Goal: Task Accomplishment & Management: Use online tool/utility

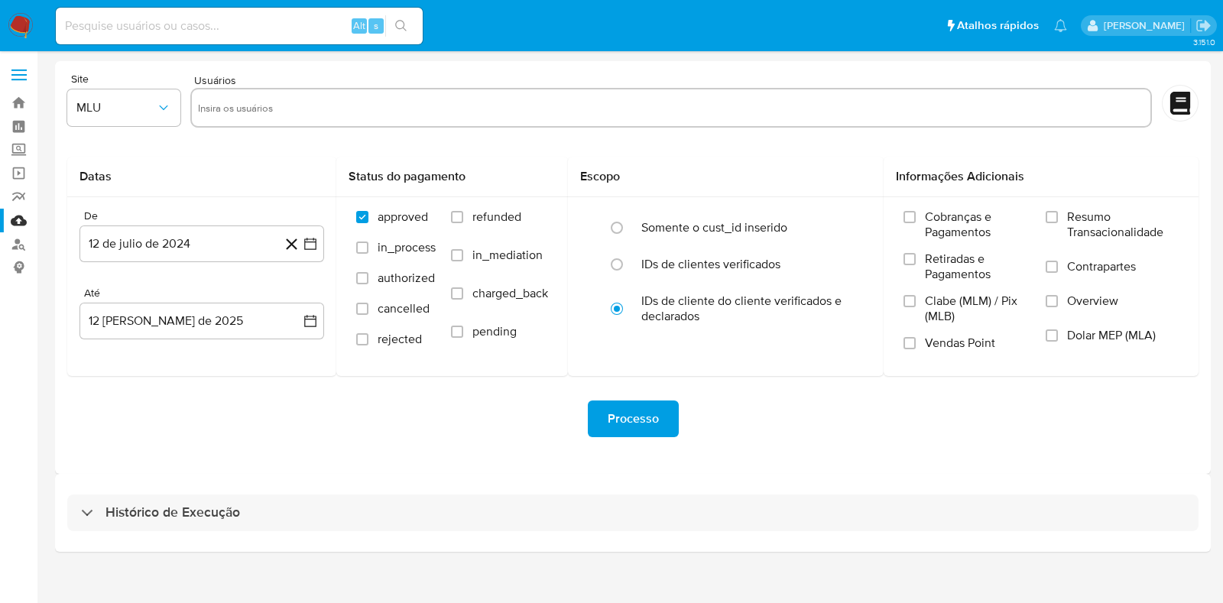
click at [19, 28] on img at bounding box center [21, 26] width 26 height 26
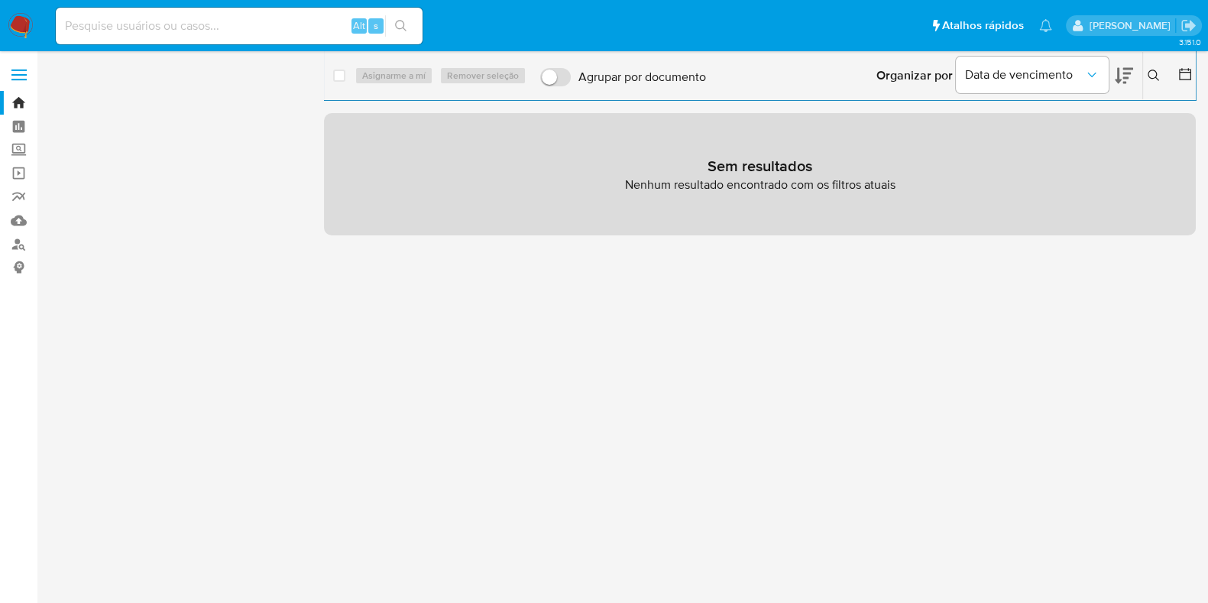
click at [15, 17] on img at bounding box center [21, 26] width 26 height 26
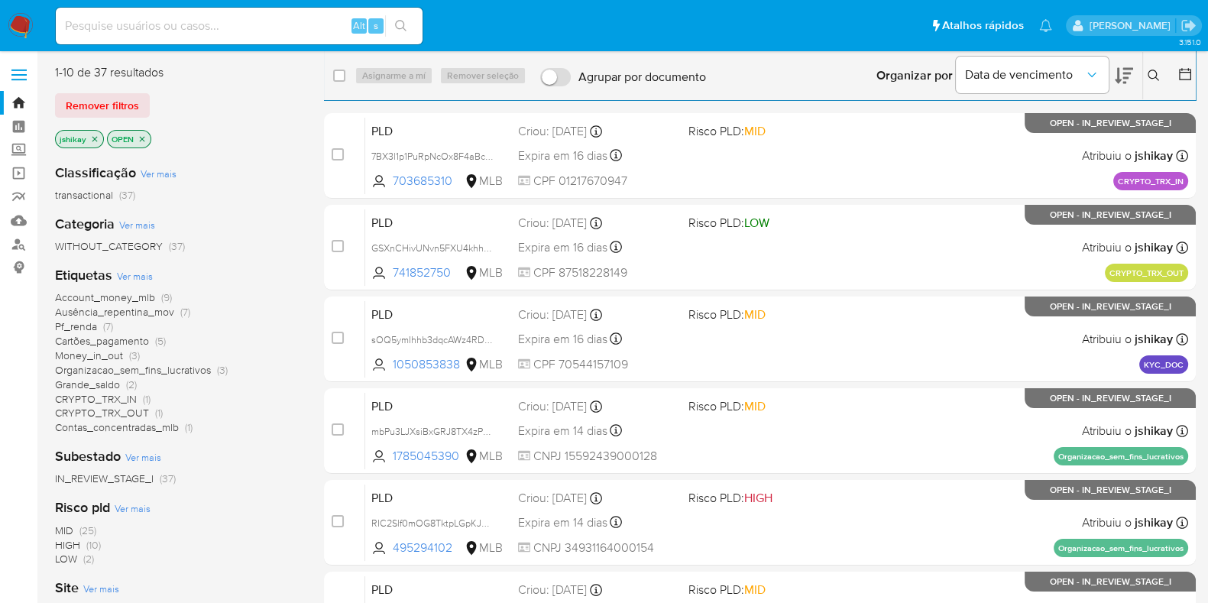
click at [141, 273] on span "Ver mais" at bounding box center [135, 276] width 36 height 14
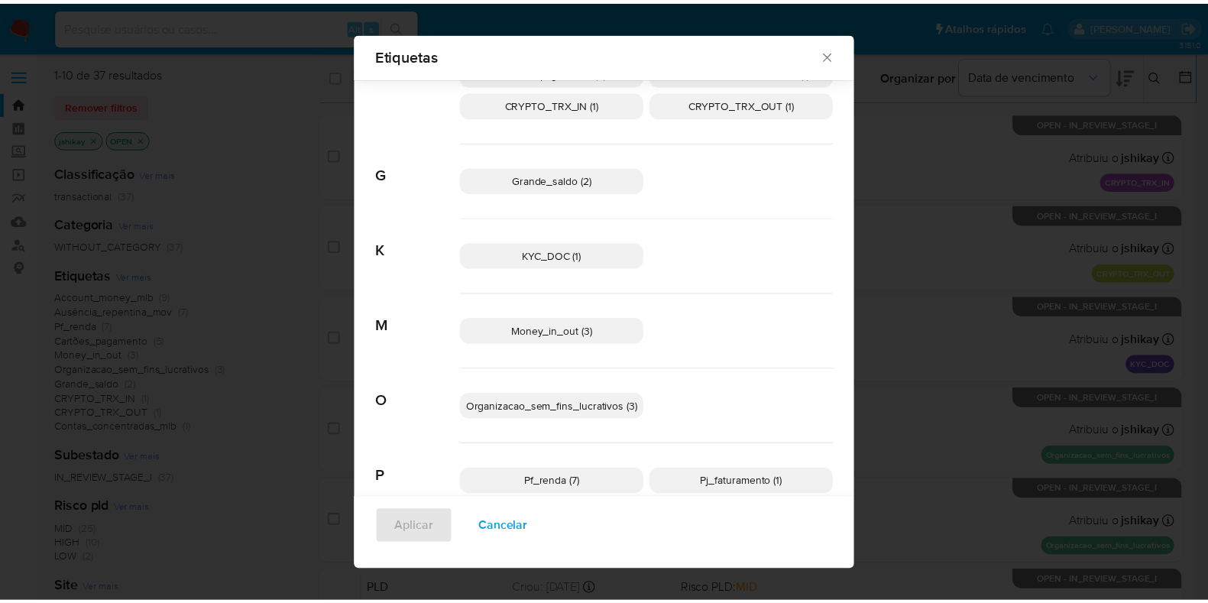
scroll to position [163, 0]
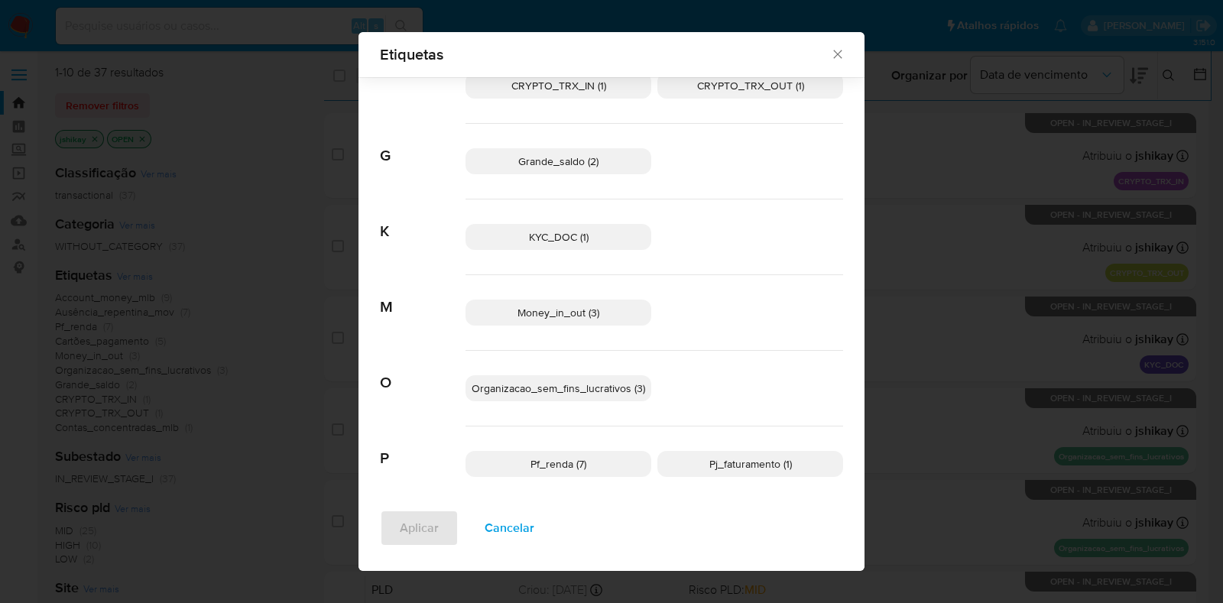
click at [569, 470] on p "Pf_renda (7)" at bounding box center [558, 464] width 186 height 26
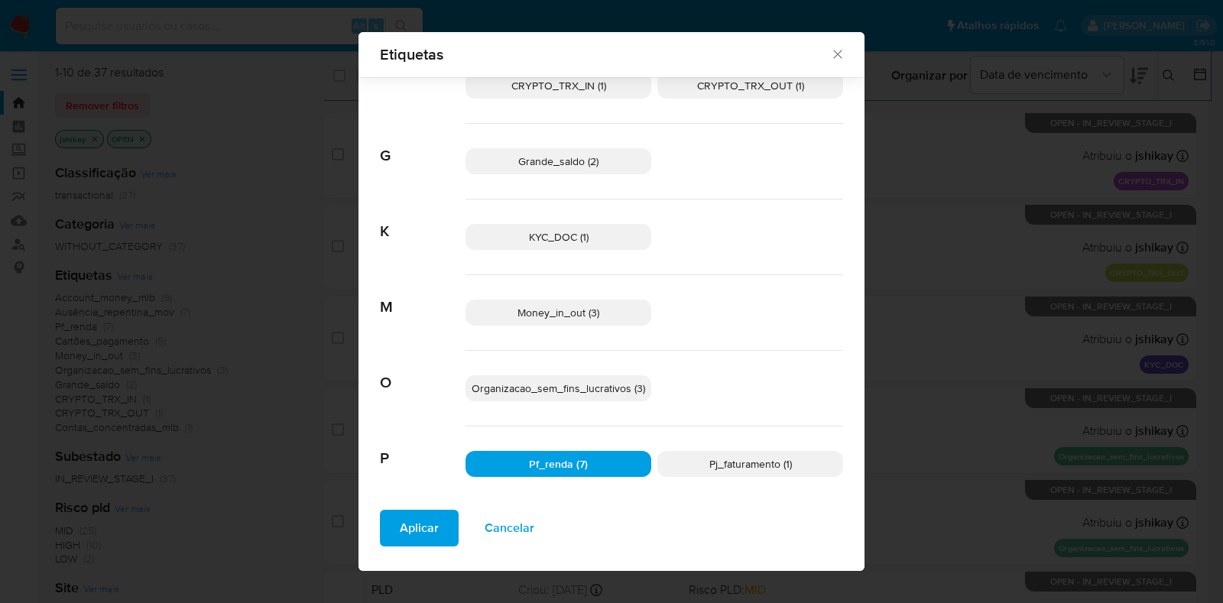
click at [415, 529] on span "Aplicar" at bounding box center [419, 528] width 39 height 34
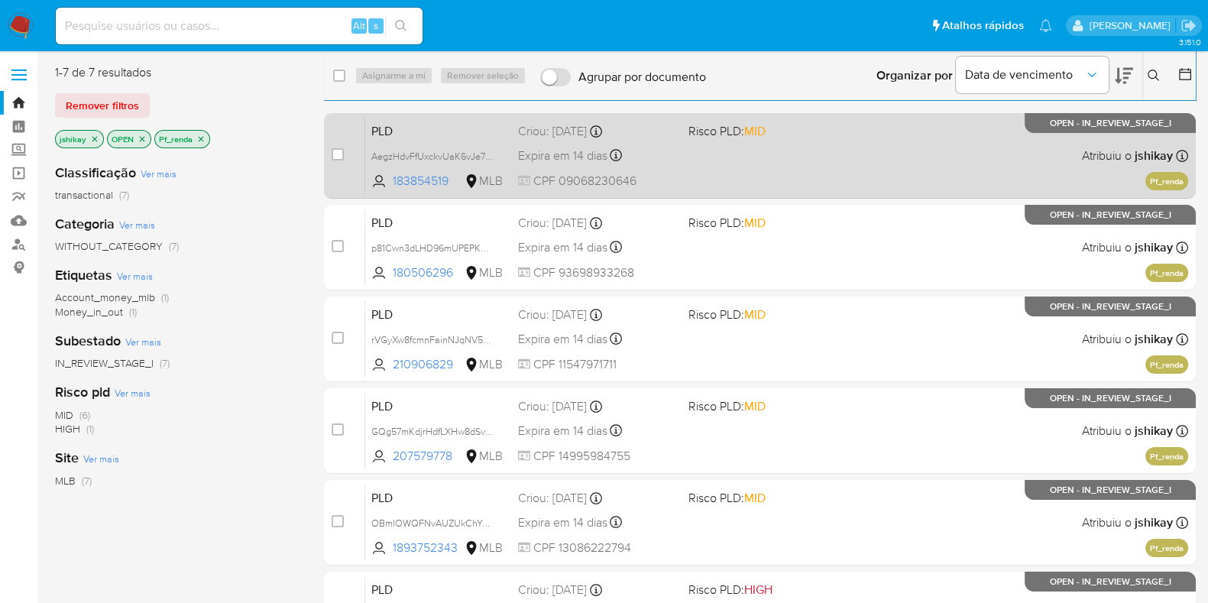
click at [846, 131] on span "Risco PLD: MID" at bounding box center [768, 130] width 158 height 20
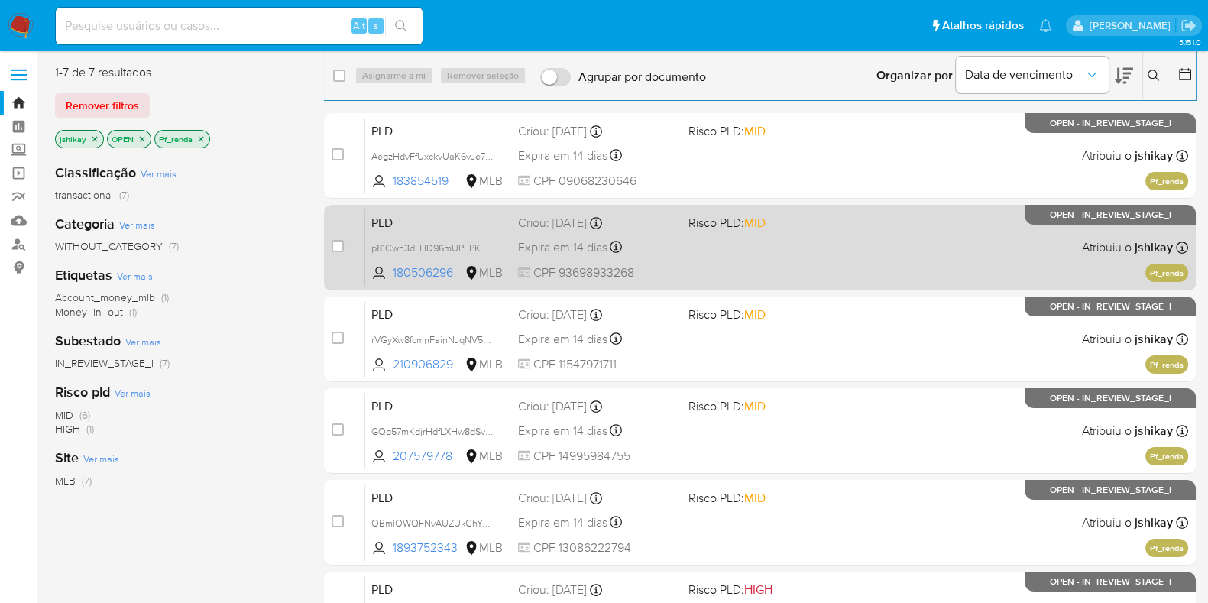
click at [846, 247] on div "PLD p81Cwn3dLHD96mUPEPKM6i7u 180506296 MLB Risco PLD: MID Criou: 12/07/2025 Cri…" at bounding box center [776, 247] width 823 height 77
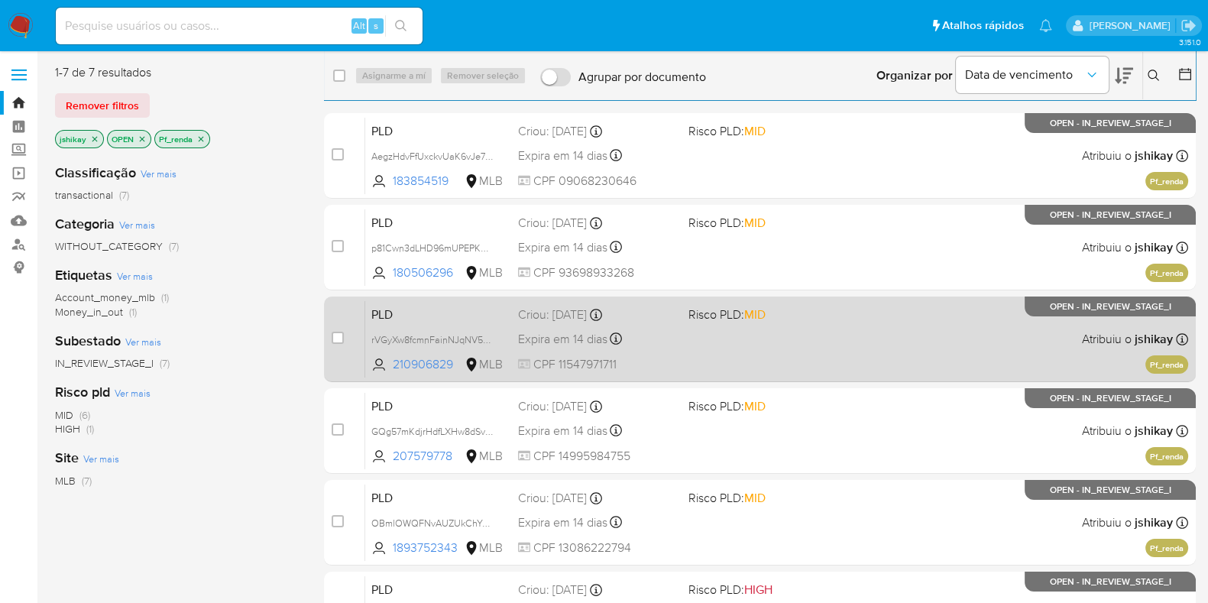
click at [830, 344] on div "PLD rVGyXw8fcmnFainNJqNV5rnd 210906829 MLB Risco PLD: MID Criou: 12/07/2025 Cri…" at bounding box center [776, 338] width 823 height 77
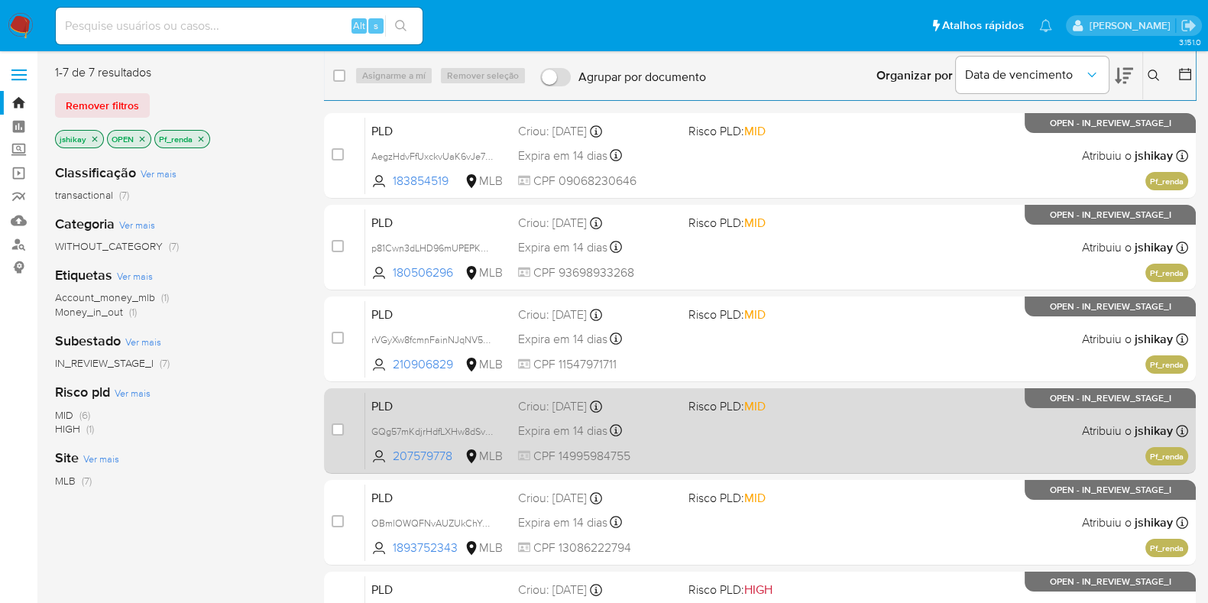
click at [823, 433] on div "PLD GQg57mKdjrHdfLXHw8dSvwKp 207579778 MLB Risco PLD: MID Criou: 12/07/2025 Cri…" at bounding box center [776, 430] width 823 height 77
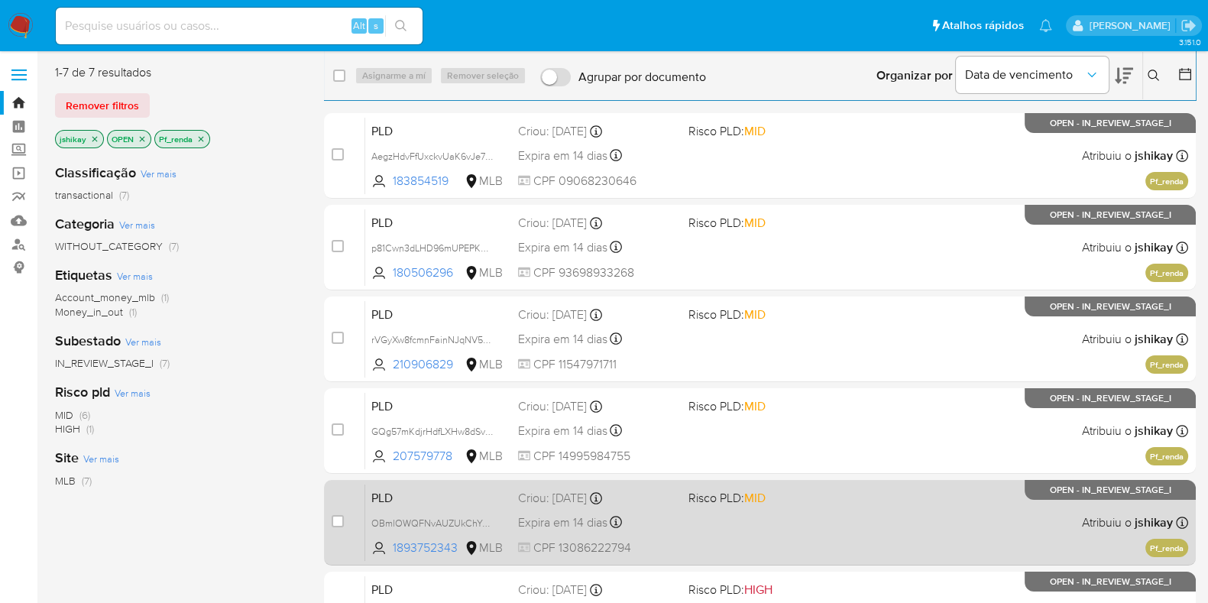
click at [807, 517] on div "PLD OBmlOWQFNvAUZUkChYJs7Hv5 1893752343 MLB Risco PLD: MID Criou: 12/07/2025 Cr…" at bounding box center [776, 522] width 823 height 77
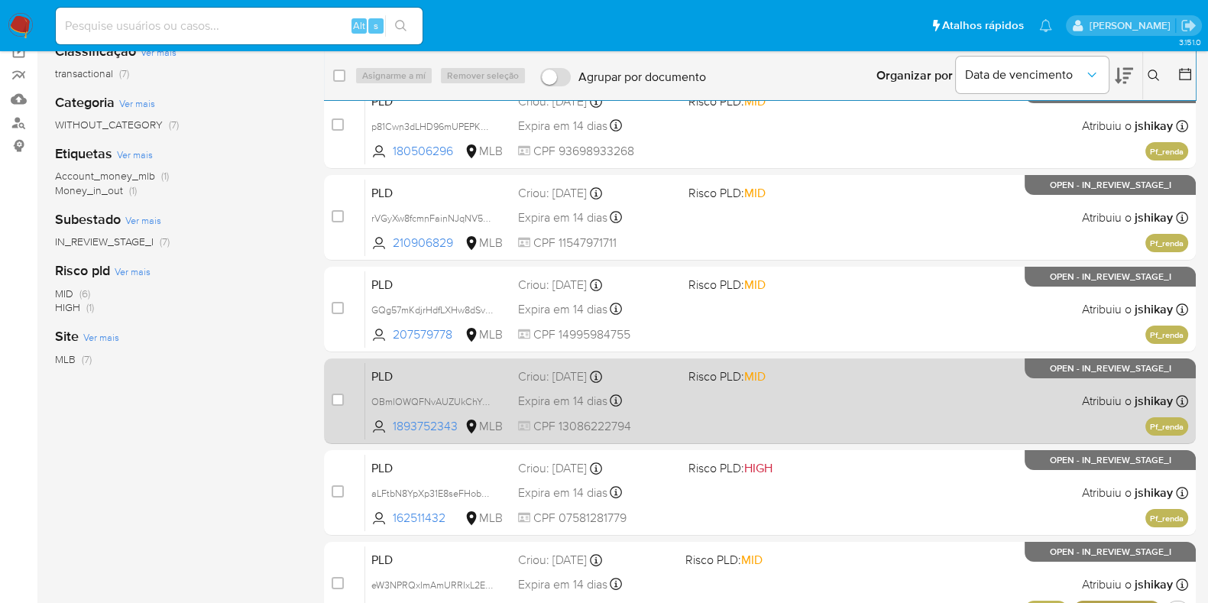
scroll to position [190, 0]
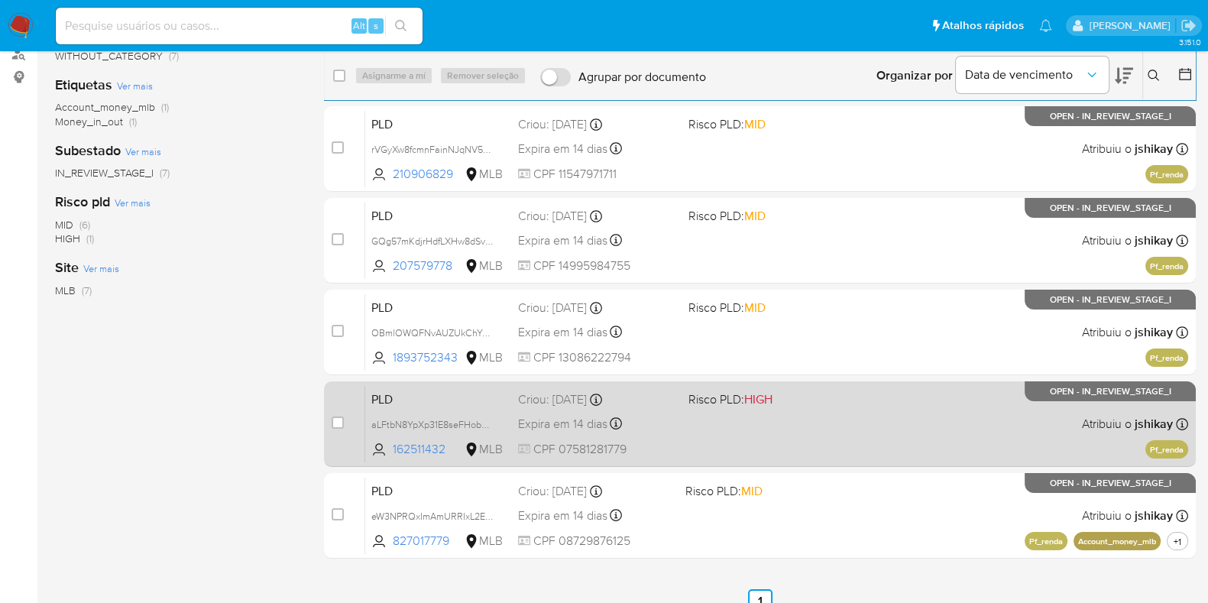
click at [802, 439] on div "PLD aLFtbN8YpXp31E8seFHobSxP 162511432 MLB Risco PLD: HIGH Criou: 12/07/2025 Cr…" at bounding box center [776, 423] width 823 height 77
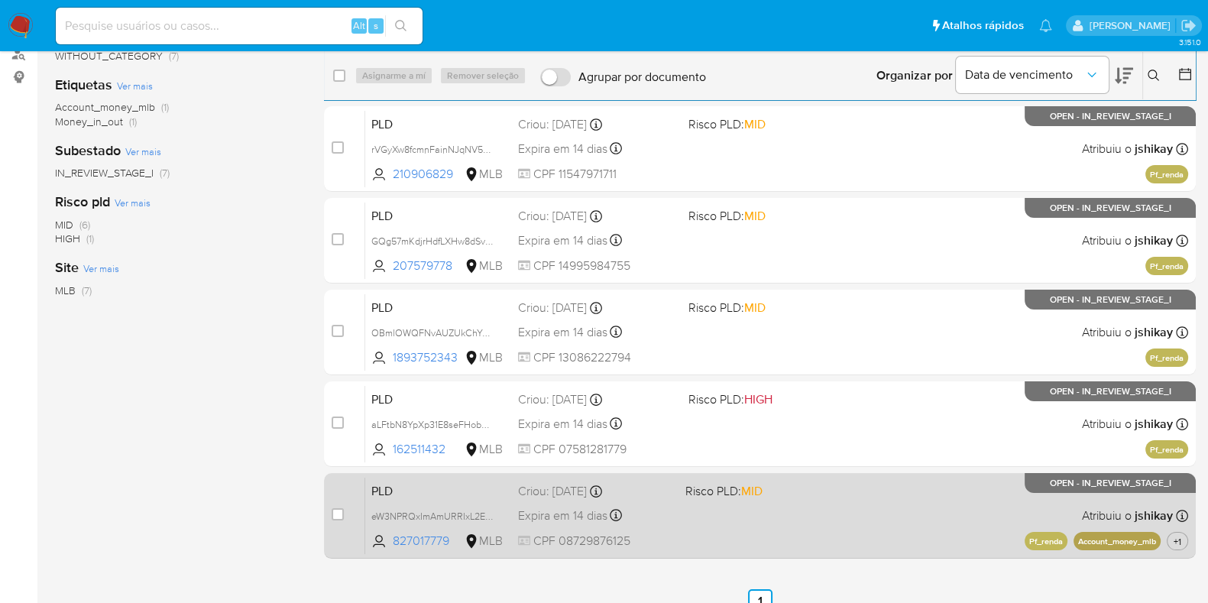
click at [808, 480] on span "Risco PLD: MID" at bounding box center [762, 490] width 154 height 20
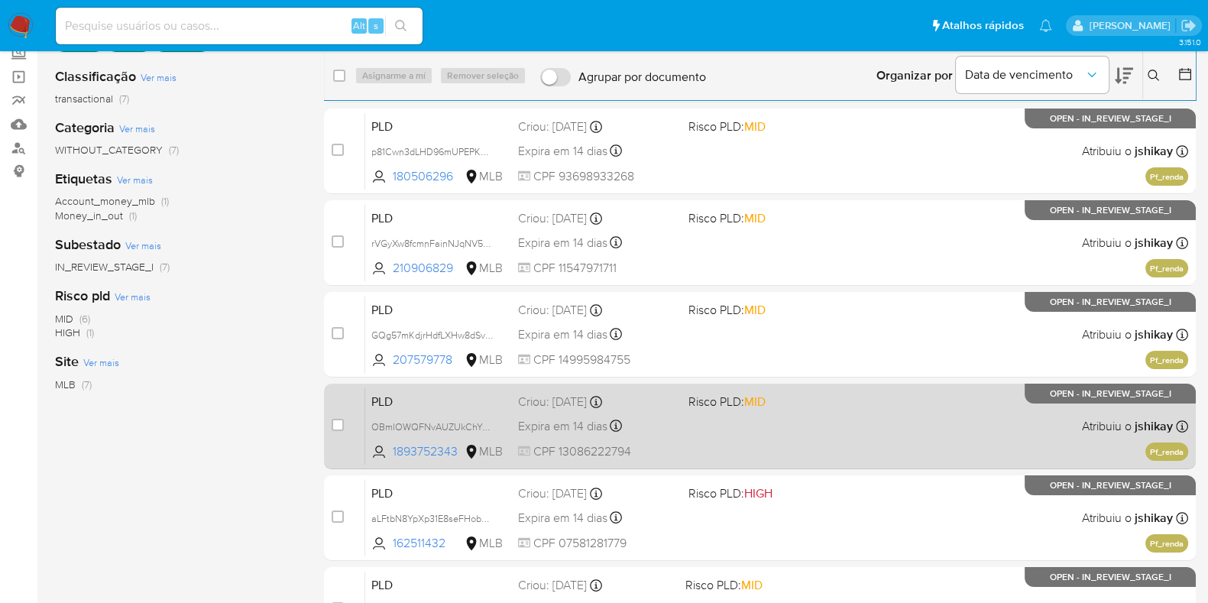
scroll to position [0, 0]
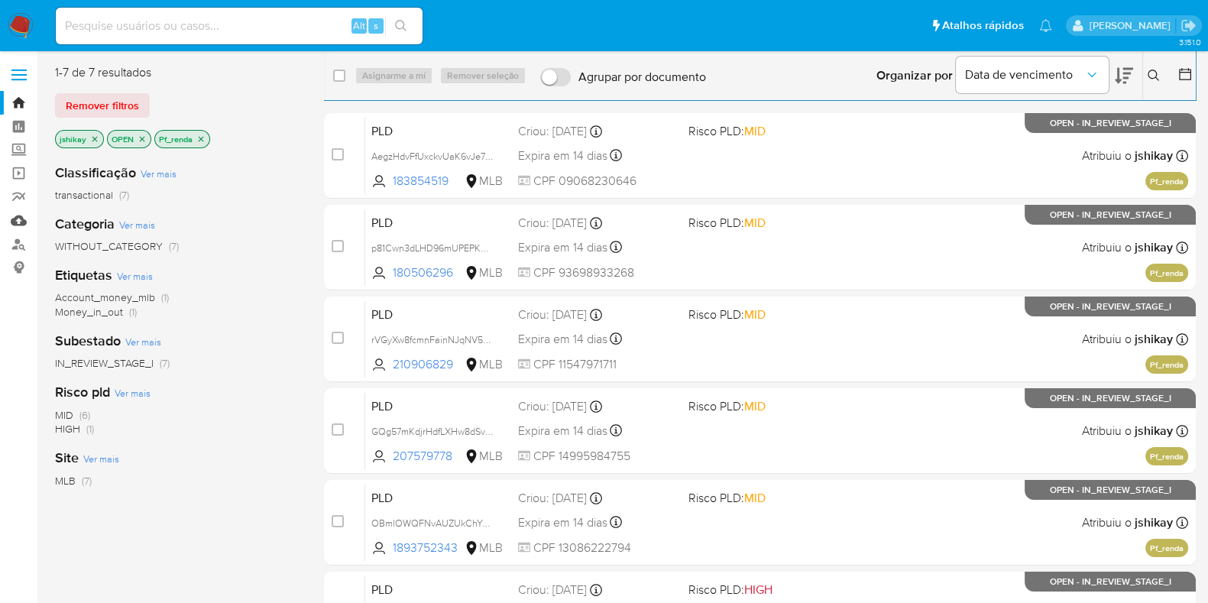
click at [14, 217] on link "Mulan" at bounding box center [91, 221] width 182 height 24
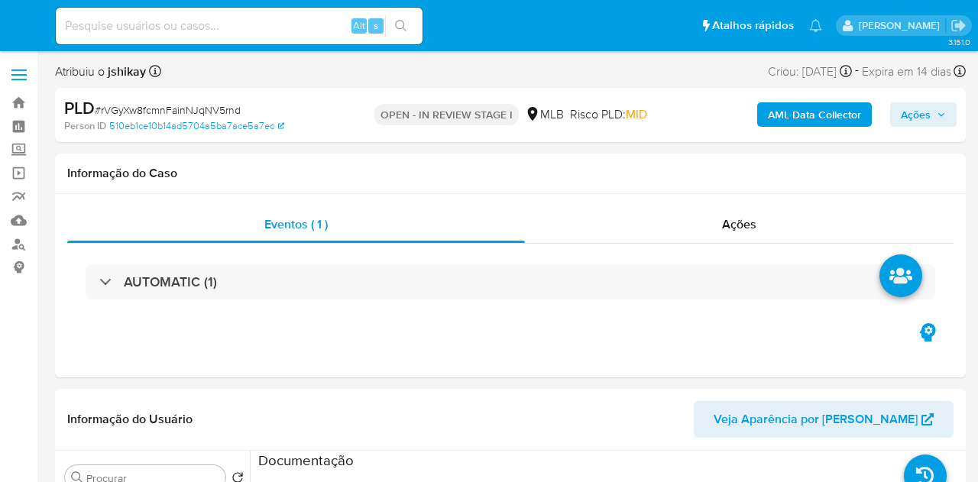
select select "10"
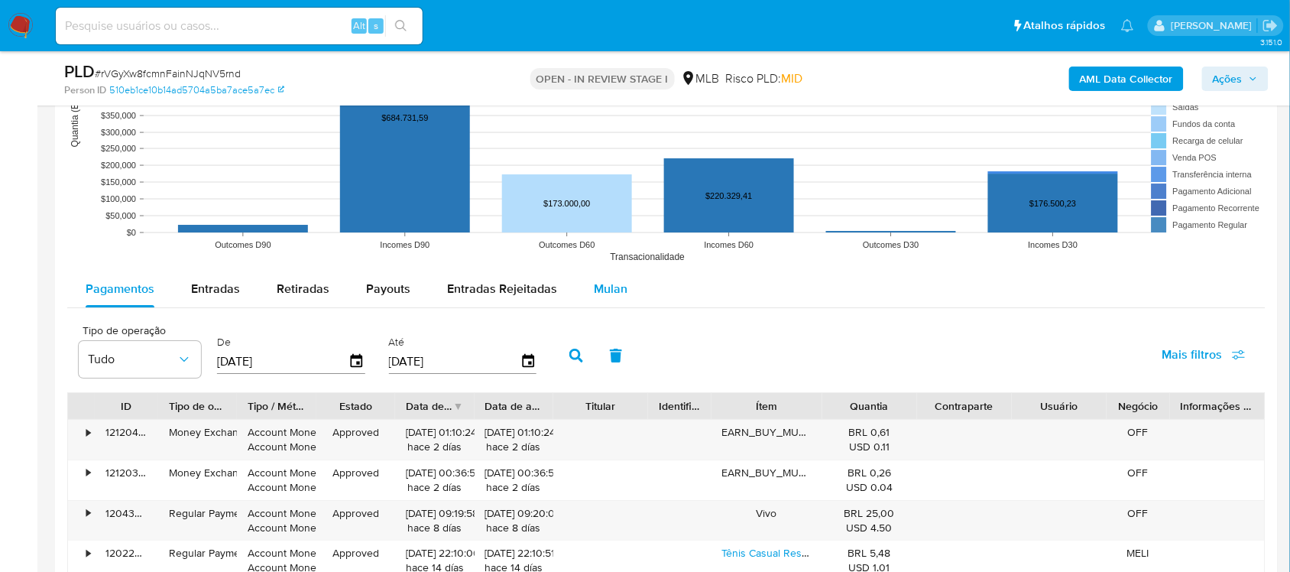
click at [605, 295] on span "Mulan" at bounding box center [611, 289] width 34 height 18
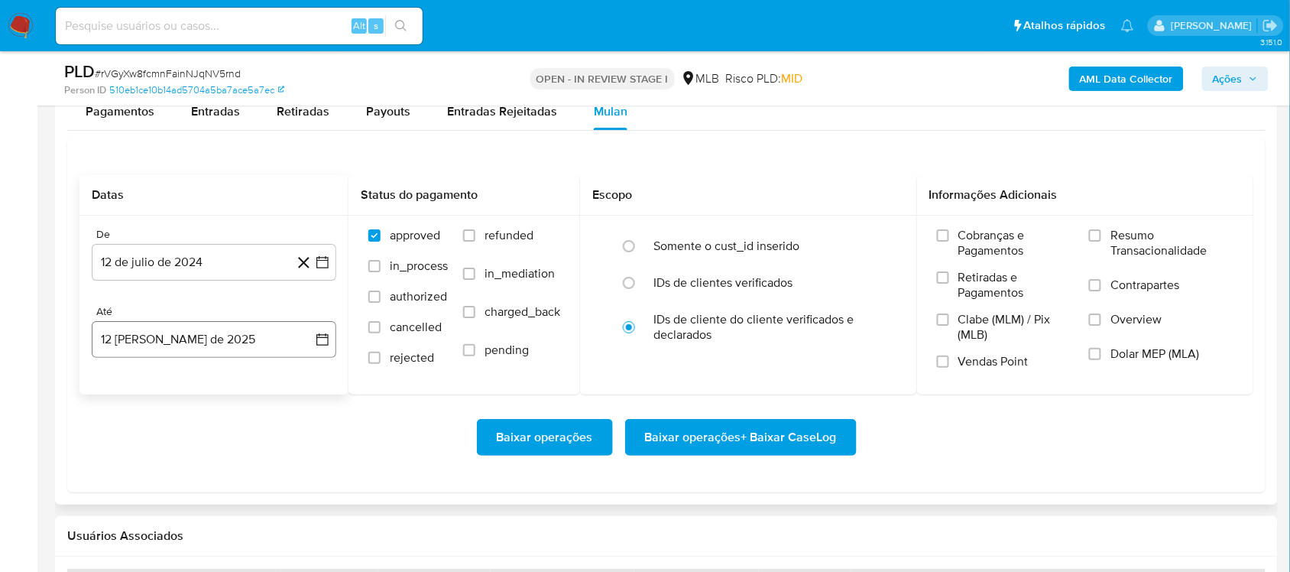
scroll to position [1624, 0]
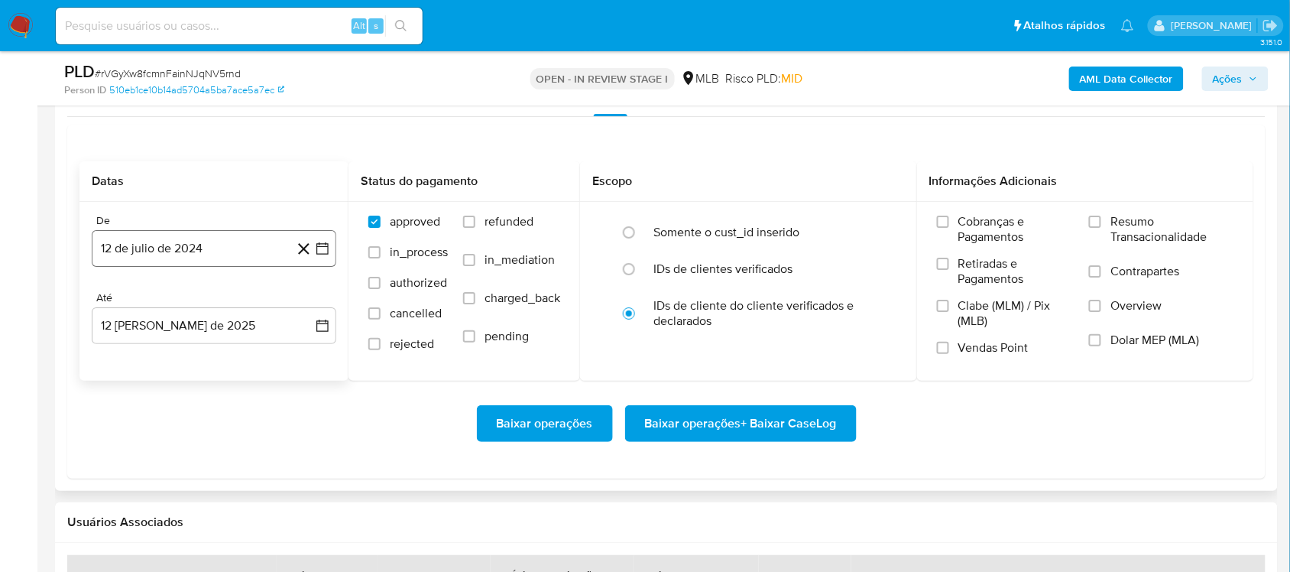
click at [319, 256] on icon "button" at bounding box center [322, 248] width 15 height 15
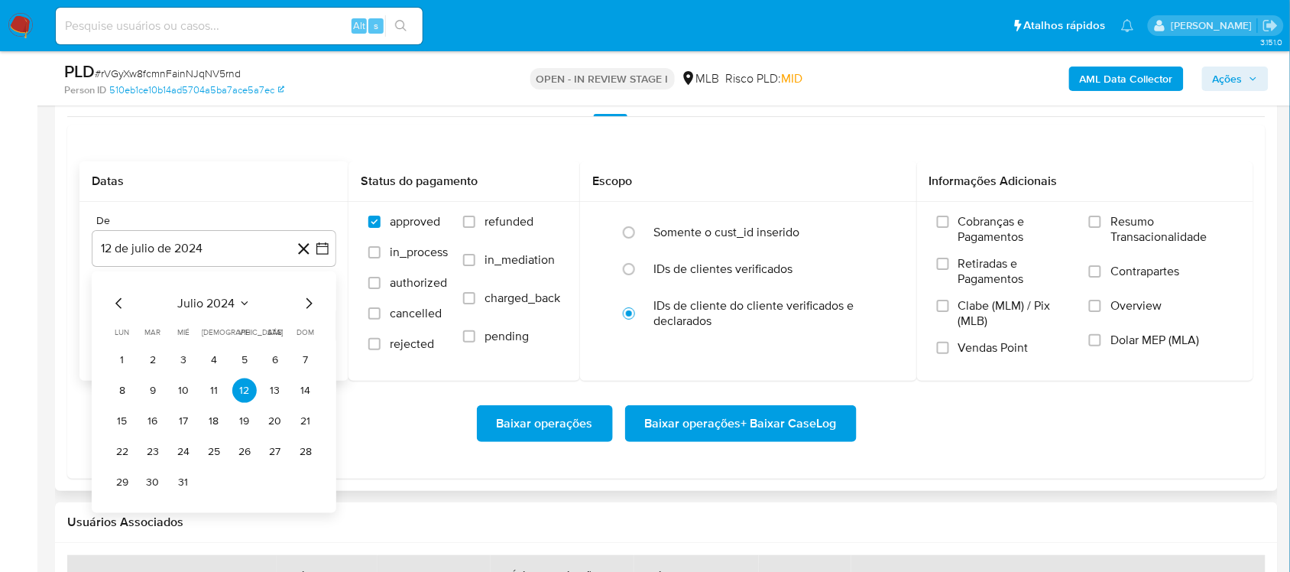
click at [233, 296] on span "julio 2024" at bounding box center [206, 303] width 57 height 15
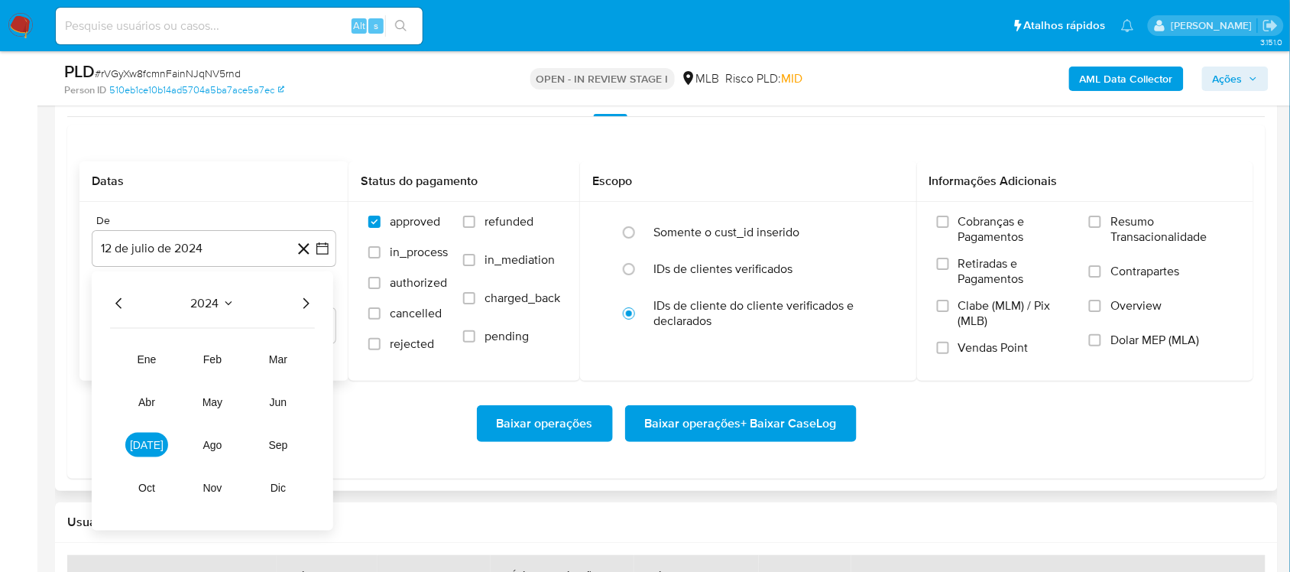
click at [319, 303] on div "2024 2024 ene feb mar abr may jun jul ago sep oct nov dic" at bounding box center [213, 400] width 242 height 259
click at [308, 298] on icon "Año siguiente" at bounding box center [306, 303] width 18 height 18
click at [279, 400] on span "jun" at bounding box center [279, 402] width 18 height 12
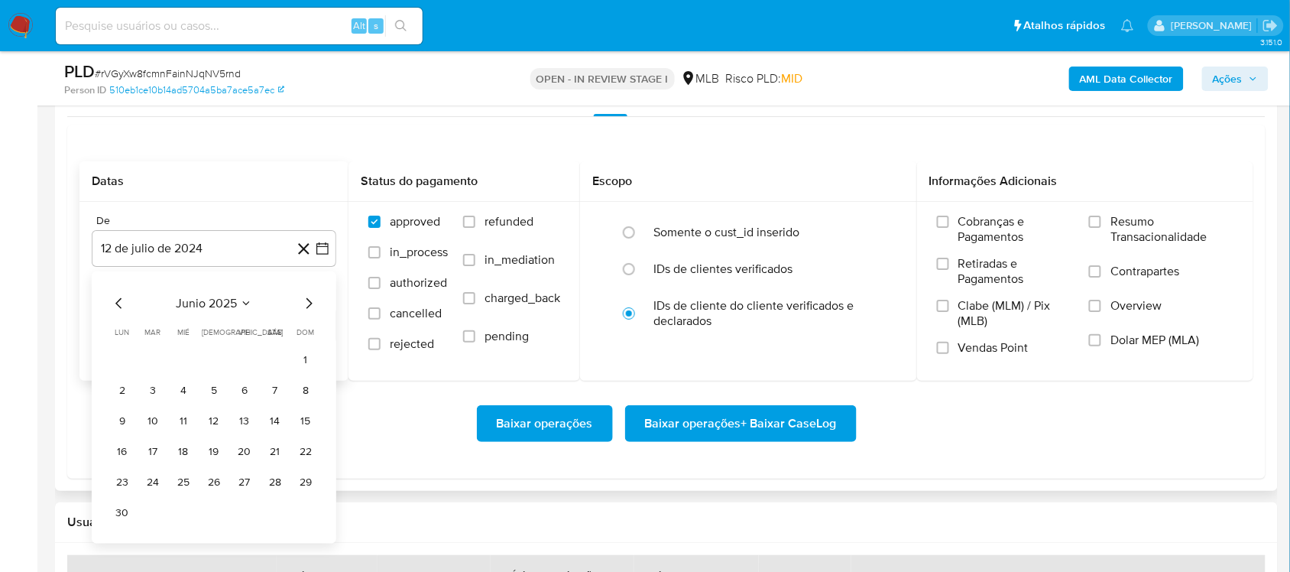
click at [308, 349] on button "1" at bounding box center [305, 360] width 24 height 24
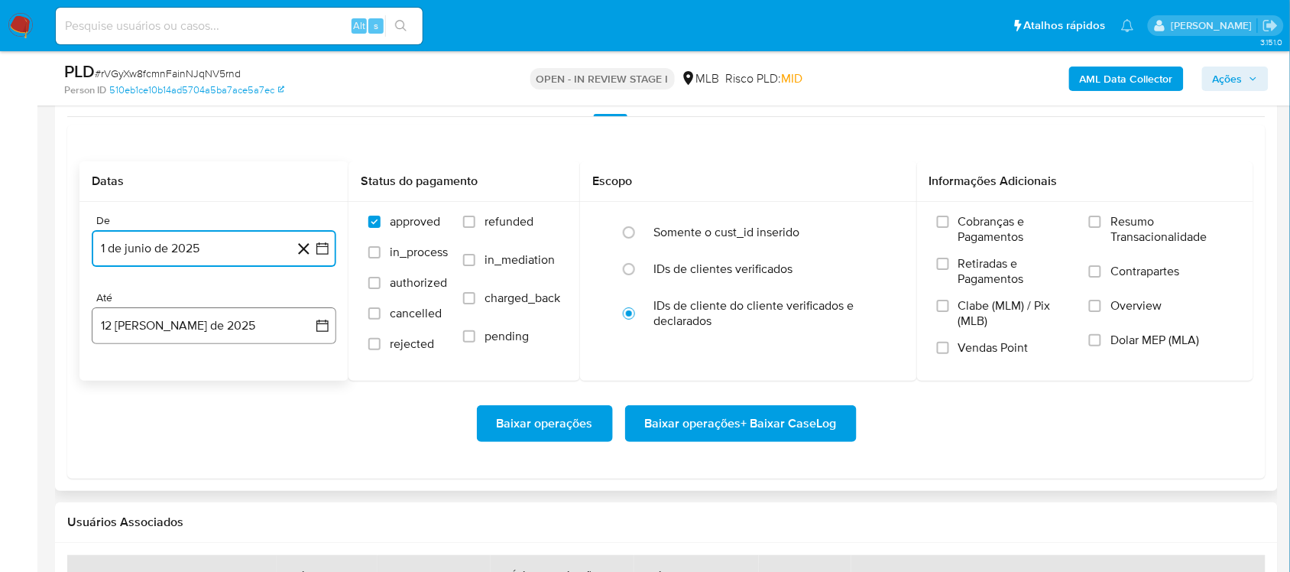
click at [313, 310] on button "12 [PERSON_NAME] de 2025" at bounding box center [214, 325] width 245 height 37
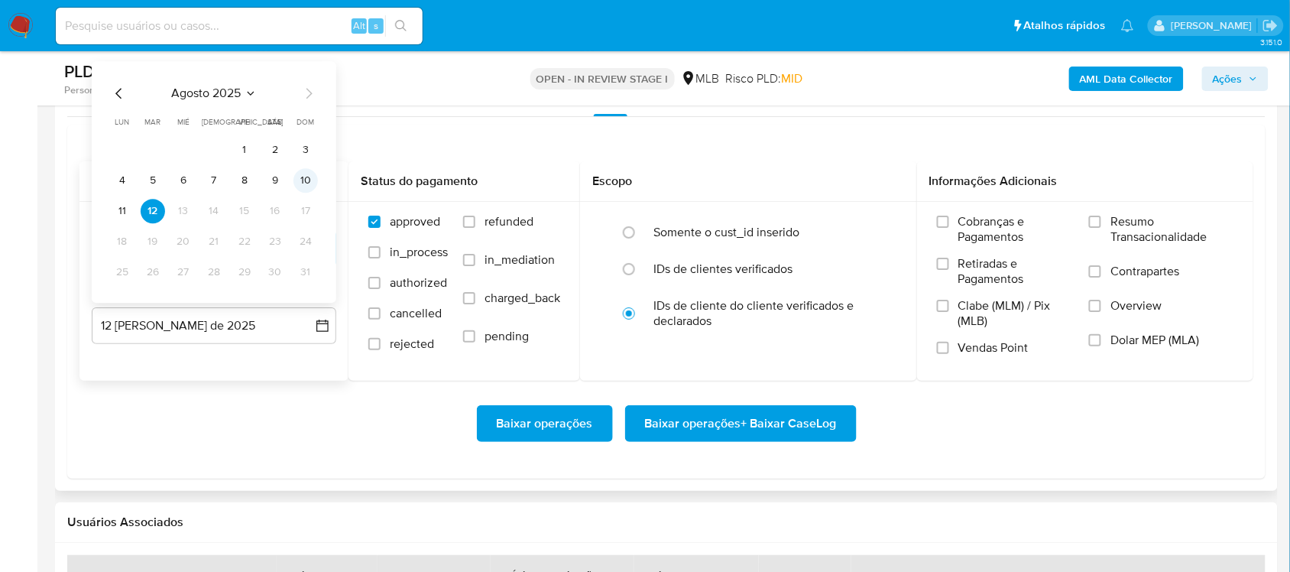
click at [295, 182] on button "10" at bounding box center [305, 180] width 24 height 24
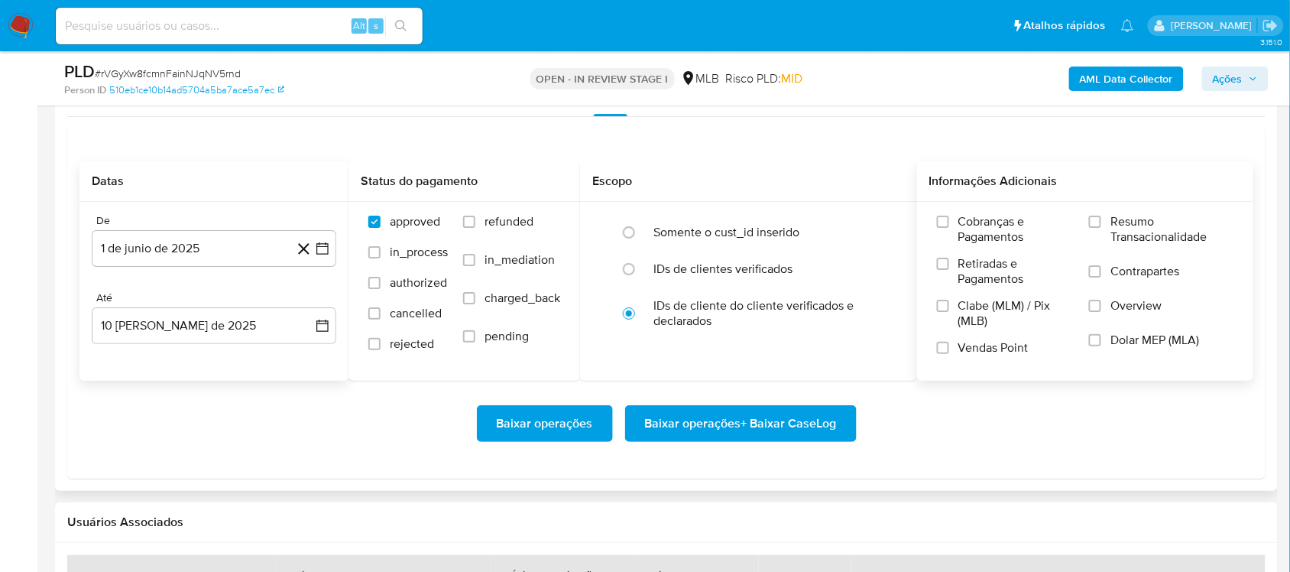
click at [977, 235] on span "Resumo Transacionalidade" at bounding box center [1171, 229] width 123 height 31
click at [977, 228] on input "Resumo Transacionalidade" at bounding box center [1095, 222] width 12 height 12
click at [766, 423] on span "Baixar operações + Baixar CaseLog" at bounding box center [741, 424] width 192 height 34
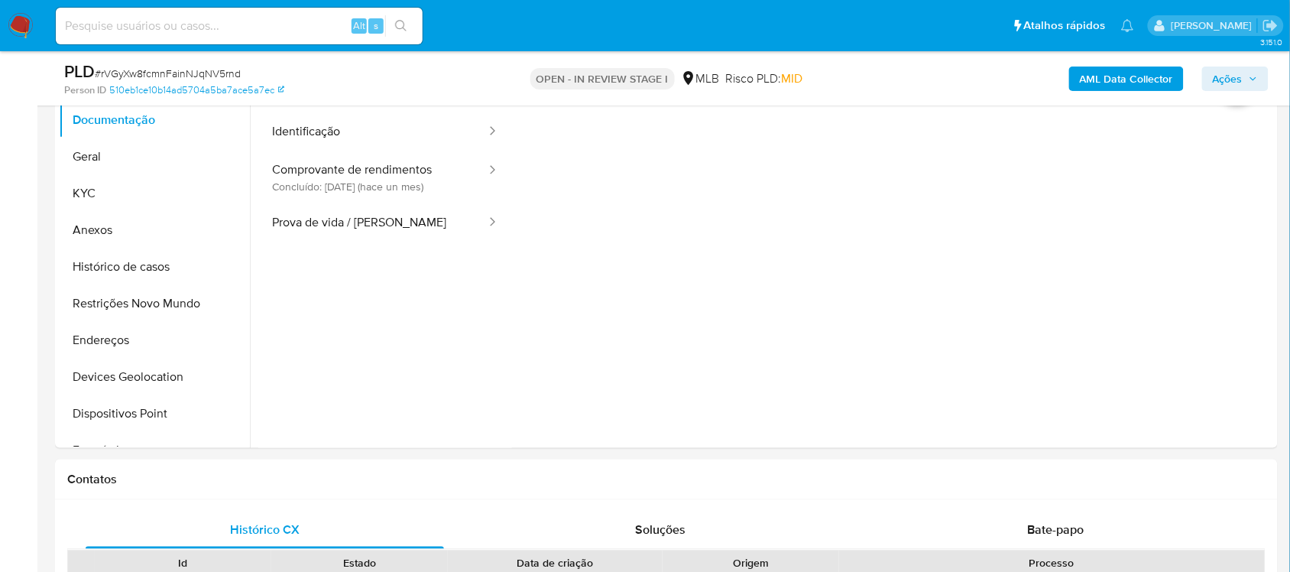
scroll to position [287, 0]
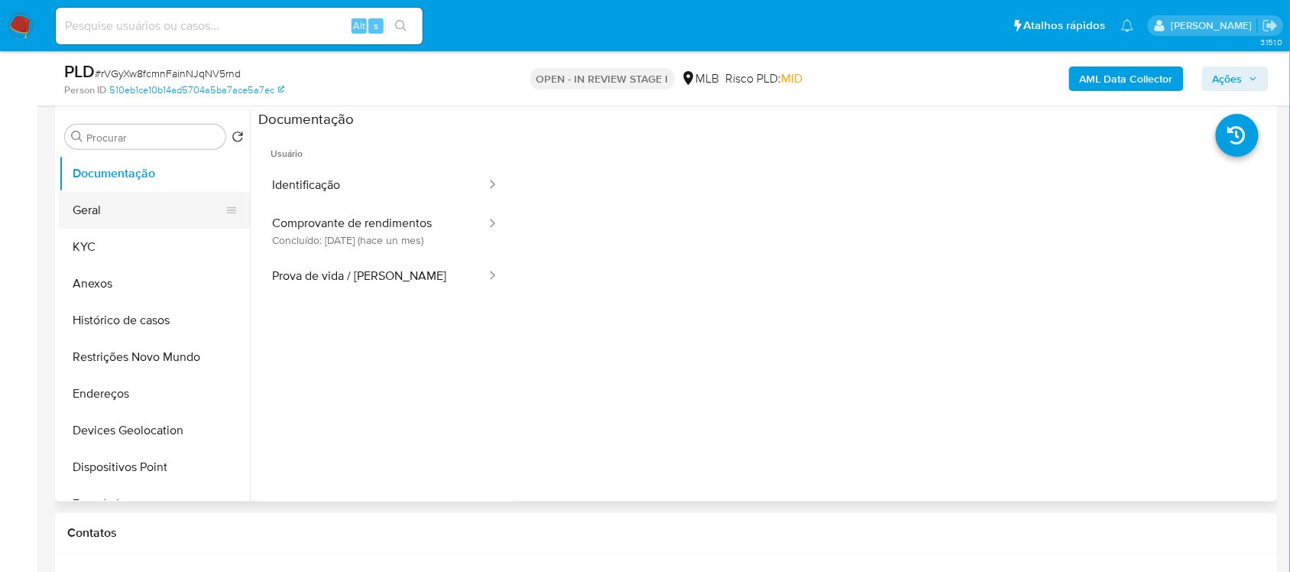
click at [121, 205] on button "Geral" at bounding box center [148, 210] width 179 height 37
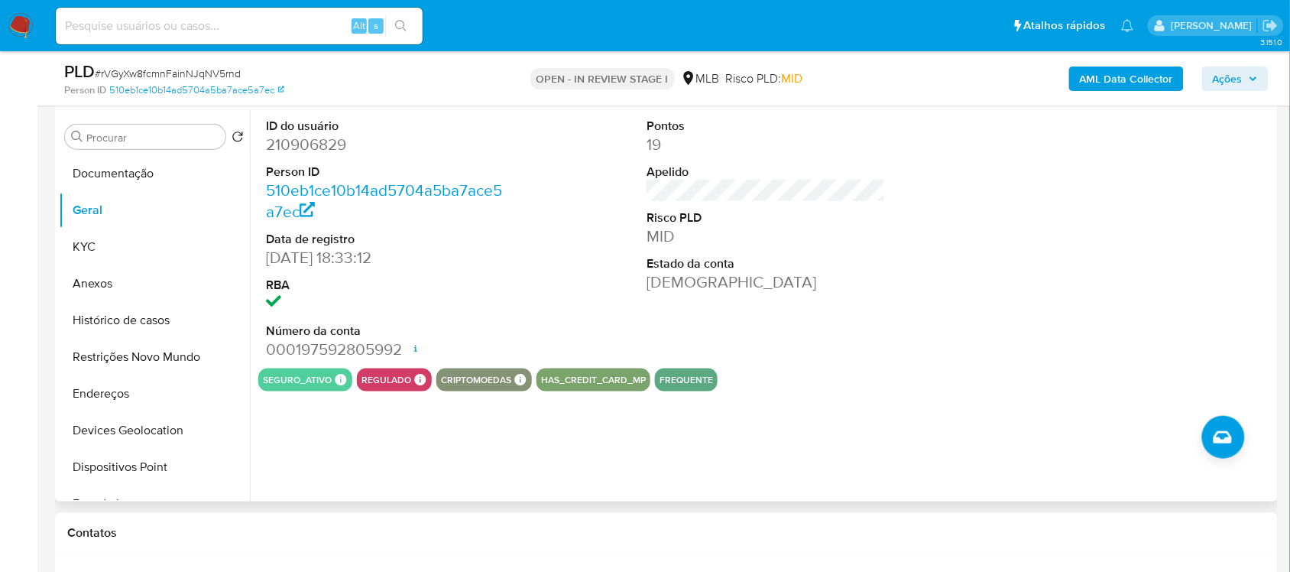
click at [326, 146] on dd "210906829" at bounding box center [385, 144] width 238 height 21
copy dd "210906829"
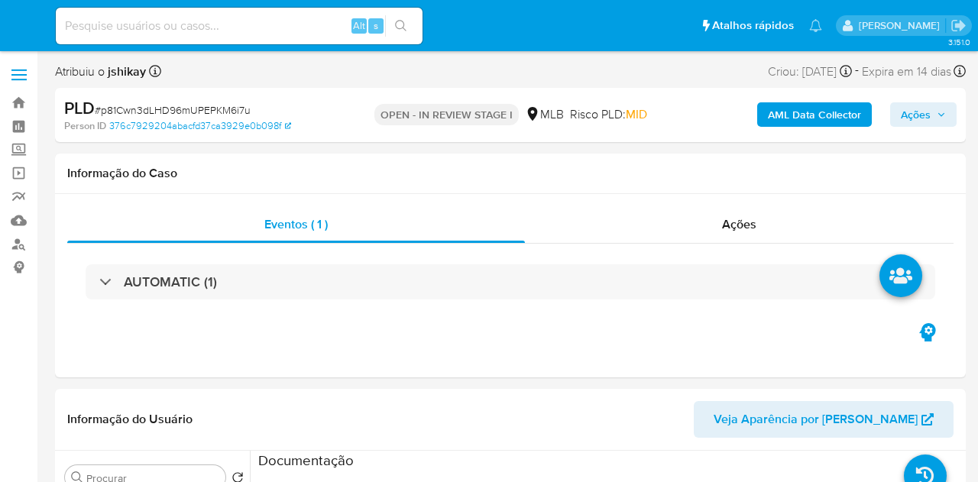
select select "10"
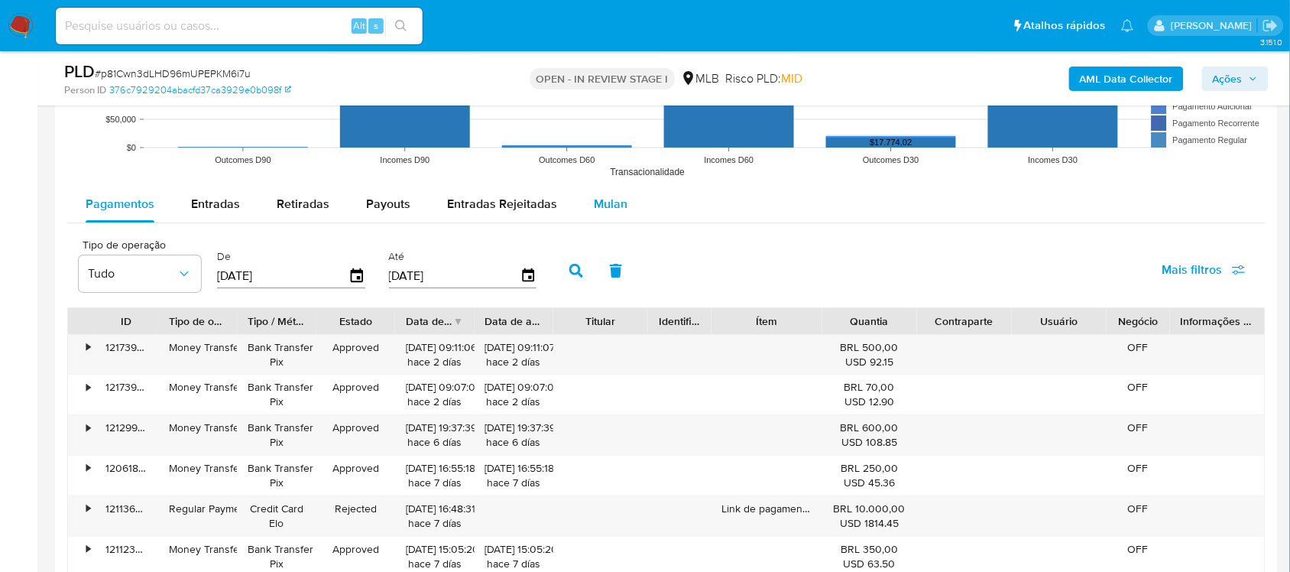
scroll to position [1624, 0]
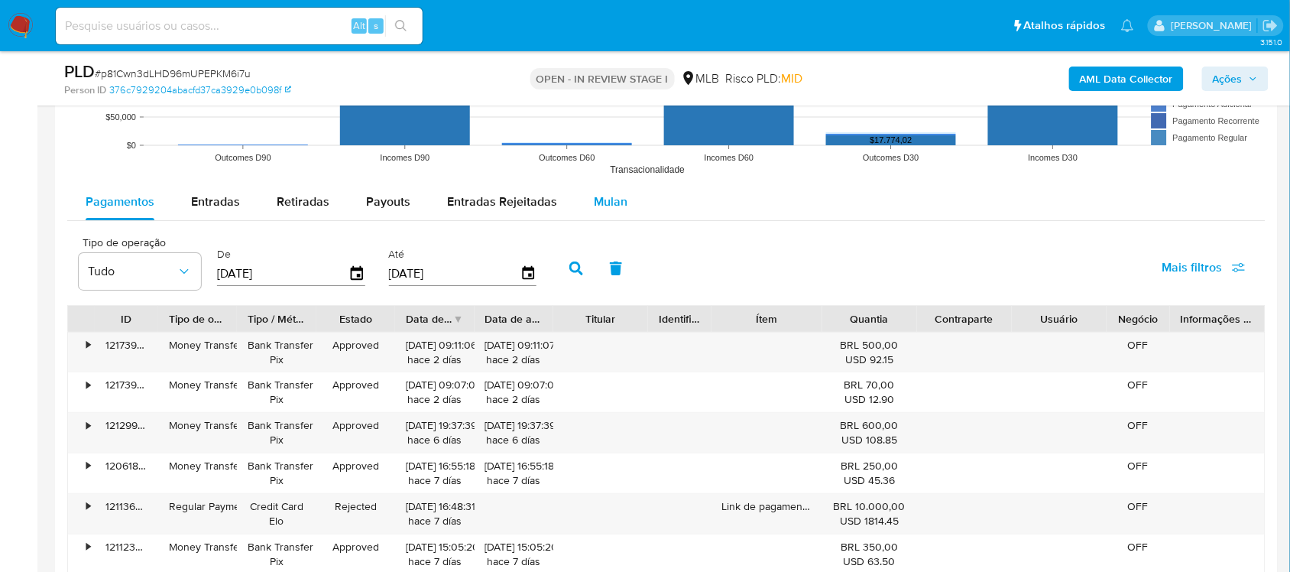
click at [598, 191] on div "Mulan" at bounding box center [611, 201] width 34 height 37
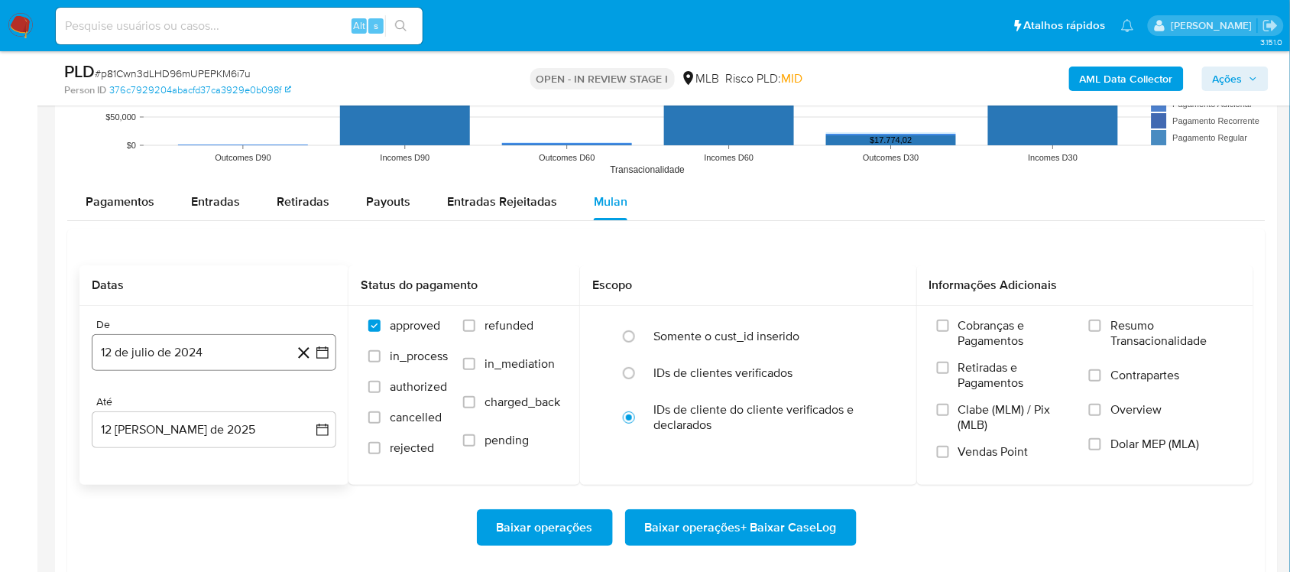
click at [335, 348] on button "12 de julio de 2024" at bounding box center [214, 352] width 245 height 37
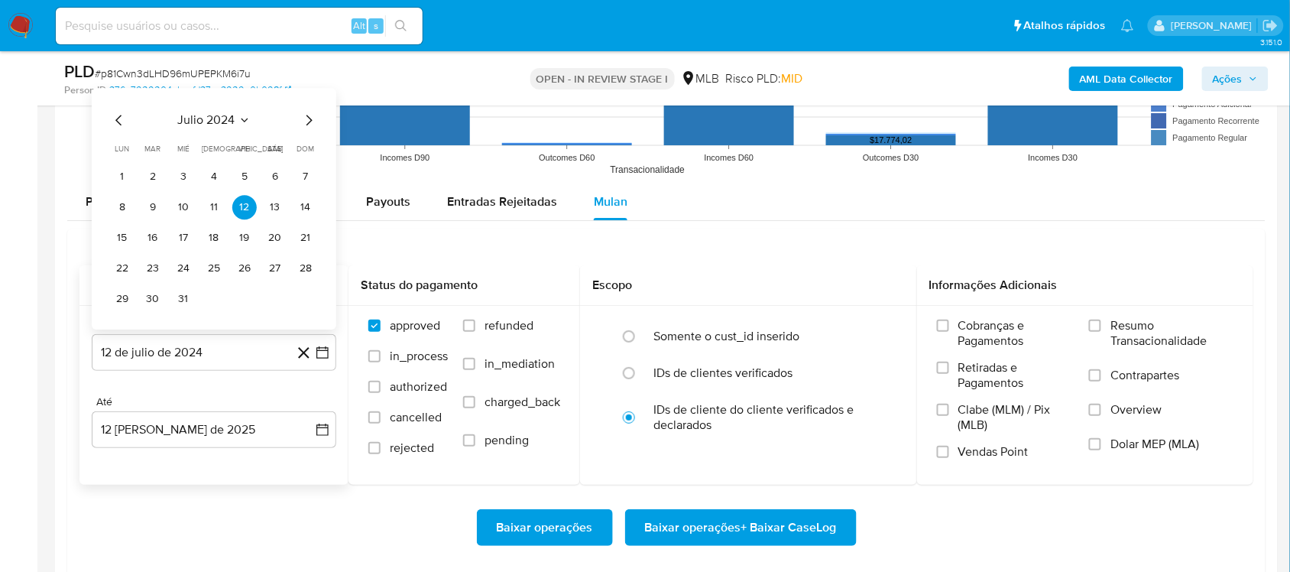
click at [225, 118] on span "julio 2024" at bounding box center [206, 119] width 57 height 15
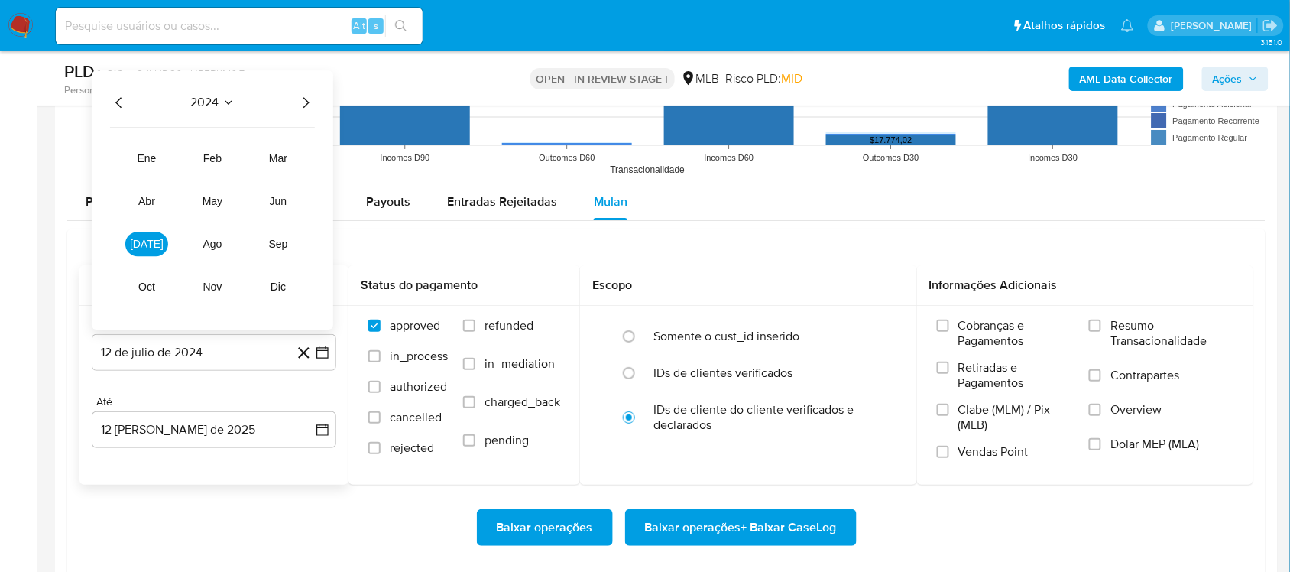
click at [297, 112] on icon "Año siguiente" at bounding box center [306, 102] width 18 height 18
click at [289, 199] on button "jun" at bounding box center [278, 201] width 43 height 24
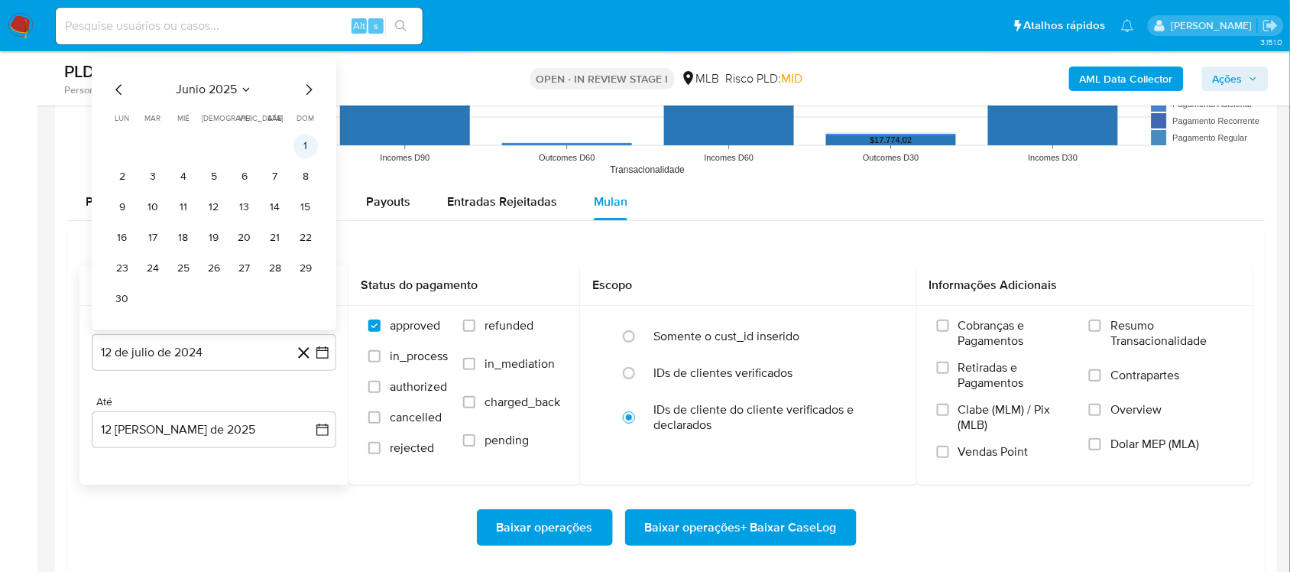
click at [306, 153] on button "1" at bounding box center [305, 146] width 24 height 24
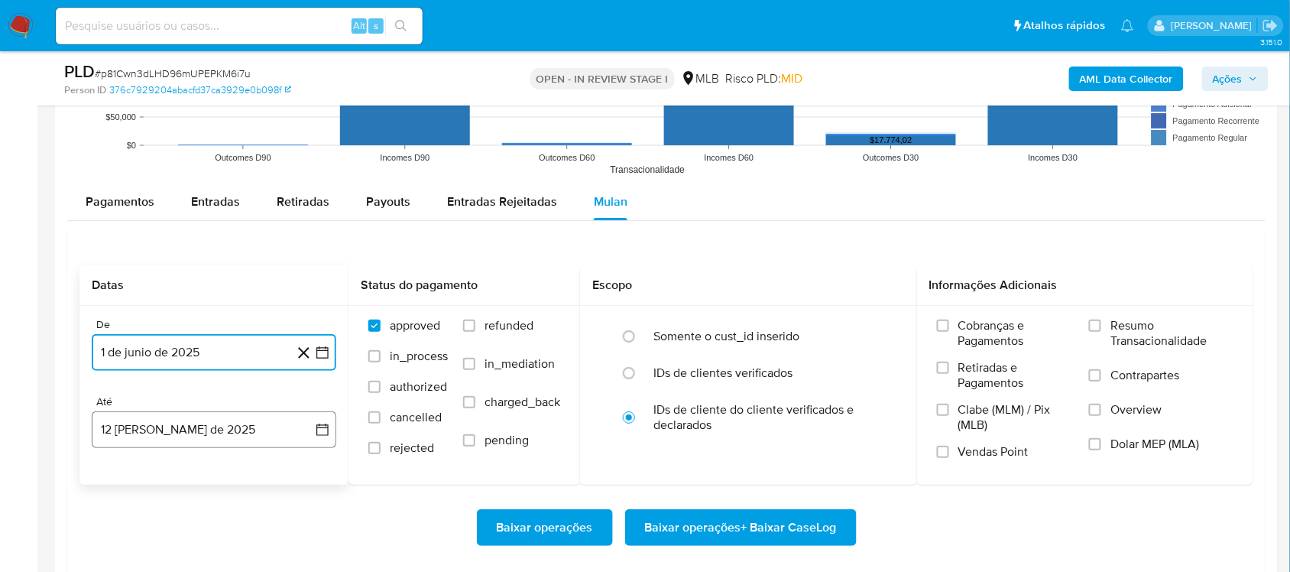
click at [334, 428] on button "12 [PERSON_NAME] de 2025" at bounding box center [214, 429] width 245 height 37
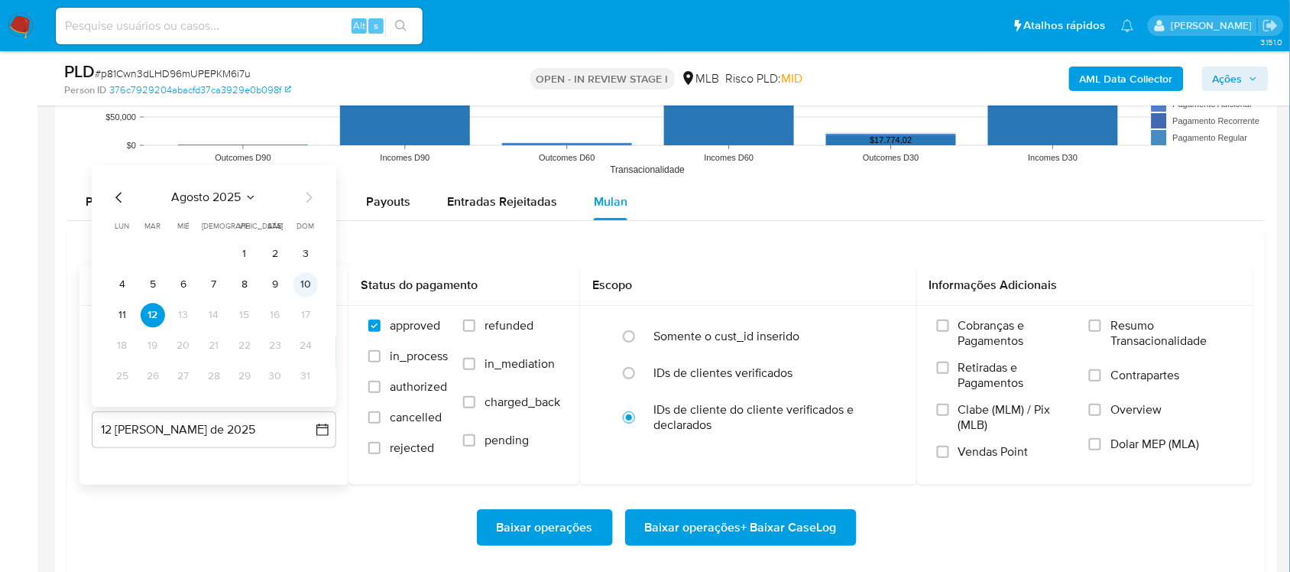
click at [303, 274] on button "10" at bounding box center [305, 284] width 24 height 24
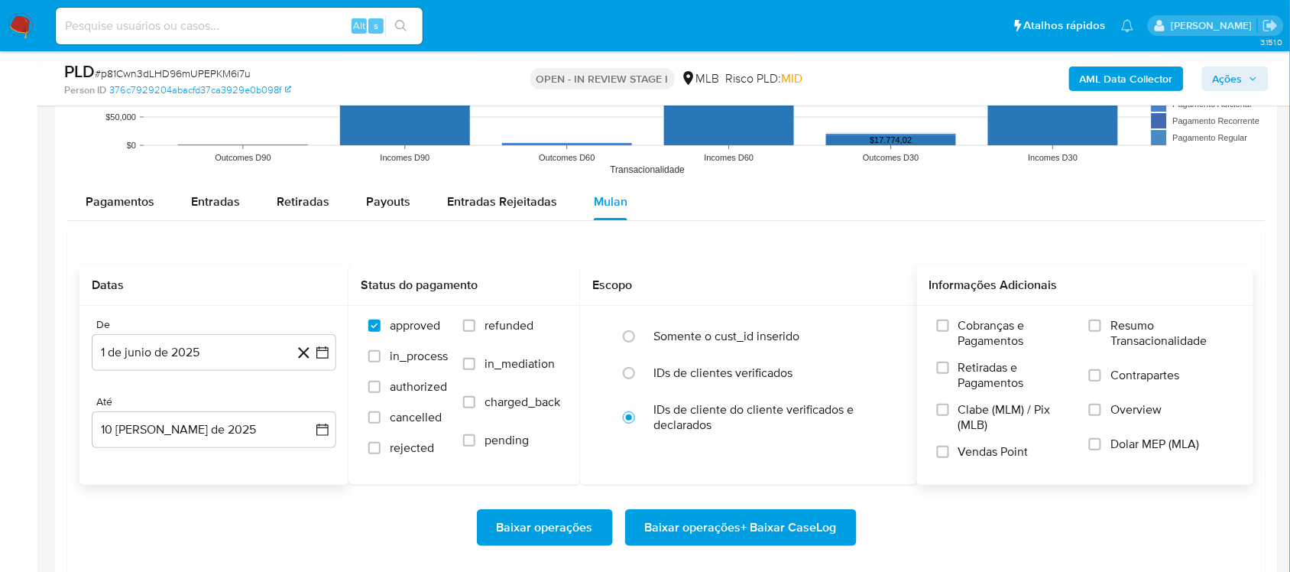
drag, startPoint x: 1146, startPoint y: 326, endPoint x: 1124, endPoint y: 336, distance: 24.3
click at [977, 336] on span "Resumo Transacionalidade" at bounding box center [1171, 333] width 123 height 31
click at [977, 316] on div "Cobranças e Pagamentos Retiradas e Pagamentos Clabe (MLM) / Pix (MLB) Vendas Po…" at bounding box center [1085, 394] width 337 height 177
click at [977, 330] on span "Resumo Transacionalidade" at bounding box center [1171, 333] width 123 height 31
click at [977, 330] on input "Resumo Transacionalidade" at bounding box center [1095, 325] width 12 height 12
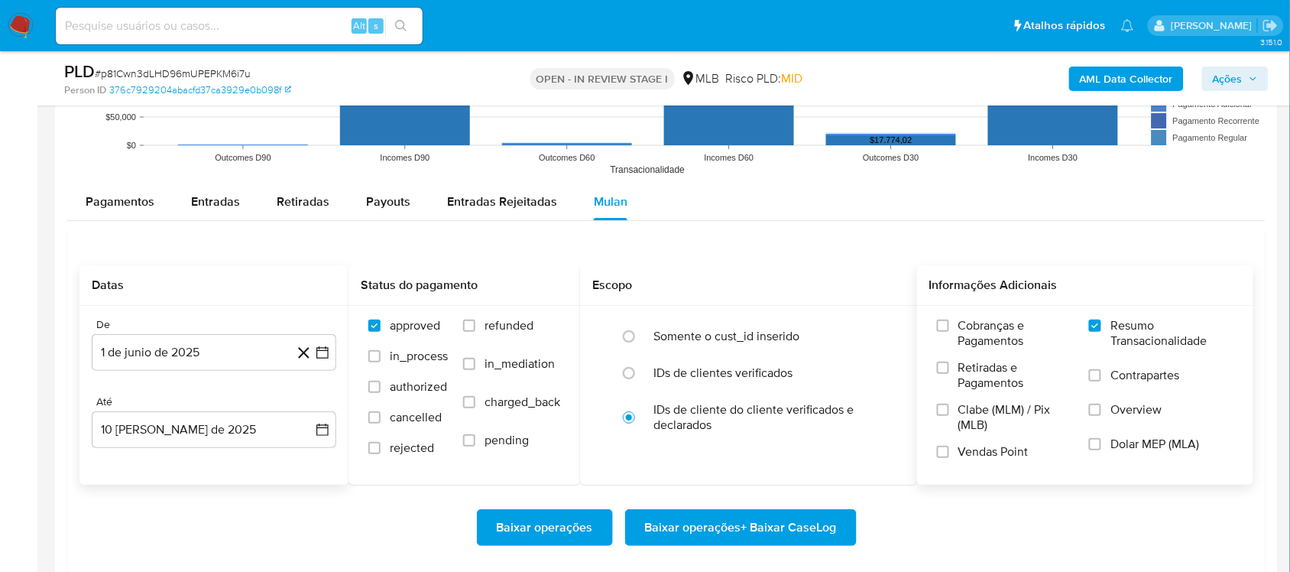
click at [744, 481] on span "Baixar operações + Baixar CaseLog" at bounding box center [741, 528] width 192 height 34
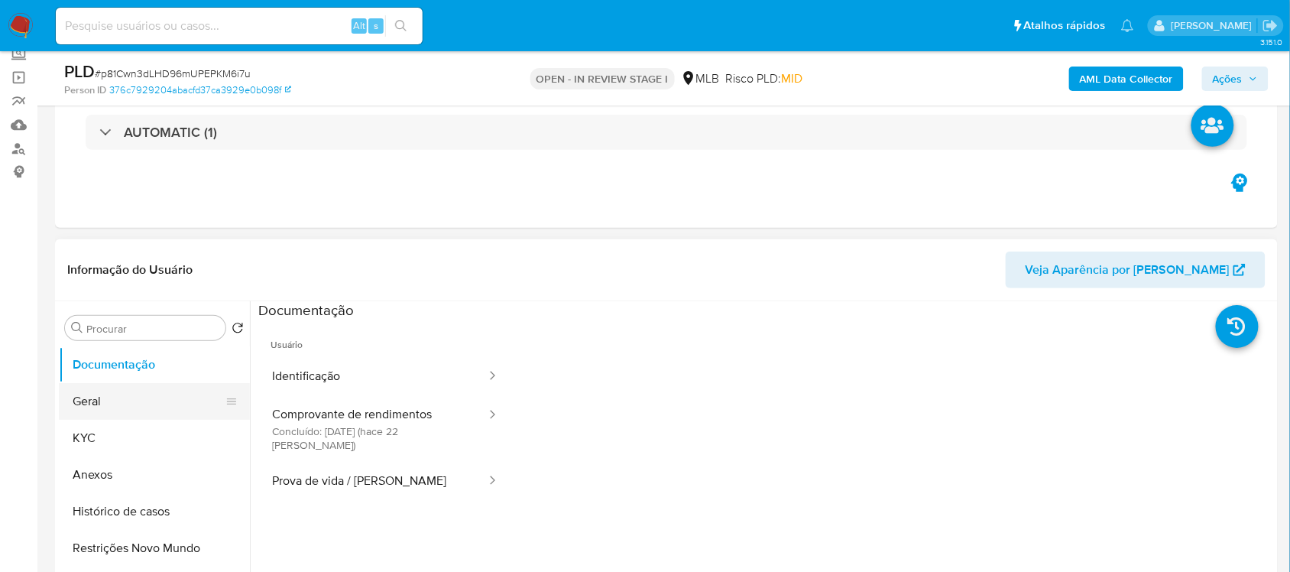
click at [165, 405] on button "Geral" at bounding box center [148, 401] width 179 height 37
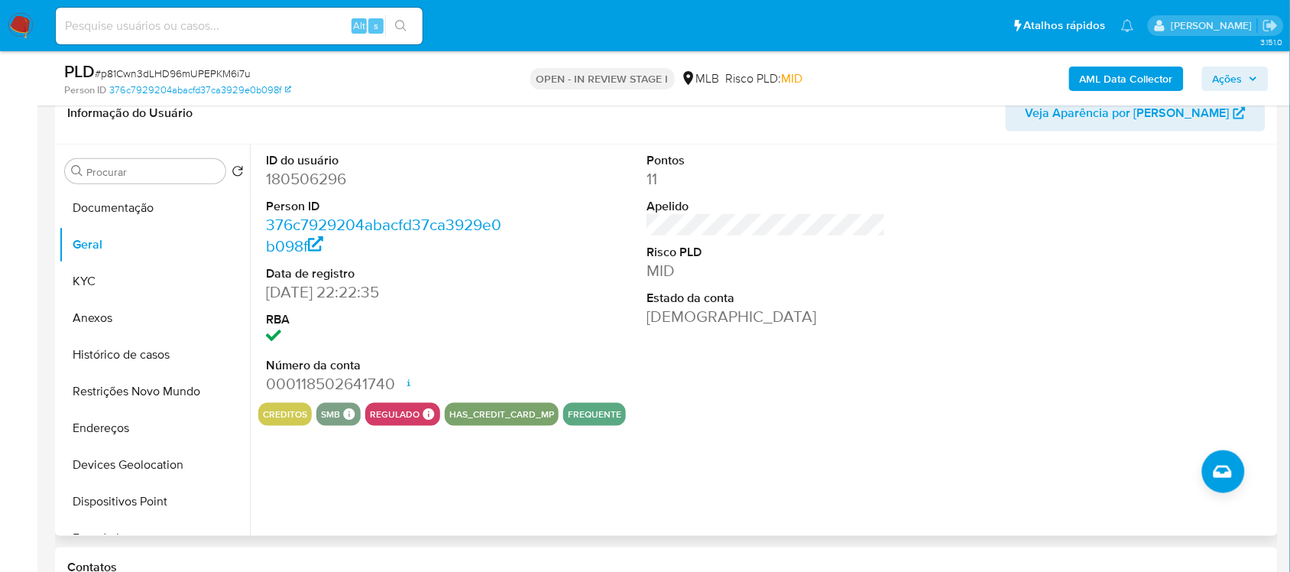
scroll to position [287, 0]
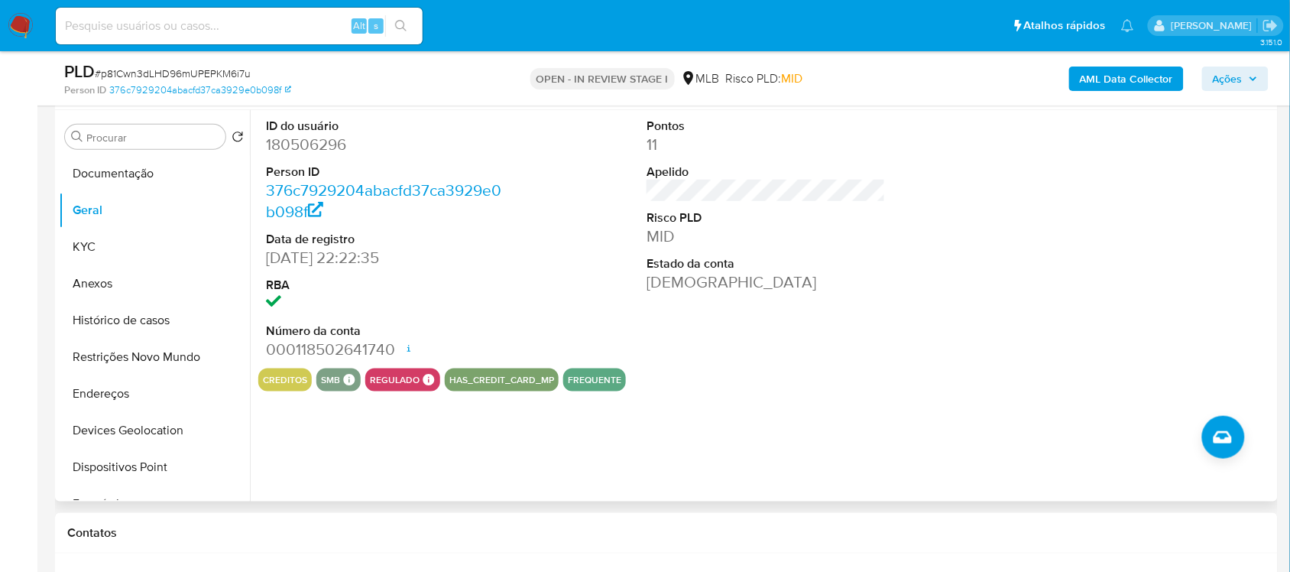
click at [300, 139] on dd "180506296" at bounding box center [385, 144] width 238 height 21
copy dd "180506296"
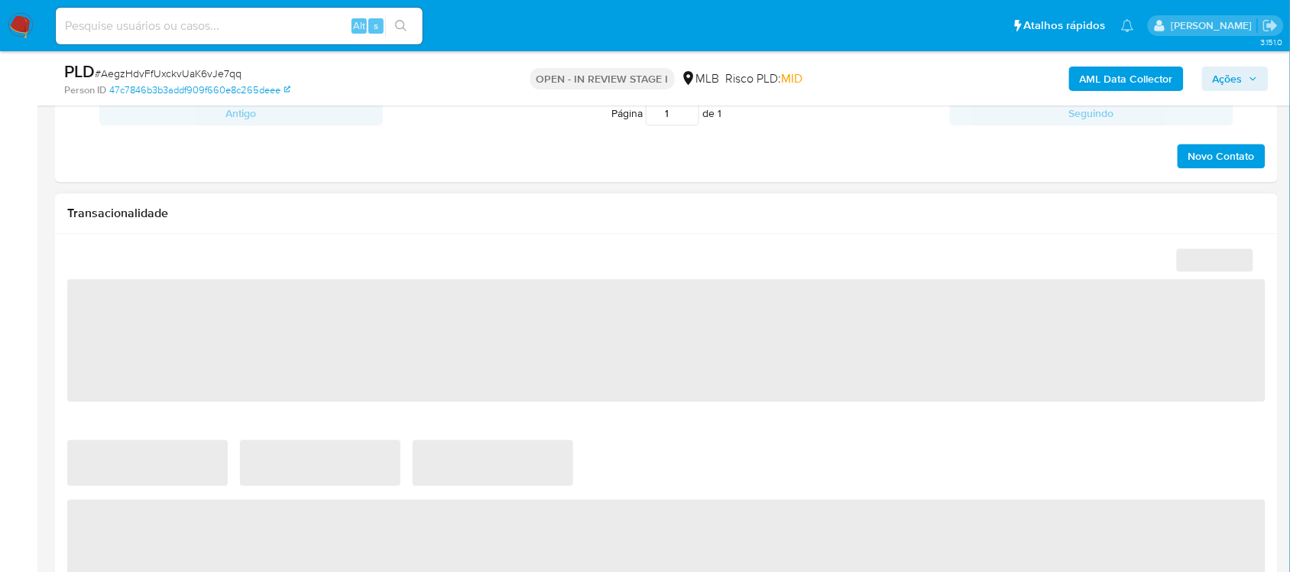
scroll to position [860, 0]
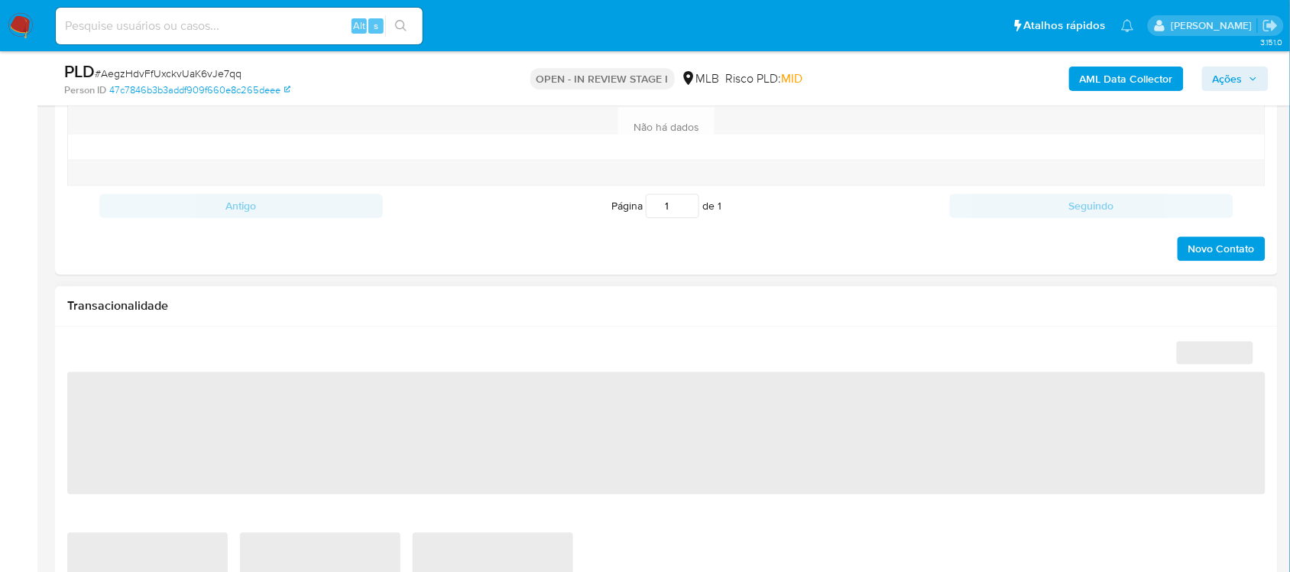
select select "10"
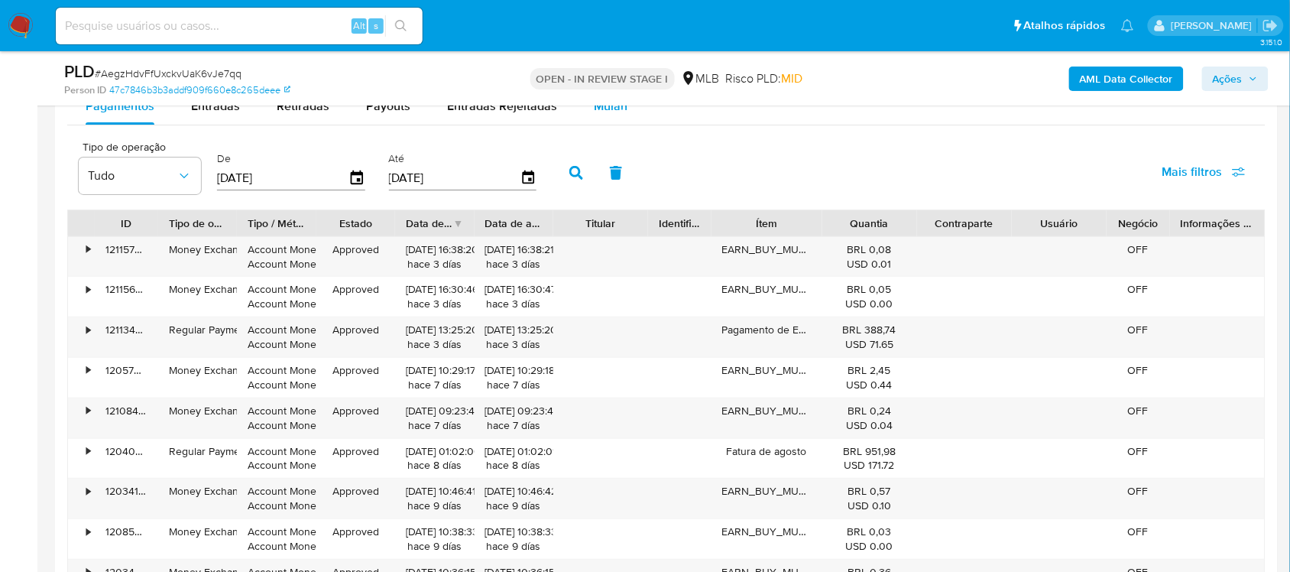
click at [594, 112] on span "Mulan" at bounding box center [611, 106] width 34 height 18
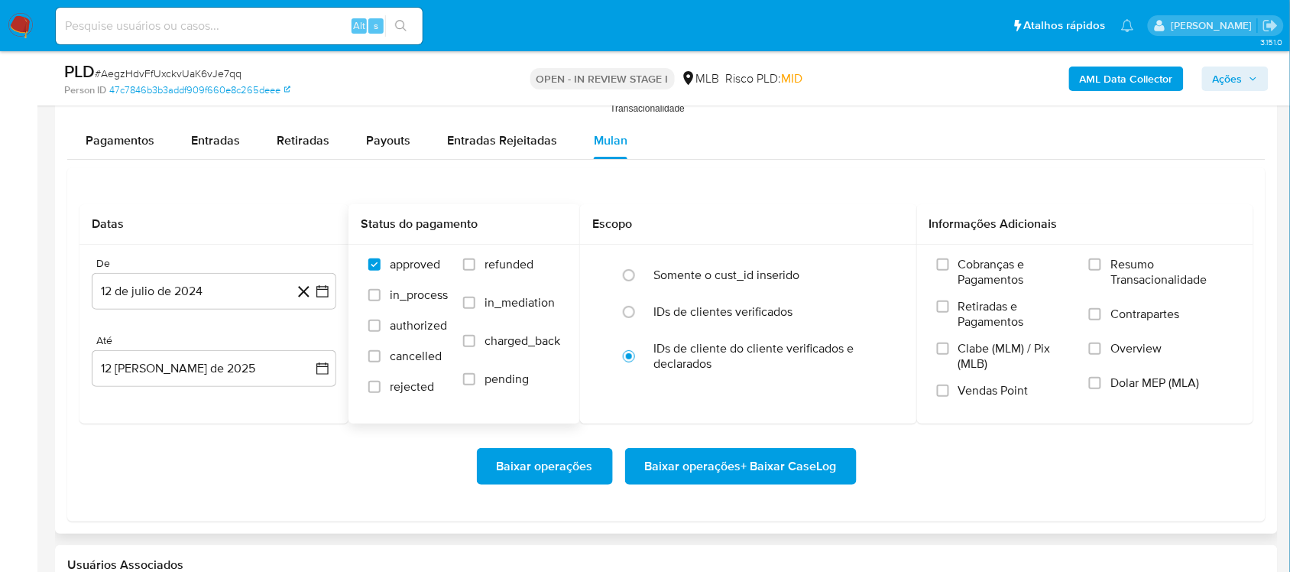
scroll to position [1624, 0]
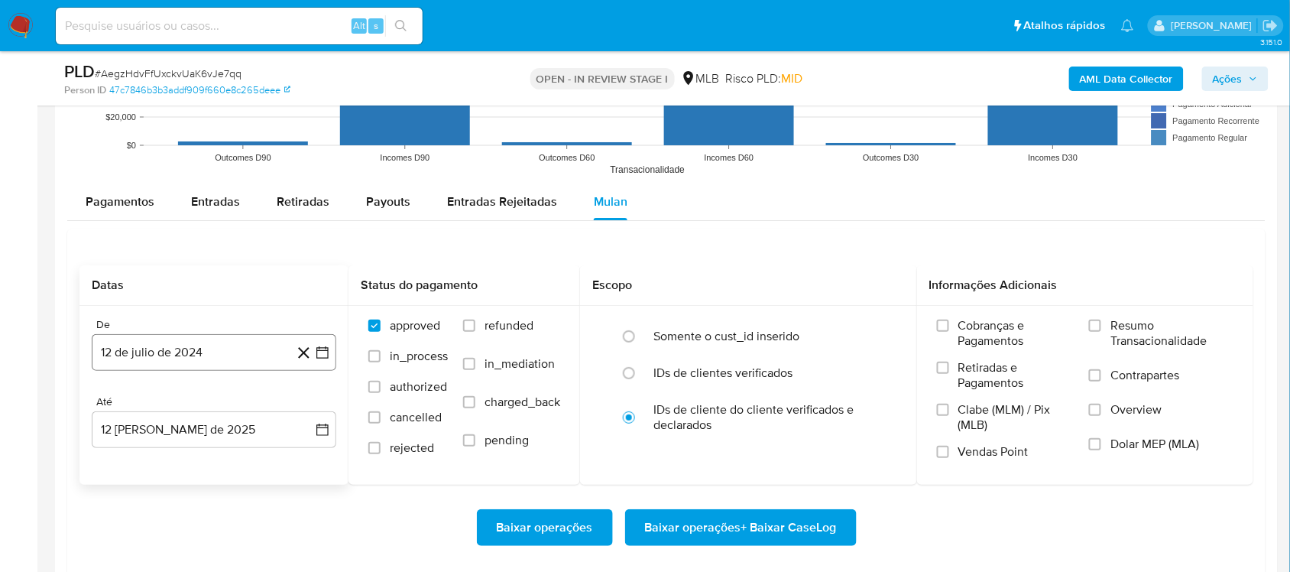
click at [329, 356] on icon "button" at bounding box center [322, 352] width 15 height 15
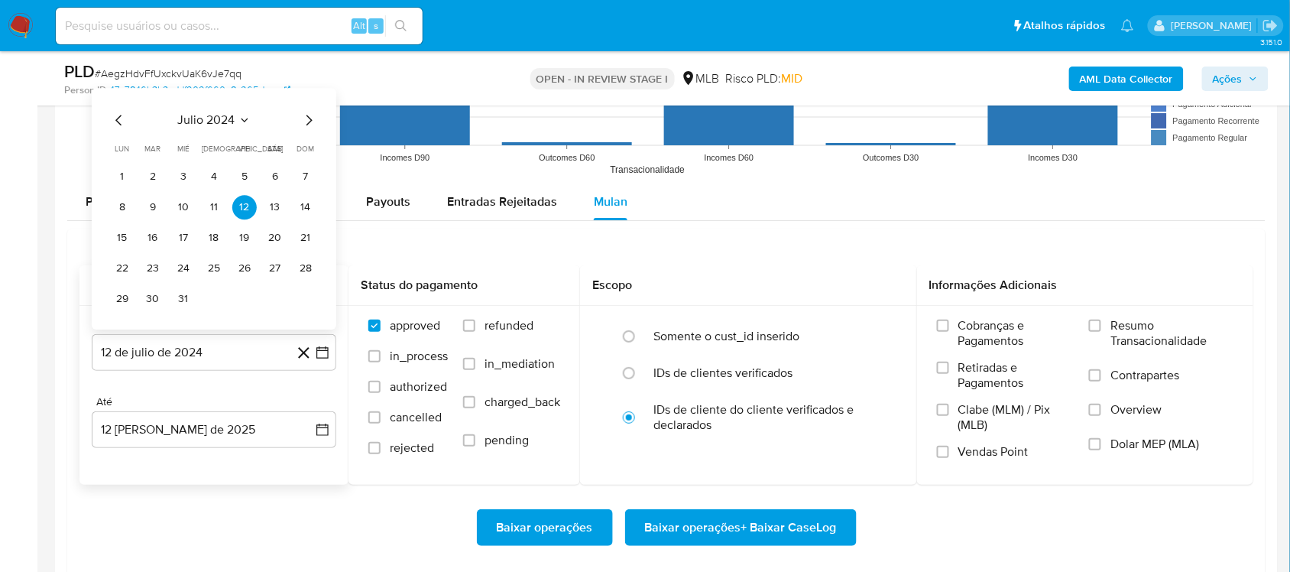
click at [201, 120] on span "julio 2024" at bounding box center [206, 119] width 57 height 15
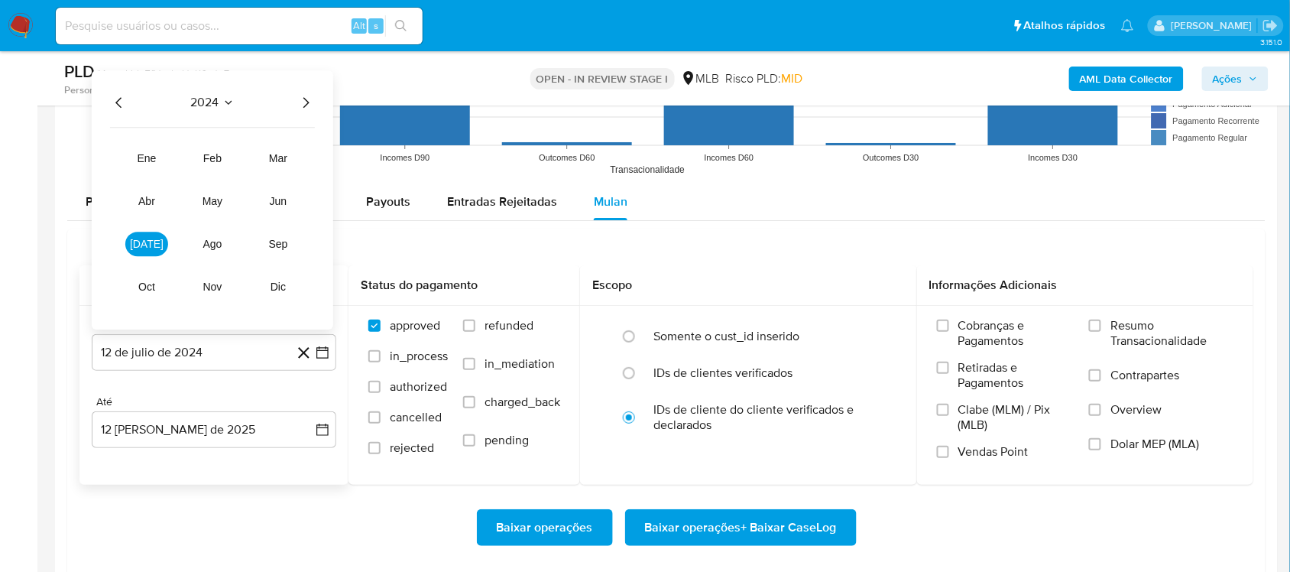
click at [308, 100] on icon "Año siguiente" at bounding box center [306, 102] width 18 height 18
click at [289, 212] on button "jun" at bounding box center [278, 201] width 43 height 24
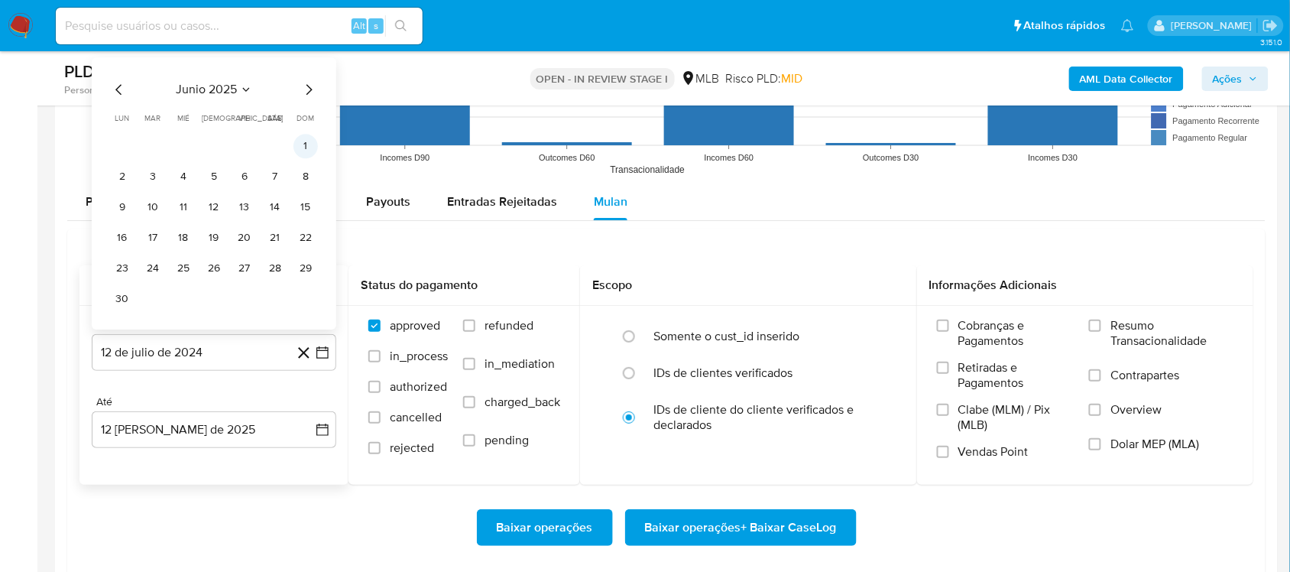
click at [304, 149] on button "1" at bounding box center [305, 146] width 24 height 24
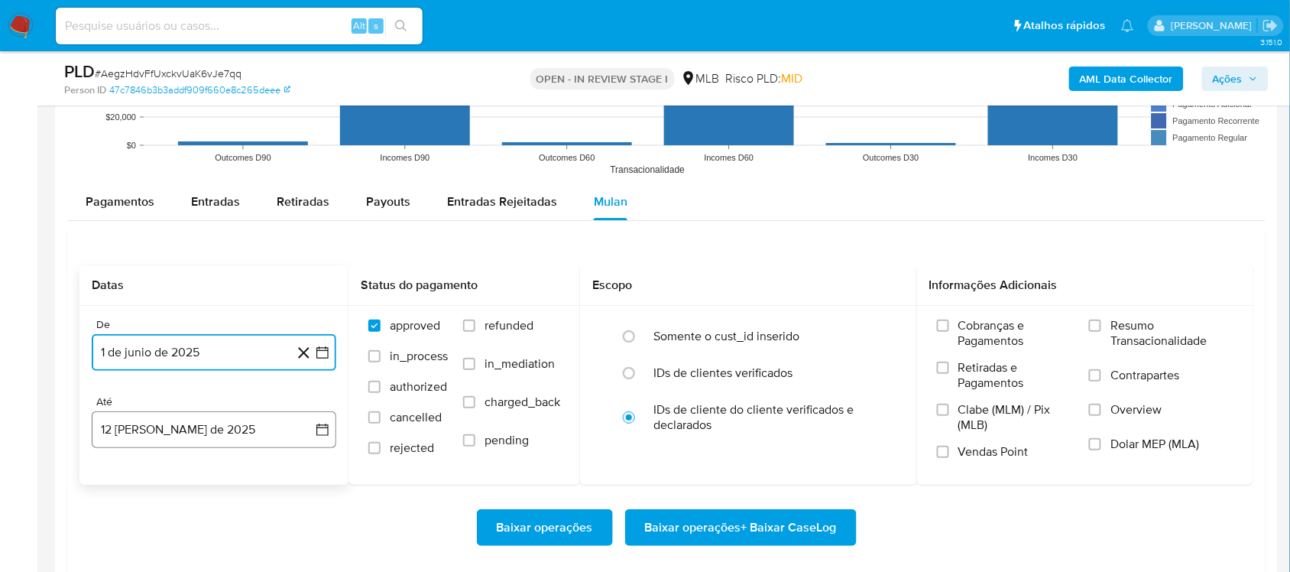
click at [317, 425] on icon "button" at bounding box center [322, 429] width 15 height 15
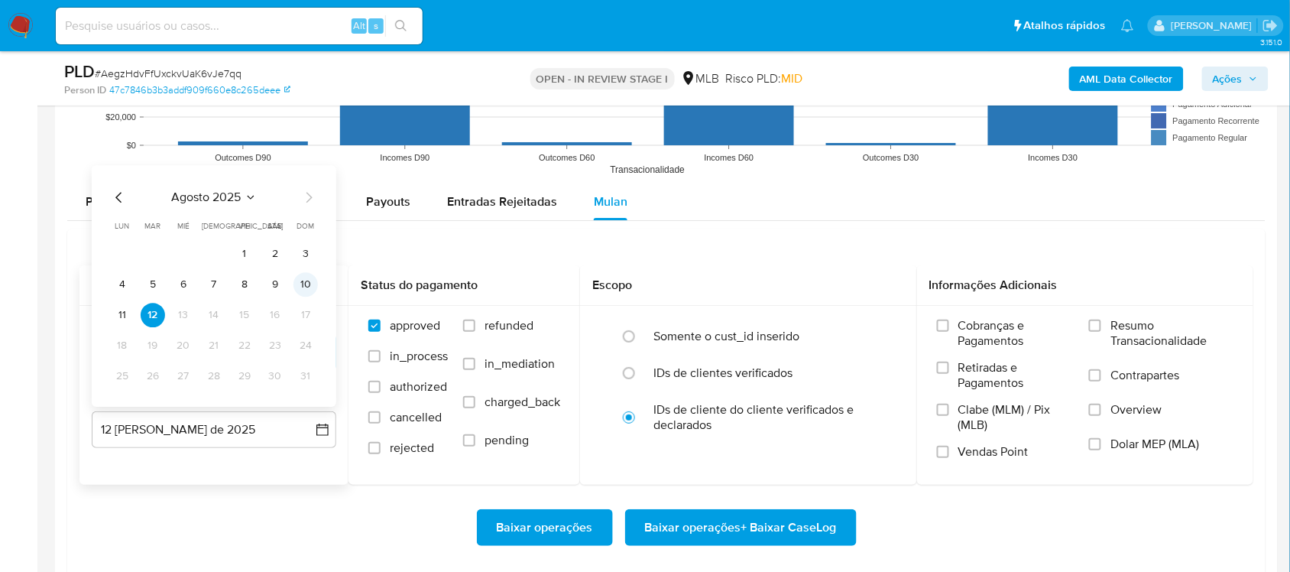
click at [300, 288] on button "10" at bounding box center [305, 284] width 24 height 24
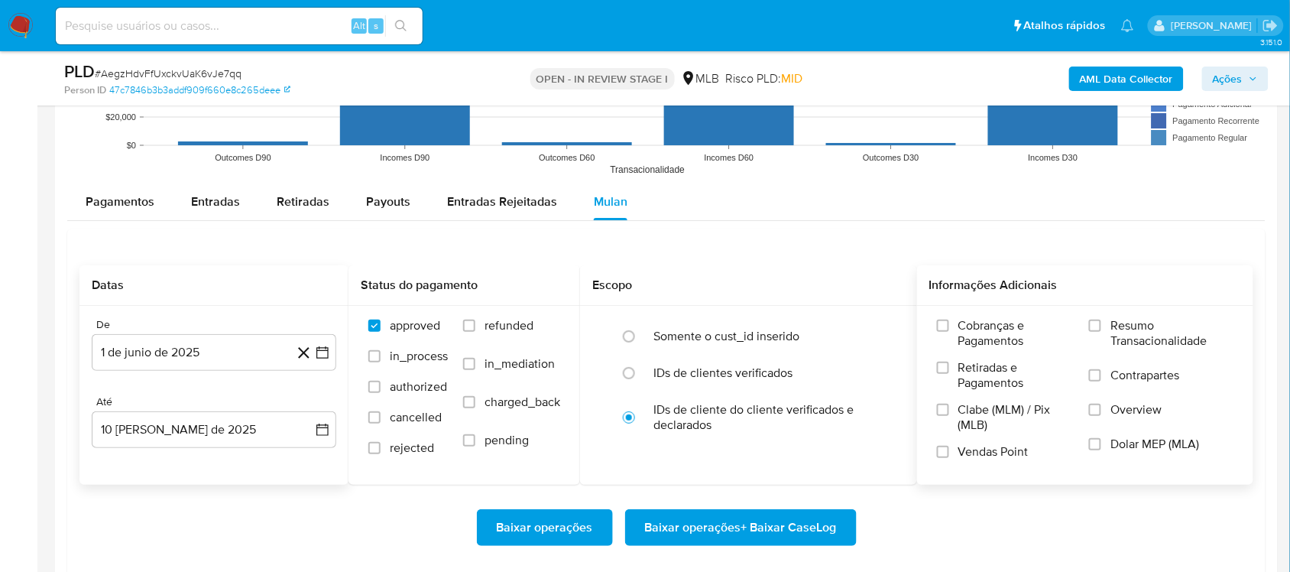
click at [977, 307] on div "Cobranças e Pagamentos Retiradas e Pagamentos Clabe (MLM) / Pix (MLB) Vendas Po…" at bounding box center [1085, 394] width 337 height 177
click at [977, 325] on span "Resumo Transacionalidade" at bounding box center [1171, 333] width 123 height 31
click at [977, 325] on input "Resumo Transacionalidade" at bounding box center [1095, 325] width 12 height 12
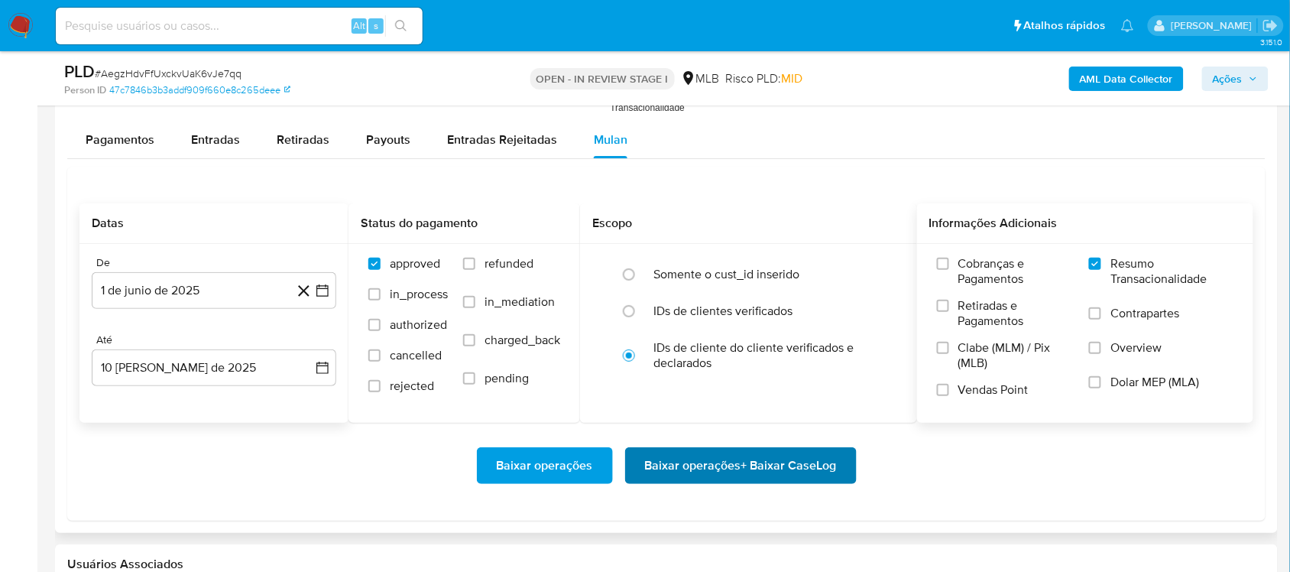
scroll to position [1720, 0]
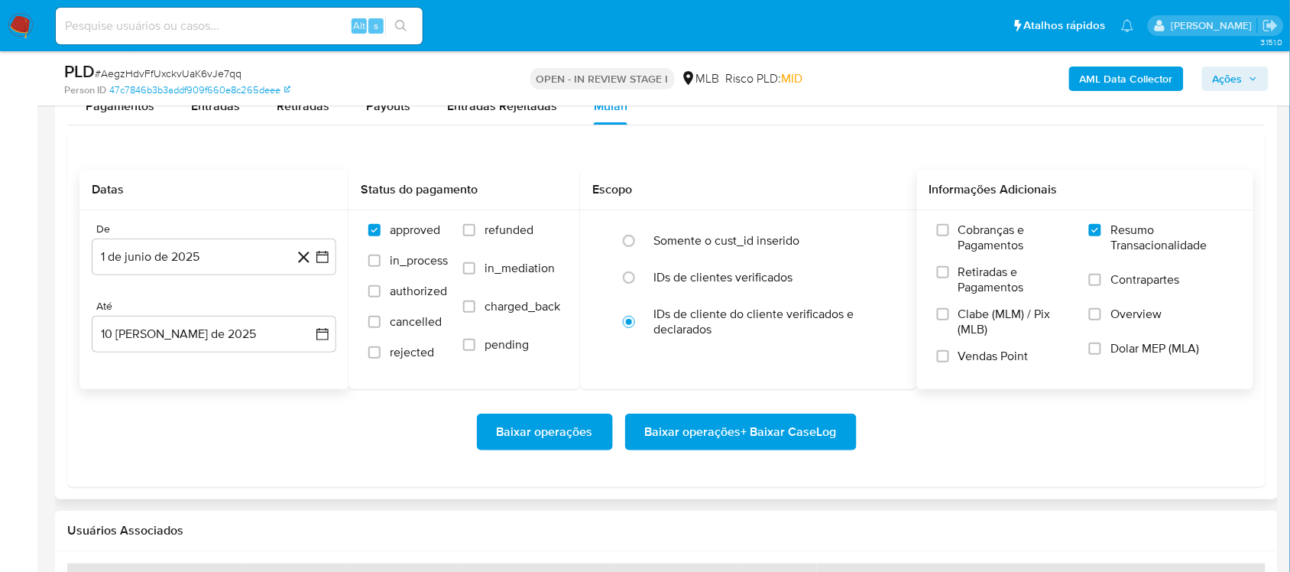
click at [696, 433] on span "Baixar operações + Baixar CaseLog" at bounding box center [741, 432] width 192 height 34
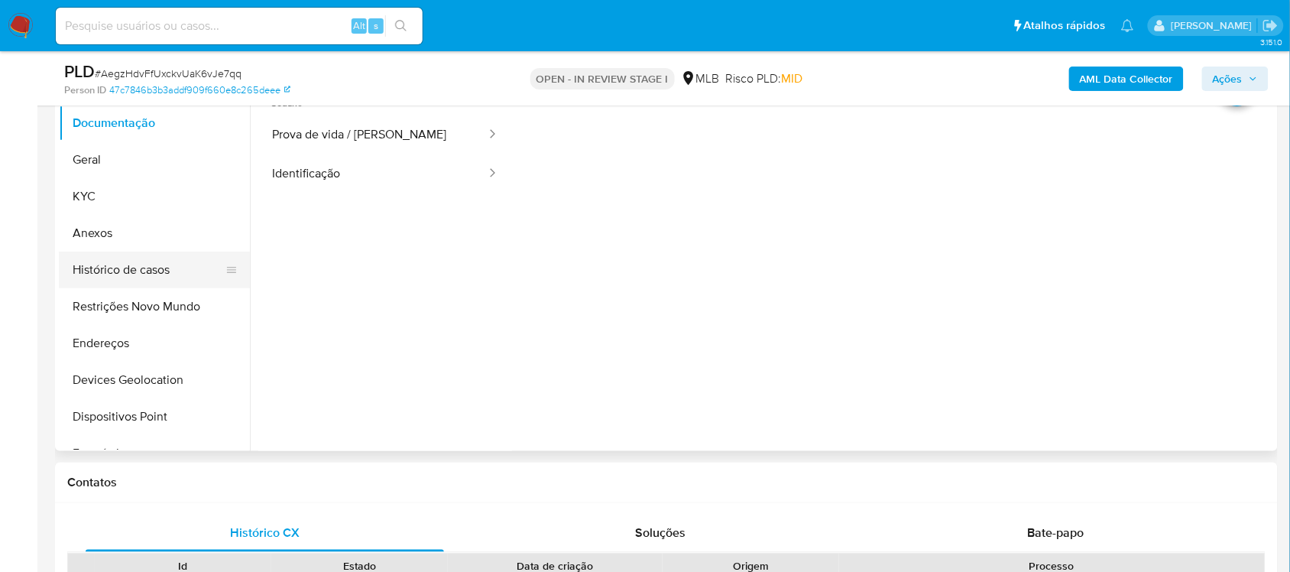
scroll to position [287, 0]
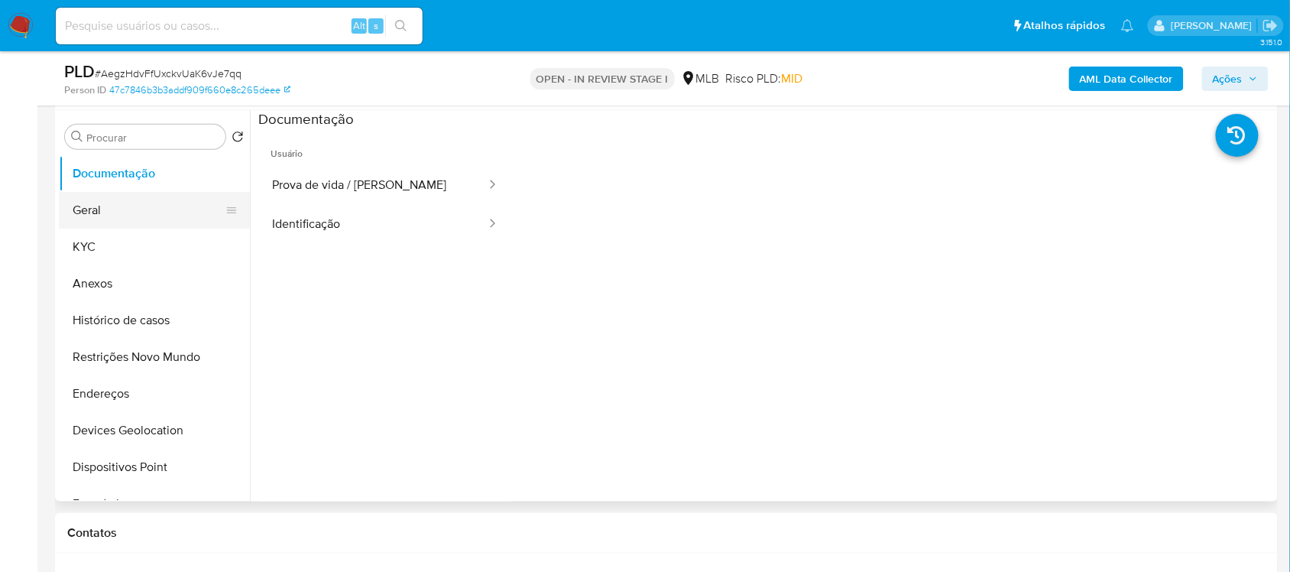
click at [86, 216] on button "Geral" at bounding box center [148, 210] width 179 height 37
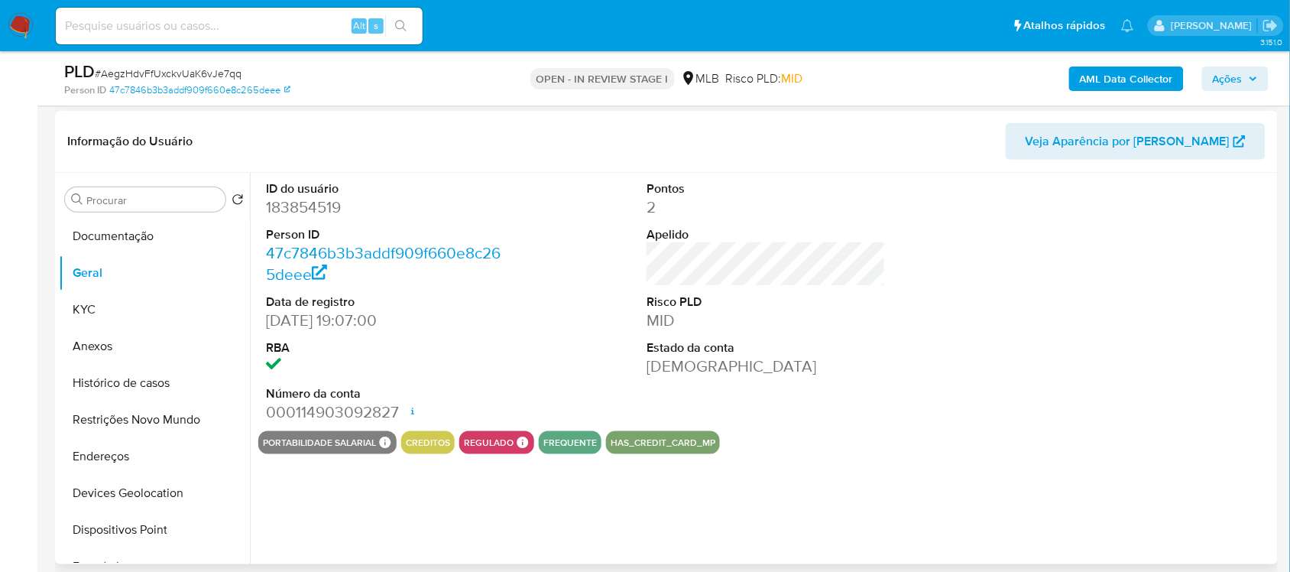
scroll to position [191, 0]
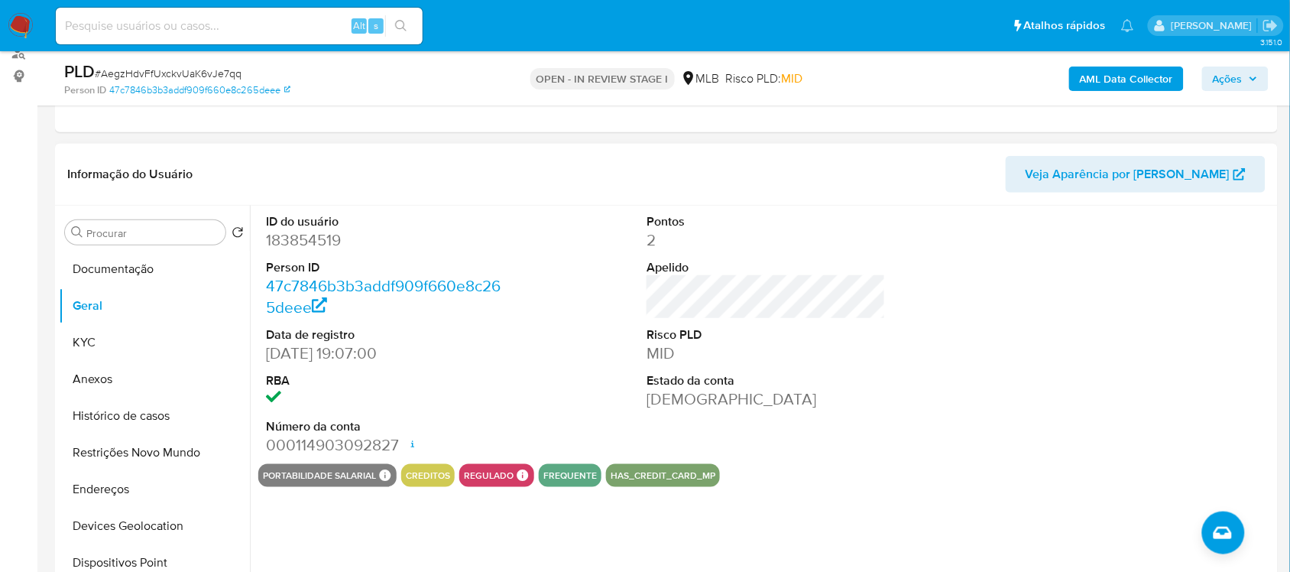
click at [295, 245] on dd "183854519" at bounding box center [385, 239] width 238 height 21
click at [311, 238] on dd "183854519" at bounding box center [385, 239] width 238 height 21
copy dd "183854519"
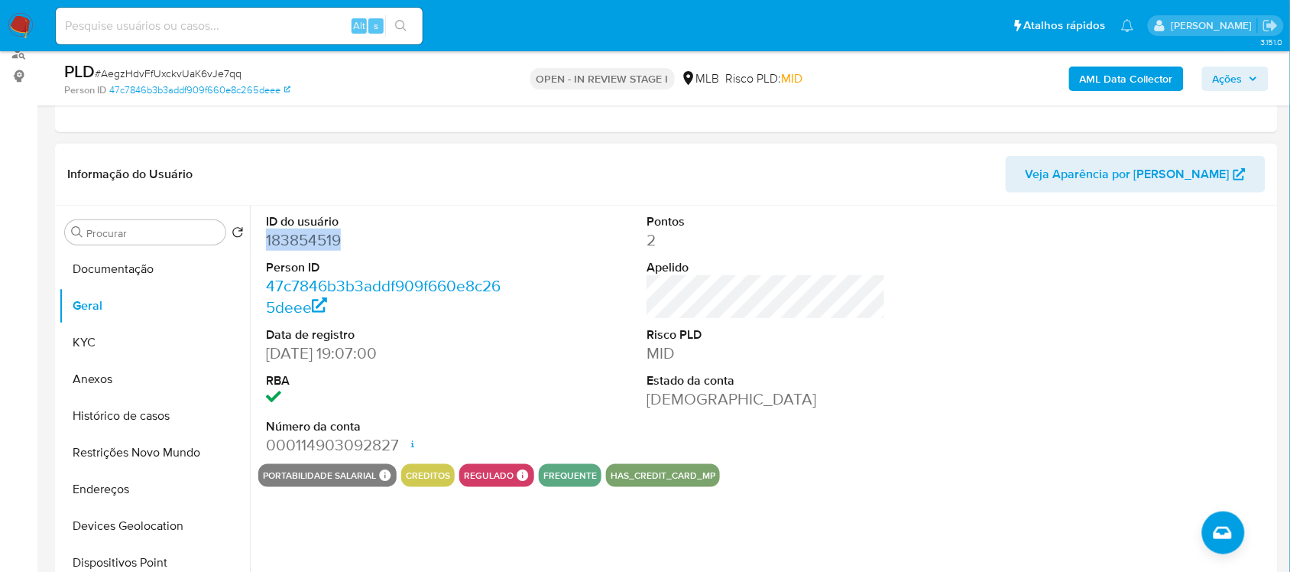
click at [306, 232] on dd "183854519" at bounding box center [385, 239] width 238 height 21
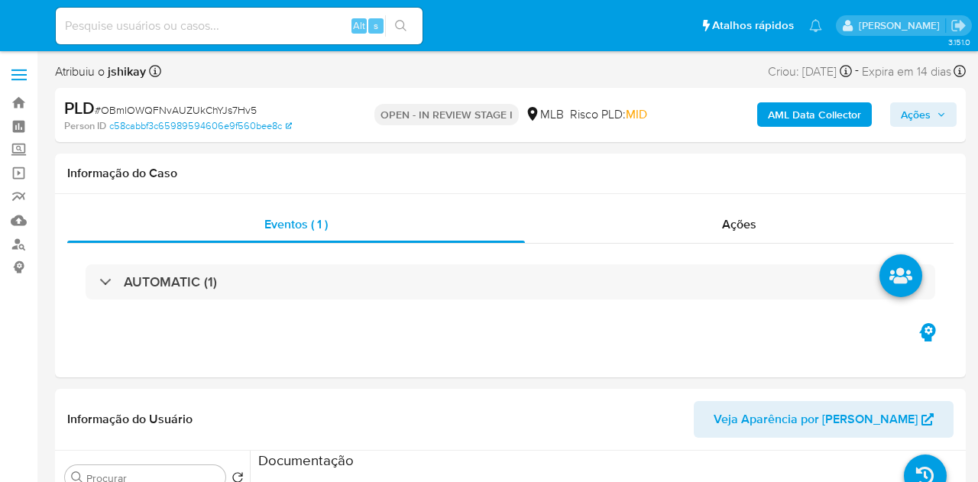
select select "10"
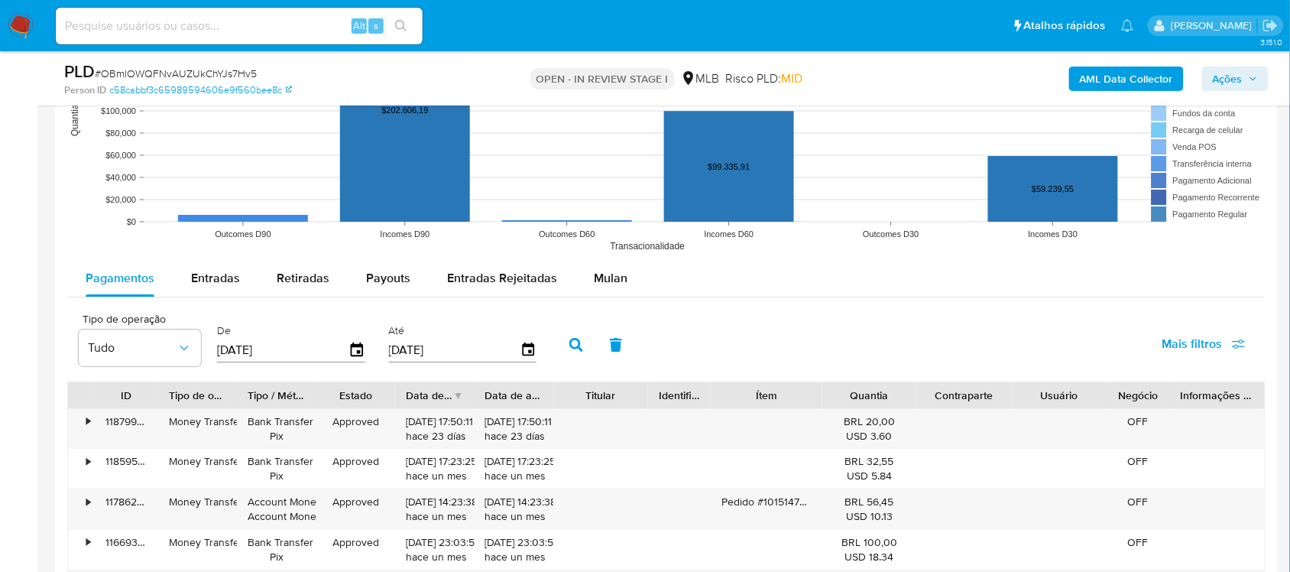
scroll to position [1624, 0]
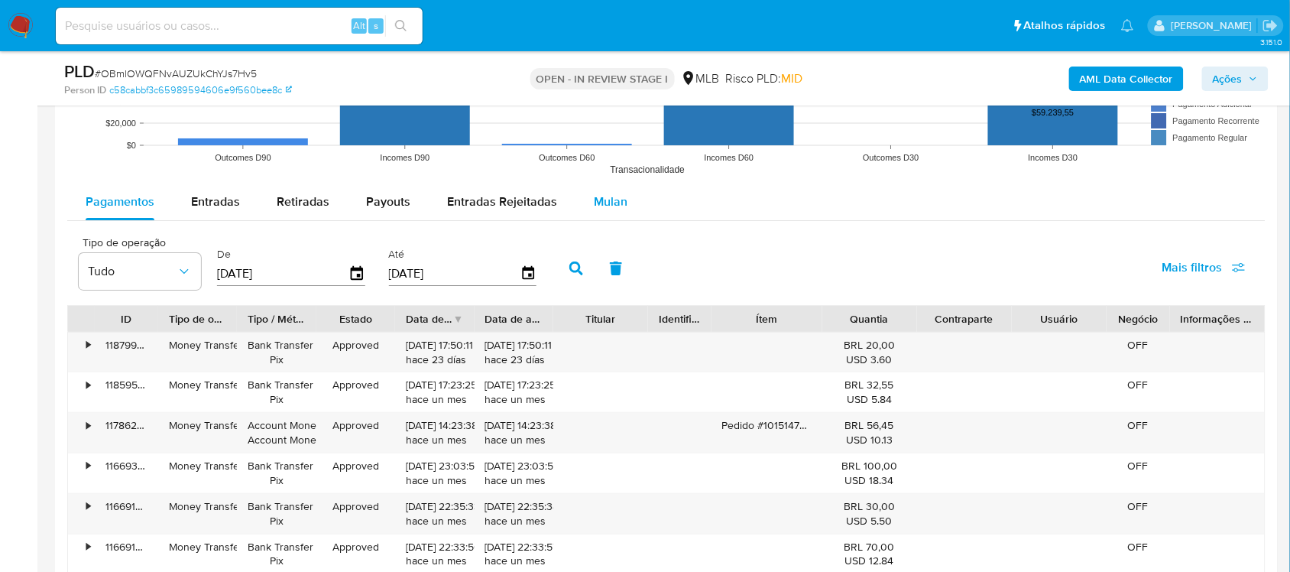
click at [608, 203] on span "Mulan" at bounding box center [611, 202] width 34 height 18
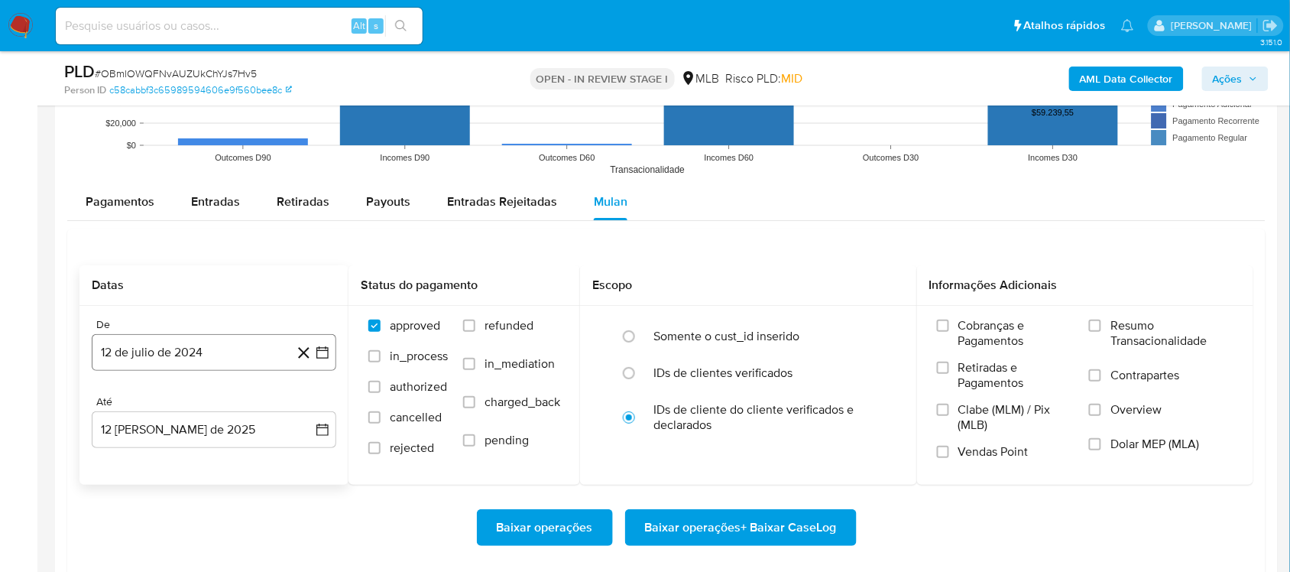
click at [318, 350] on icon "button" at bounding box center [322, 352] width 15 height 15
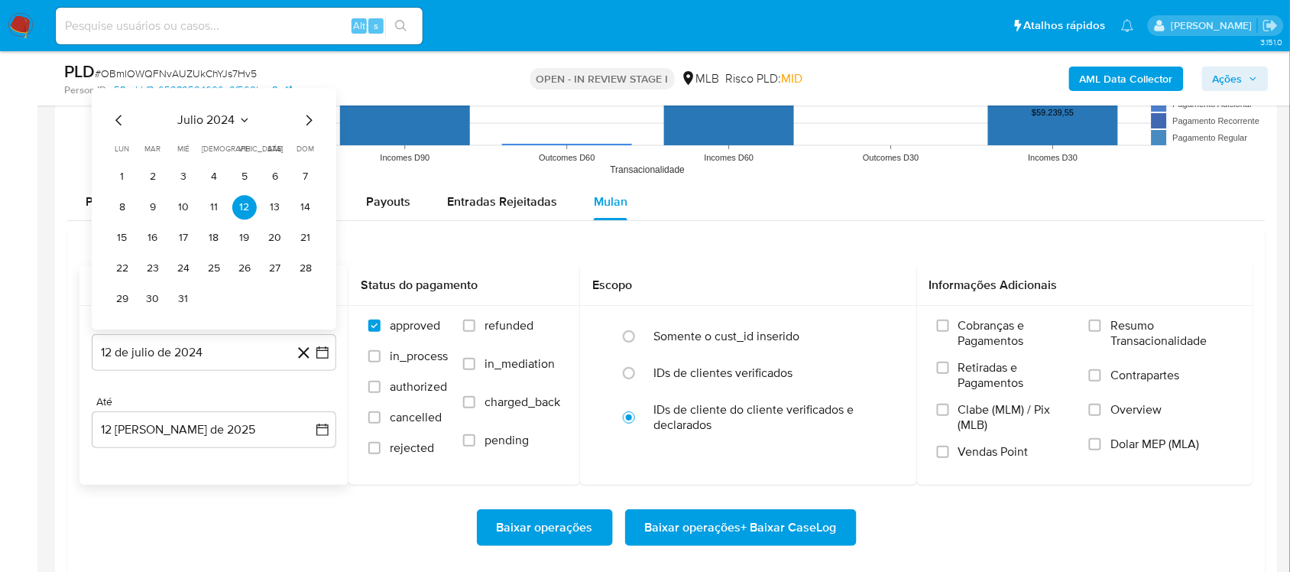
click at [225, 123] on span "julio 2024" at bounding box center [206, 119] width 57 height 15
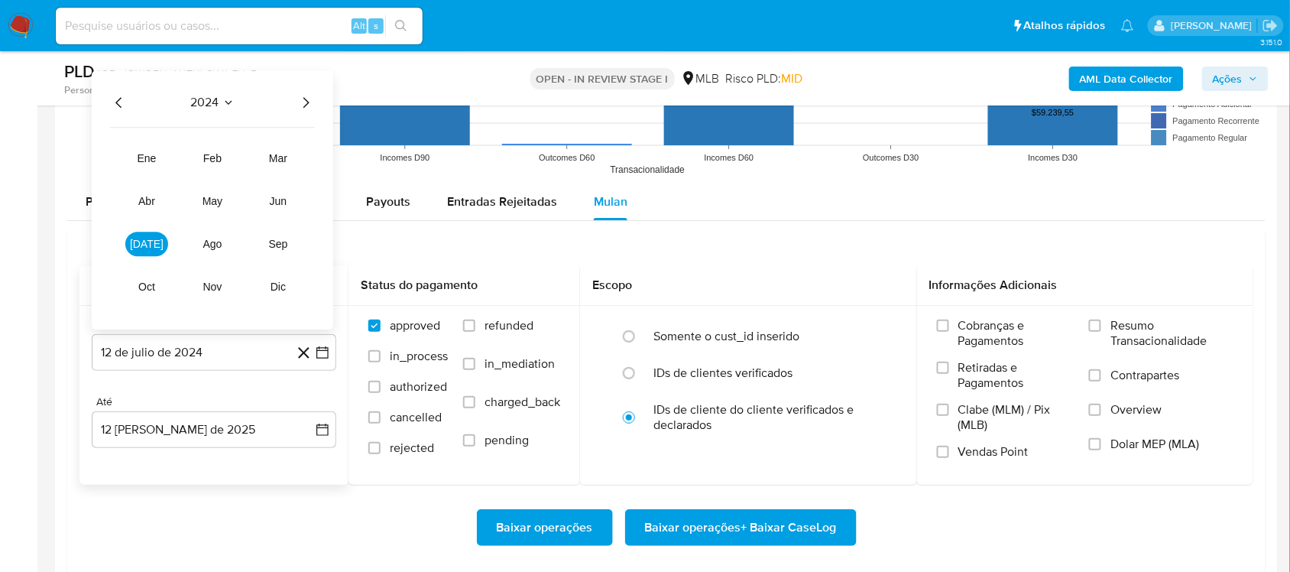
click at [310, 107] on icon "Año siguiente" at bounding box center [306, 102] width 18 height 18
click at [284, 207] on span "jun" at bounding box center [279, 201] width 18 height 12
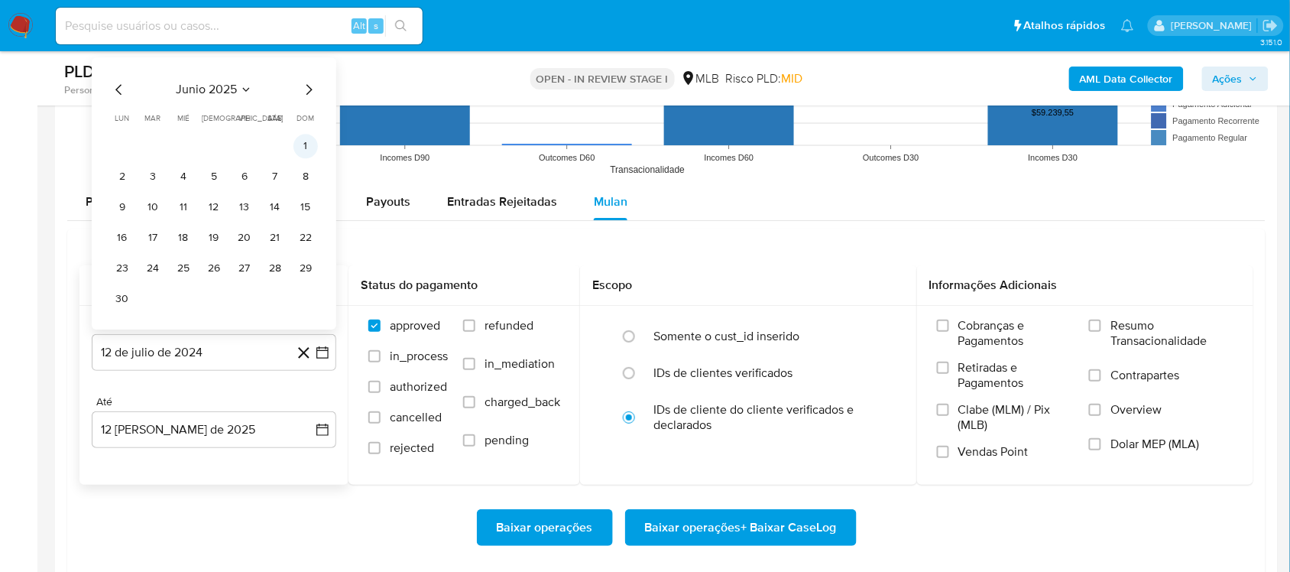
click at [306, 154] on button "1" at bounding box center [305, 146] width 24 height 24
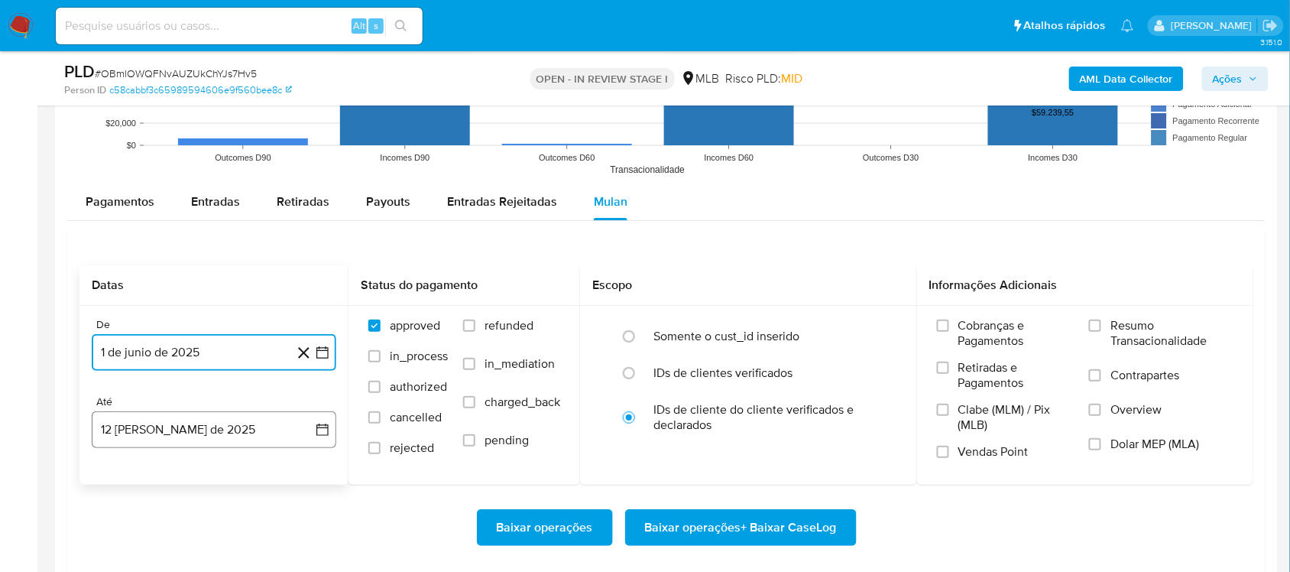
click at [319, 428] on icon "button" at bounding box center [322, 429] width 15 height 15
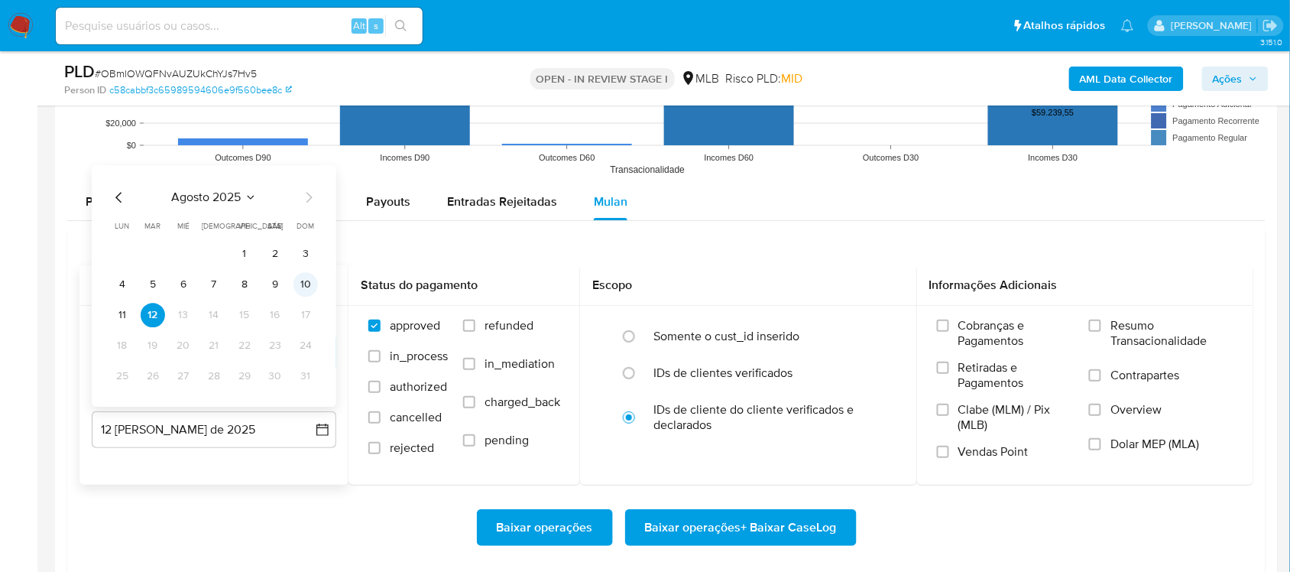
click at [304, 294] on button "10" at bounding box center [305, 284] width 24 height 24
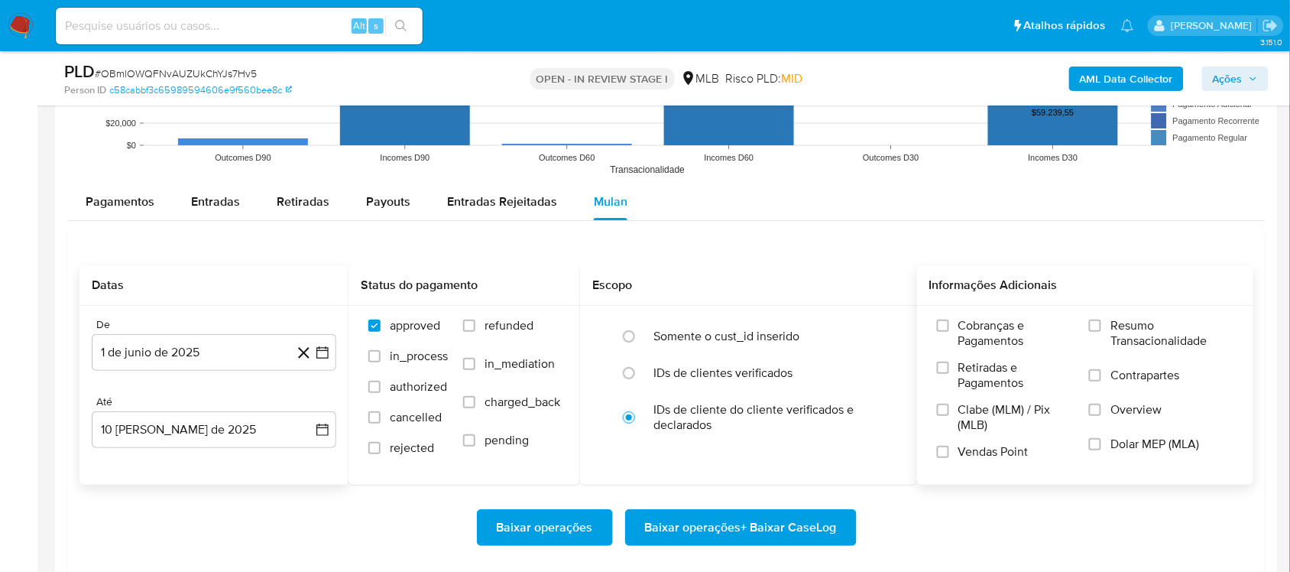
click at [977, 341] on span "Resumo Transacionalidade" at bounding box center [1171, 333] width 123 height 31
click at [977, 332] on input "Resumo Transacionalidade" at bounding box center [1095, 325] width 12 height 12
click at [749, 481] on span "Baixar operações + Baixar CaseLog" at bounding box center [741, 528] width 192 height 34
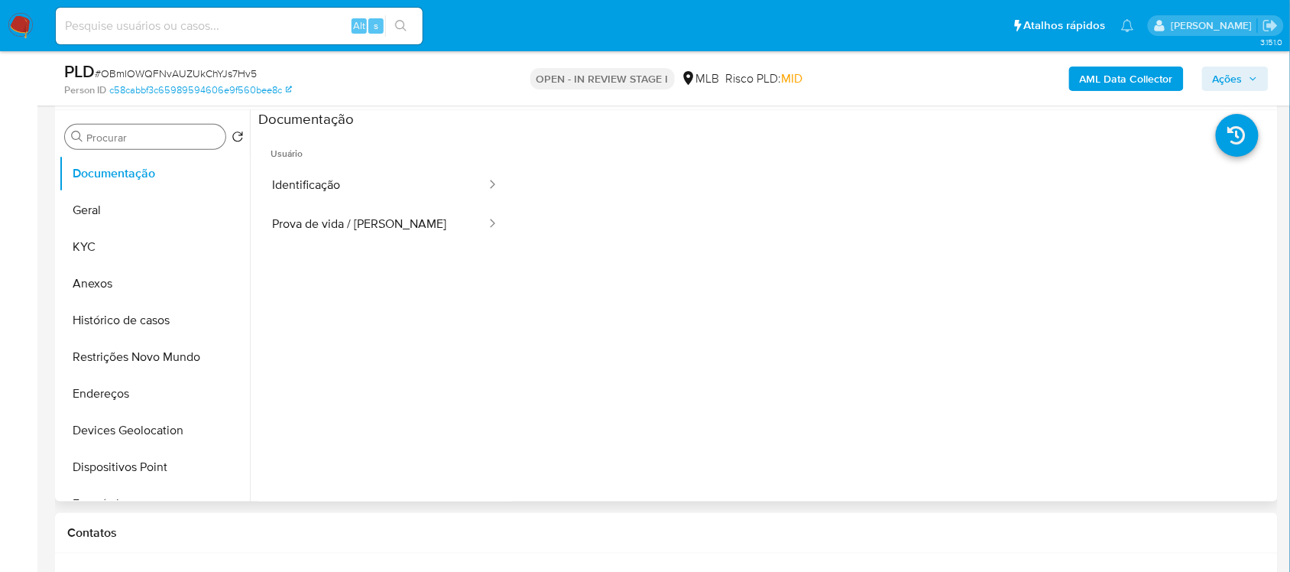
scroll to position [191, 0]
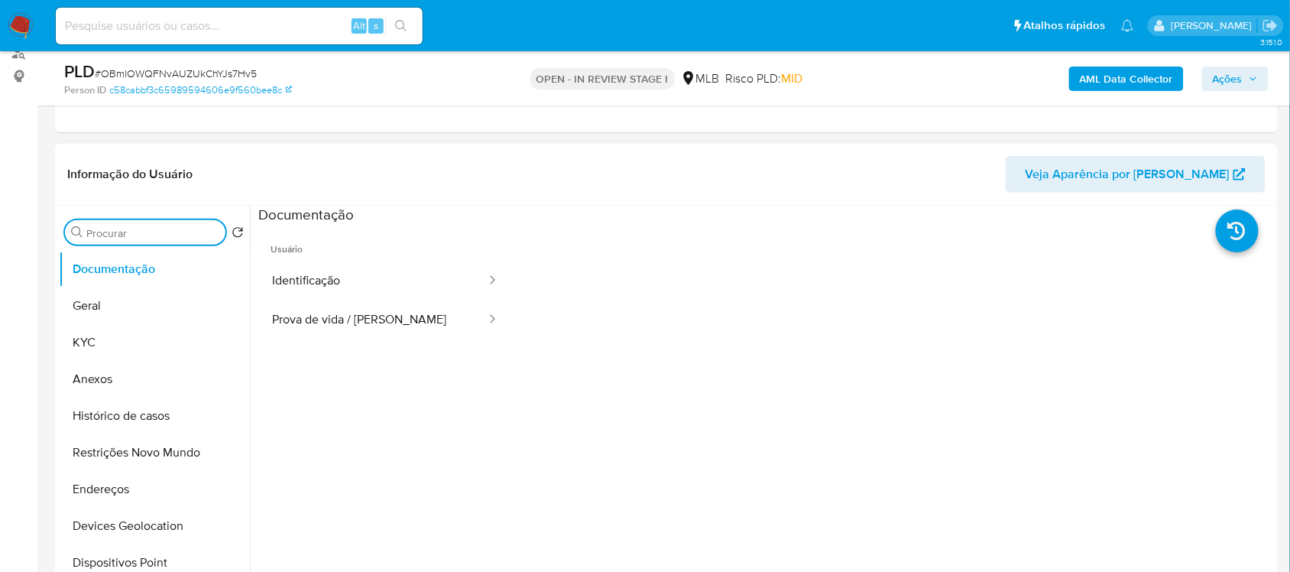
click at [112, 233] on input "Procurar" at bounding box center [152, 233] width 133 height 14
click at [131, 287] on button "Geral" at bounding box center [148, 305] width 179 height 37
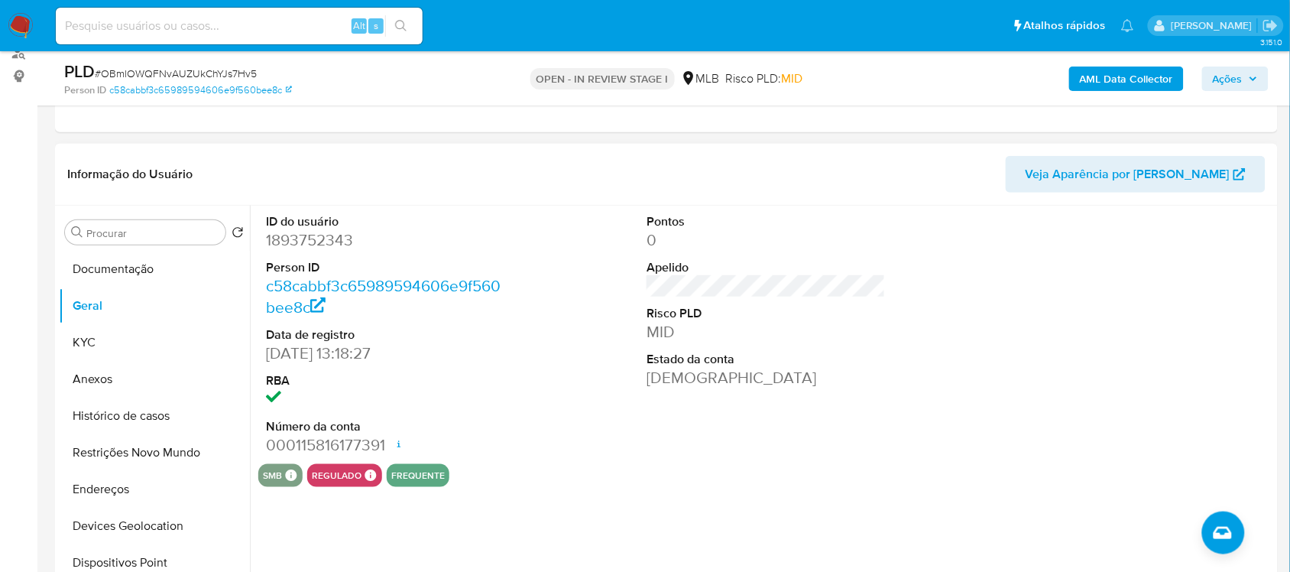
click at [339, 232] on dd "1893752343" at bounding box center [385, 239] width 238 height 21
copy dd "1893752343"
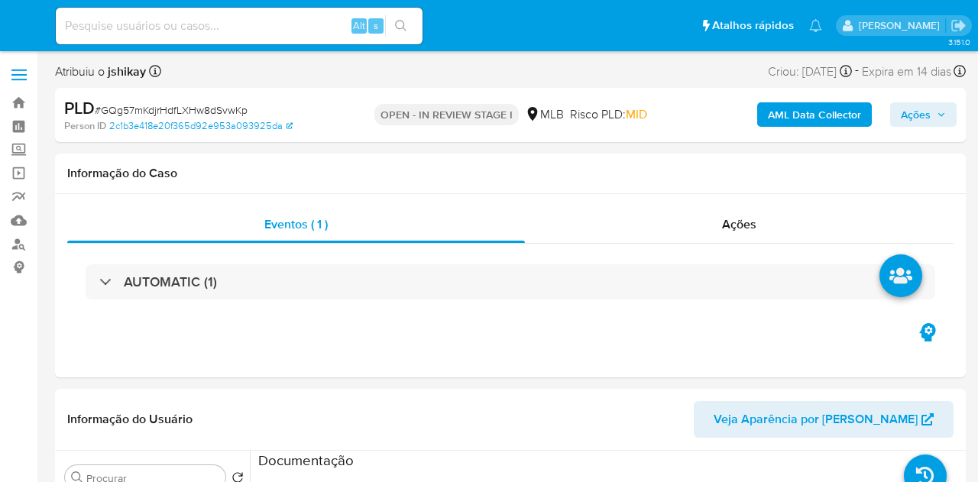
select select "10"
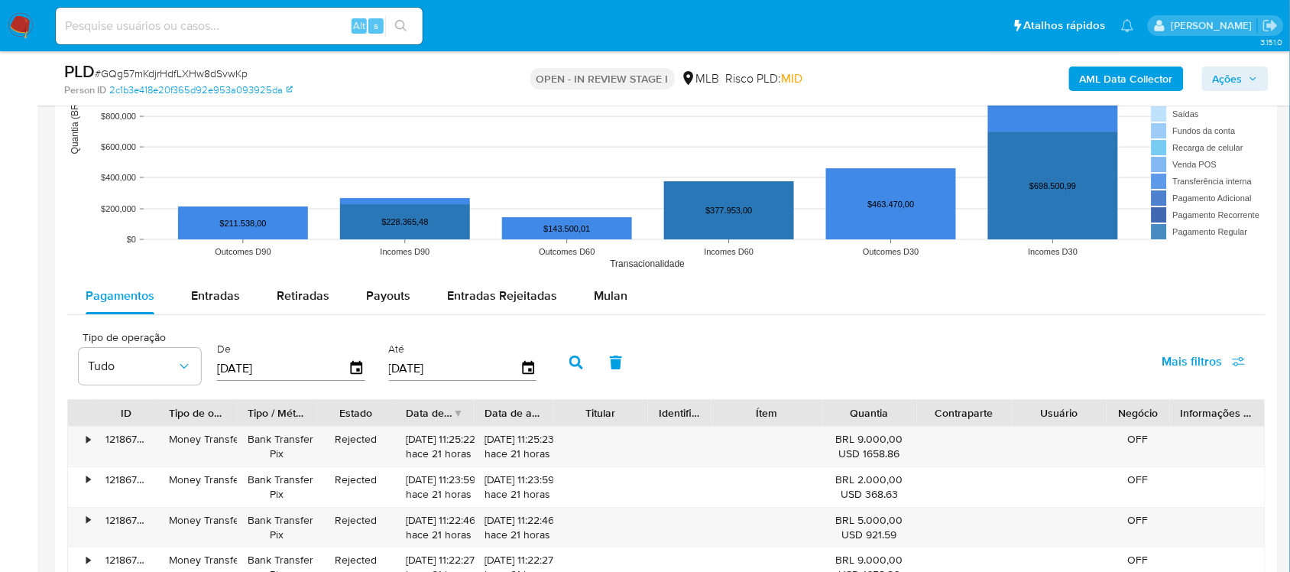
scroll to position [1433, 0]
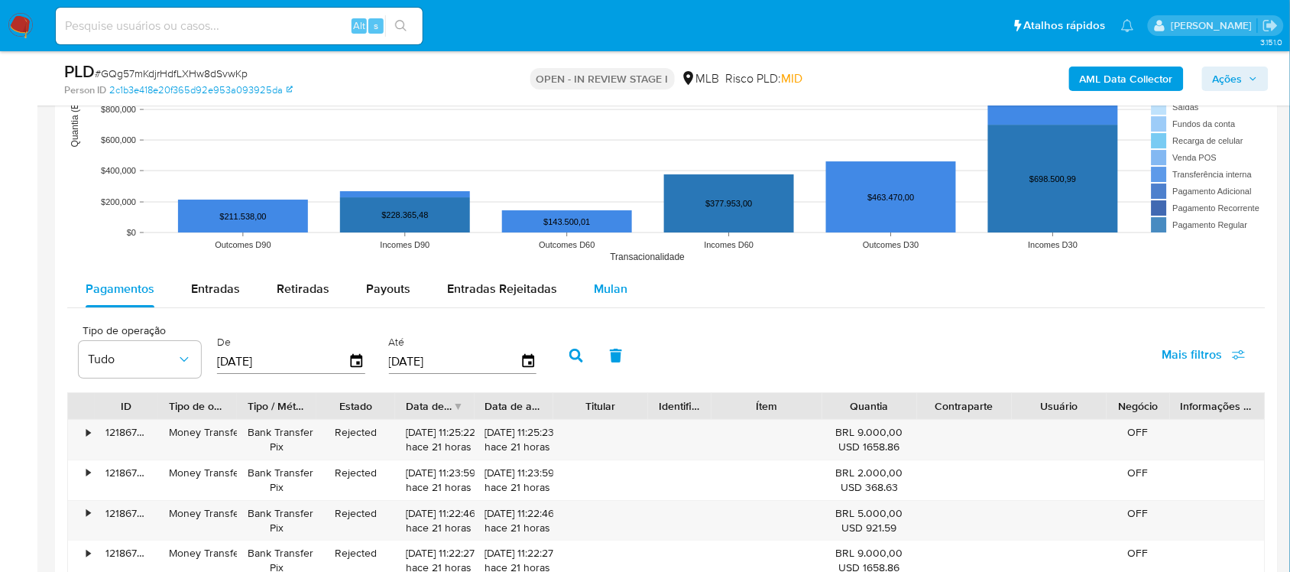
click at [598, 284] on span "Mulan" at bounding box center [611, 289] width 34 height 18
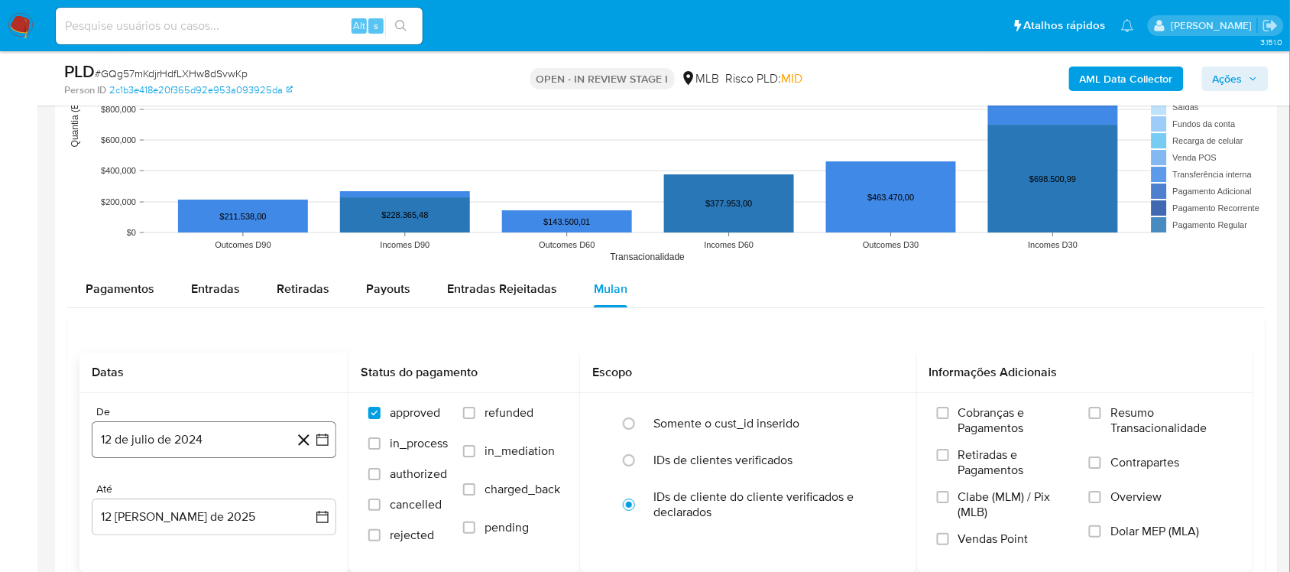
click at [326, 447] on icon "button" at bounding box center [322, 439] width 15 height 15
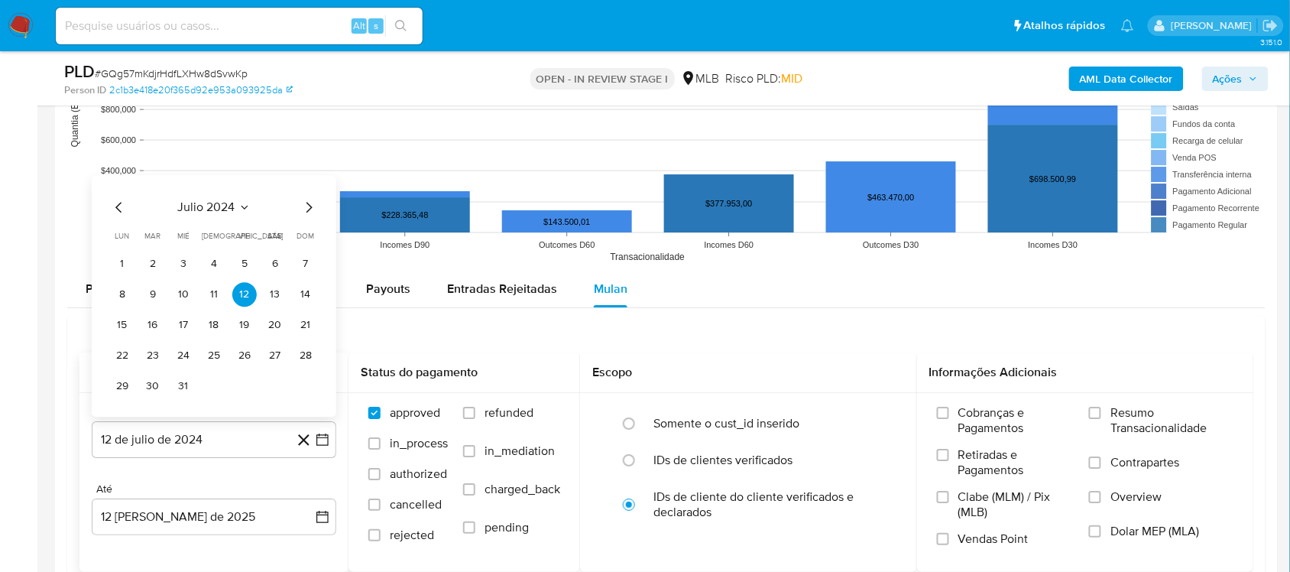
click at [224, 208] on span "julio 2024" at bounding box center [206, 206] width 57 height 15
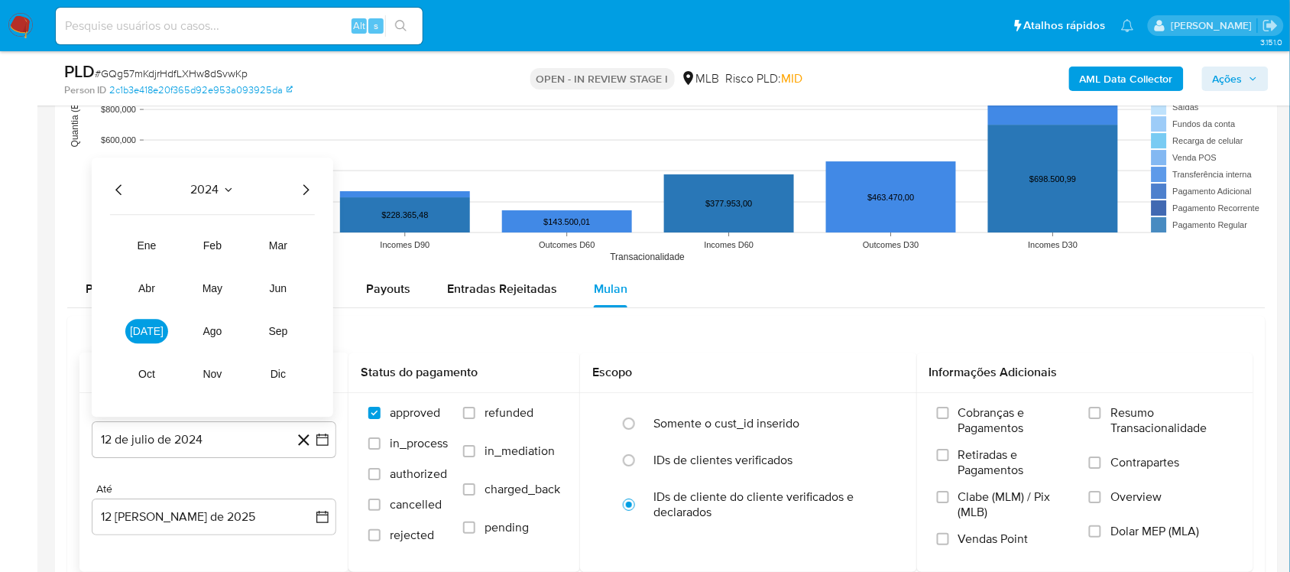
click at [314, 191] on icon "Año siguiente" at bounding box center [306, 189] width 18 height 18
click at [283, 294] on span "jun" at bounding box center [279, 288] width 18 height 12
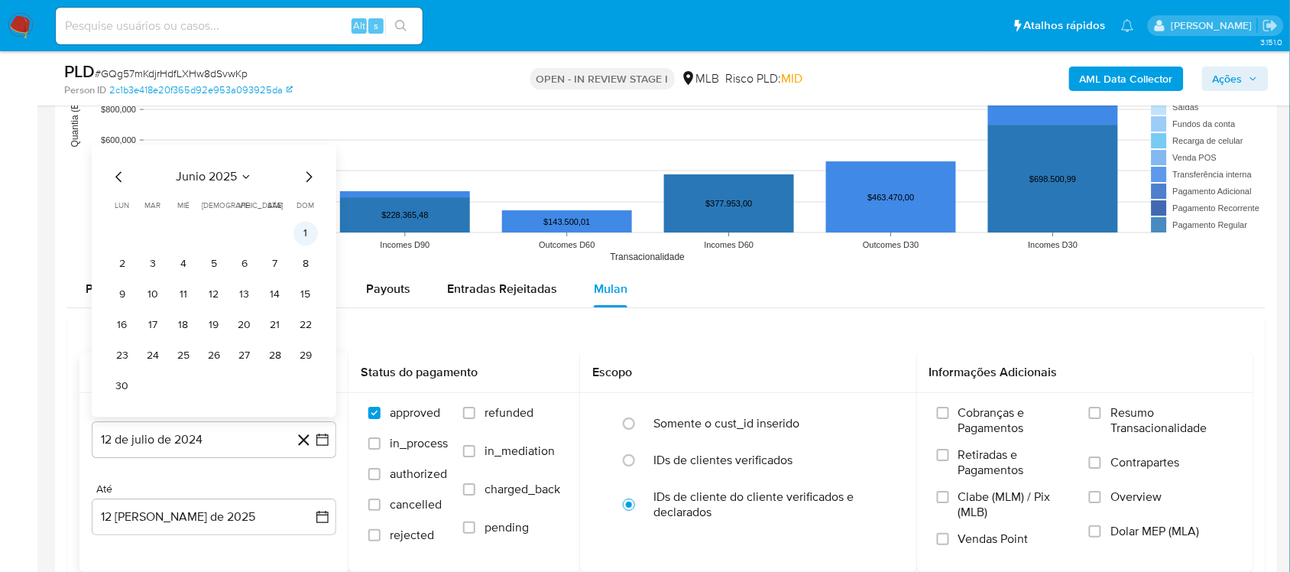
click at [306, 239] on button "1" at bounding box center [305, 233] width 24 height 24
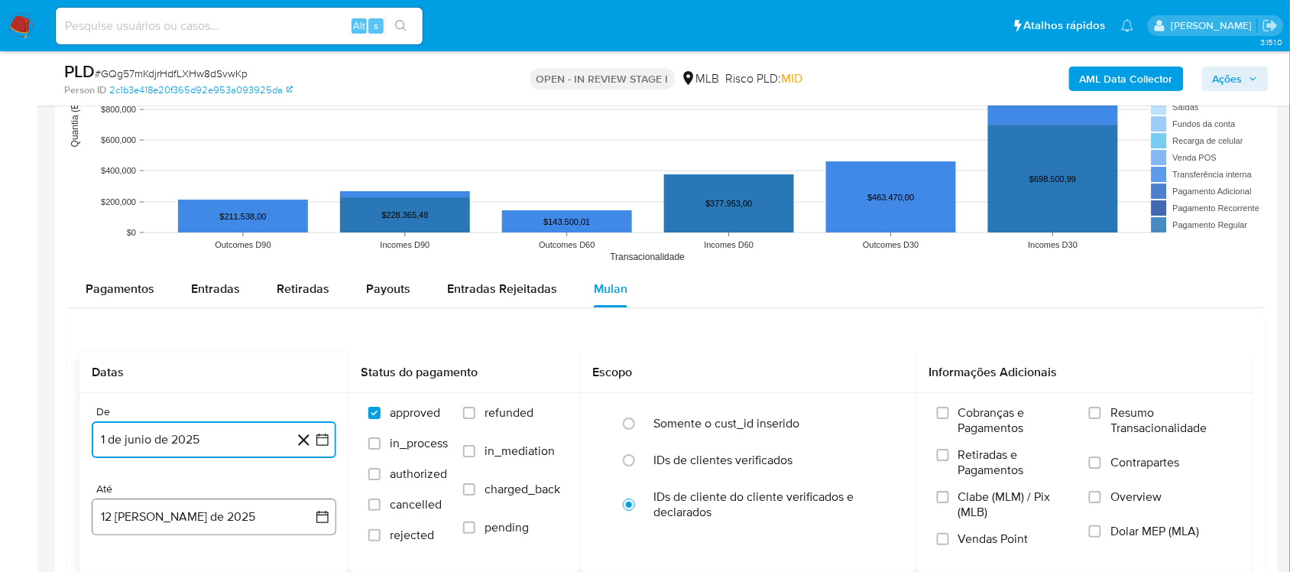
click at [335, 481] on button "12 [PERSON_NAME] de 2025" at bounding box center [214, 516] width 245 height 37
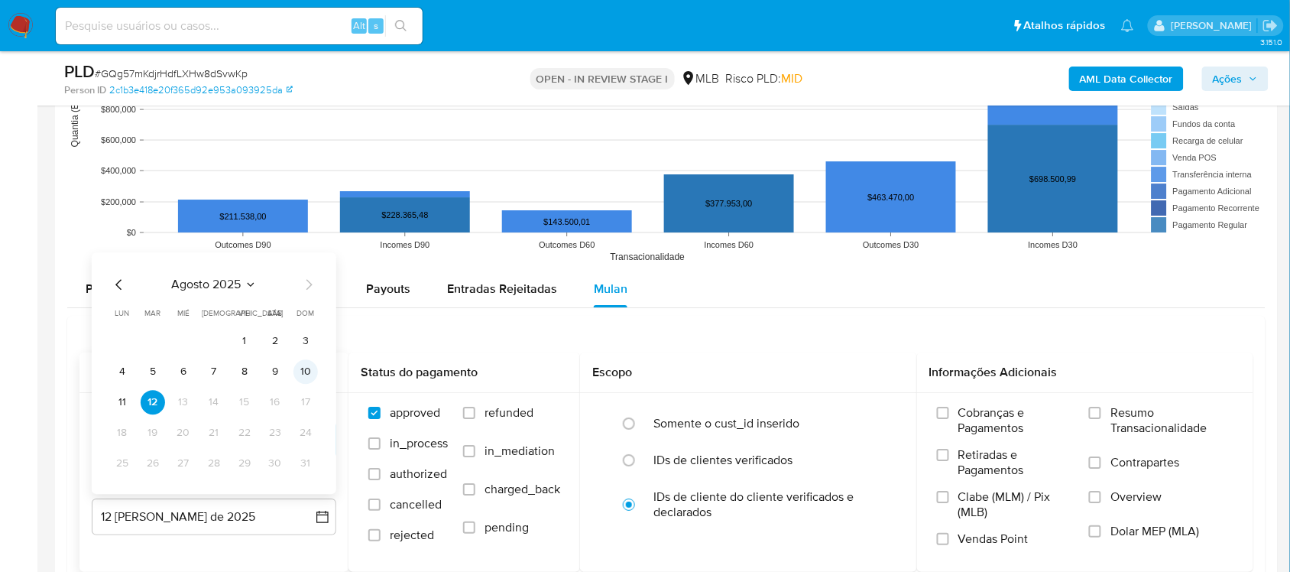
click at [297, 371] on button "10" at bounding box center [305, 371] width 24 height 24
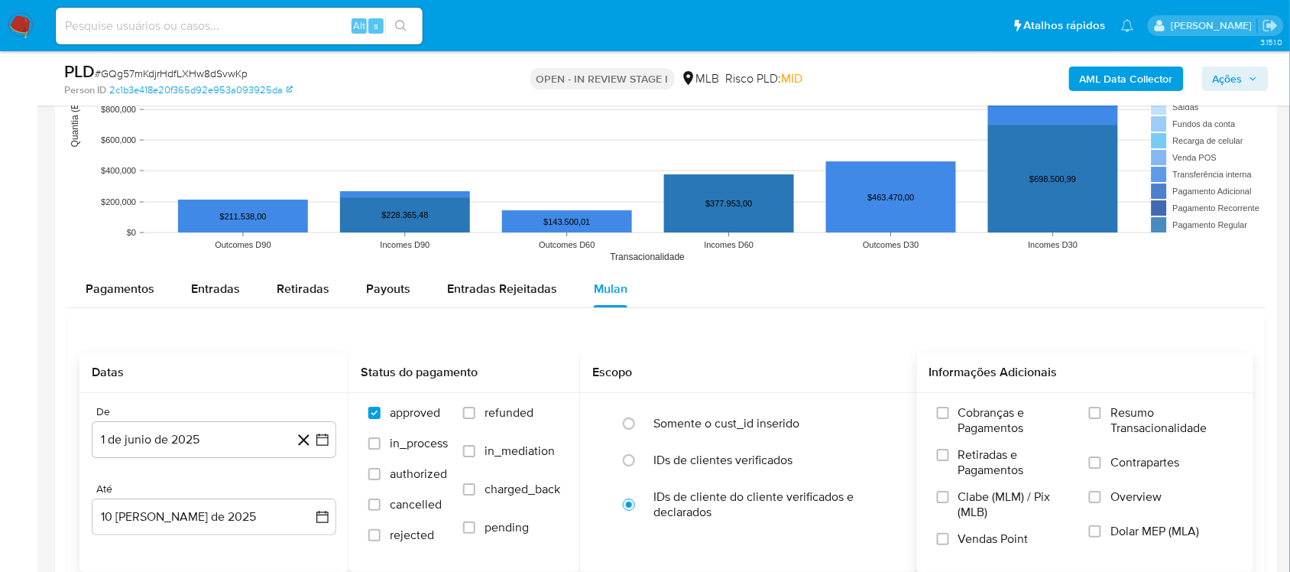
click at [977, 414] on span "Resumo Transacionalidade" at bounding box center [1171, 420] width 123 height 31
click at [977, 414] on input "Resumo Transacionalidade" at bounding box center [1095, 413] width 12 height 12
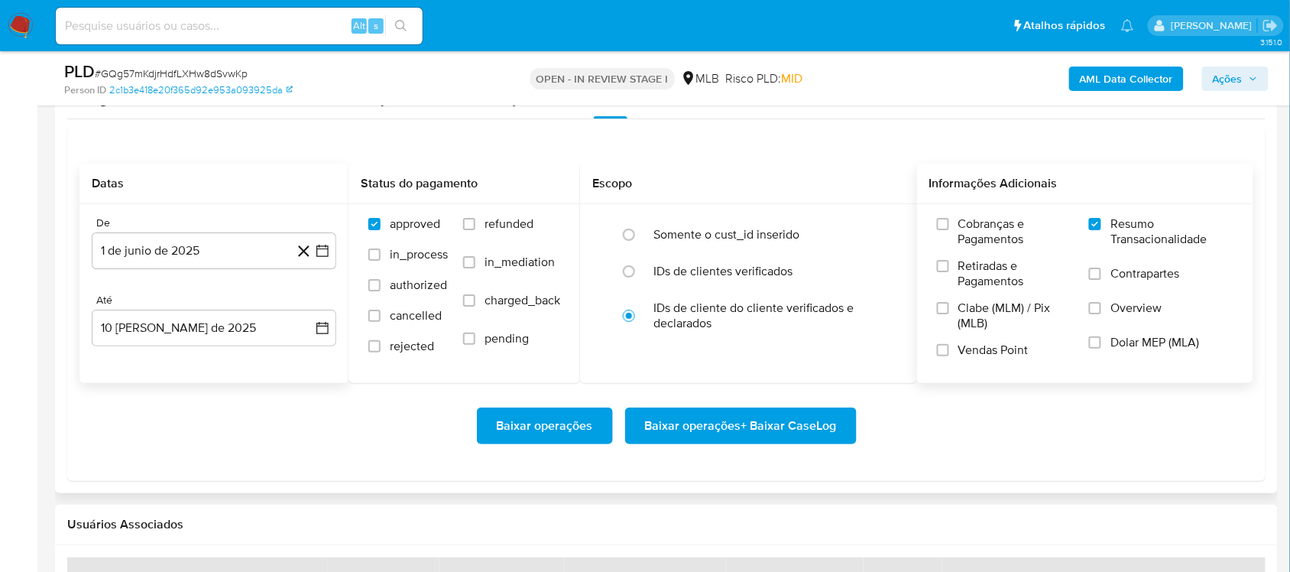
scroll to position [1624, 0]
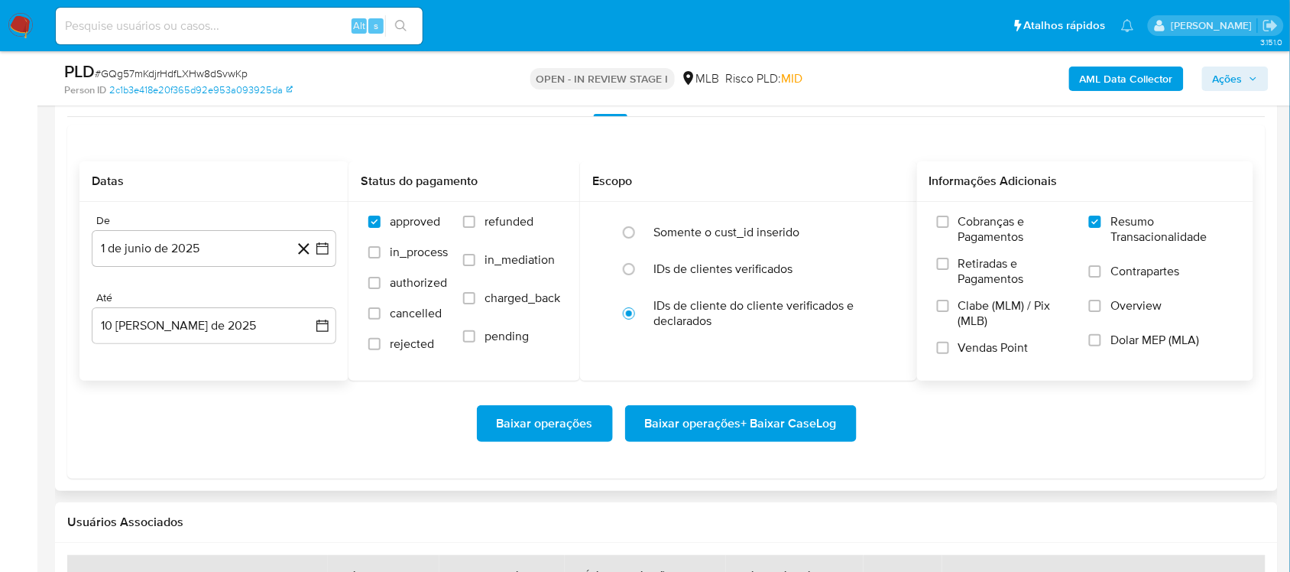
click at [766, 415] on span "Baixar operações + Baixar CaseLog" at bounding box center [741, 424] width 192 height 34
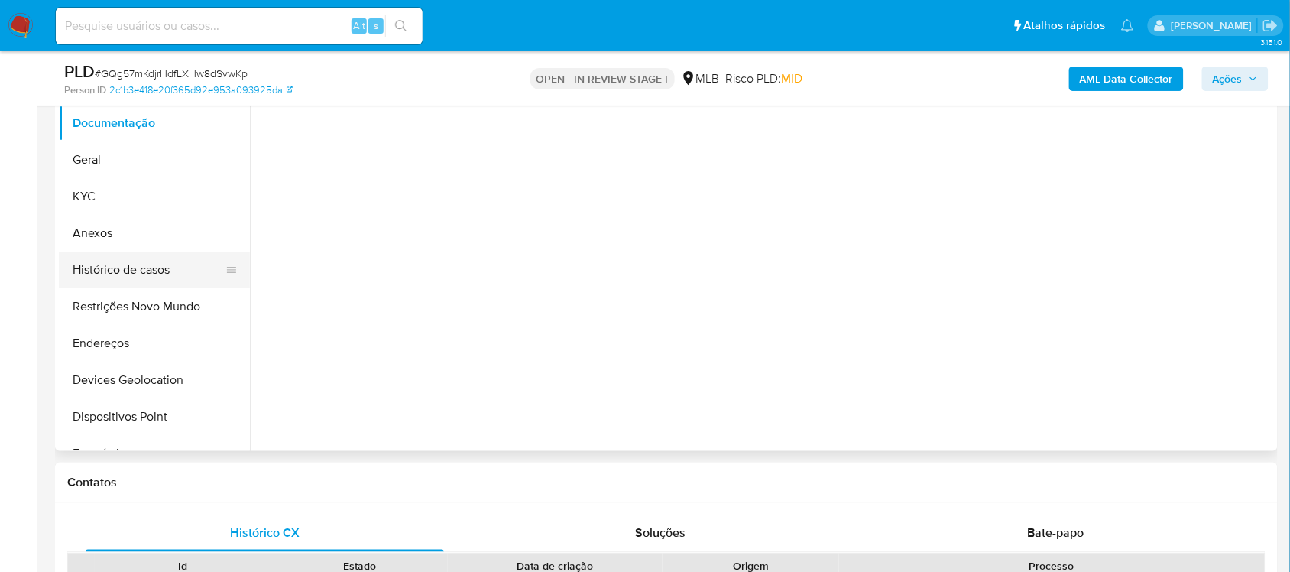
scroll to position [287, 0]
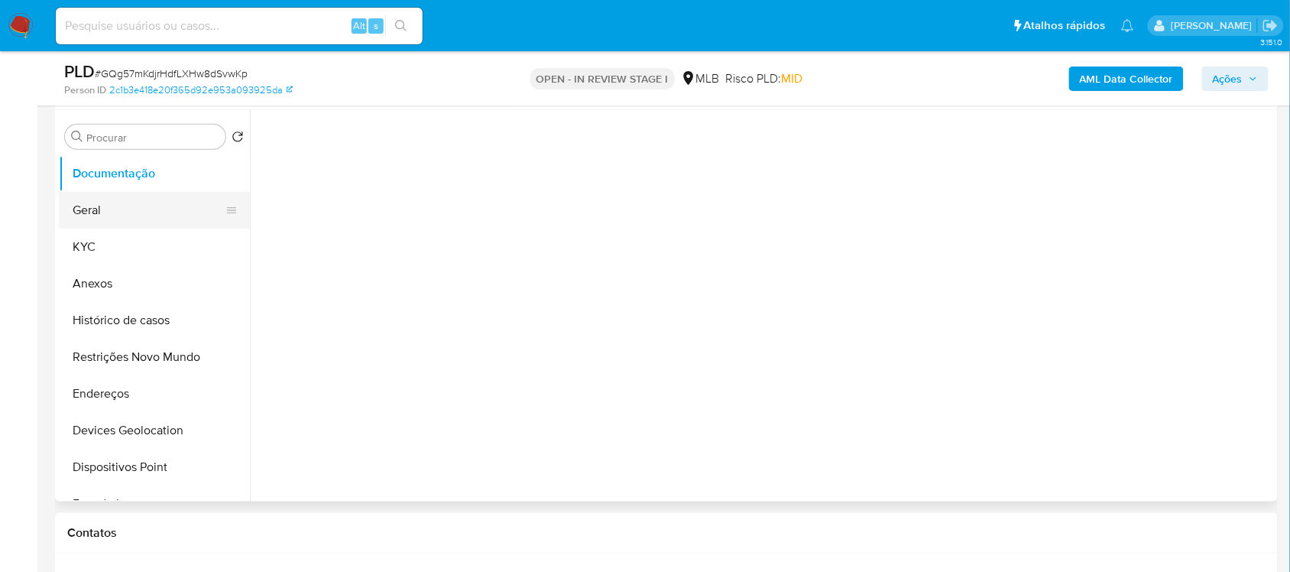
click at [104, 196] on button "Geral" at bounding box center [148, 210] width 179 height 37
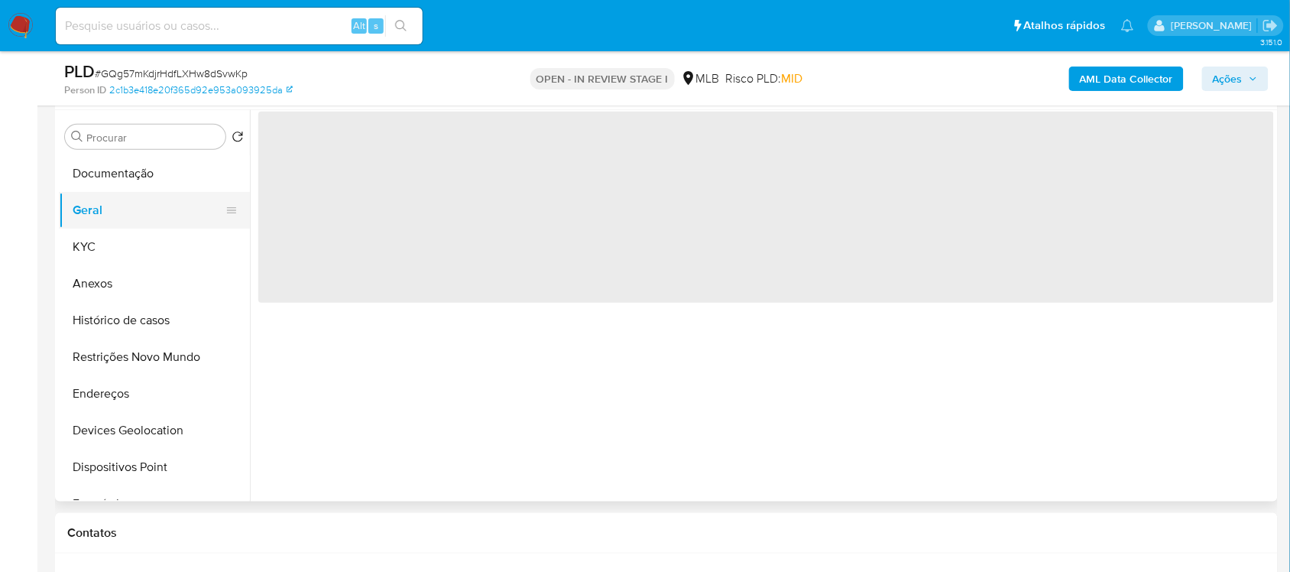
scroll to position [0, 0]
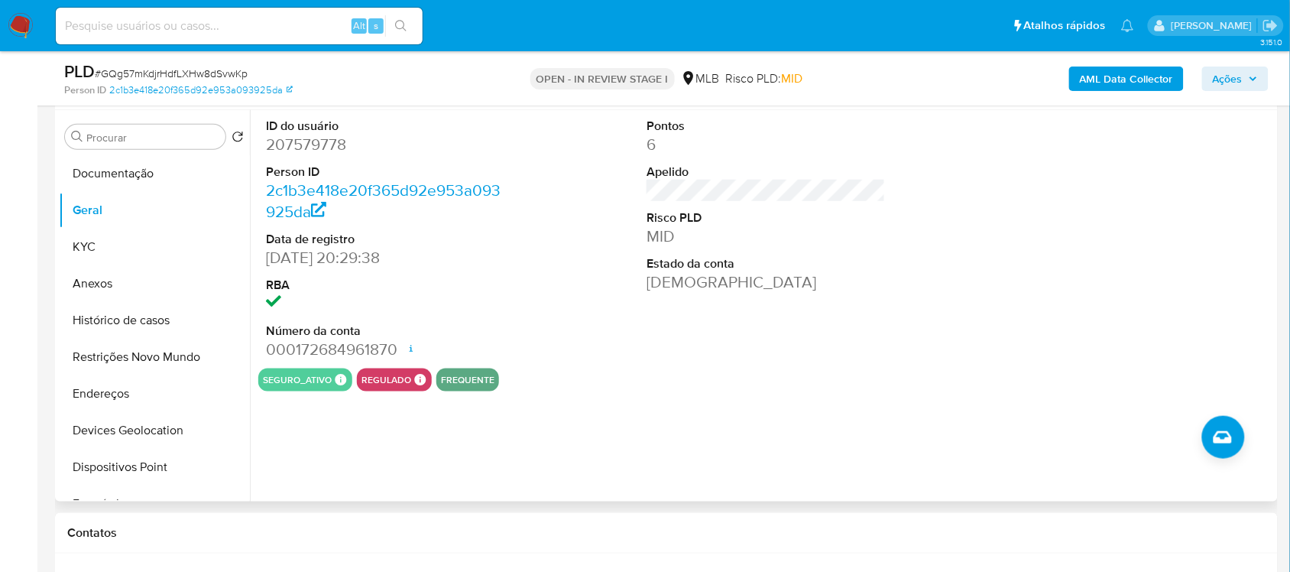
click at [306, 143] on dd "207579778" at bounding box center [385, 144] width 238 height 21
copy dd "207579778"
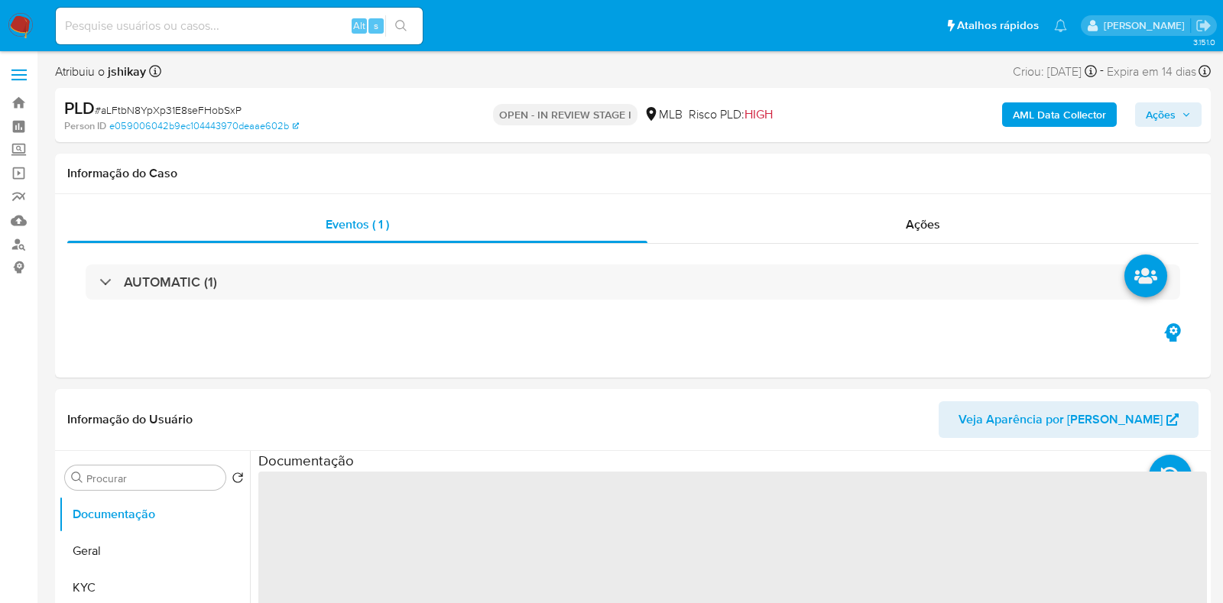
select select "10"
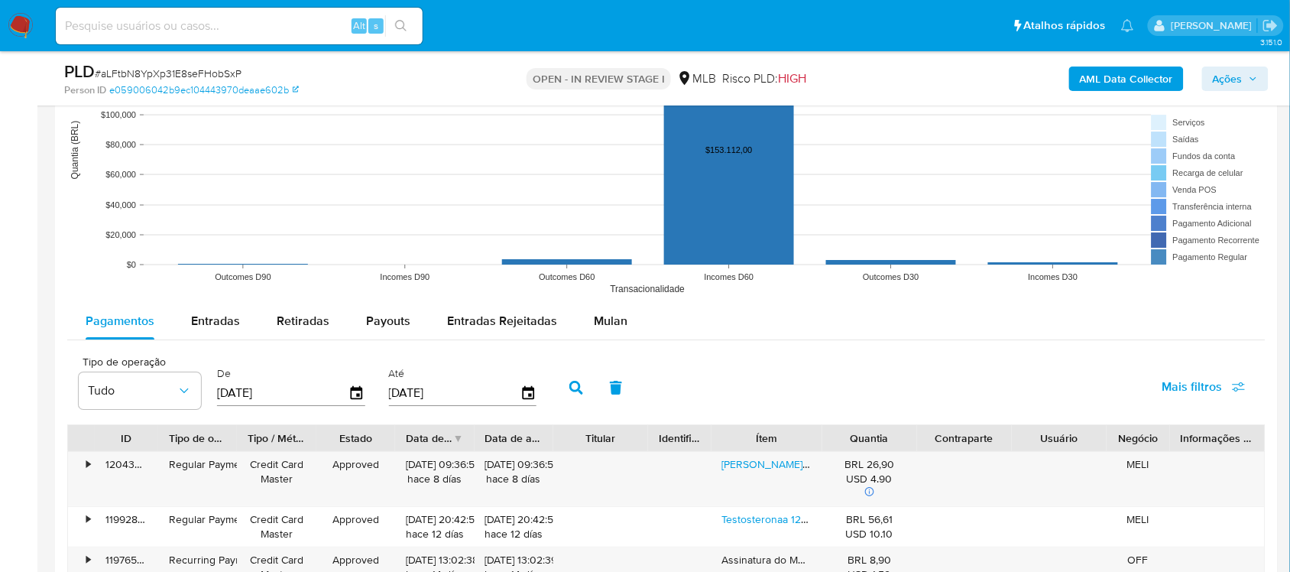
scroll to position [1433, 0]
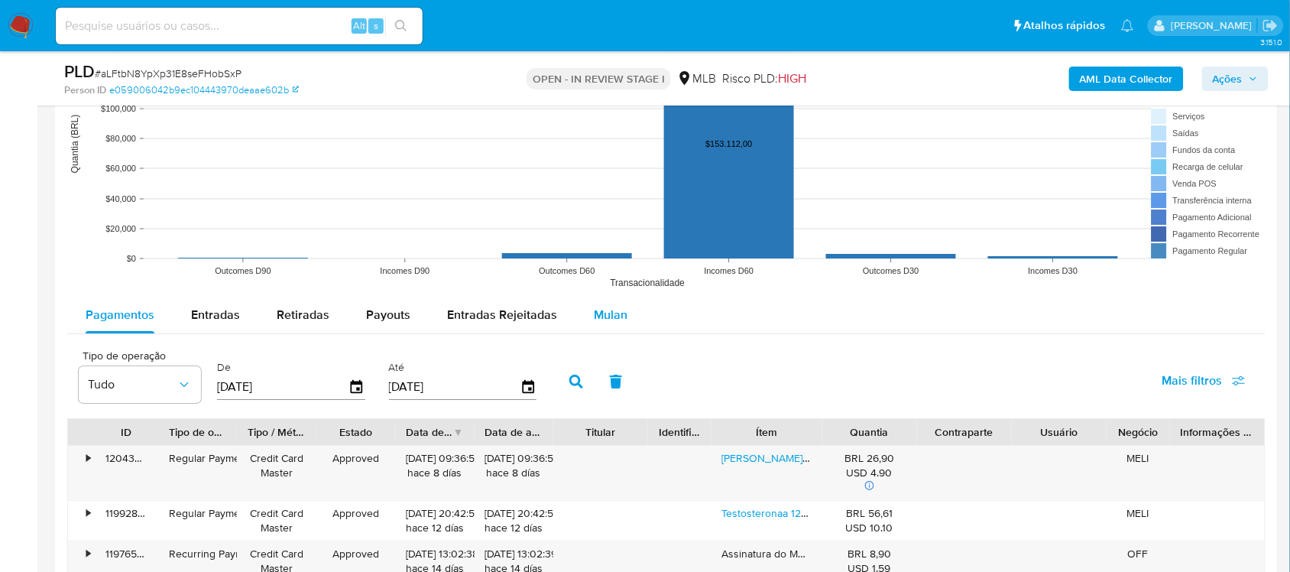
click at [608, 321] on span "Mulan" at bounding box center [611, 315] width 34 height 18
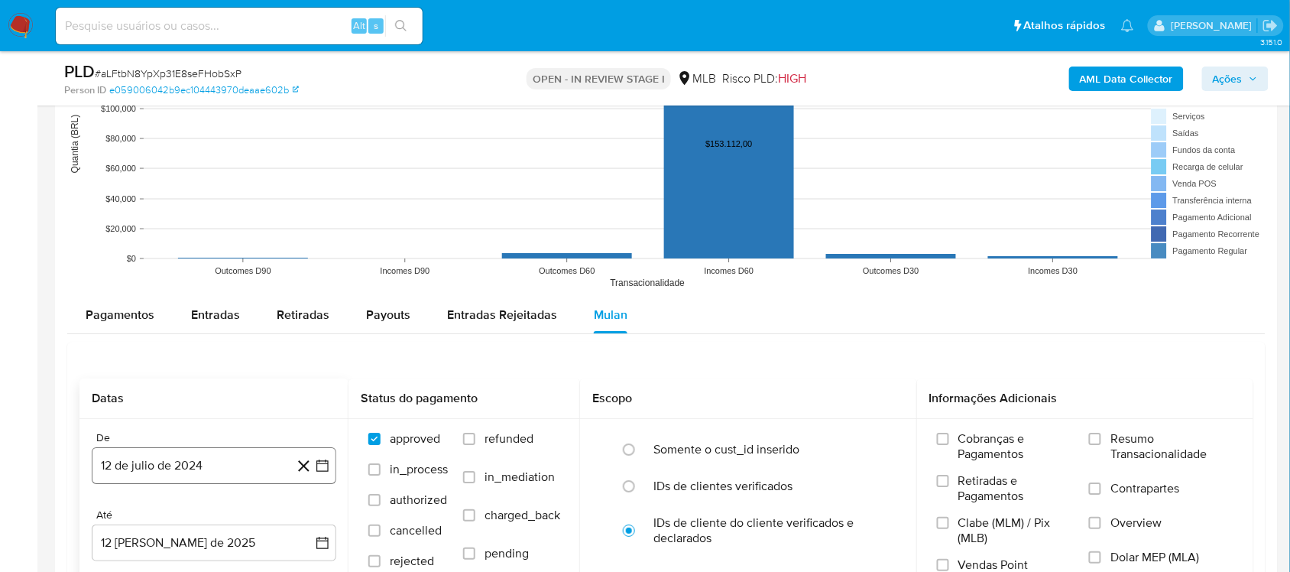
click at [319, 461] on icon "button" at bounding box center [322, 465] width 15 height 15
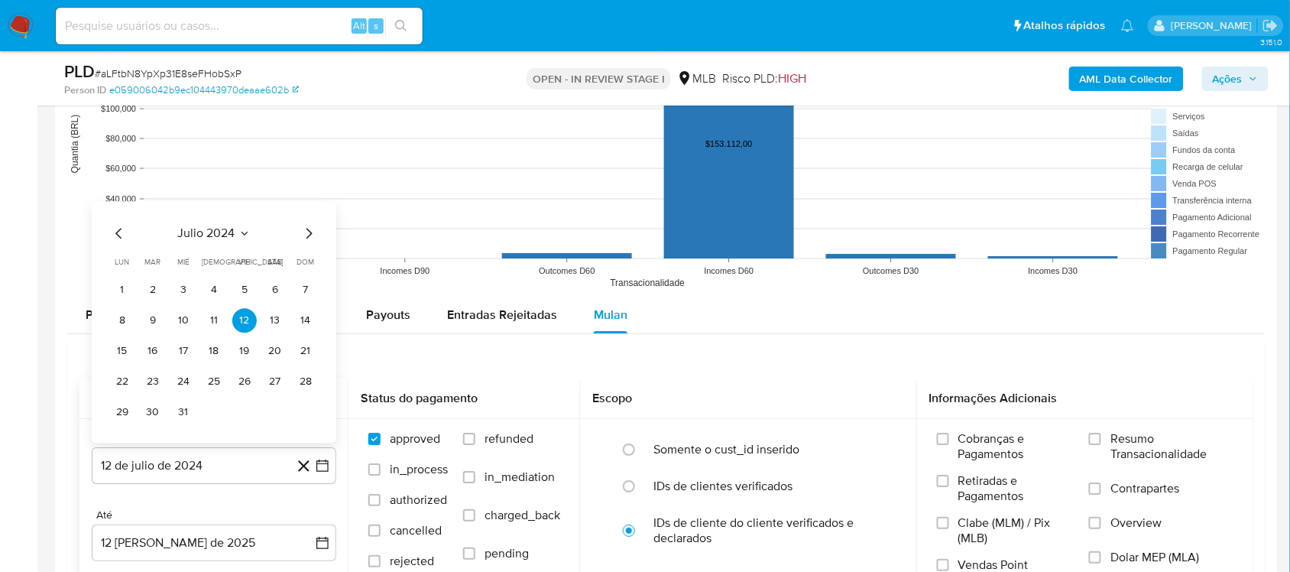
click at [215, 241] on span "julio 2024" at bounding box center [206, 232] width 57 height 15
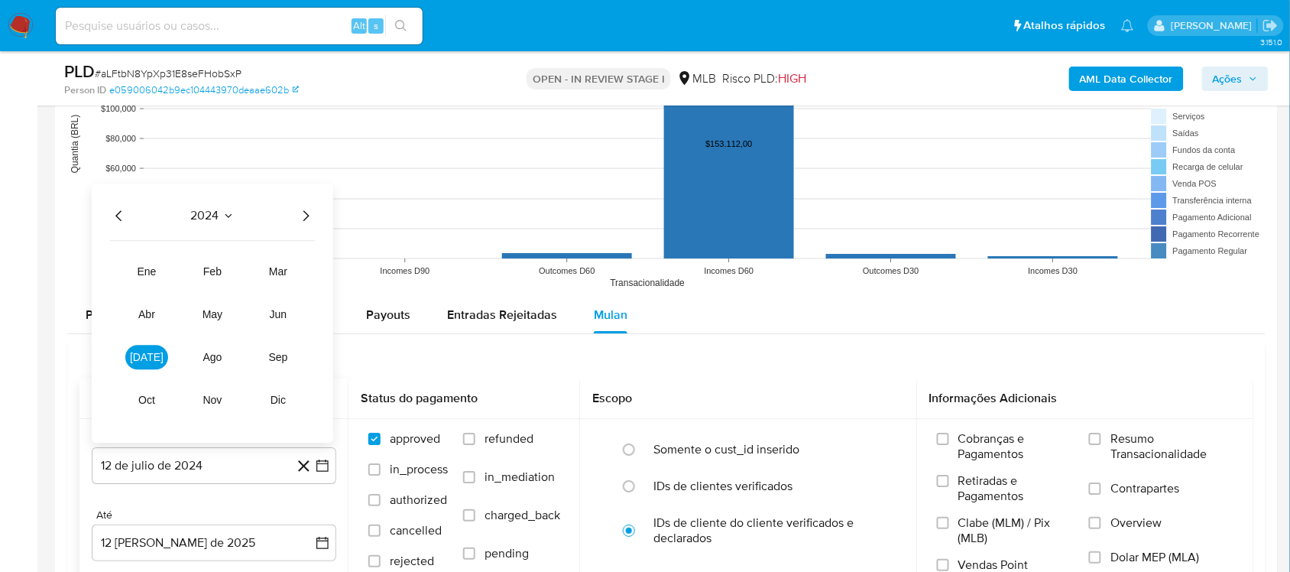
click at [304, 218] on icon "Año siguiente" at bounding box center [306, 215] width 18 height 18
click at [277, 318] on span "jun" at bounding box center [279, 314] width 18 height 12
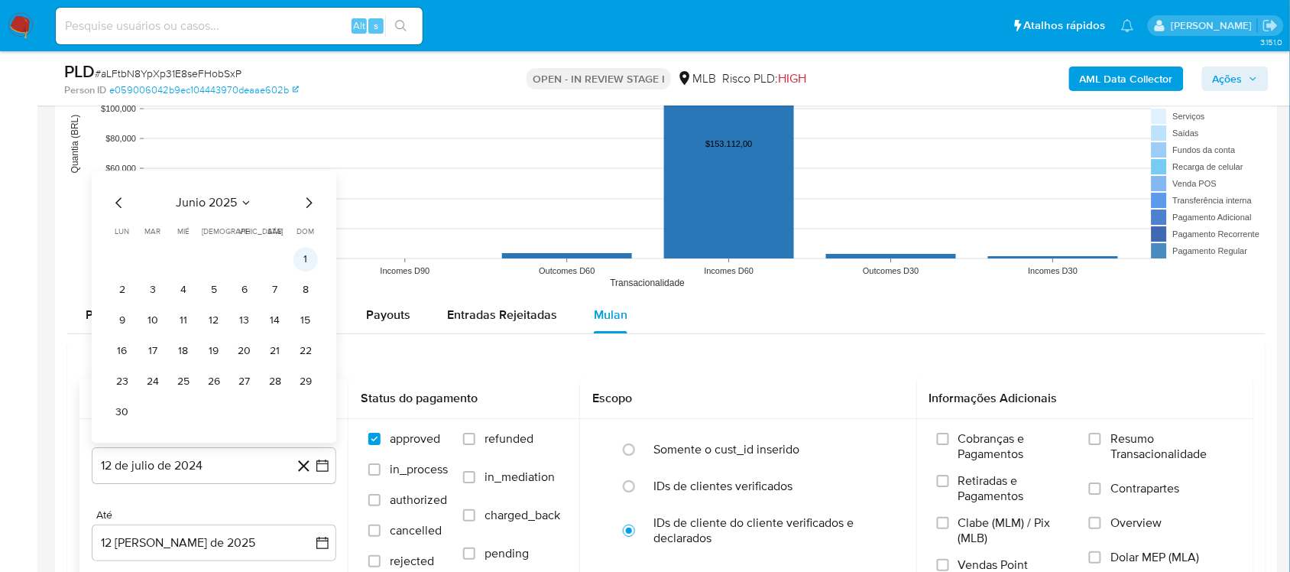
click at [312, 267] on button "1" at bounding box center [305, 259] width 24 height 24
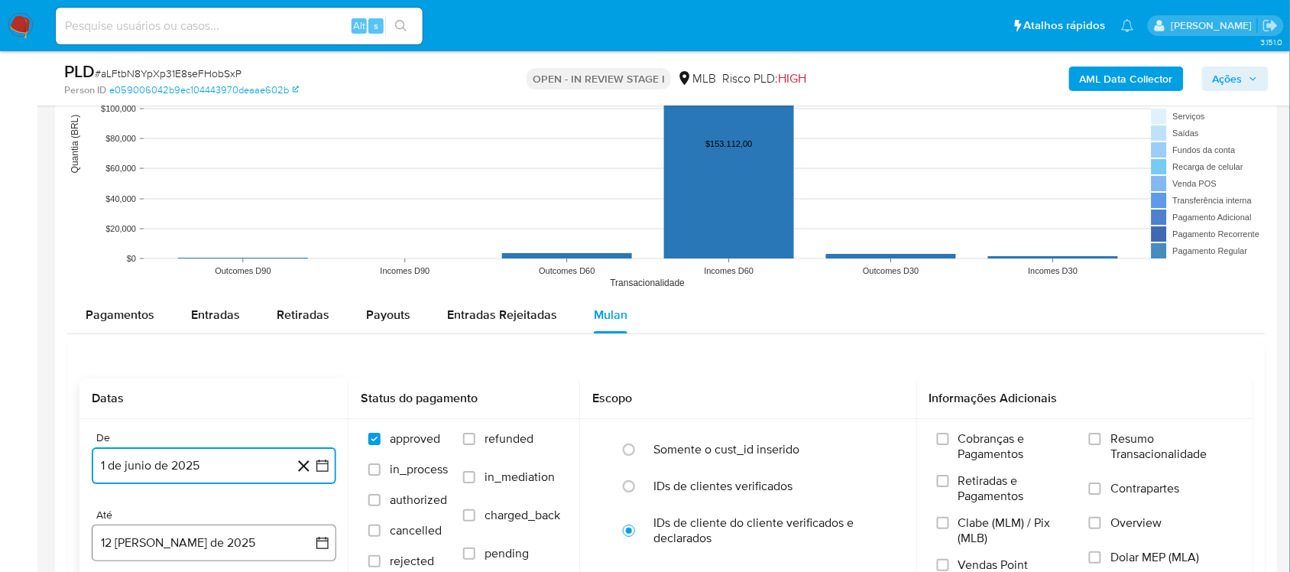
click at [332, 546] on button "12 [PERSON_NAME] de 2025" at bounding box center [214, 542] width 245 height 37
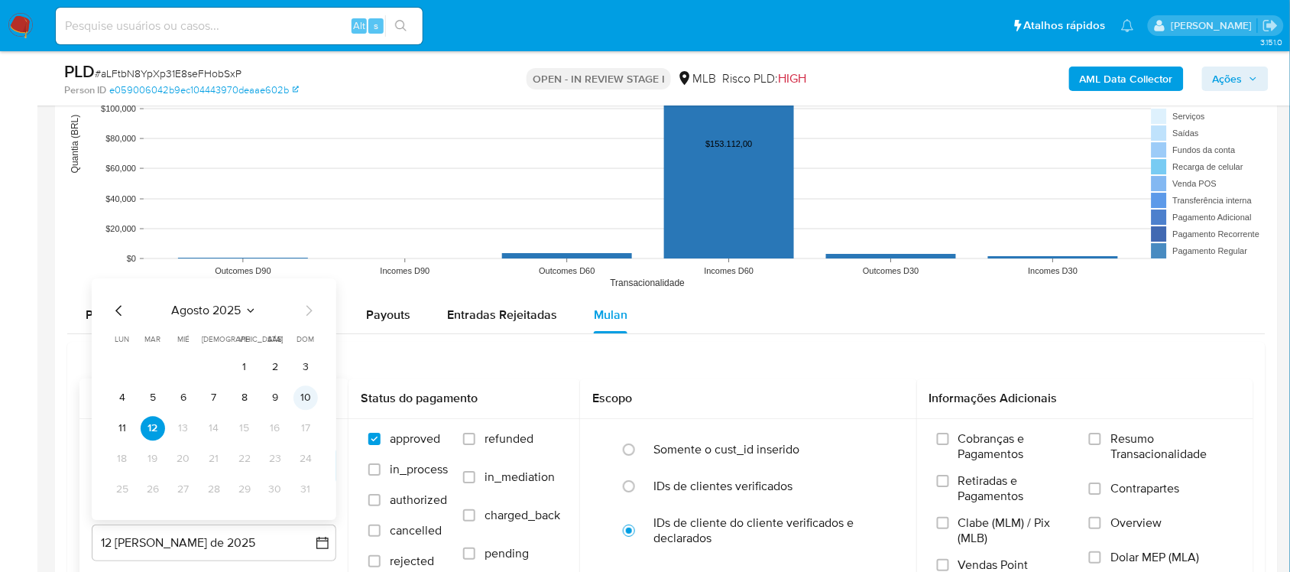
click at [299, 392] on button "10" at bounding box center [305, 397] width 24 height 24
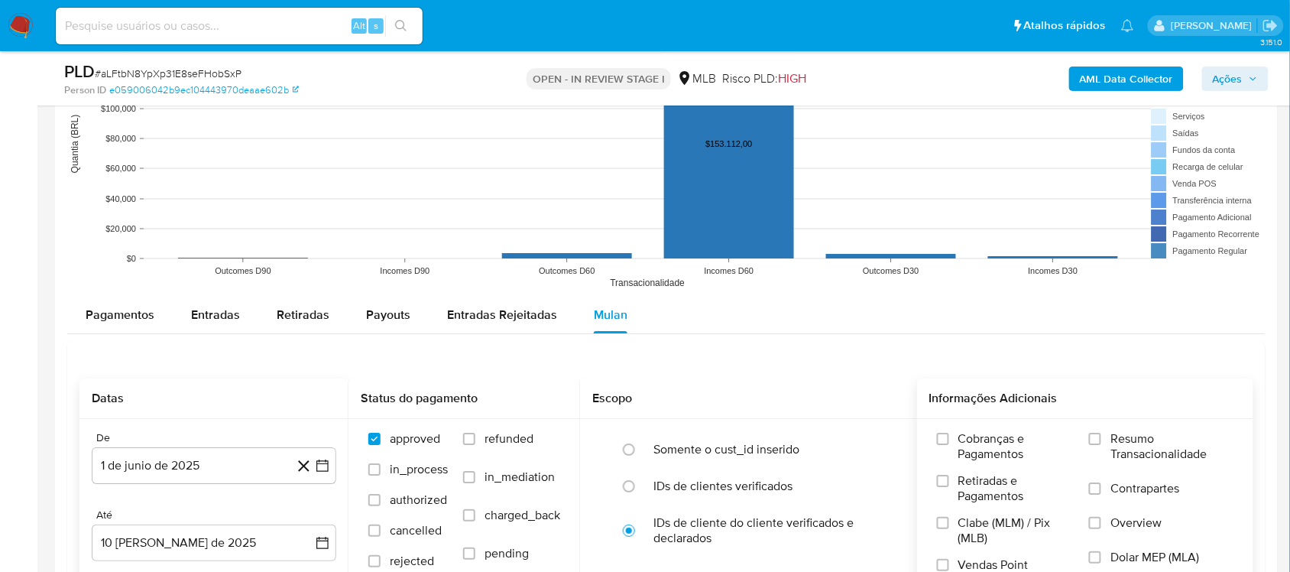
click at [1114, 442] on span "Resumo Transacionalidade" at bounding box center [1171, 446] width 123 height 31
click at [1101, 442] on input "Resumo Transacionalidade" at bounding box center [1095, 439] width 12 height 12
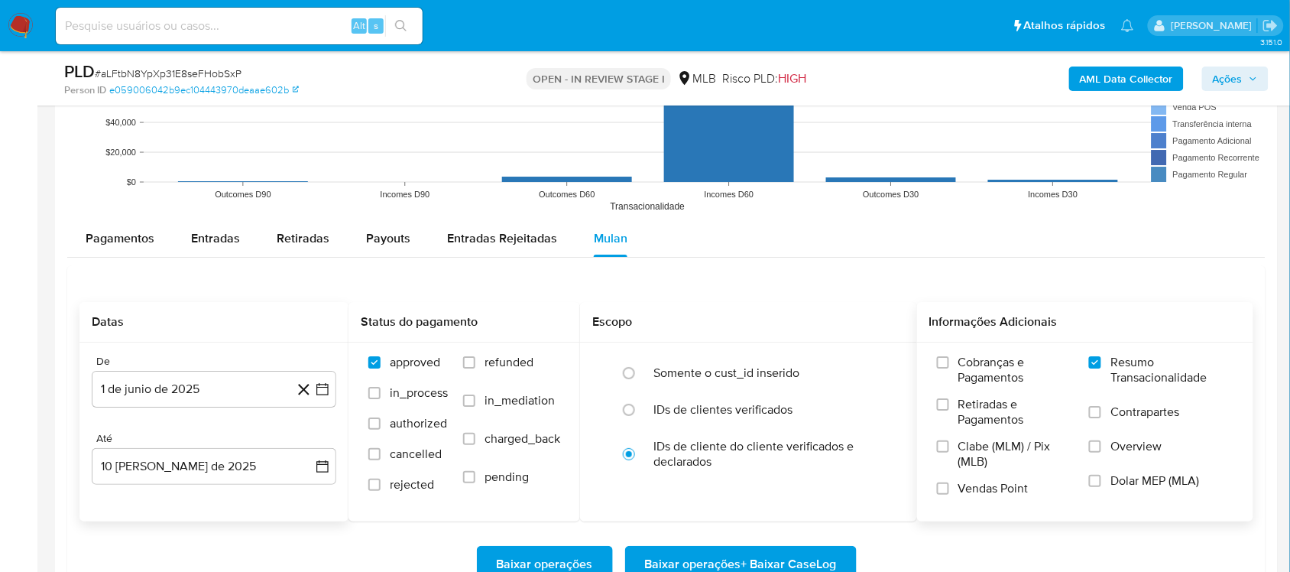
scroll to position [1624, 0]
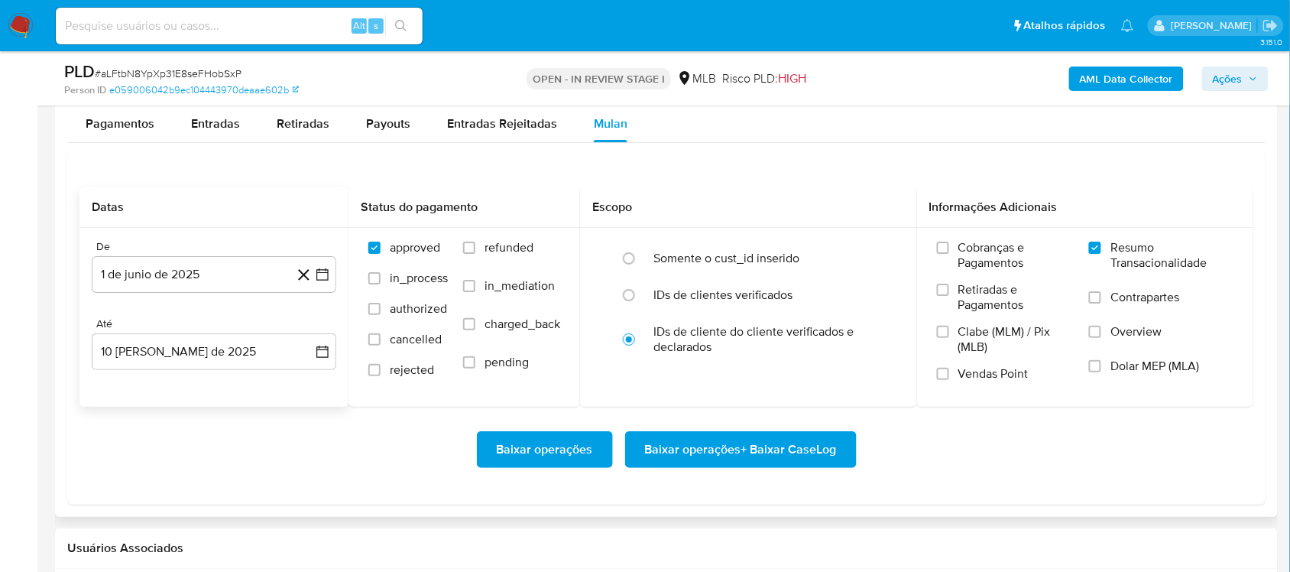
click at [736, 459] on span "Baixar operações + Baixar CaseLog" at bounding box center [741, 450] width 192 height 34
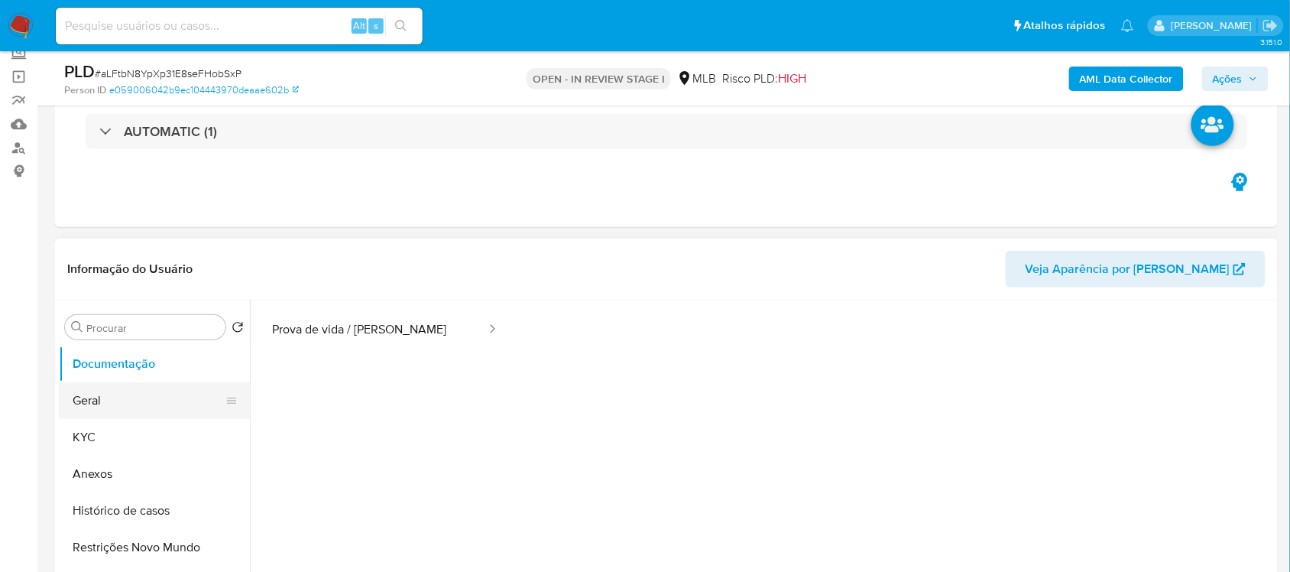
scroll to position [96, 0]
click at [88, 407] on button "Geral" at bounding box center [148, 401] width 179 height 37
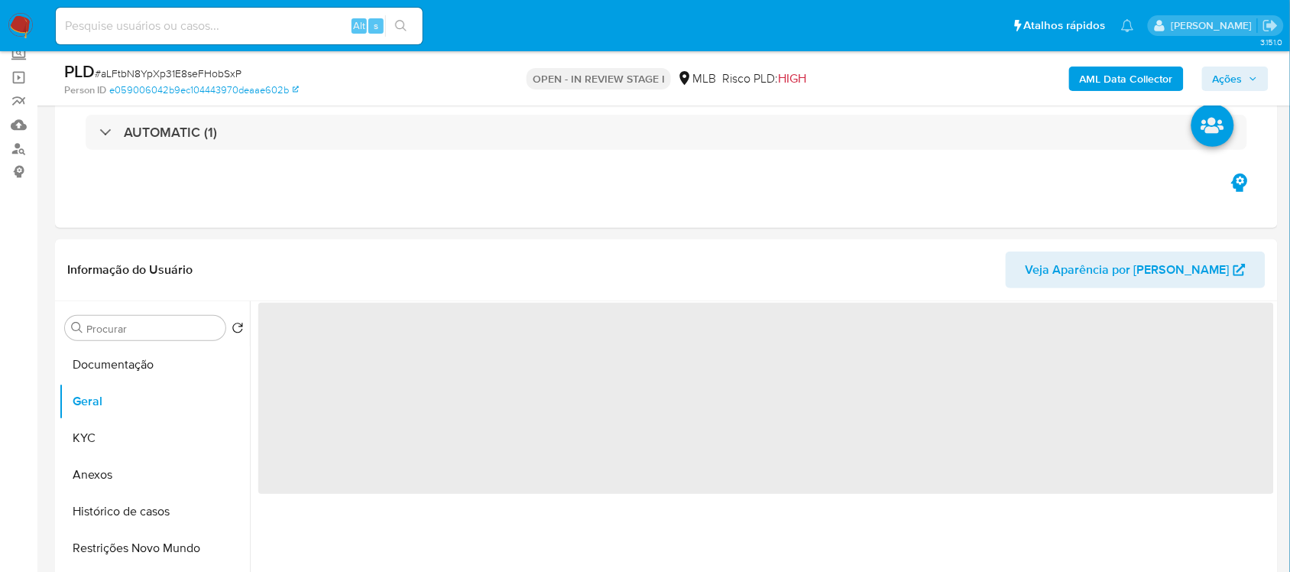
scroll to position [191, 0]
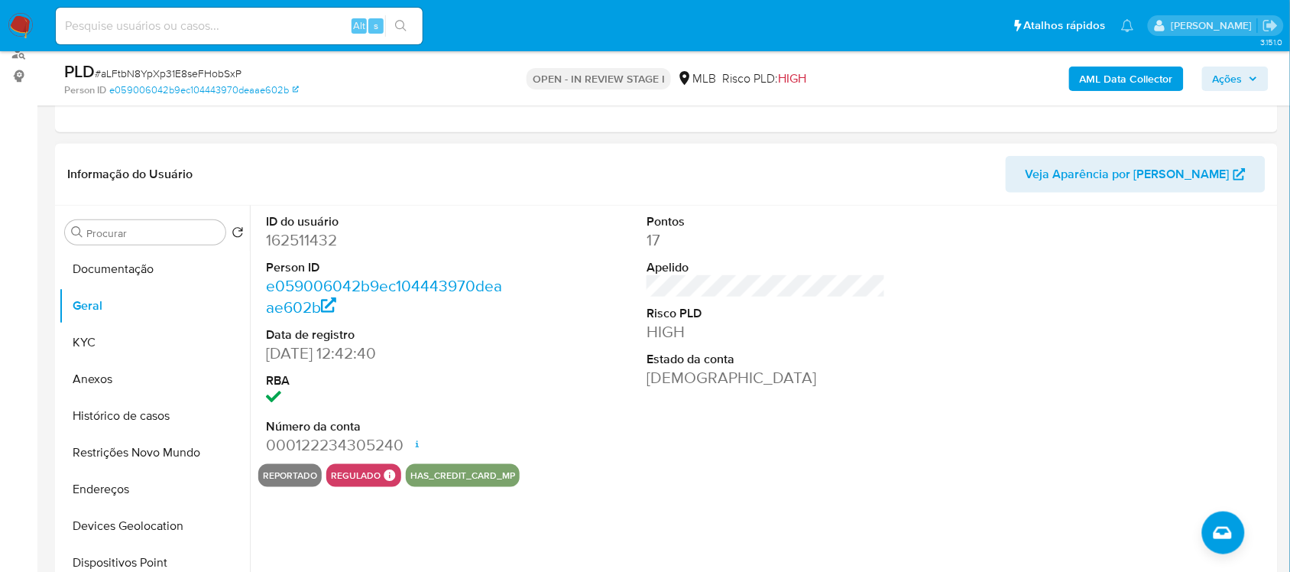
click at [262, 243] on div "ID do usuário 162511432 Person ID e059006042b9ec104443970deaae602b Data de regi…" at bounding box center [385, 335] width 254 height 258
click at [291, 239] on dd "162511432" at bounding box center [385, 239] width 238 height 21
copy dd "162511432"
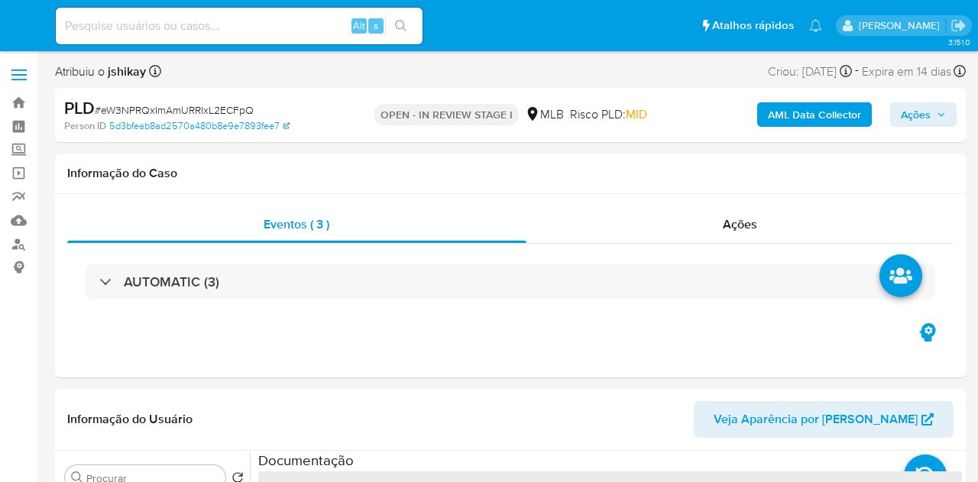
select select "10"
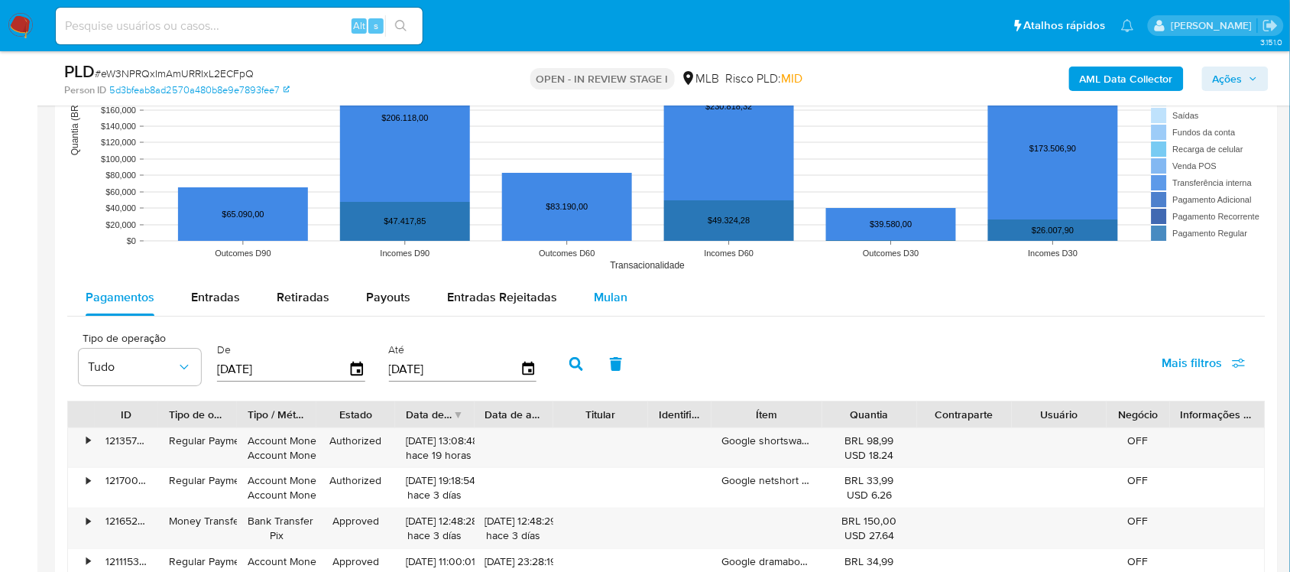
scroll to position [1624, 0]
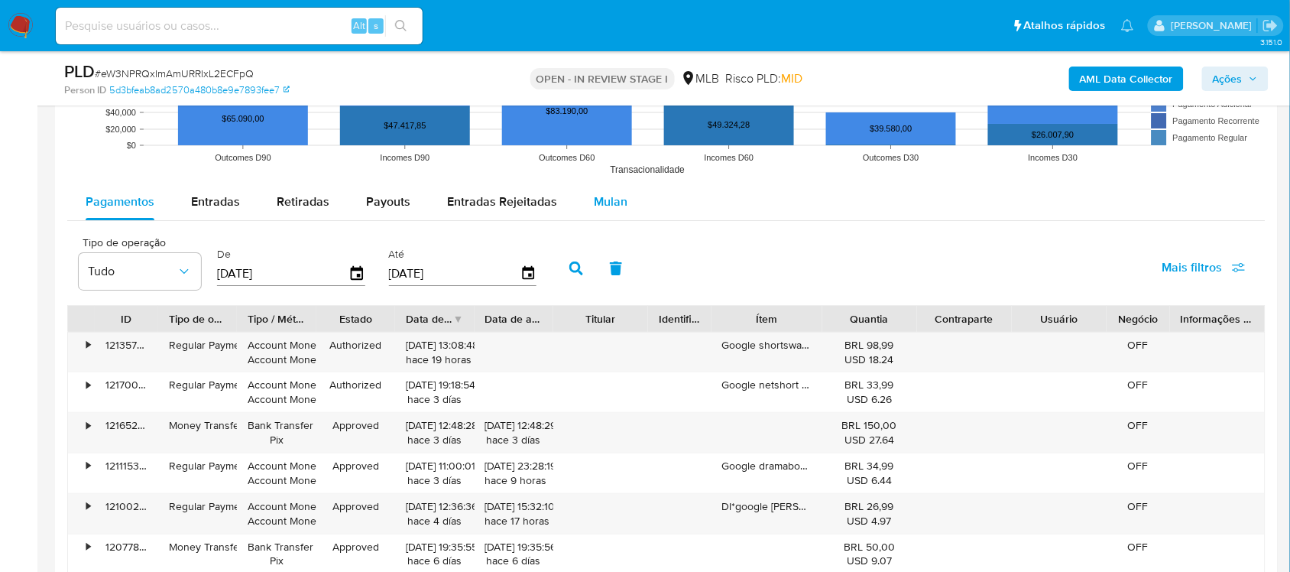
click at [594, 210] on span "Mulan" at bounding box center [611, 202] width 34 height 18
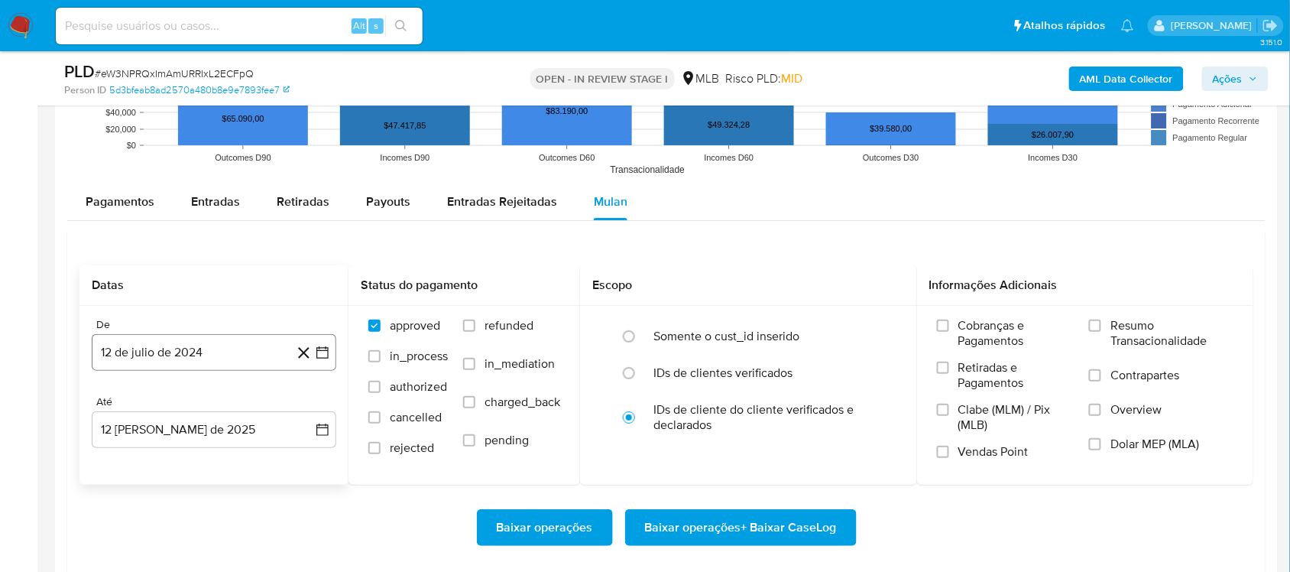
click at [329, 355] on icon "button" at bounding box center [322, 352] width 15 height 15
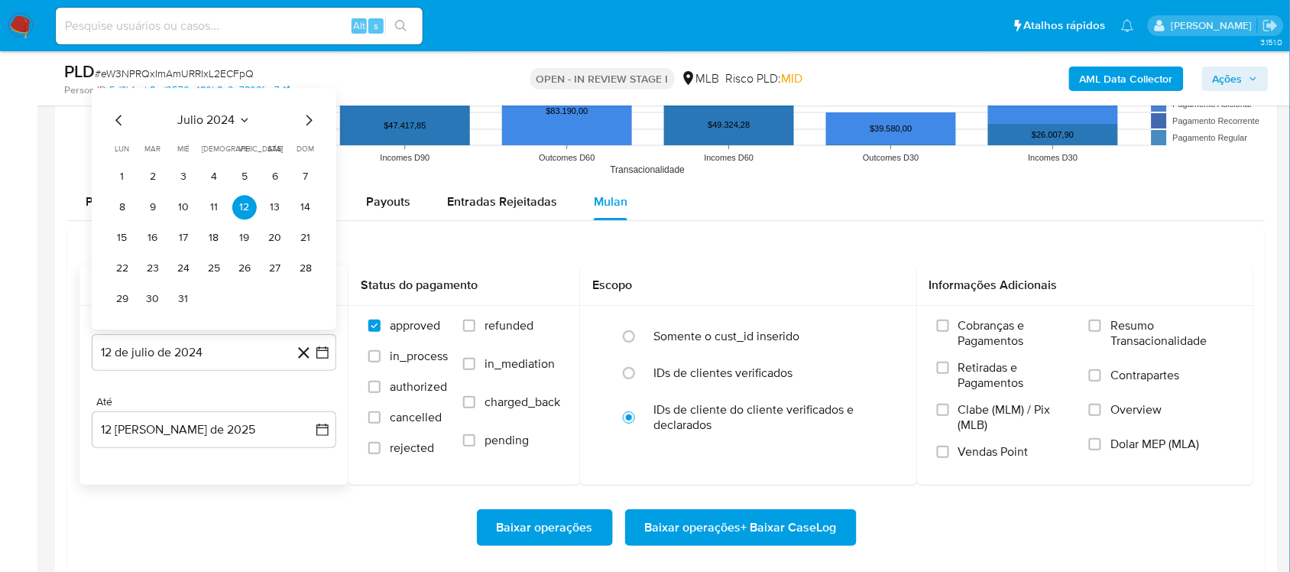
click at [233, 126] on span "julio 2024" at bounding box center [206, 119] width 57 height 15
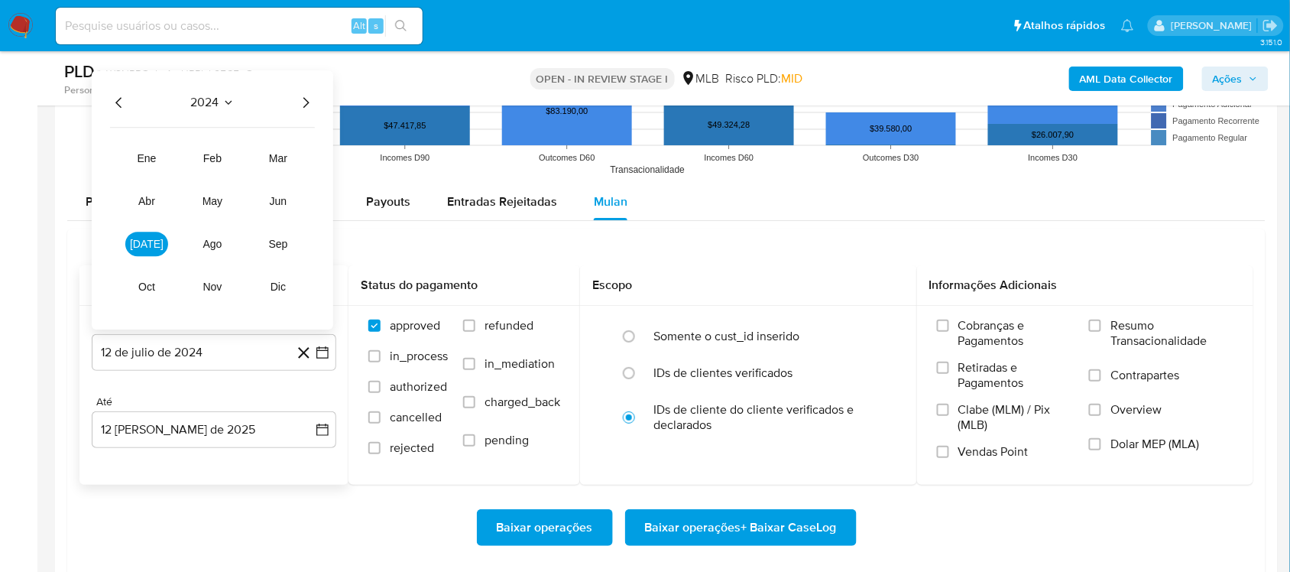
click at [310, 105] on icon "Año siguiente" at bounding box center [306, 102] width 18 height 18
click at [289, 200] on button "jun" at bounding box center [278, 201] width 43 height 24
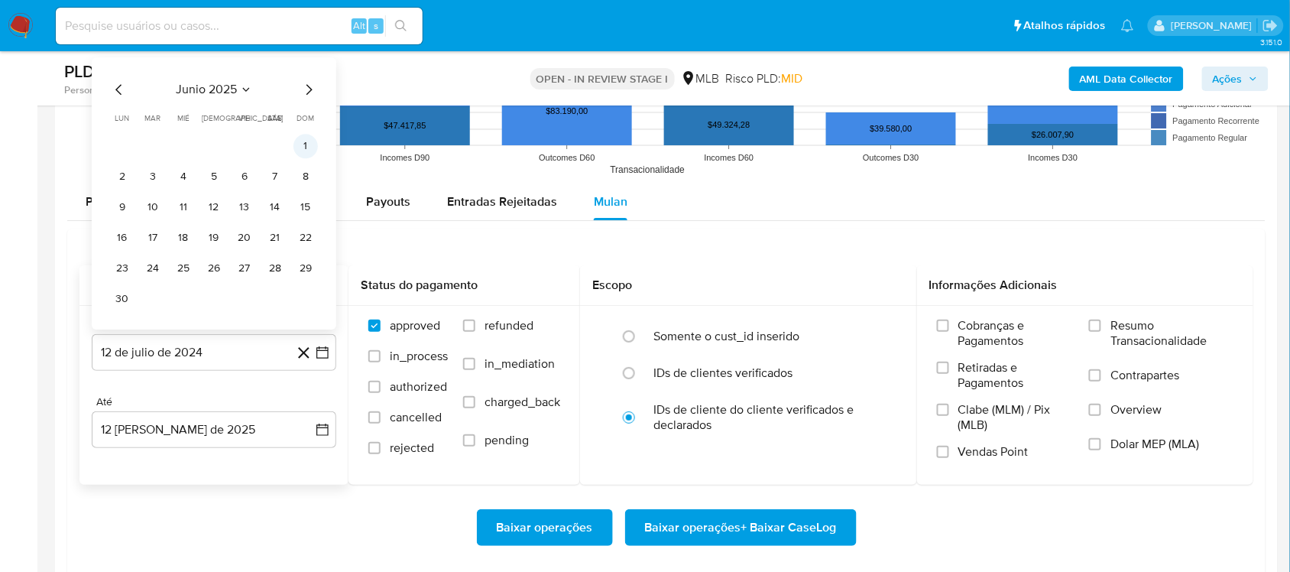
click at [310, 154] on button "1" at bounding box center [305, 146] width 24 height 24
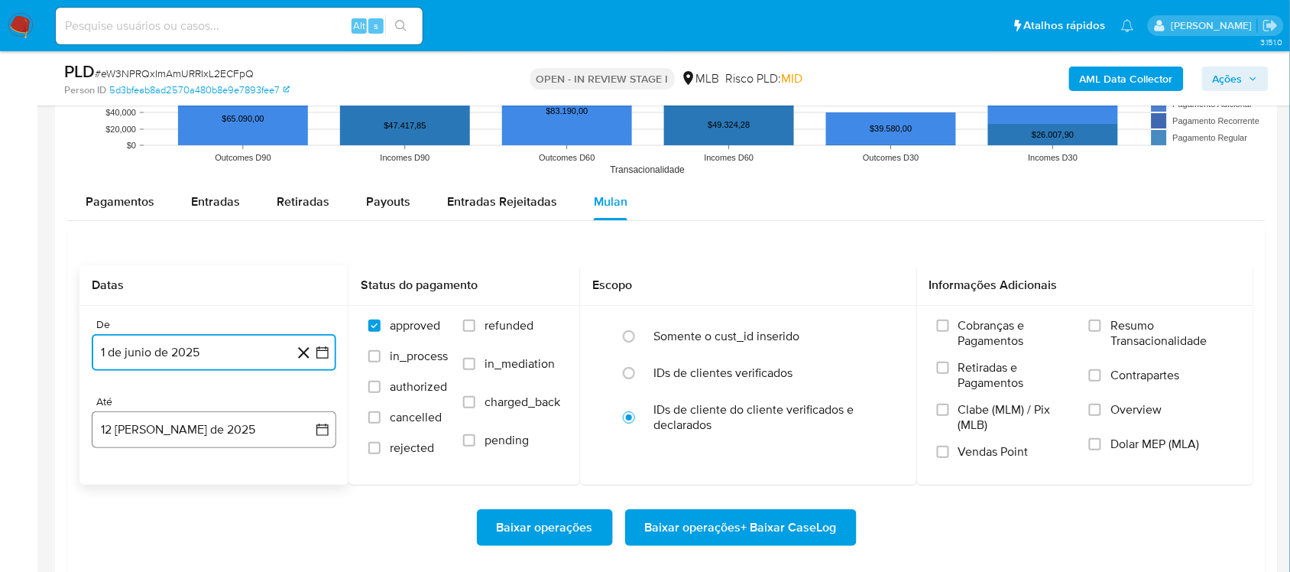
click at [326, 436] on icon "button" at bounding box center [322, 429] width 15 height 15
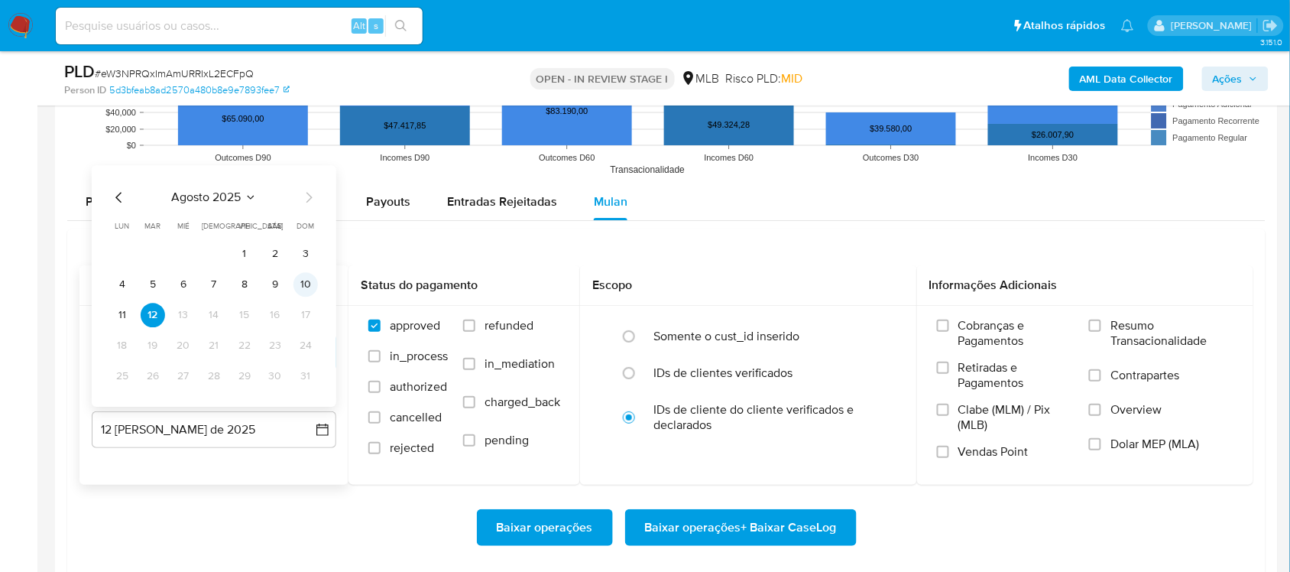
click at [308, 281] on button "10" at bounding box center [305, 284] width 24 height 24
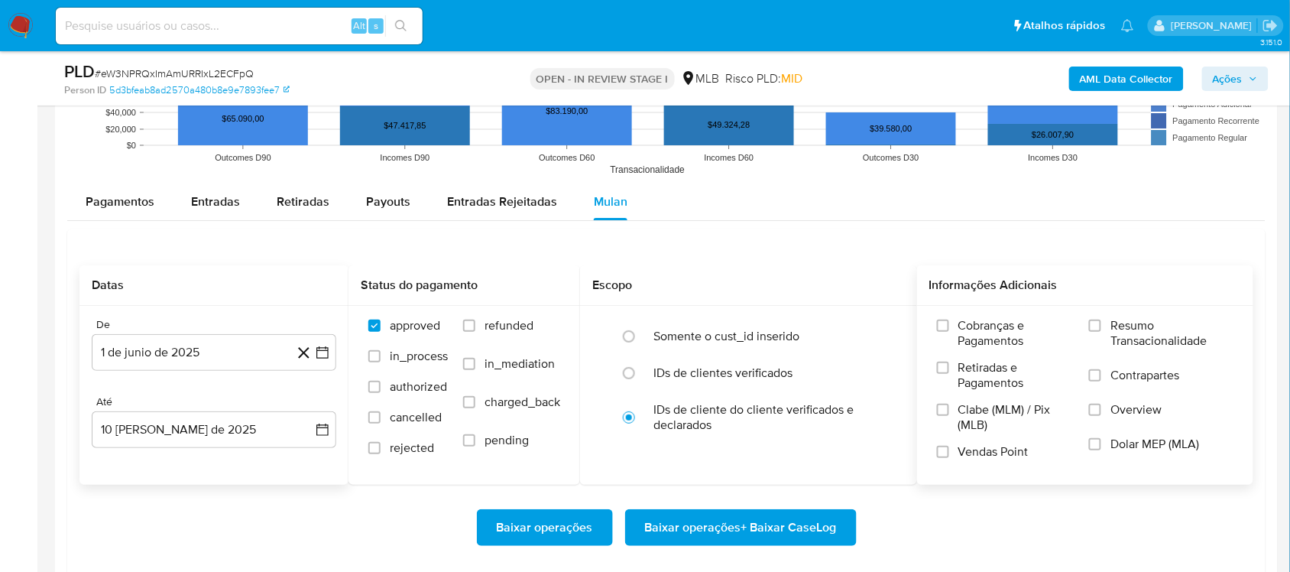
click at [977, 325] on span "Resumo Transacionalidade" at bounding box center [1171, 333] width 123 height 31
click at [977, 325] on input "Resumo Transacionalidade" at bounding box center [1095, 325] width 12 height 12
click at [783, 481] on span "Baixar operações + Baixar CaseLog" at bounding box center [741, 528] width 192 height 34
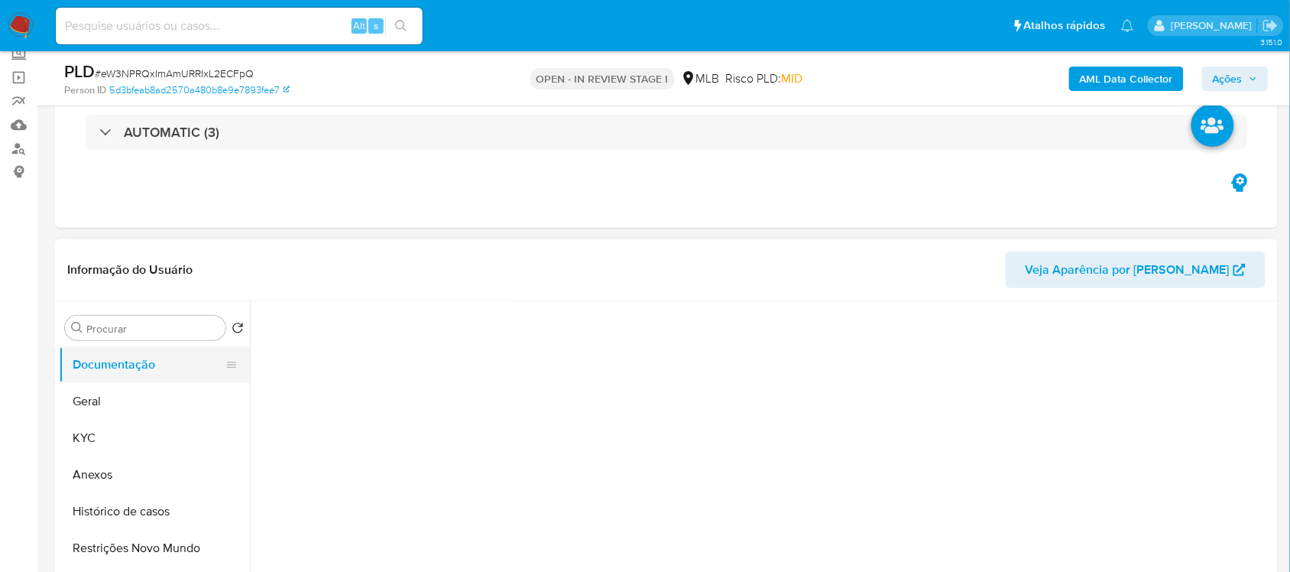
scroll to position [124, 0]
click at [113, 411] on button "Geral" at bounding box center [148, 401] width 179 height 37
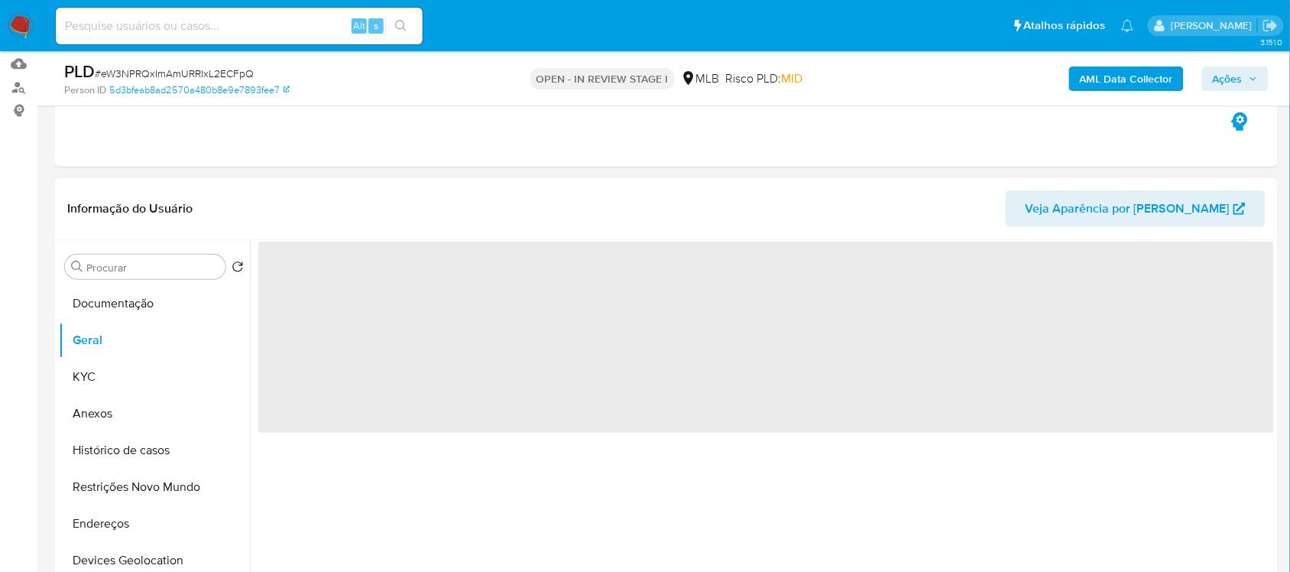
scroll to position [191, 0]
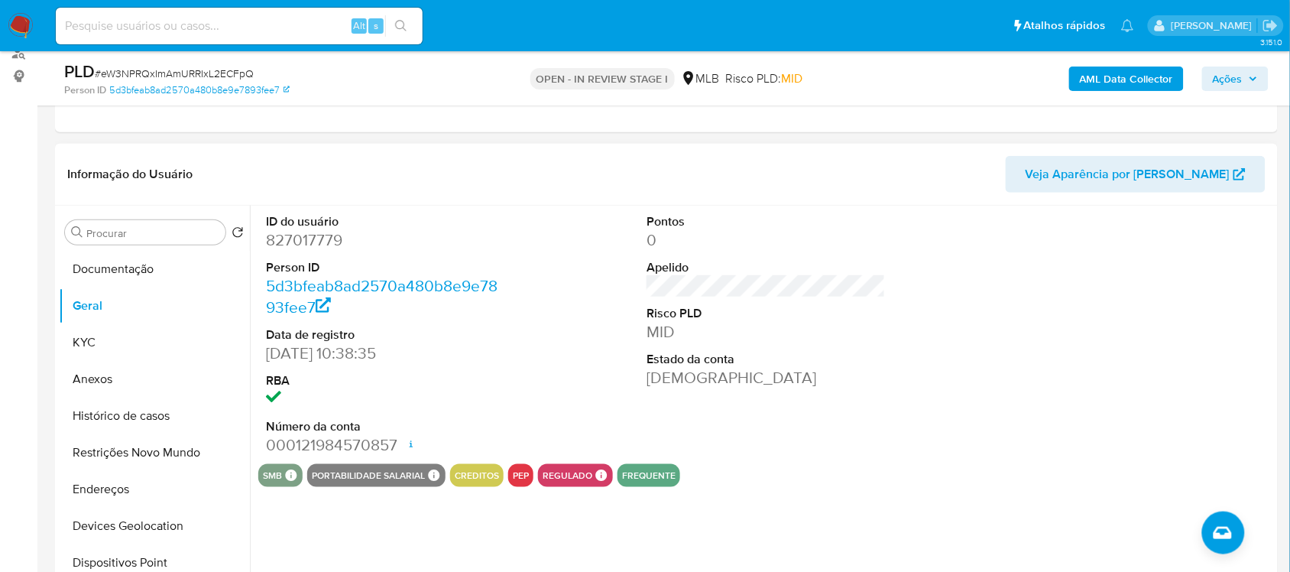
click at [300, 246] on dd "827017779" at bounding box center [385, 239] width 238 height 21
copy dd "827017779"
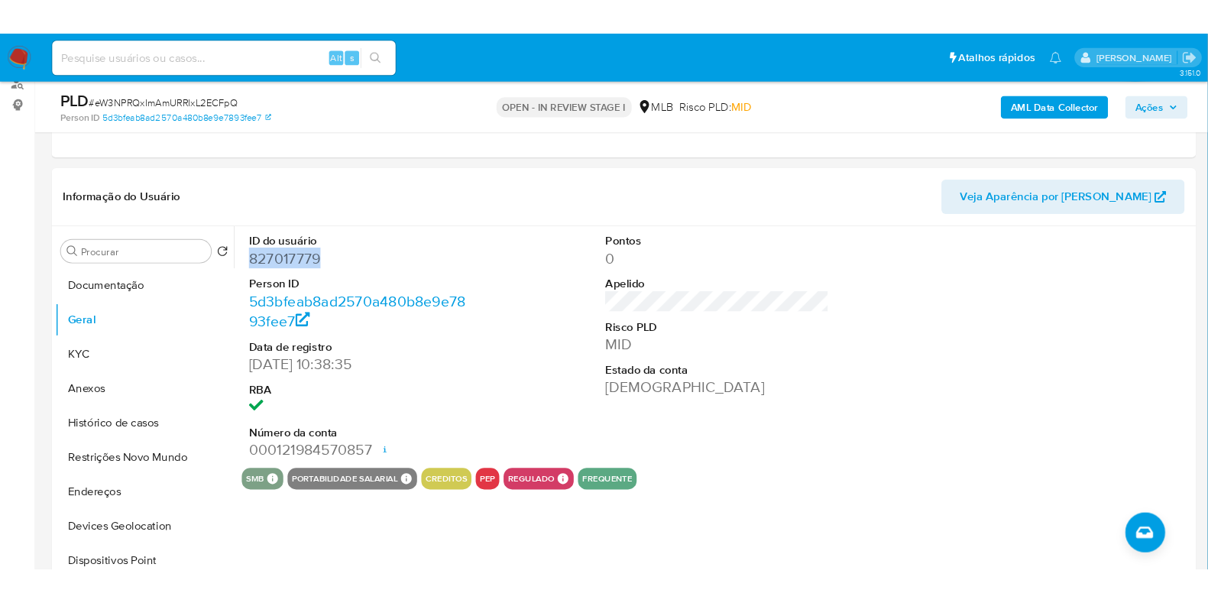
scroll to position [190, 0]
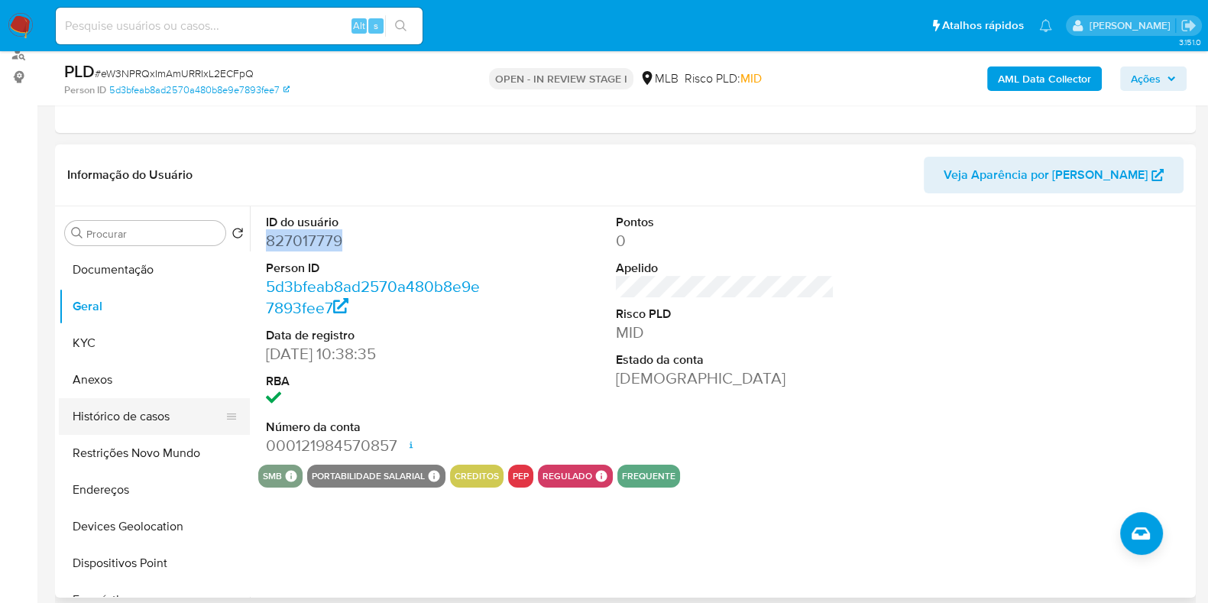
click at [129, 430] on button "Histórico de casos" at bounding box center [148, 416] width 179 height 37
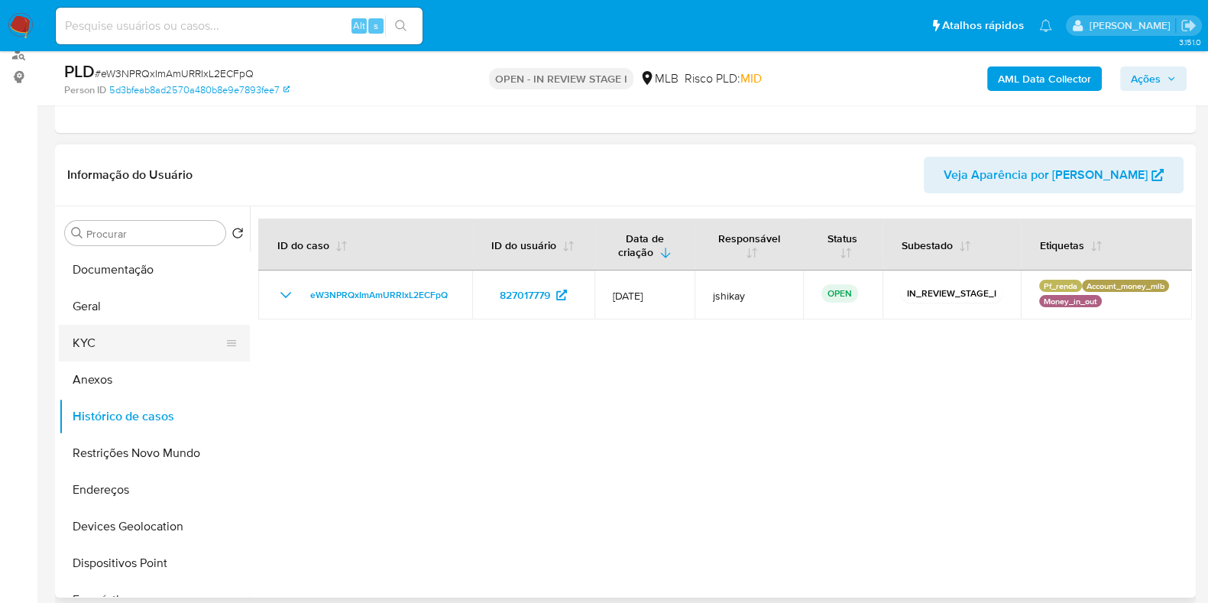
click at [118, 348] on button "KYC" at bounding box center [148, 343] width 179 height 37
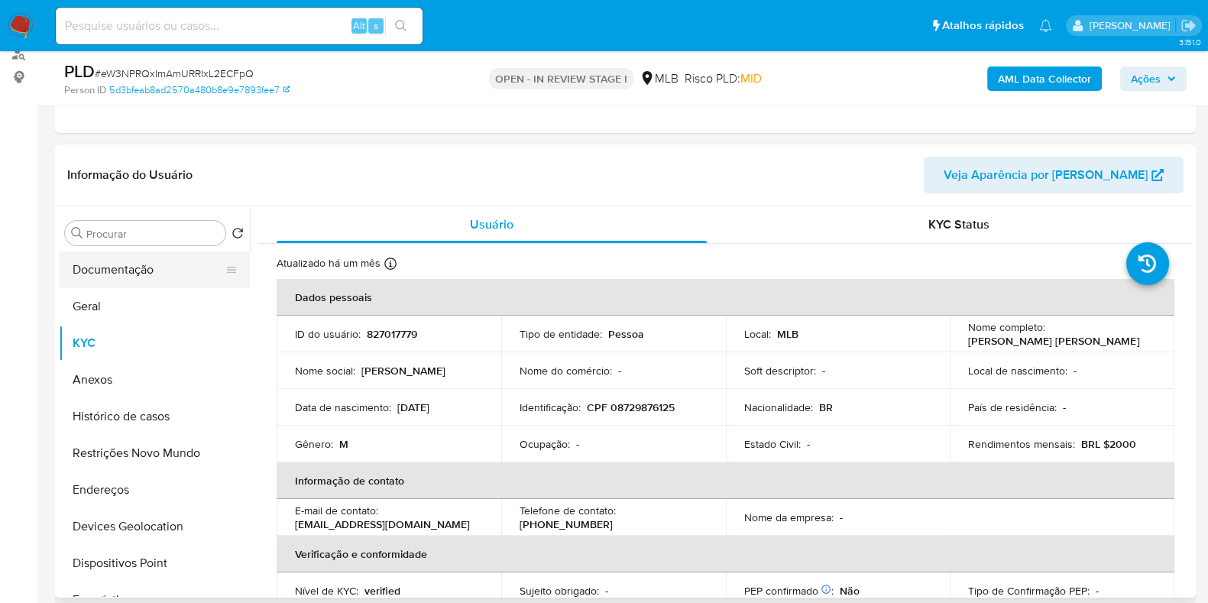
click at [115, 277] on button "Documentação" at bounding box center [148, 269] width 179 height 37
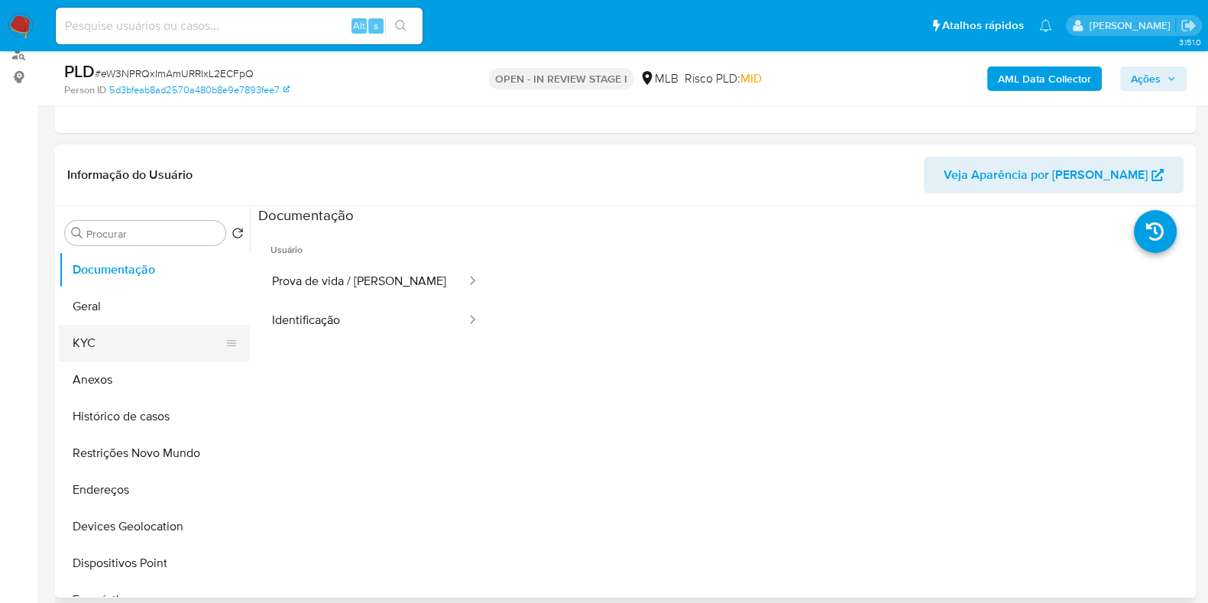
click at [105, 340] on button "KYC" at bounding box center [148, 343] width 179 height 37
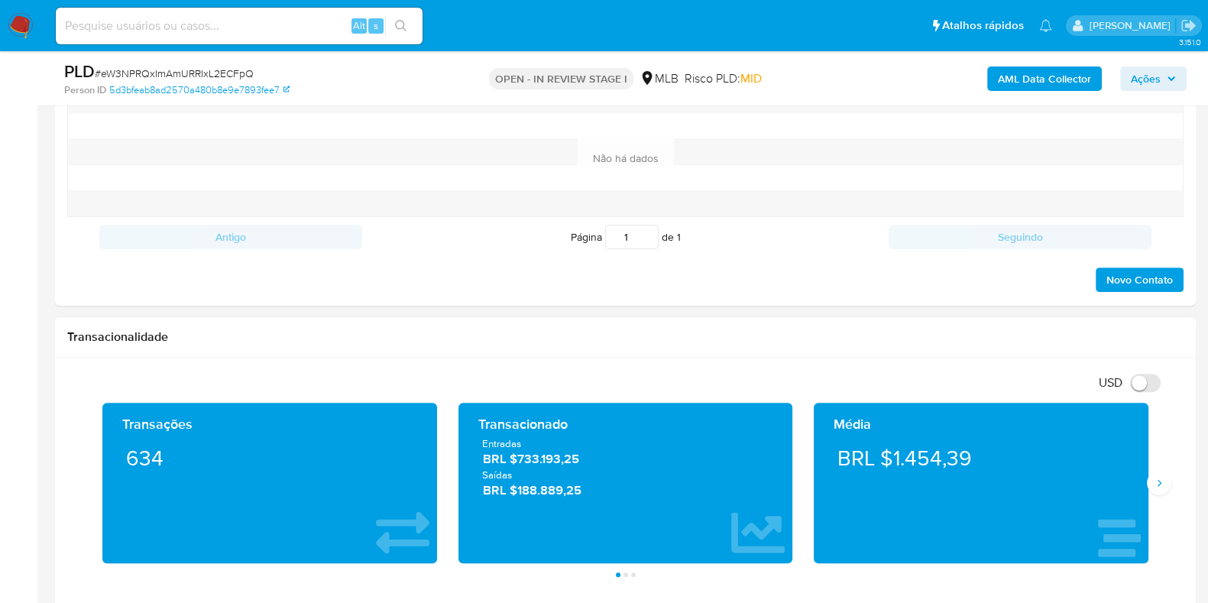
scroll to position [860, 0]
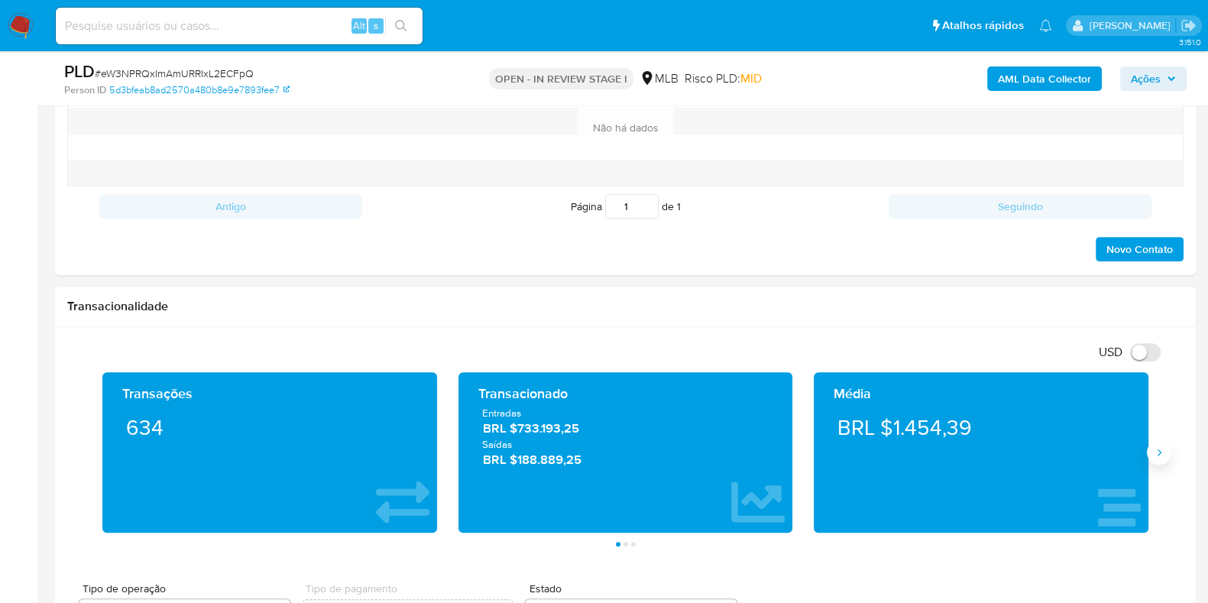
click at [977, 446] on icon "Siguiente" at bounding box center [1159, 452] width 12 height 12
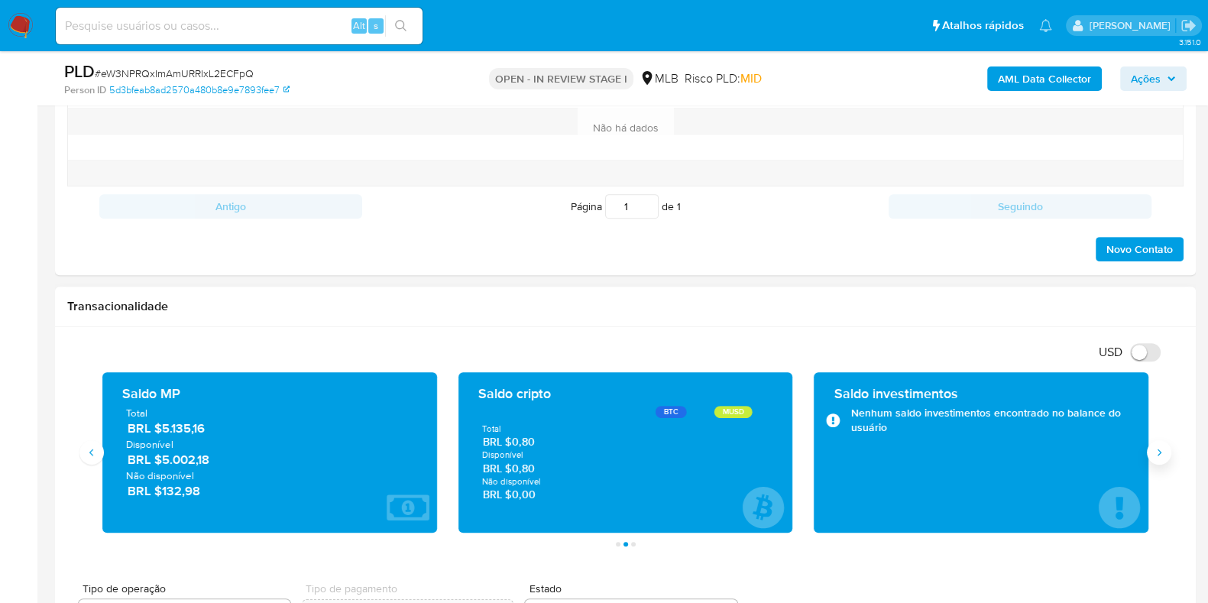
click at [977, 446] on icon "Siguiente" at bounding box center [1159, 452] width 12 height 12
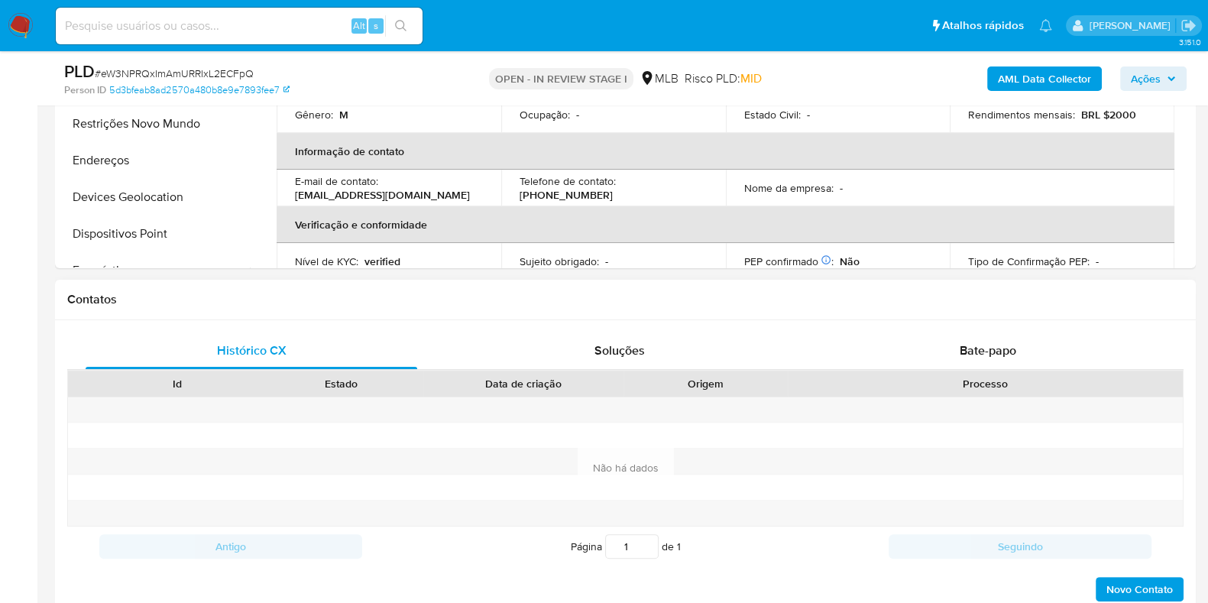
scroll to position [190, 0]
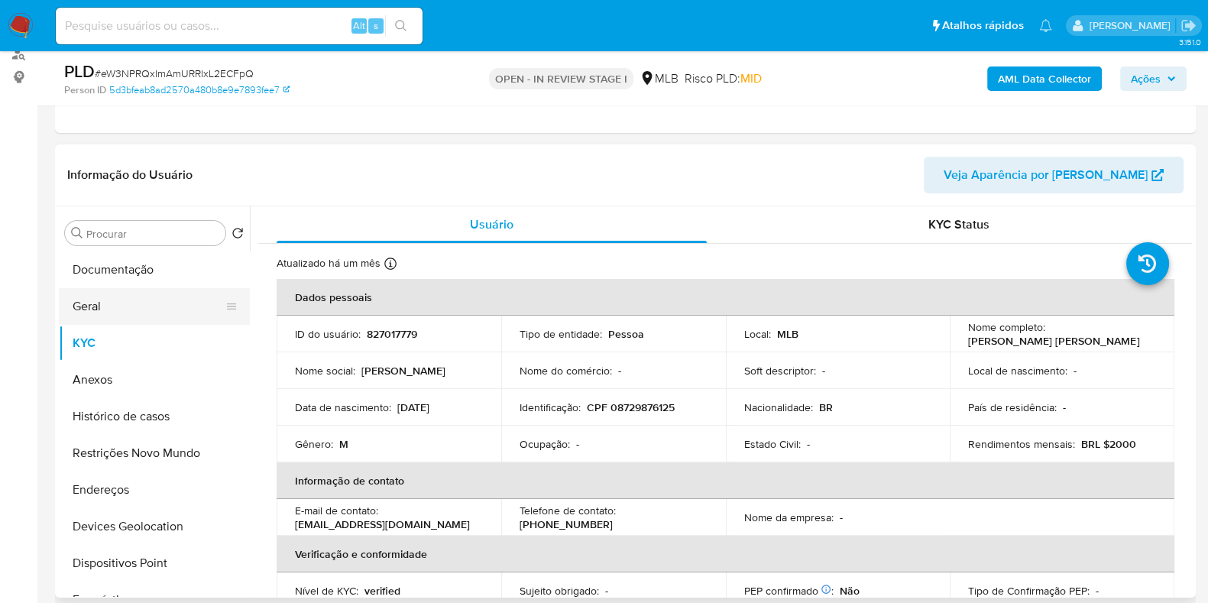
click at [109, 297] on button "Geral" at bounding box center [148, 306] width 179 height 37
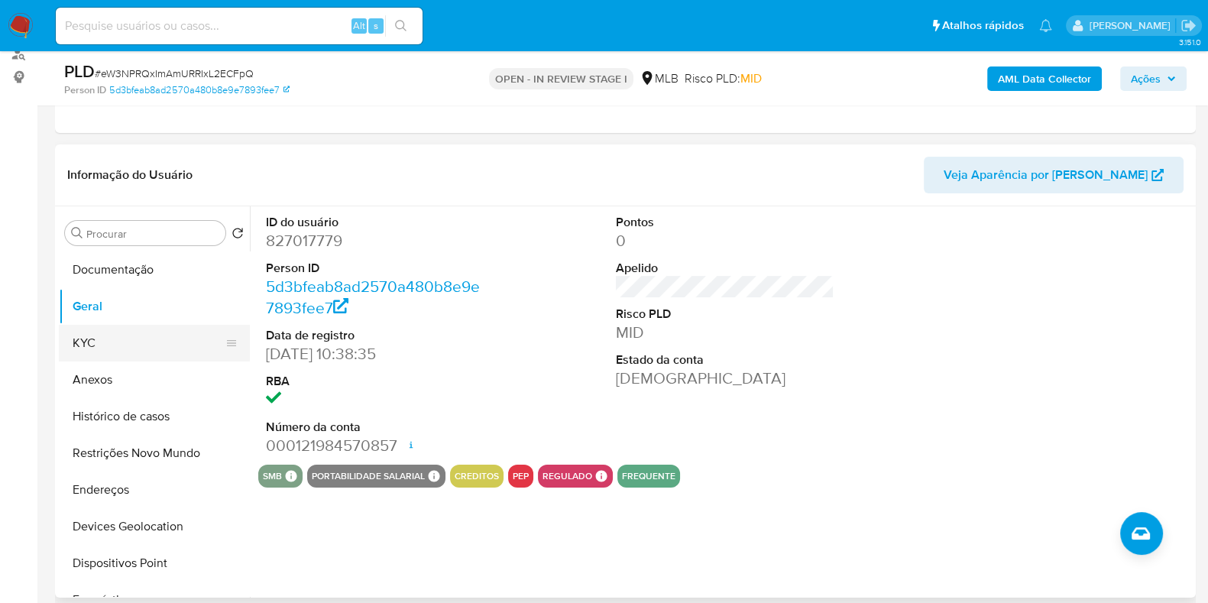
click at [135, 330] on button "KYC" at bounding box center [148, 343] width 179 height 37
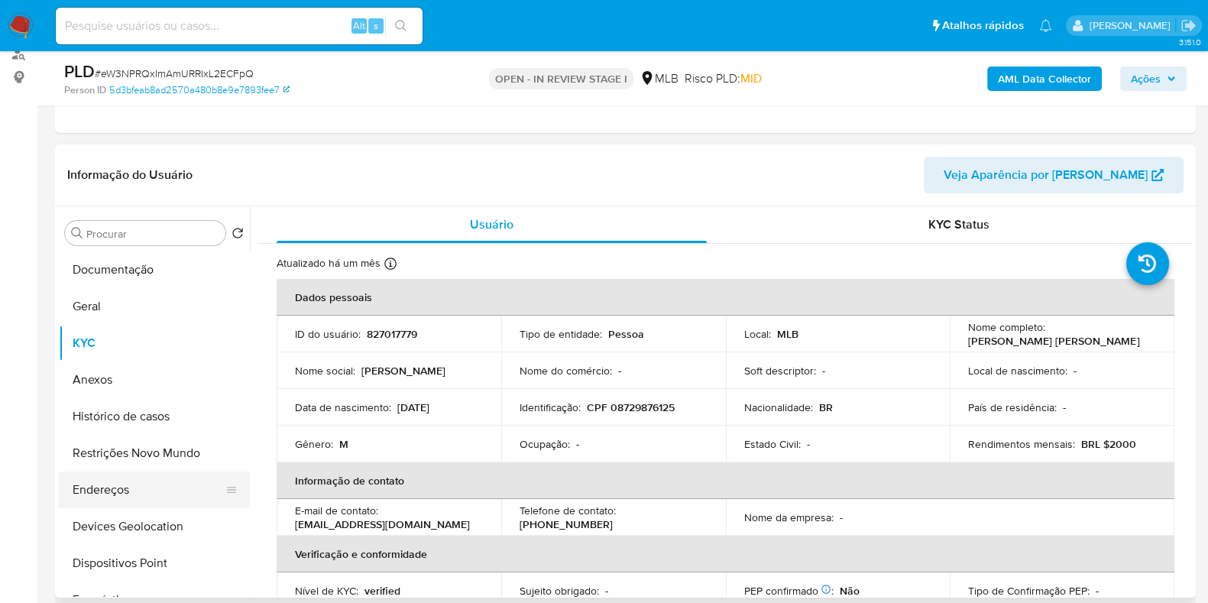
click at [96, 481] on button "Endereços" at bounding box center [148, 490] width 179 height 37
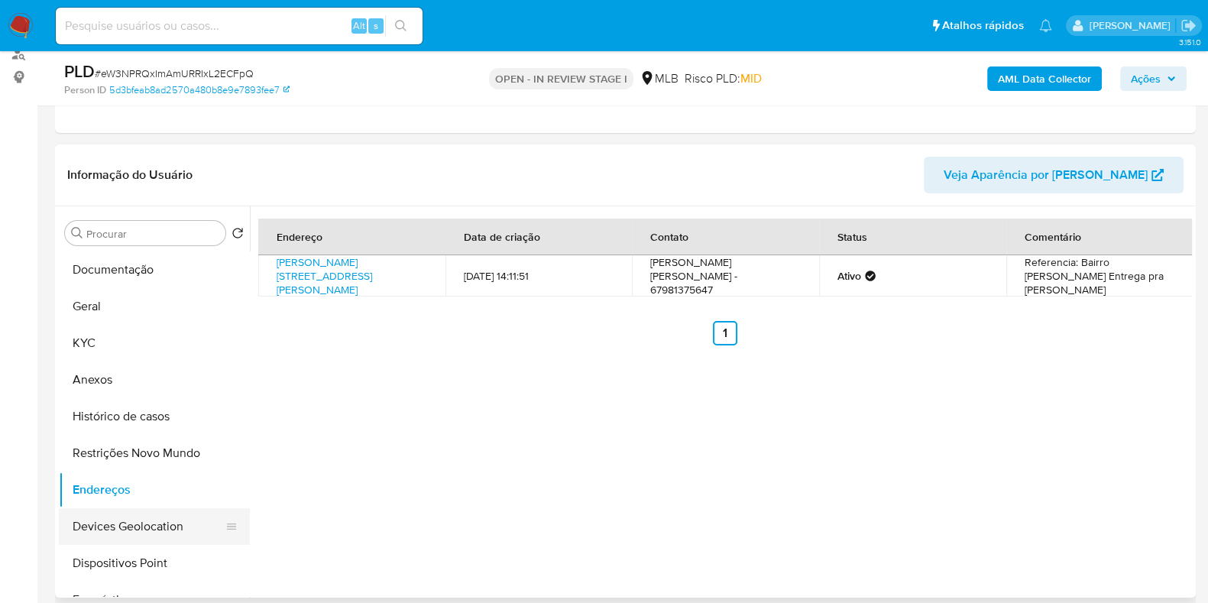
click at [153, 481] on button "Devices Geolocation" at bounding box center [148, 526] width 179 height 37
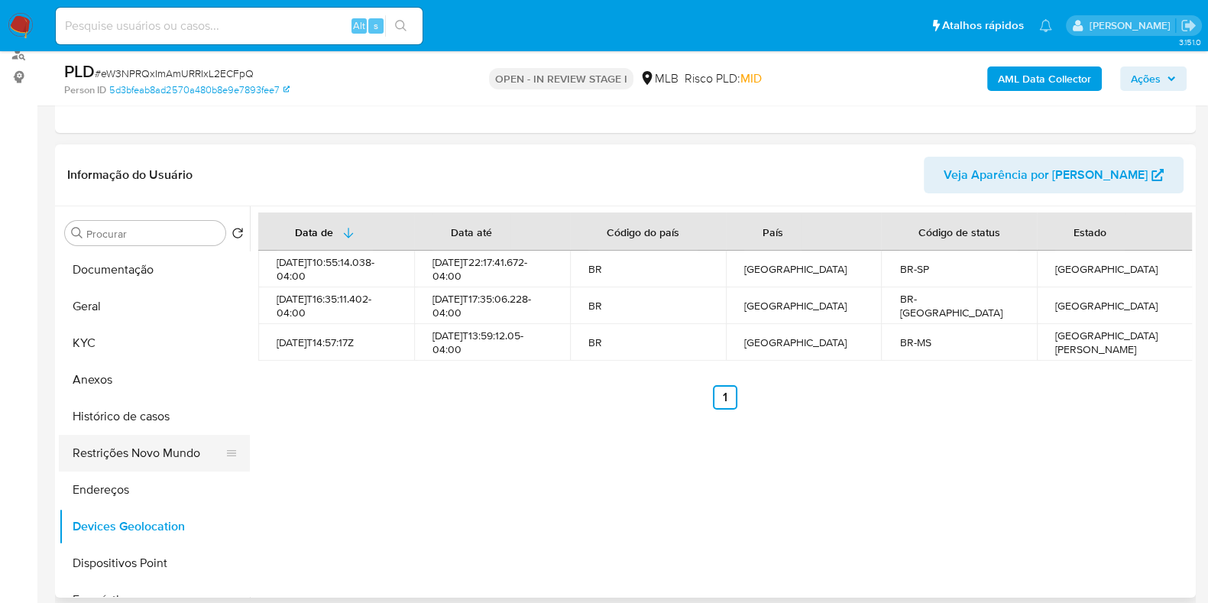
click at [131, 436] on button "Restrições Novo Mundo" at bounding box center [148, 453] width 179 height 37
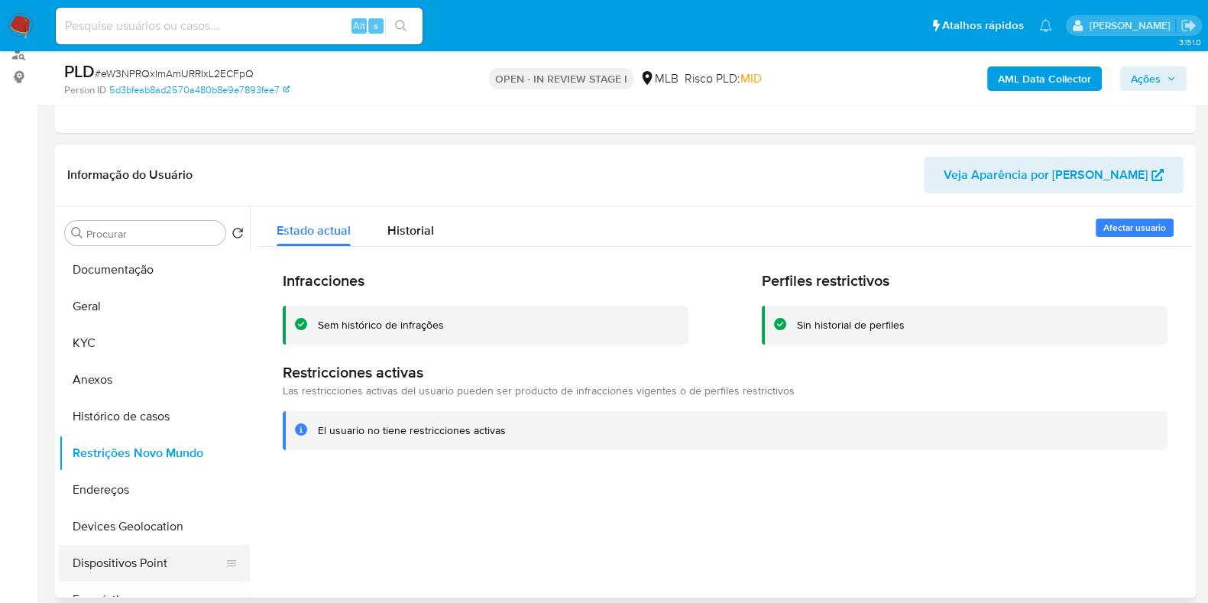
click at [151, 481] on button "Dispositivos Point" at bounding box center [148, 563] width 179 height 37
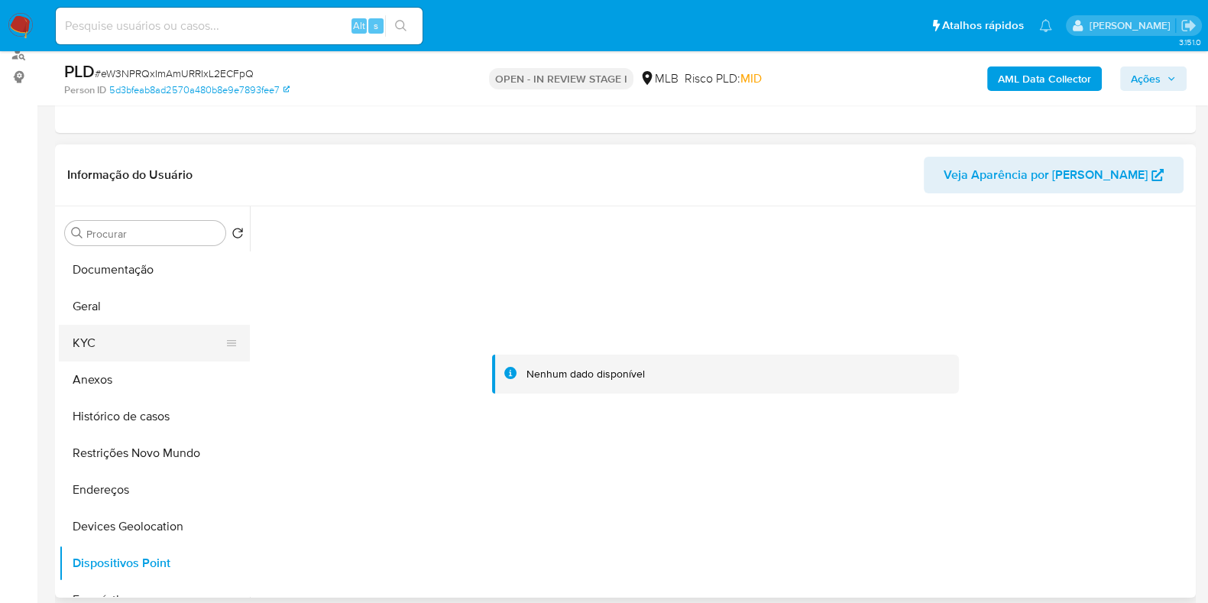
click at [86, 325] on button "KYC" at bounding box center [148, 343] width 179 height 37
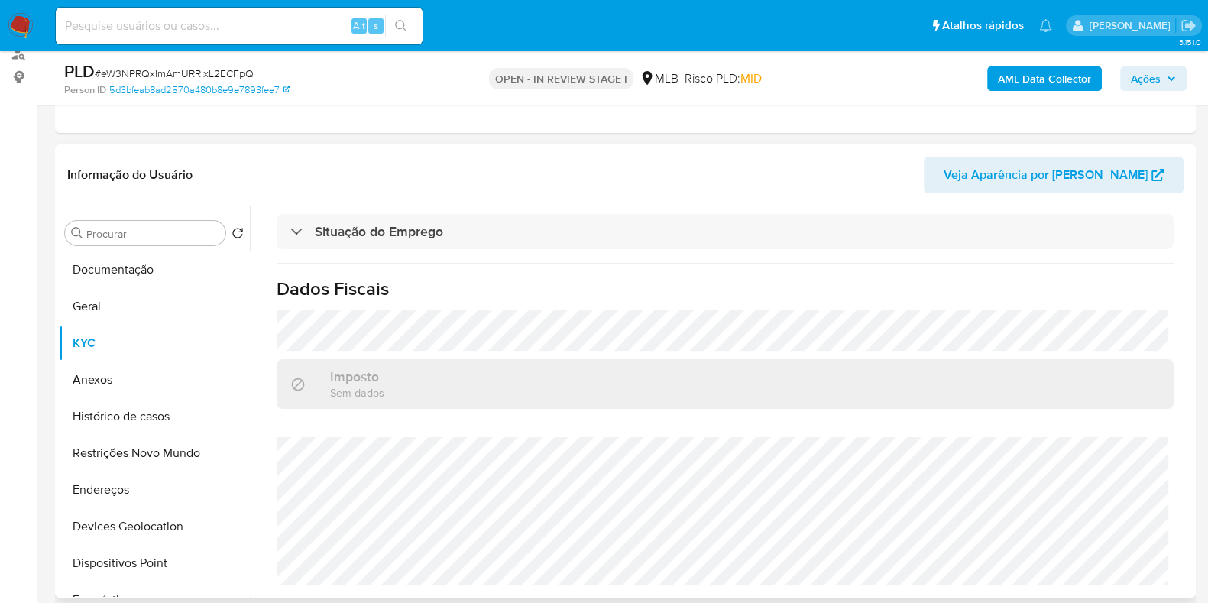
scroll to position [679, 0]
click at [116, 378] on button "Anexos" at bounding box center [148, 379] width 179 height 37
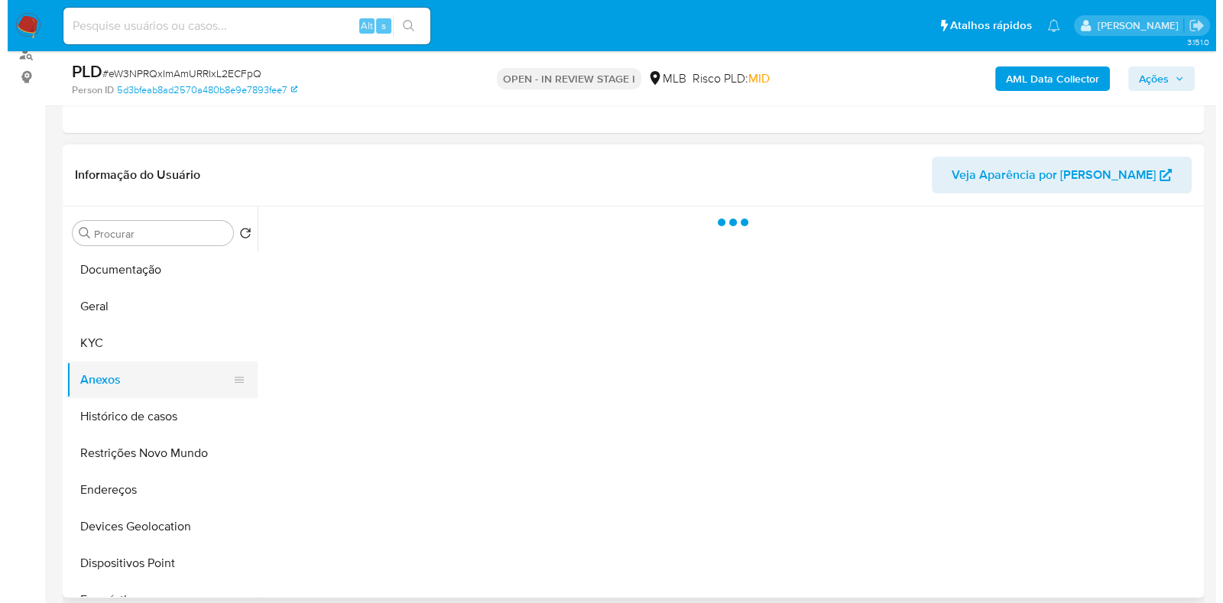
scroll to position [0, 0]
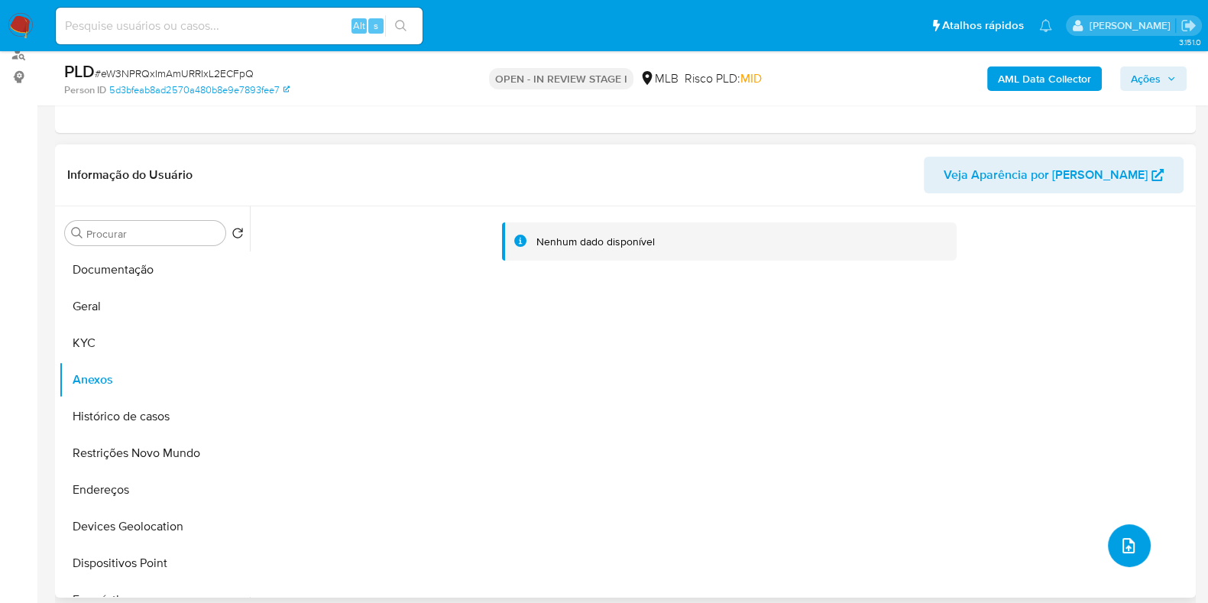
click at [977, 481] on button "upload-file" at bounding box center [1129, 545] width 43 height 43
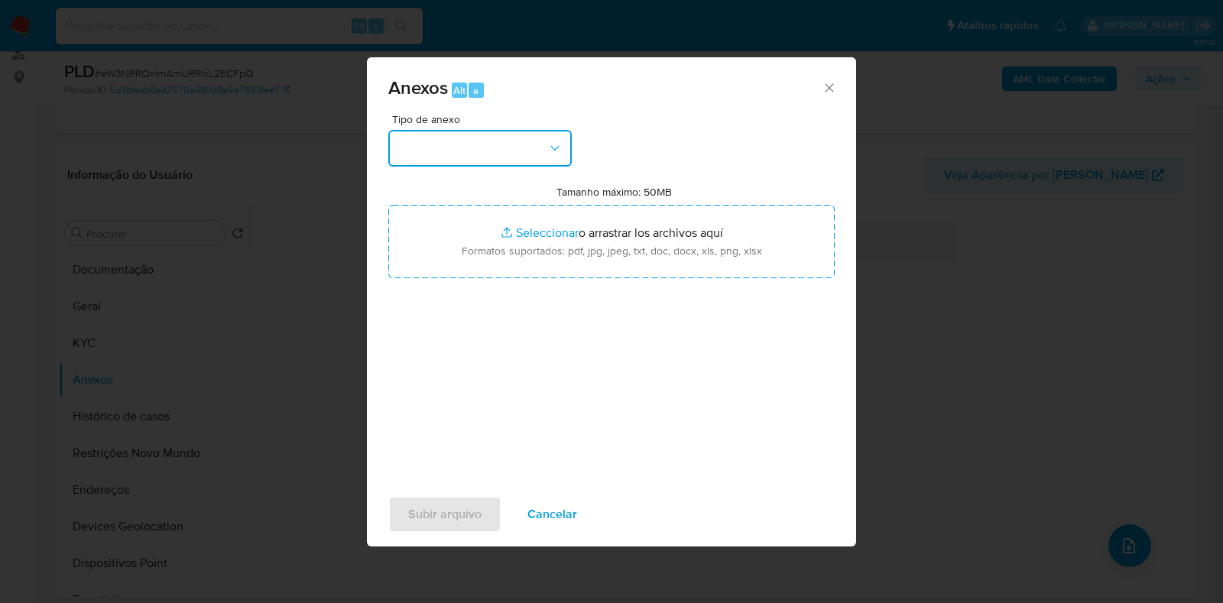
click at [478, 131] on button "button" at bounding box center [479, 148] width 183 height 37
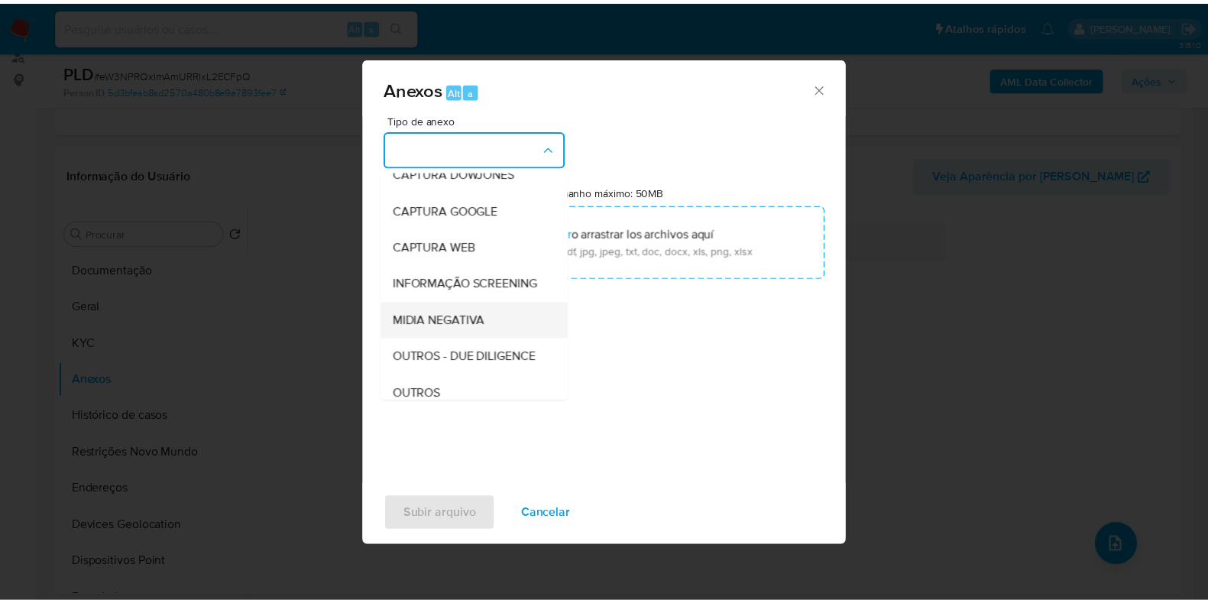
scroll to position [95, 0]
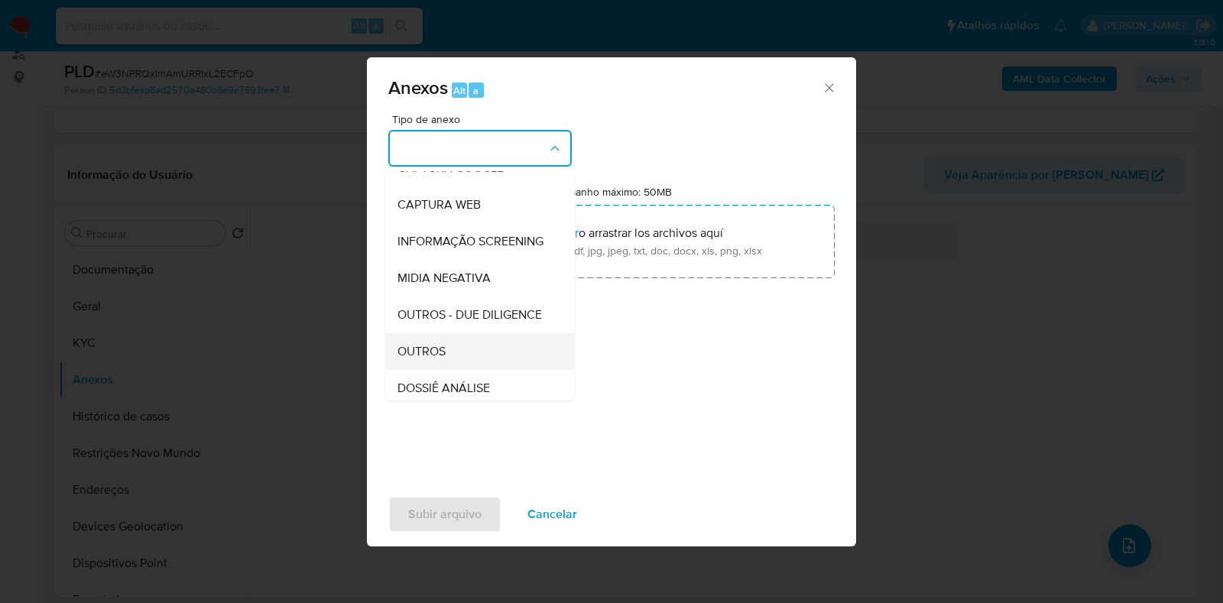
click at [453, 370] on div "OUTROS" at bounding box center [475, 351] width 156 height 37
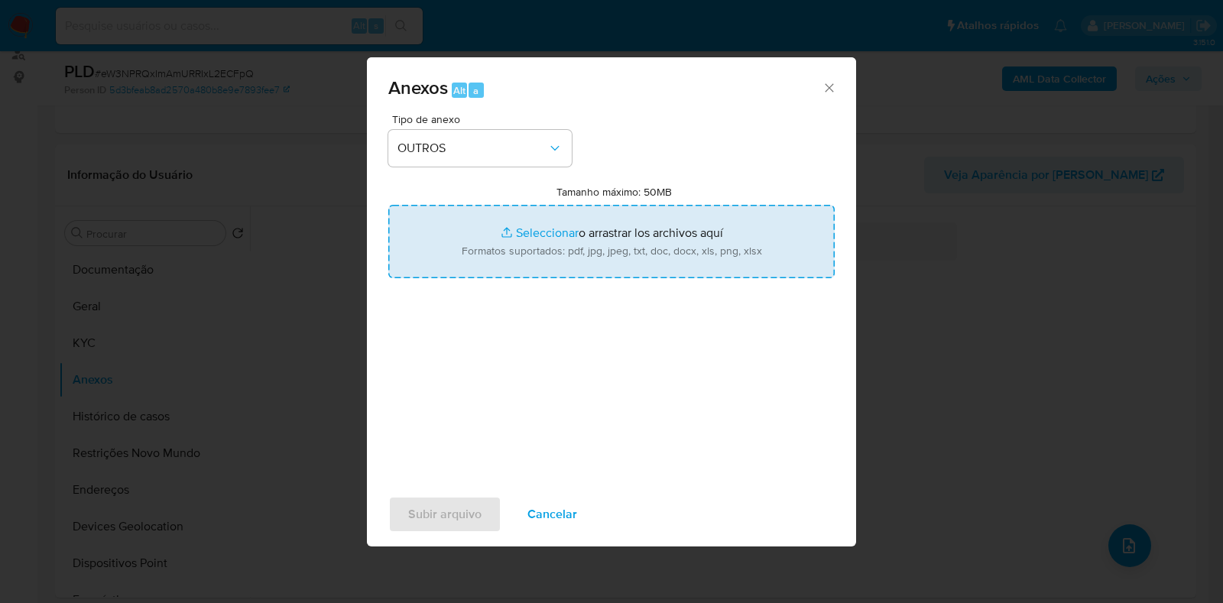
click at [565, 238] on input "Tamanho máximo: 50MB Seleccionar archivos" at bounding box center [611, 241] width 446 height 73
type input "C:\fakepath\Mulan 827017779_2025_08_12_08_24_36 - Resumen [GEOGRAPHIC_DATA]pdf"
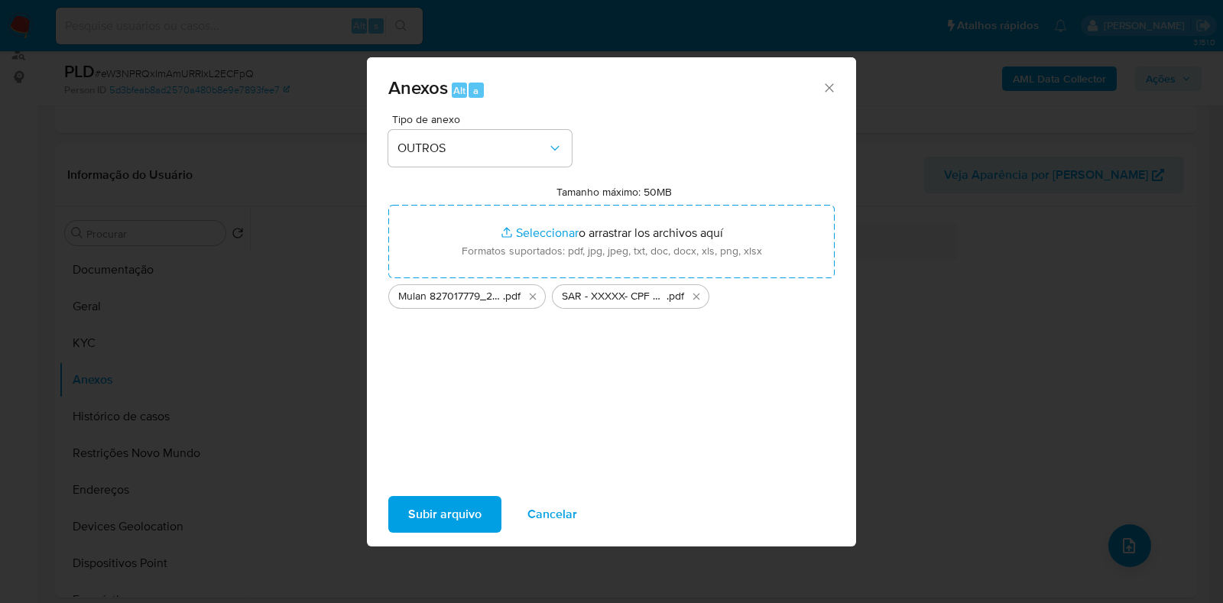
drag, startPoint x: 565, startPoint y: 238, endPoint x: 460, endPoint y: 515, distance: 295.8
click at [460, 481] on span "Subir arquivo" at bounding box center [444, 515] width 73 height 34
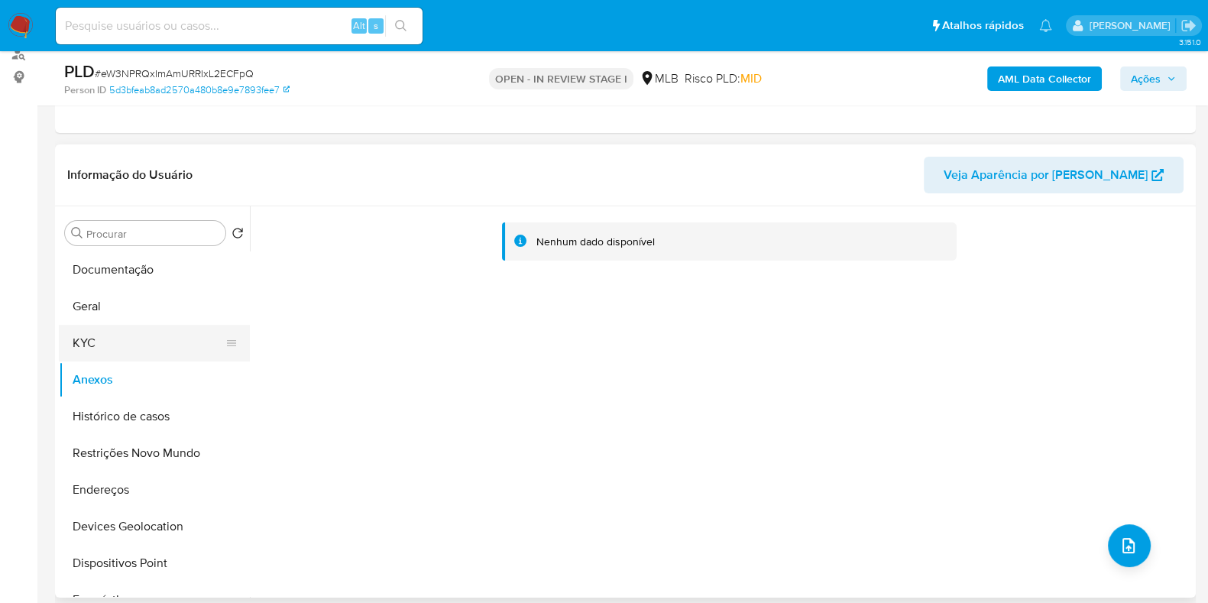
click at [78, 346] on button "KYC" at bounding box center [148, 343] width 179 height 37
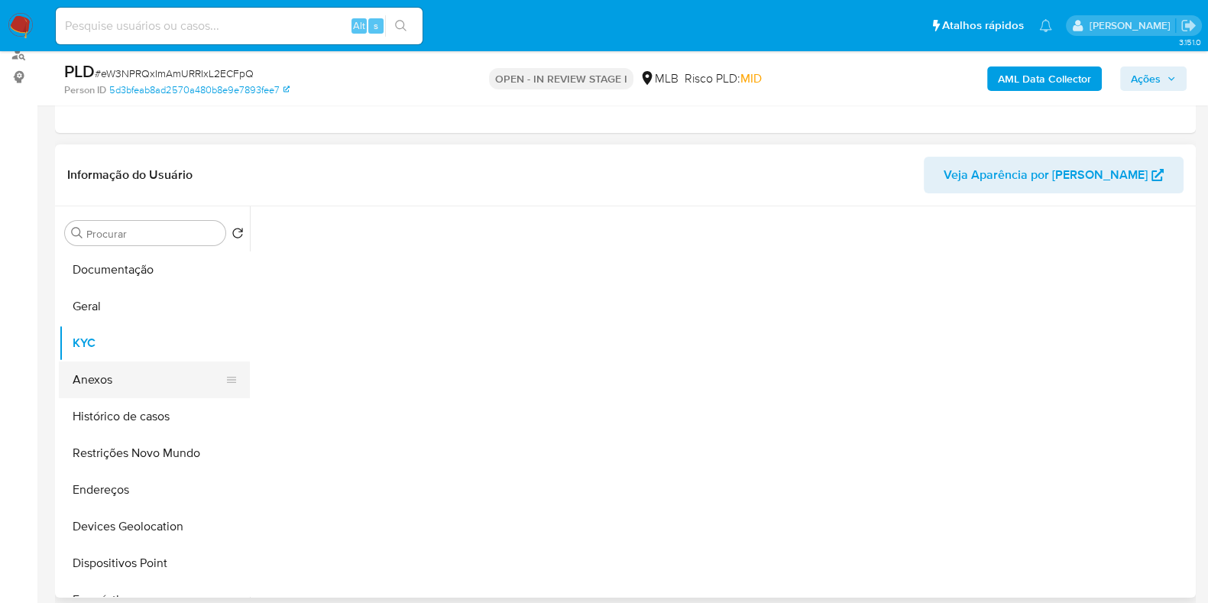
click at [89, 386] on button "Anexos" at bounding box center [148, 379] width 179 height 37
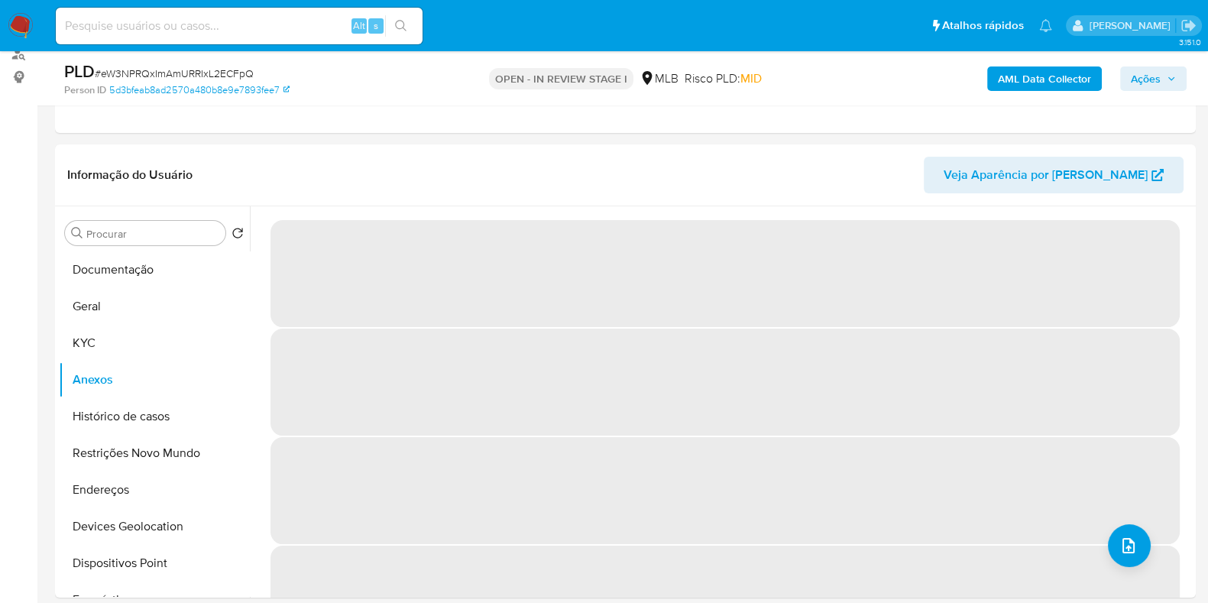
click at [977, 74] on span "Ações" at bounding box center [1146, 78] width 30 height 24
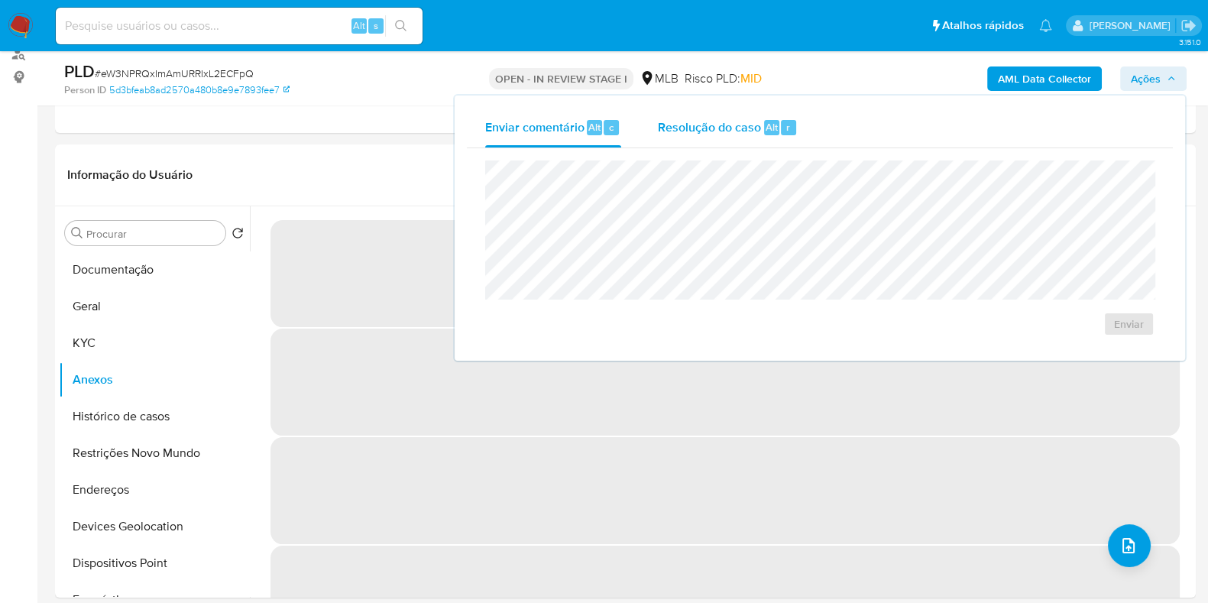
click at [711, 129] on span "Resolução do caso" at bounding box center [709, 127] width 103 height 18
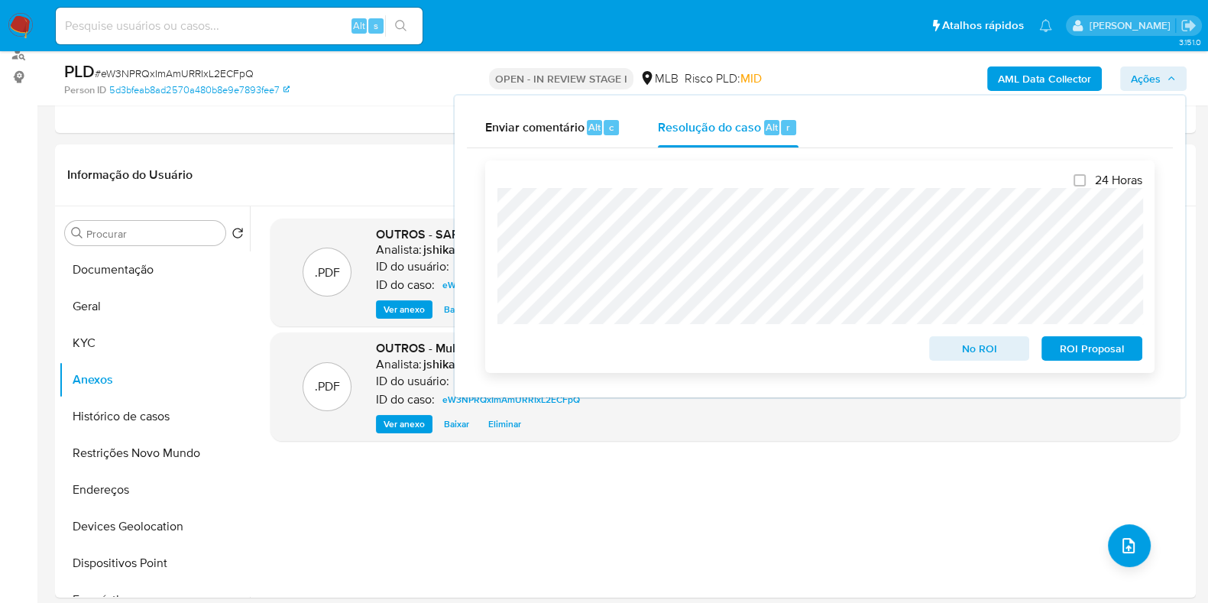
click at [977, 346] on span "ROI Proposal" at bounding box center [1091, 348] width 79 height 21
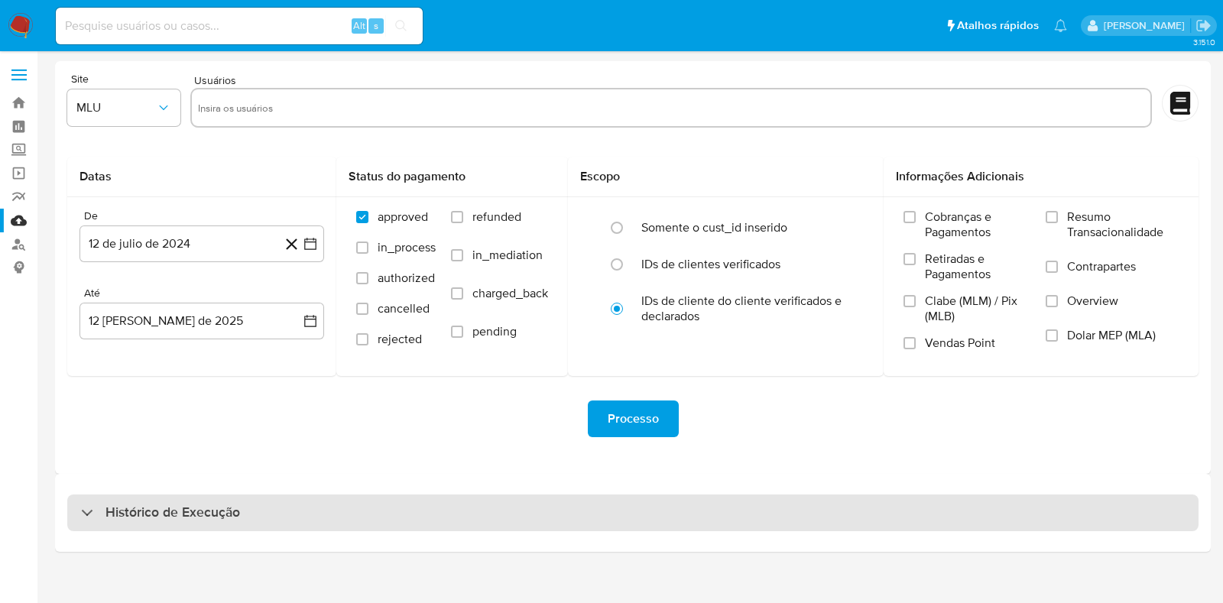
click at [432, 519] on div "Histórico de Execução" at bounding box center [632, 512] width 1131 height 37
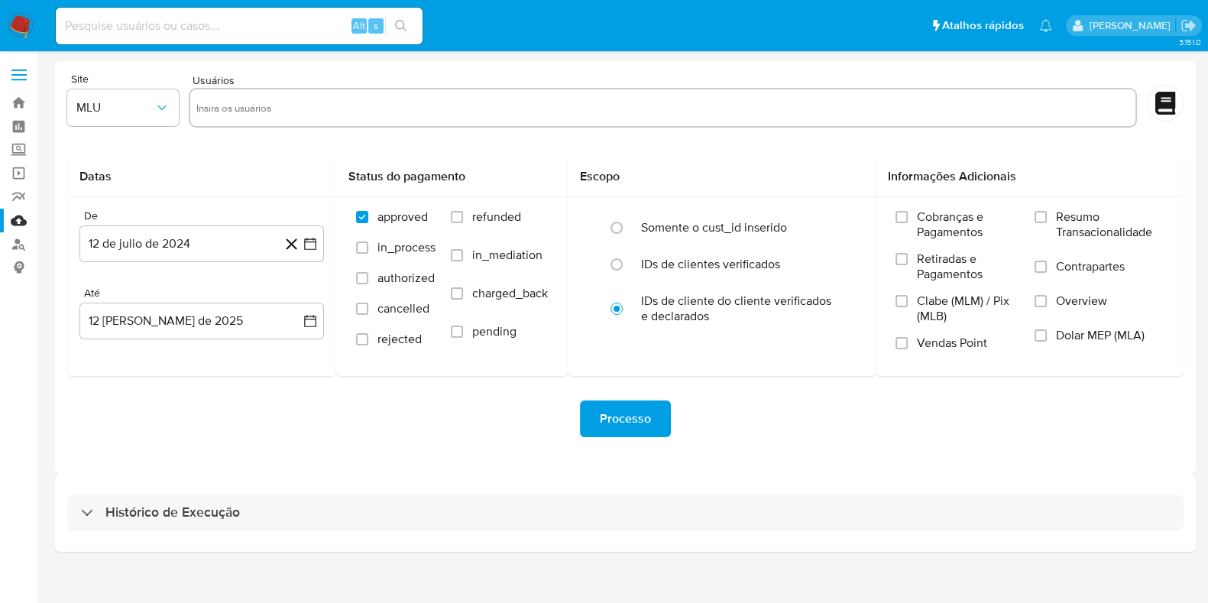
select select "10"
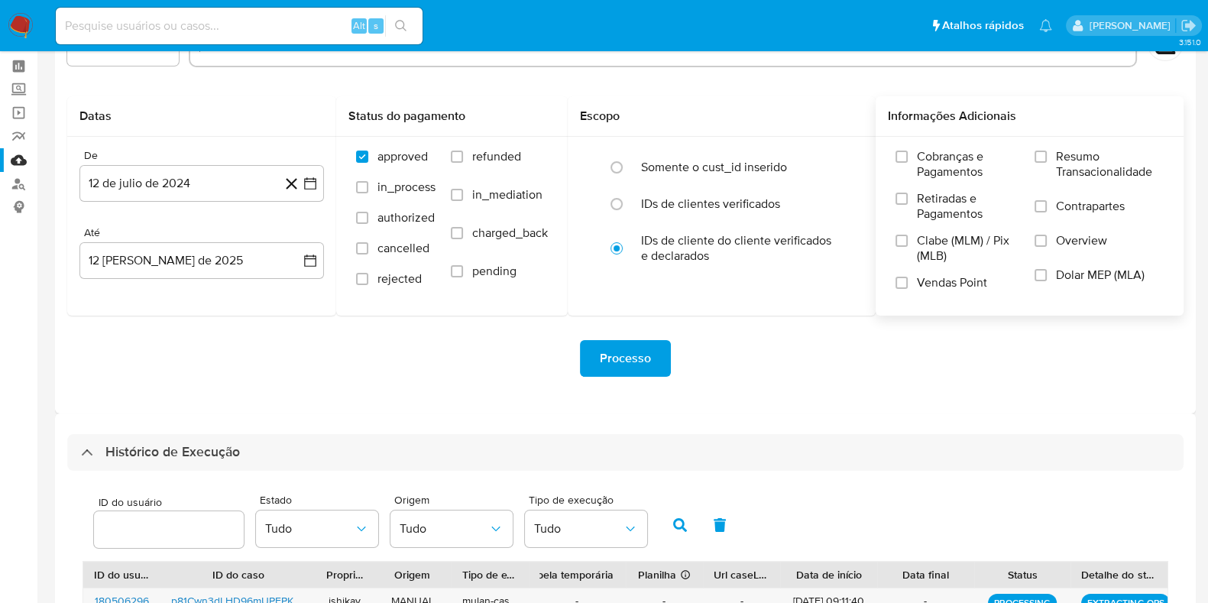
scroll to position [55, 0]
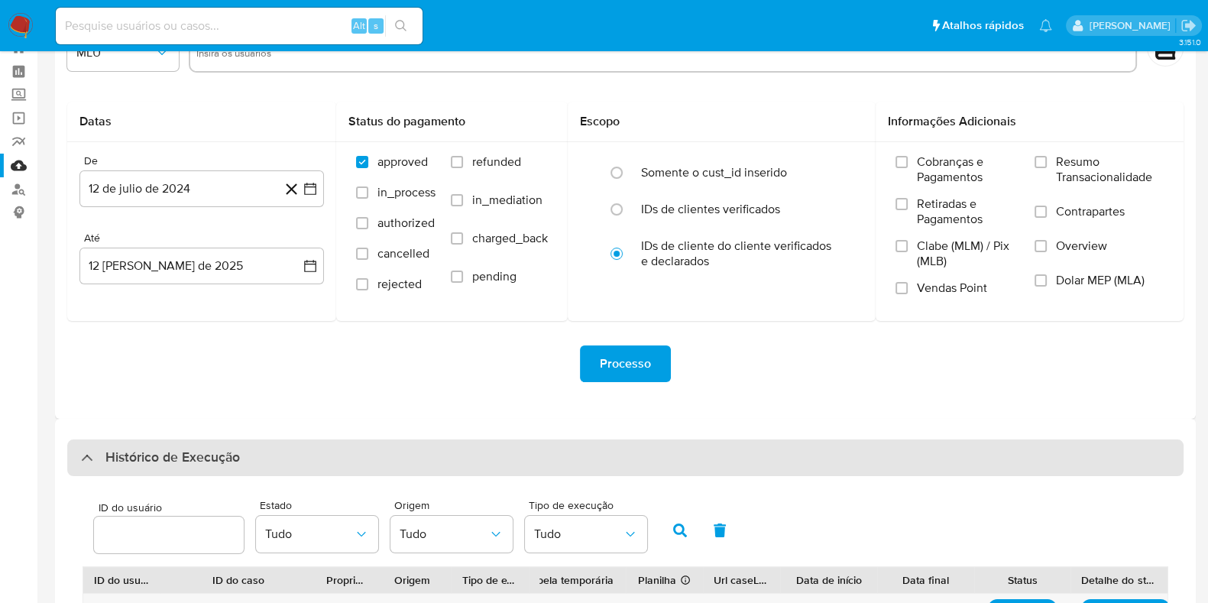
click at [148, 460] on h3 "Histórico de Execução" at bounding box center [172, 458] width 135 height 18
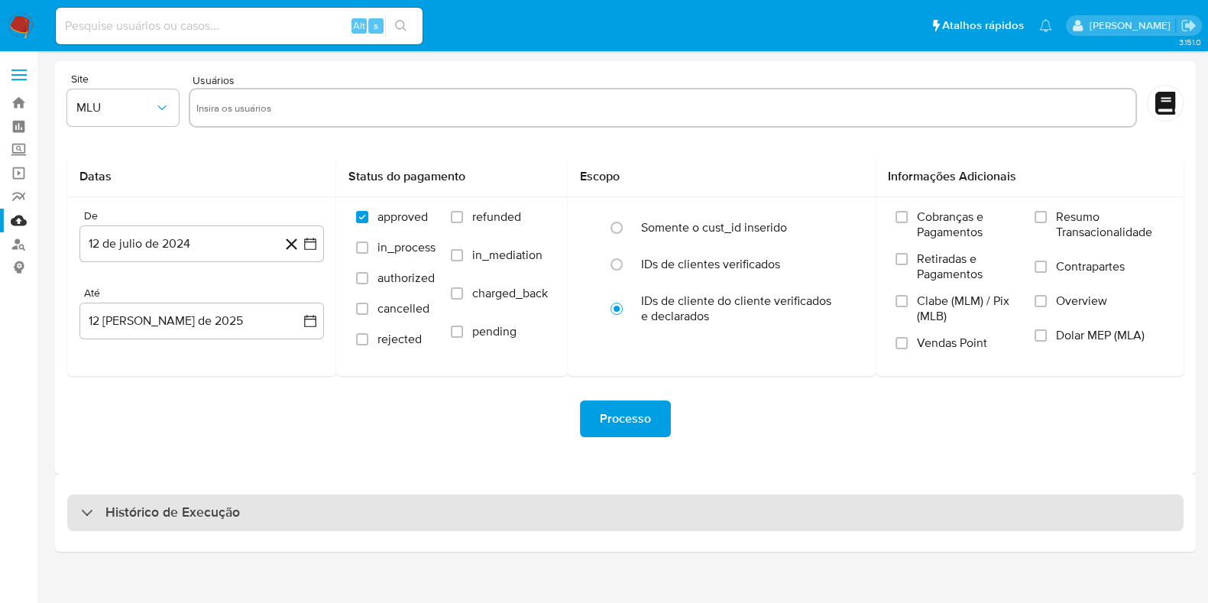
scroll to position [0, 0]
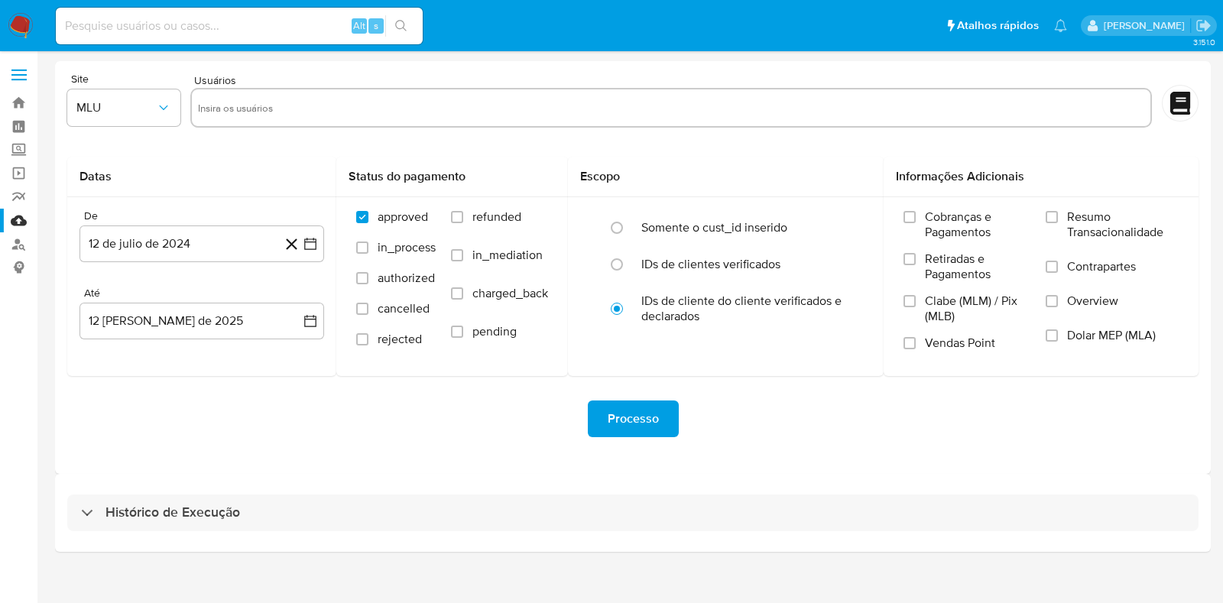
click at [159, 530] on div "Histórico de Execução" at bounding box center [632, 512] width 1131 height 37
select select "10"
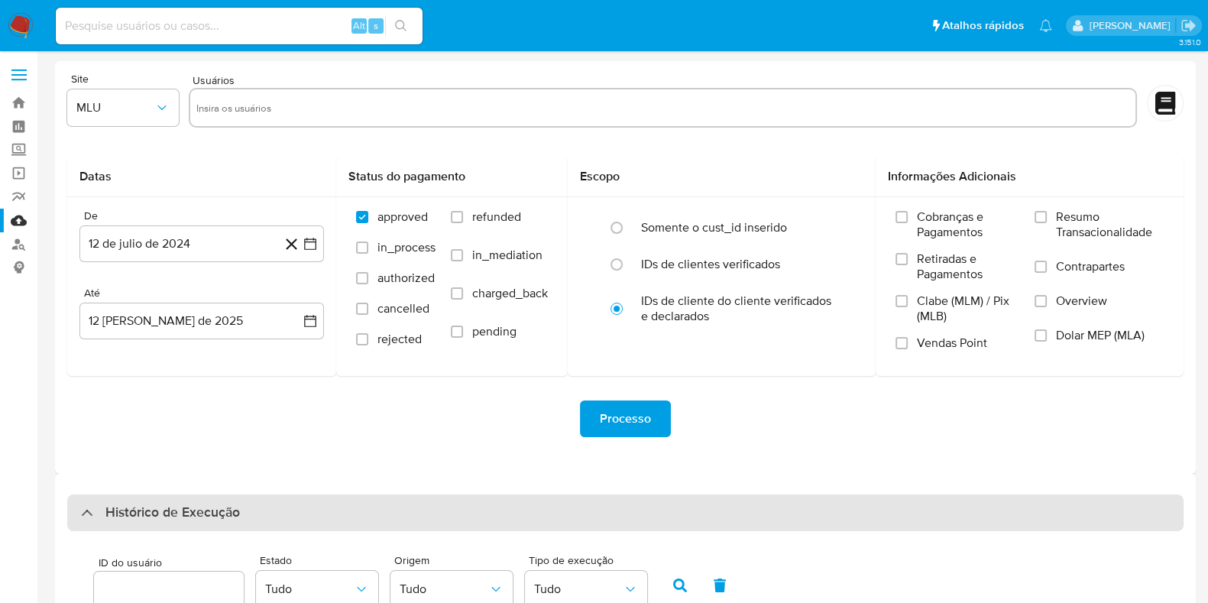
click at [172, 517] on h3 "Histórico de Execução" at bounding box center [172, 513] width 135 height 18
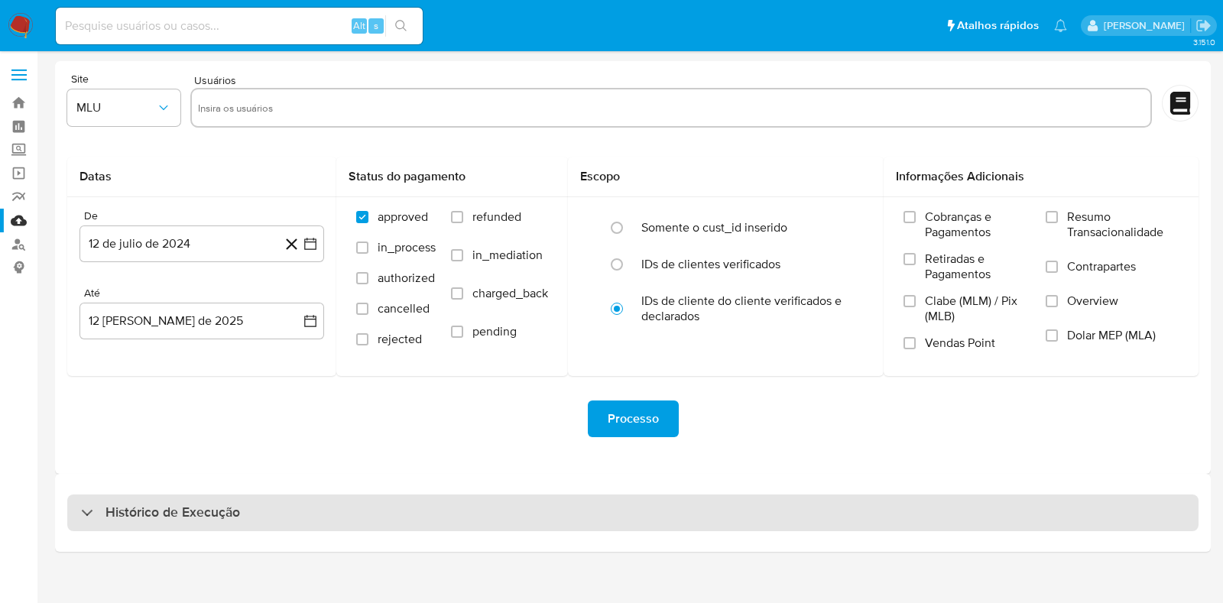
click at [195, 509] on h3 "Histórico de Execução" at bounding box center [172, 513] width 135 height 18
select select "10"
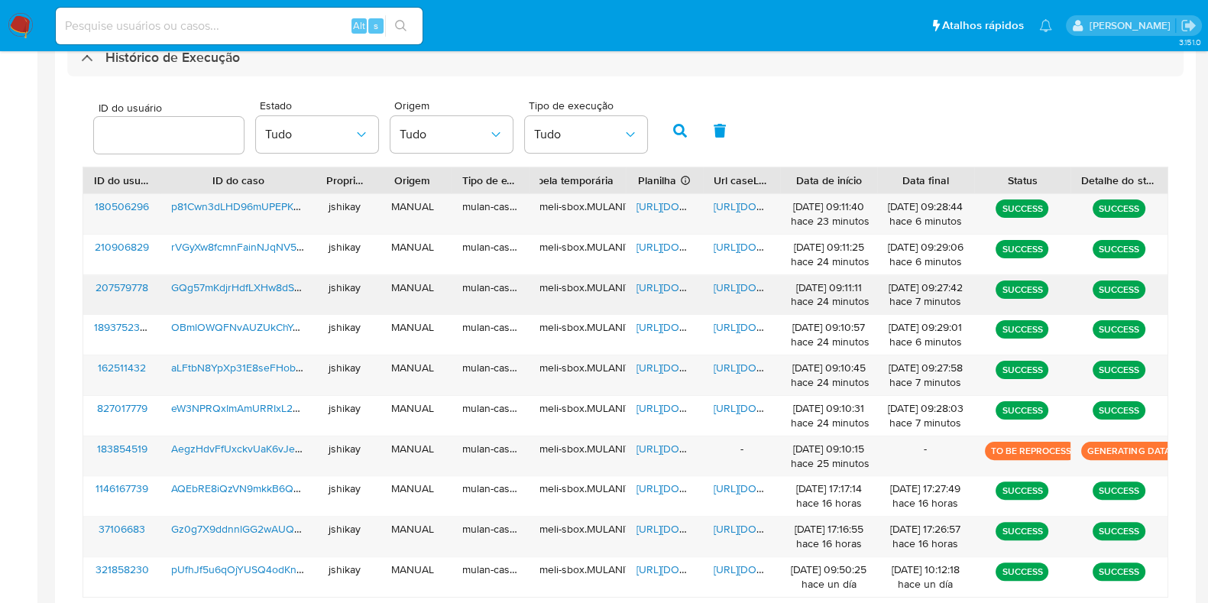
scroll to position [485, 0]
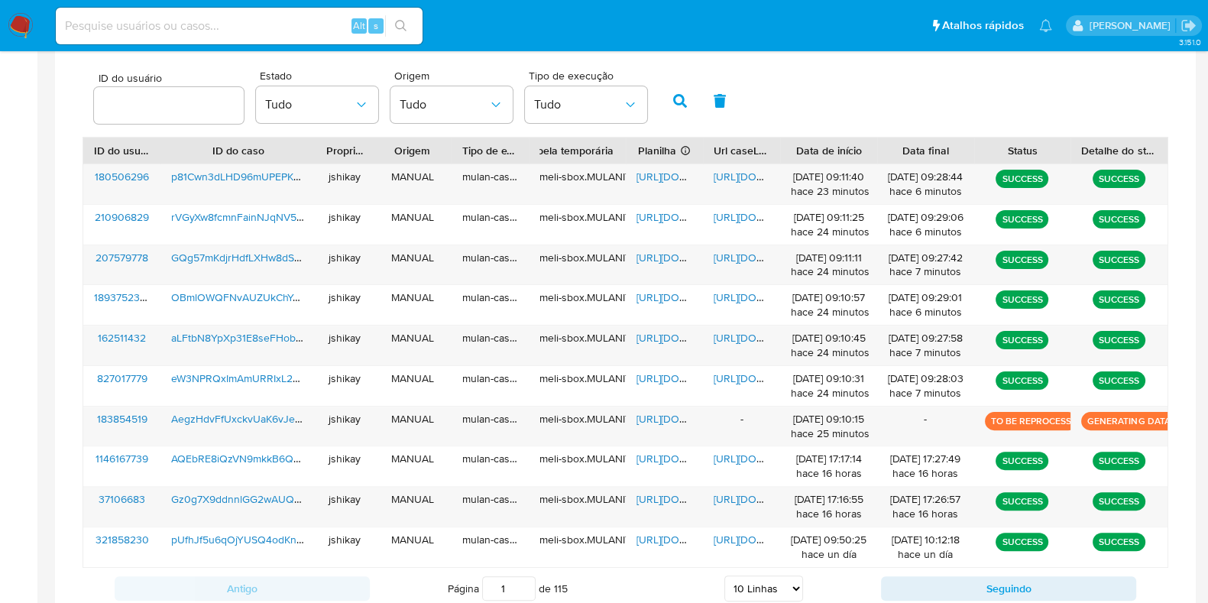
click at [794, 115] on div "ID do usuário Estado Tudo Origem Tudo Tipo de execução Tudo" at bounding box center [626, 99] width 1086 height 75
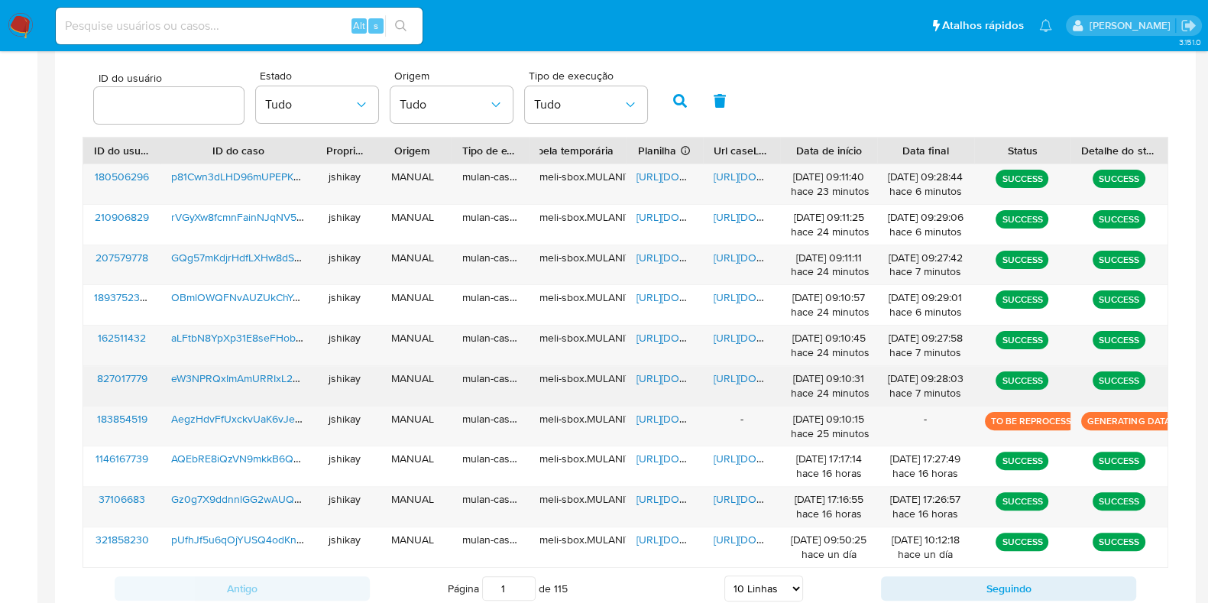
drag, startPoint x: 663, startPoint y: 376, endPoint x: 673, endPoint y: 378, distance: 9.3
click at [663, 377] on span "[URL][DOMAIN_NAME]" at bounding box center [689, 378] width 105 height 15
click at [731, 384] on span "[URL][DOMAIN_NAME]" at bounding box center [766, 378] width 105 height 15
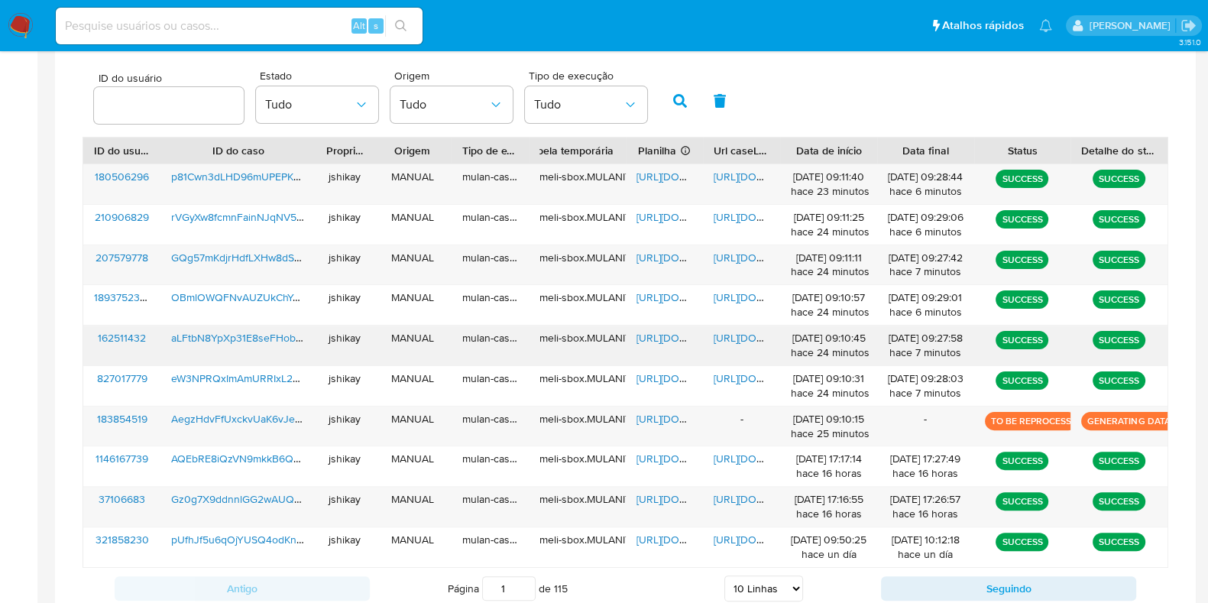
click at [669, 338] on span "https://docs.google.com/spreadsheets/d/150B_J7sWGmnPq9hn-SD0isiCBntJ4nW71ozuAwb…" at bounding box center [689, 337] width 105 height 15
click at [727, 336] on span "https://docs.google.com/document/d/16KNV5T4pBP5SIR6KUeATAeJQFP26dtZCz9eE8I3nfSc…" at bounding box center [766, 337] width 105 height 15
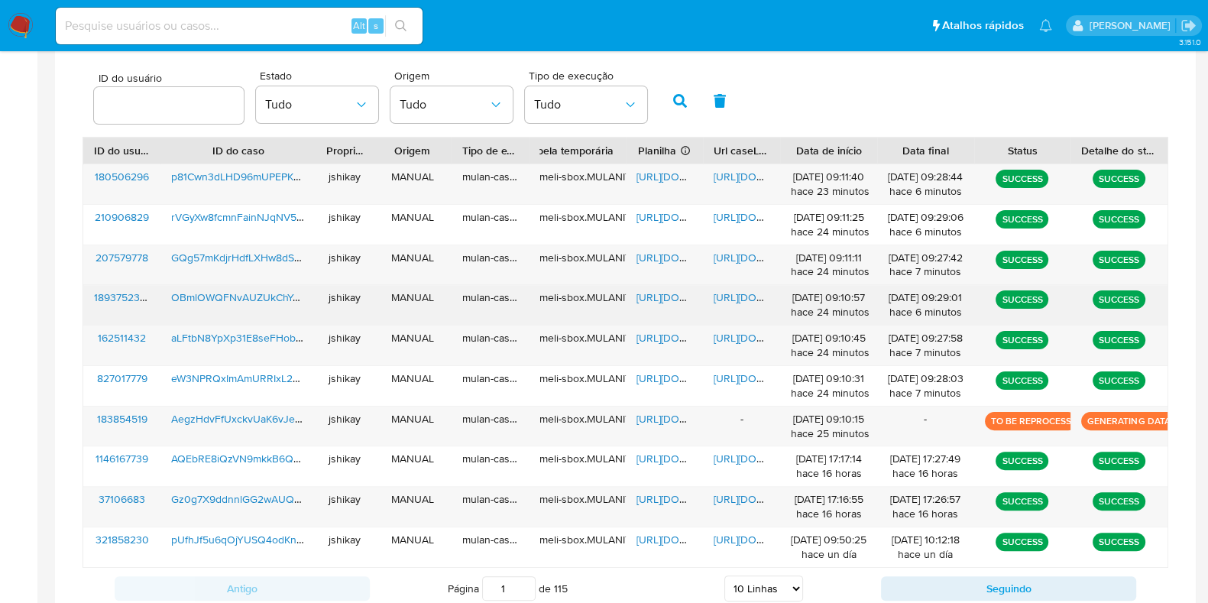
click at [646, 294] on span "https://docs.google.com/spreadsheets/d/1INjFGp-ZR1d6XF2NedJYV_Pnkg976uixWqtqCOY…" at bounding box center [689, 297] width 105 height 15
click at [734, 292] on span "https://docs.google.com/document/d/1KWb8pjwTuhCzZqqCMeGxFBxuaokzUhBRAJ3J1MjnHMc…" at bounding box center [766, 297] width 105 height 15
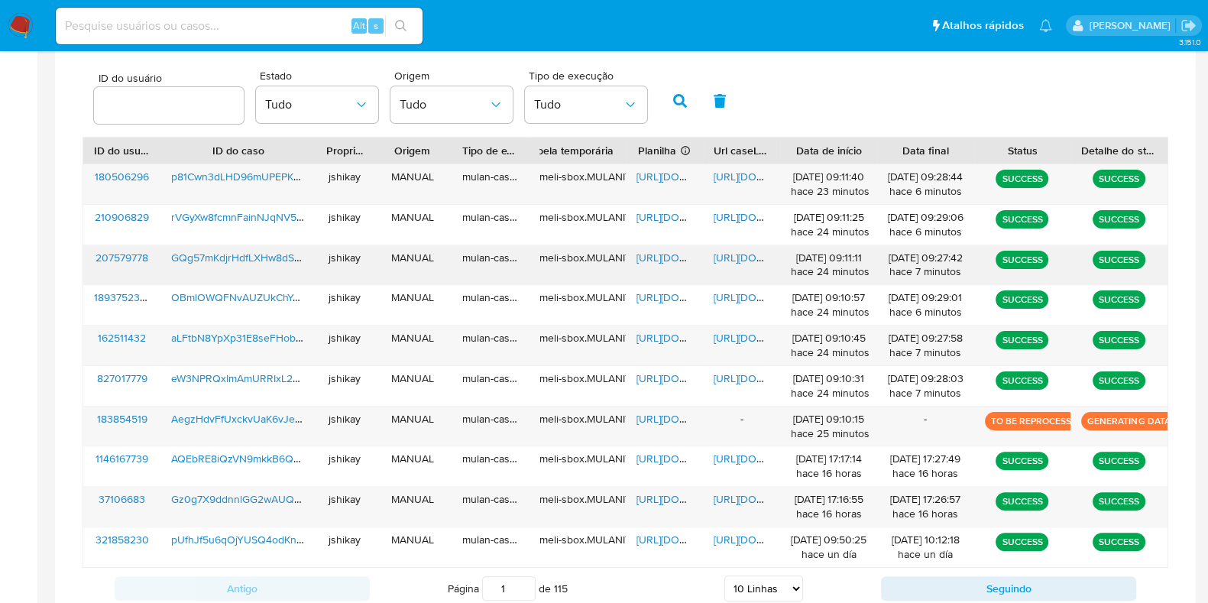
click at [663, 261] on span "https://docs.google.com/spreadsheets/d/1OmVxT4YddiFs9Opt6O1j-3NCp9OHzvMWEzobRc5…" at bounding box center [689, 257] width 105 height 15
click at [726, 263] on span "https://docs.google.com/document/d/182VnKcIvh6qws_hKIZK2FXN44R6FzYcj4wC4xoiTIas…" at bounding box center [766, 257] width 105 height 15
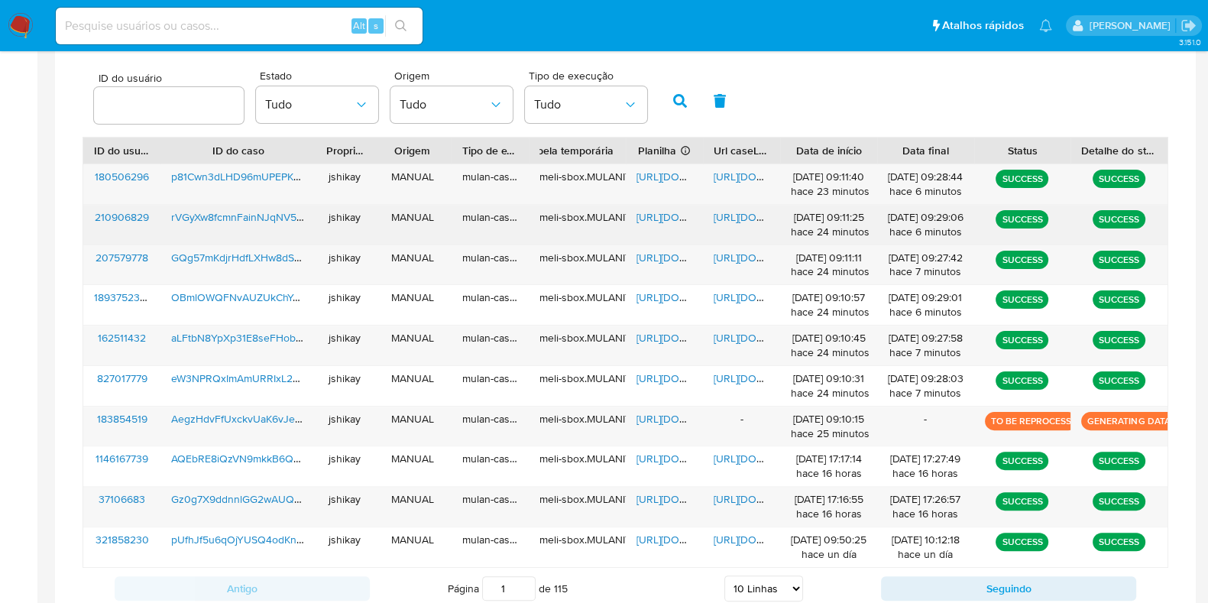
click at [660, 215] on span "https://docs.google.com/spreadsheets/d/1X-4AsQHmm99MvWHRLjzsfRrBR4eXRM7Lh4PpbZo…" at bounding box center [689, 216] width 105 height 15
click at [730, 219] on span "https://docs.google.com/document/d/1Uzc89psaNanuOcTcUFcQgmFEAn9OSQVVrihUuk-ZMAQ…" at bounding box center [766, 216] width 105 height 15
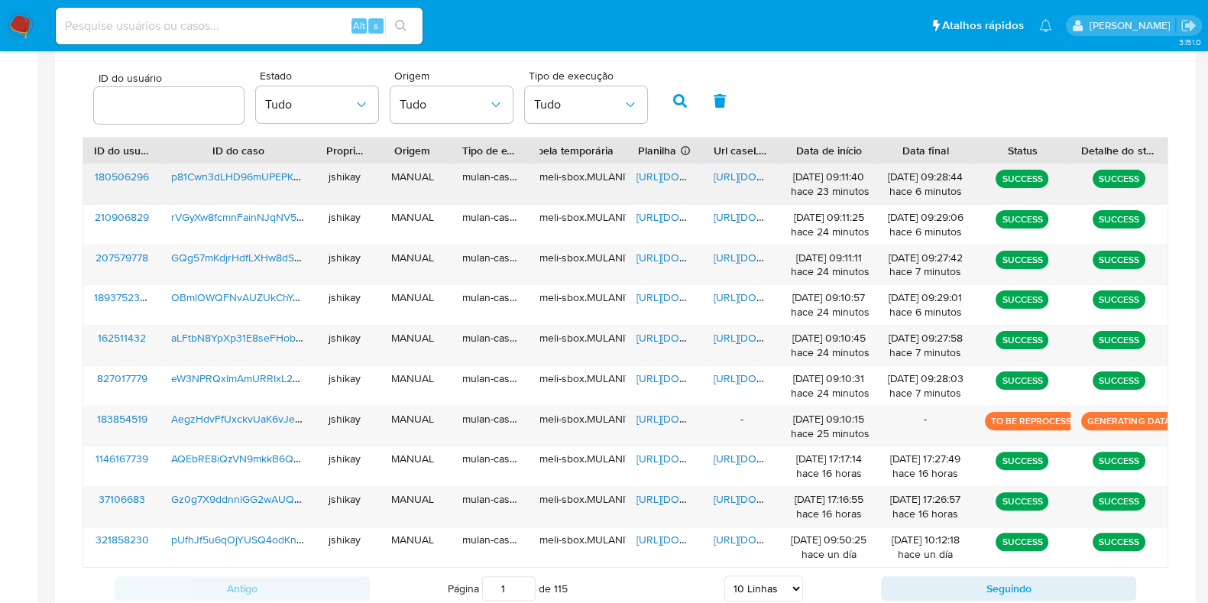
click at [650, 180] on span "https://docs.google.com/spreadsheets/d/10PgctFO4jX94NYJ7pAhVqeSI9XX_X7Pw1nFkBs3…" at bounding box center [689, 176] width 105 height 15
click at [745, 177] on span "https://docs.google.com/document/d/1OFXA_U8Z-zSU79ki0f5RZPVQv3Dg725yhfZyR3atlK4…" at bounding box center [766, 176] width 105 height 15
click at [978, 581] on button "Seguindo" at bounding box center [1008, 588] width 255 height 24
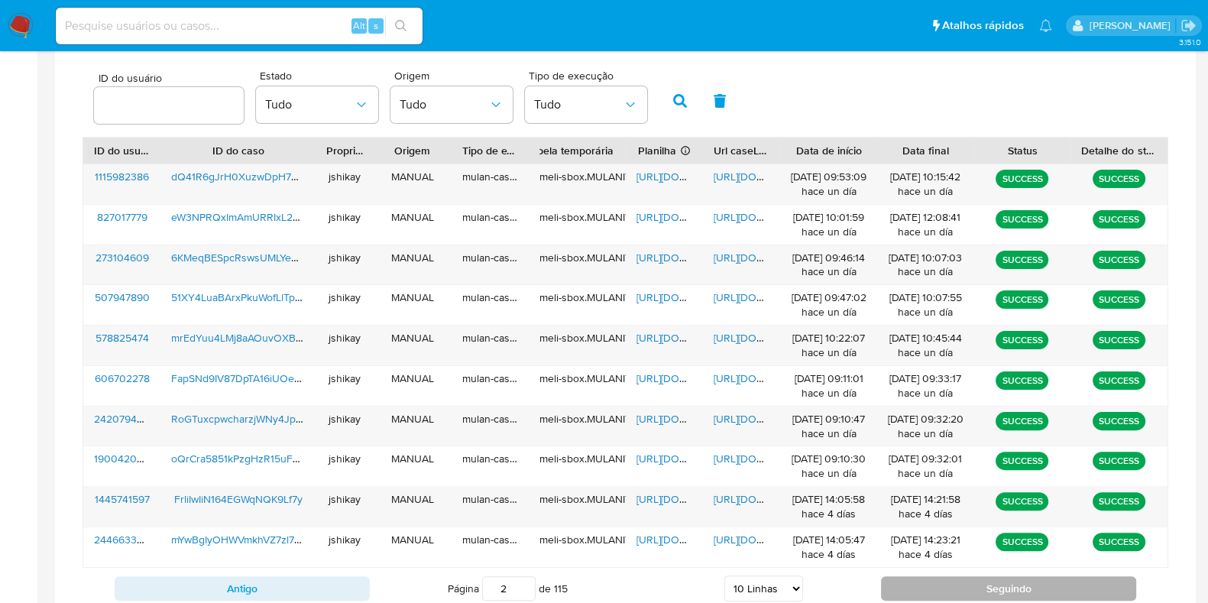
click at [978, 581] on button "Seguindo" at bounding box center [1008, 588] width 255 height 24
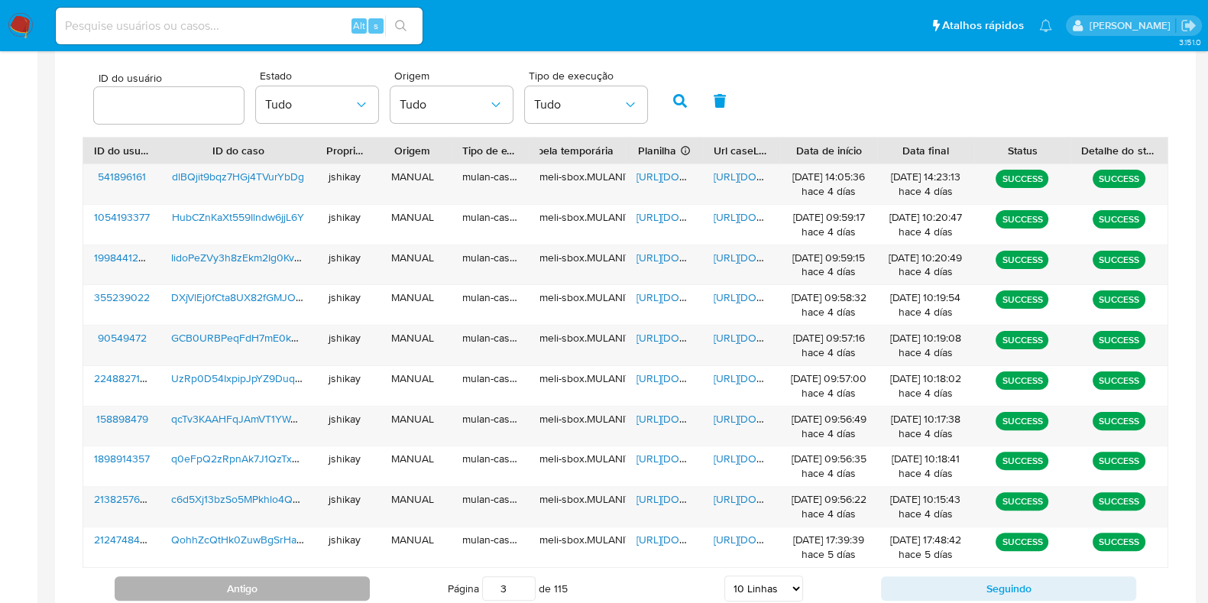
click at [275, 591] on button "Antigo" at bounding box center [242, 588] width 255 height 24
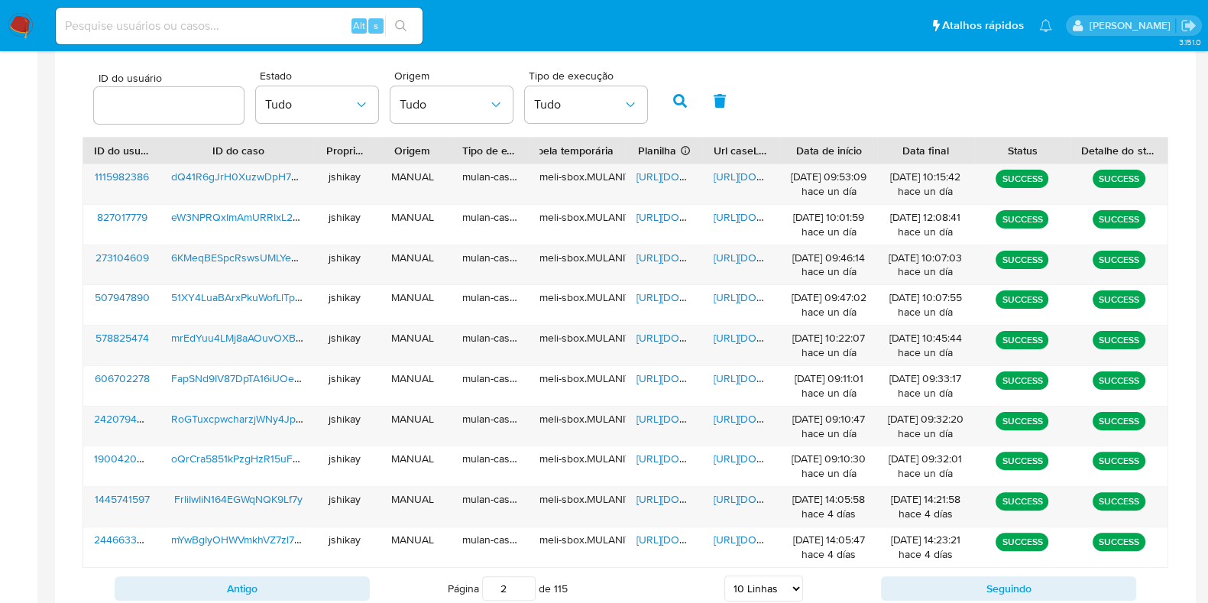
click at [831, 105] on div "ID do usuário Estado Tudo Origem Tudo Tipo de execução Tudo" at bounding box center [626, 99] width 1086 height 75
click at [925, 588] on button "Seguindo" at bounding box center [1008, 588] width 255 height 24
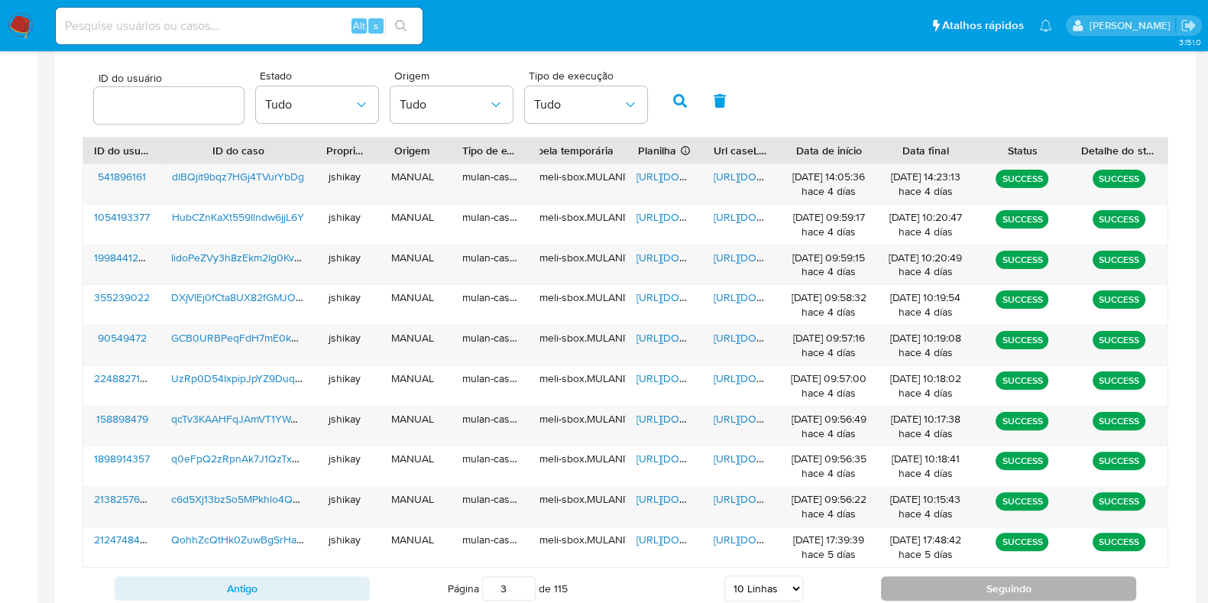
click at [955, 586] on button "Seguindo" at bounding box center [1008, 588] width 255 height 24
click at [1000, 586] on button "Seguindo" at bounding box center [1008, 588] width 255 height 24
click at [948, 583] on button "Seguindo" at bounding box center [1008, 588] width 255 height 24
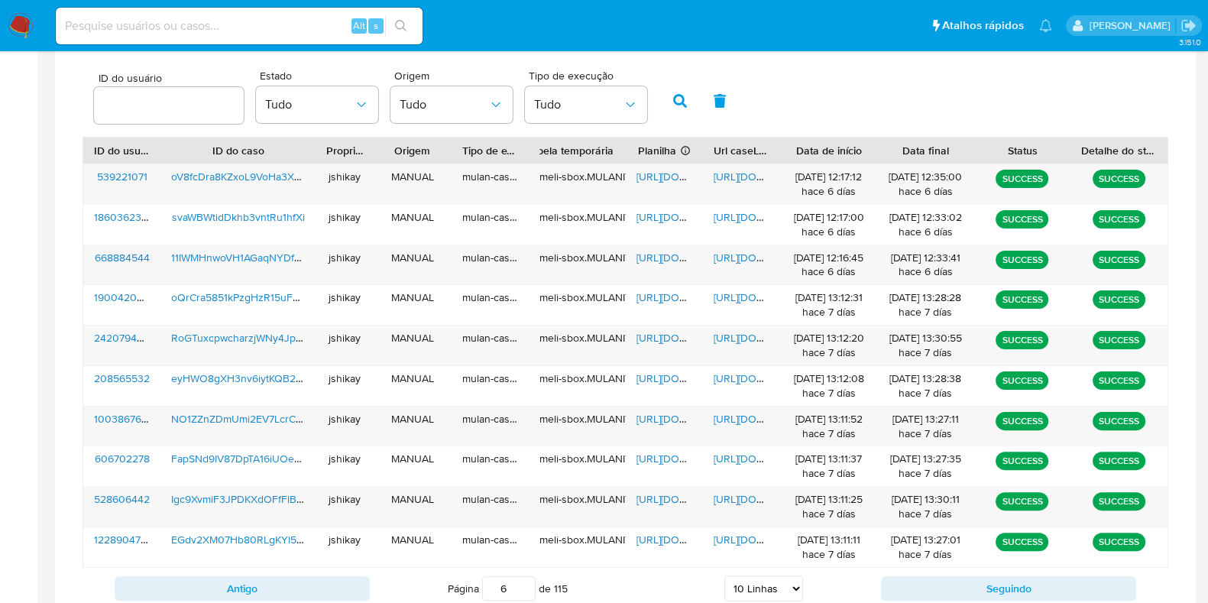
drag, startPoint x: 507, startPoint y: 586, endPoint x: 493, endPoint y: 589, distance: 14.8
click at [493, 589] on input "6" at bounding box center [508, 588] width 53 height 24
type input "1"
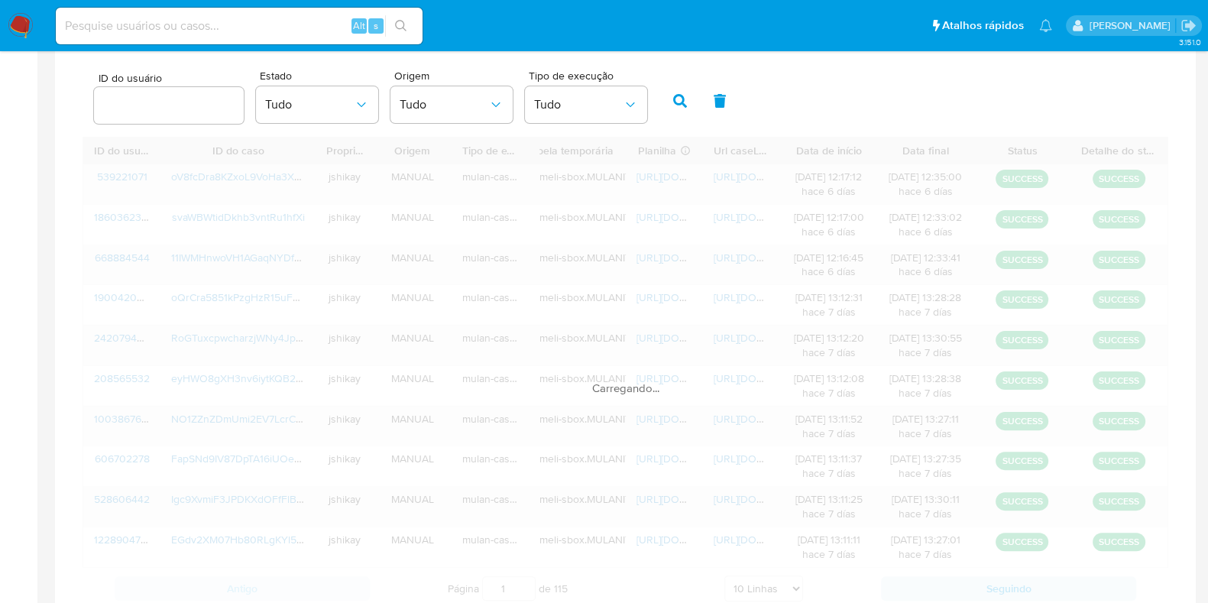
click at [417, 588] on div "ID do usuário ID do caso Proprietário Origem Tipo de execução Tabela temporária…" at bounding box center [626, 373] width 1086 height 472
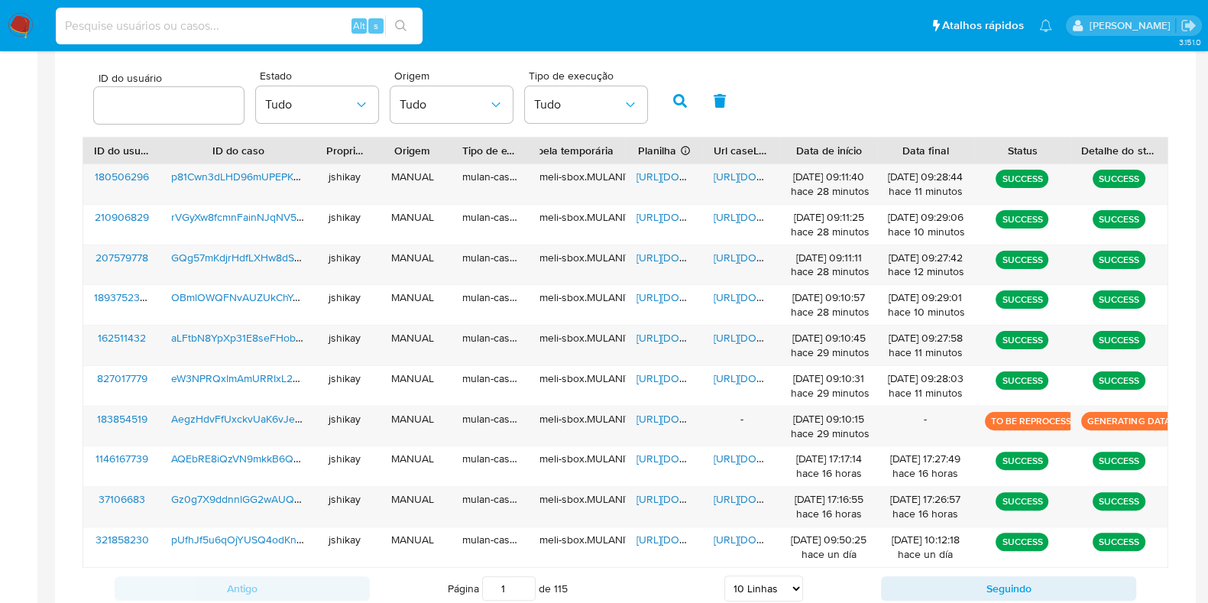
click at [253, 34] on input at bounding box center [239, 26] width 367 height 20
paste input "825919675"
type input "825919675"
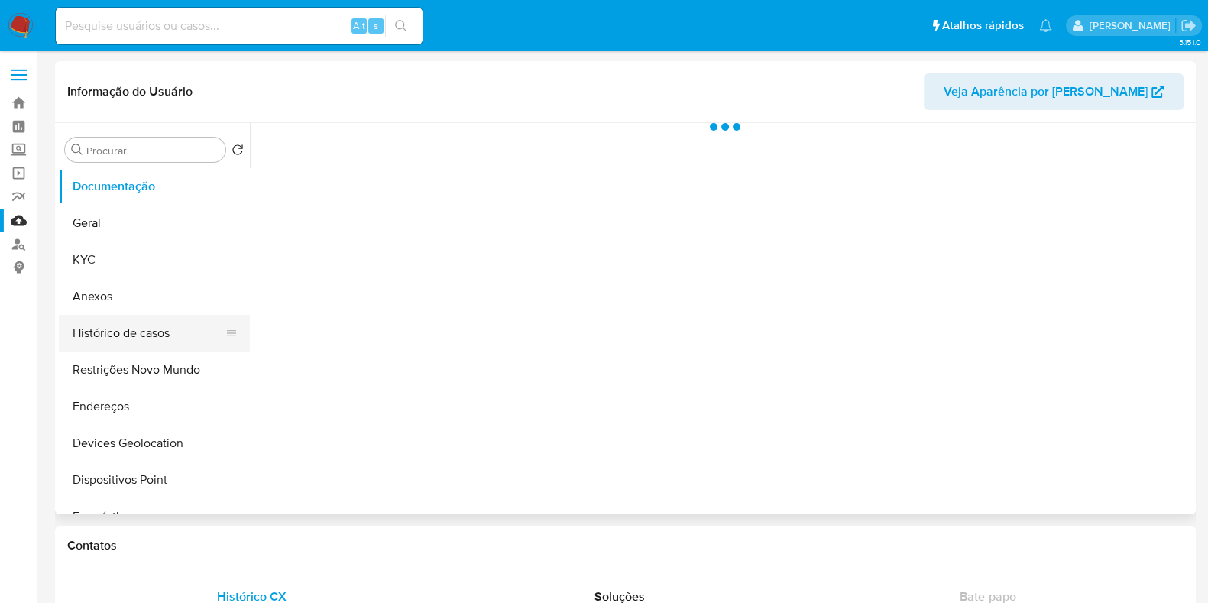
click at [141, 343] on button "Histórico de casos" at bounding box center [148, 333] width 179 height 37
select select "10"
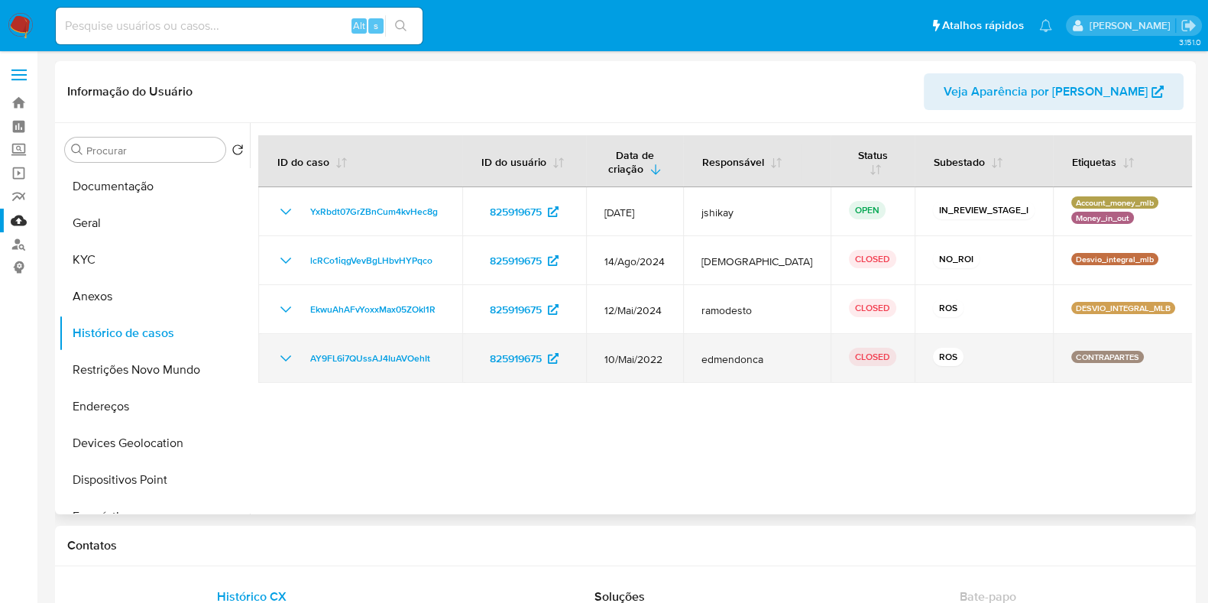
click at [293, 363] on icon "Mostrar/Ocultar" at bounding box center [286, 358] width 18 height 18
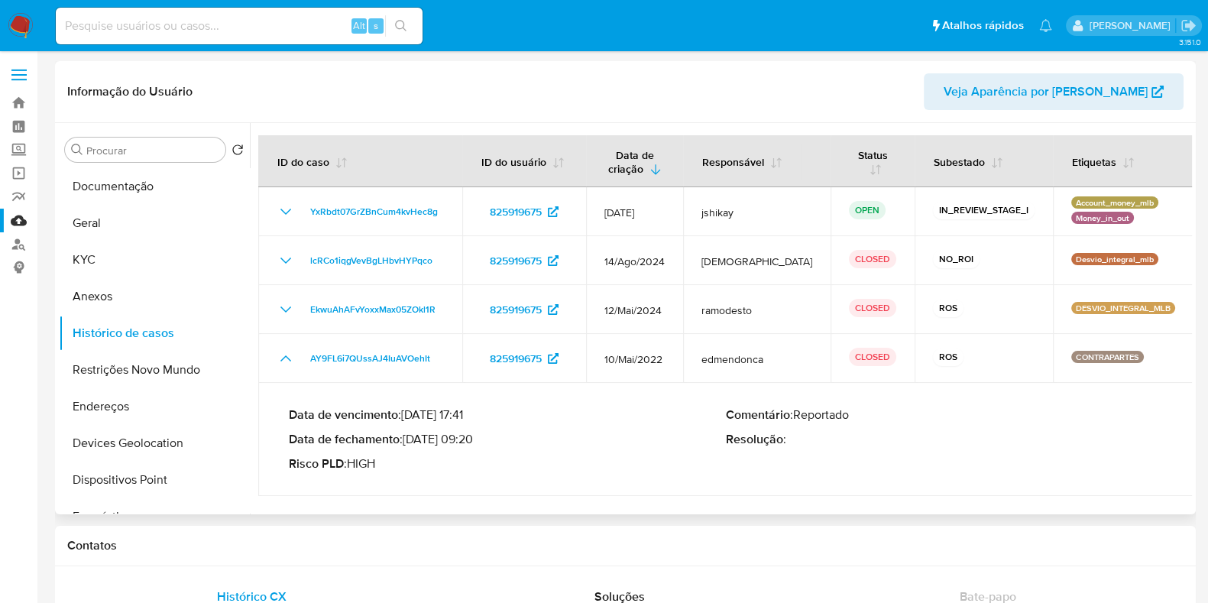
drag, startPoint x: 410, startPoint y: 445, endPoint x: 468, endPoint y: 442, distance: 58.2
click at [468, 442] on p "Data de fechamento : 16/08/2022 09:20" at bounding box center [507, 439] width 437 height 15
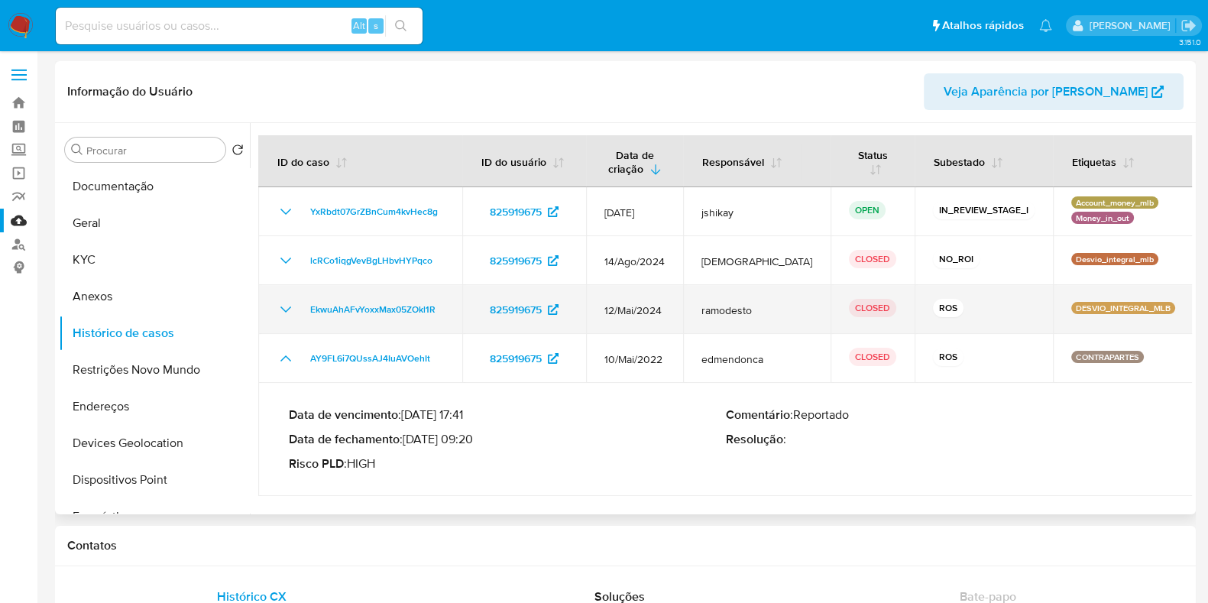
click at [284, 307] on icon "Mostrar/Ocultar" at bounding box center [286, 309] width 18 height 18
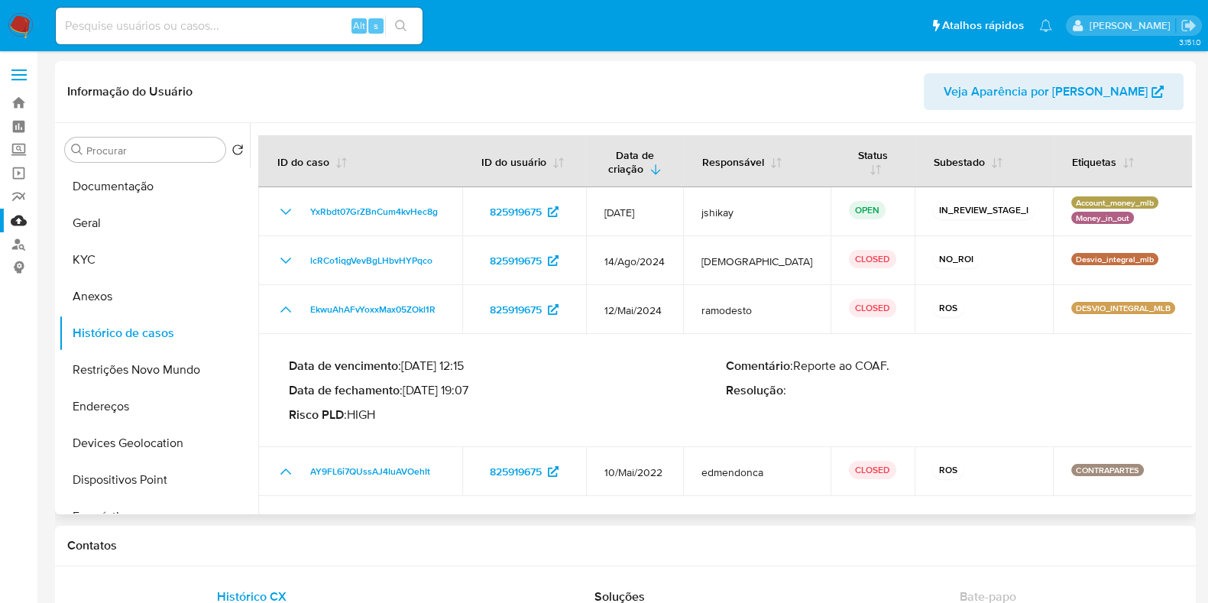
drag, startPoint x: 409, startPoint y: 394, endPoint x: 468, endPoint y: 389, distance: 59.8
click at [468, 389] on p "Data de fechamento : 17/06/2024 19:07" at bounding box center [507, 390] width 437 height 15
click at [243, 22] on input at bounding box center [239, 26] width 367 height 20
click at [243, 23] on input at bounding box center [239, 26] width 367 height 20
paste input "433102570"
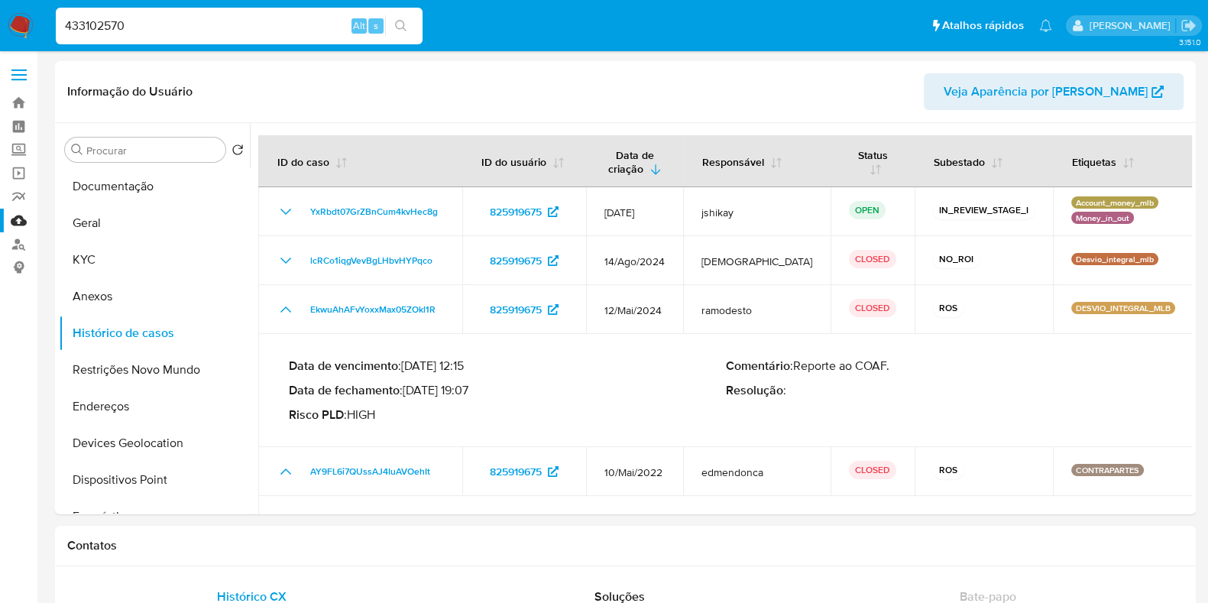
type input "433102570"
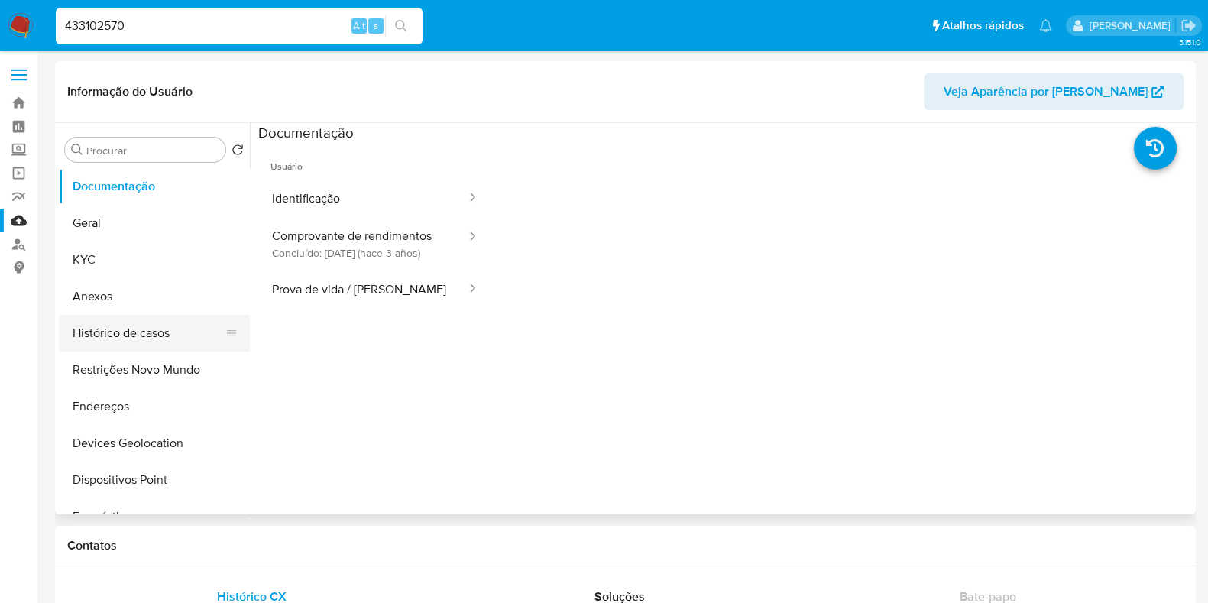
click at [158, 332] on button "Histórico de casos" at bounding box center [148, 333] width 179 height 37
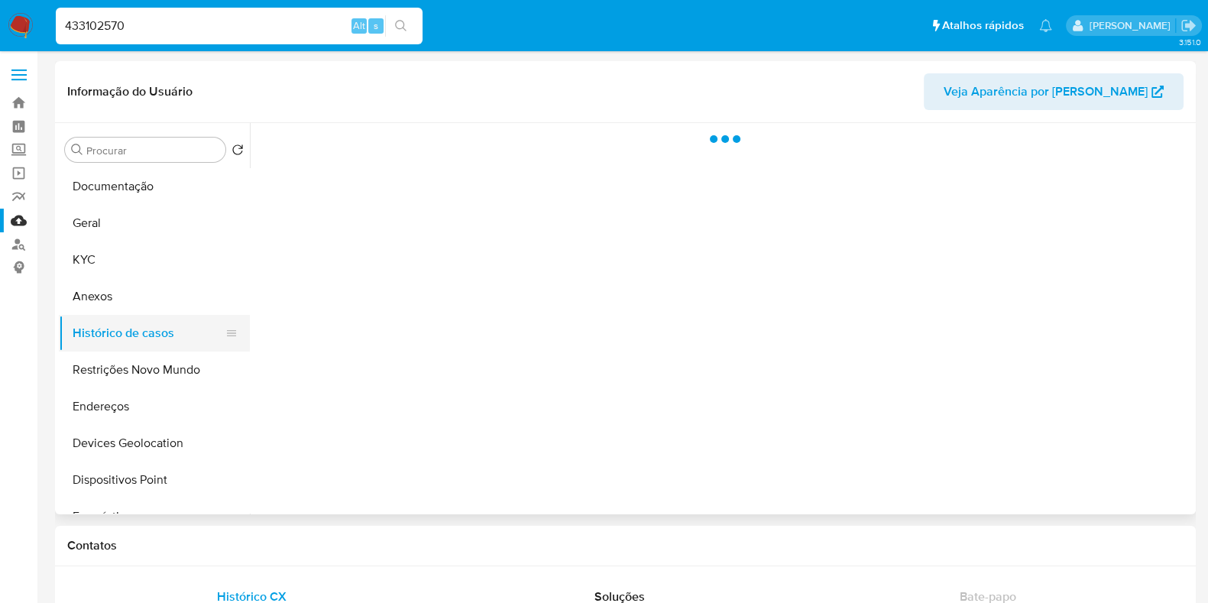
select select "10"
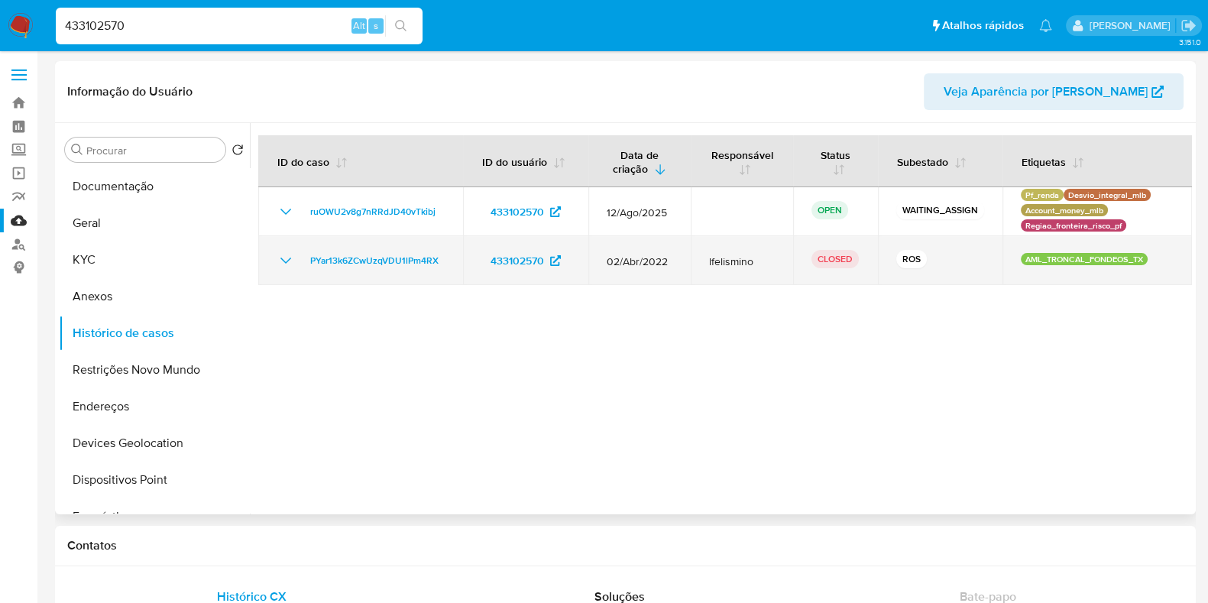
click at [280, 258] on icon "Mostrar/Ocultar" at bounding box center [285, 261] width 11 height 6
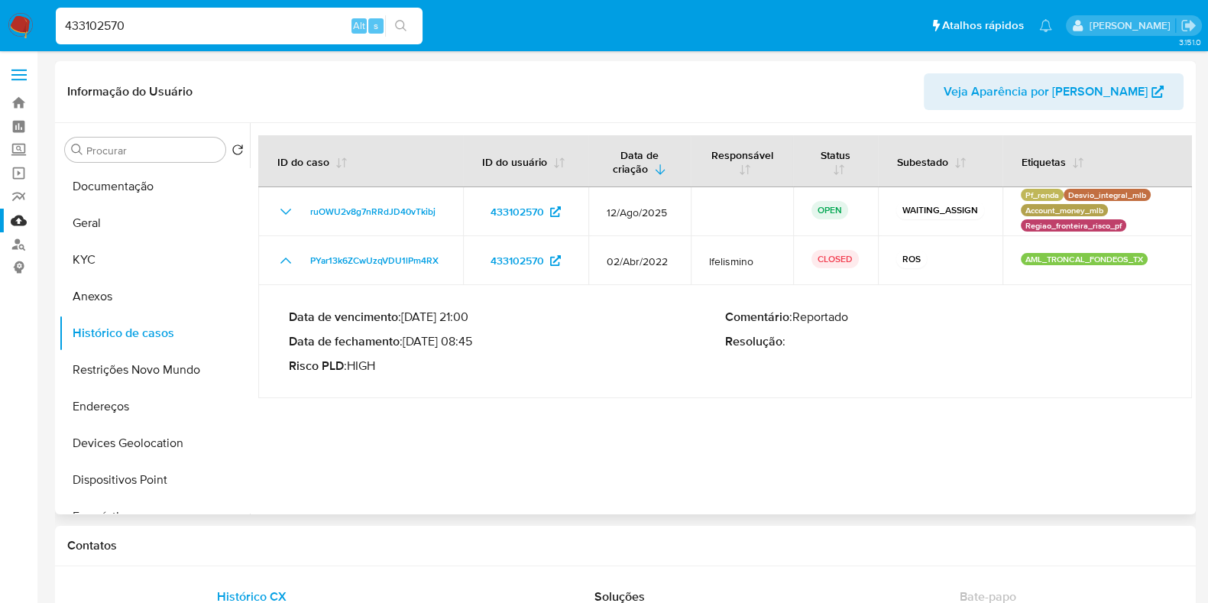
drag, startPoint x: 411, startPoint y: 342, endPoint x: 473, endPoint y: 345, distance: 62.0
click at [473, 345] on p "Data de fechamento : 28/07/2022 08:45" at bounding box center [507, 341] width 436 height 15
click at [119, 299] on button "Anexos" at bounding box center [148, 296] width 179 height 37
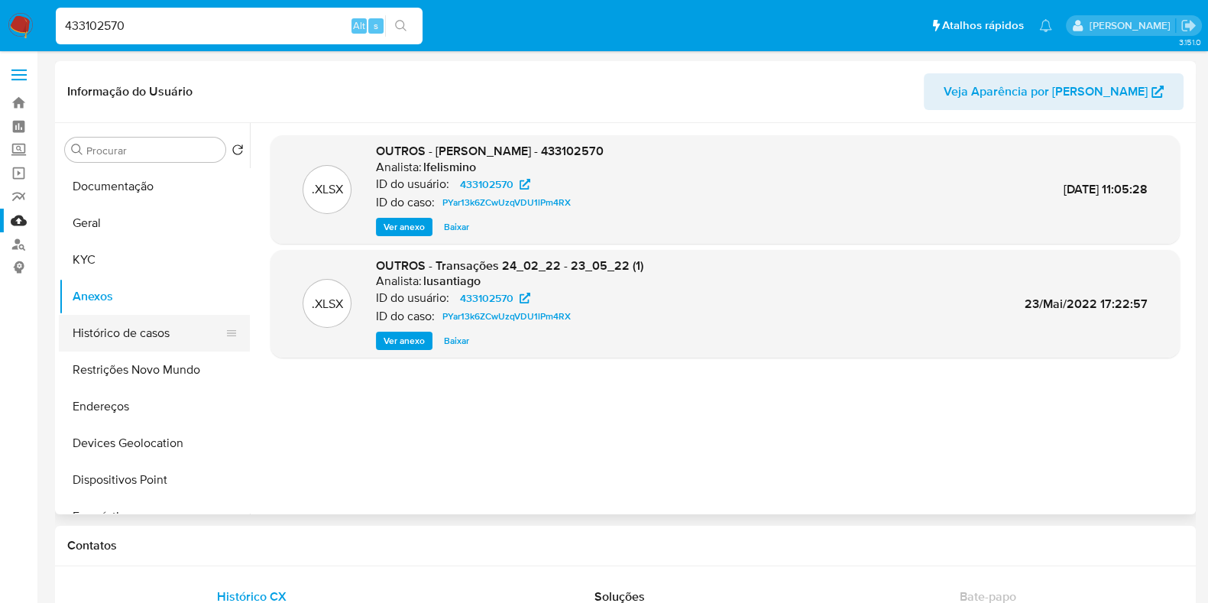
click at [147, 334] on button "Histórico de casos" at bounding box center [148, 333] width 179 height 37
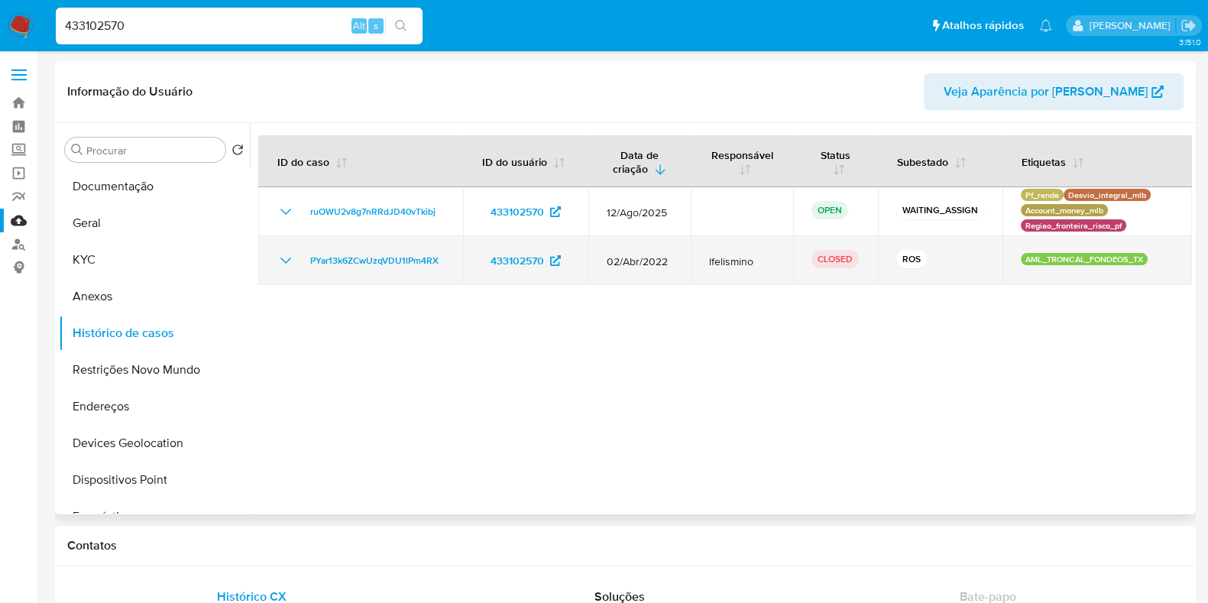
click at [290, 261] on icon "Mostrar/Ocultar" at bounding box center [286, 260] width 18 height 18
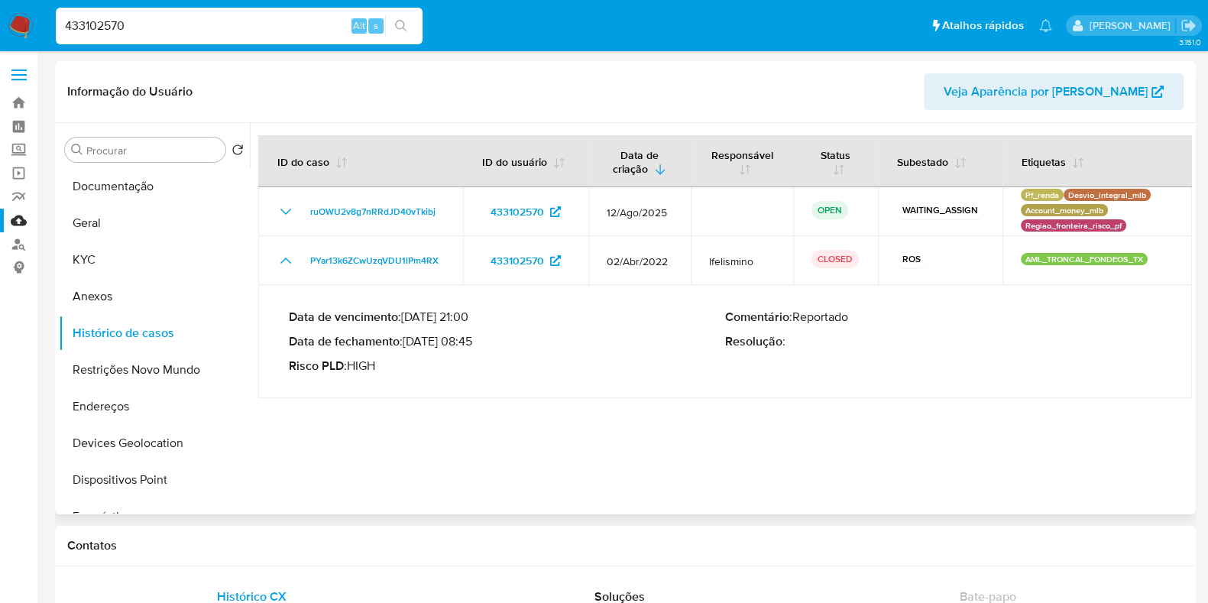
drag, startPoint x: 411, startPoint y: 343, endPoint x: 470, endPoint y: 340, distance: 58.9
click at [470, 340] on p "Data de fechamento : 28/07/2022 08:45" at bounding box center [507, 341] width 436 height 15
click at [245, 23] on input "433102570" at bounding box center [239, 26] width 367 height 20
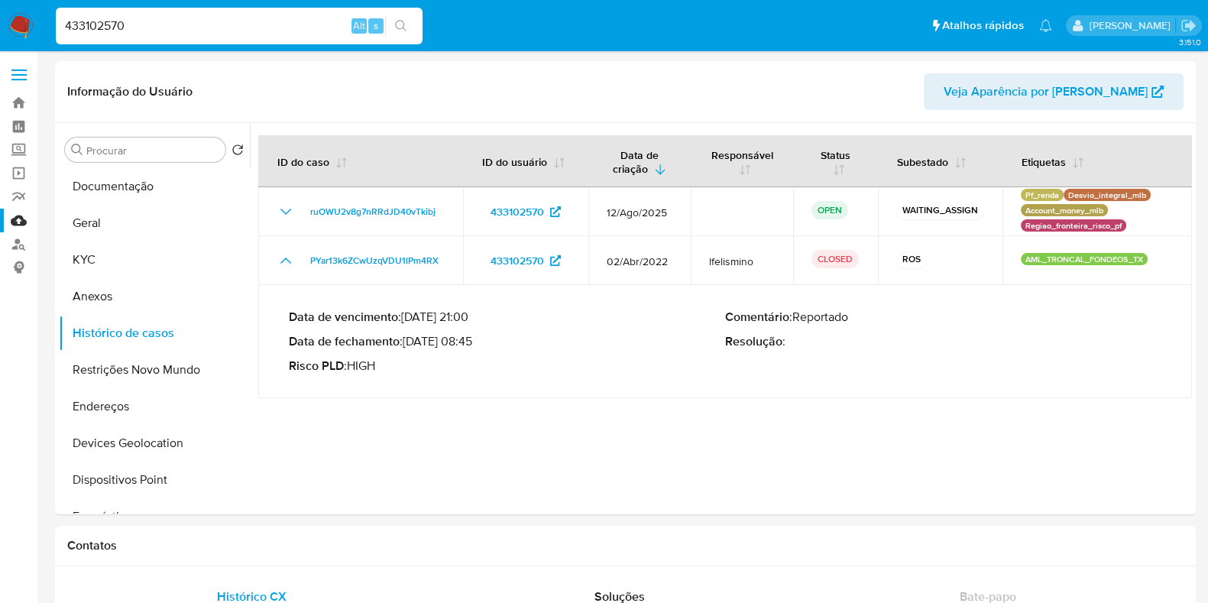
paste input "1754361682"
type input "1754361682"
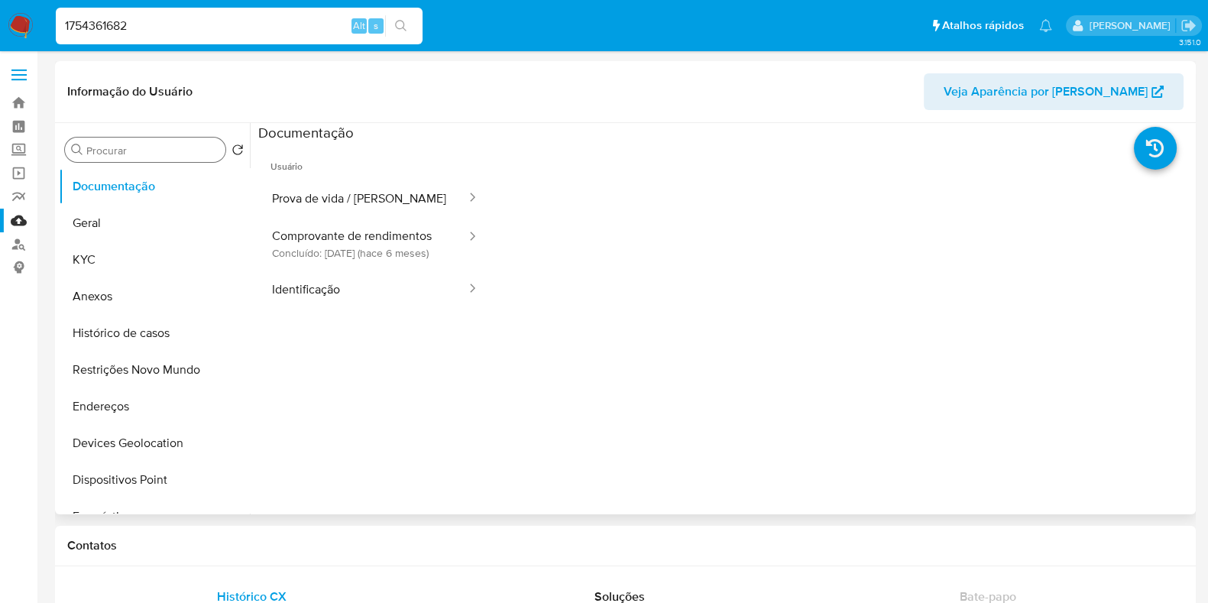
select select "10"
click at [150, 329] on button "Histórico de casos" at bounding box center [148, 333] width 179 height 37
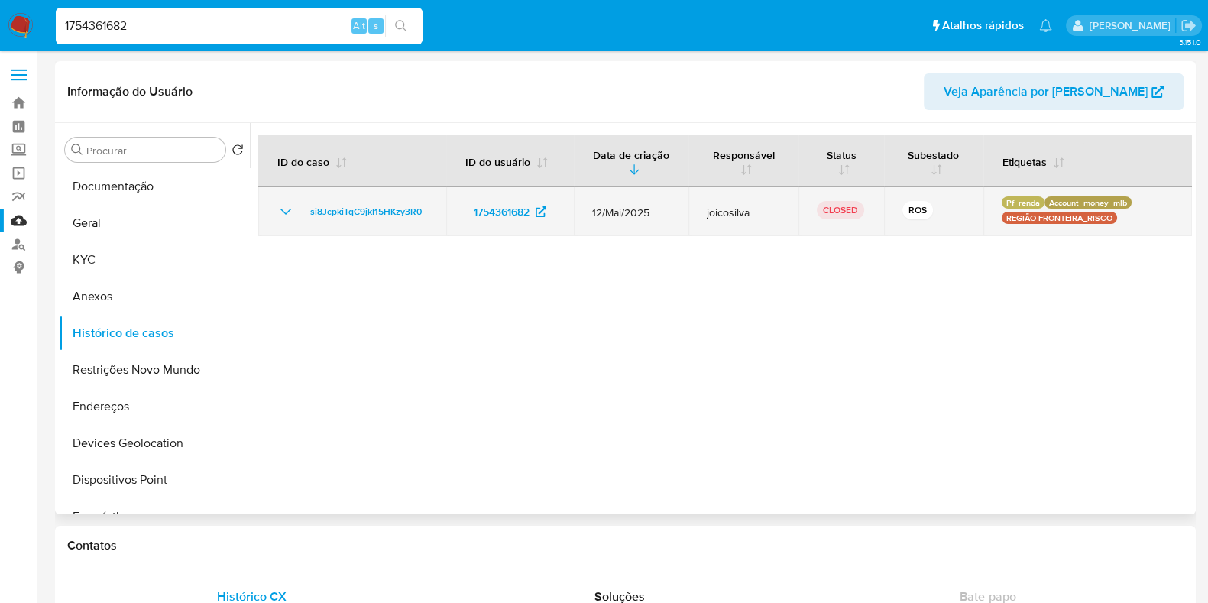
click at [283, 212] on icon "Mostrar/Ocultar" at bounding box center [286, 212] width 18 height 18
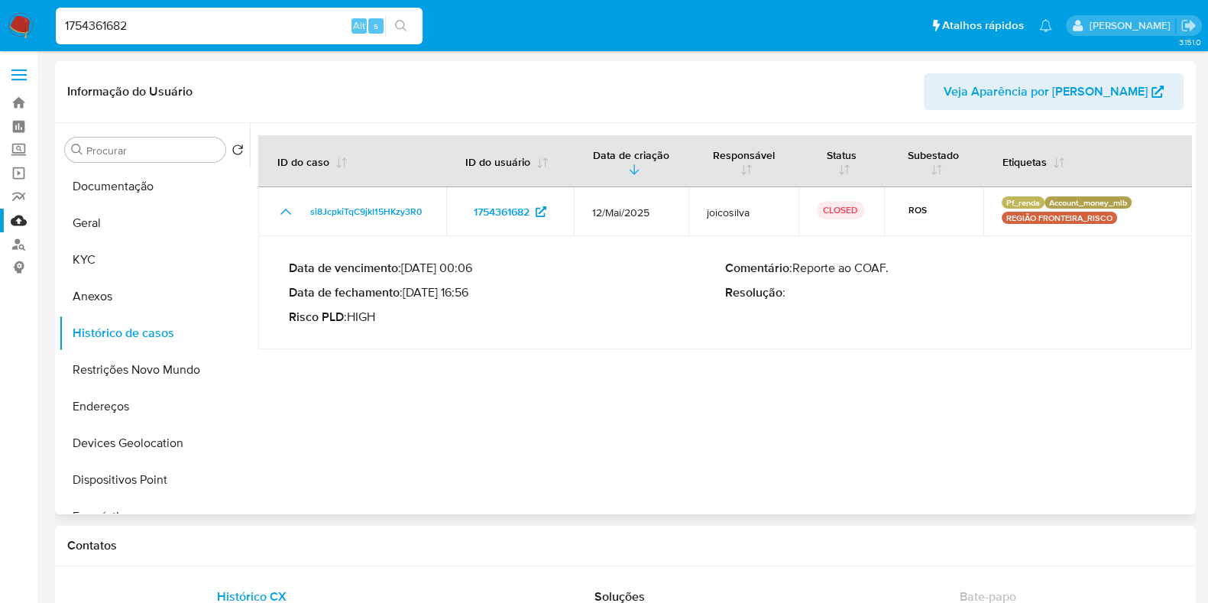
drag, startPoint x: 408, startPoint y: 293, endPoint x: 472, endPoint y: 293, distance: 63.4
click at [472, 293] on p "Data de fechamento : 03/06/2025 16:56" at bounding box center [507, 292] width 436 height 15
click at [241, 21] on input "1754361682" at bounding box center [239, 26] width 367 height 20
paste input "062398946"
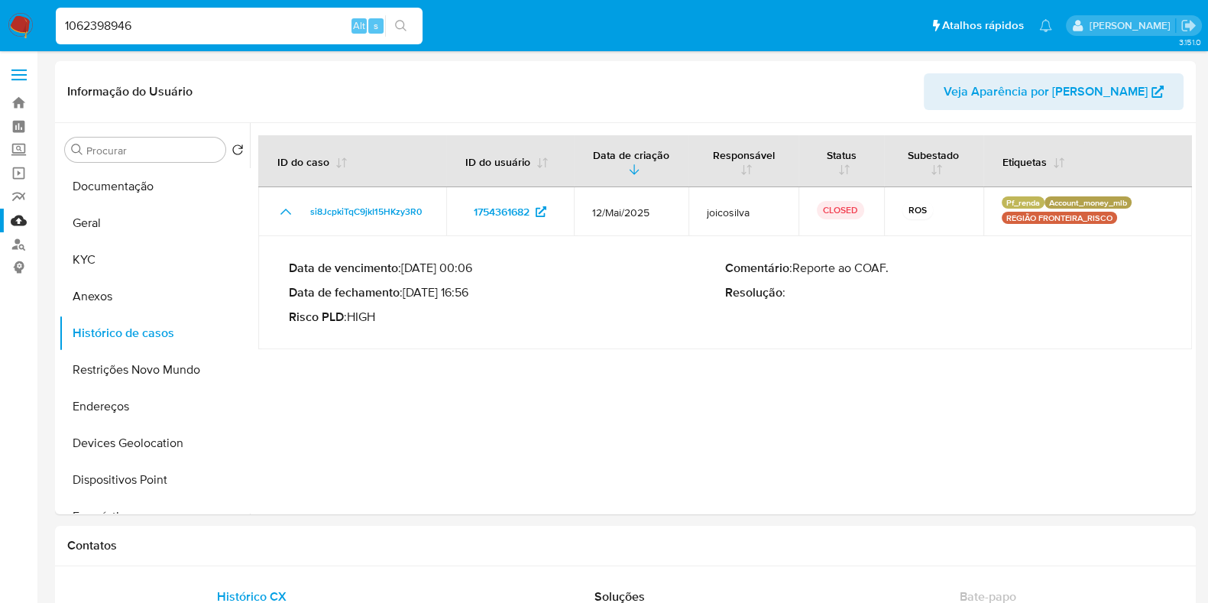
type input "1062398946"
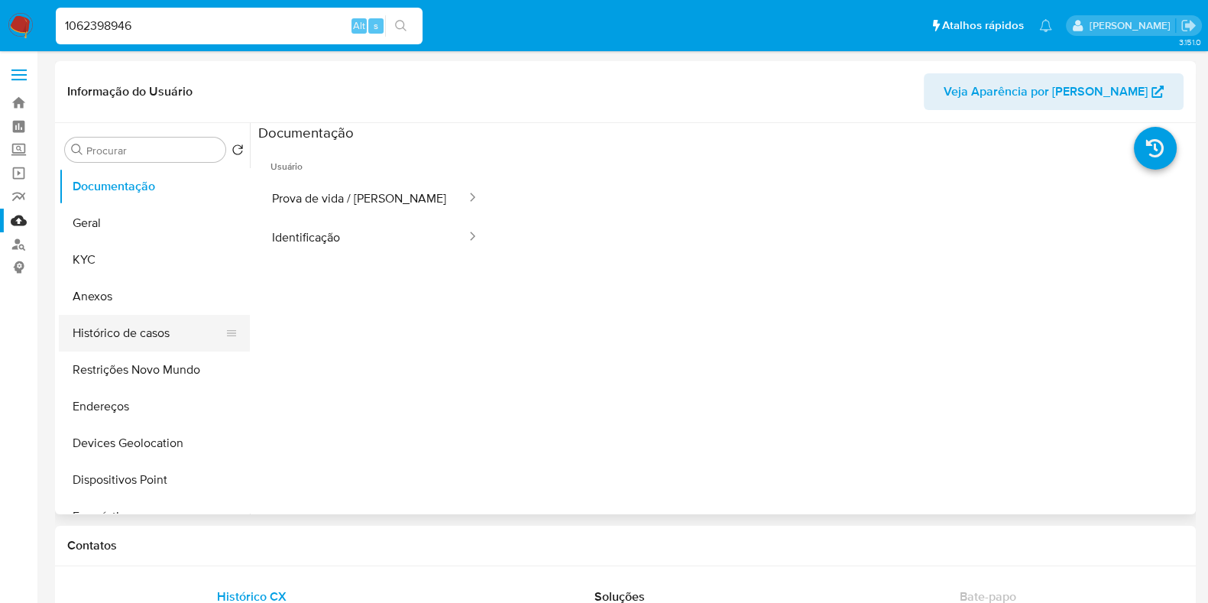
select select "10"
click at [113, 340] on button "Histórico de casos" at bounding box center [148, 333] width 179 height 37
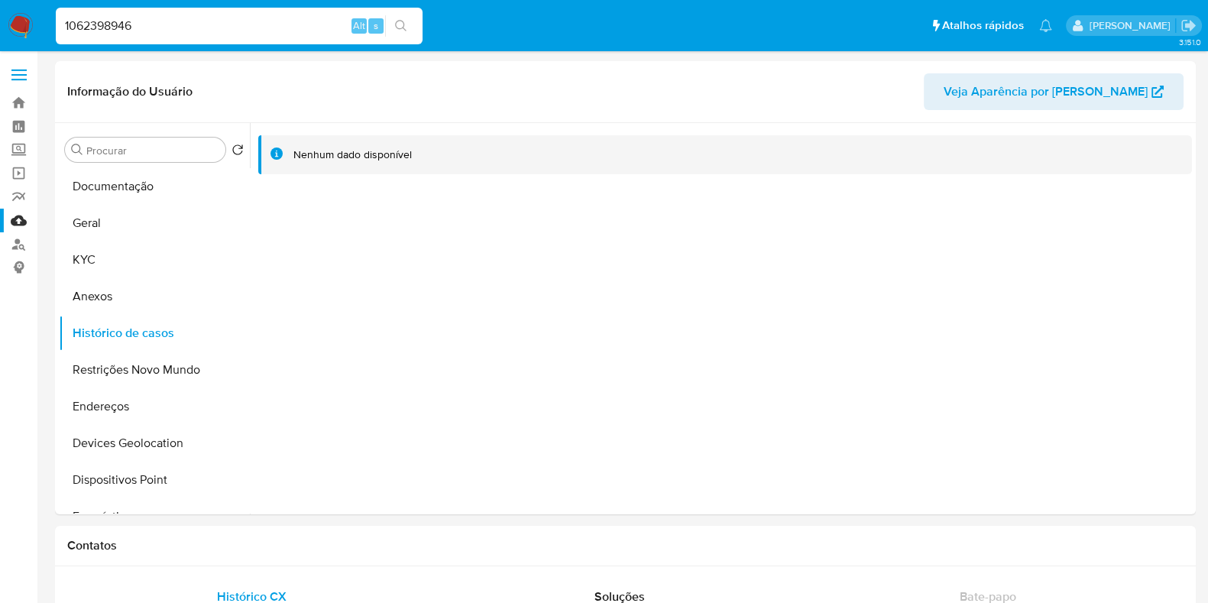
click at [16, 16] on img at bounding box center [21, 26] width 26 height 26
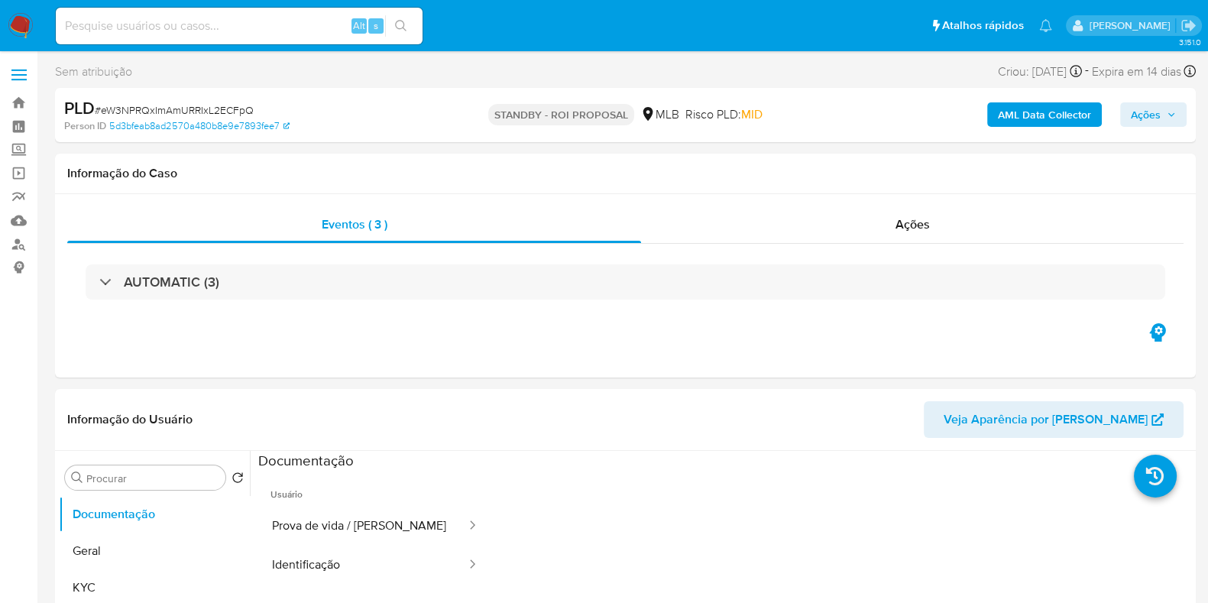
select select "10"
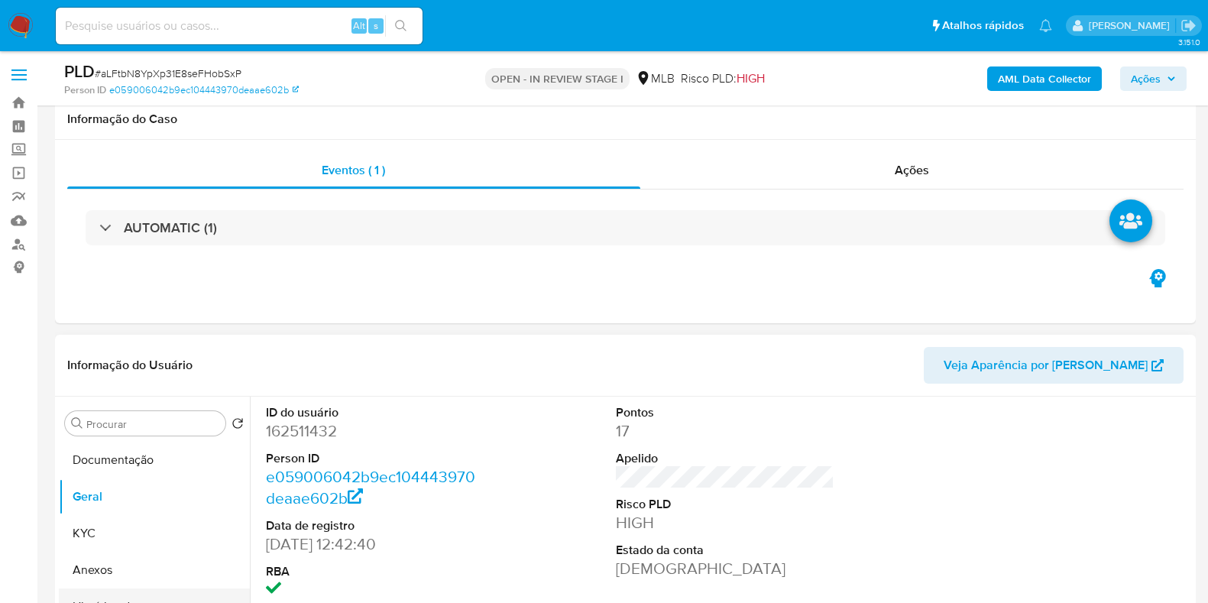
scroll to position [190, 0]
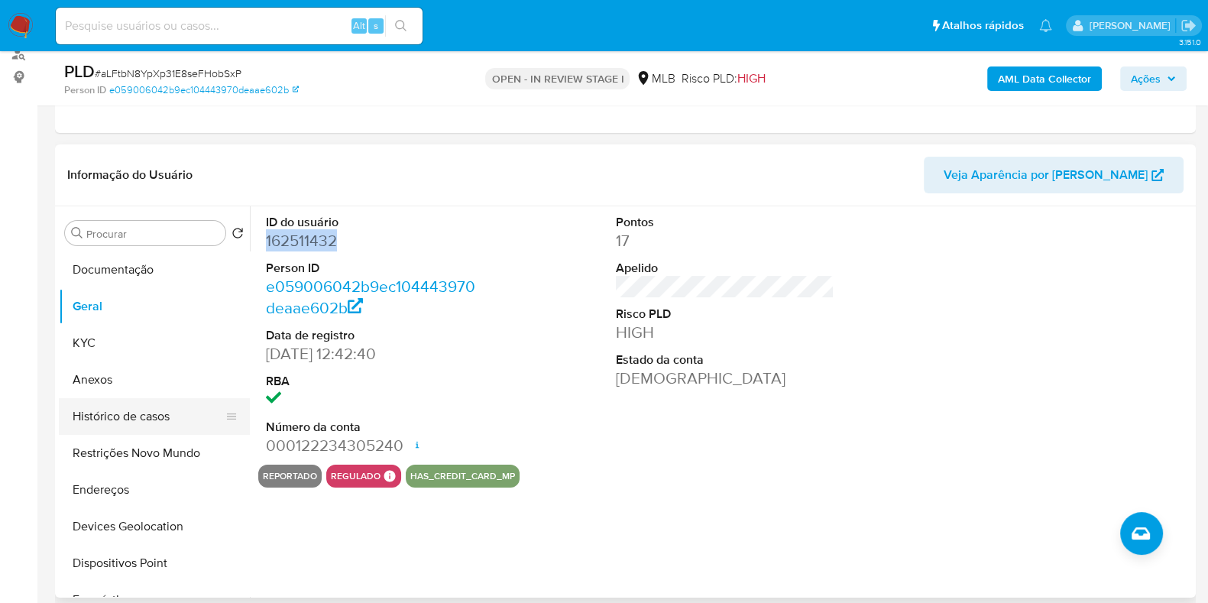
click at [125, 414] on button "Histórico de casos" at bounding box center [148, 416] width 179 height 37
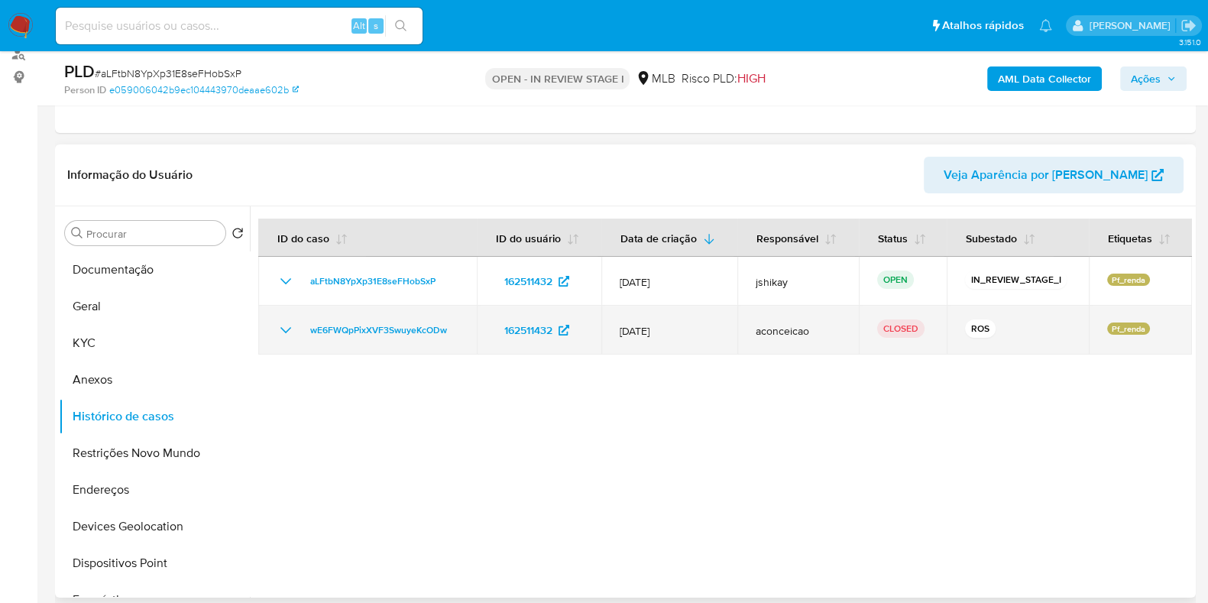
click at [290, 325] on icon "Mostrar/Ocultar" at bounding box center [286, 330] width 18 height 18
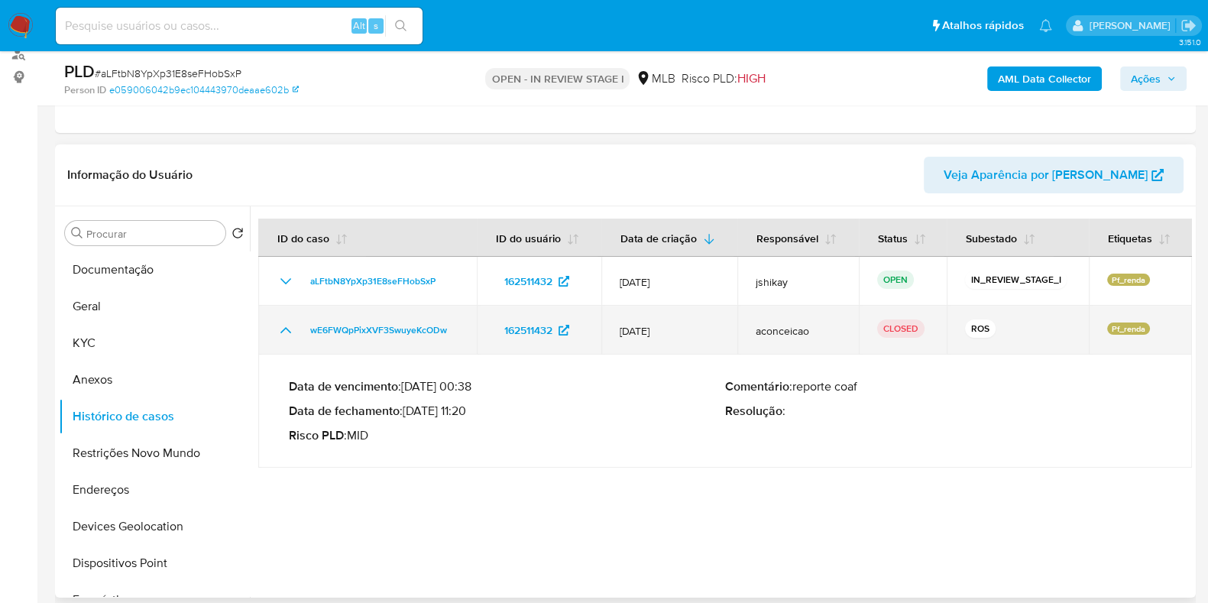
click at [290, 325] on icon "Mostrar/Ocultar" at bounding box center [286, 330] width 18 height 18
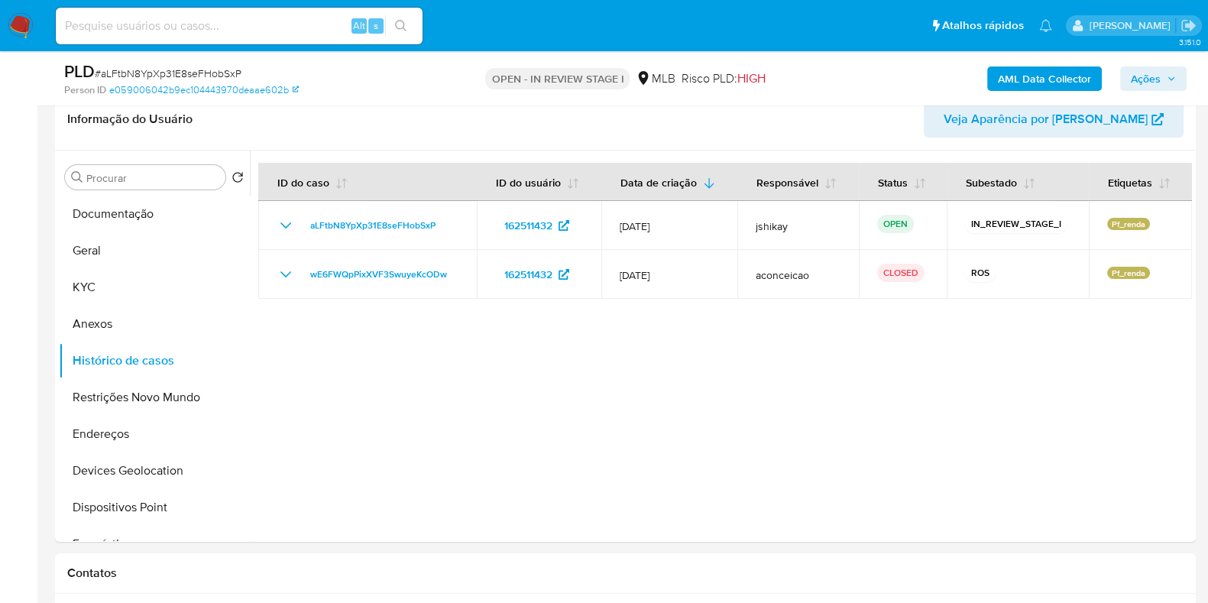
scroll to position [287, 0]
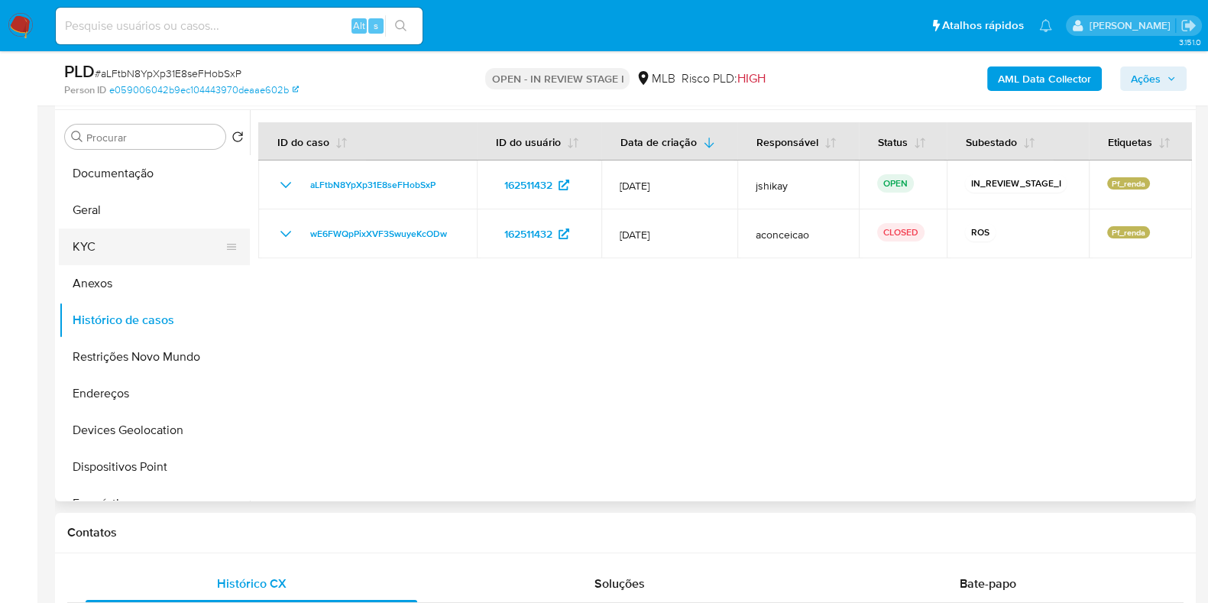
click at [110, 242] on button "KYC" at bounding box center [148, 247] width 179 height 37
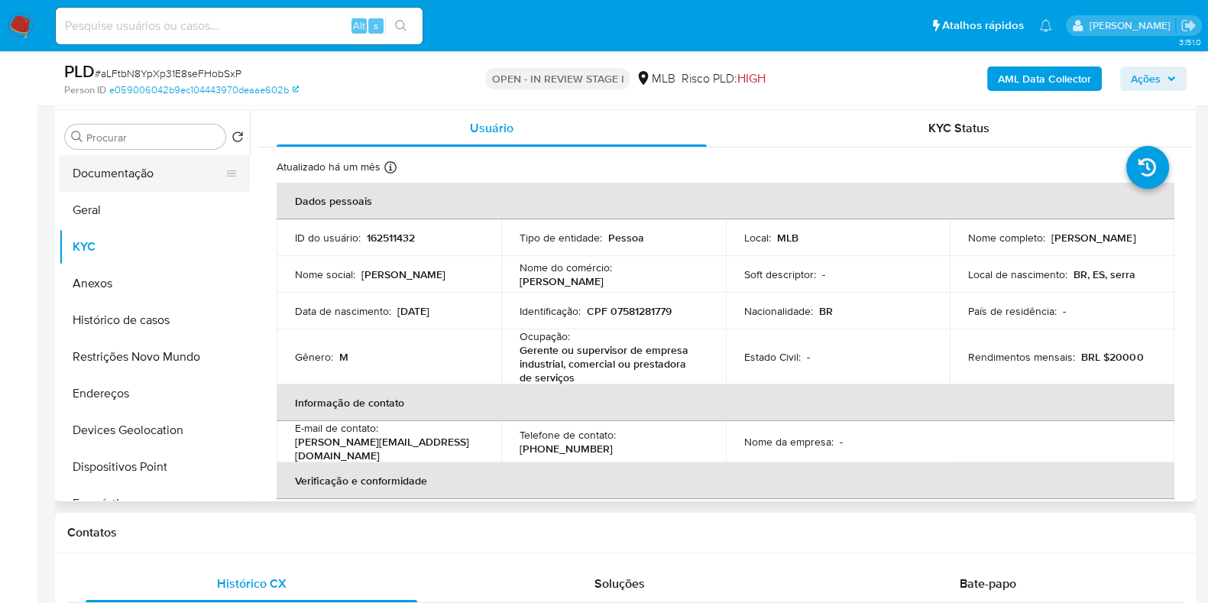
click at [133, 167] on button "Documentação" at bounding box center [148, 173] width 179 height 37
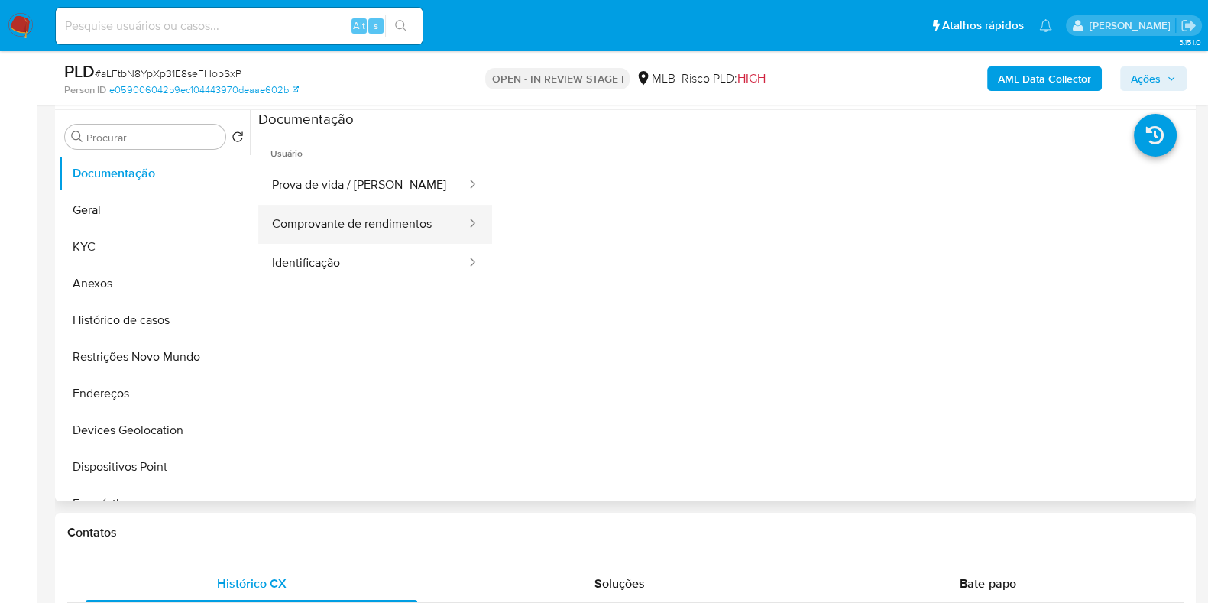
click at [399, 223] on button "Comprovante de rendimentos" at bounding box center [362, 224] width 209 height 39
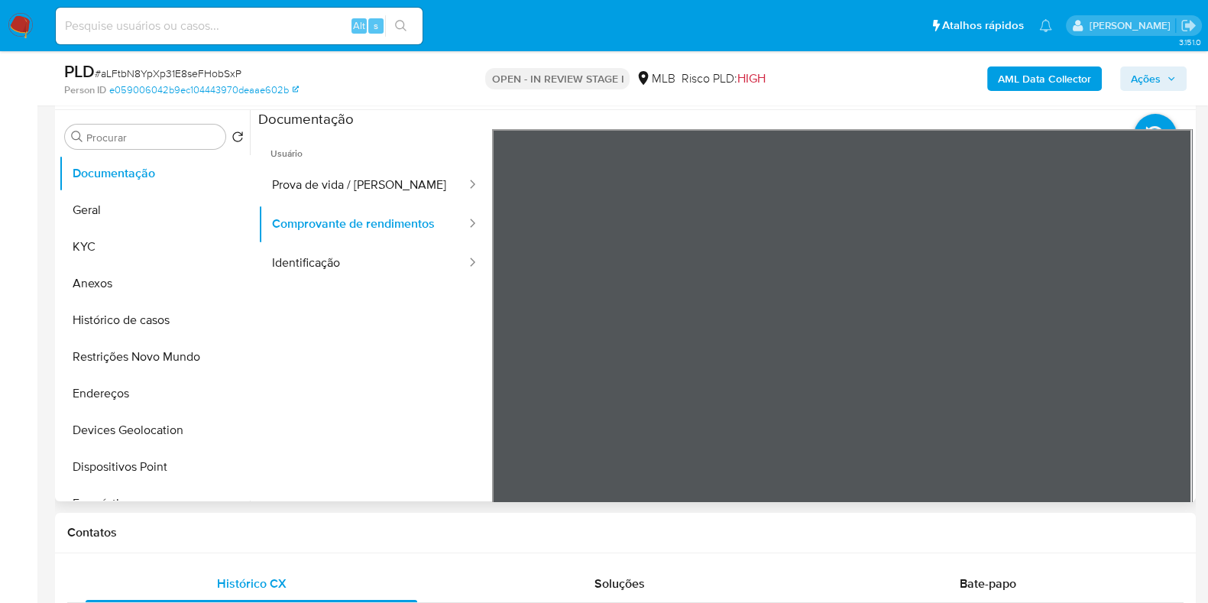
scroll to position [381, 0]
click at [371, 365] on div "Usuário Prova de vida / Selfie Comprovante de rendimentos Identificação" at bounding box center [725, 373] width 934 height 489
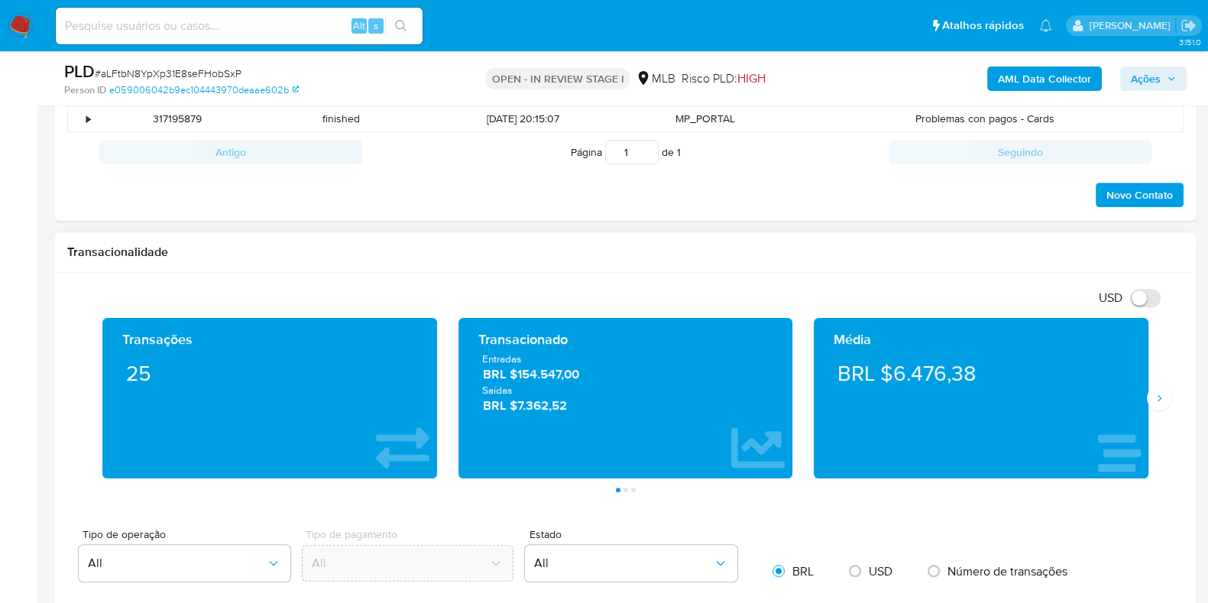
scroll to position [815, 0]
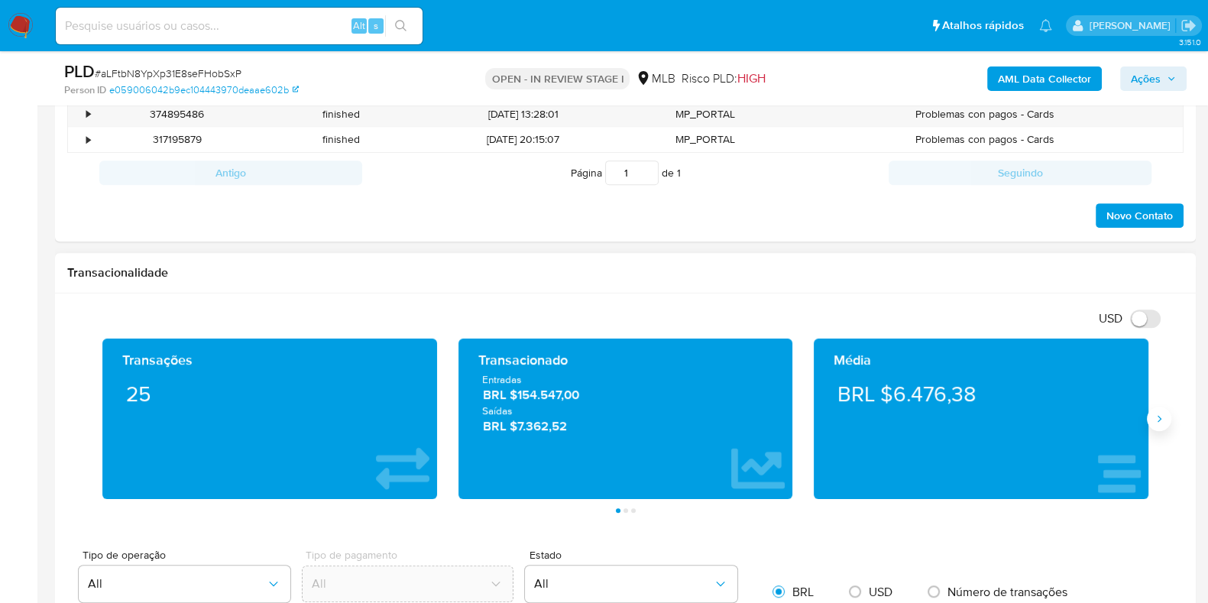
click at [1157, 422] on icon "Siguiente" at bounding box center [1159, 419] width 12 height 12
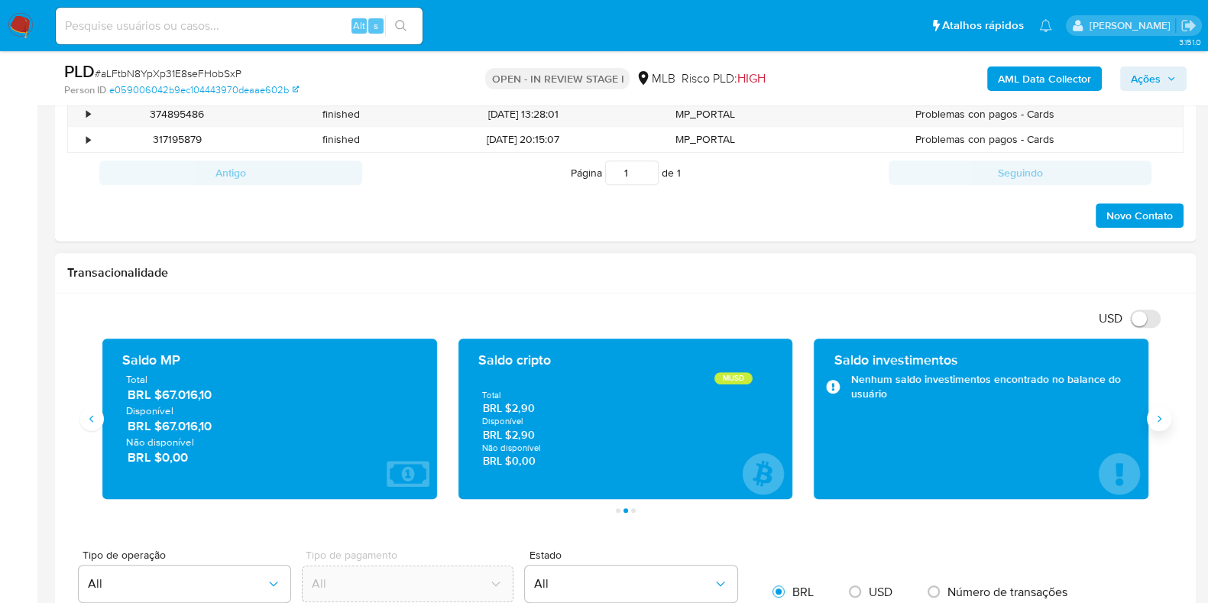
click at [1157, 422] on icon "Siguiente" at bounding box center [1159, 419] width 12 height 12
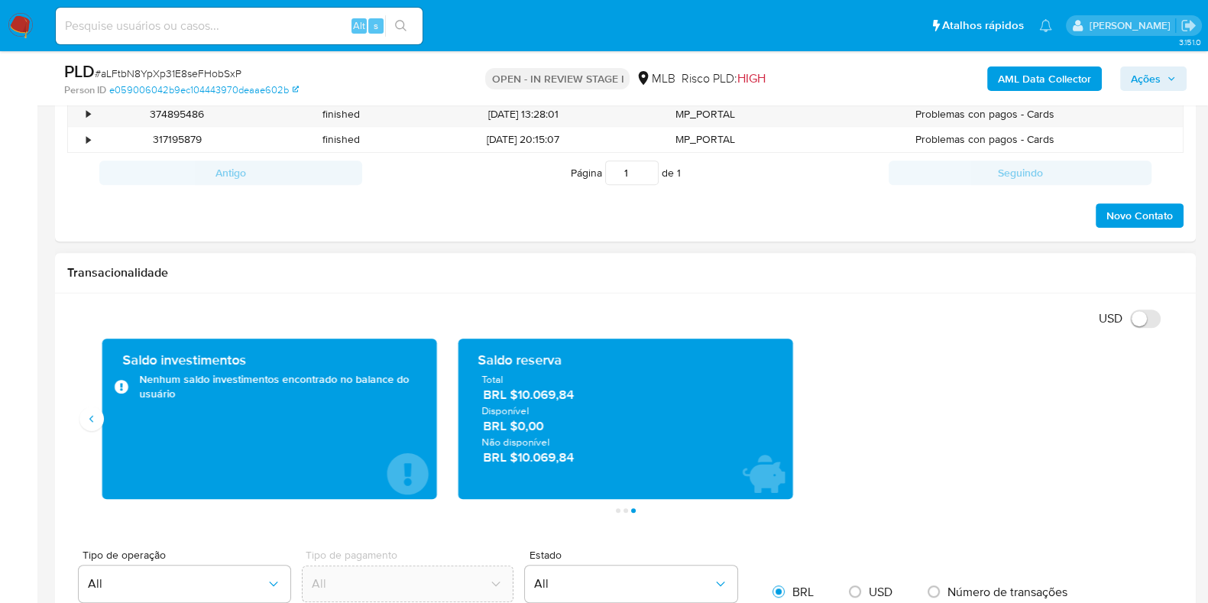
drag, startPoint x: 584, startPoint y: 393, endPoint x: 520, endPoint y: 396, distance: 64.3
click at [520, 396] on span "BRL $10.069,84" at bounding box center [626, 395] width 286 height 18
click at [455, 392] on div "Saldo reserva Total BRL $10.069,84 Disponível BRL $0,00 Não disponível BRL $10.…" at bounding box center [626, 419] width 356 height 160
drag, startPoint x: 588, startPoint y: 395, endPoint x: 518, endPoint y: 400, distance: 70.5
click at [518, 400] on span "BRL $10.069,84" at bounding box center [626, 395] width 286 height 18
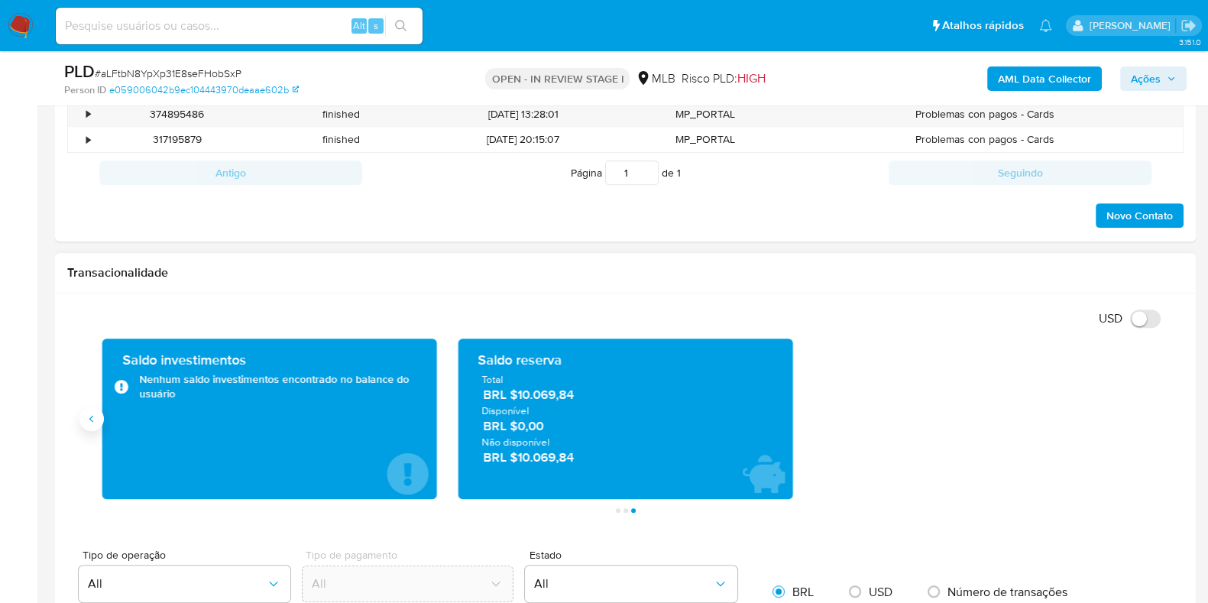
click at [86, 417] on icon "Anterior" at bounding box center [92, 419] width 12 height 12
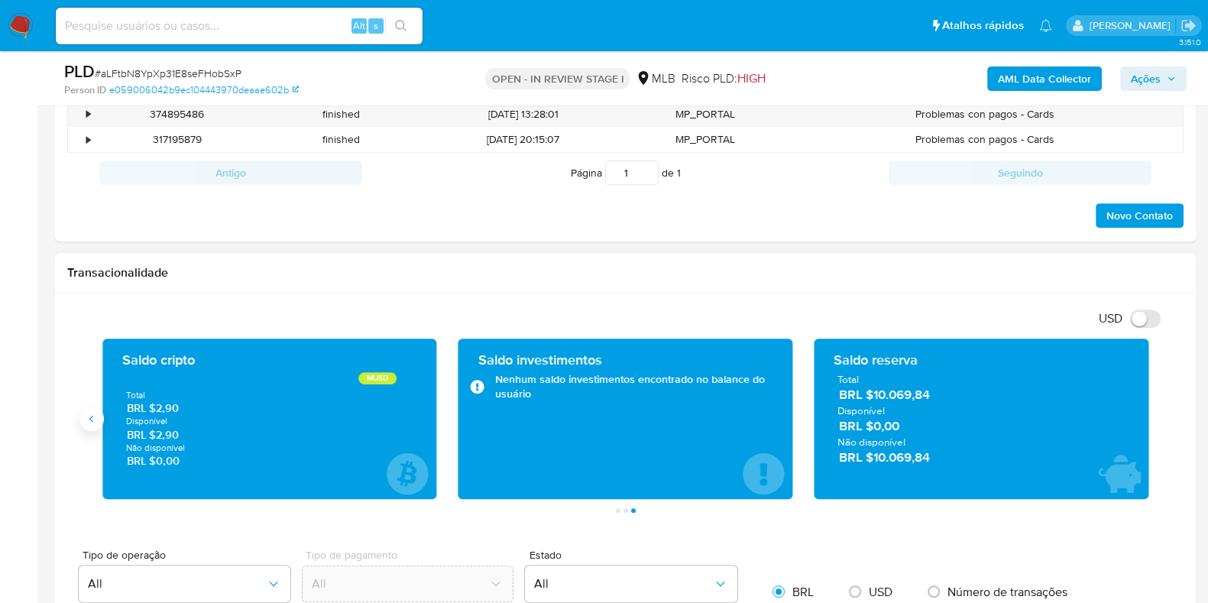
click at [86, 417] on icon "Anterior" at bounding box center [92, 419] width 12 height 12
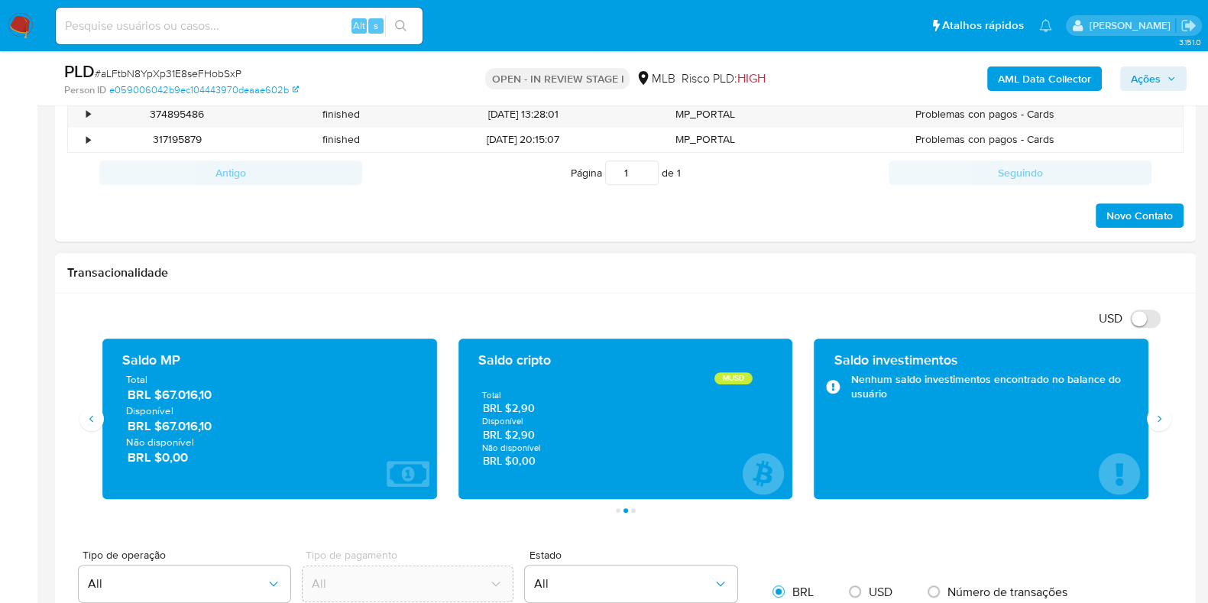
drag, startPoint x: 218, startPoint y: 427, endPoint x: 162, endPoint y: 429, distance: 55.8
click at [162, 429] on span "BRL $67.016,10" at bounding box center [271, 426] width 286 height 18
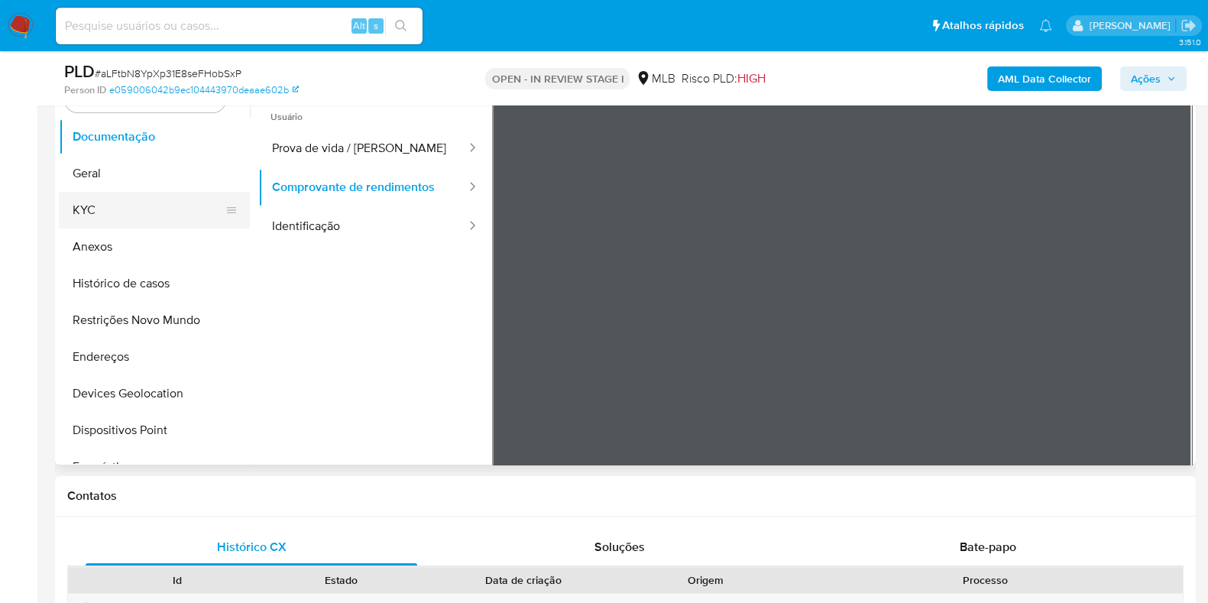
scroll to position [242, 0]
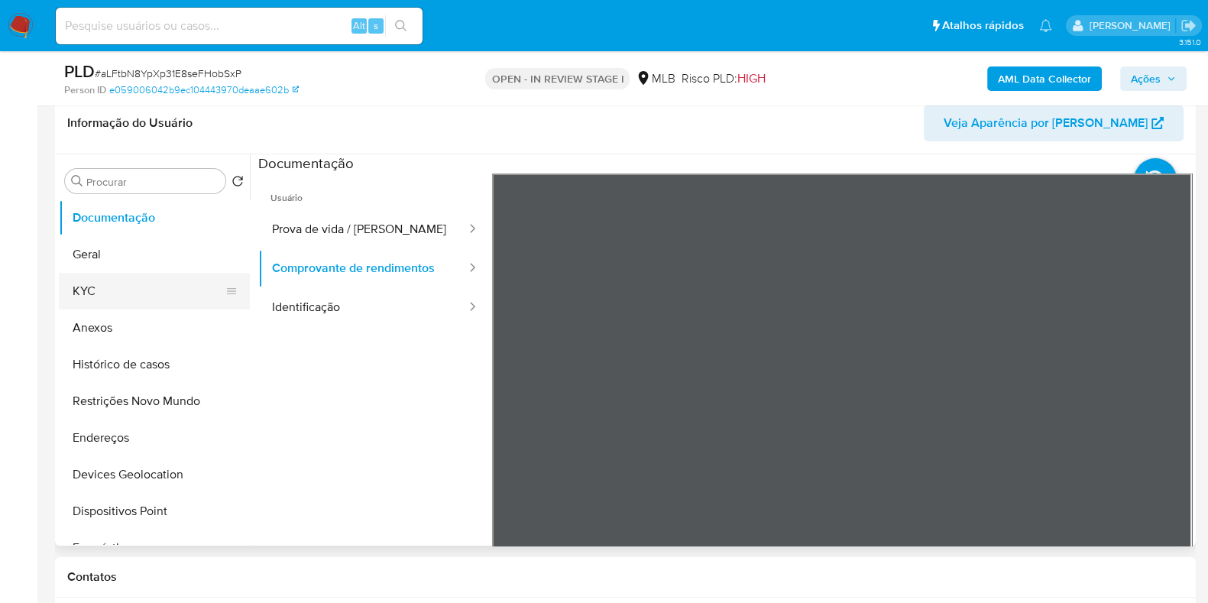
click at [122, 301] on button "KYC" at bounding box center [148, 291] width 179 height 37
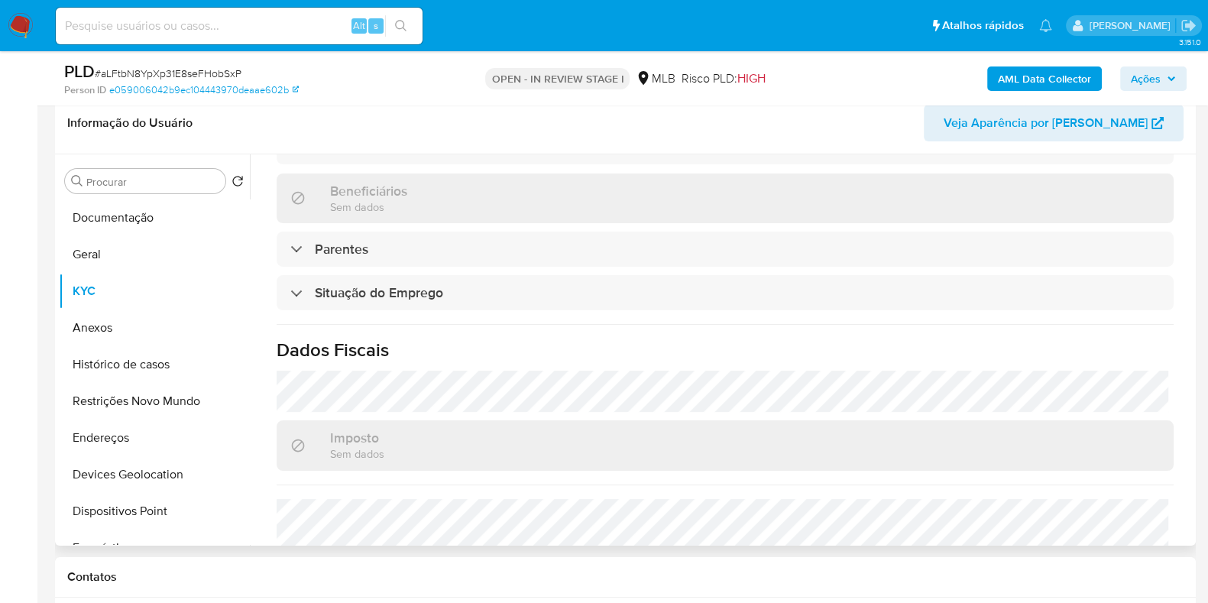
scroll to position [682, 0]
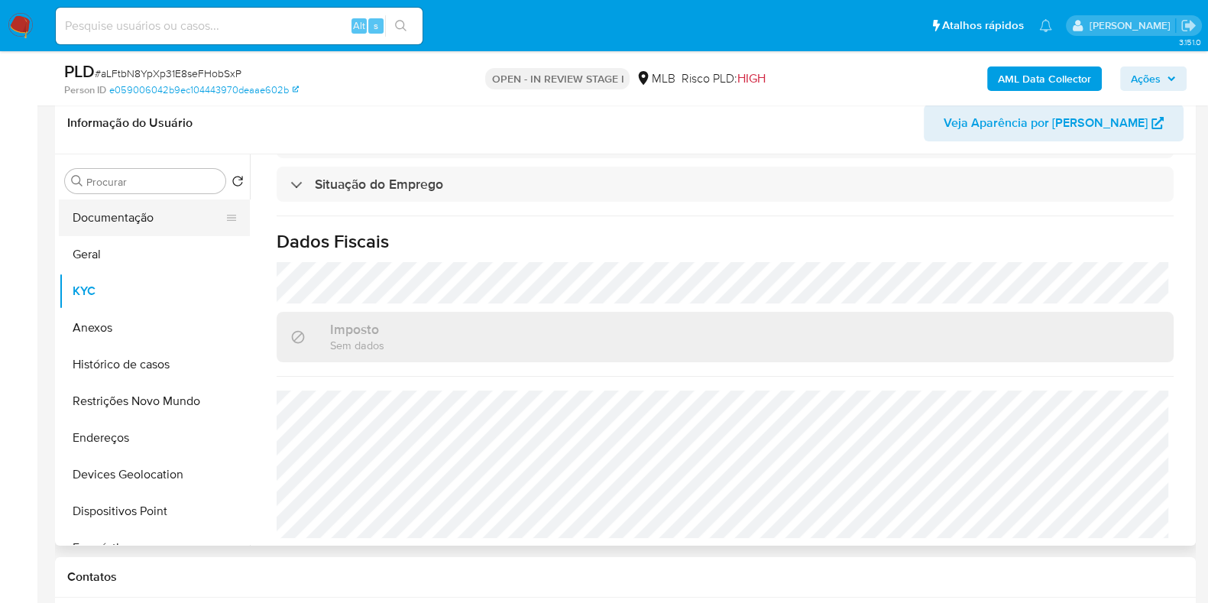
click at [126, 213] on button "Documentação" at bounding box center [148, 217] width 179 height 37
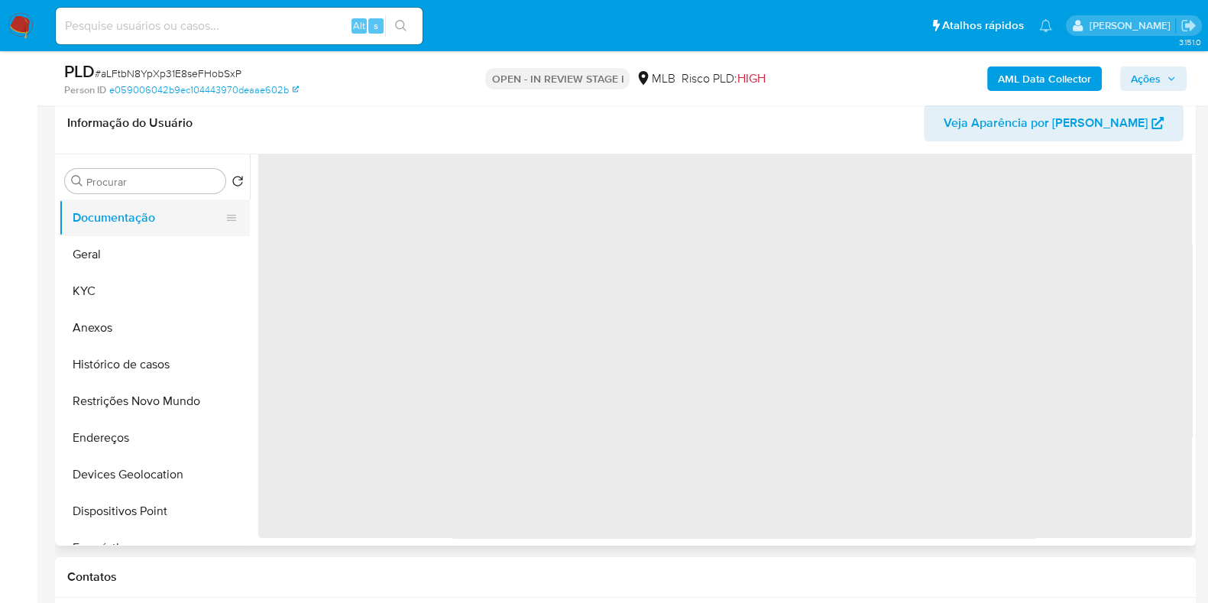
scroll to position [0, 0]
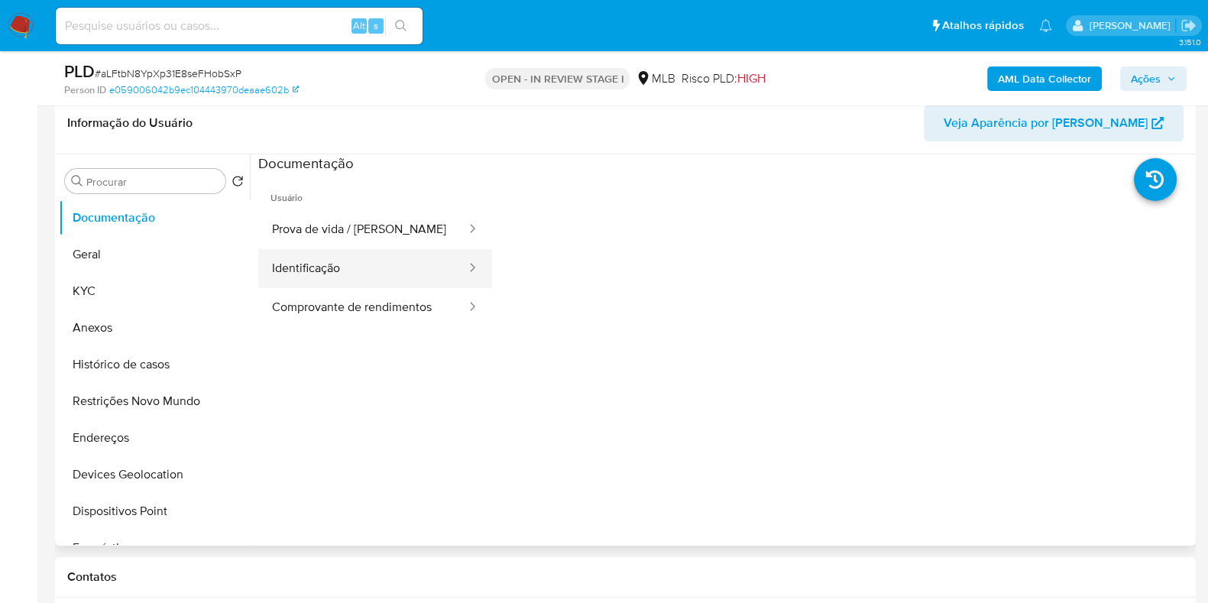
click at [389, 280] on button "Identificação" at bounding box center [362, 268] width 209 height 39
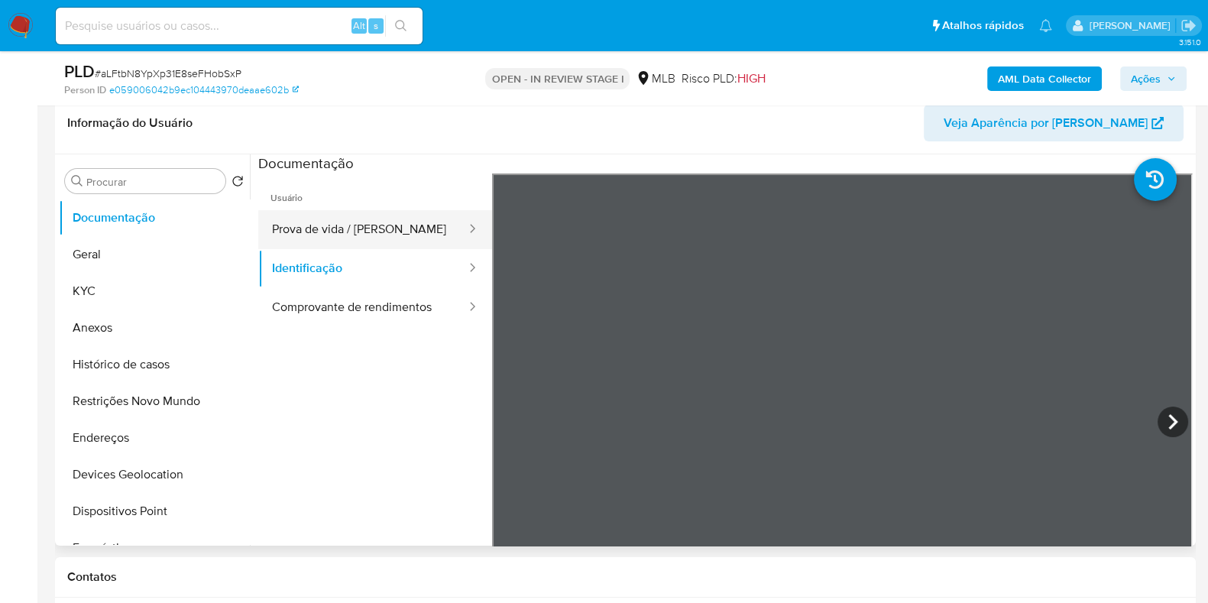
click at [371, 238] on button "Prova de vida / [PERSON_NAME]" at bounding box center [362, 229] width 209 height 39
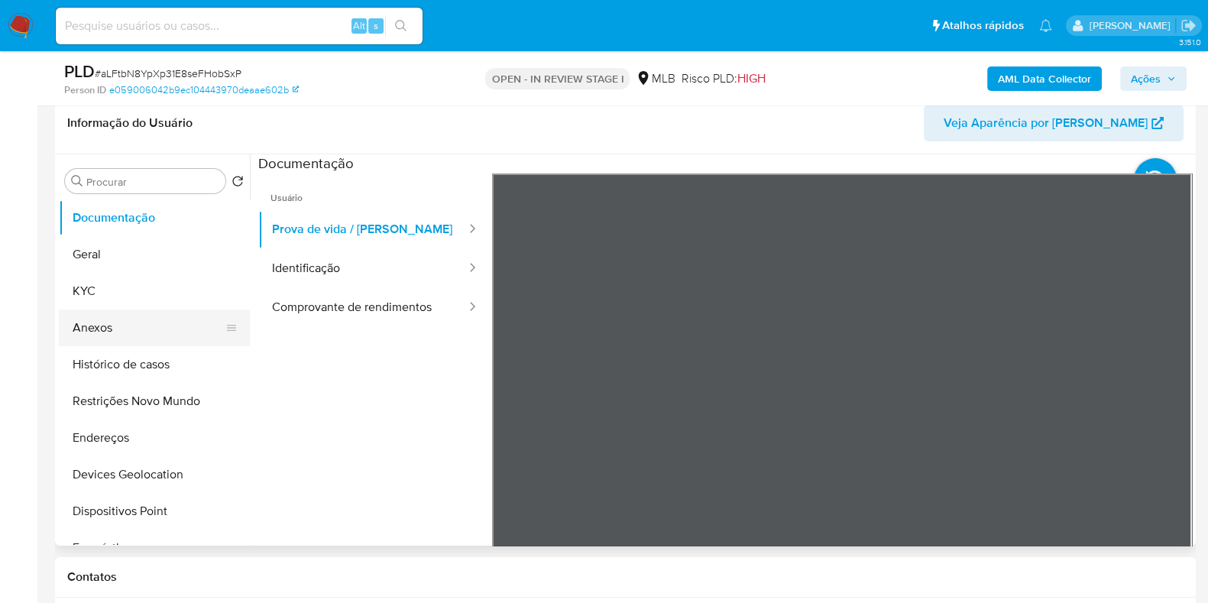
click at [117, 326] on button "Anexos" at bounding box center [148, 328] width 179 height 37
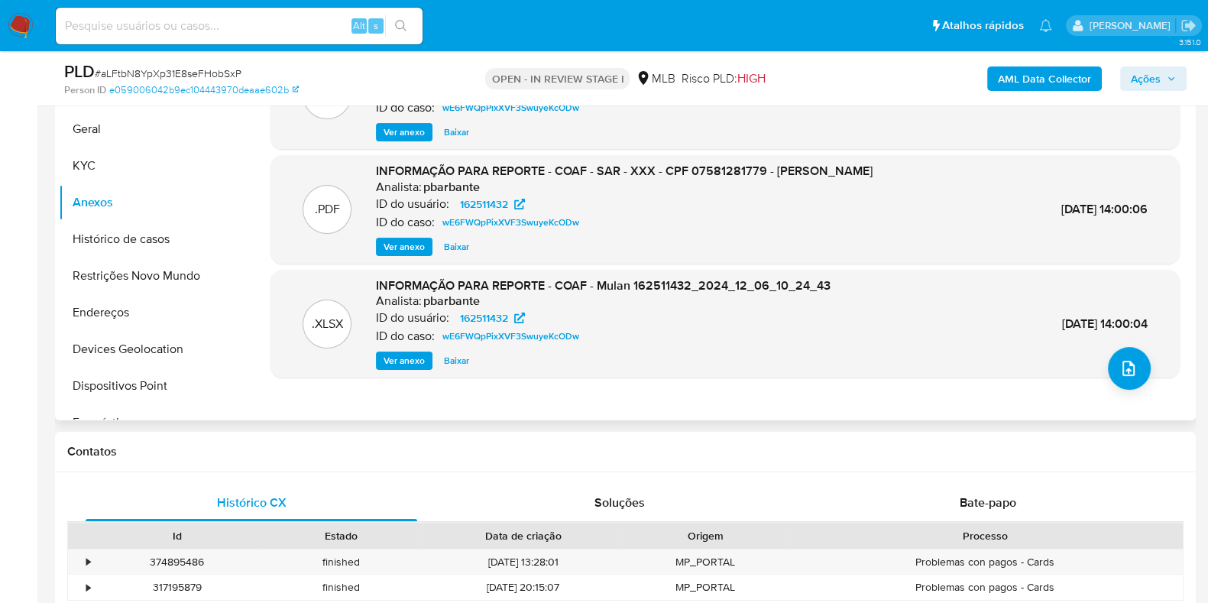
scroll to position [338, 0]
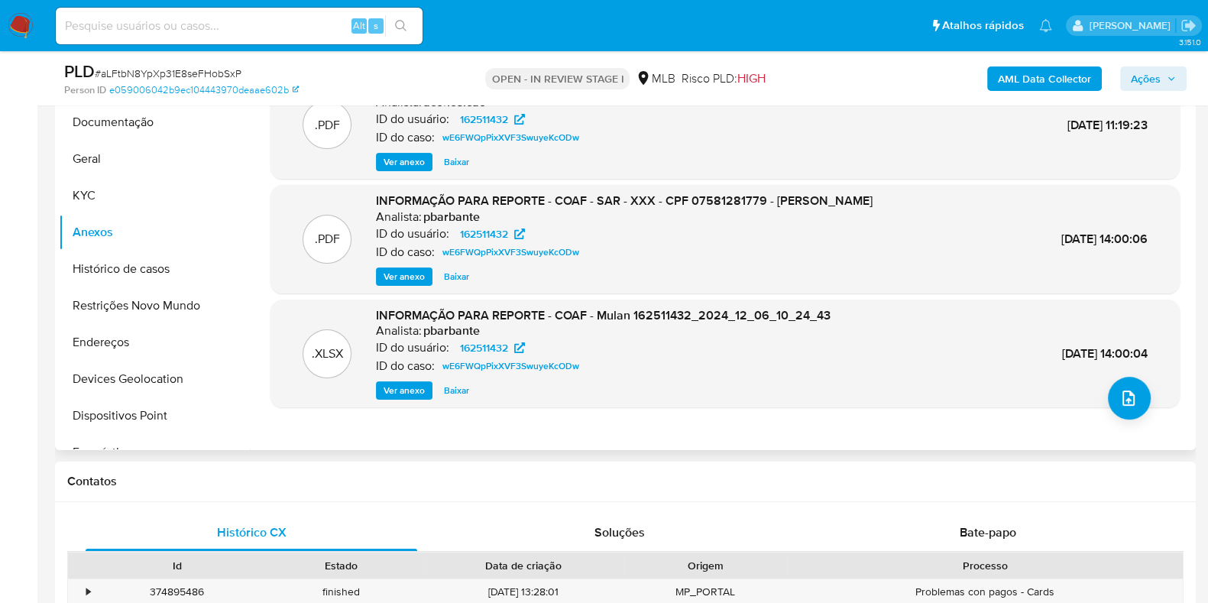
click at [393, 170] on span "Ver anexo" at bounding box center [404, 161] width 41 height 15
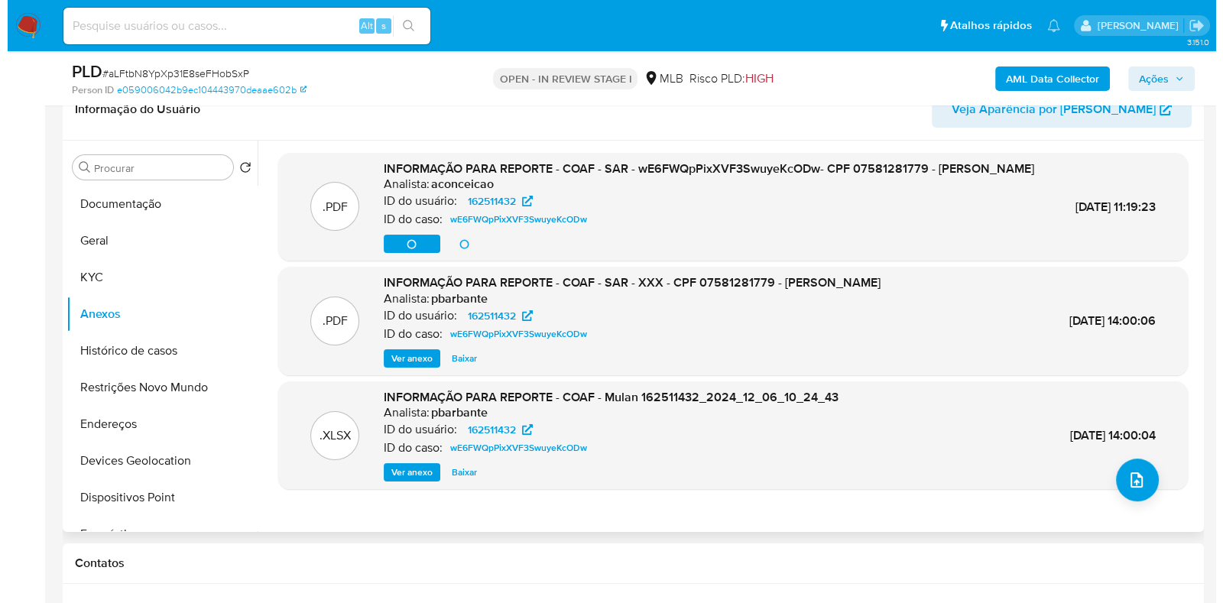
scroll to position [242, 0]
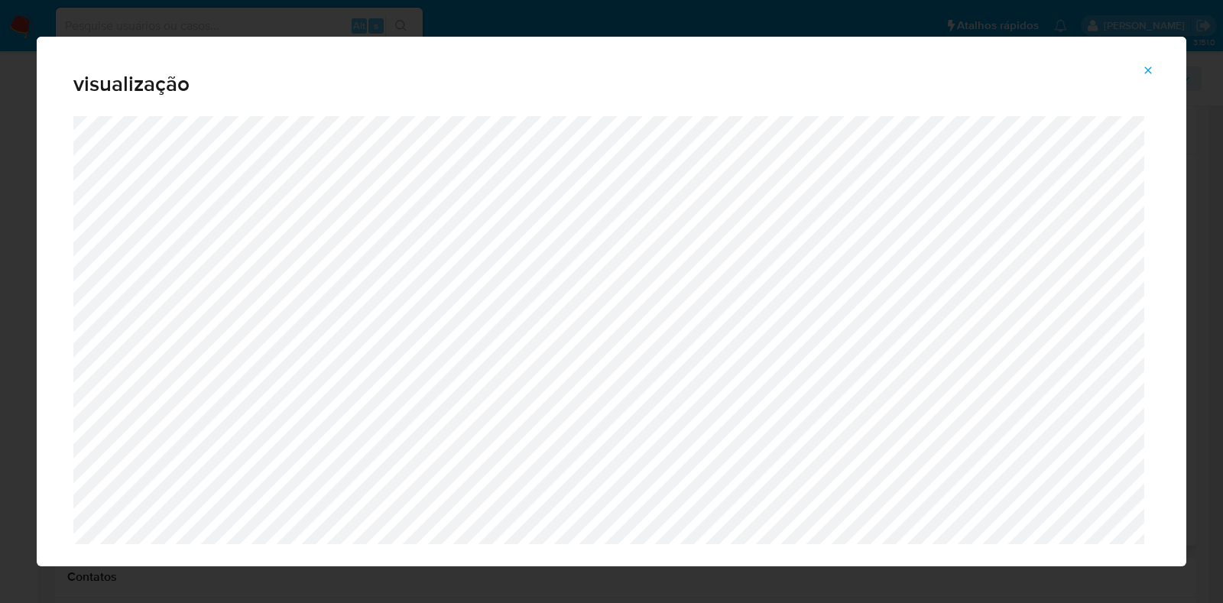
click at [1143, 70] on icon "Attachment preview" at bounding box center [1148, 70] width 12 height 12
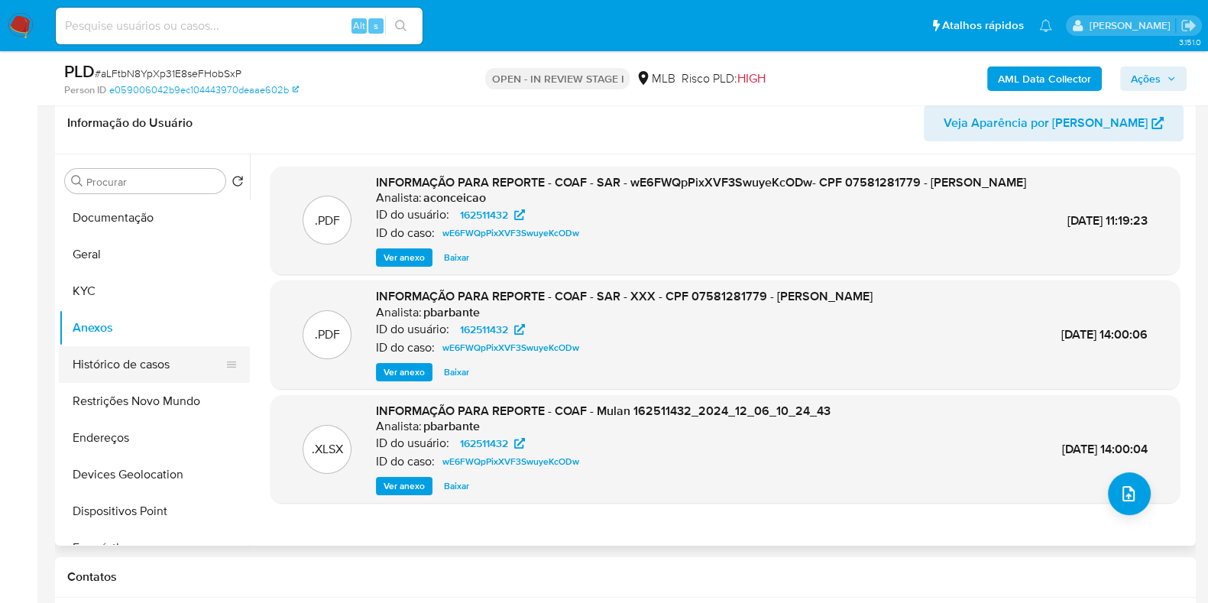
click at [118, 355] on button "Histórico de casos" at bounding box center [148, 364] width 179 height 37
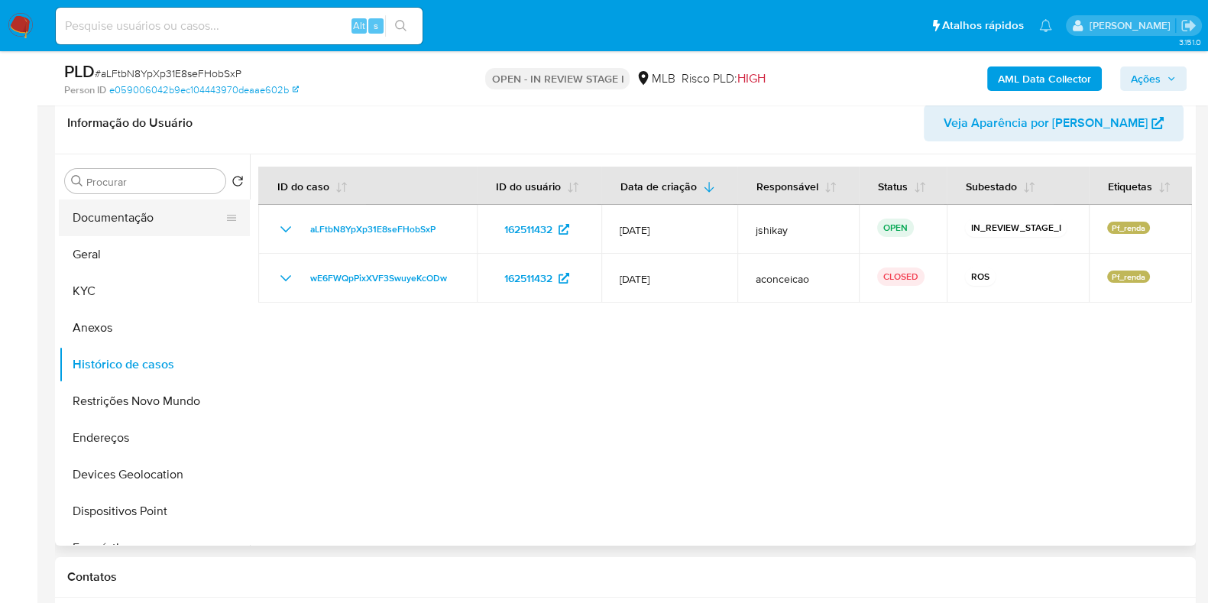
click at [142, 216] on button "Documentação" at bounding box center [148, 217] width 179 height 37
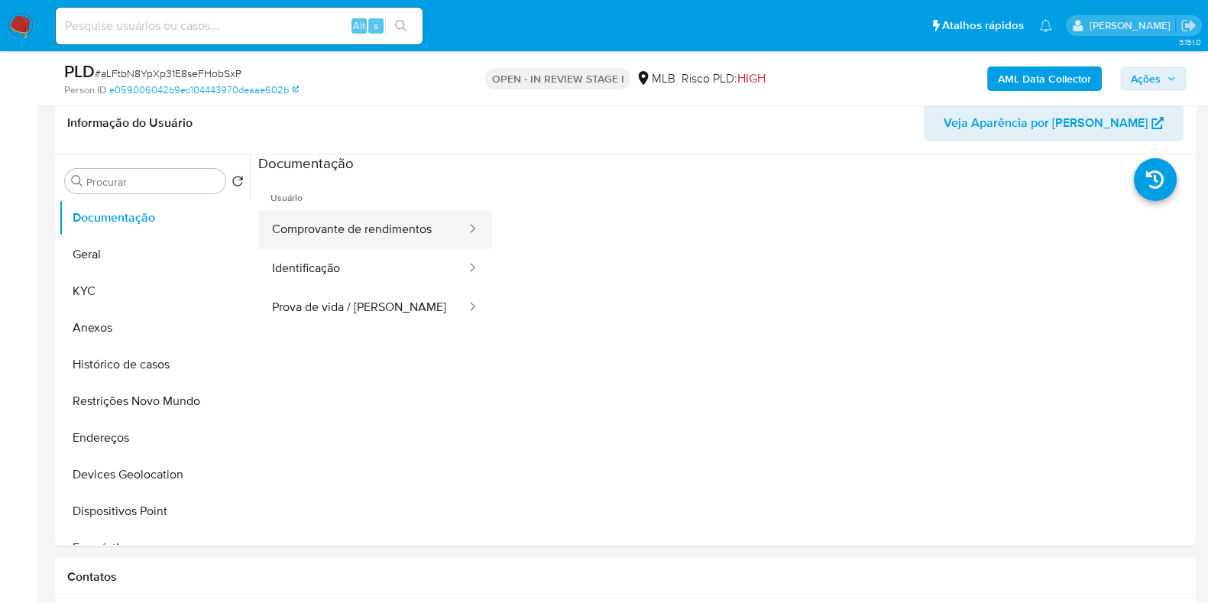
click at [358, 211] on button "Comprovante de rendimentos" at bounding box center [362, 229] width 209 height 39
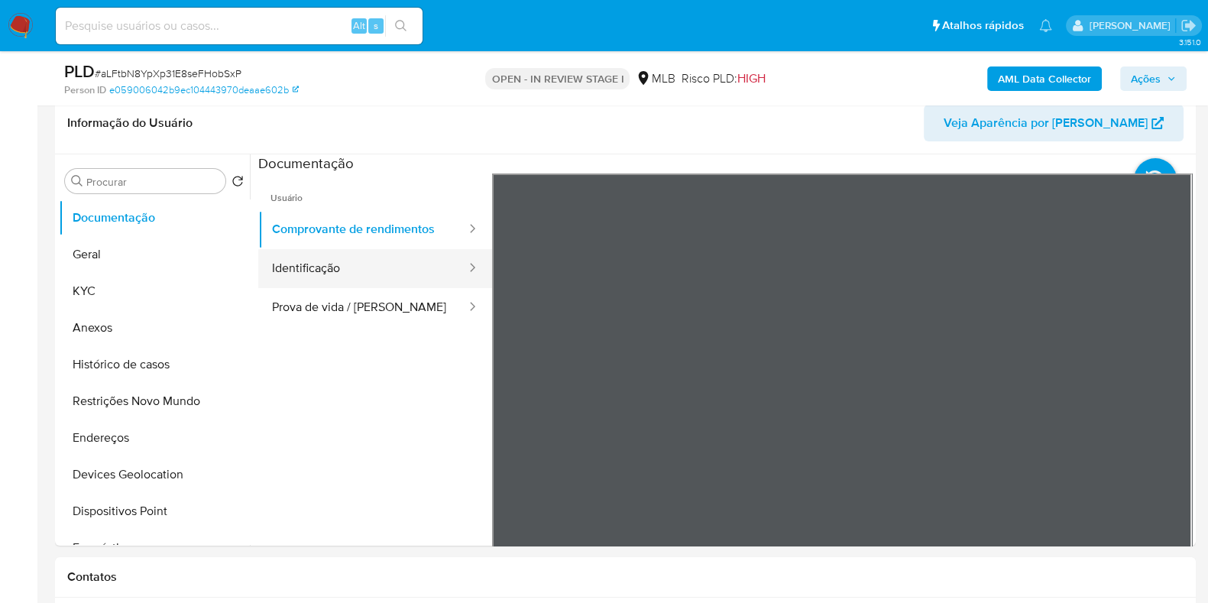
click at [399, 258] on button "Identificação" at bounding box center [362, 268] width 209 height 39
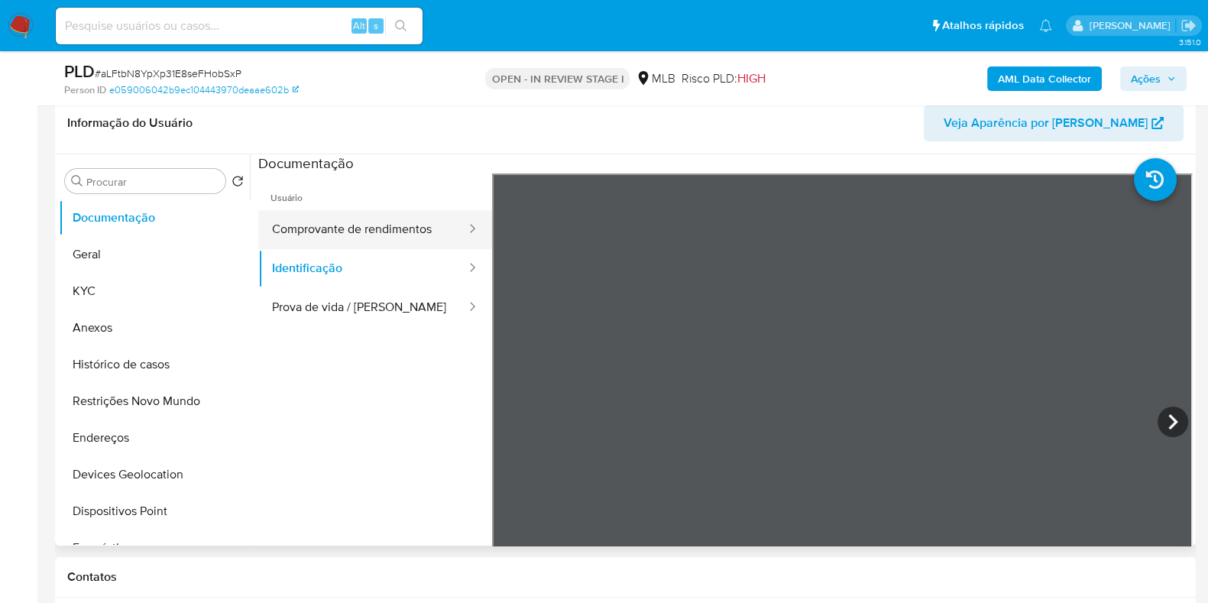
click at [345, 227] on button "Comprovante de rendimentos" at bounding box center [362, 229] width 209 height 39
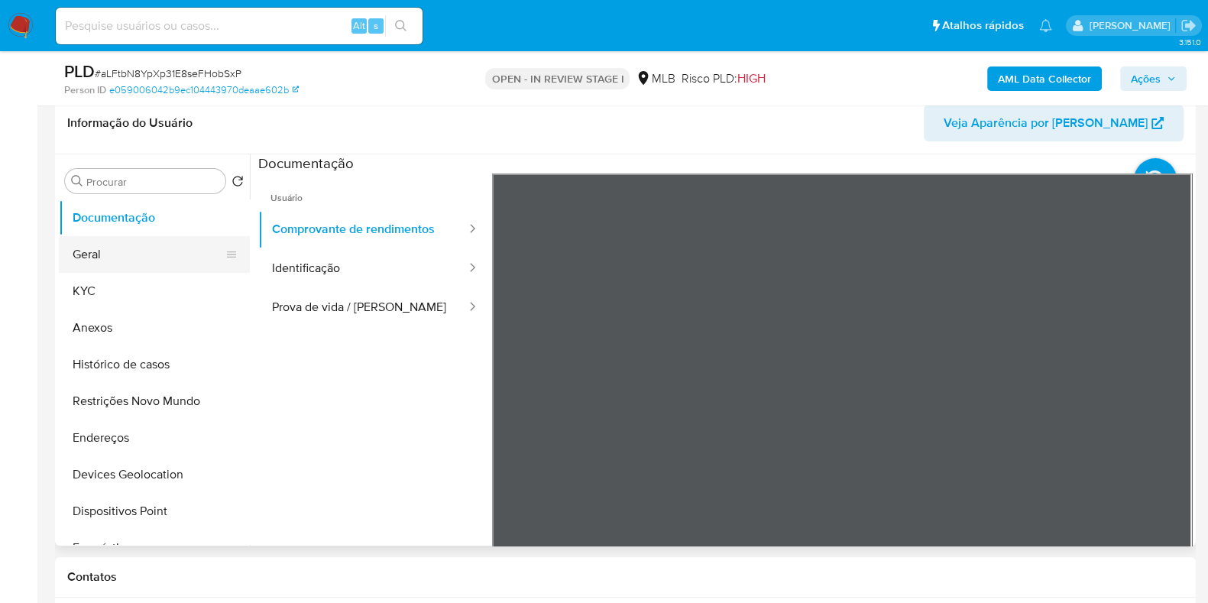
click at [91, 248] on button "Geral" at bounding box center [148, 254] width 179 height 37
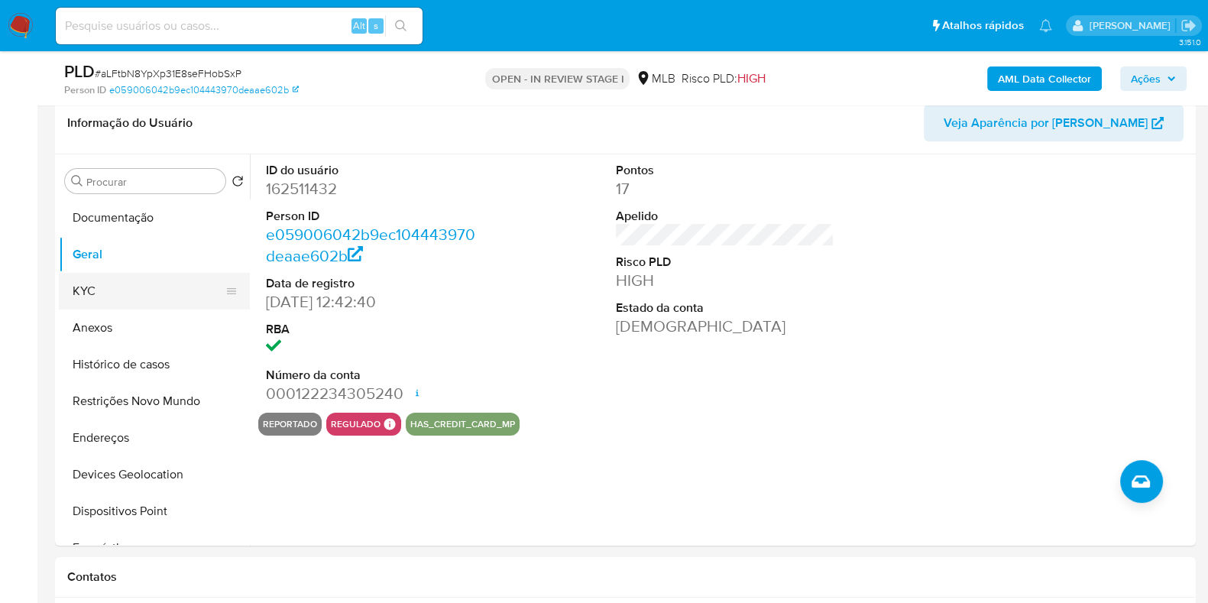
click at [136, 294] on button "KYC" at bounding box center [148, 291] width 179 height 37
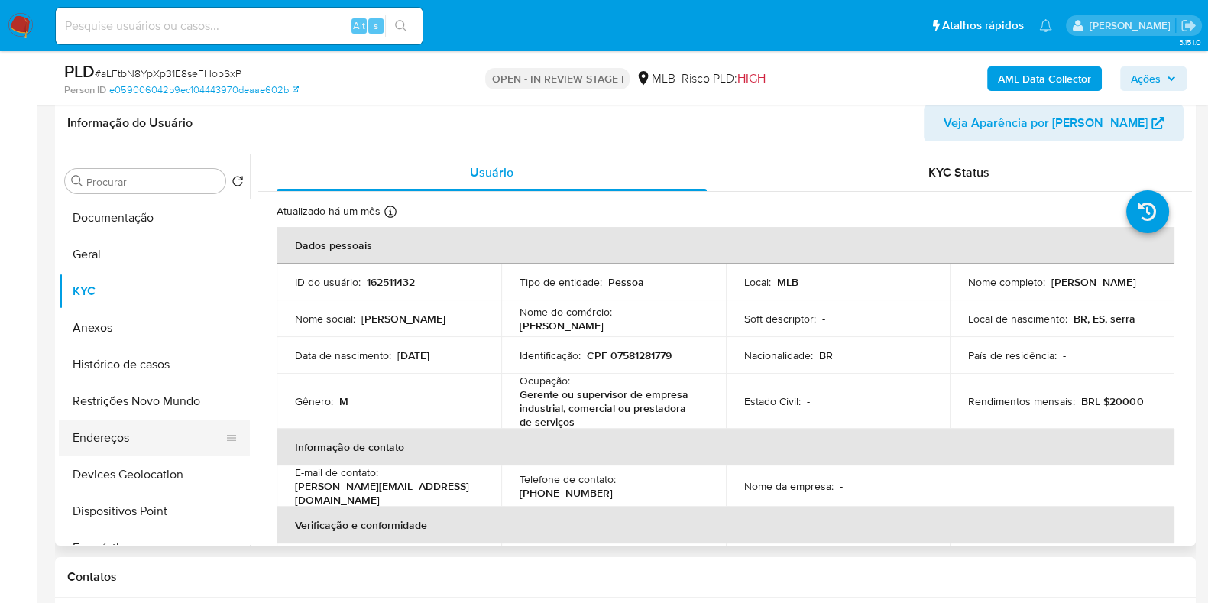
click at [113, 422] on button "Endereços" at bounding box center [148, 438] width 179 height 37
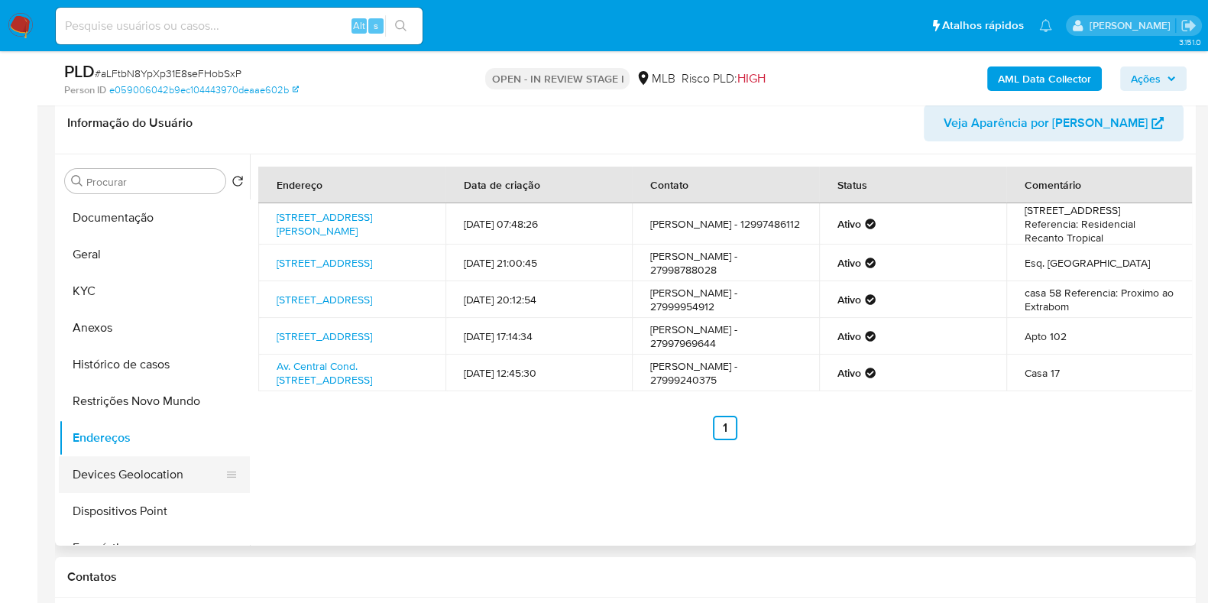
drag, startPoint x: 126, startPoint y: 470, endPoint x: 138, endPoint y: 468, distance: 11.7
click at [126, 470] on button "Devices Geolocation" at bounding box center [148, 474] width 179 height 37
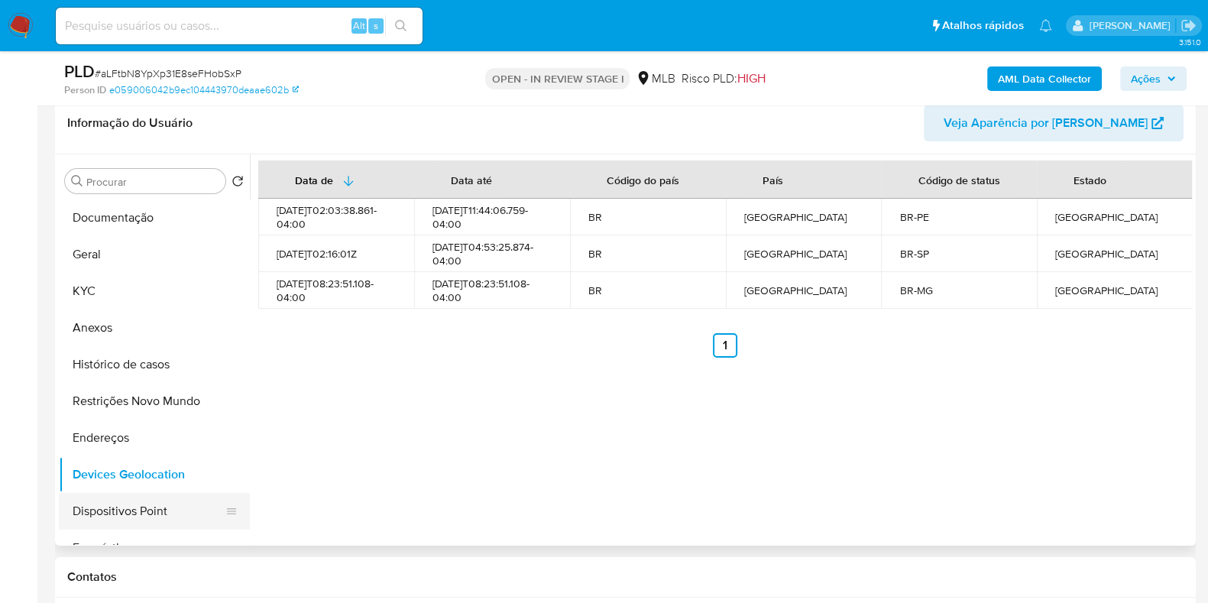
click at [151, 498] on button "Dispositivos Point" at bounding box center [148, 511] width 179 height 37
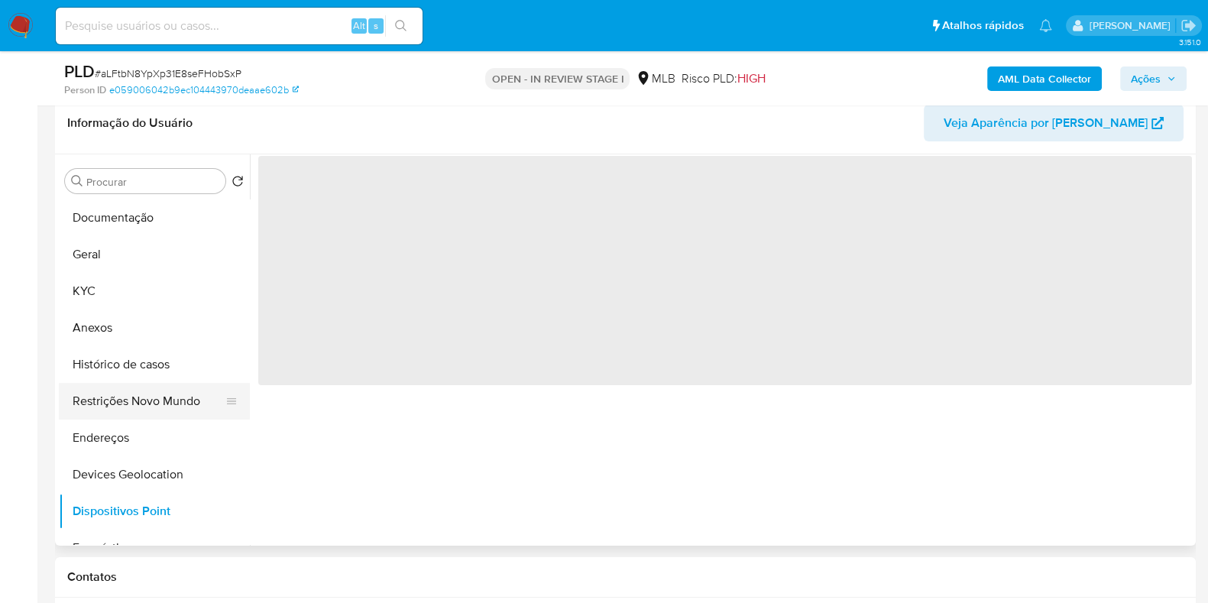
click at [137, 399] on button "Restrições Novo Mundo" at bounding box center [148, 401] width 179 height 37
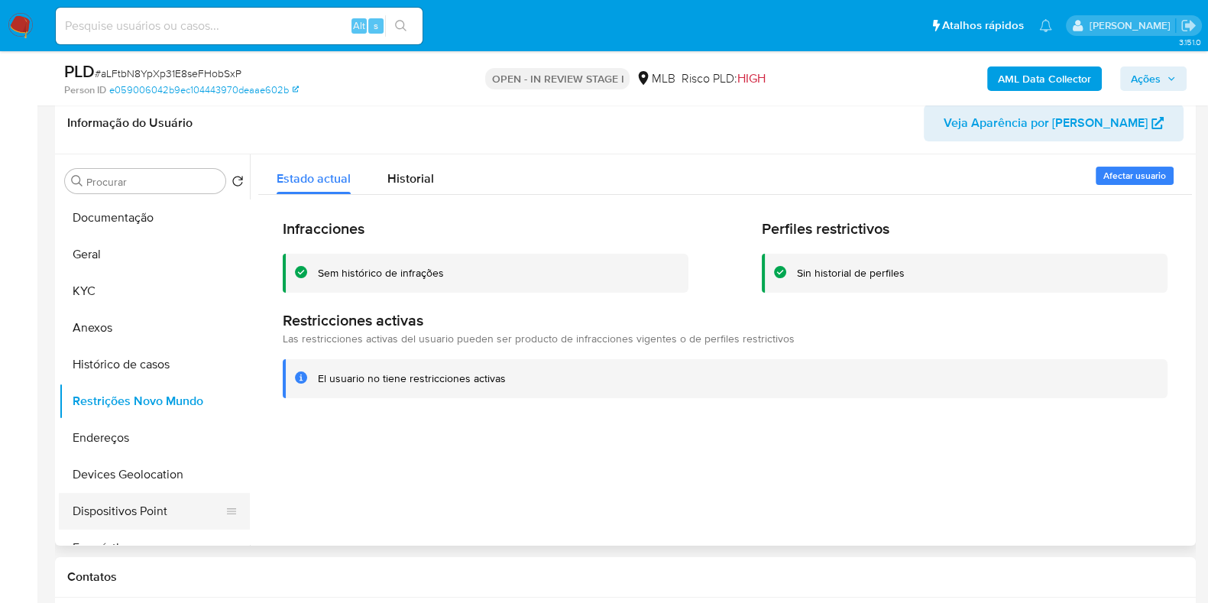
click at [165, 513] on button "Dispositivos Point" at bounding box center [148, 511] width 179 height 37
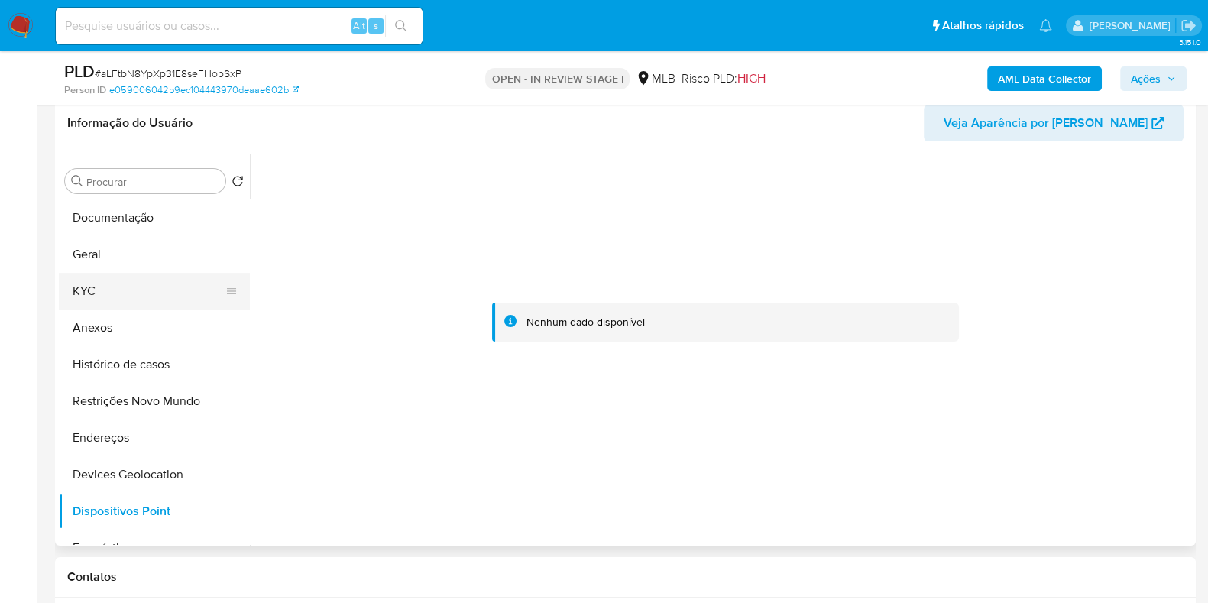
click at [122, 293] on button "KYC" at bounding box center [148, 291] width 179 height 37
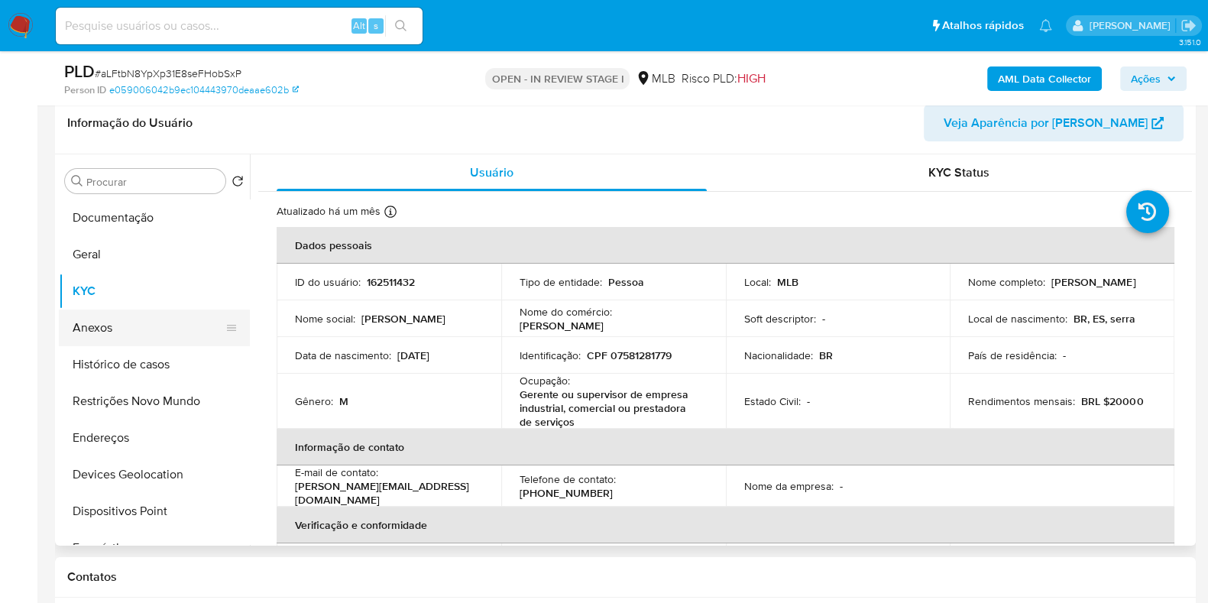
click at [99, 317] on button "Anexos" at bounding box center [148, 328] width 179 height 37
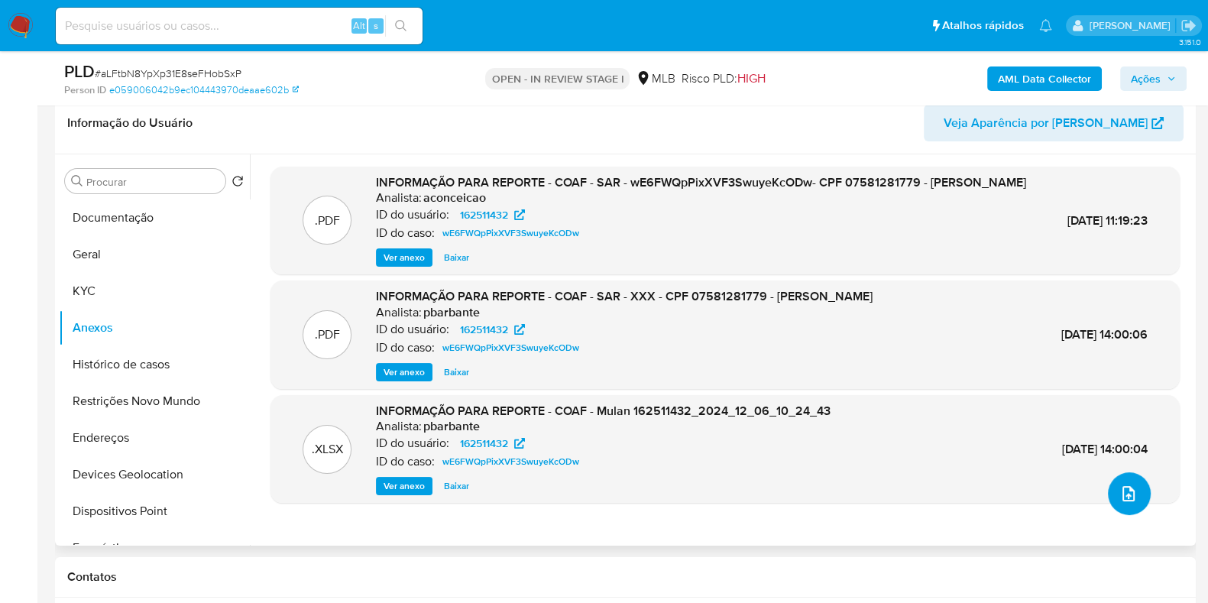
click at [1127, 485] on icon "upload-file" at bounding box center [1129, 494] width 18 height 18
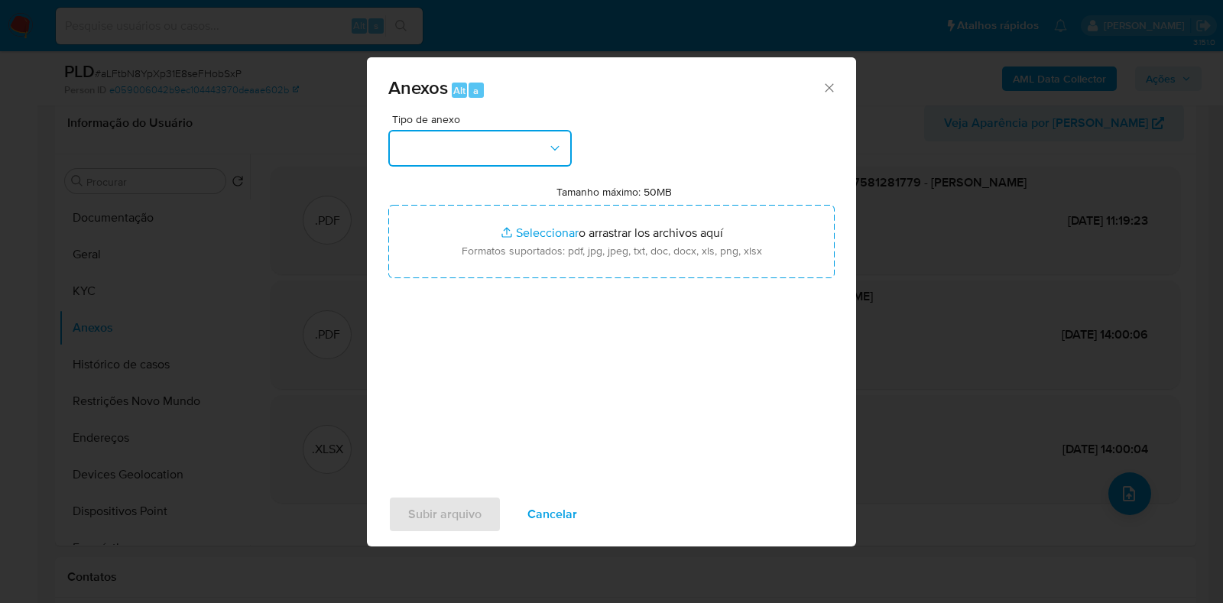
click at [505, 156] on button "button" at bounding box center [479, 148] width 183 height 37
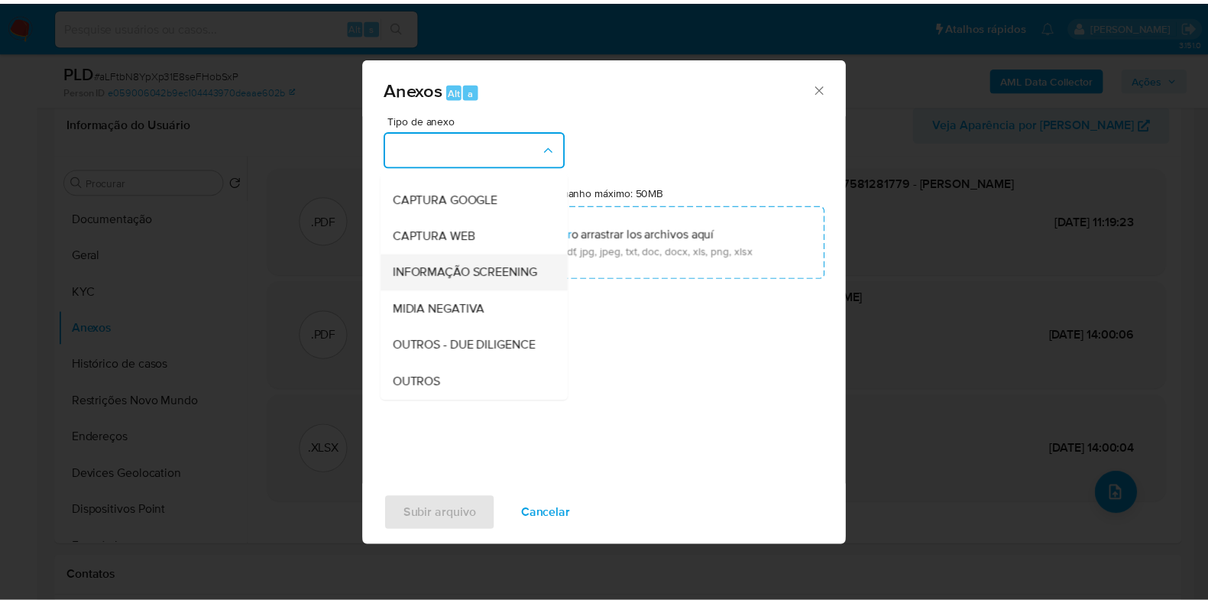
scroll to position [95, 0]
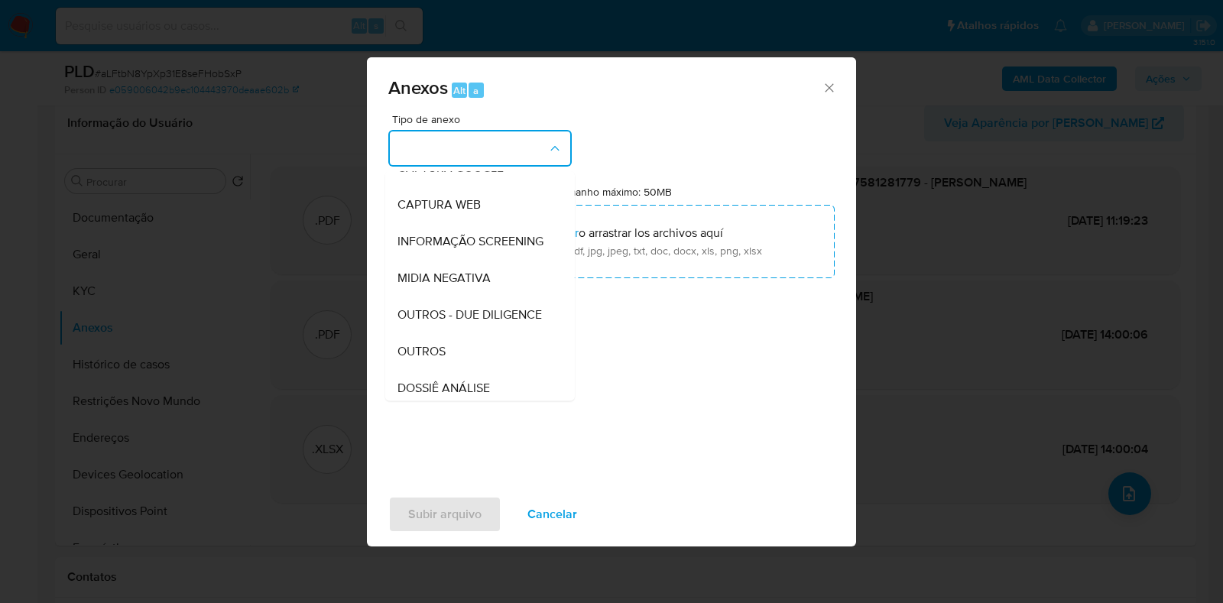
drag, startPoint x: 459, startPoint y: 374, endPoint x: 475, endPoint y: 346, distance: 32.5
click at [459, 370] on div "OUTROS" at bounding box center [475, 351] width 156 height 37
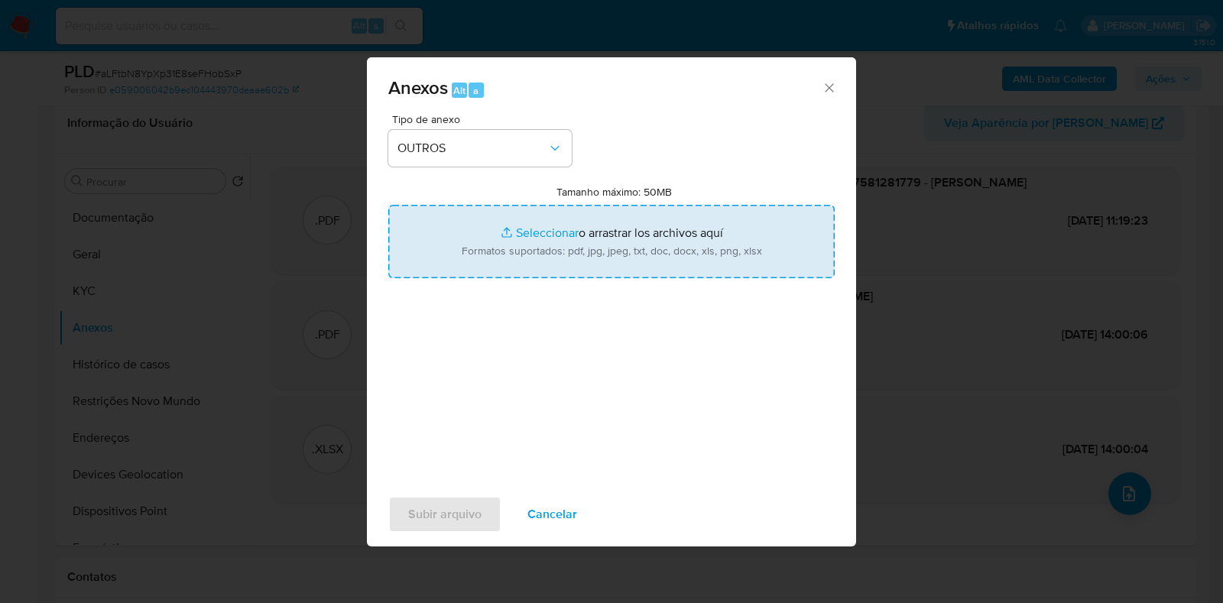
click at [540, 229] on input "Tamanho máximo: 50MB Seleccionar archivos" at bounding box center [611, 241] width 446 height 73
type input "C:\fakepath\Mulan 162511432_2025_08_12_08_24_28 - Resumen TX.pdf"
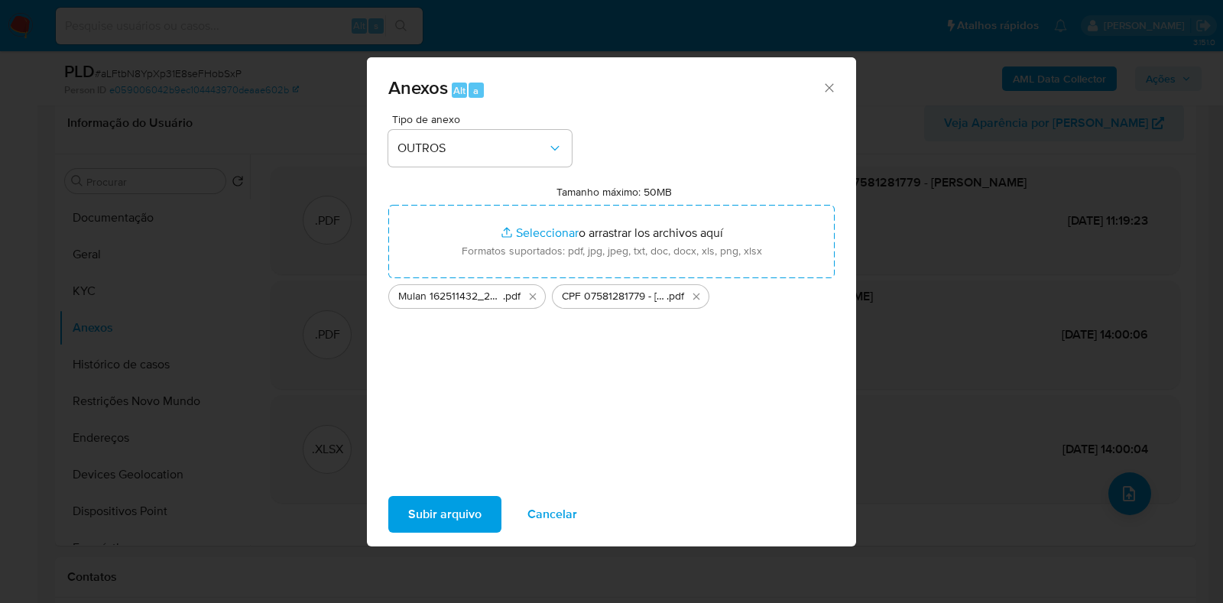
click at [462, 509] on span "Subir arquivo" at bounding box center [444, 515] width 73 height 34
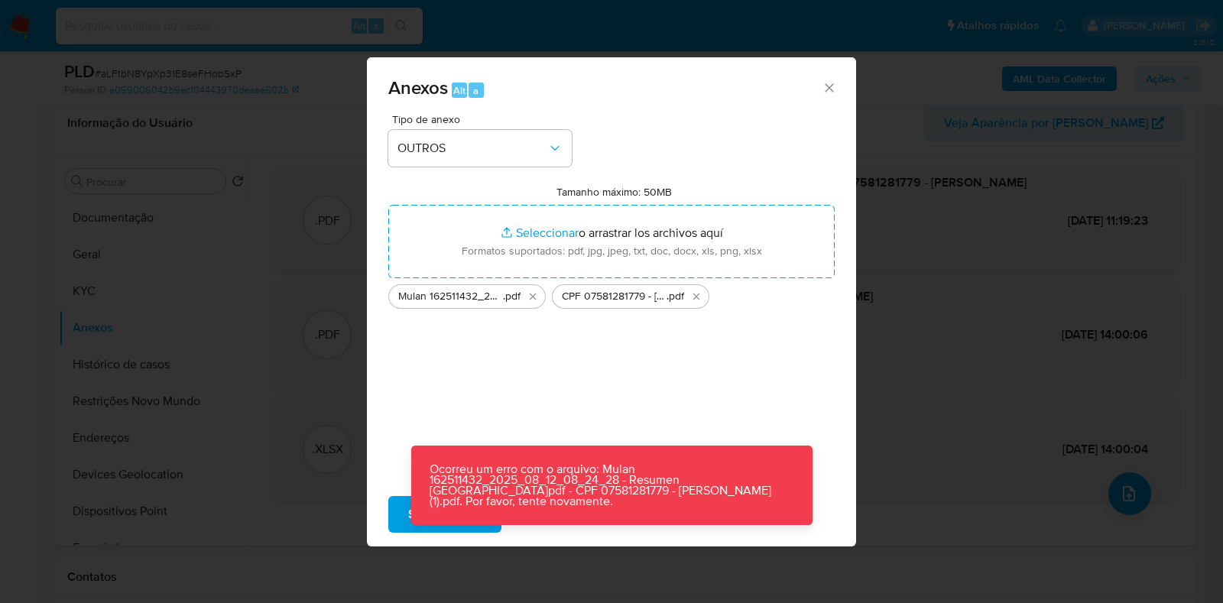
click at [691, 370] on div "Tipo de anexo OUTROS Tamanho máximo: 50MB Seleccionar archivos Seleccionar o ar…" at bounding box center [611, 294] width 446 height 361
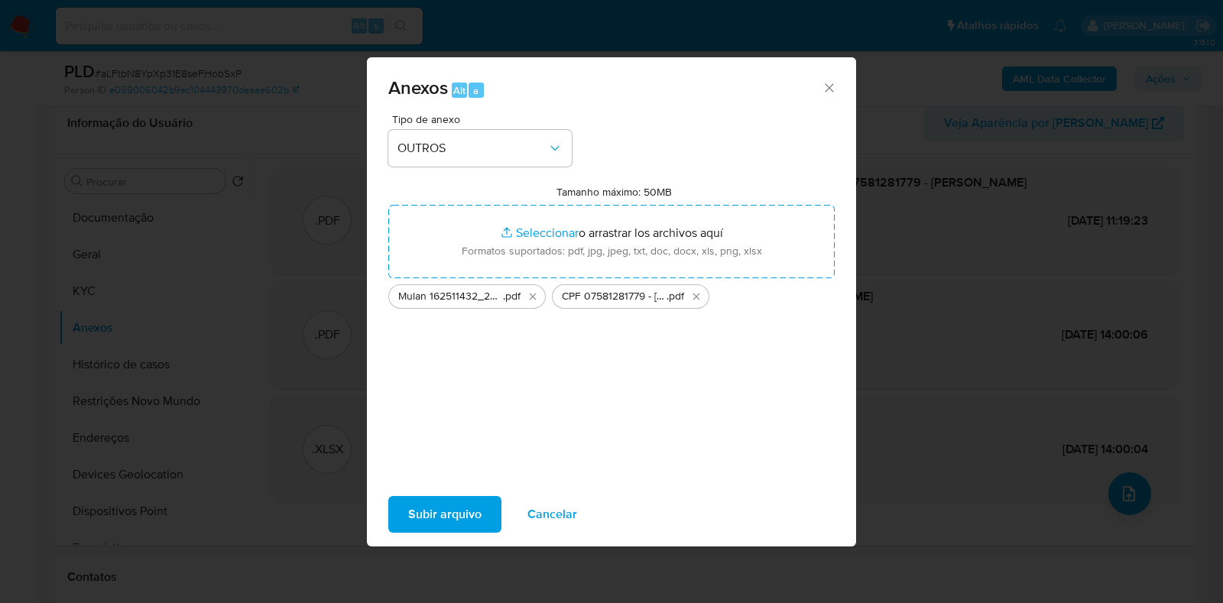
click at [448, 507] on span "Subir arquivo" at bounding box center [444, 515] width 73 height 34
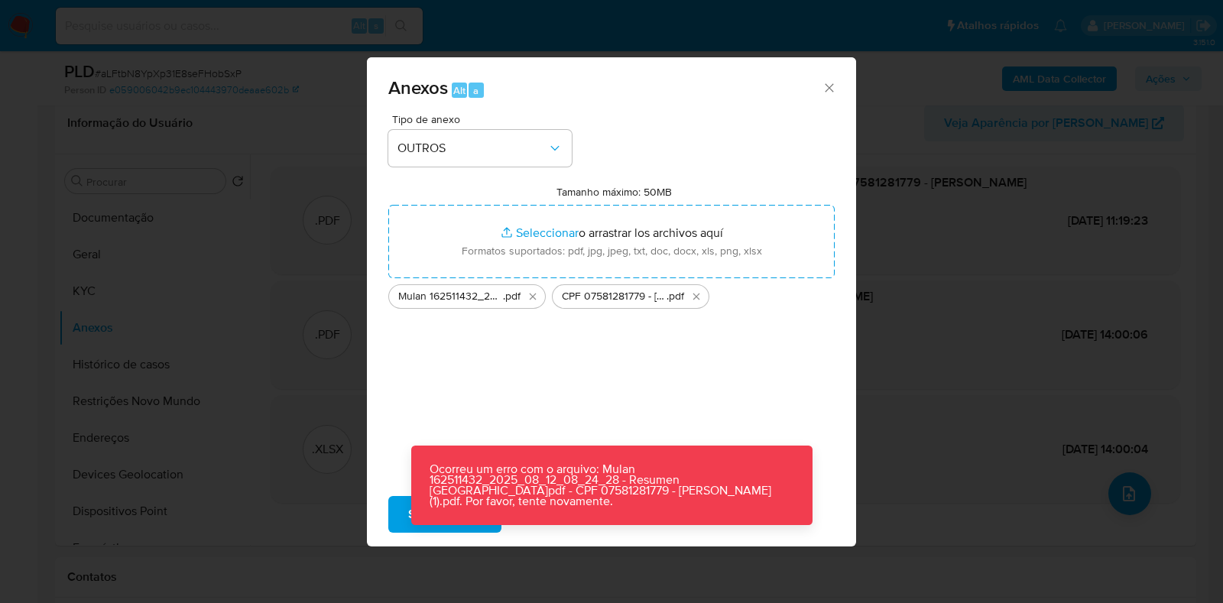
click at [964, 251] on div "Anexos Alt a Tipo de anexo OUTROS Tamanho máximo: 50MB Seleccionar archivos Sel…" at bounding box center [611, 301] width 1223 height 603
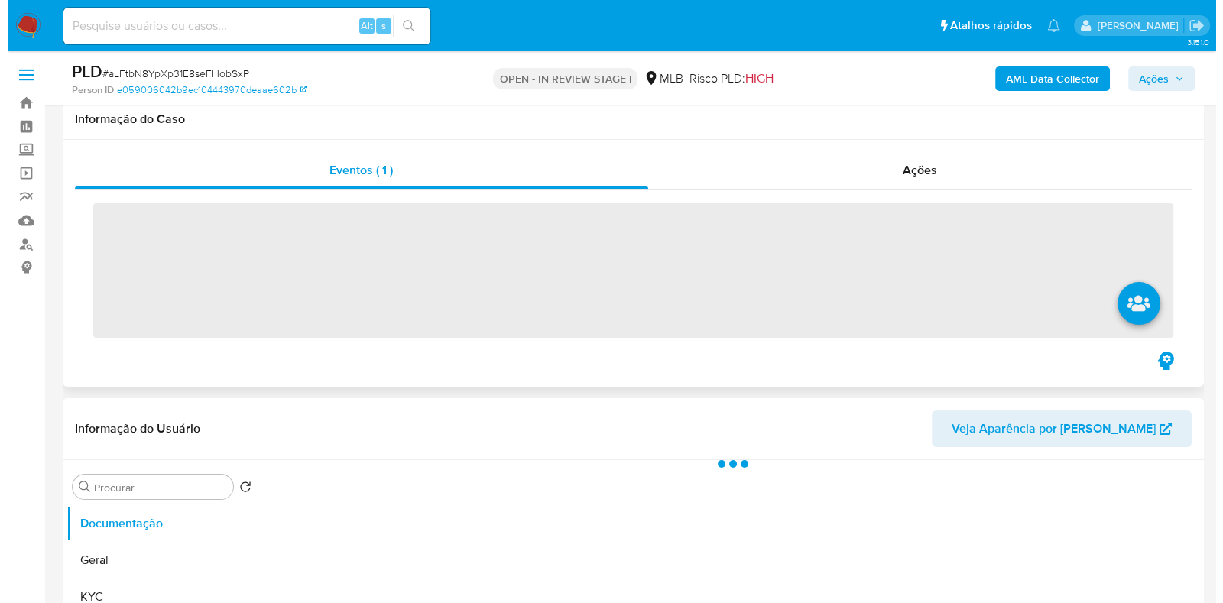
scroll to position [190, 0]
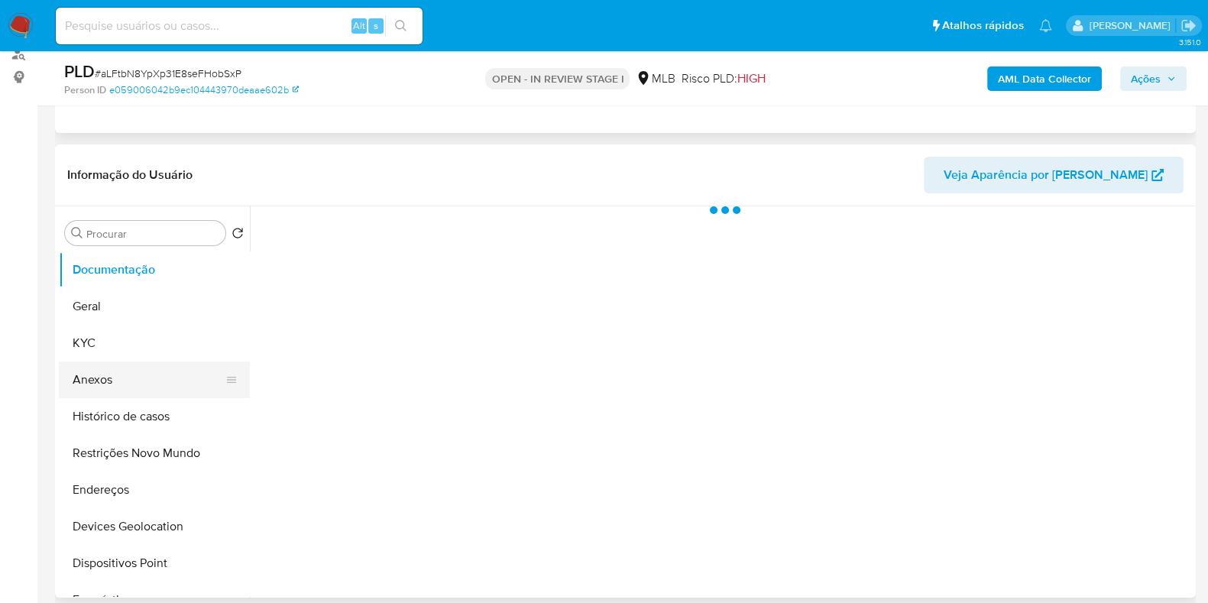
click at [148, 380] on button "Anexos" at bounding box center [148, 379] width 179 height 37
select select "10"
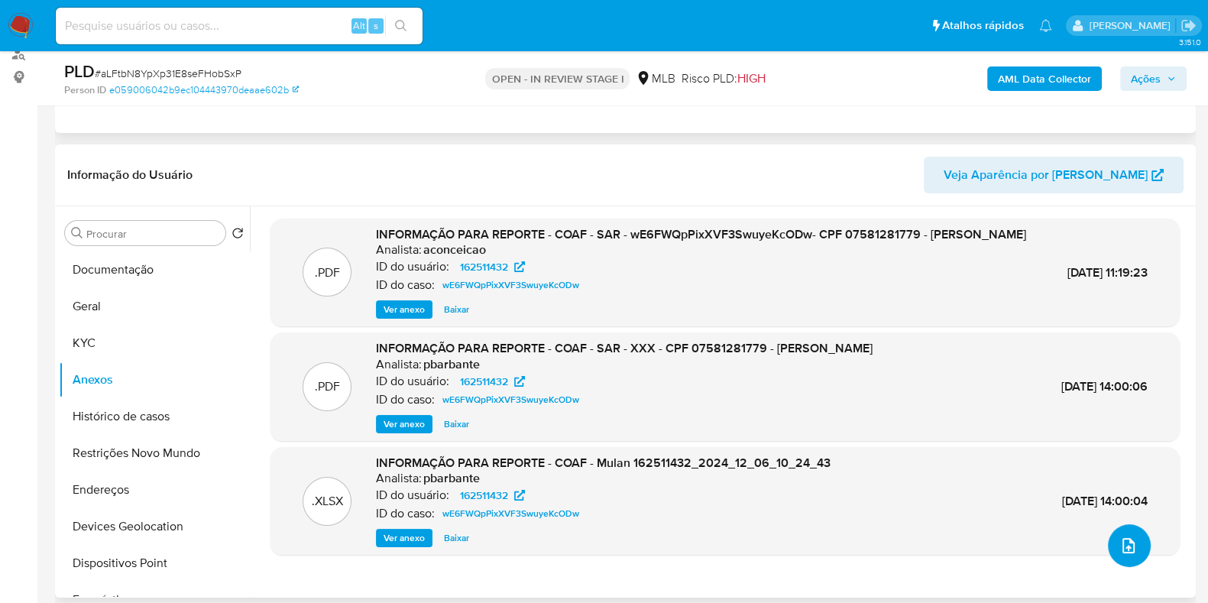
click at [1123, 546] on icon "upload-file" at bounding box center [1129, 545] width 12 height 15
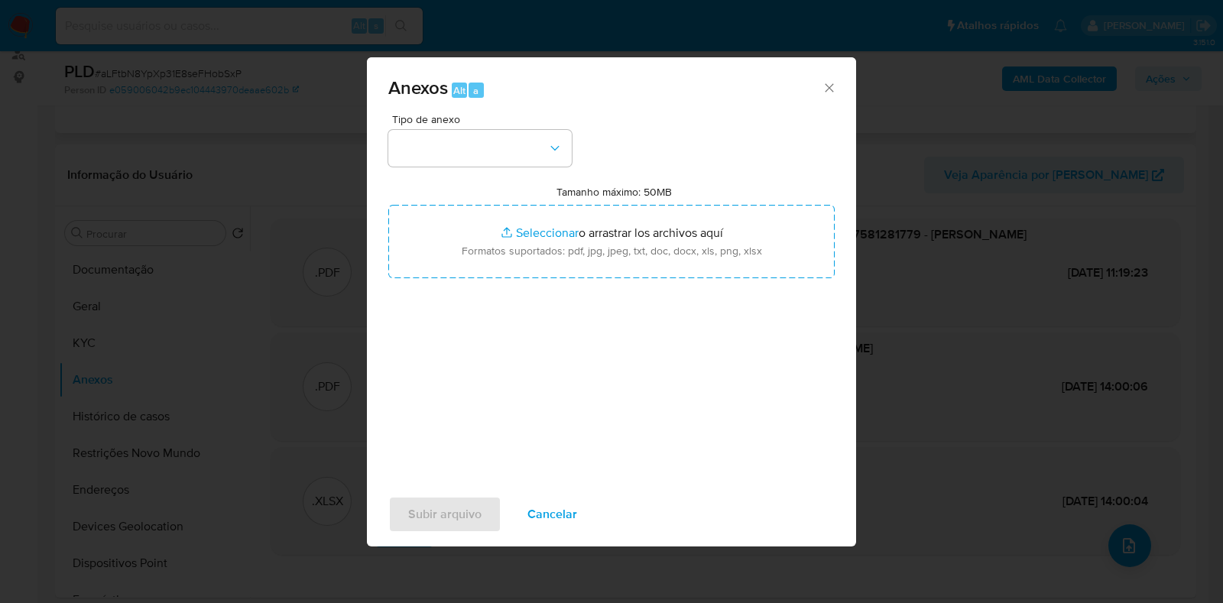
click at [527, 128] on div "Tipo de anexo" at bounding box center [479, 140] width 183 height 53
click at [521, 164] on button "button" at bounding box center [479, 148] width 183 height 37
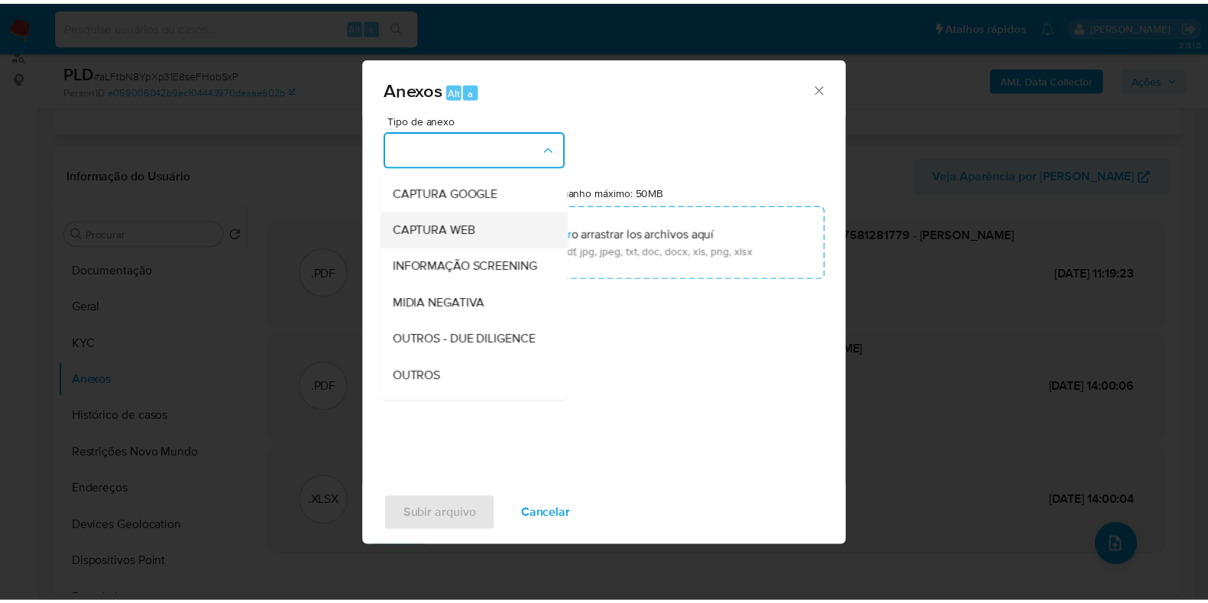
scroll to position [95, 0]
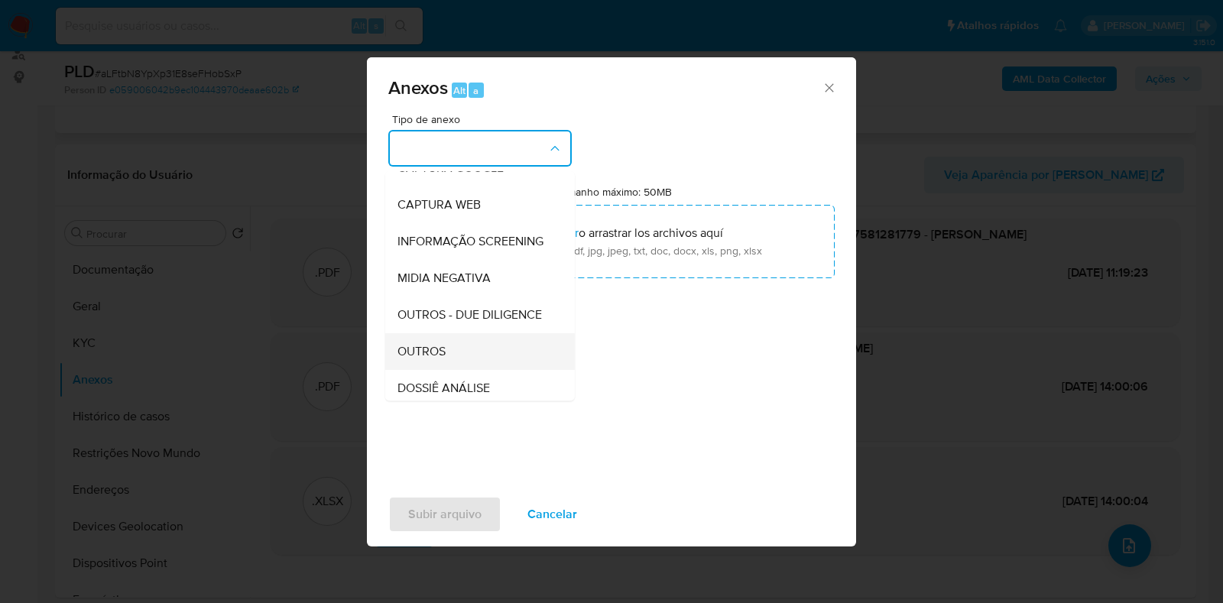
drag, startPoint x: 461, startPoint y: 357, endPoint x: 461, endPoint y: 368, distance: 11.5
click at [461, 368] on ul "CAPTURA BUREAU CAPTURA [PERSON_NAME] CAPTURA GOOGLE CAPTURA WEB INFORMAÇÃO SCRE…" at bounding box center [480, 293] width 190 height 434
click at [476, 370] on div "OUTROS" at bounding box center [475, 351] width 156 height 37
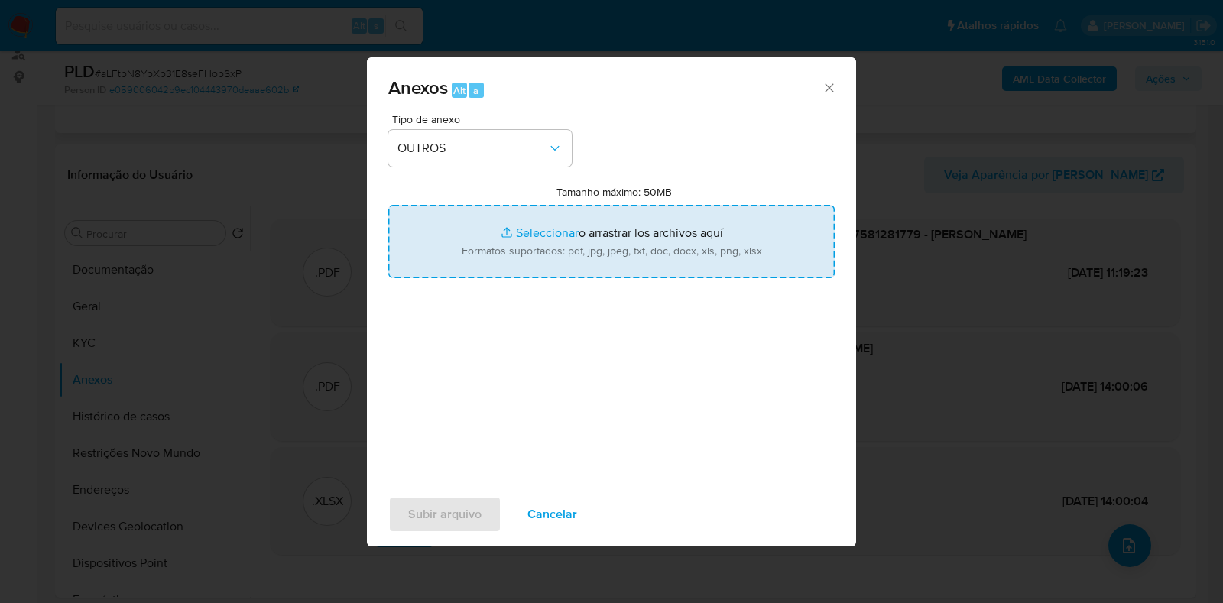
click at [546, 276] on input "Tamanho máximo: 50MB Seleccionar archivos" at bounding box center [611, 241] width 446 height 73
type input "C:\fakepath\Mulan 162511432_2025_08_12_08_24_28 - Resumen [GEOGRAPHIC_DATA]pdf"
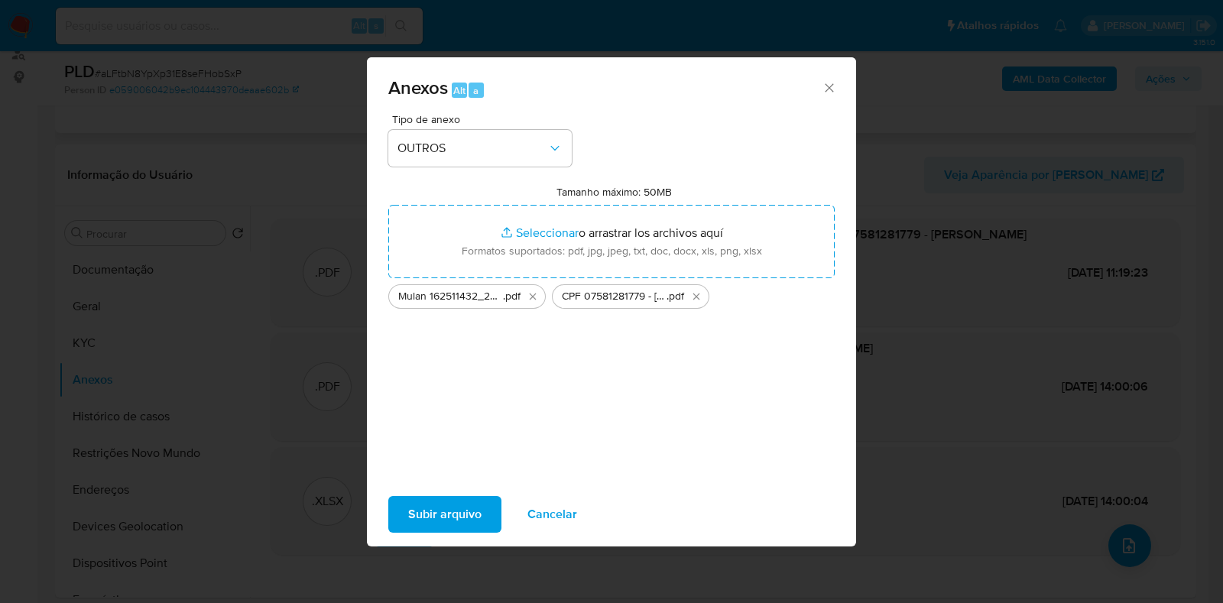
click at [418, 520] on span "Subir arquivo" at bounding box center [444, 515] width 73 height 34
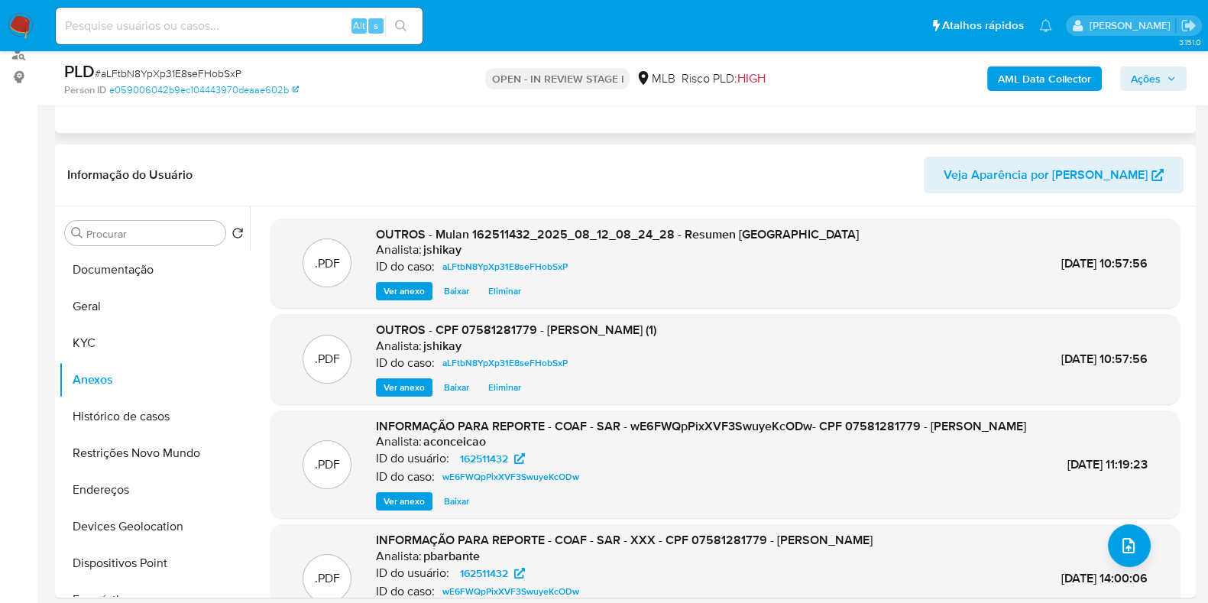
click at [1140, 90] on span "Ações" at bounding box center [1146, 78] width 30 height 24
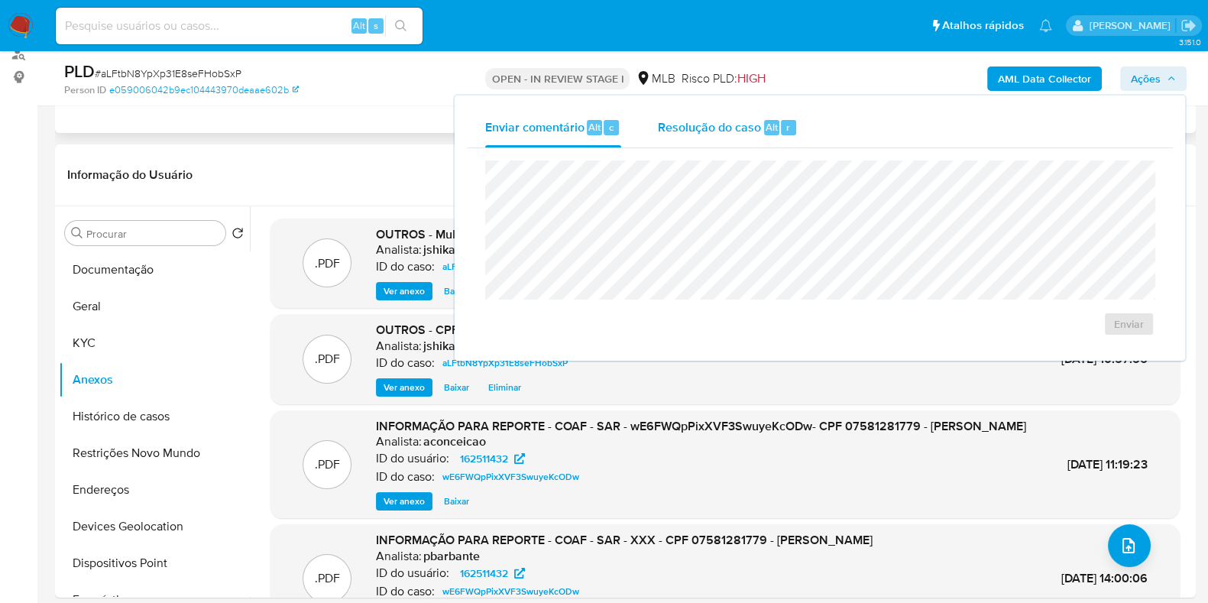
click at [738, 131] on span "Resolução do caso" at bounding box center [709, 127] width 103 height 18
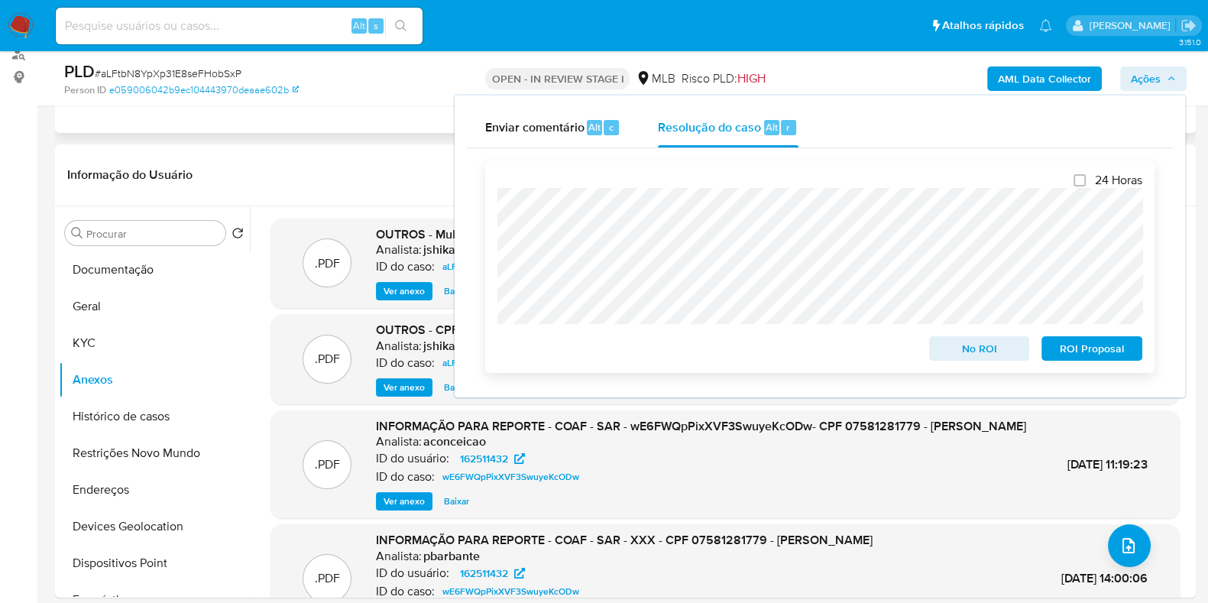
click at [963, 346] on span "No ROI" at bounding box center [979, 348] width 79 height 21
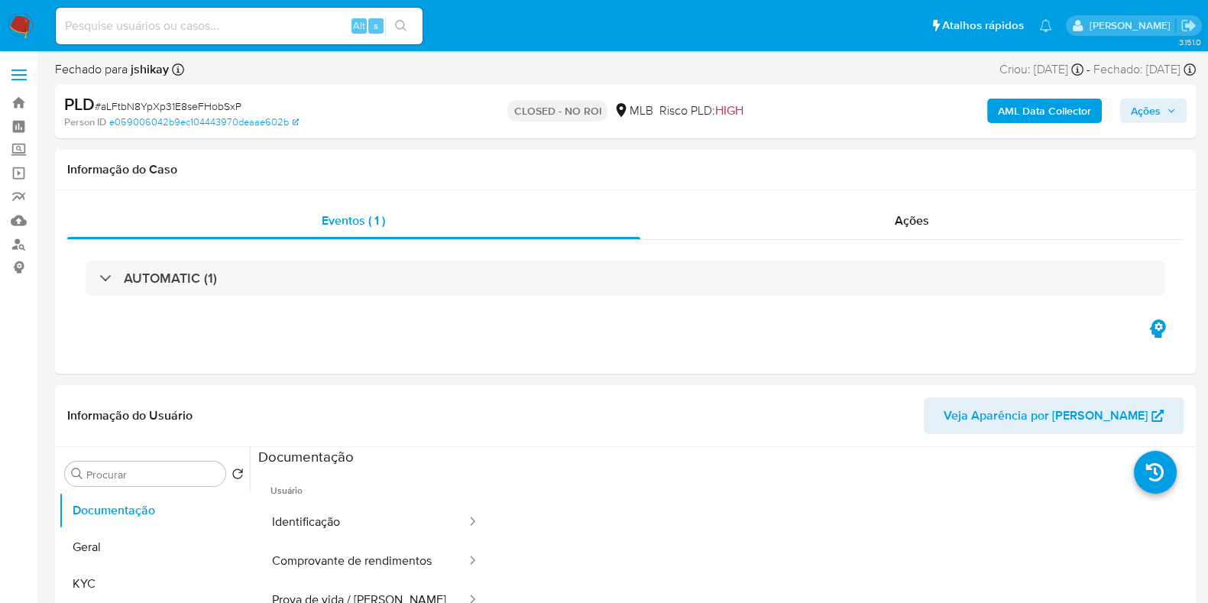
select select "10"
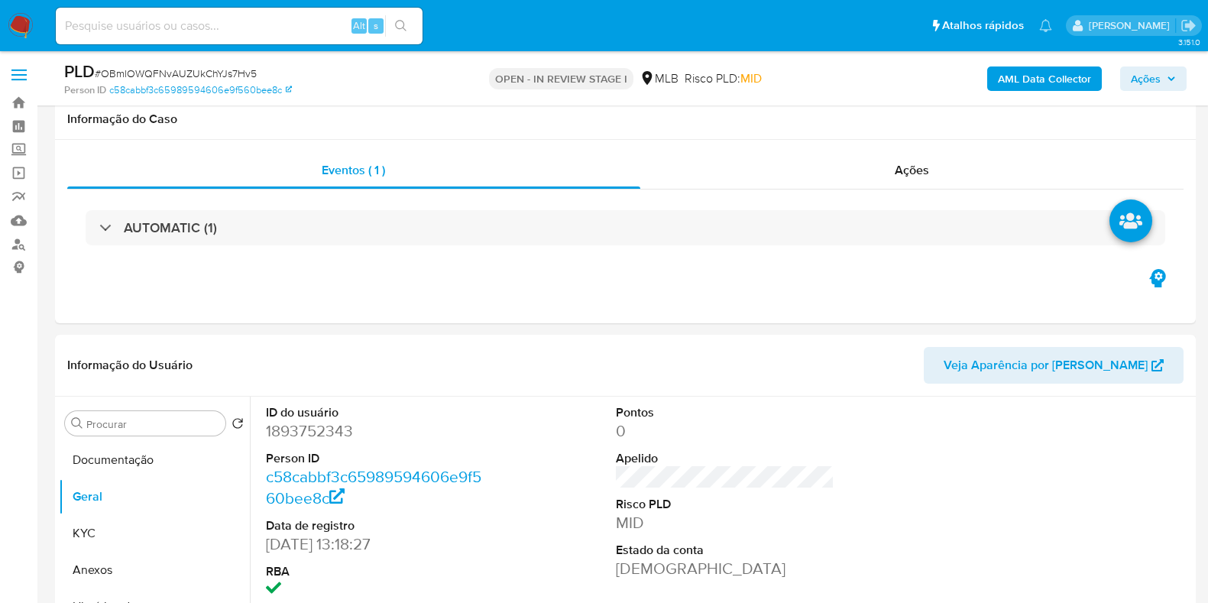
scroll to position [190, 0]
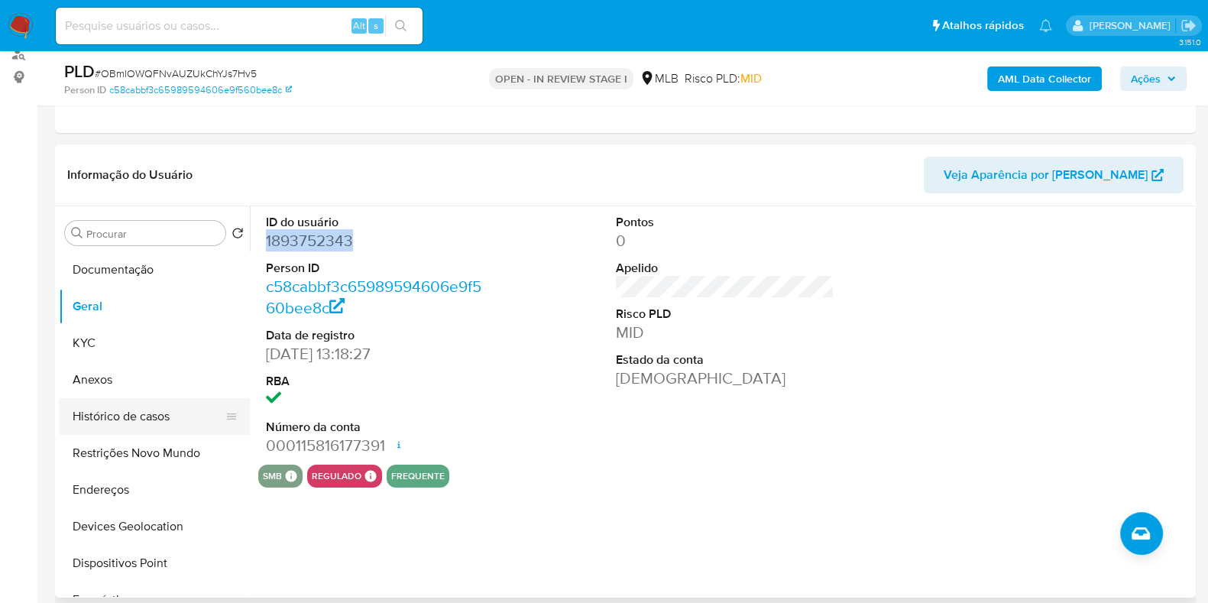
click at [148, 417] on button "Histórico de casos" at bounding box center [148, 416] width 179 height 37
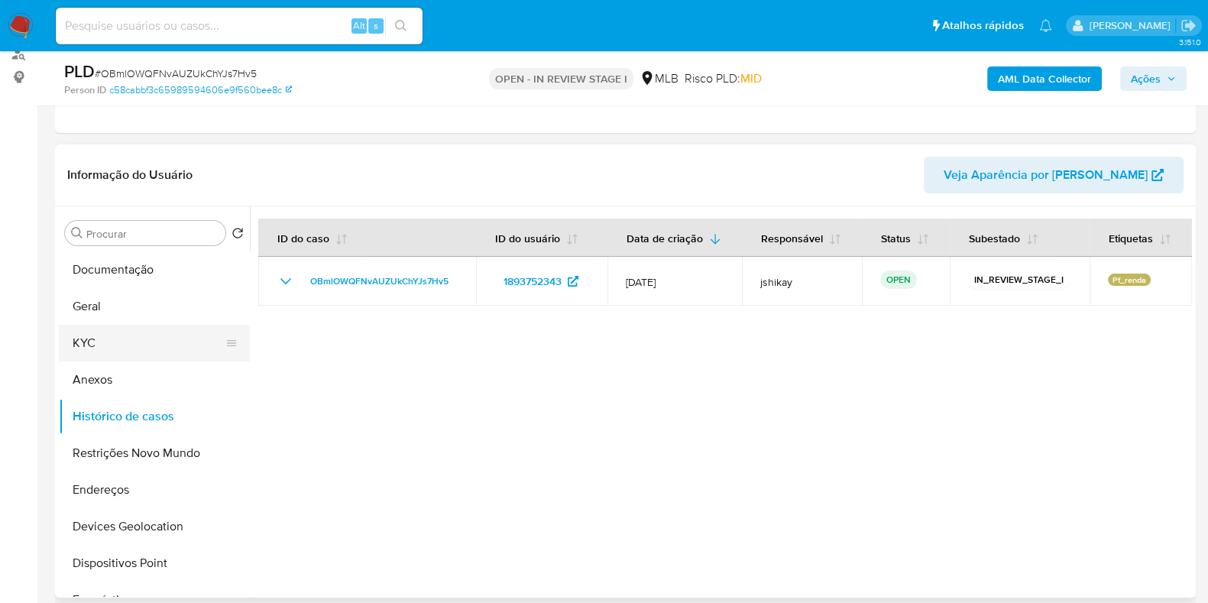
click at [154, 341] on button "KYC" at bounding box center [148, 343] width 179 height 37
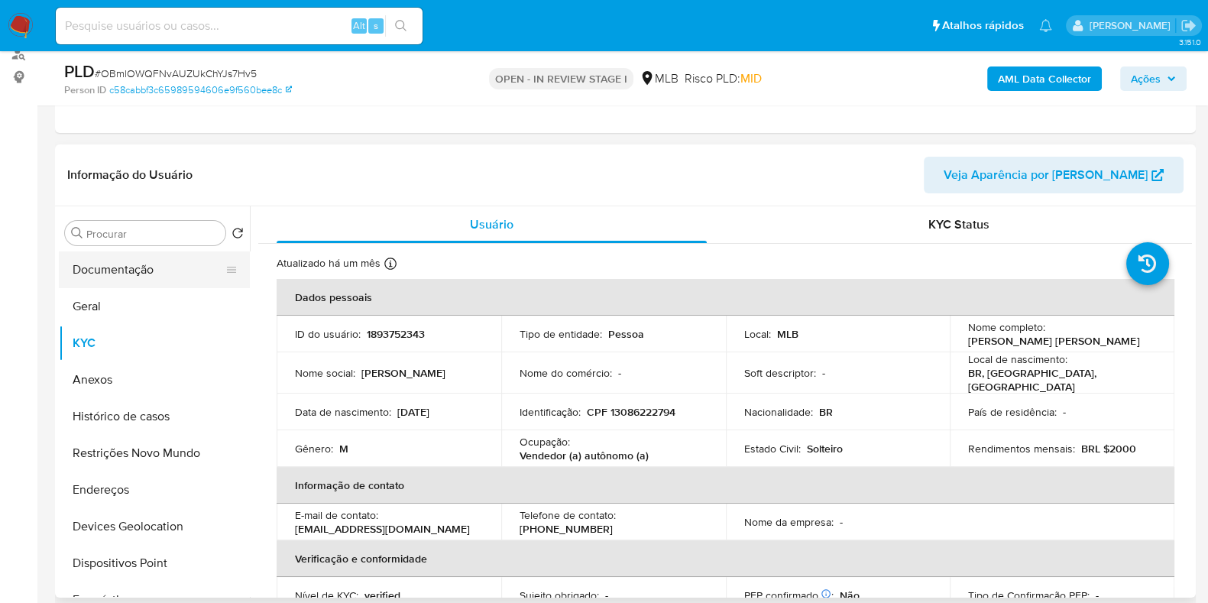
click at [118, 264] on button "Documentação" at bounding box center [148, 269] width 179 height 37
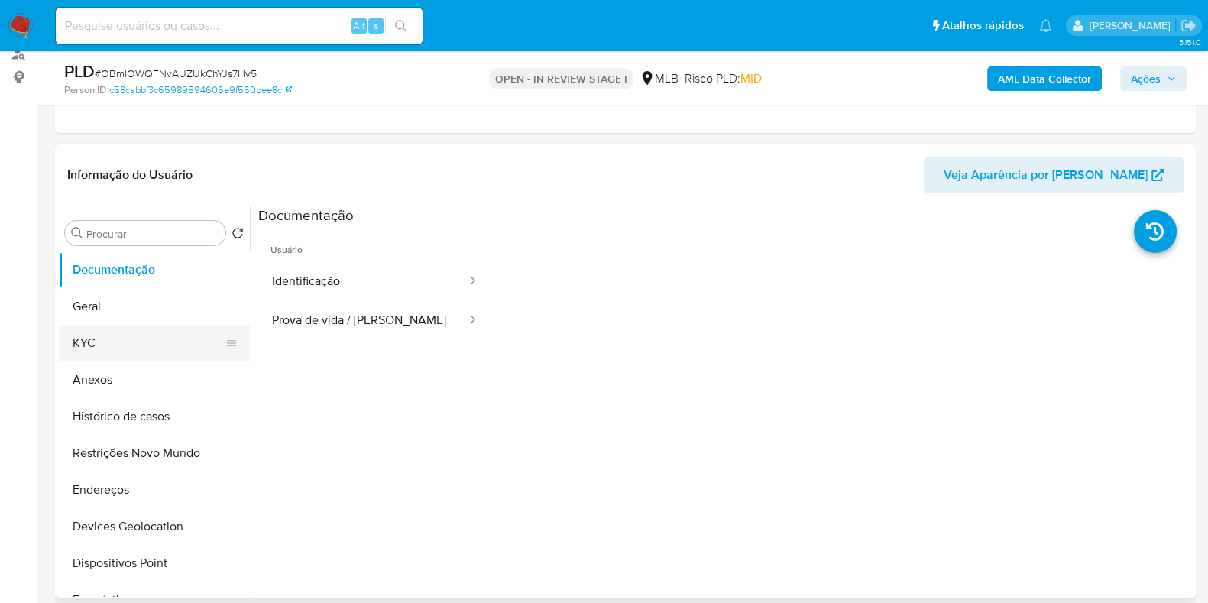
click at [115, 346] on button "KYC" at bounding box center [148, 343] width 179 height 37
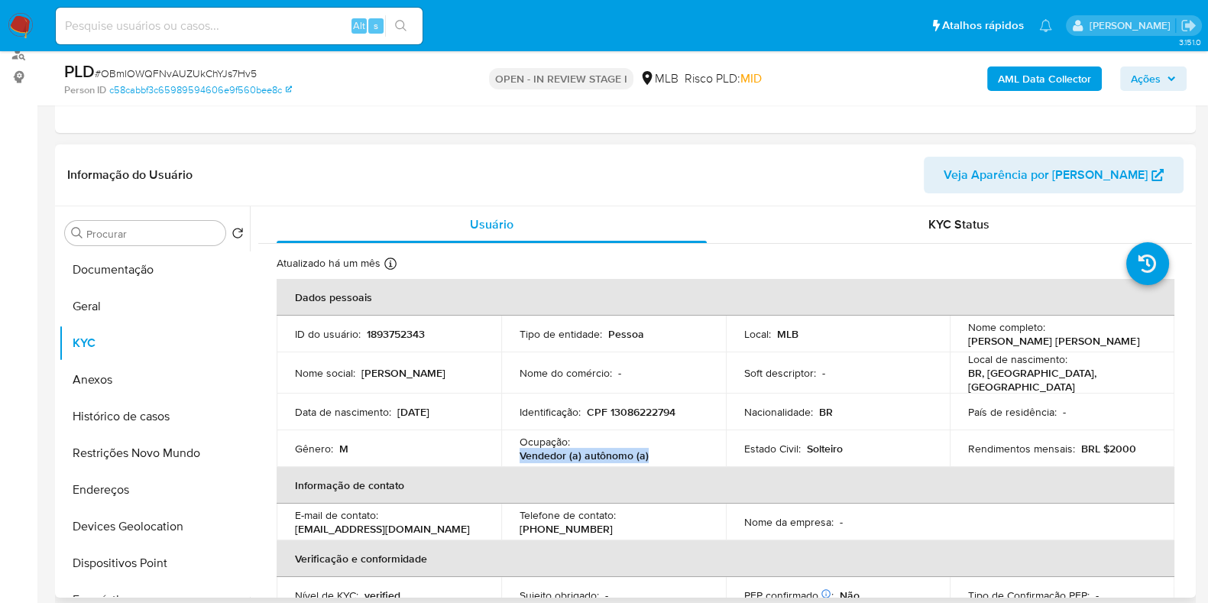
drag, startPoint x: 512, startPoint y: 449, endPoint x: 647, endPoint y: 450, distance: 135.3
click at [647, 450] on td "Ocupação : Vendedor (a) autônomo (a)" at bounding box center [613, 448] width 225 height 37
copy p "Vendedor (a) autônomo (a)"
click at [134, 384] on button "Anexos" at bounding box center [148, 379] width 179 height 37
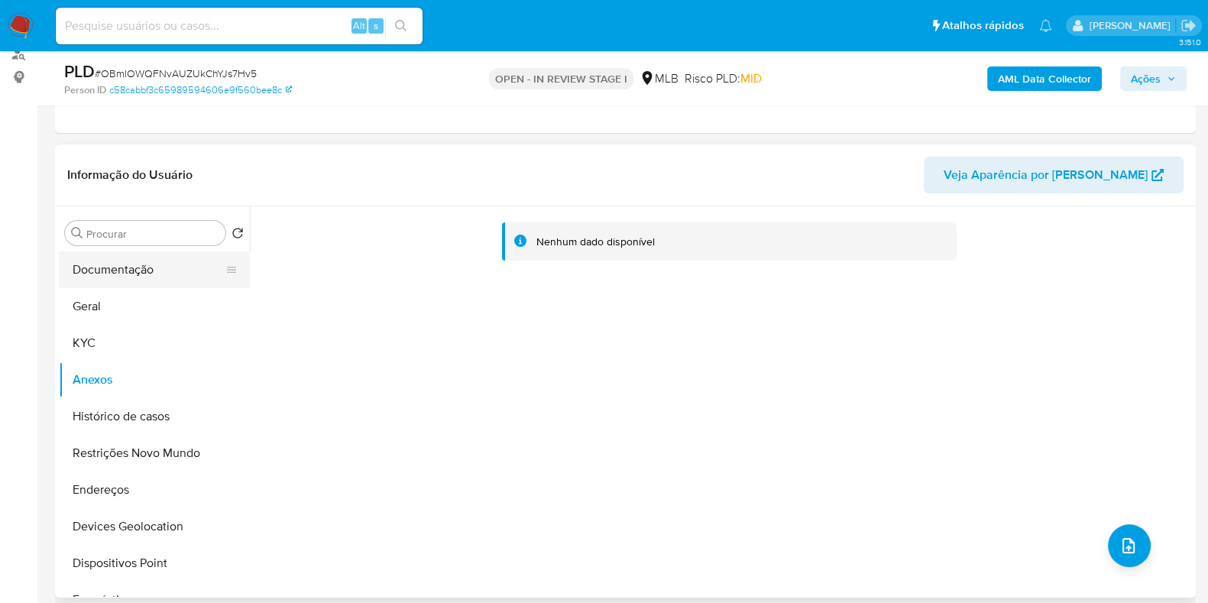
click at [148, 264] on button "Documentação" at bounding box center [148, 269] width 179 height 37
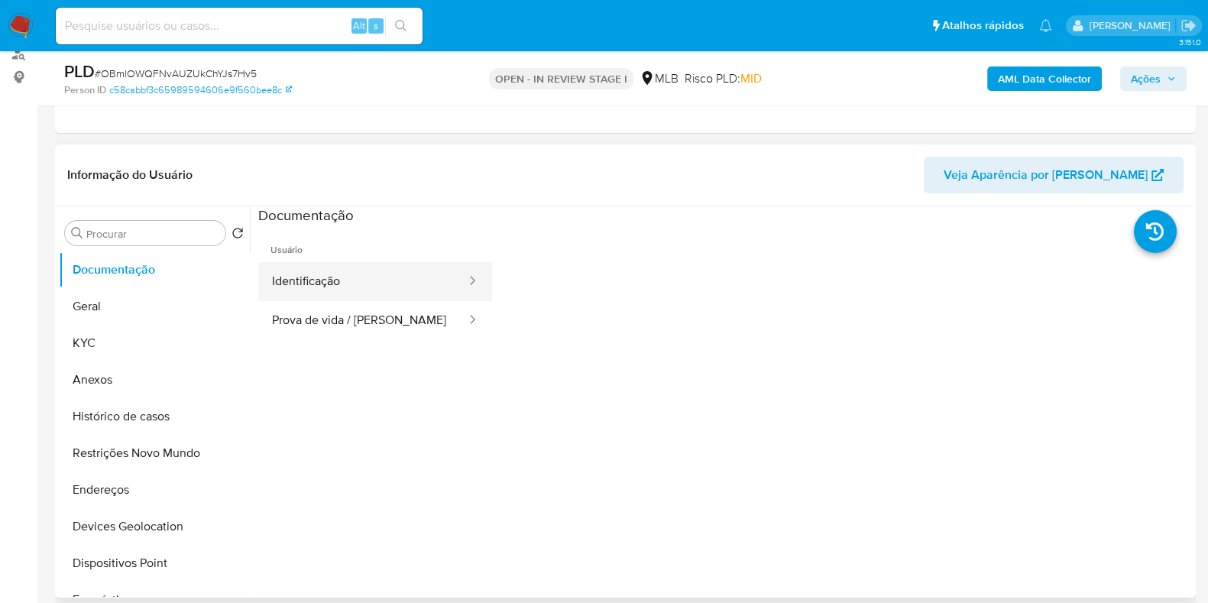
click at [363, 298] on button "Identificação" at bounding box center [362, 281] width 209 height 39
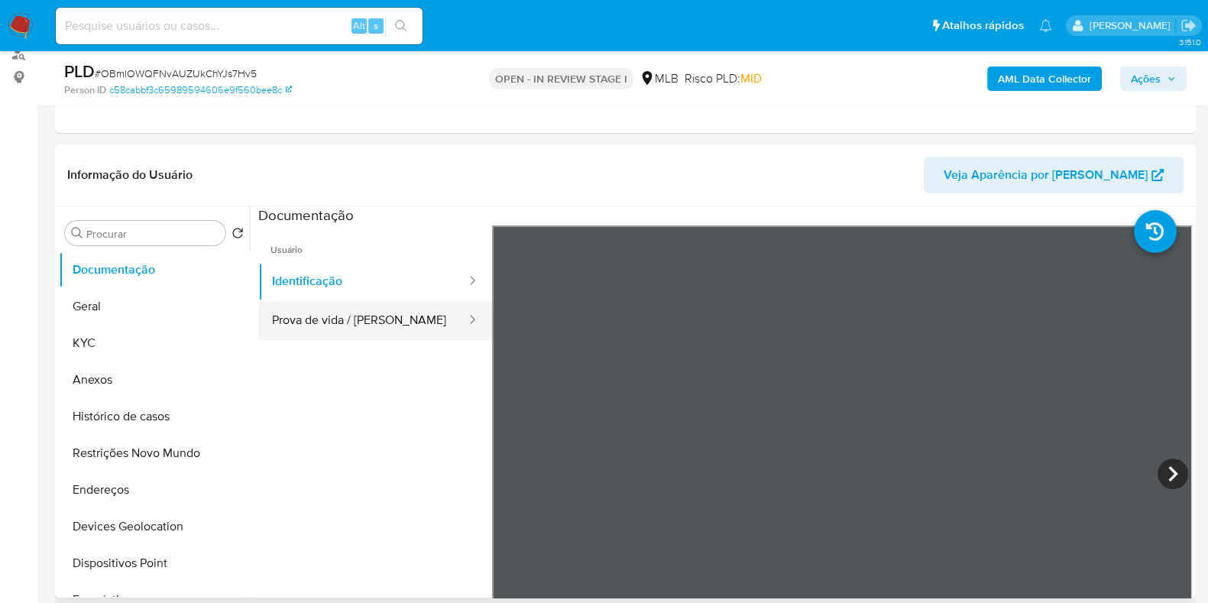
click at [393, 326] on button "Prova de vida / [PERSON_NAME]" at bounding box center [362, 320] width 209 height 39
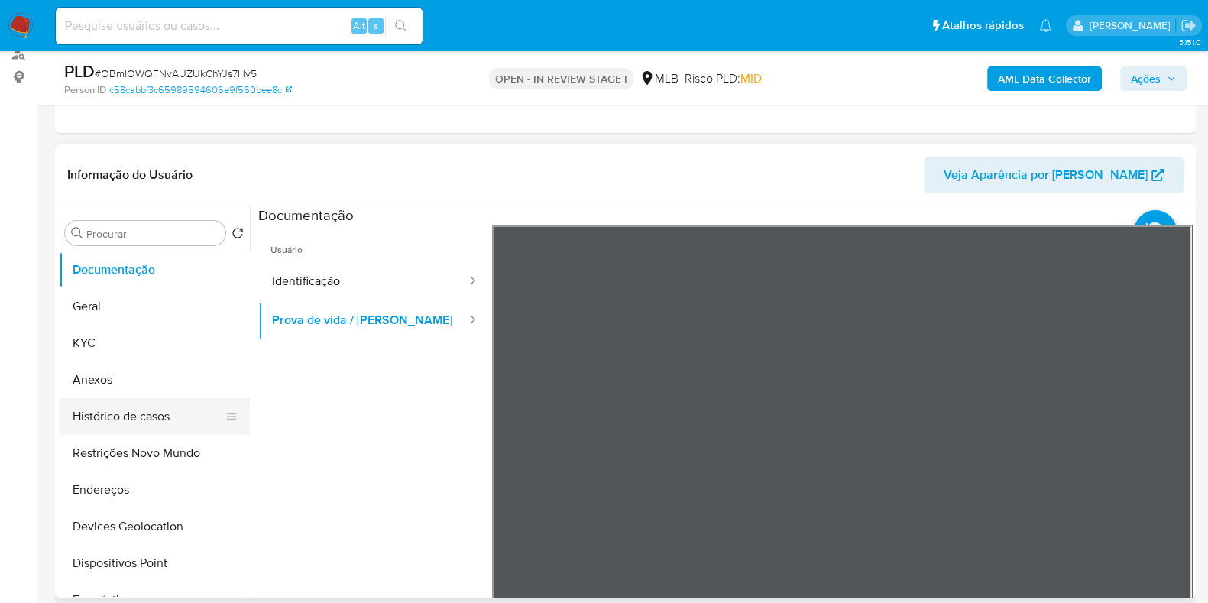
click at [122, 412] on button "Histórico de casos" at bounding box center [148, 416] width 179 height 37
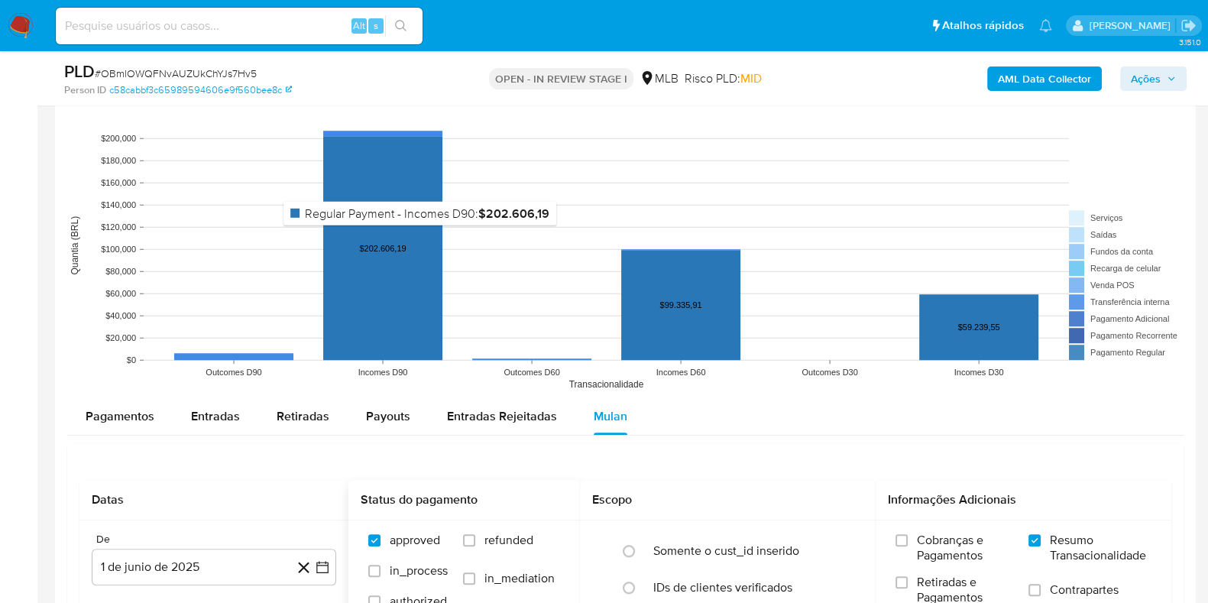
scroll to position [1528, 0]
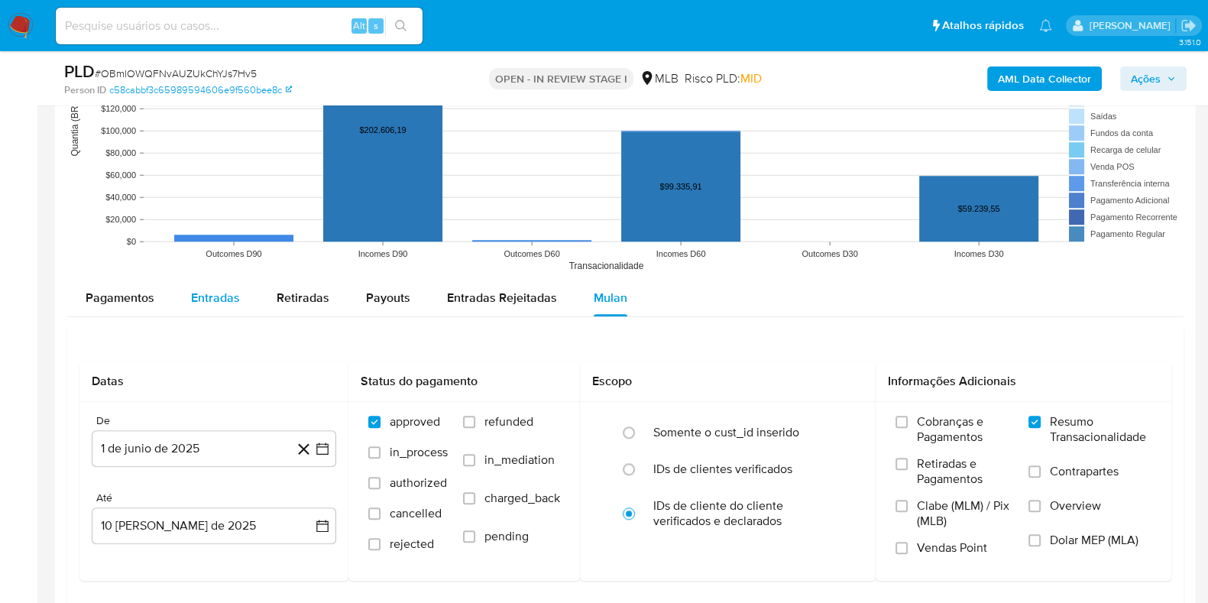
click at [226, 297] on span "Entradas" at bounding box center [215, 298] width 49 height 18
select select "10"
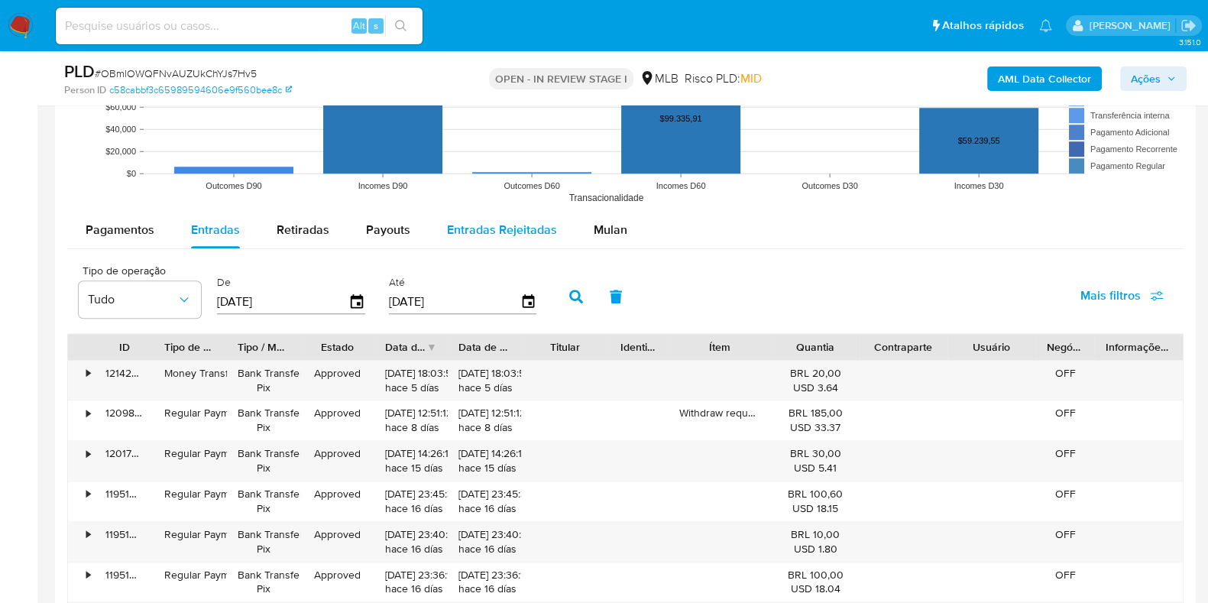
scroll to position [1720, 0]
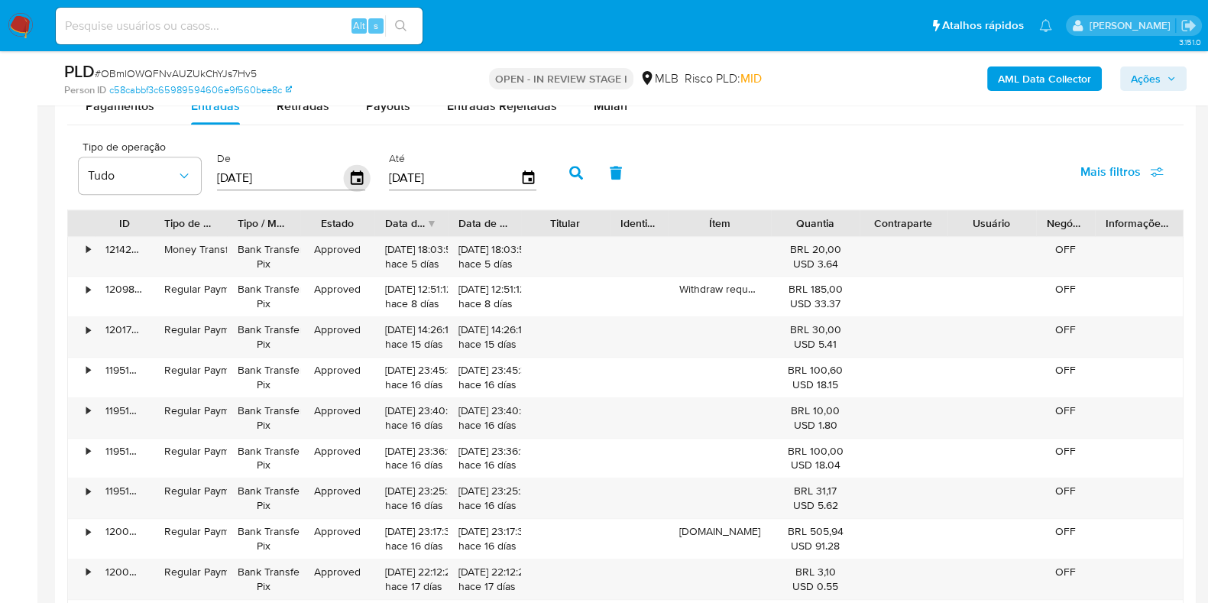
click at [355, 178] on icon "button" at bounding box center [357, 177] width 12 height 14
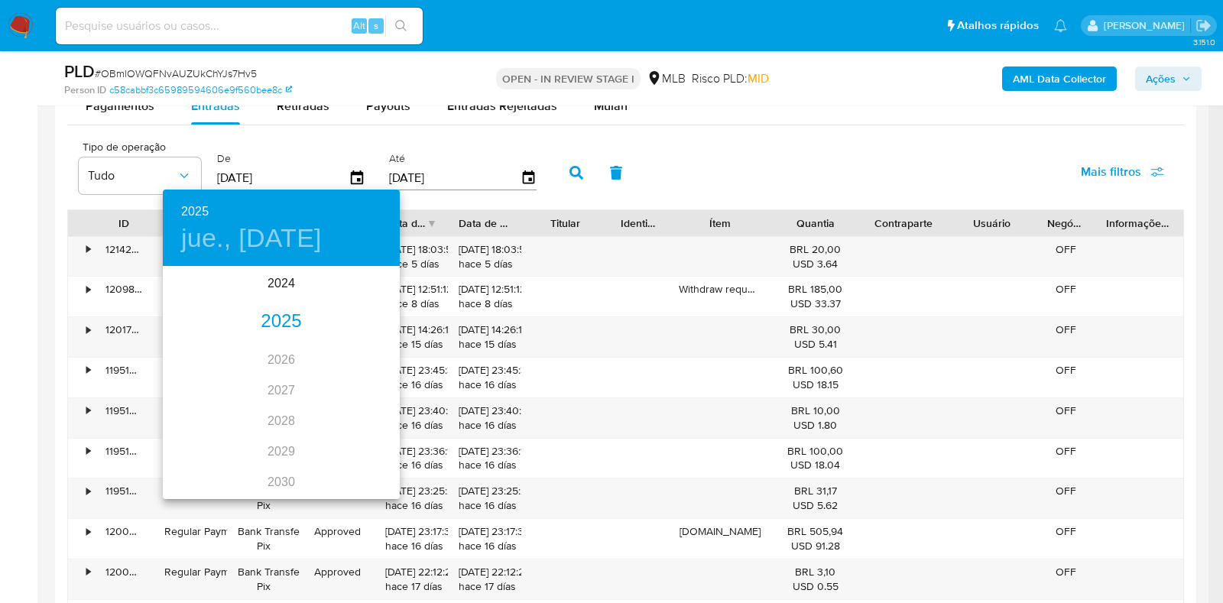
click at [288, 315] on div "2025" at bounding box center [281, 321] width 237 height 31
click at [275, 348] on div "may." at bounding box center [281, 354] width 79 height 57
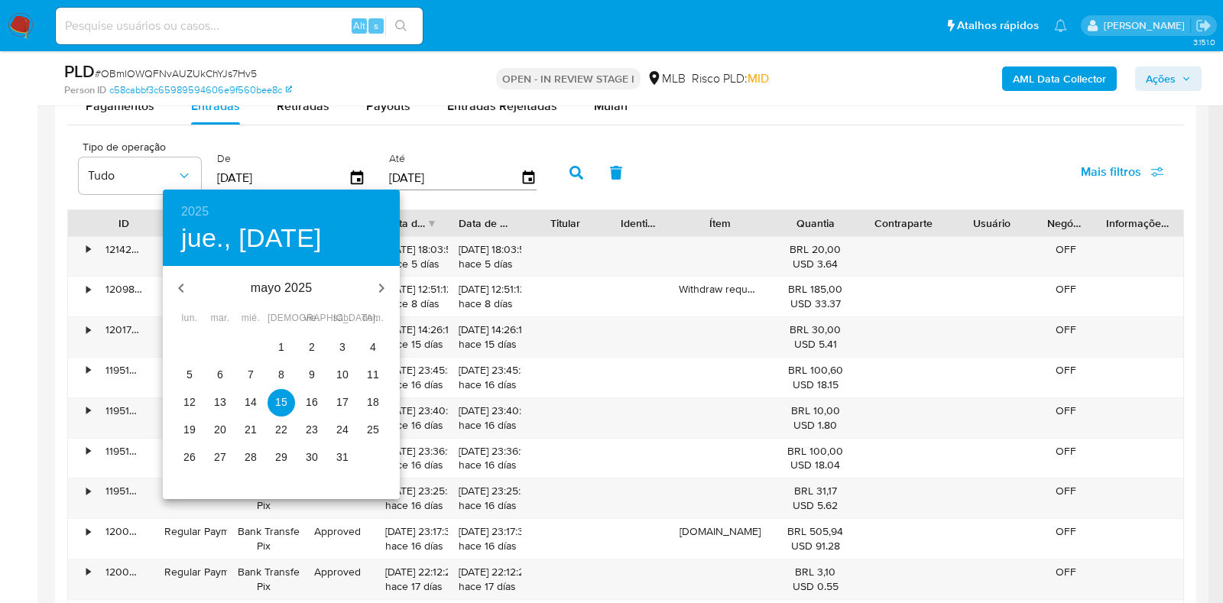
click at [277, 342] on span "1" at bounding box center [281, 346] width 28 height 15
type input "[DATE]"
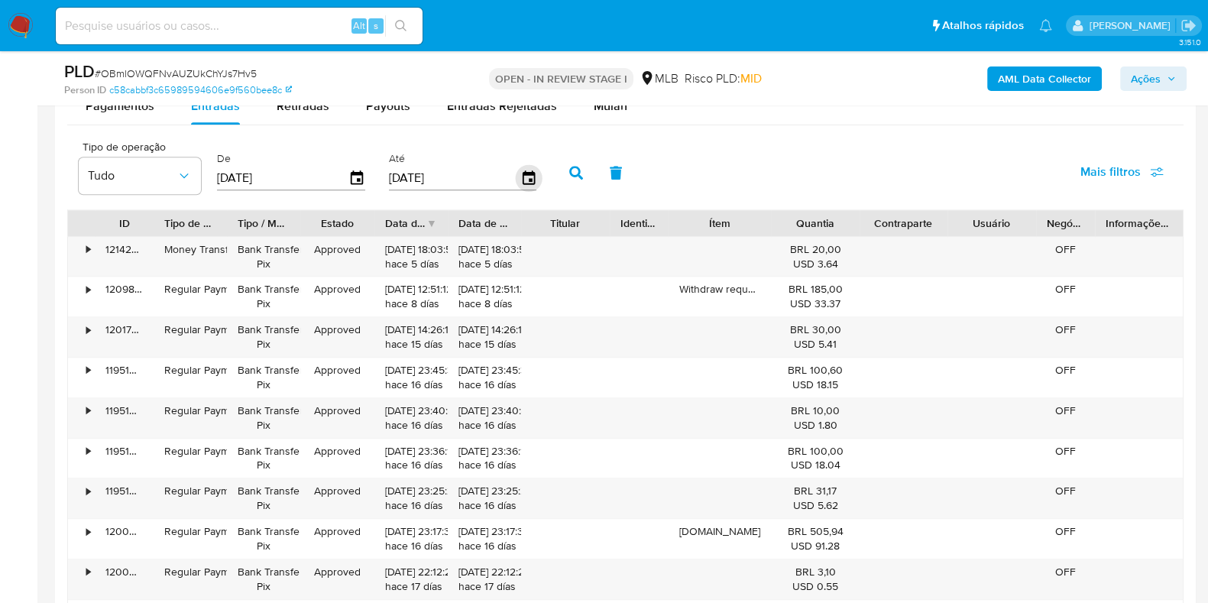
click at [515, 178] on icon "button" at bounding box center [528, 178] width 27 height 27
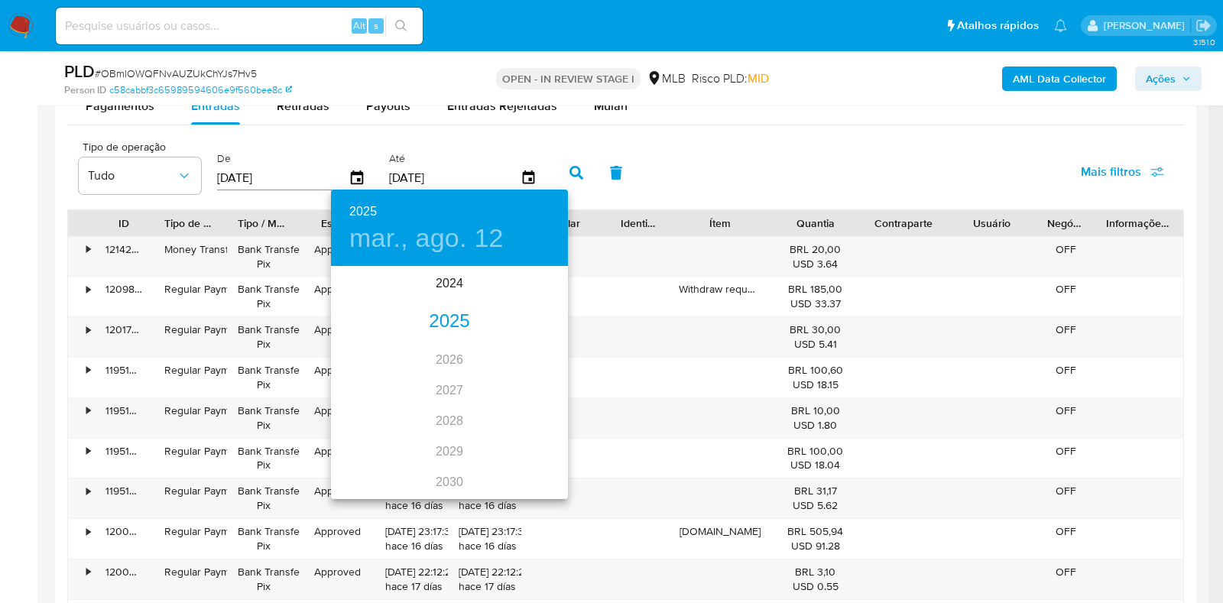
click at [439, 316] on div "2025" at bounding box center [449, 321] width 237 height 31
click at [462, 344] on div "may." at bounding box center [449, 354] width 79 height 57
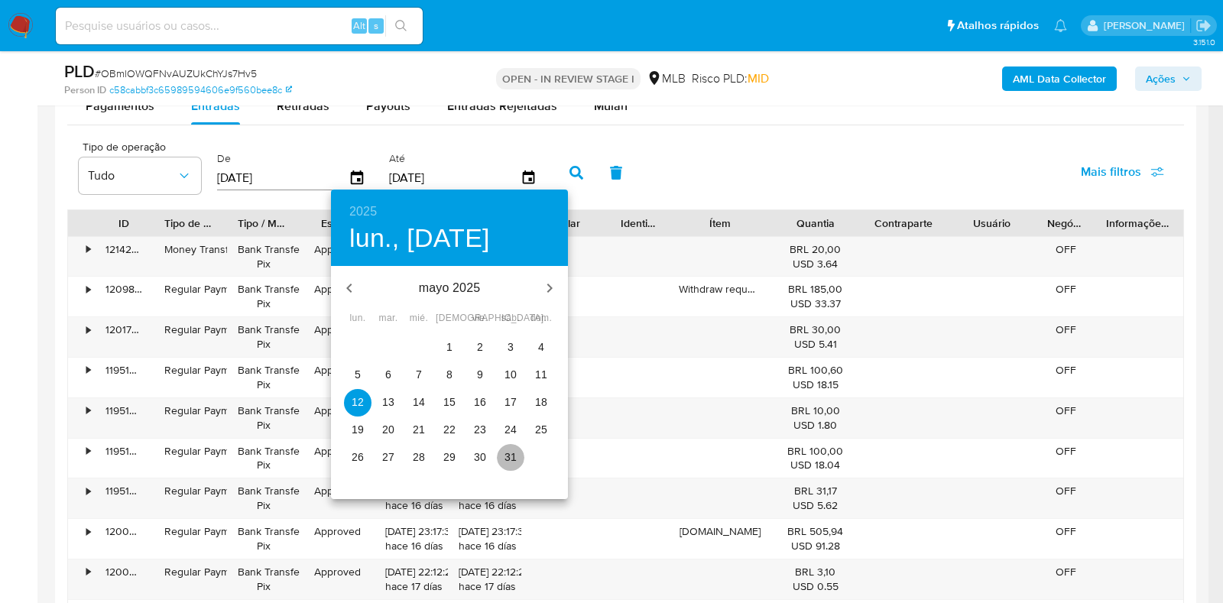
click at [507, 456] on p "31" at bounding box center [510, 456] width 12 height 15
type input "[DATE]"
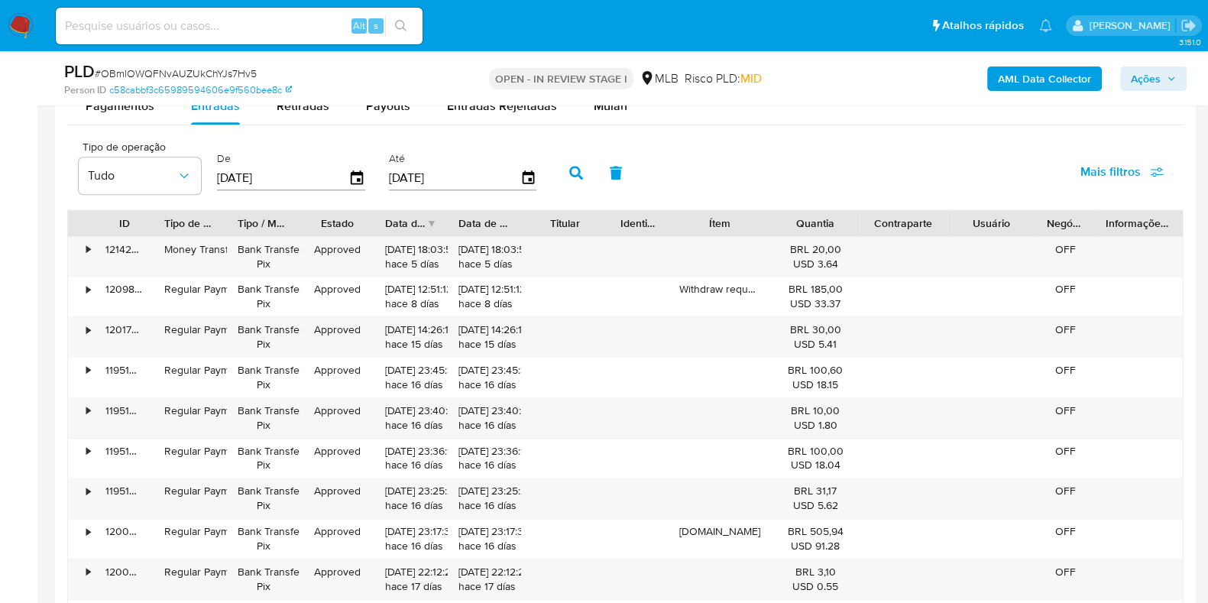
click at [569, 170] on icon "button" at bounding box center [576, 173] width 14 height 14
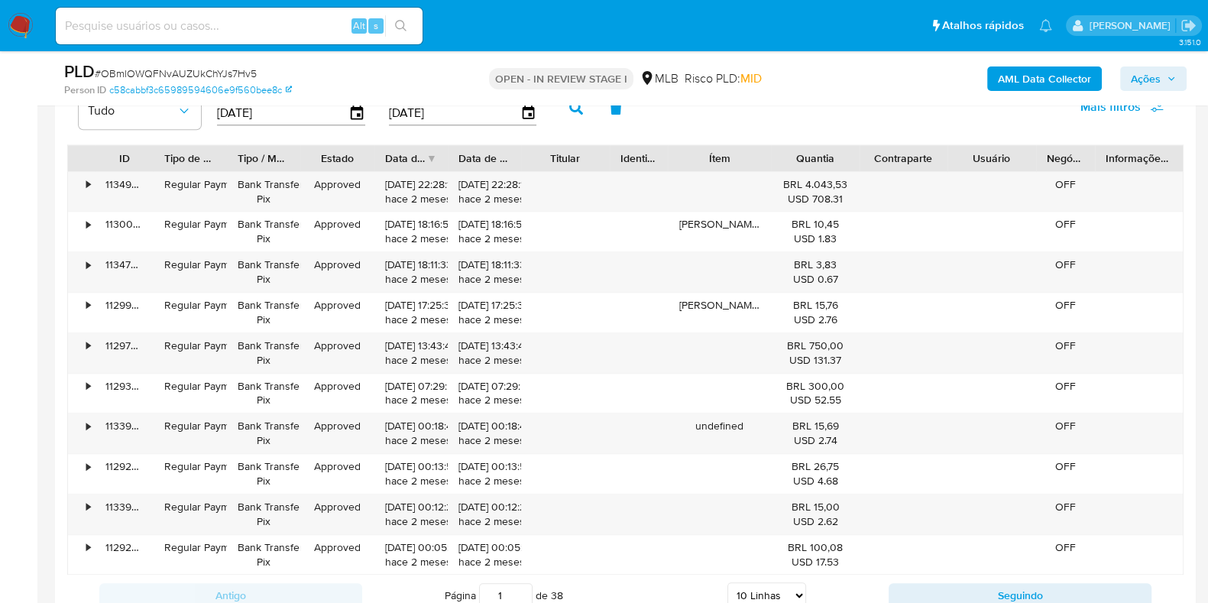
scroll to position [1815, 0]
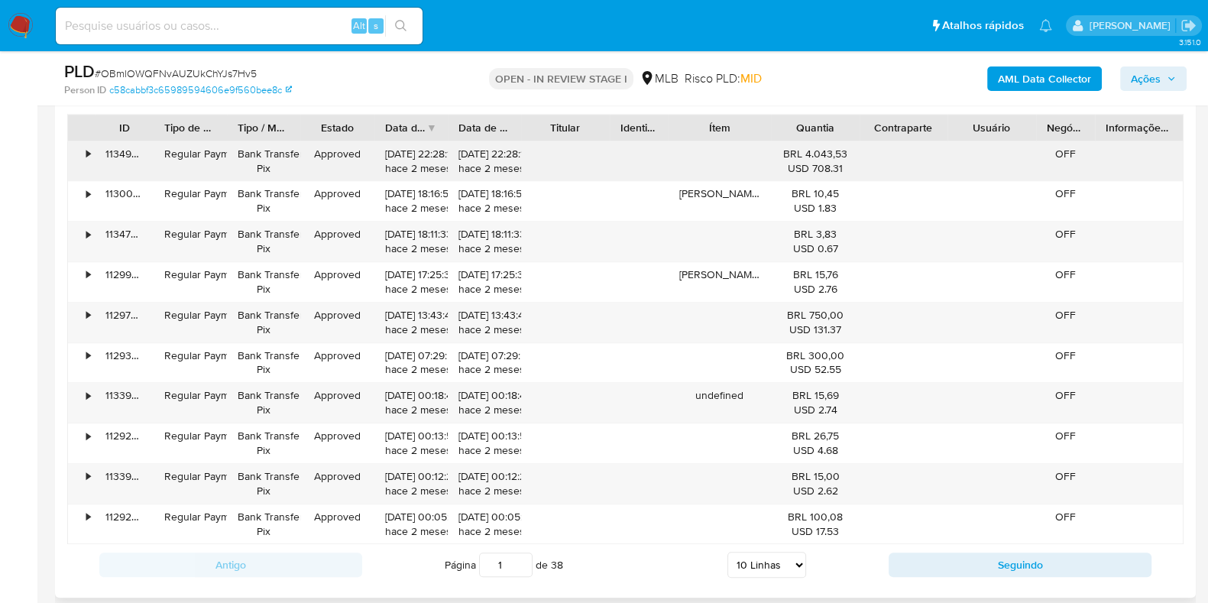
click at [89, 151] on div "•" at bounding box center [88, 154] width 4 height 15
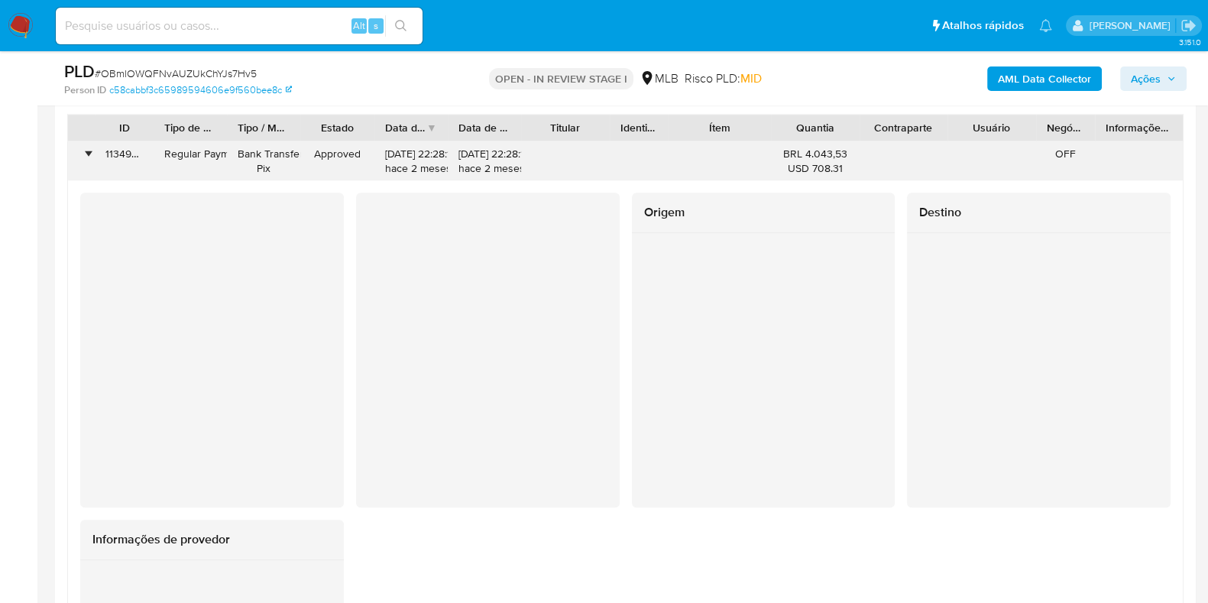
click at [89, 151] on div "•" at bounding box center [88, 154] width 4 height 15
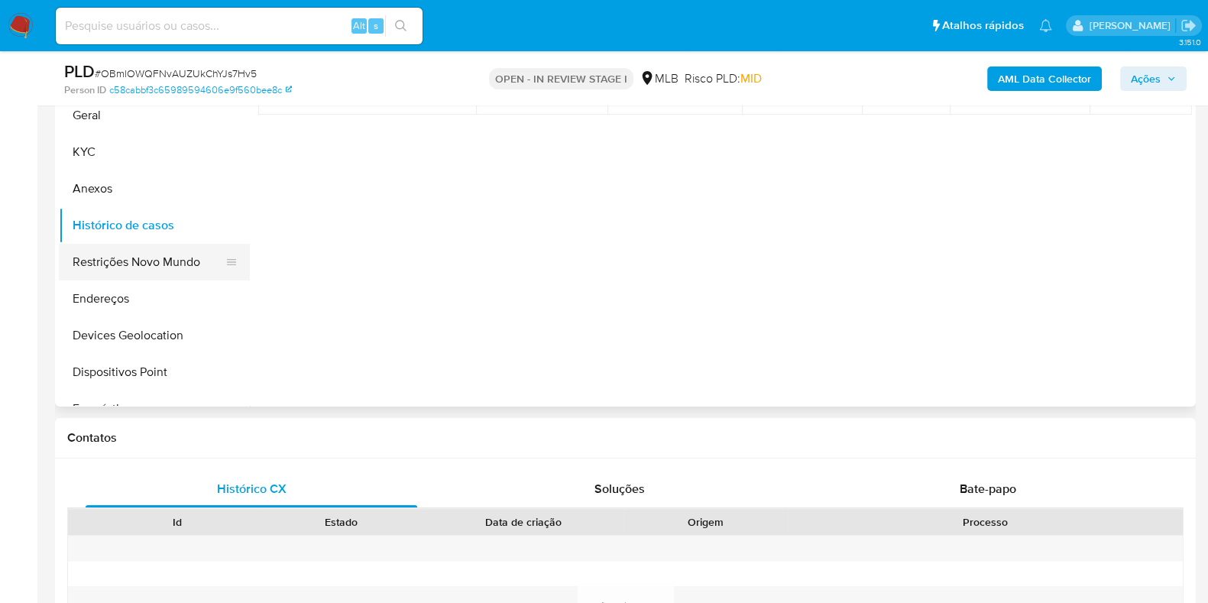
scroll to position [190, 0]
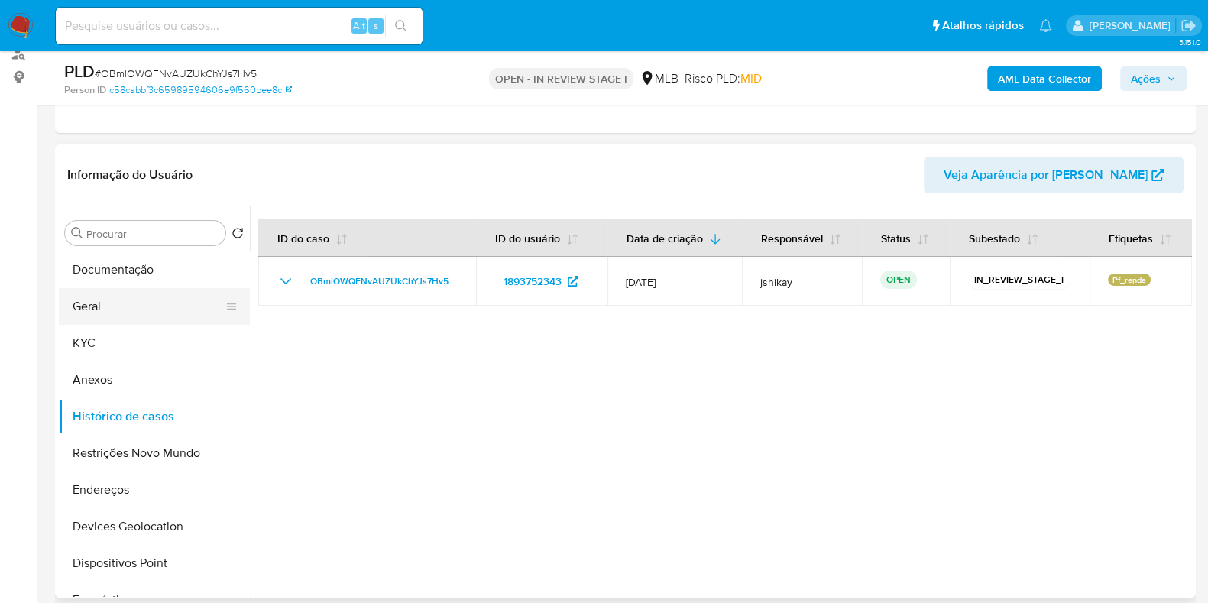
click at [119, 319] on button "Geral" at bounding box center [148, 306] width 179 height 37
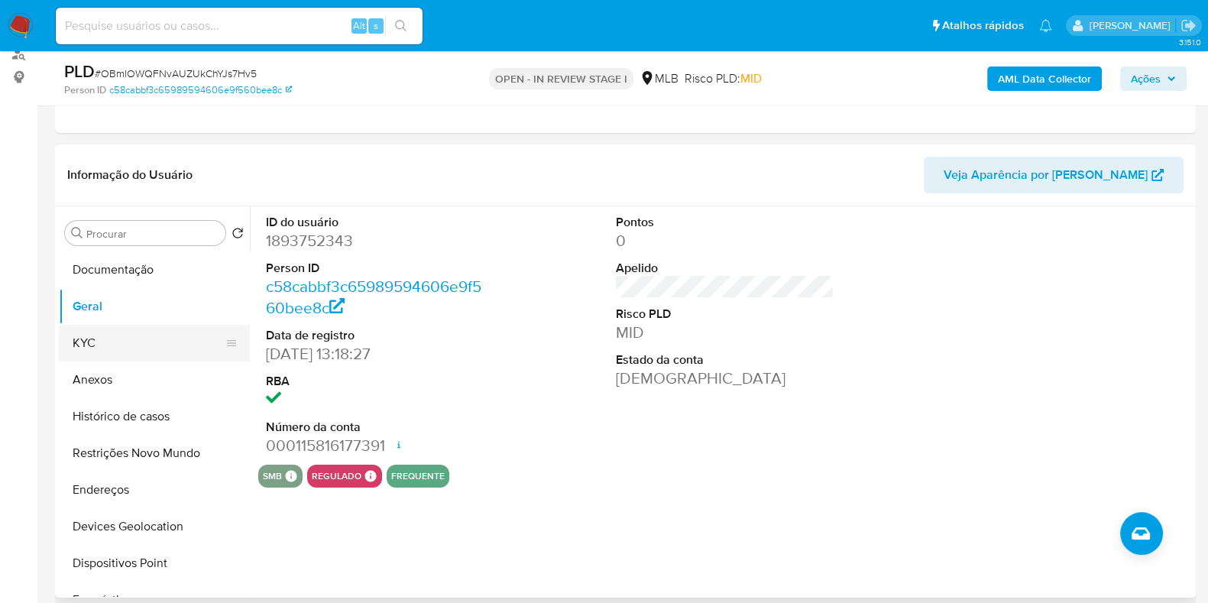
click at [102, 339] on button "KYC" at bounding box center [148, 343] width 179 height 37
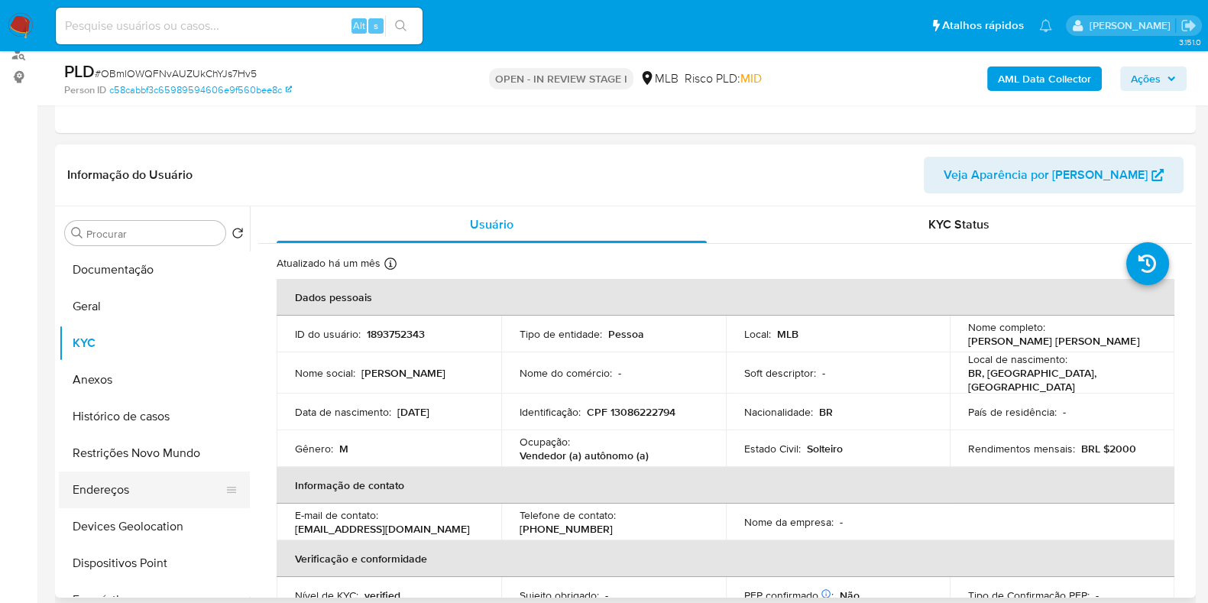
drag, startPoint x: 129, startPoint y: 498, endPoint x: 141, endPoint y: 497, distance: 11.6
click at [129, 498] on button "Endereços" at bounding box center [148, 490] width 179 height 37
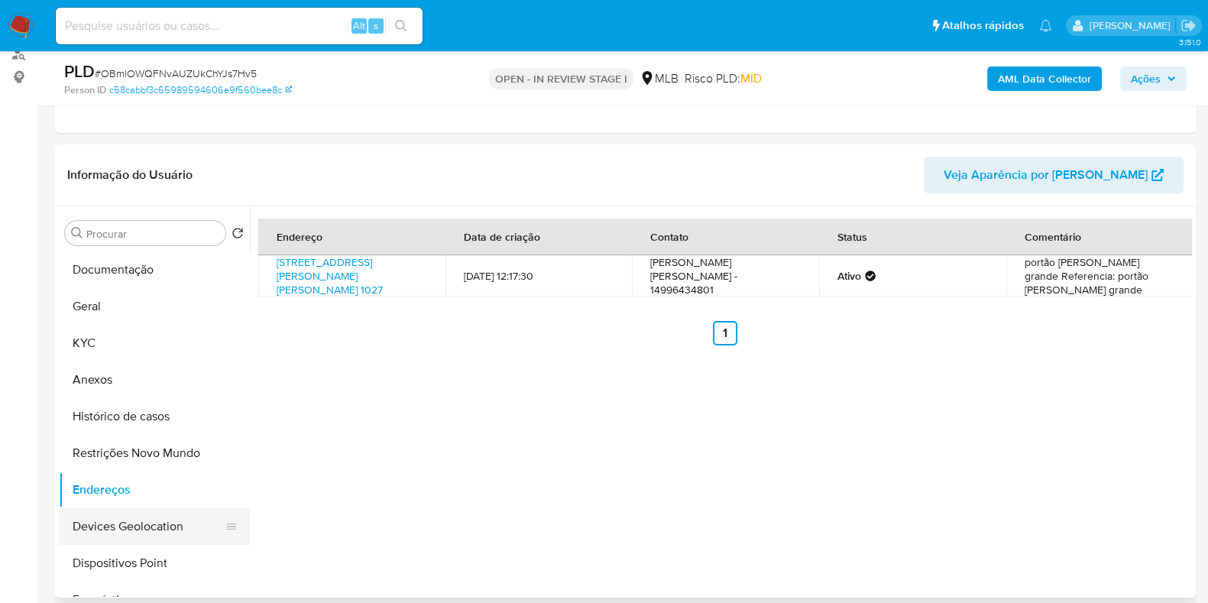
click at [138, 537] on button "Devices Geolocation" at bounding box center [148, 526] width 179 height 37
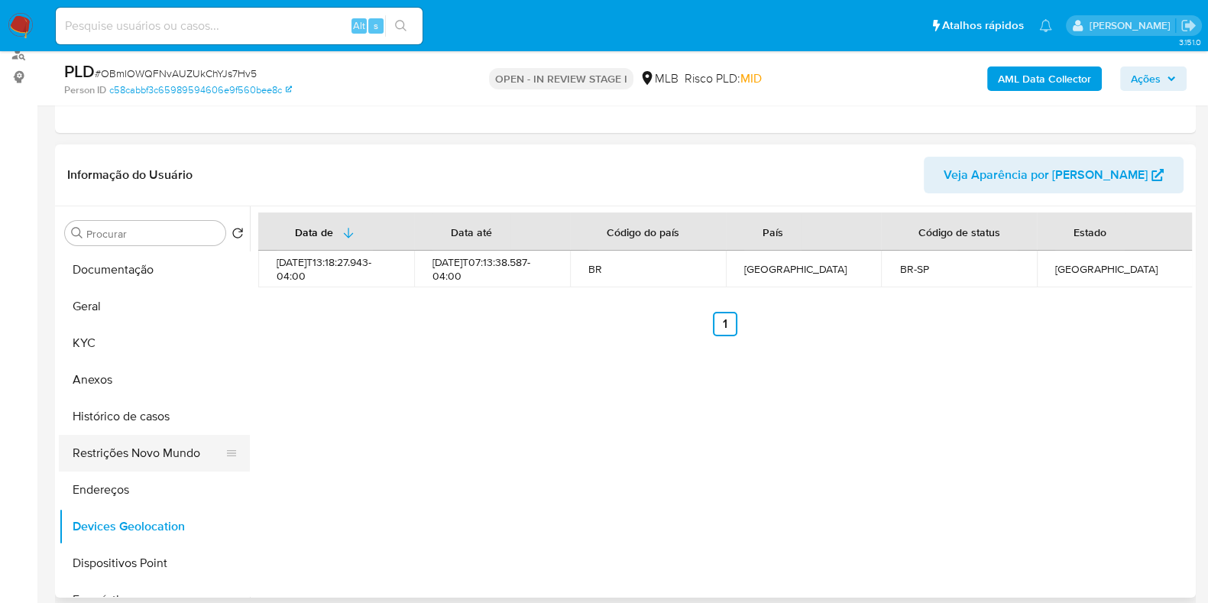
click at [130, 449] on button "Restrições Novo Mundo" at bounding box center [148, 453] width 179 height 37
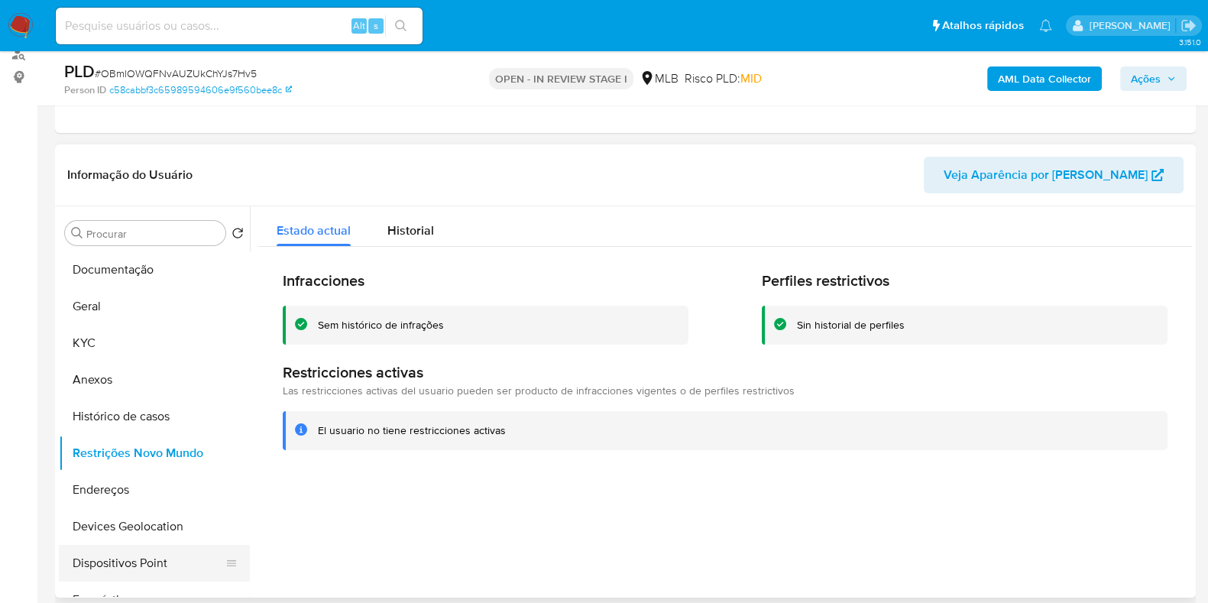
click at [121, 567] on button "Dispositivos Point" at bounding box center [148, 563] width 179 height 37
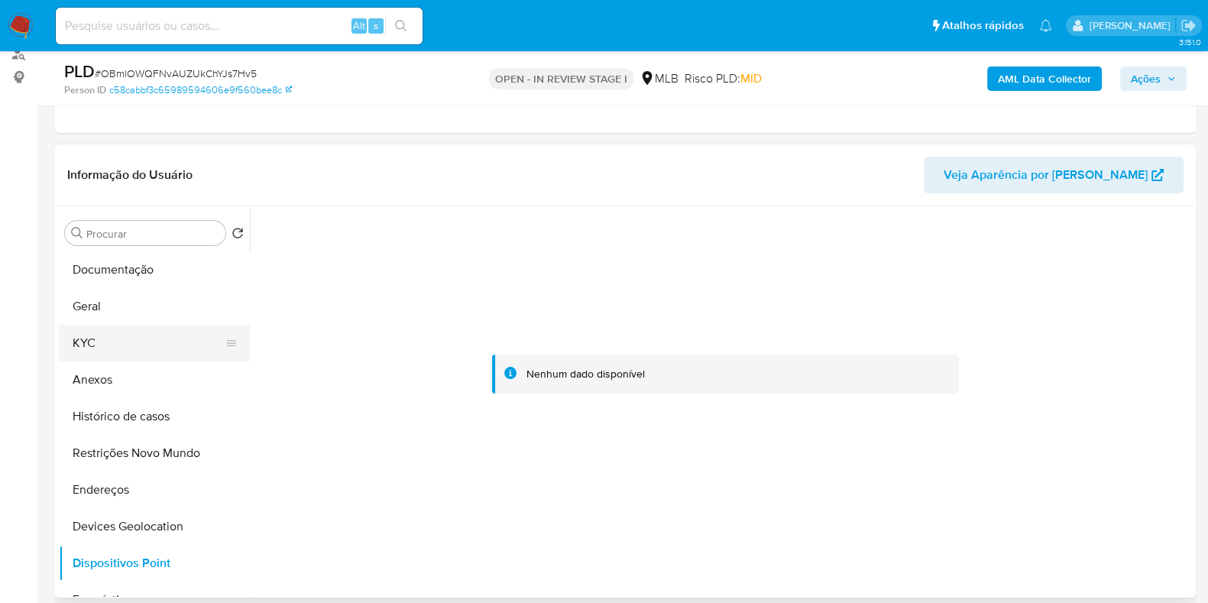
click at [119, 338] on button "KYC" at bounding box center [148, 343] width 179 height 37
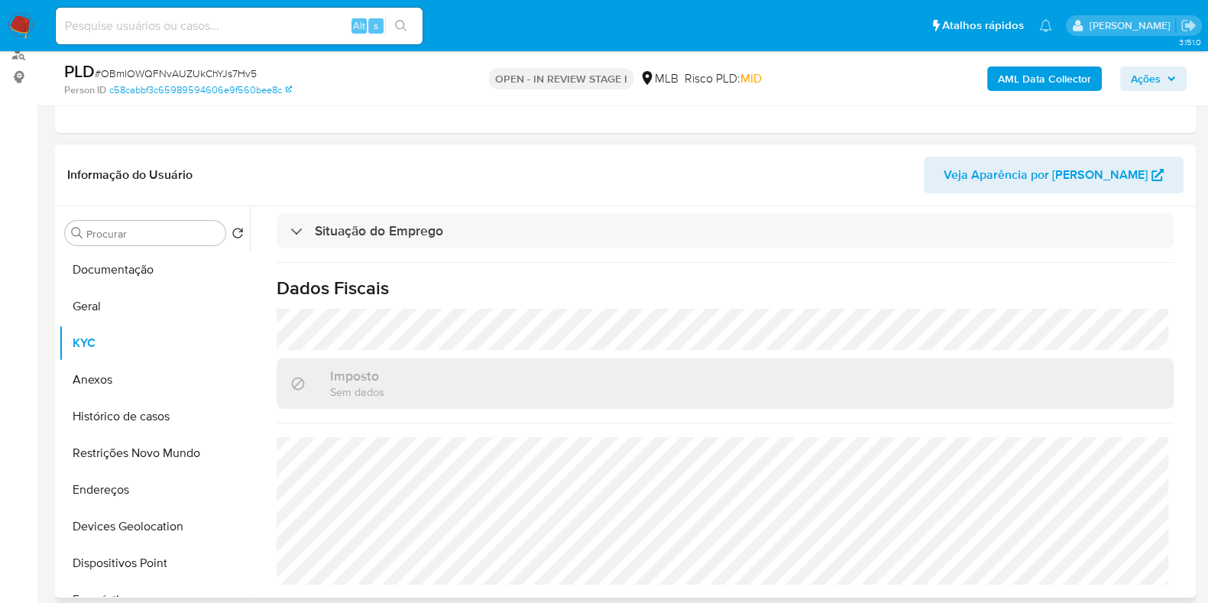
scroll to position [664, 0]
click at [73, 381] on button "Anexos" at bounding box center [148, 379] width 179 height 37
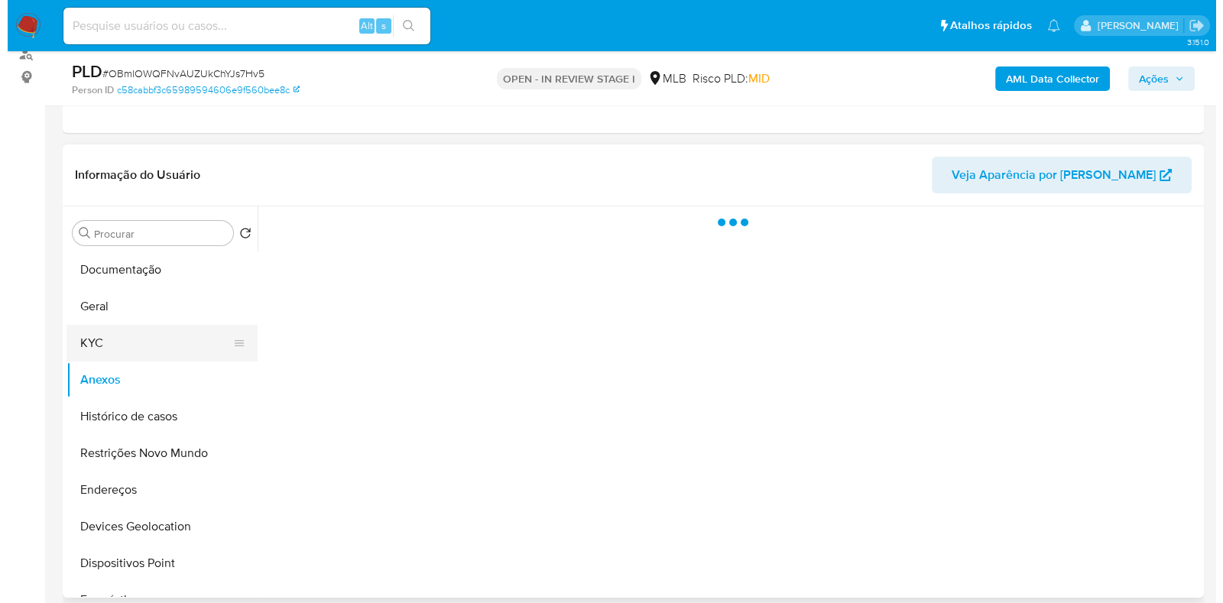
scroll to position [0, 0]
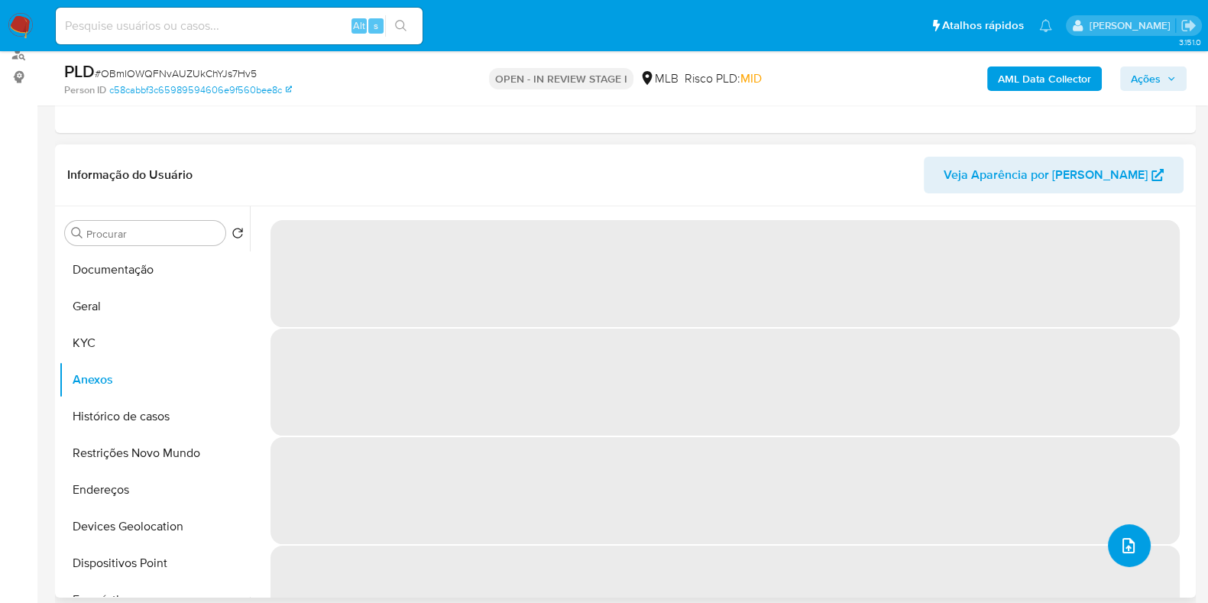
click at [1110, 543] on button "upload-file" at bounding box center [1129, 545] width 43 height 43
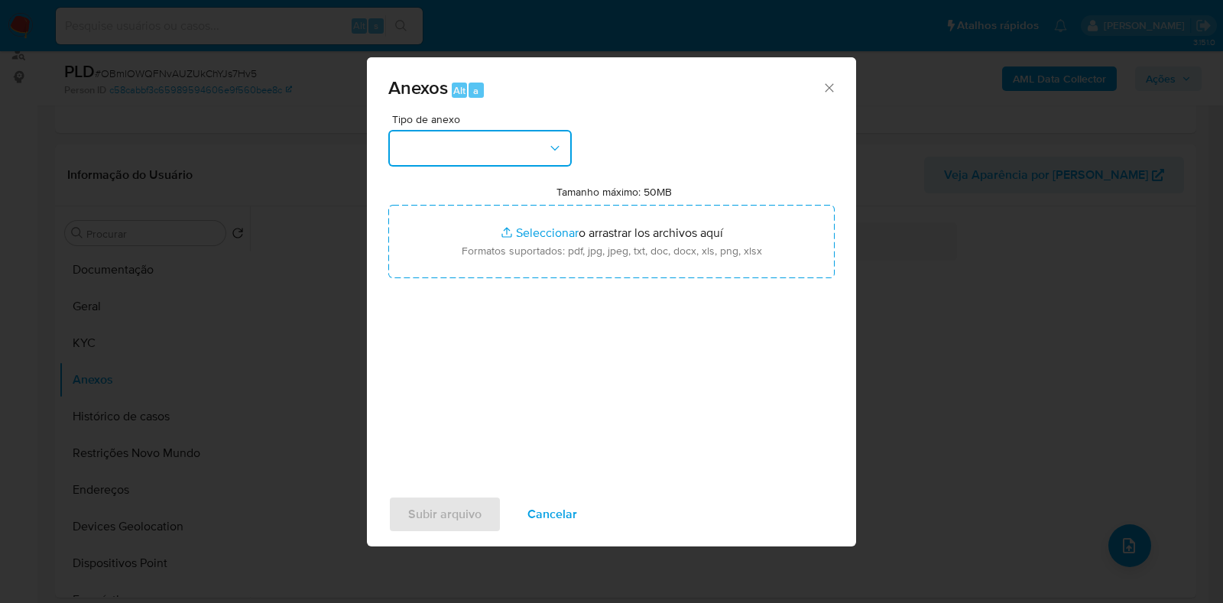
click at [459, 154] on button "button" at bounding box center [479, 148] width 183 height 37
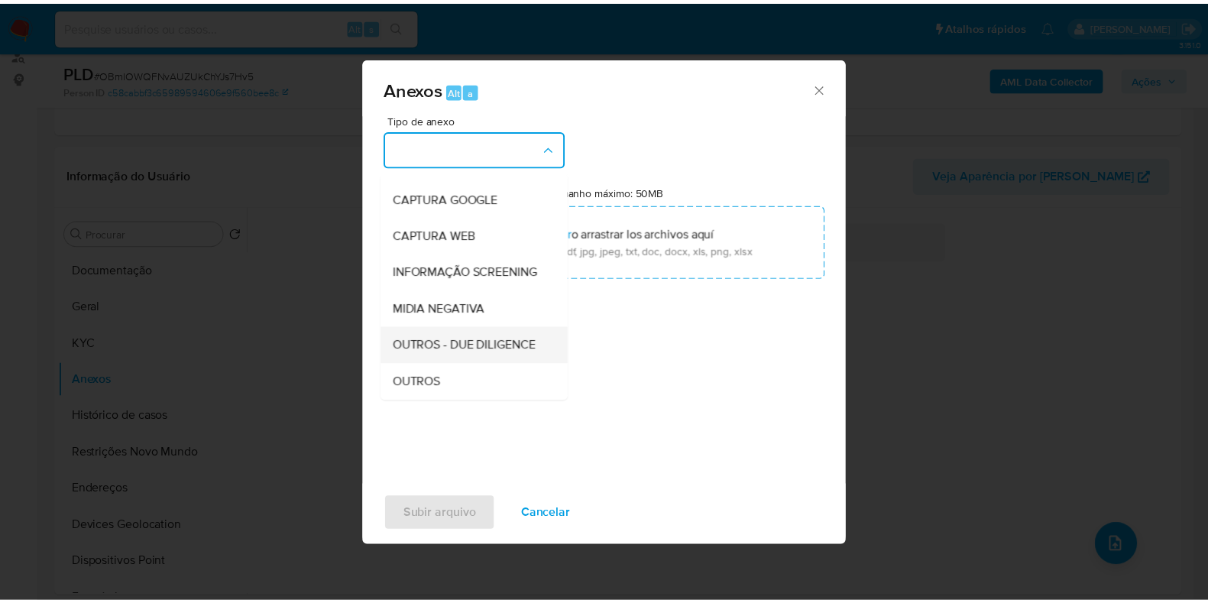
scroll to position [95, 0]
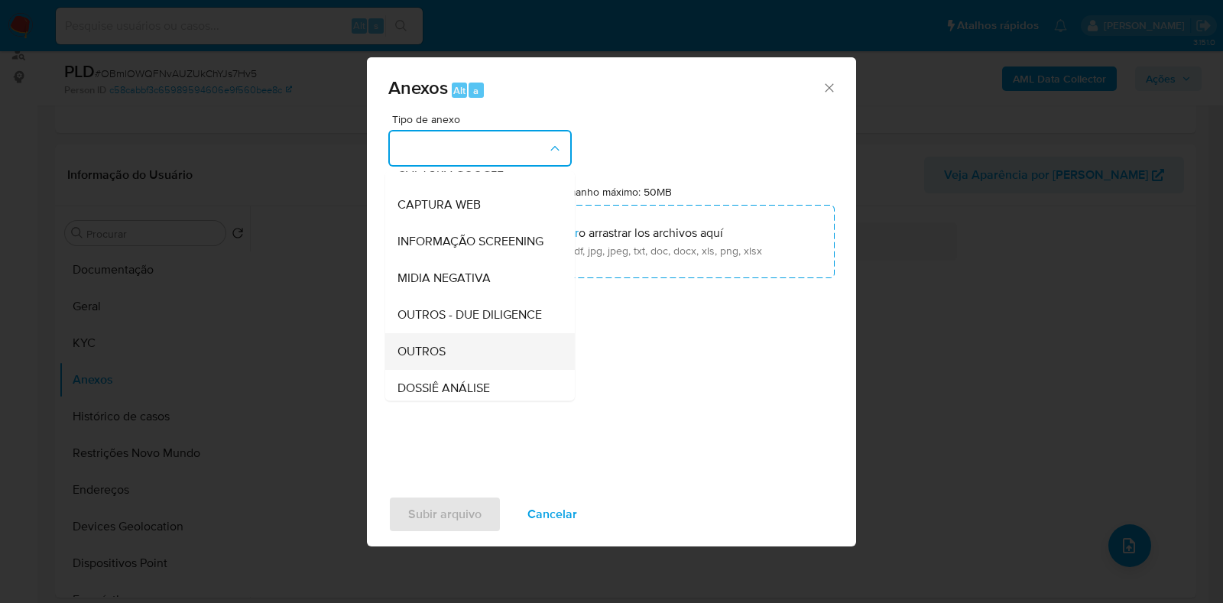
click at [455, 370] on div "OUTROS" at bounding box center [475, 351] width 156 height 37
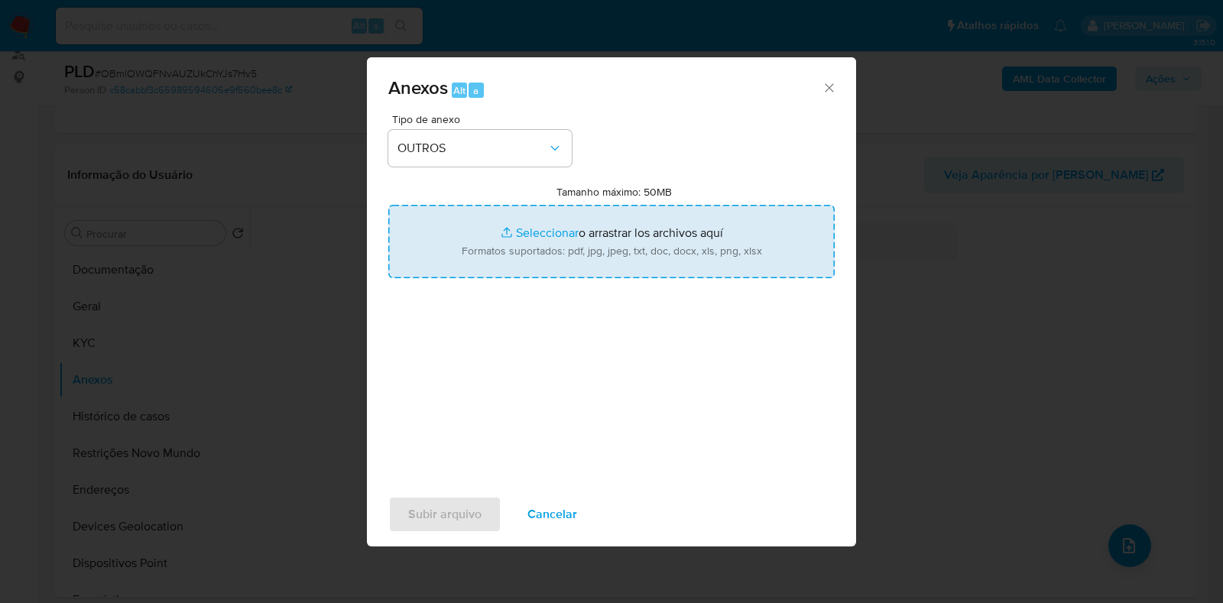
click at [564, 244] on input "Tamanho máximo: 50MB Seleccionar archivos" at bounding box center [611, 241] width 446 height 73
type input "C:\fakepath\Mulan 1893752343_2025_08_12_08_25_05 - Resumen TX.pdf"
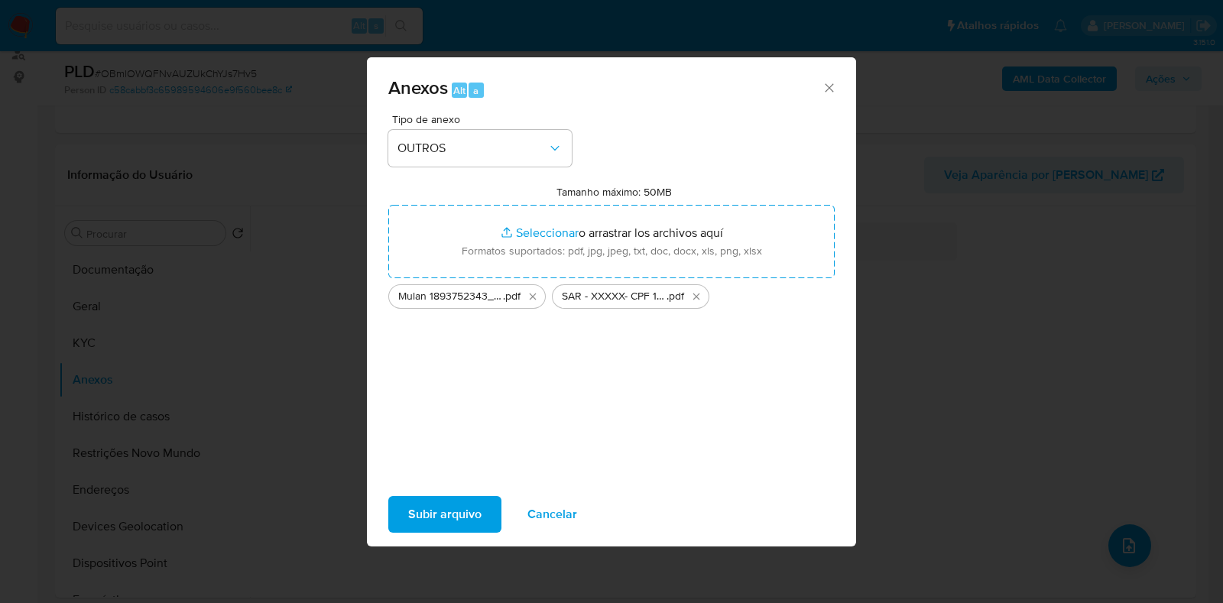
click at [455, 513] on span "Subir arquivo" at bounding box center [444, 515] width 73 height 34
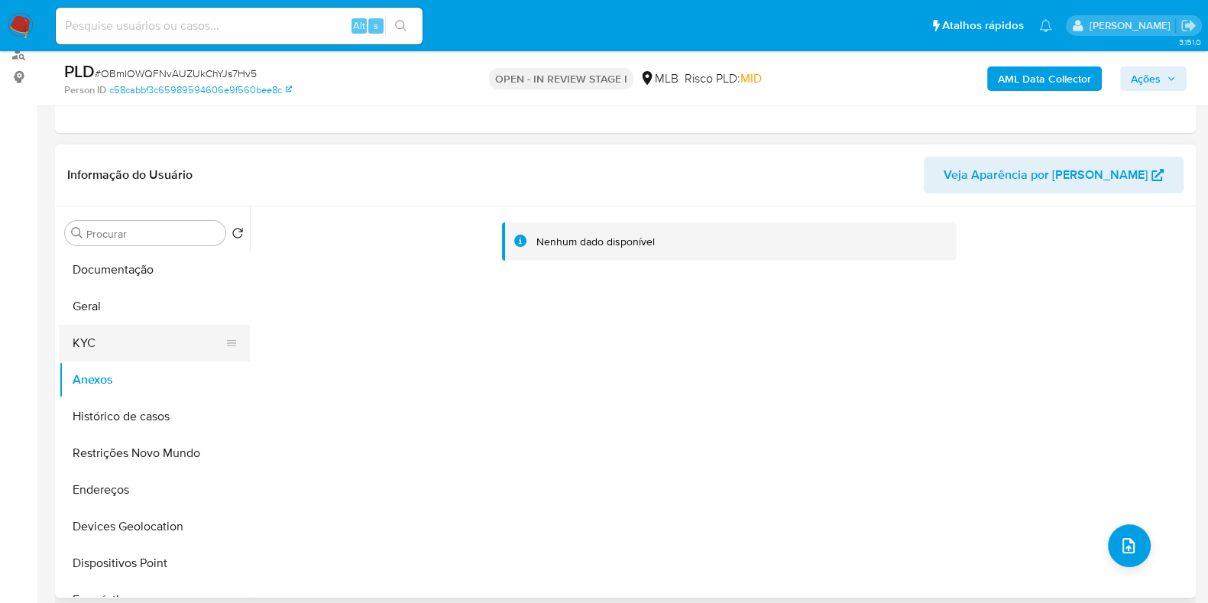
click at [118, 342] on button "KYC" at bounding box center [148, 343] width 179 height 37
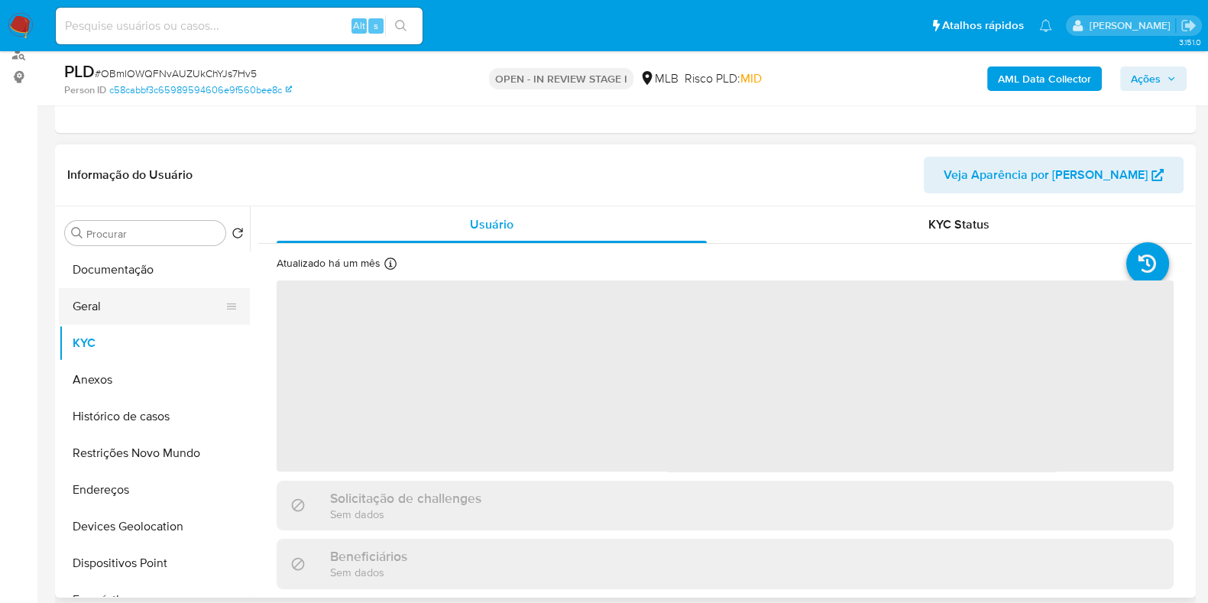
click at [130, 306] on button "Geral" at bounding box center [148, 306] width 179 height 37
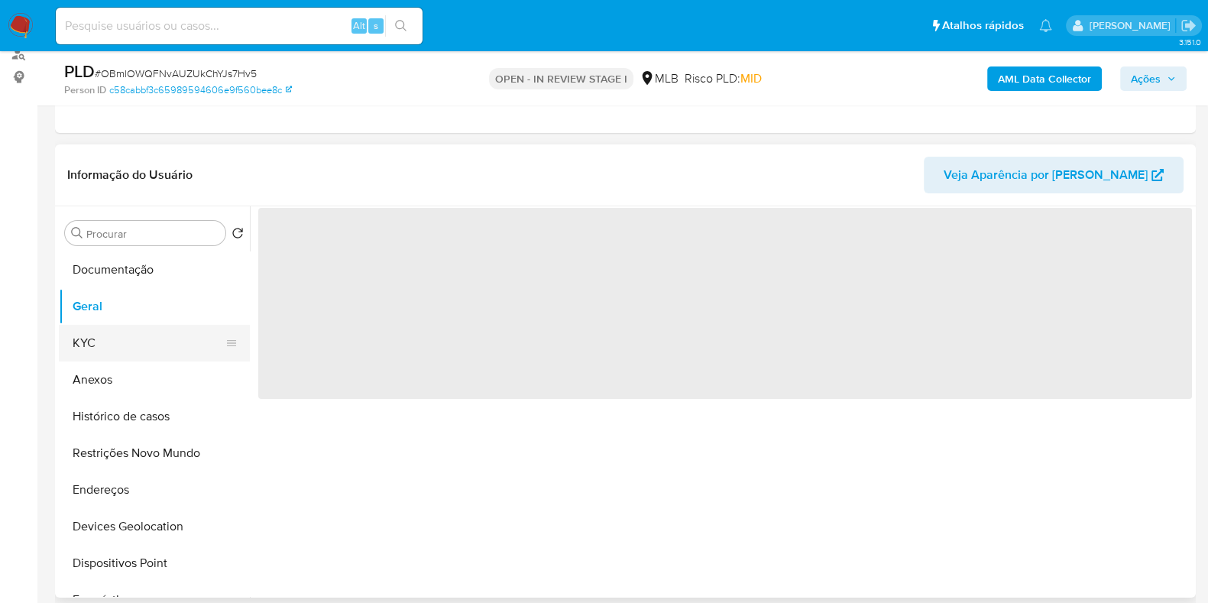
click at [132, 344] on button "KYC" at bounding box center [148, 343] width 179 height 37
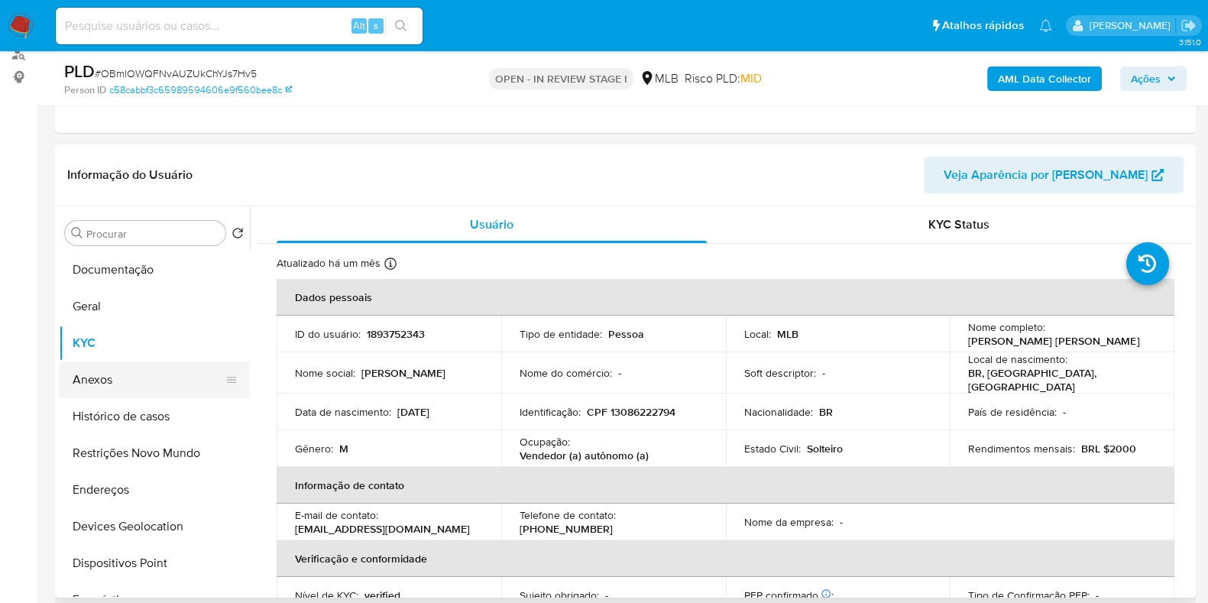
click at [118, 381] on button "Anexos" at bounding box center [148, 379] width 179 height 37
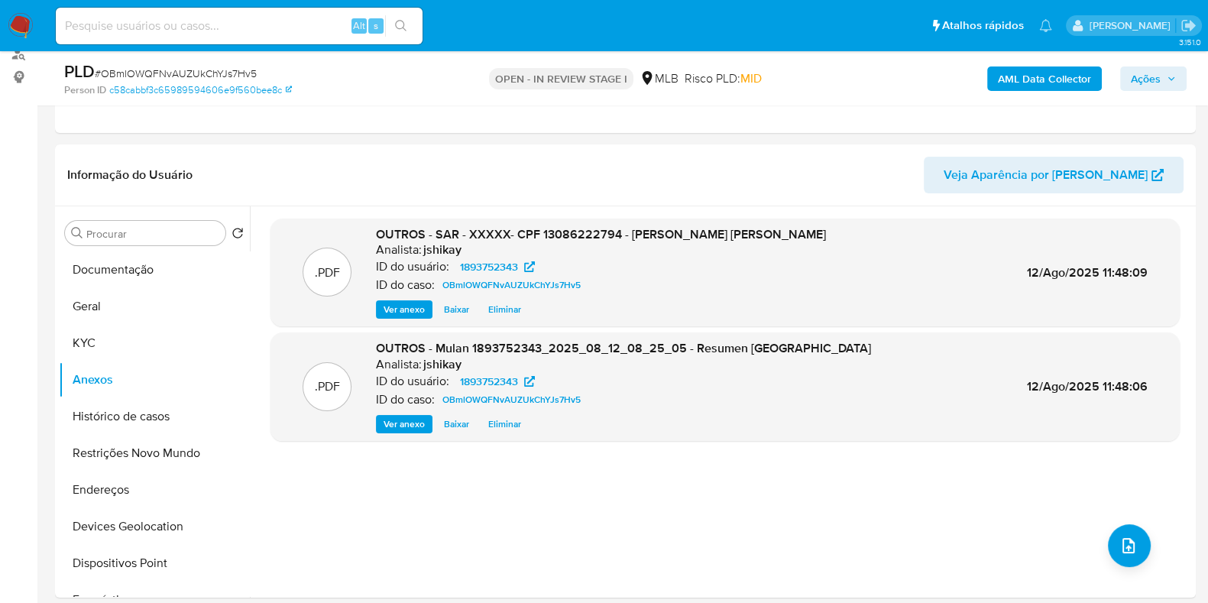
click at [1162, 78] on span "Ações" at bounding box center [1153, 78] width 45 height 21
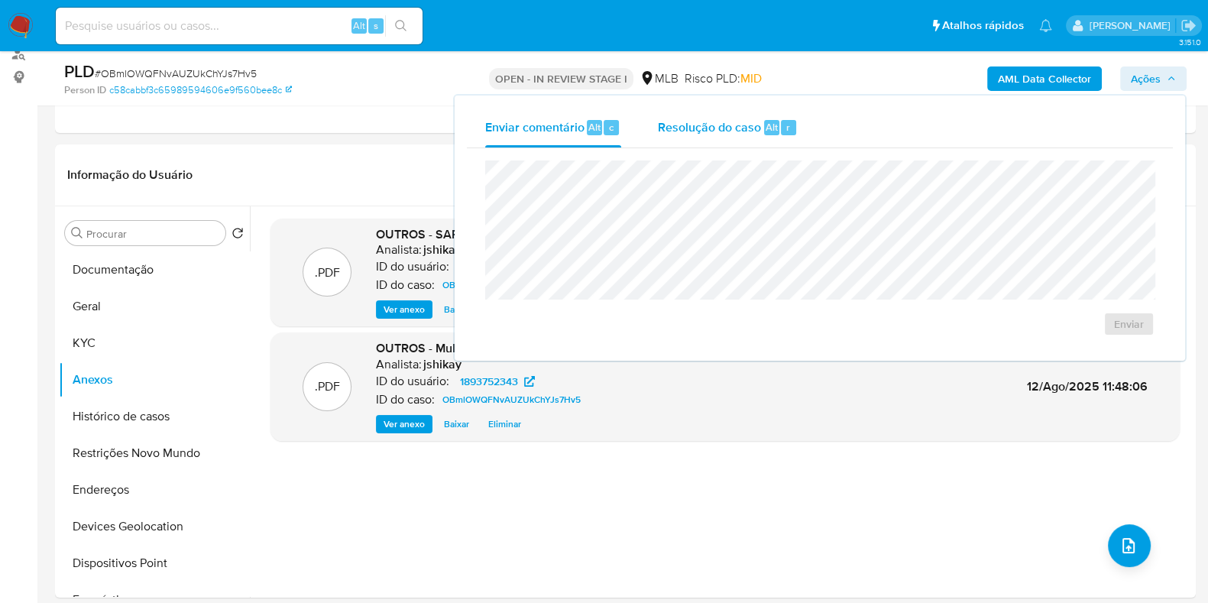
click at [733, 125] on span "Resolução do caso" at bounding box center [709, 127] width 103 height 18
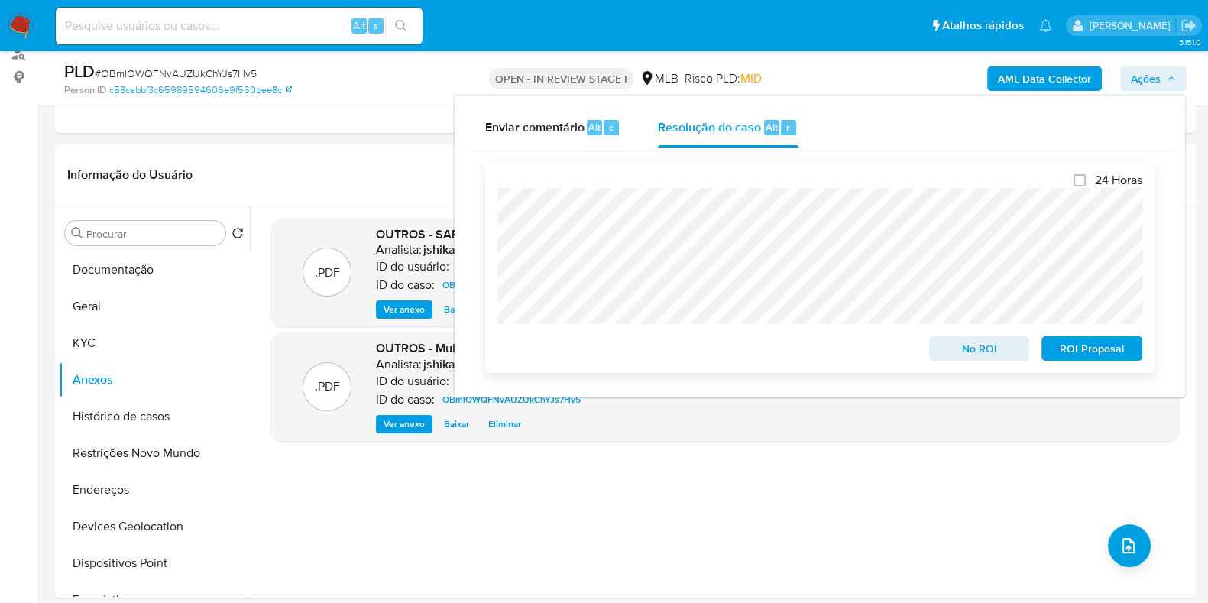
click at [1099, 355] on span "ROI Proposal" at bounding box center [1091, 348] width 79 height 21
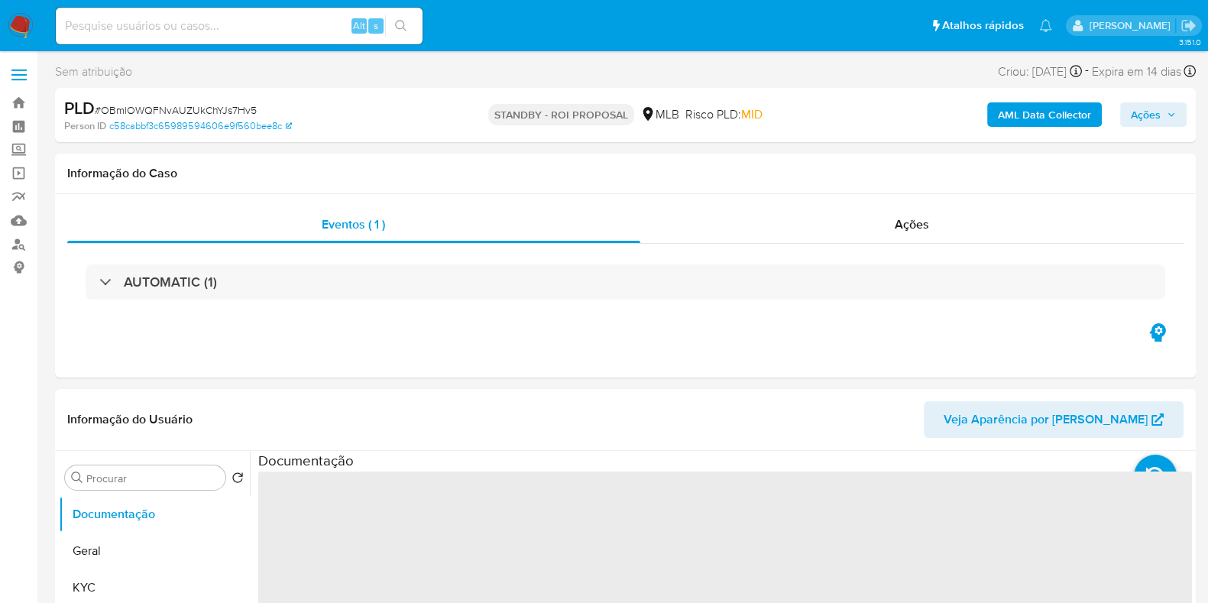
select select "10"
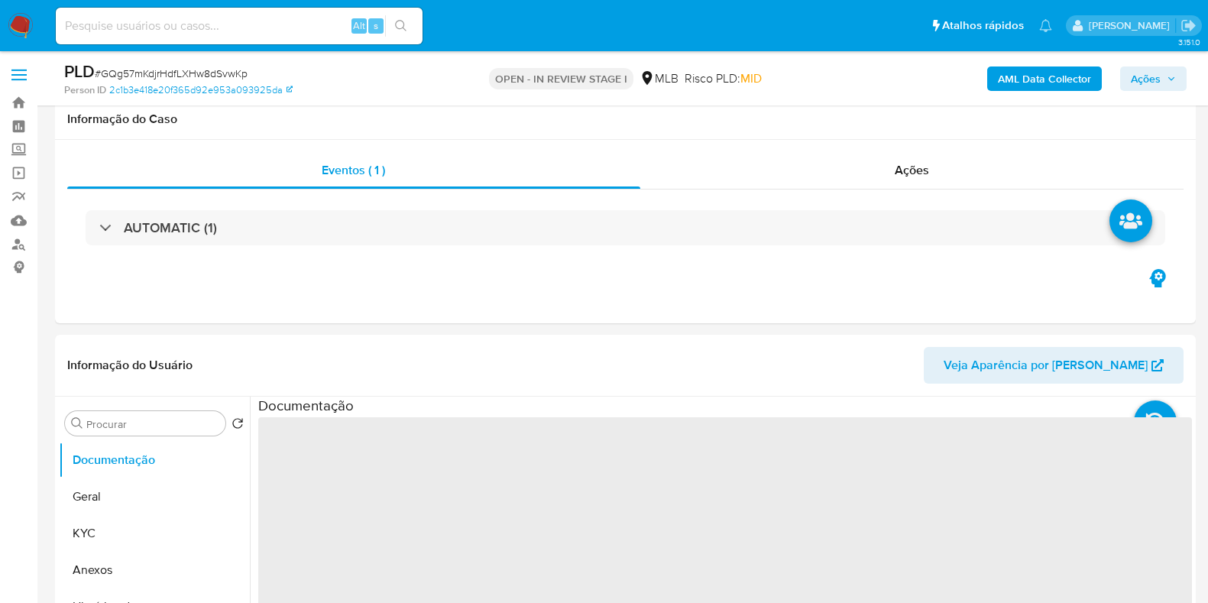
scroll to position [287, 0]
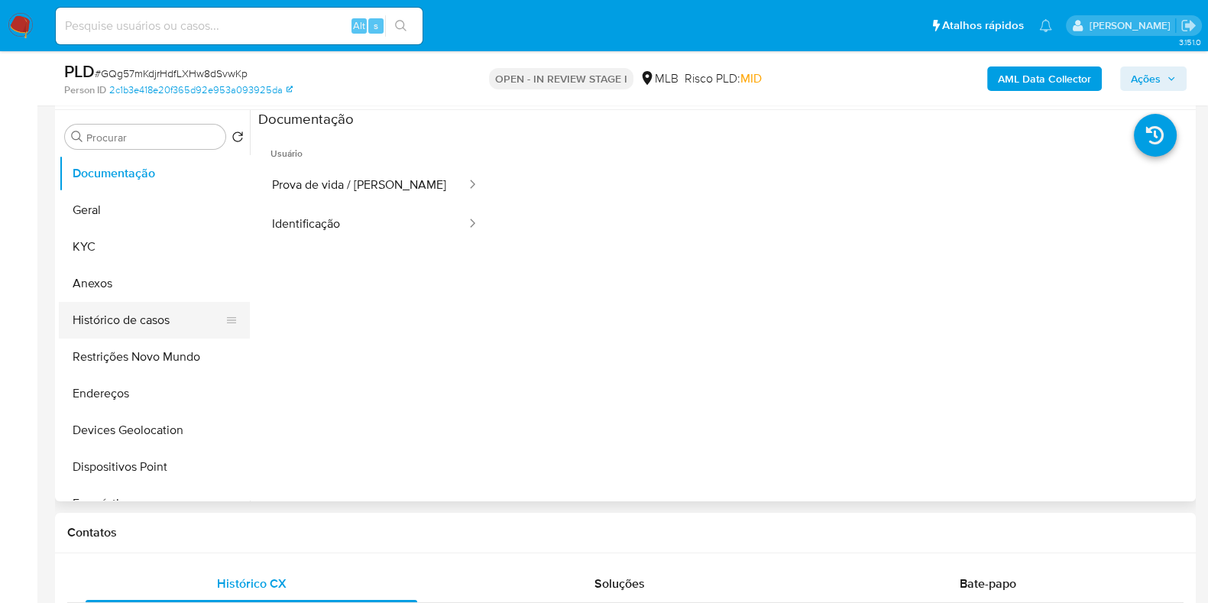
click at [168, 315] on button "Histórico de casos" at bounding box center [148, 320] width 179 height 37
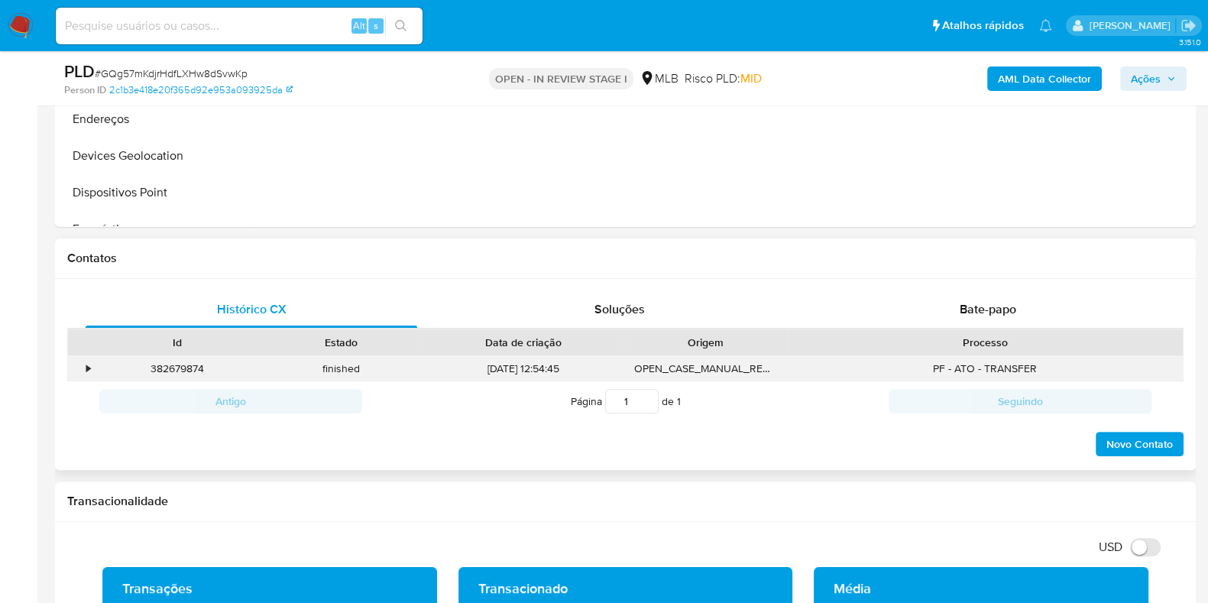
scroll to position [573, 0]
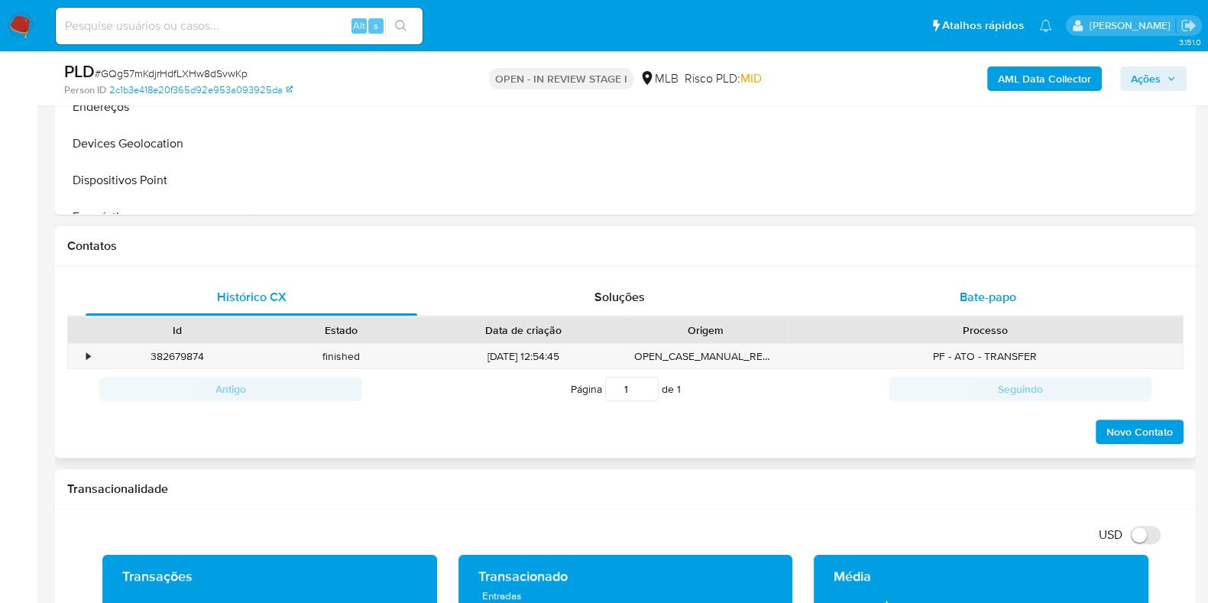
click at [1049, 279] on div "Bate-papo" at bounding box center [988, 297] width 332 height 37
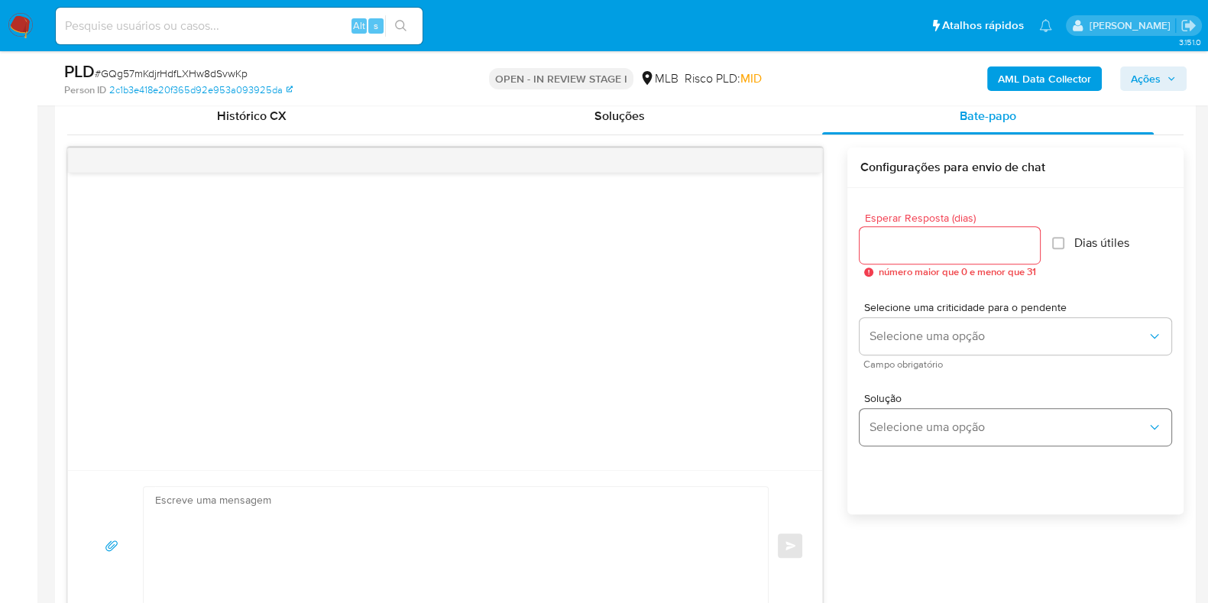
scroll to position [763, 0]
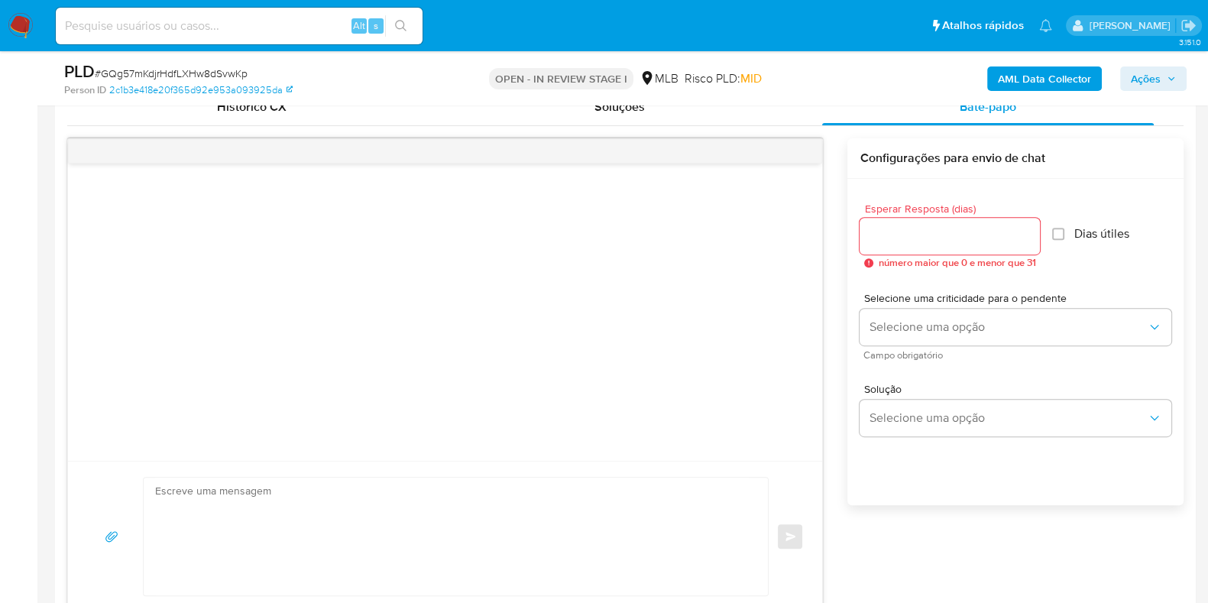
click at [906, 232] on input "Esperar Resposta (dias)" at bounding box center [950, 236] width 180 height 20
type input "3"
click at [1060, 237] on input "Dias útiles" at bounding box center [1054, 234] width 12 height 12
checkbox input "true"
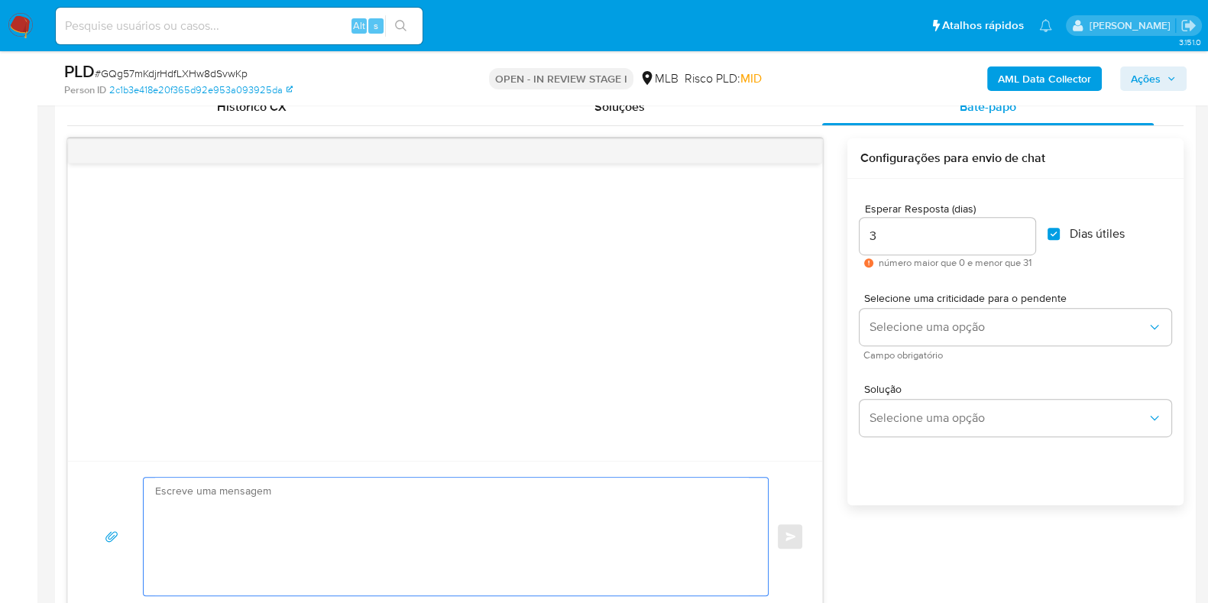
click at [339, 495] on textarea at bounding box center [452, 537] width 594 height 118
paste textarea "Olá, Estamos realizando uma verificação adicional de segurança em contas de usu…"
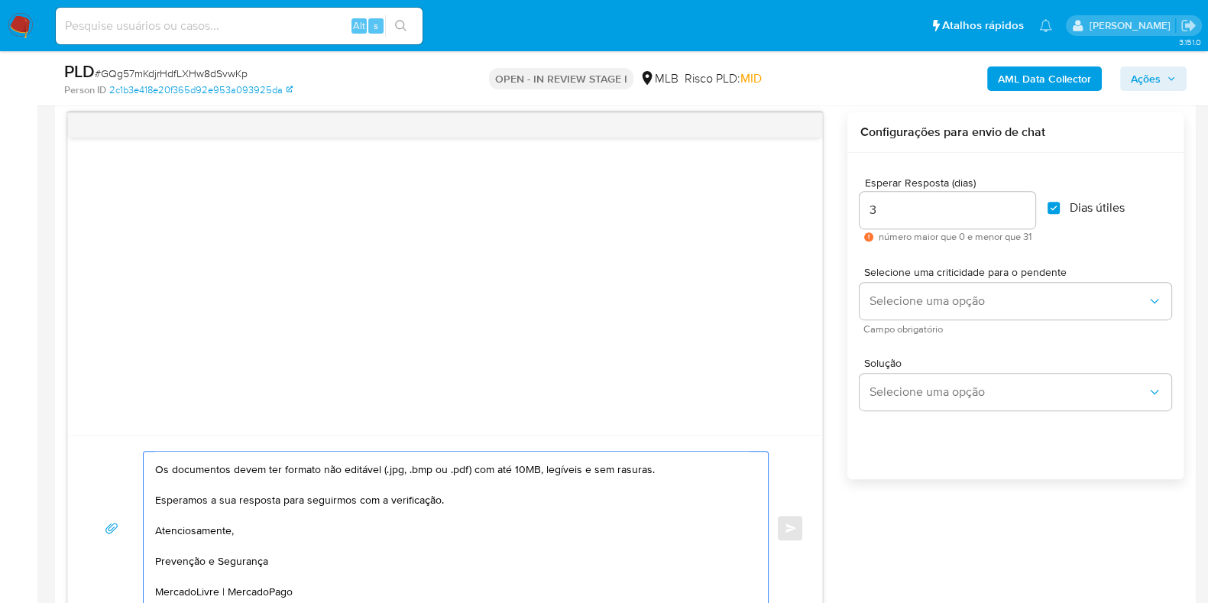
scroll to position [0, 0]
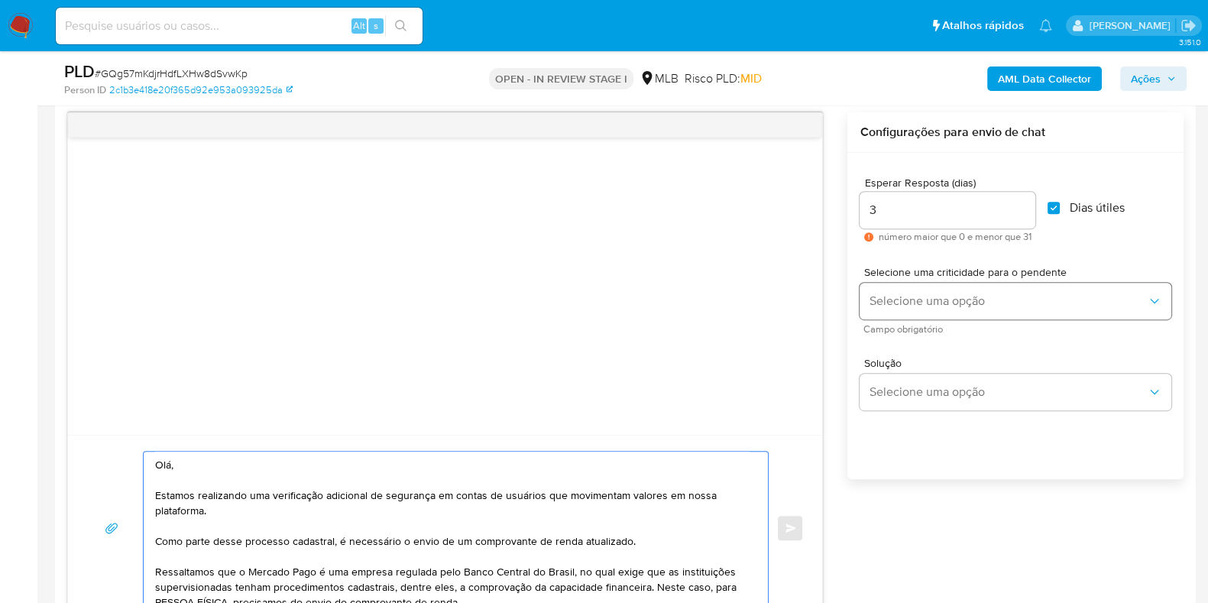
type textarea "Olá, Estamos realizando uma verificação adicional de segurança em contas de usu…"
click at [981, 300] on span "Selecione uma opção" at bounding box center [1008, 300] width 278 height 15
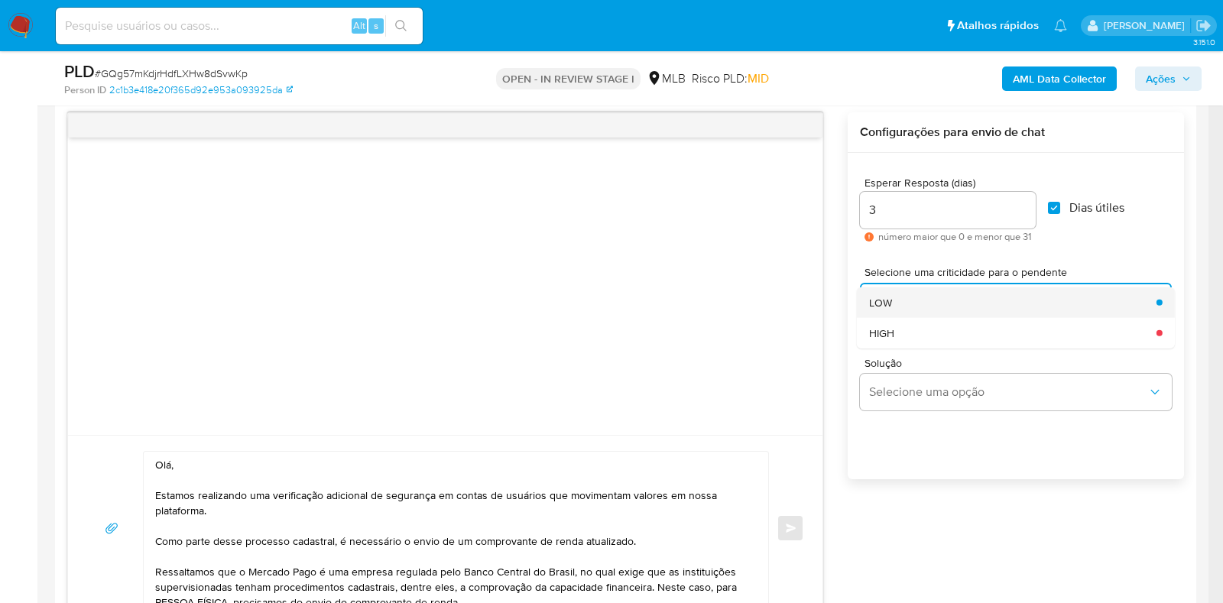
click at [909, 299] on div "LOW" at bounding box center [1008, 302] width 278 height 31
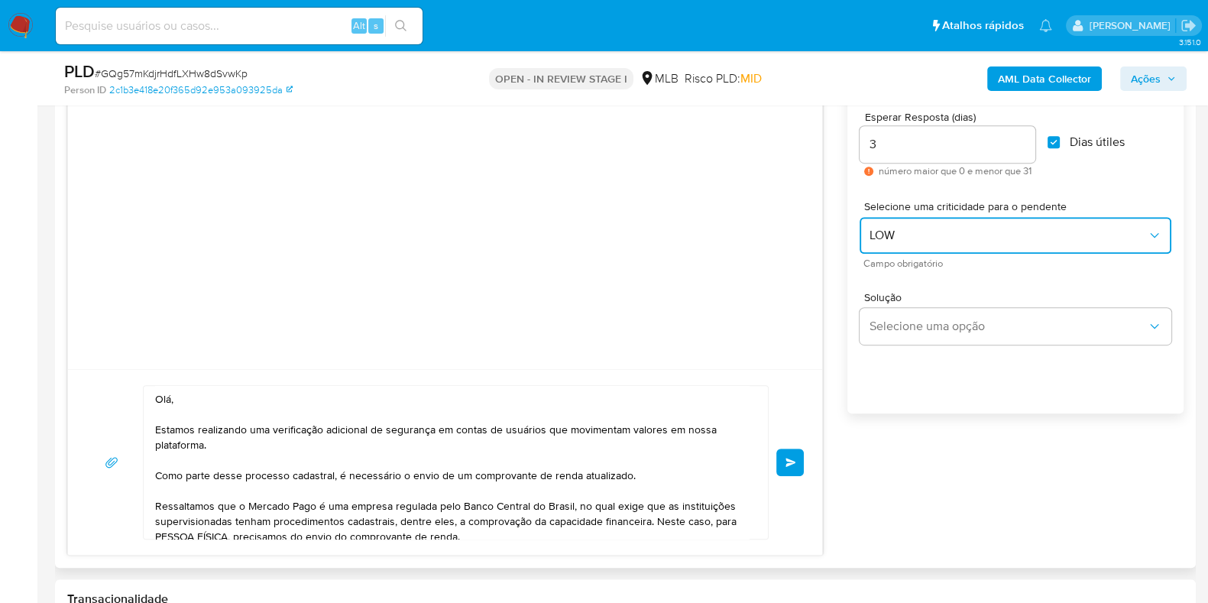
scroll to position [885, 0]
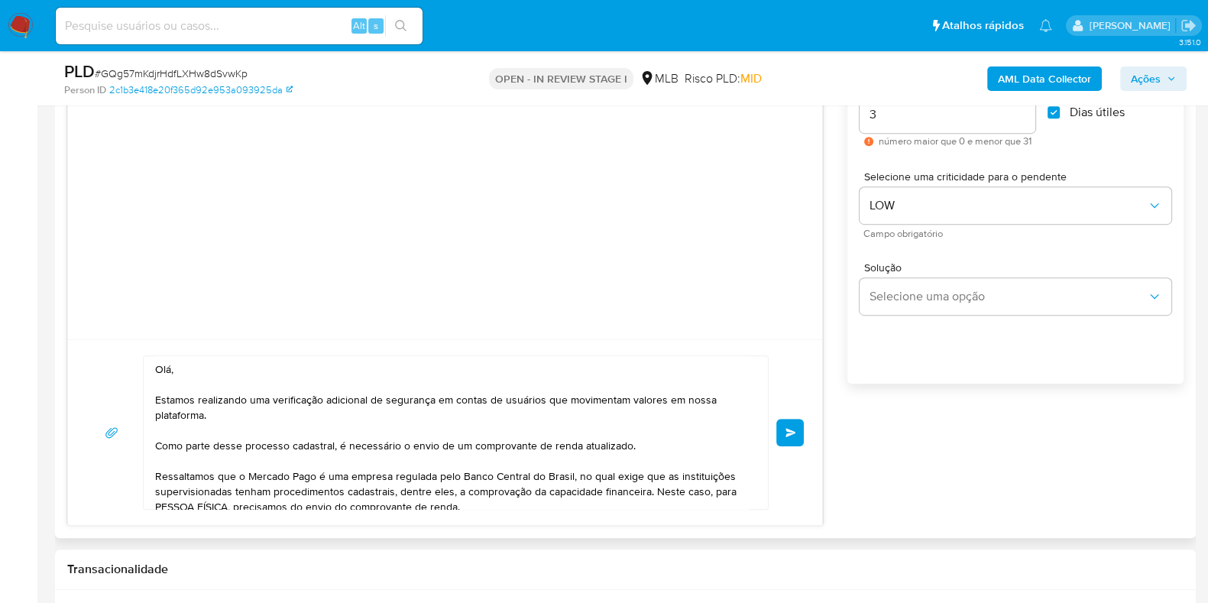
click at [793, 430] on span "common.send" at bounding box center [791, 432] width 11 height 9
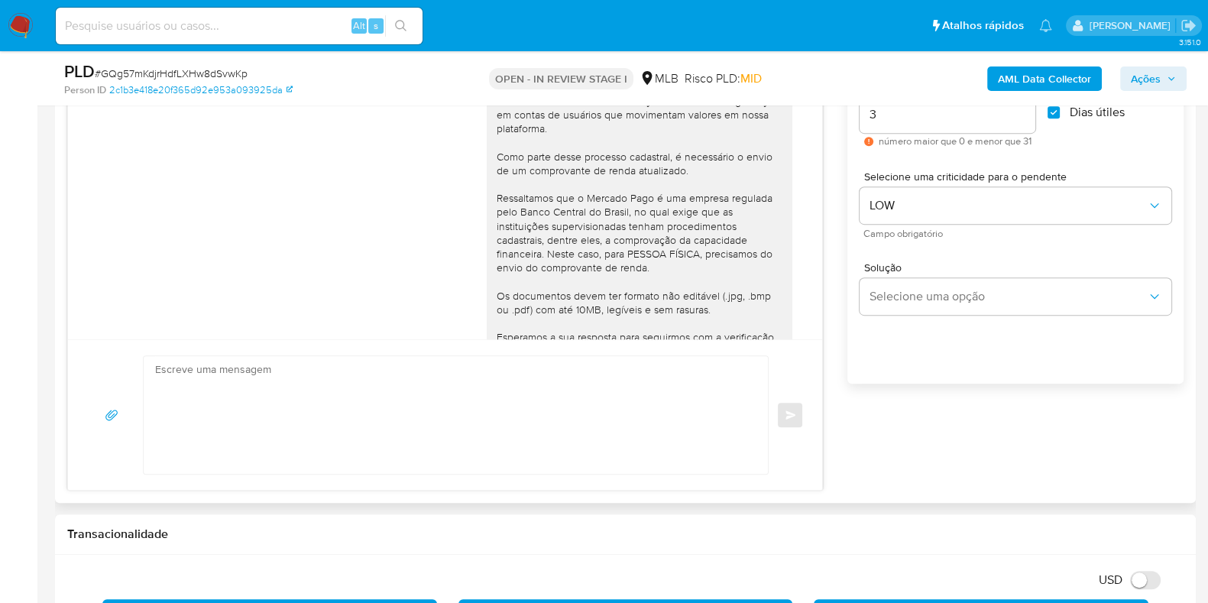
scroll to position [123, 0]
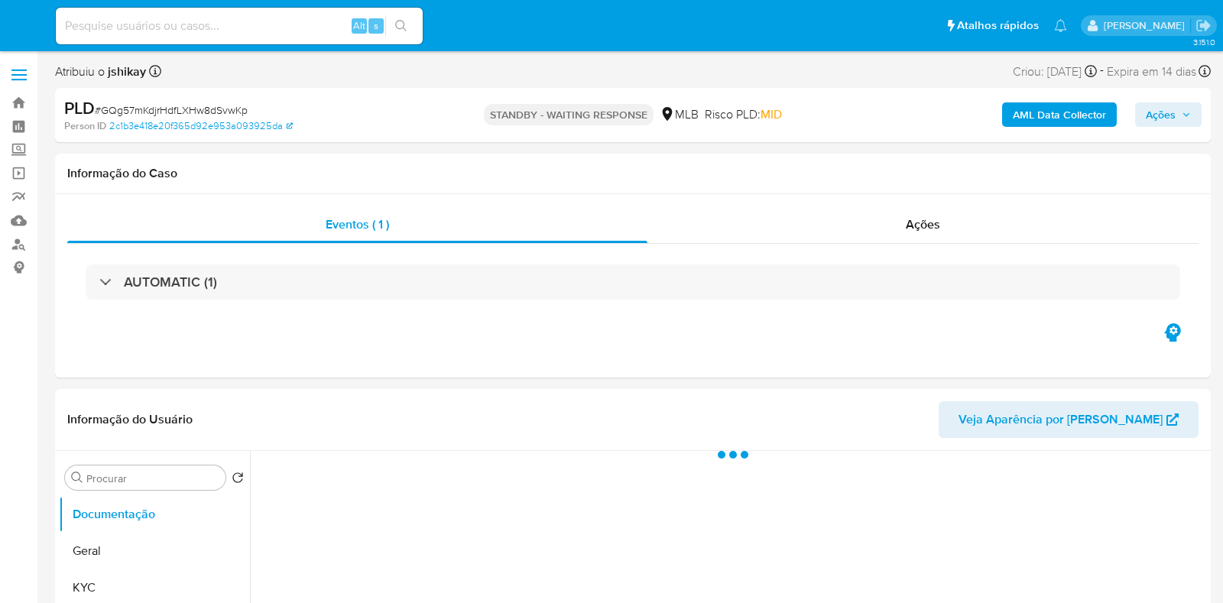
select select "10"
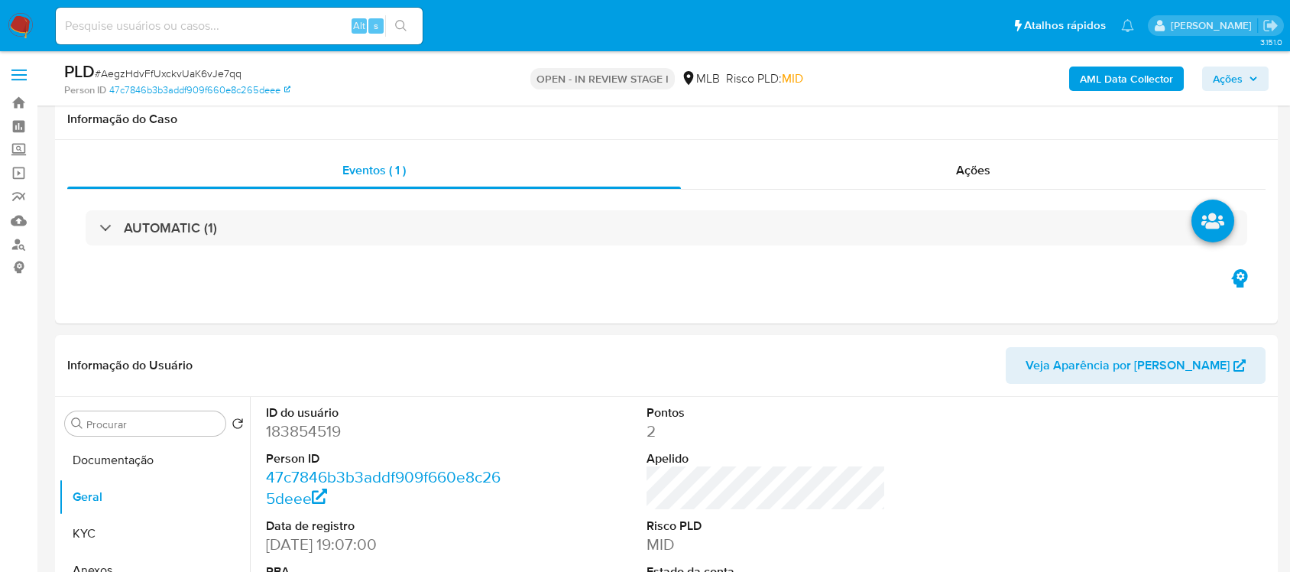
scroll to position [191, 0]
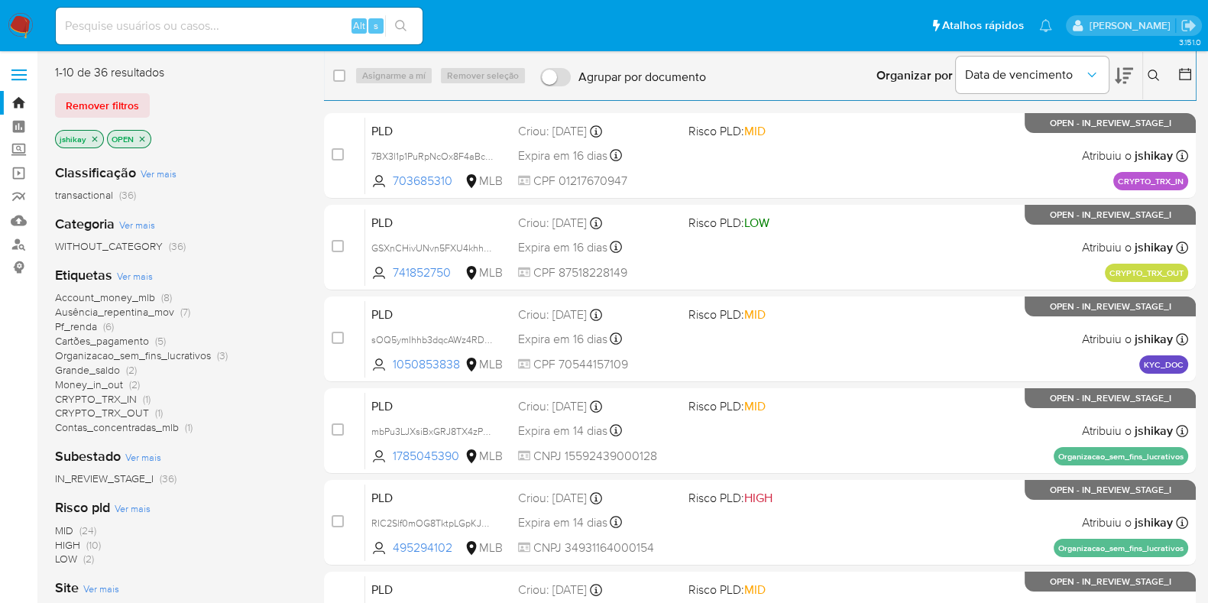
click at [150, 274] on span "Ver mais" at bounding box center [135, 276] width 36 height 14
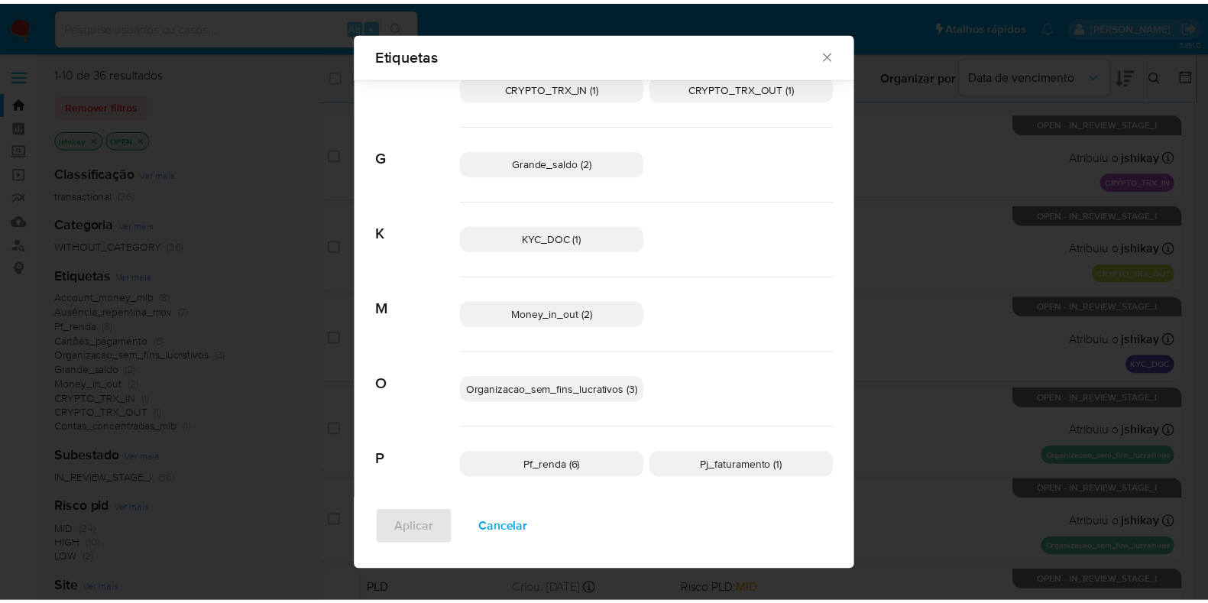
scroll to position [174, 0]
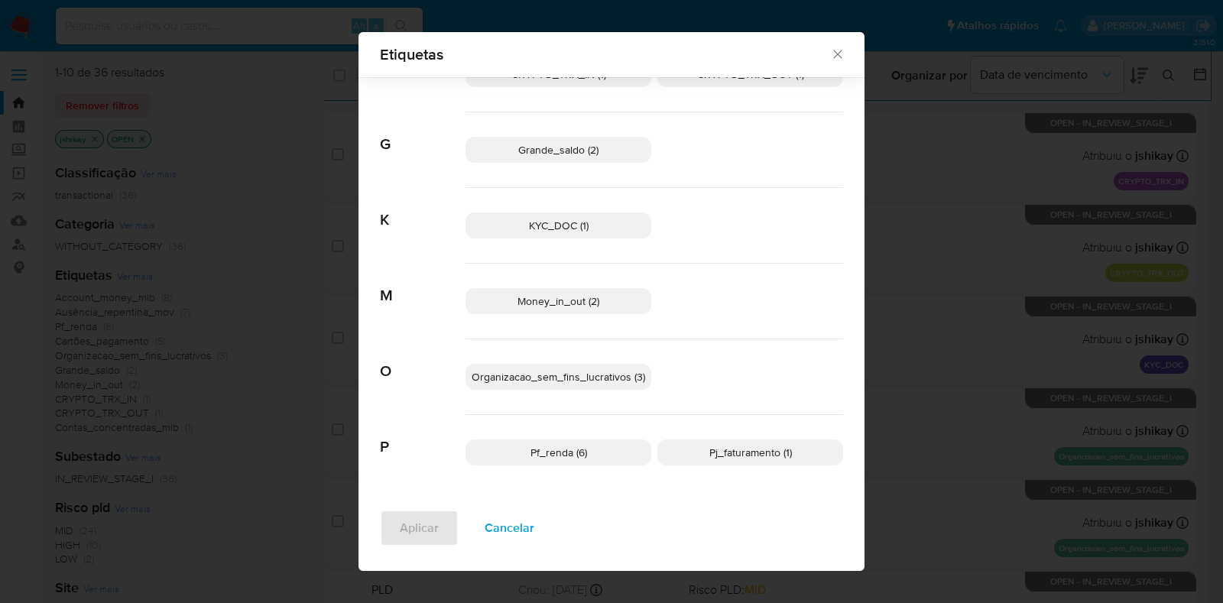
click at [583, 446] on p "Pf_renda (6)" at bounding box center [558, 452] width 186 height 26
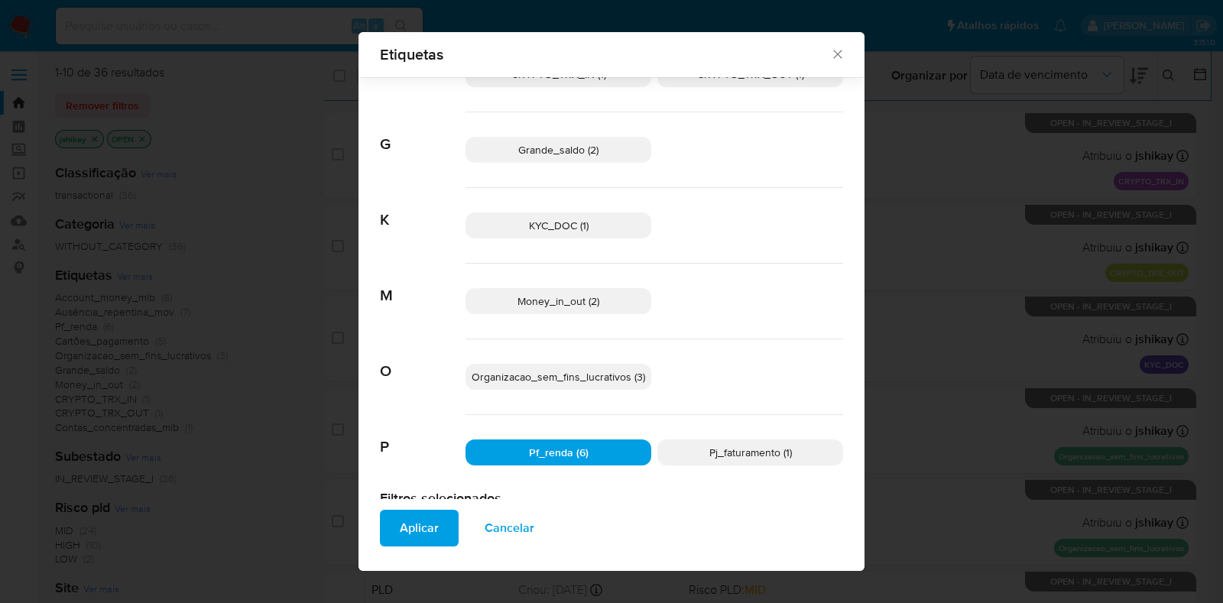
click at [420, 521] on span "Aplicar" at bounding box center [419, 528] width 39 height 34
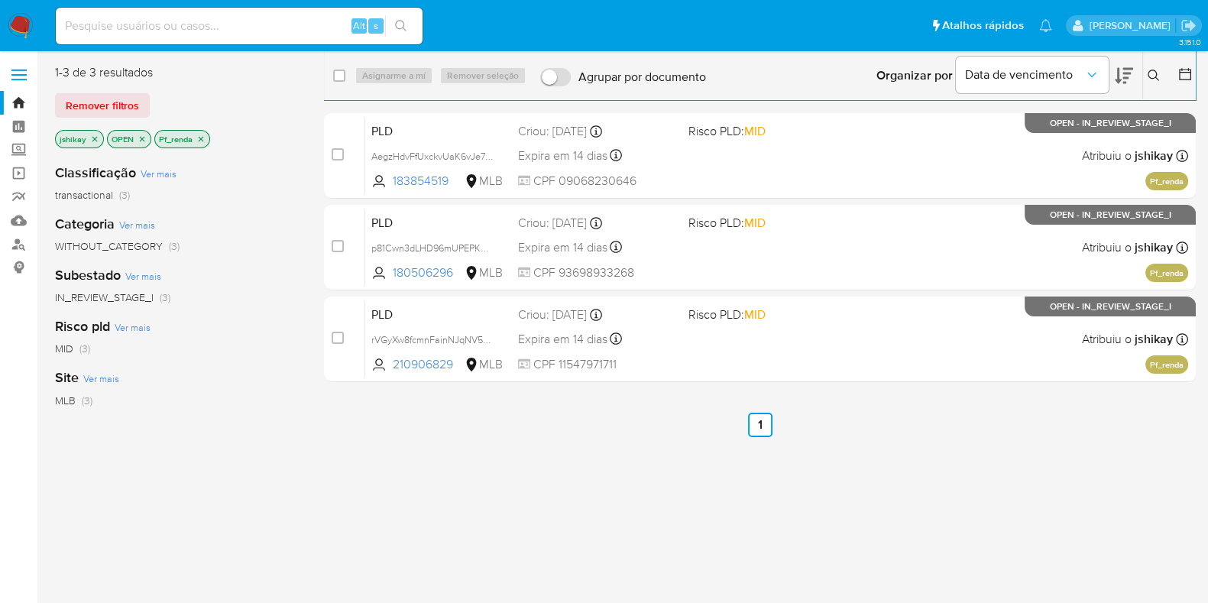
click at [15, 21] on img at bounding box center [21, 26] width 26 height 26
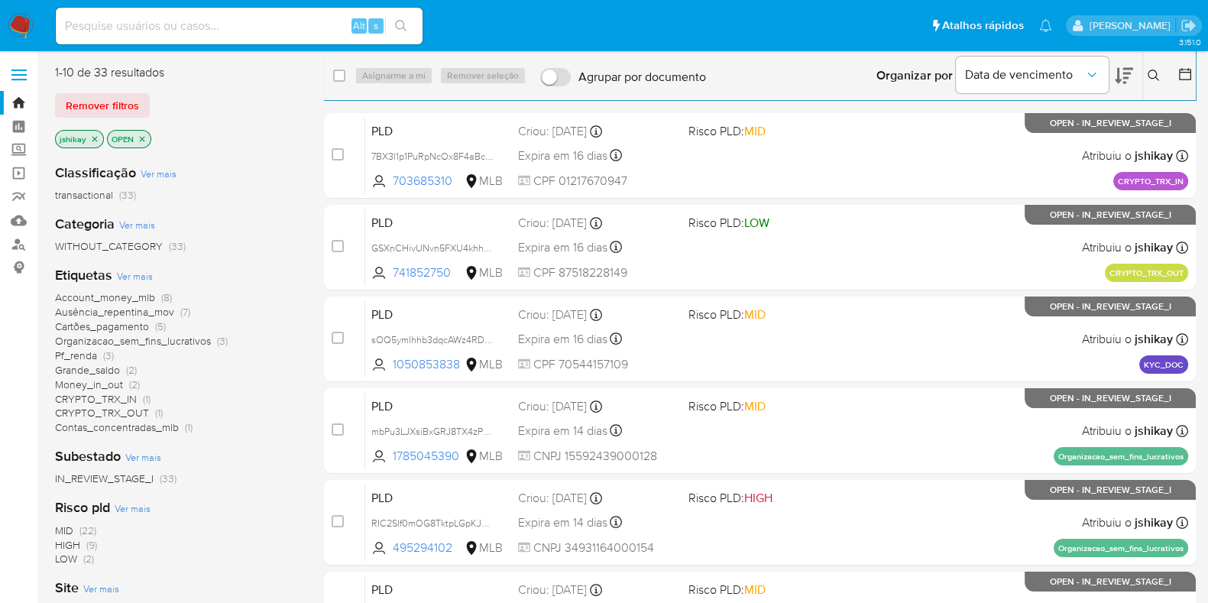
click at [140, 271] on span "Ver mais" at bounding box center [135, 276] width 36 height 14
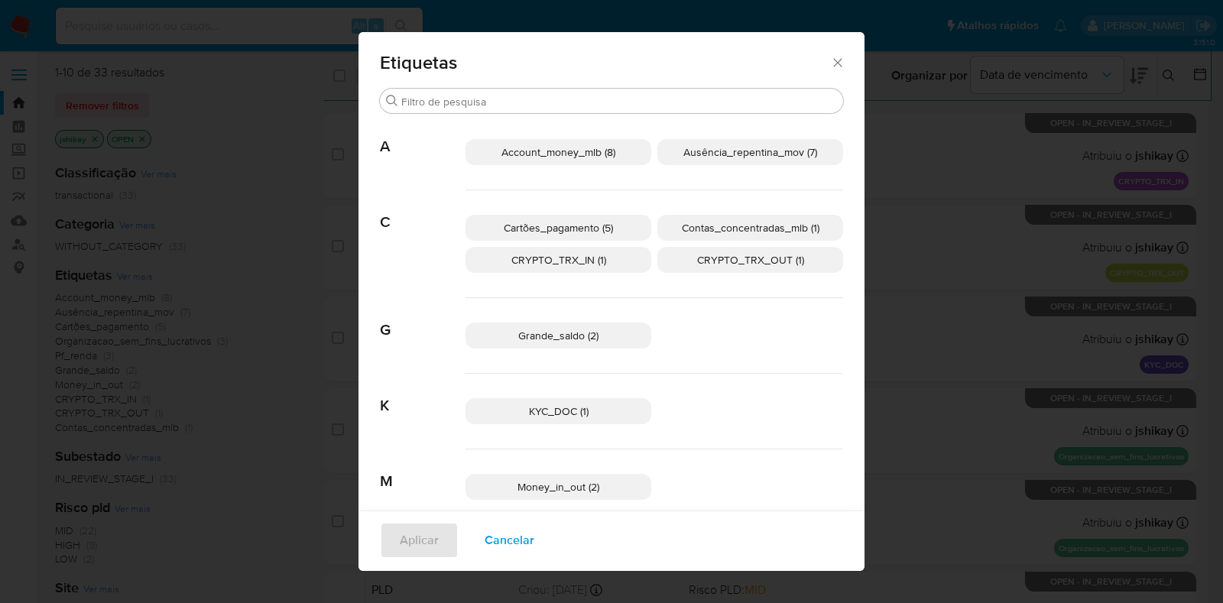
click at [830, 63] on icon "Fechar" at bounding box center [837, 62] width 15 height 15
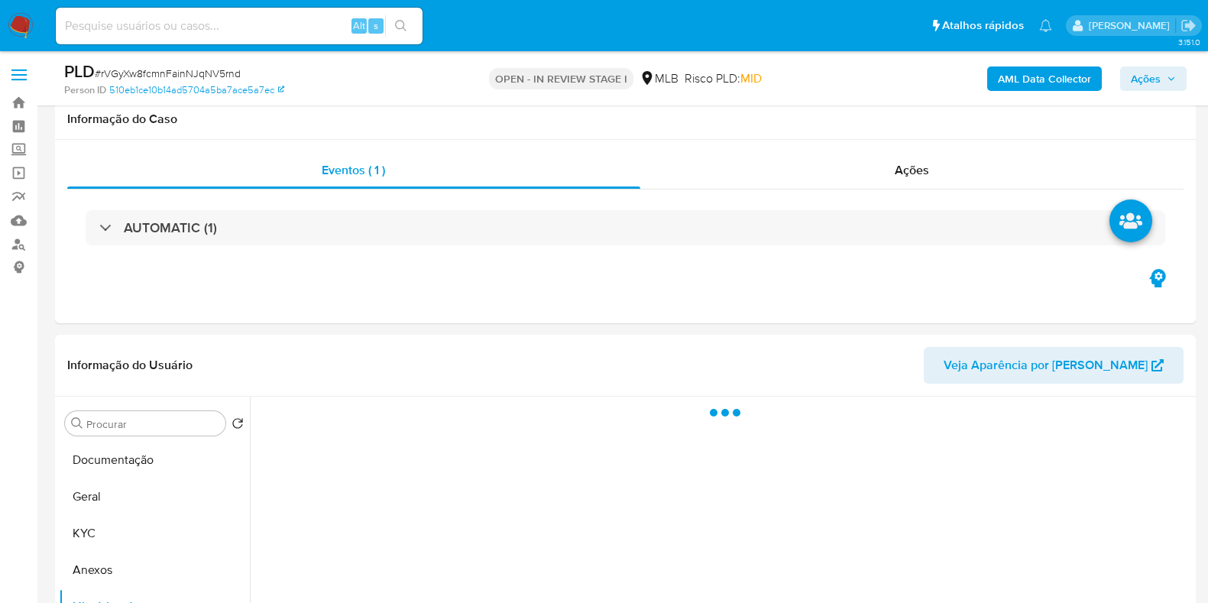
scroll to position [287, 0]
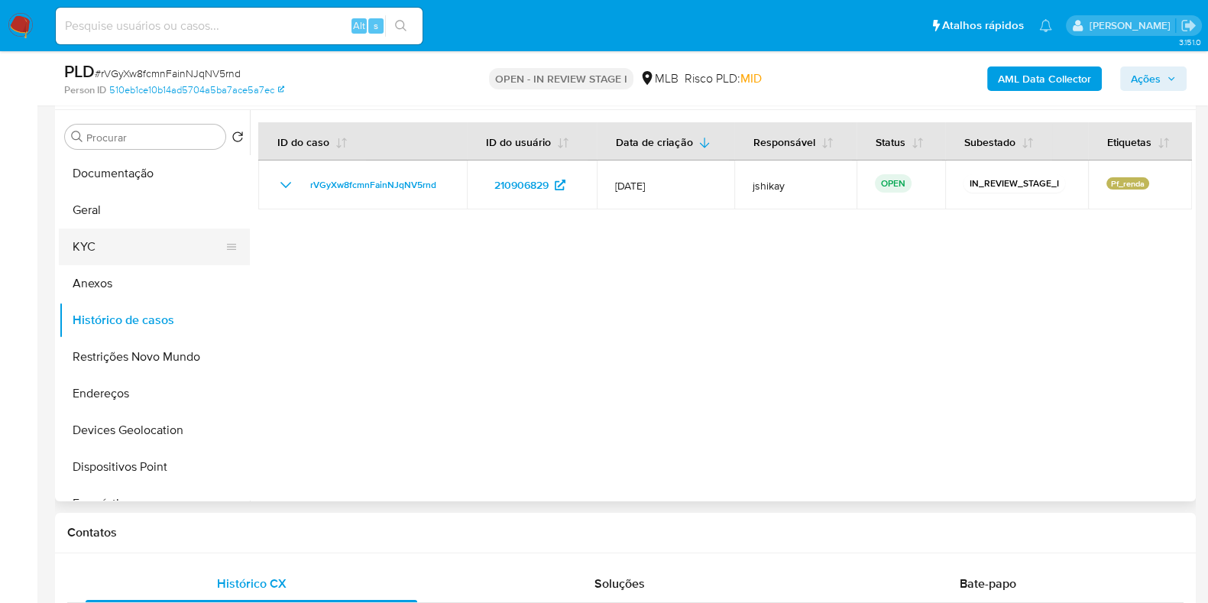
click at [86, 245] on button "KYC" at bounding box center [148, 247] width 179 height 37
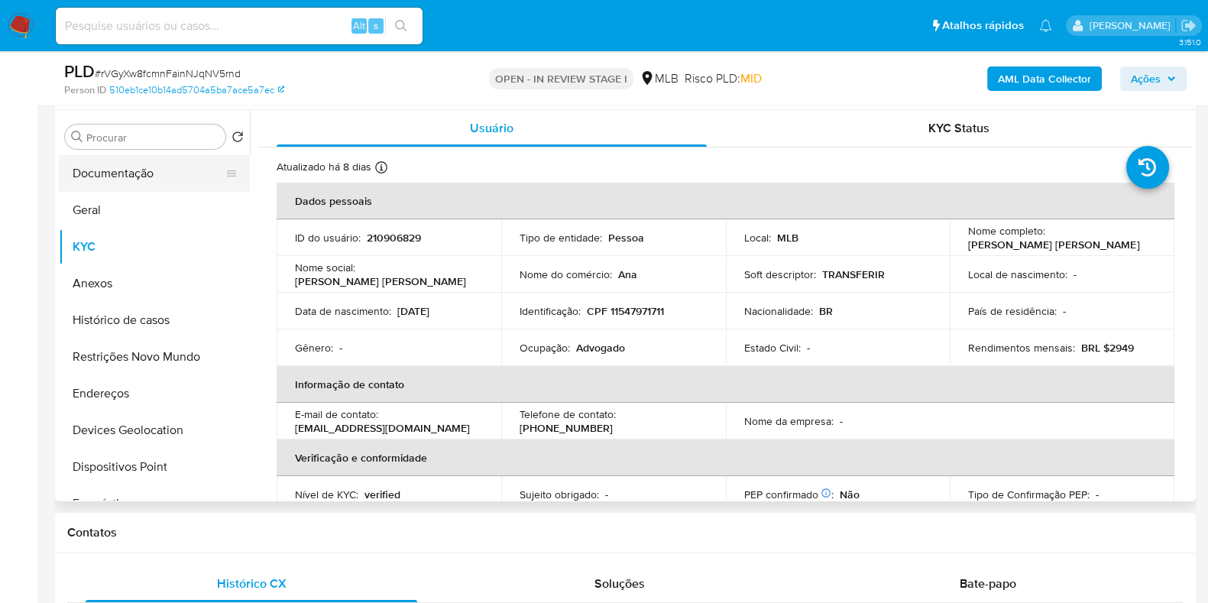
click at [148, 173] on button "Documentação" at bounding box center [148, 173] width 179 height 37
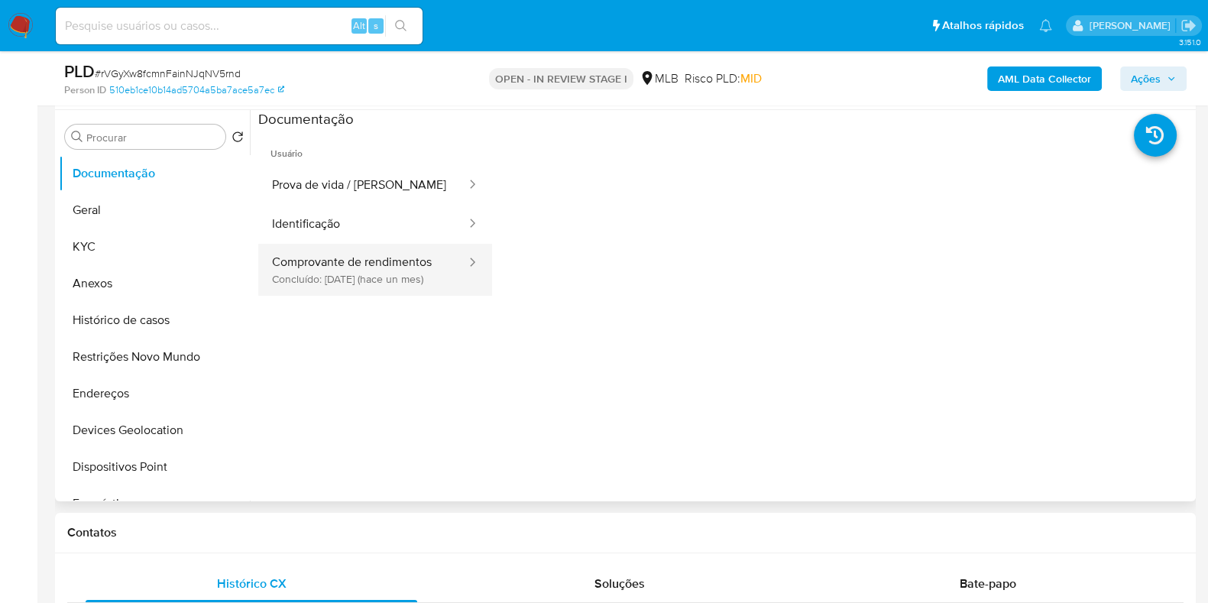
click at [369, 268] on button "Comprovante de rendimentos Concluído: 16/07/2025 (hace un mes)" at bounding box center [362, 270] width 209 height 52
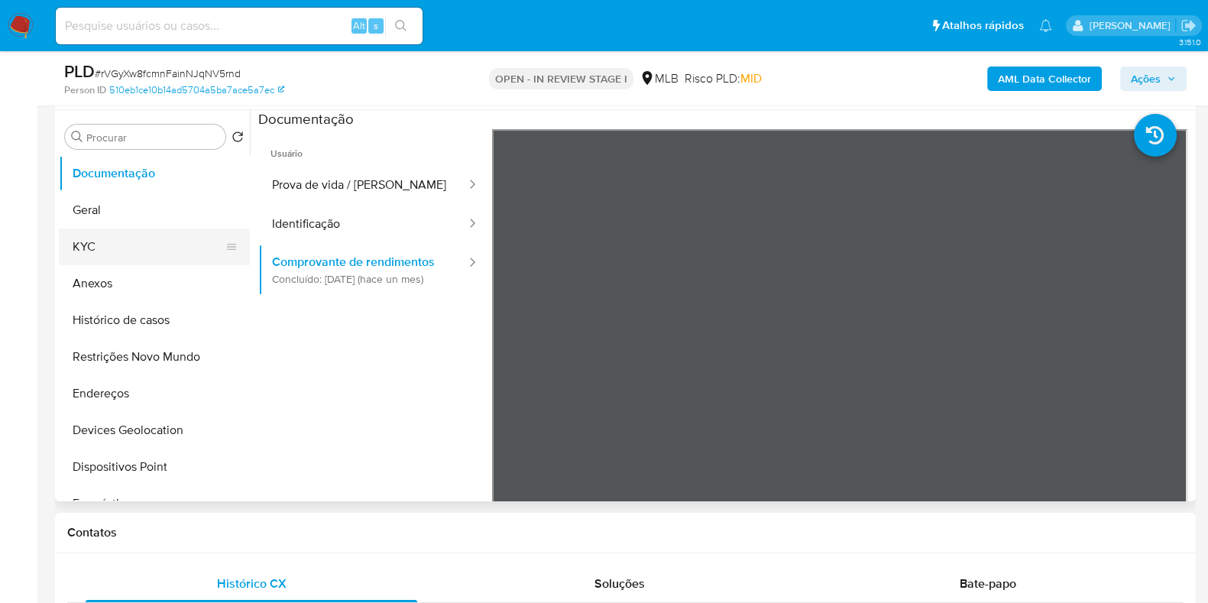
click at [114, 238] on button "KYC" at bounding box center [148, 247] width 179 height 37
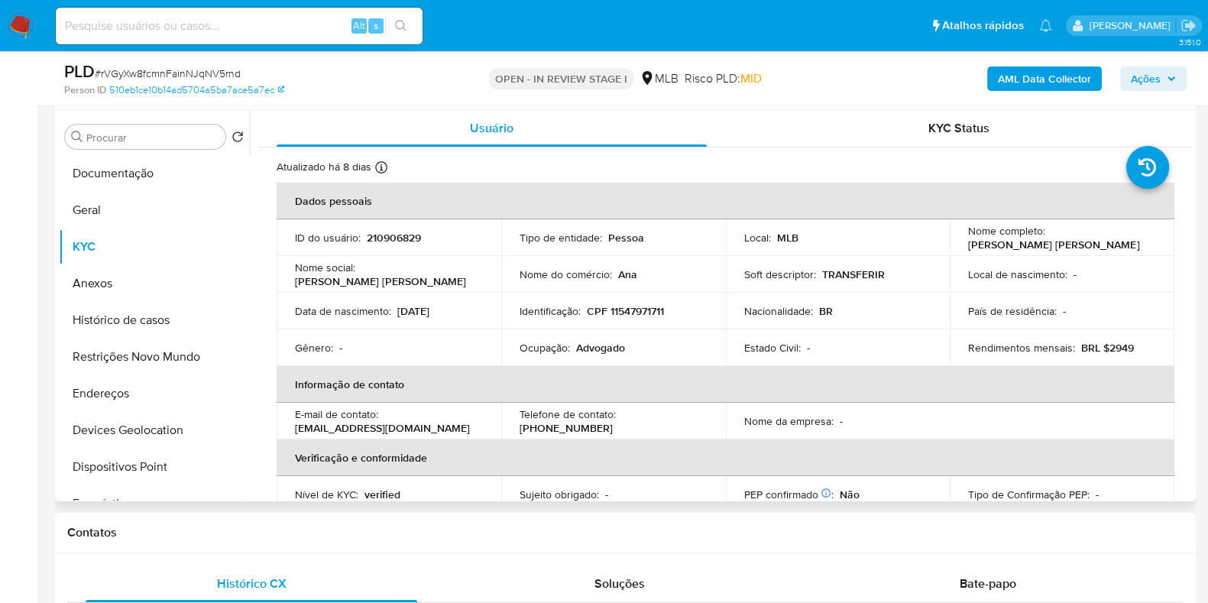
click at [586, 345] on p "Advogado" at bounding box center [600, 348] width 49 height 14
copy p "Advogado"
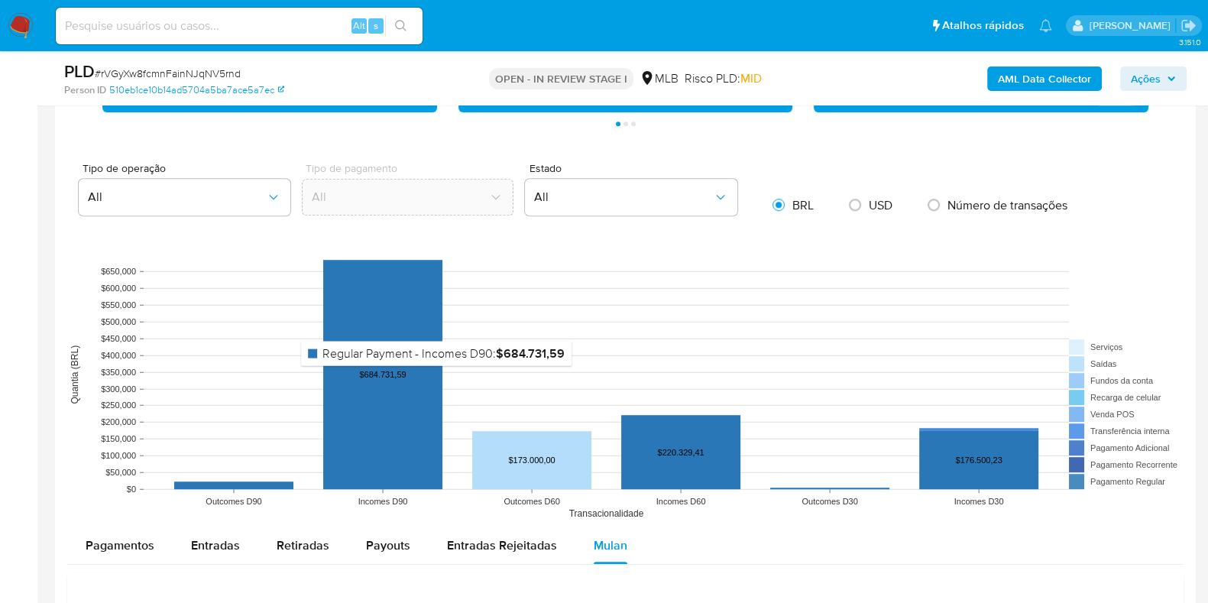
scroll to position [1337, 0]
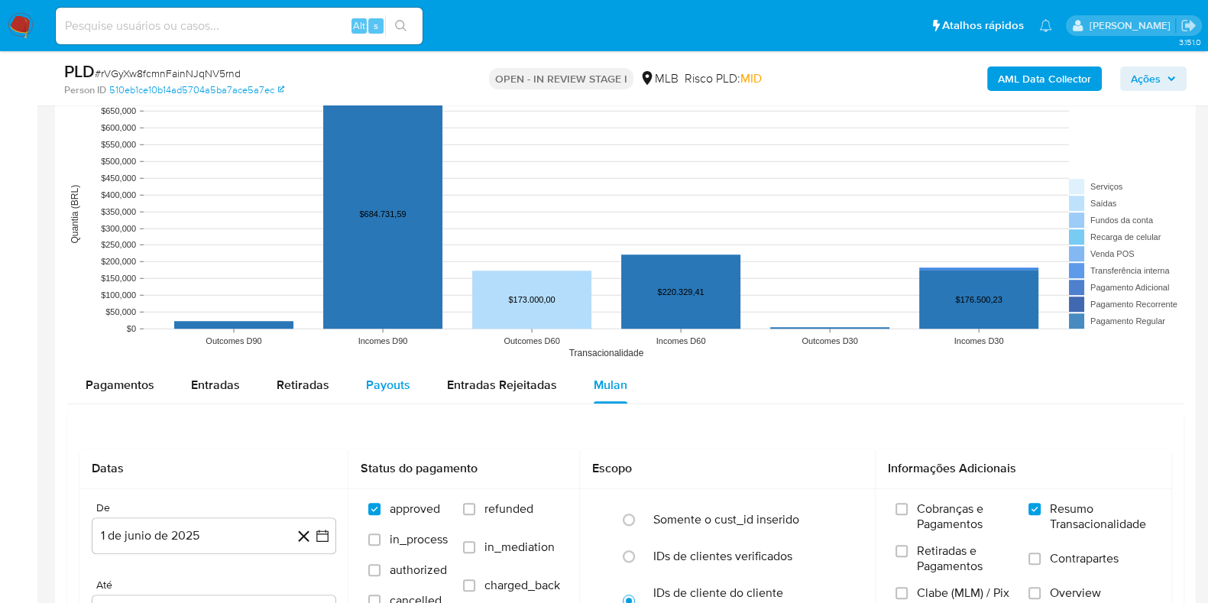
click at [379, 376] on span "Payouts" at bounding box center [388, 385] width 44 height 18
select select "10"
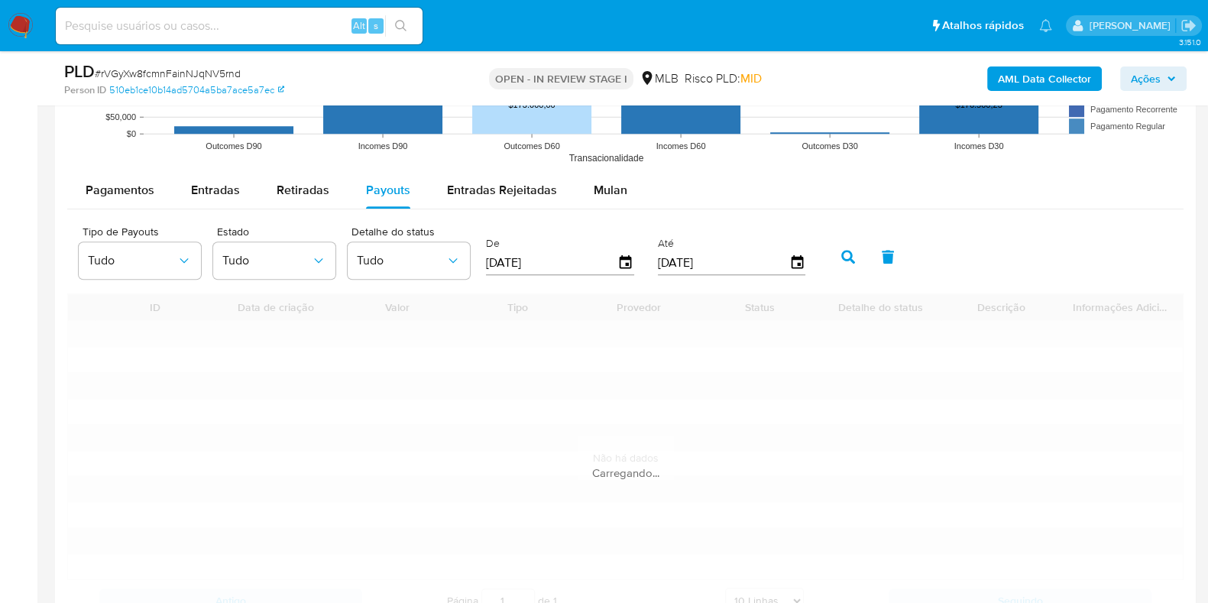
scroll to position [1624, 0]
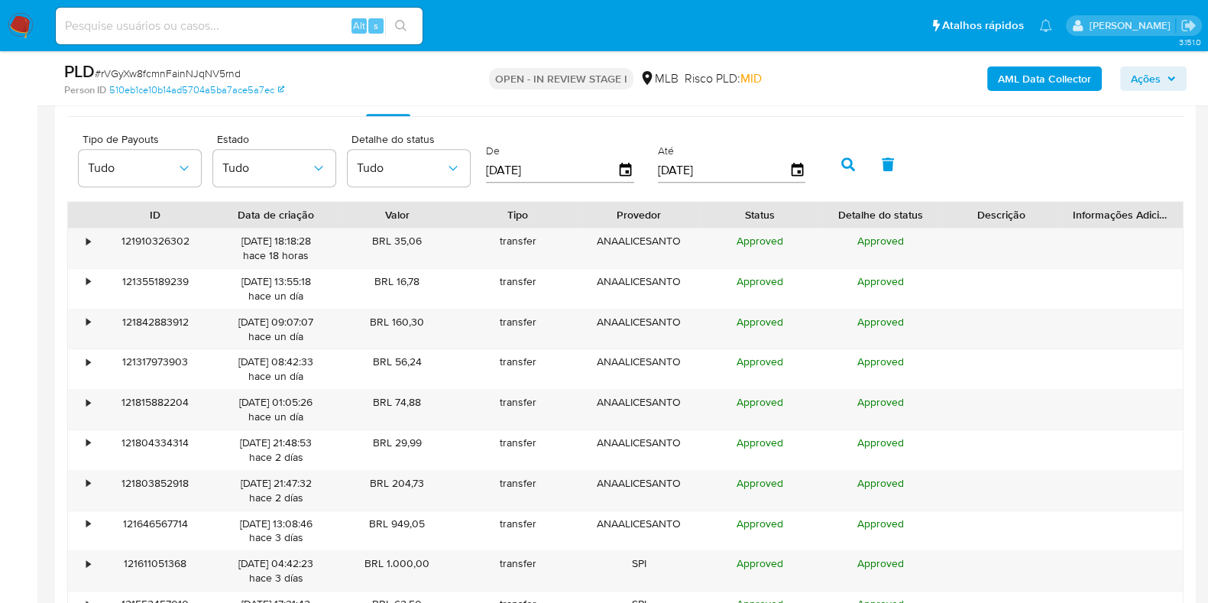
click at [634, 167] on div "De 15/05/2025" at bounding box center [562, 162] width 160 height 61
click at [625, 169] on icon "button" at bounding box center [626, 170] width 27 height 27
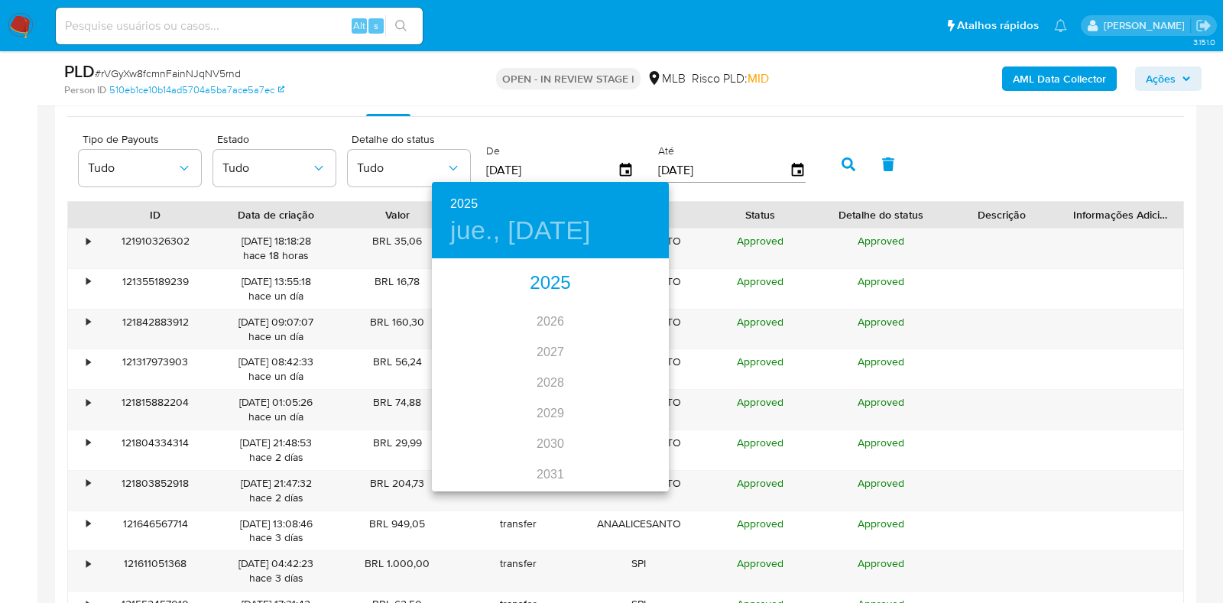
click at [539, 285] on div "2025" at bounding box center [550, 283] width 237 height 31
click at [625, 345] on div "jun." at bounding box center [629, 346] width 79 height 57
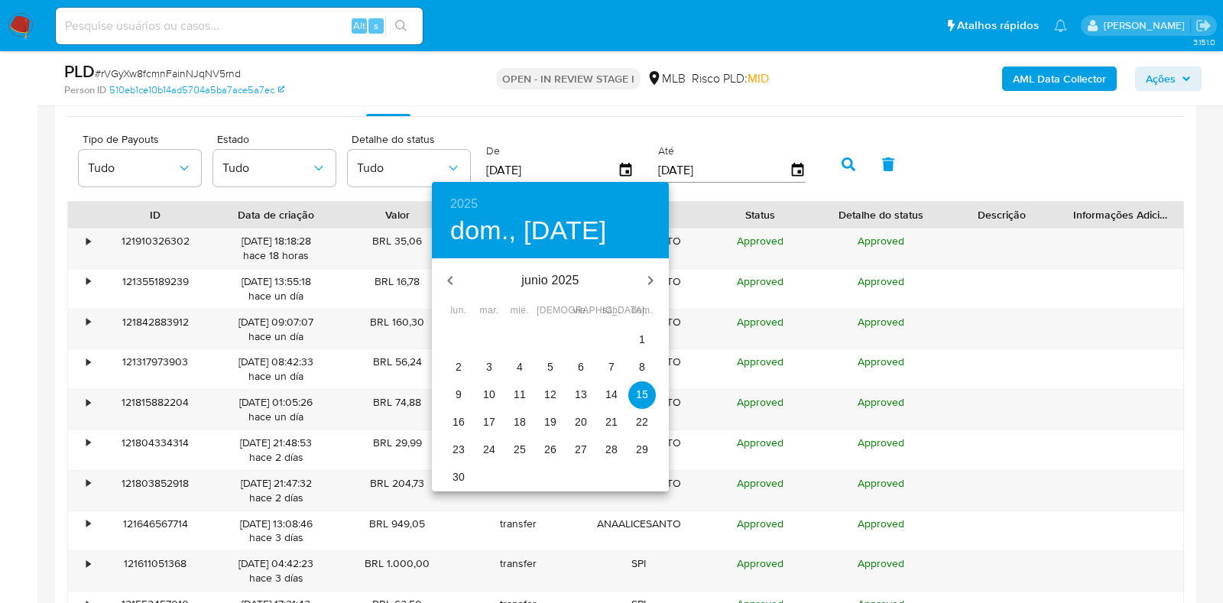
click at [646, 338] on span "1" at bounding box center [642, 339] width 28 height 15
type input "01/06/2025"
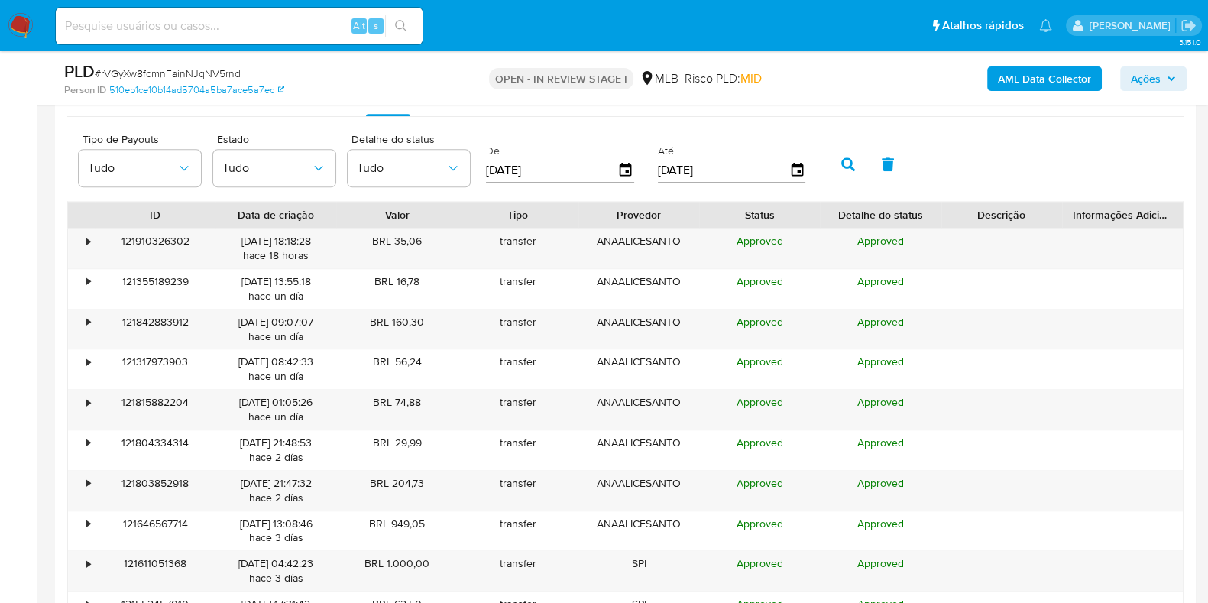
click at [778, 170] on input "[DATE]" at bounding box center [723, 169] width 131 height 24
click at [787, 170] on icon "button" at bounding box center [797, 170] width 27 height 27
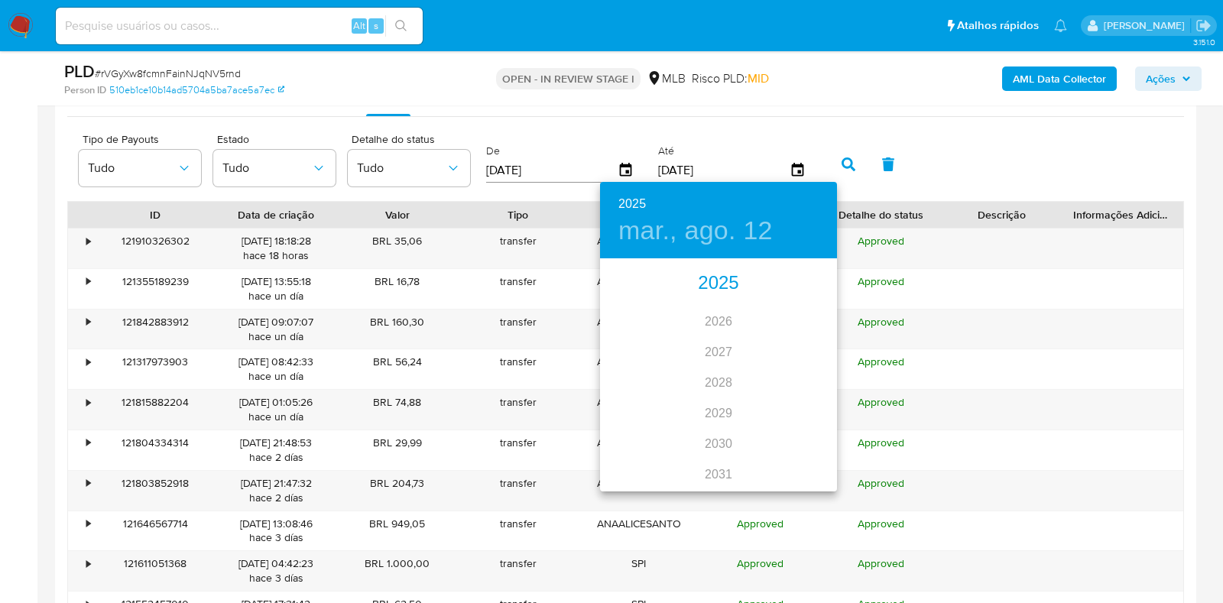
click at [713, 284] on div "2025" at bounding box center [718, 283] width 237 height 31
click at [715, 402] on div "ago." at bounding box center [718, 403] width 79 height 57
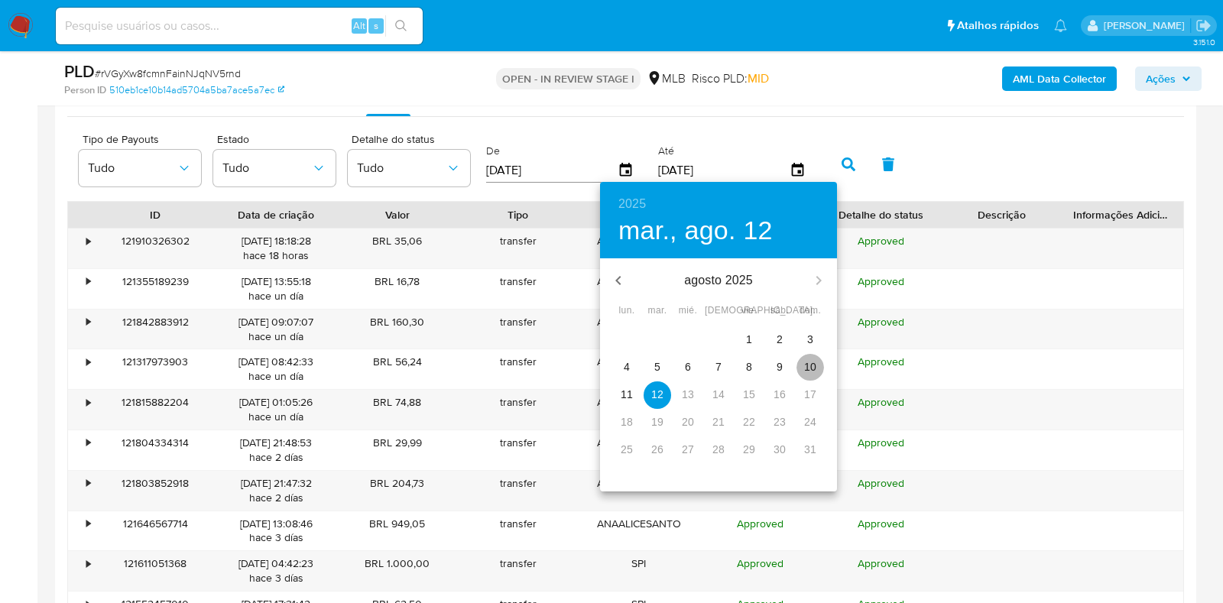
click at [818, 368] on span "10" at bounding box center [810, 366] width 28 height 15
type input "10/08/2025"
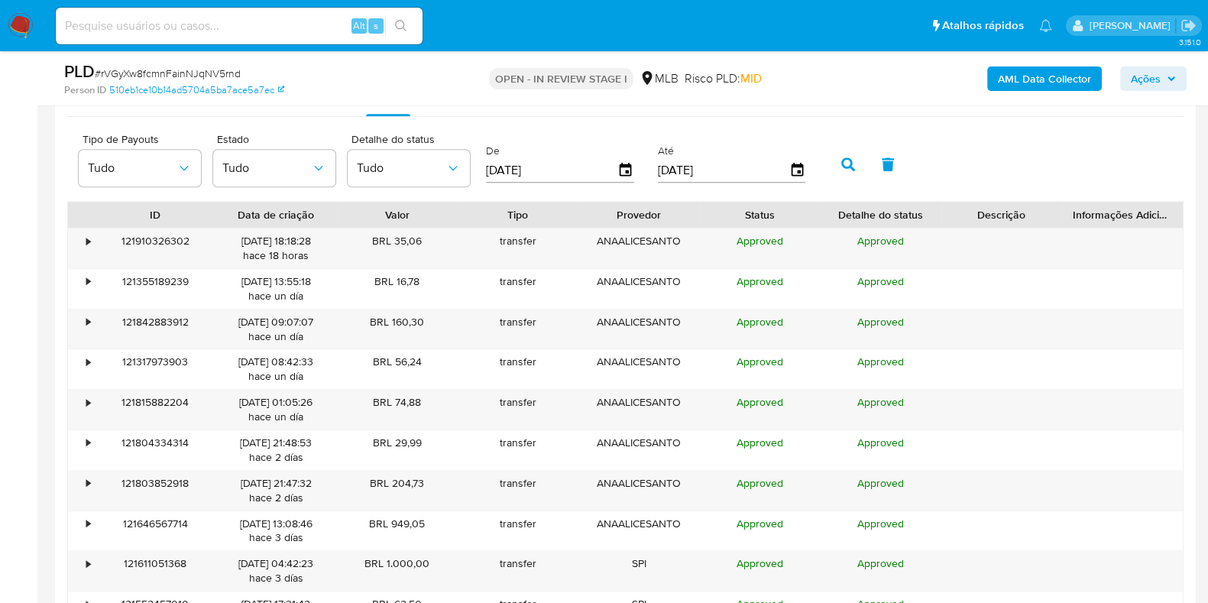
click at [844, 157] on icon "button" at bounding box center [848, 164] width 14 height 14
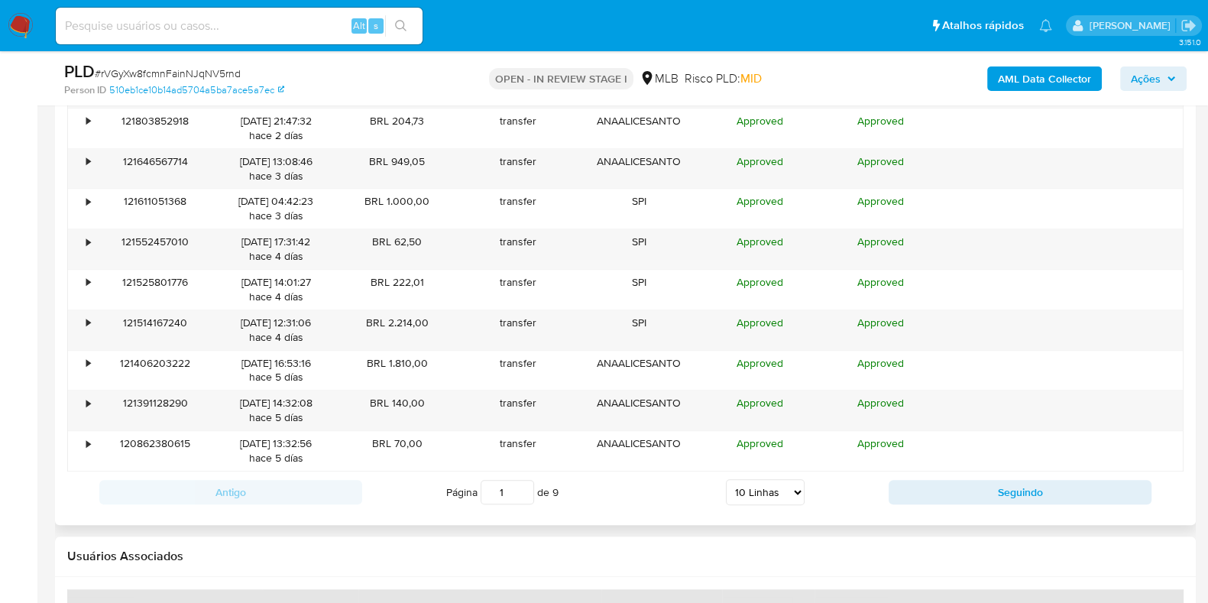
scroll to position [1815, 0]
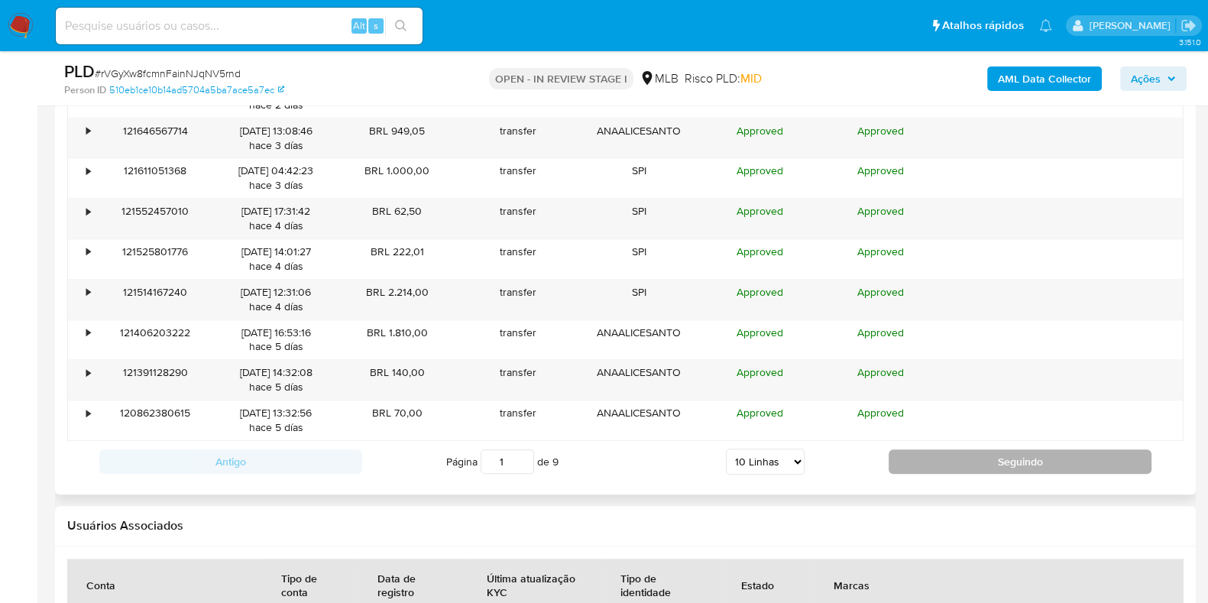
click at [961, 468] on button "Seguindo" at bounding box center [1020, 461] width 263 height 24
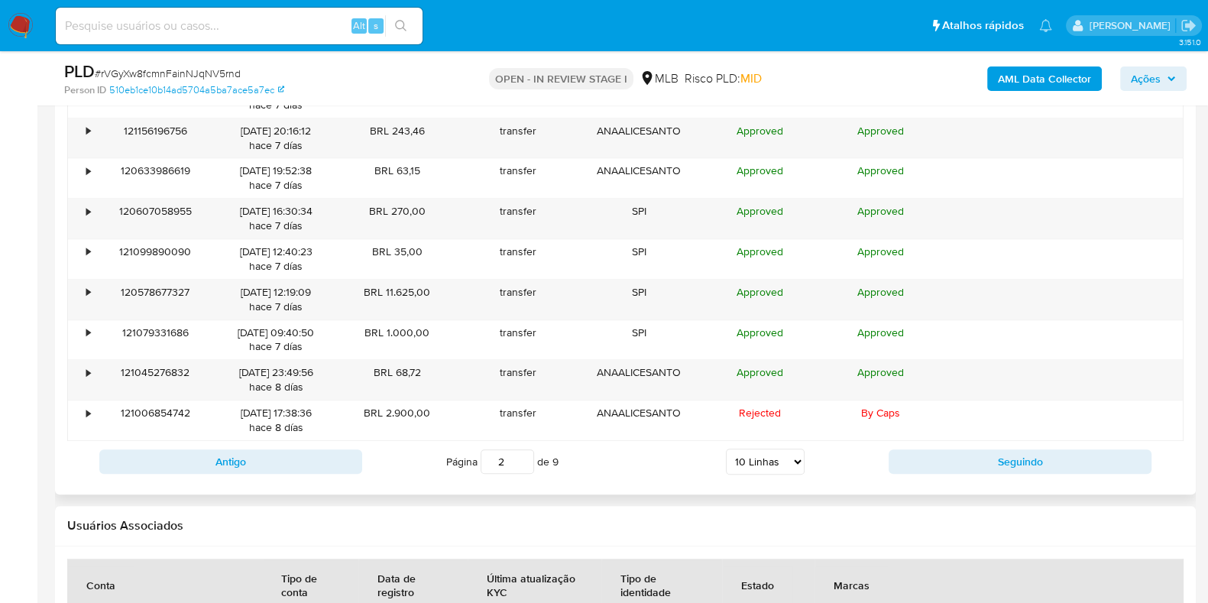
scroll to position [1720, 0]
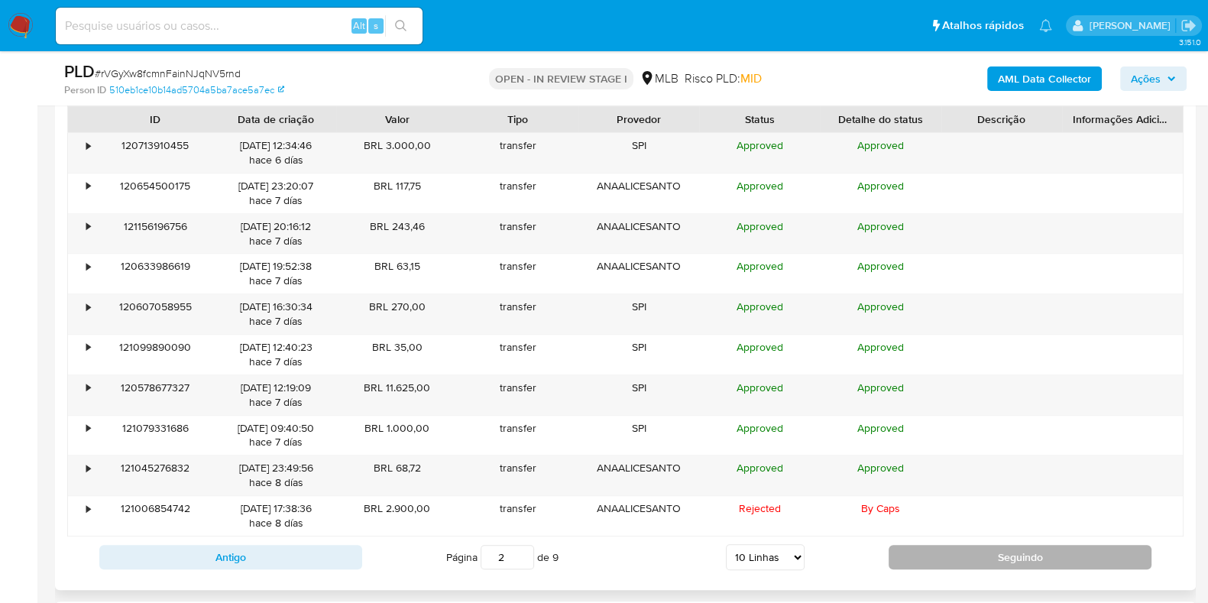
click at [936, 562] on button "Seguindo" at bounding box center [1020, 557] width 263 height 24
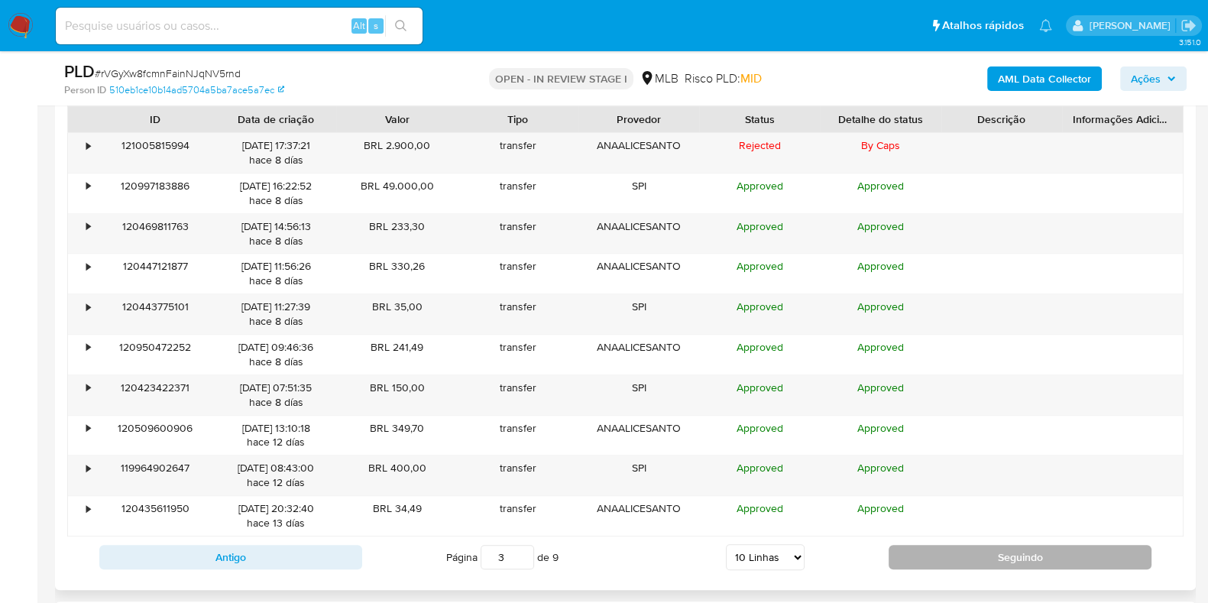
click at [931, 557] on button "Seguindo" at bounding box center [1020, 557] width 263 height 24
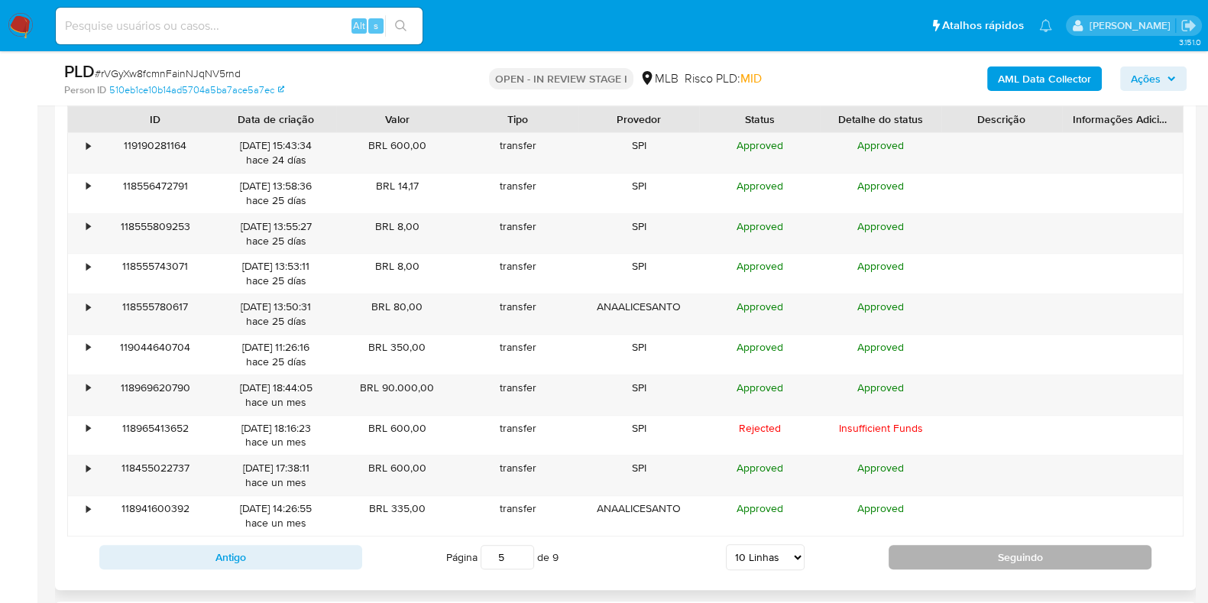
click at [931, 557] on button "Seguindo" at bounding box center [1020, 557] width 263 height 24
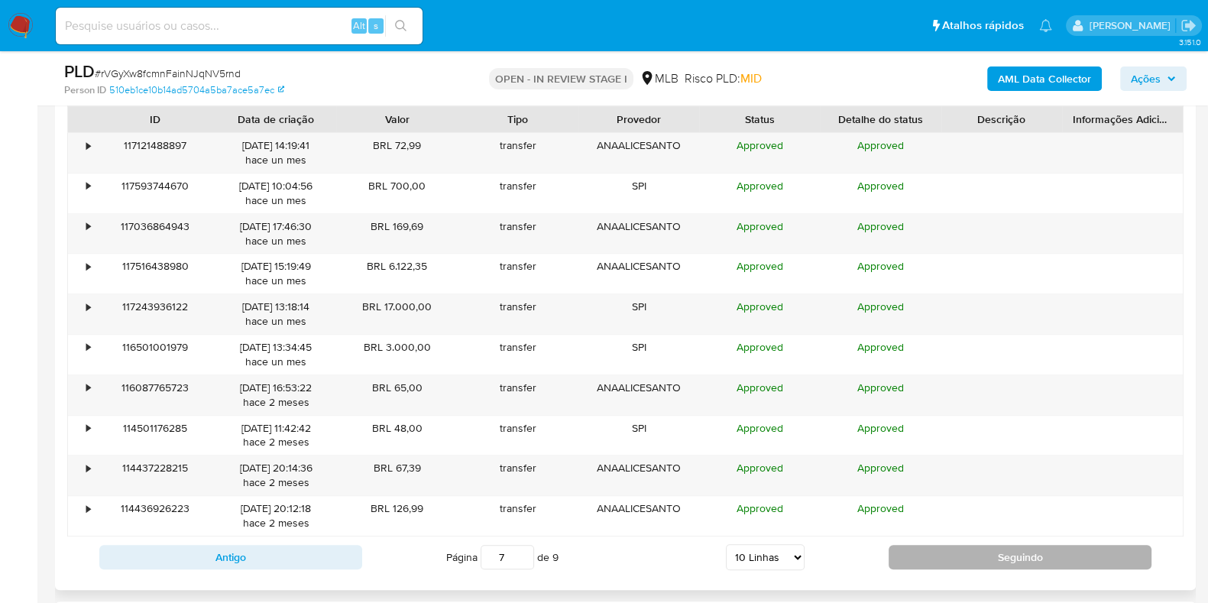
click at [931, 557] on button "Seguindo" at bounding box center [1020, 557] width 263 height 24
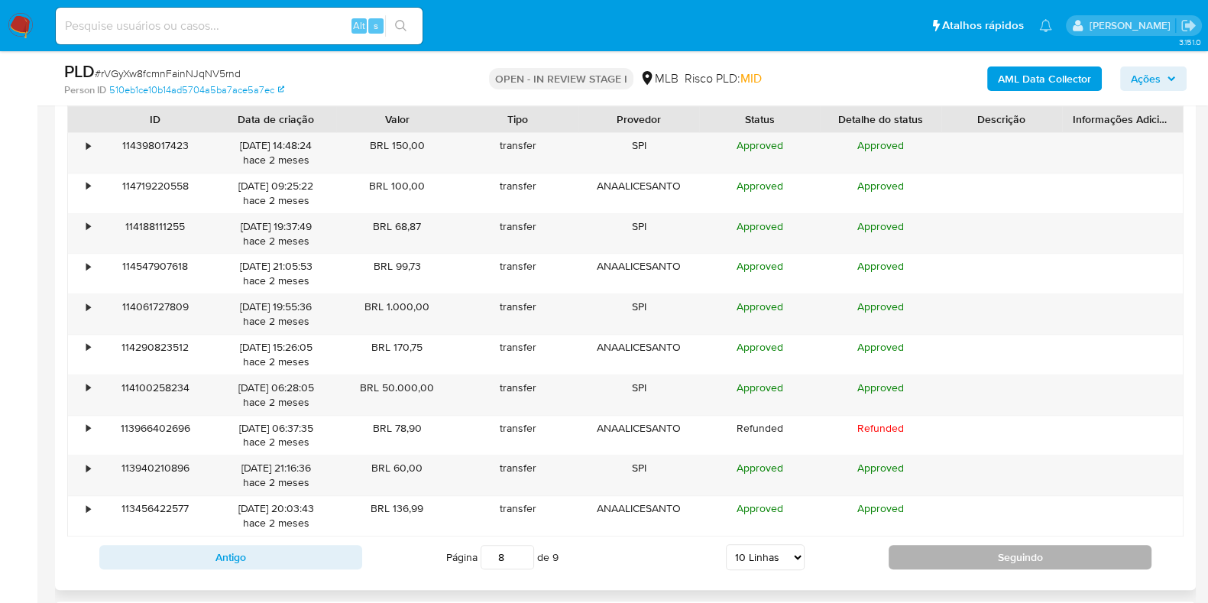
click at [931, 557] on button "Seguindo" at bounding box center [1020, 557] width 263 height 24
type input "9"
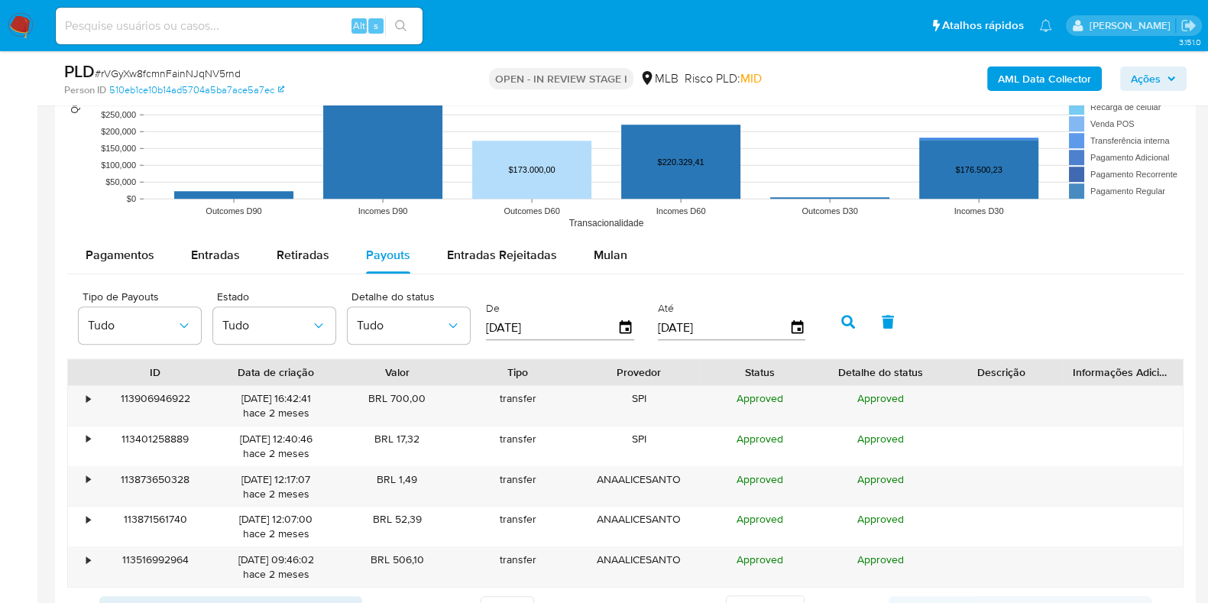
scroll to position [1447, 0]
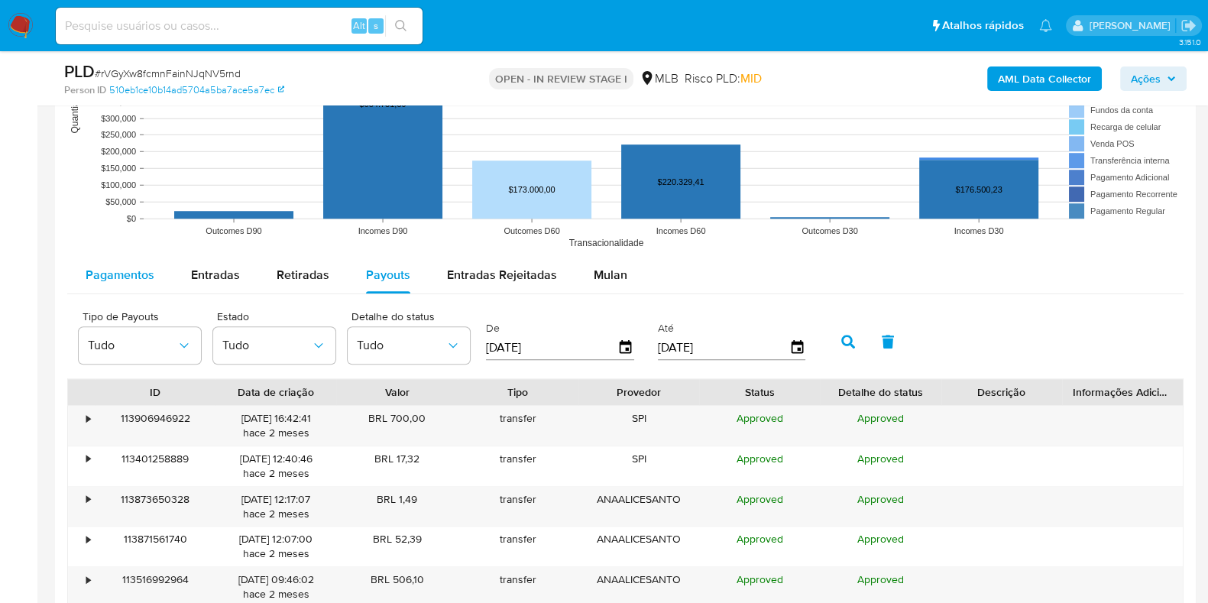
click at [138, 270] on span "Pagamentos" at bounding box center [120, 275] width 69 height 18
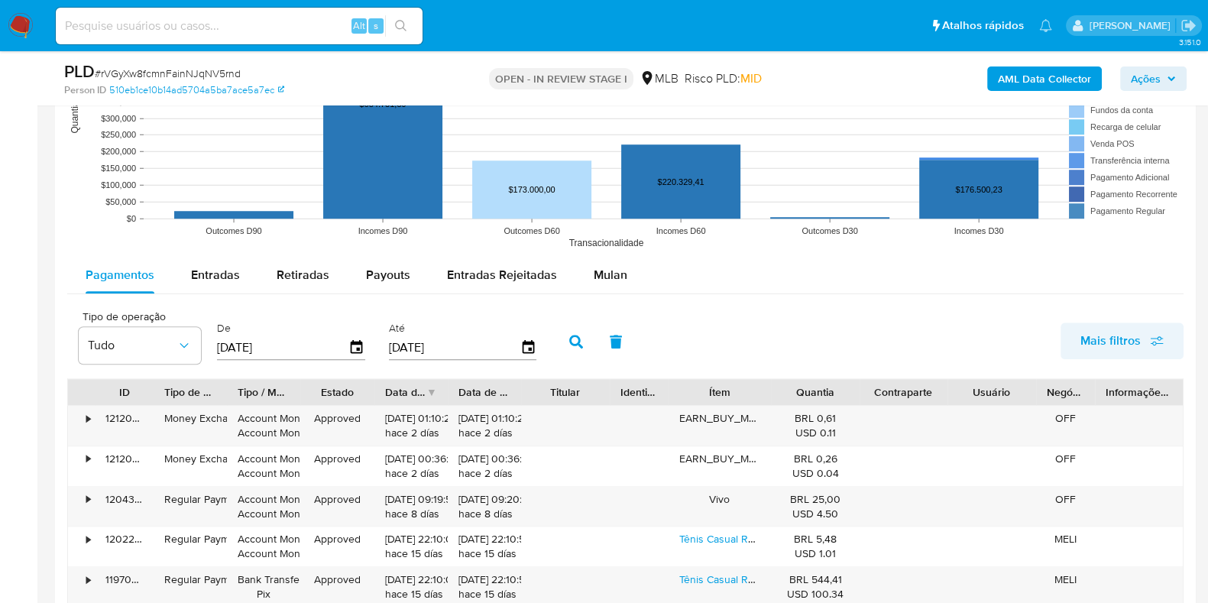
click at [1164, 338] on button "Mais filtros" at bounding box center [1122, 341] width 123 height 37
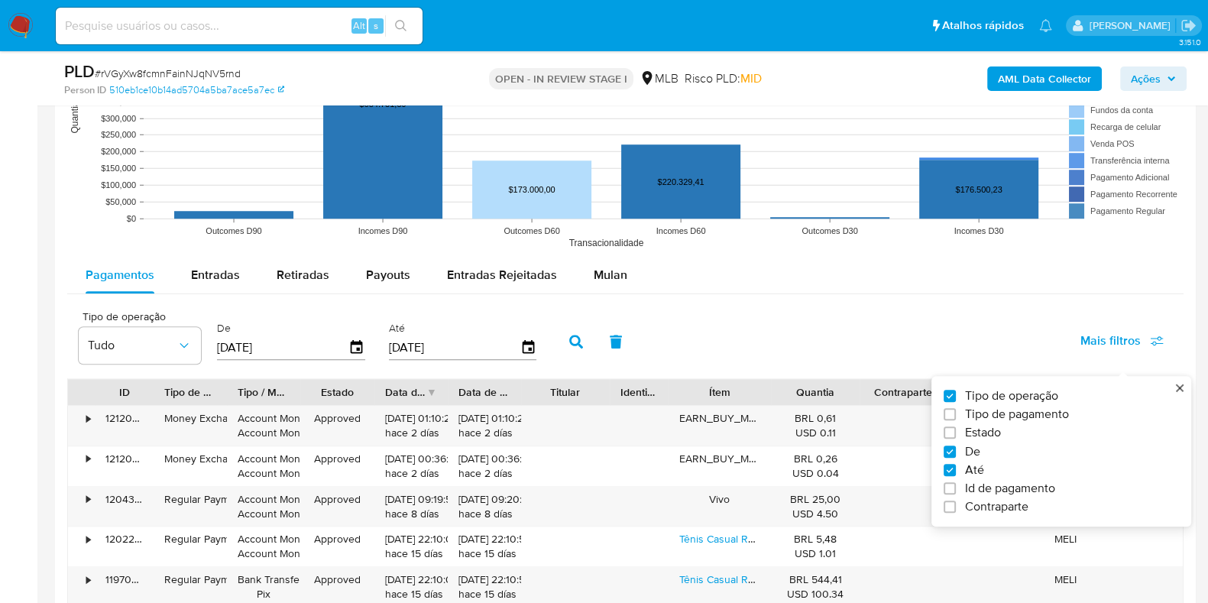
click at [999, 410] on span "Tipo de pagamento" at bounding box center [1017, 414] width 104 height 15
click at [956, 410] on input "Tipo de pagamento" at bounding box center [950, 414] width 12 height 12
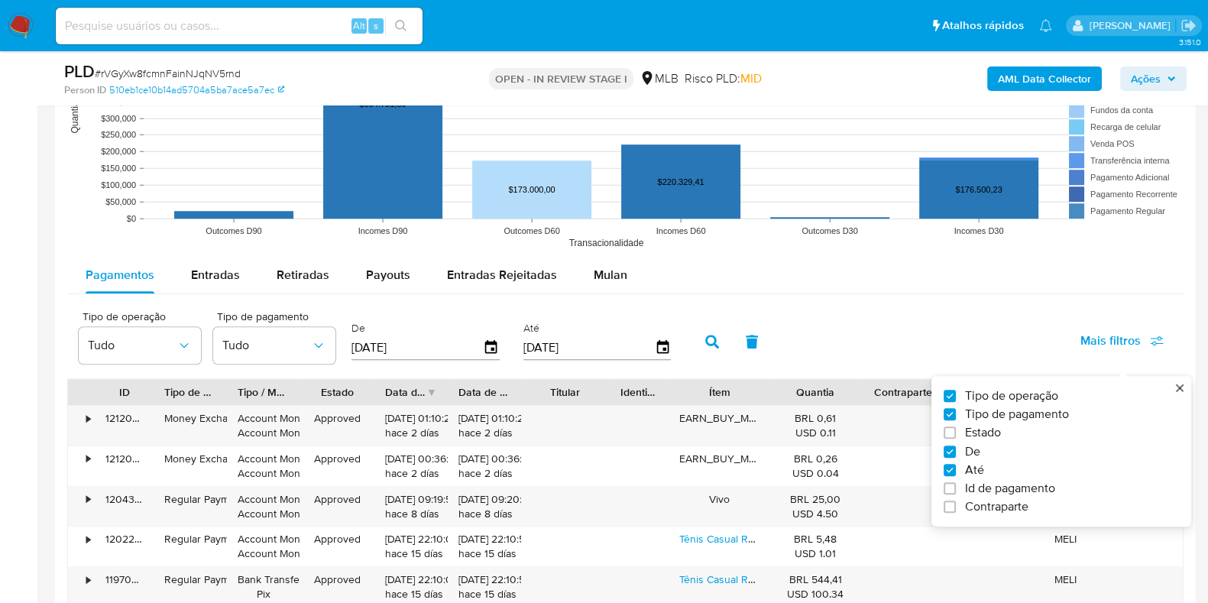
click at [1007, 417] on span "Tipo de pagamento" at bounding box center [1017, 414] width 104 height 15
click at [956, 417] on input "Tipo de pagamento" at bounding box center [950, 414] width 12 height 12
checkbox input "false"
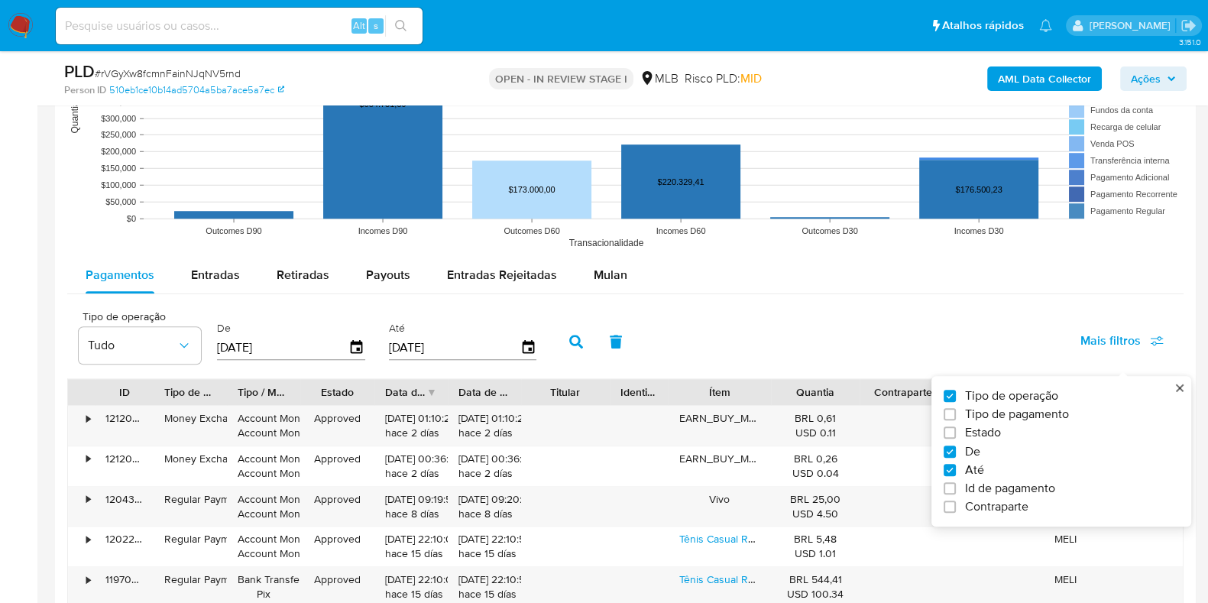
click at [997, 485] on span "Id de pagamento" at bounding box center [1010, 488] width 90 height 15
click at [956, 485] on input "Id de pagamento" at bounding box center [950, 488] width 12 height 12
checkbox input "true"
click at [643, 350] on input "number" at bounding box center [631, 346] width 150 height 20
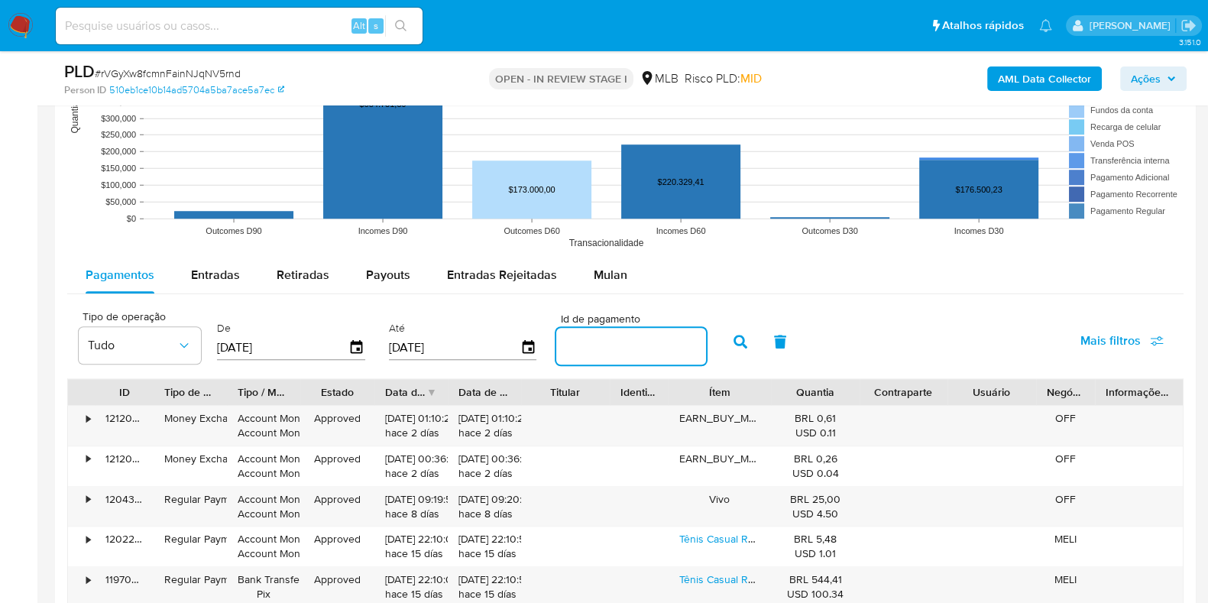
click at [634, 339] on input "number" at bounding box center [631, 346] width 150 height 20
paste input "117242014298"
type input "117242014298"
click at [738, 339] on button "button" at bounding box center [741, 341] width 40 height 37
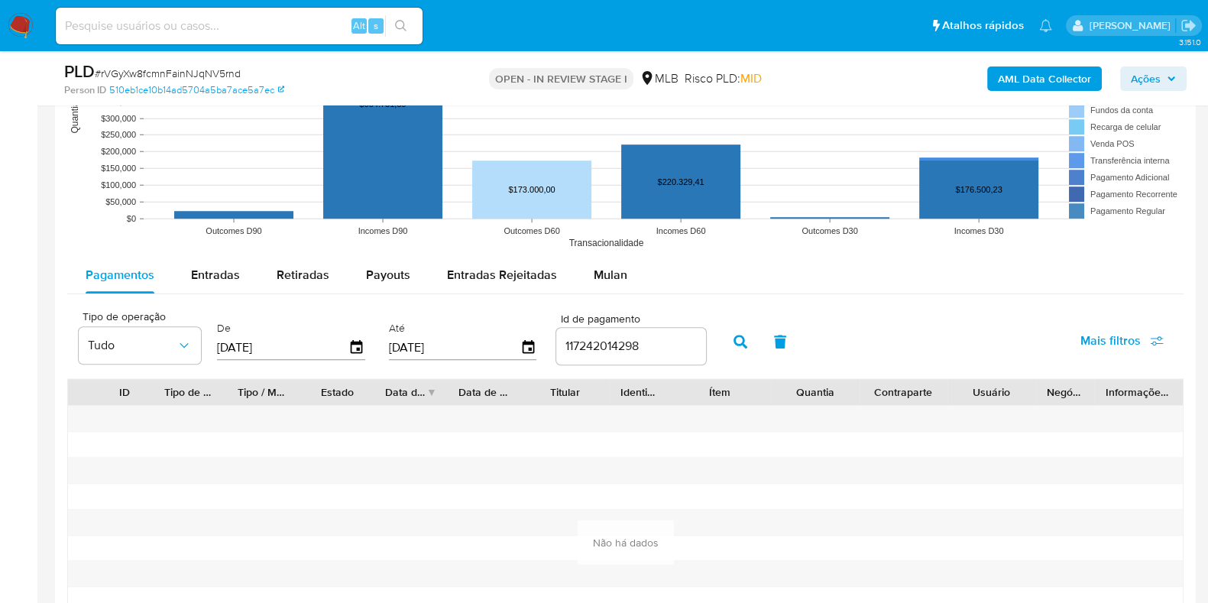
scroll to position [1542, 0]
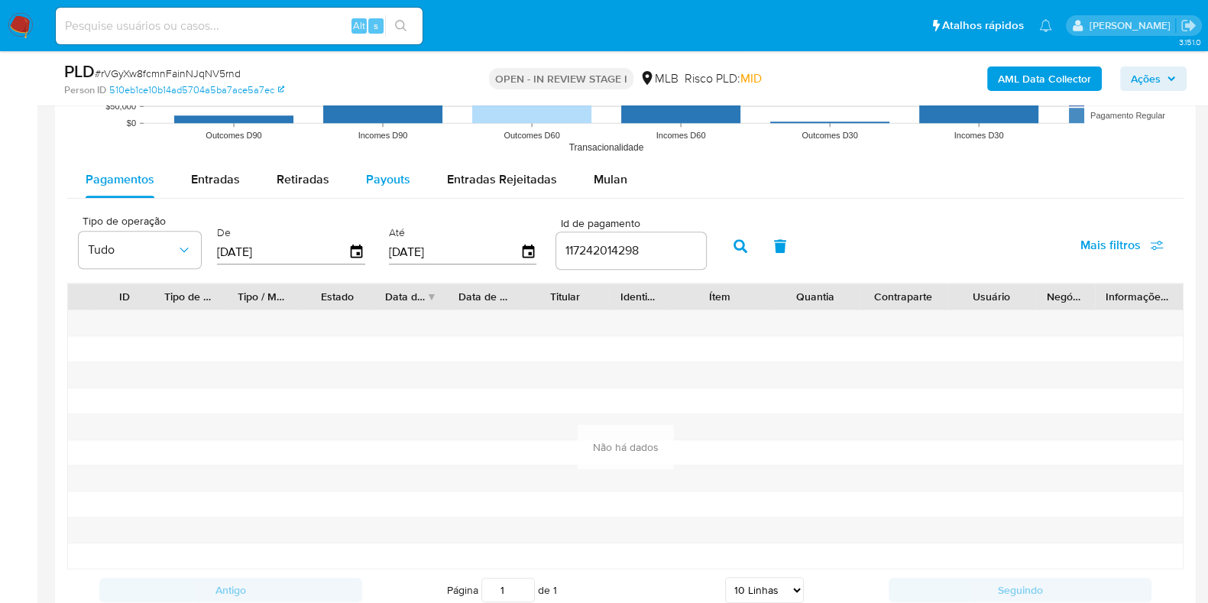
click at [401, 182] on span "Payouts" at bounding box center [388, 179] width 44 height 18
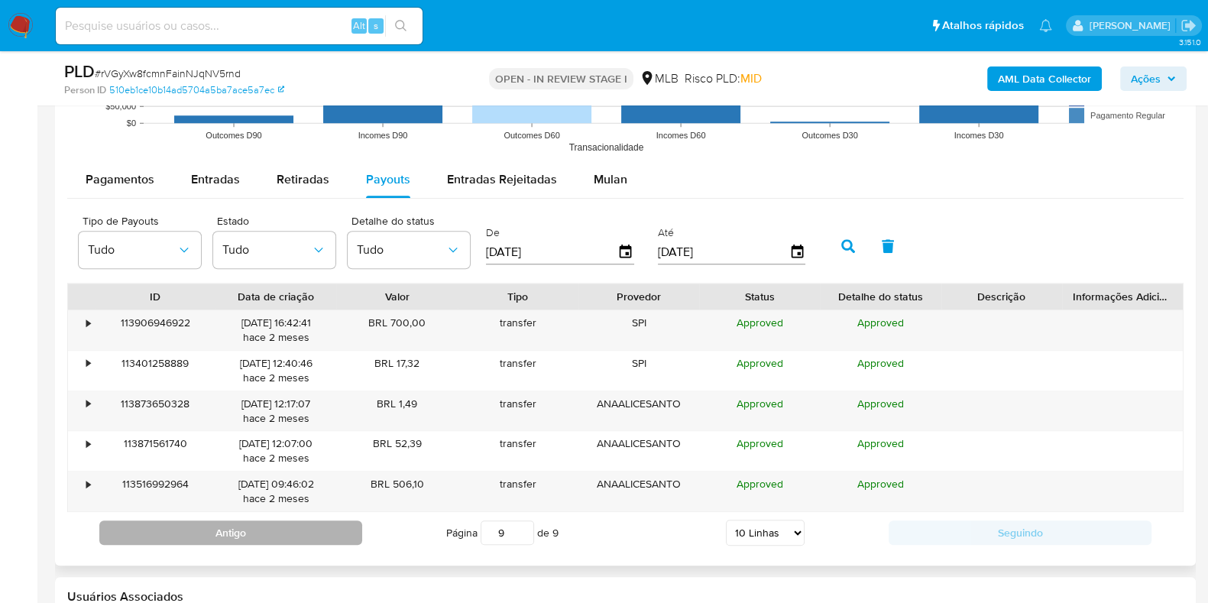
click at [306, 530] on button "Antigo" at bounding box center [230, 532] width 263 height 24
type input "8"
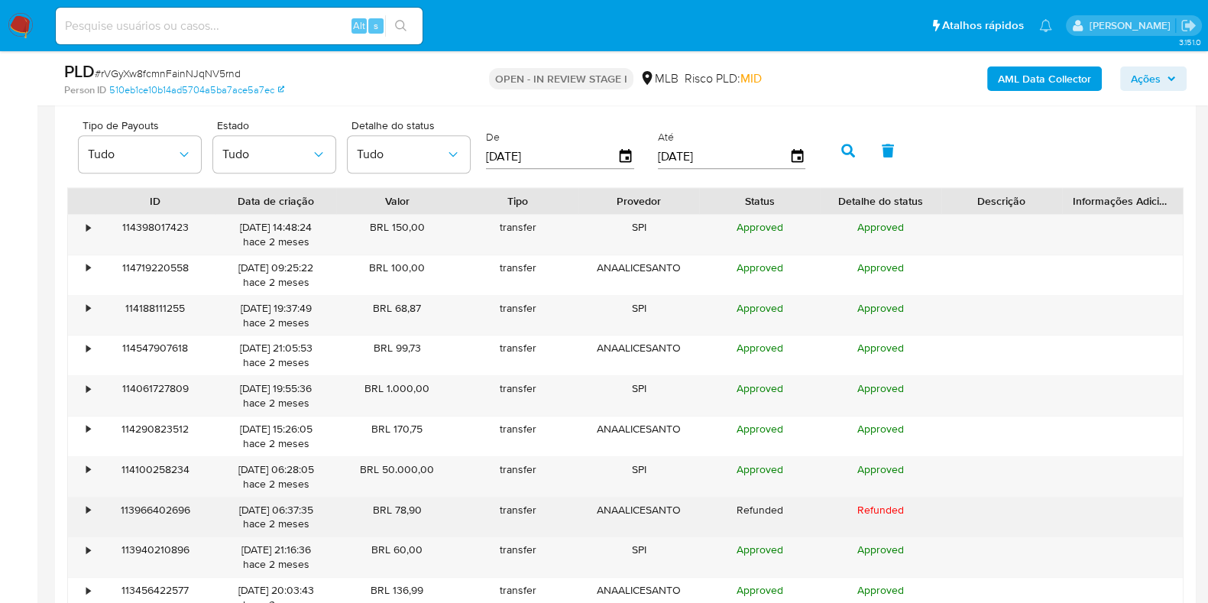
scroll to position [1733, 0]
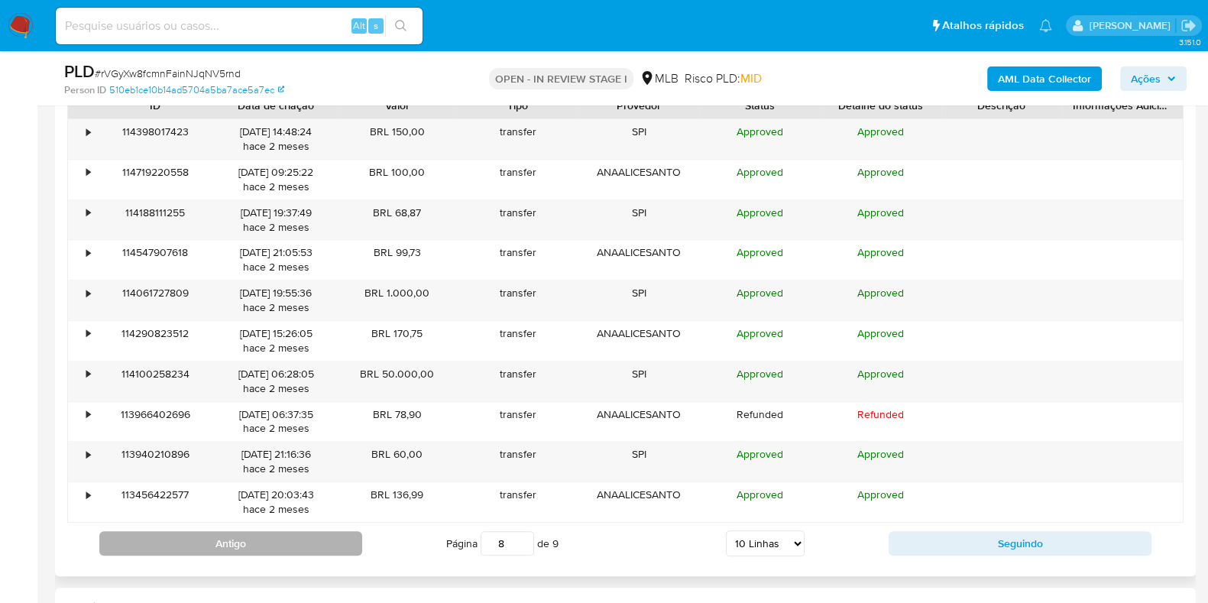
click at [254, 543] on button "Antigo" at bounding box center [230, 543] width 263 height 24
type input "7"
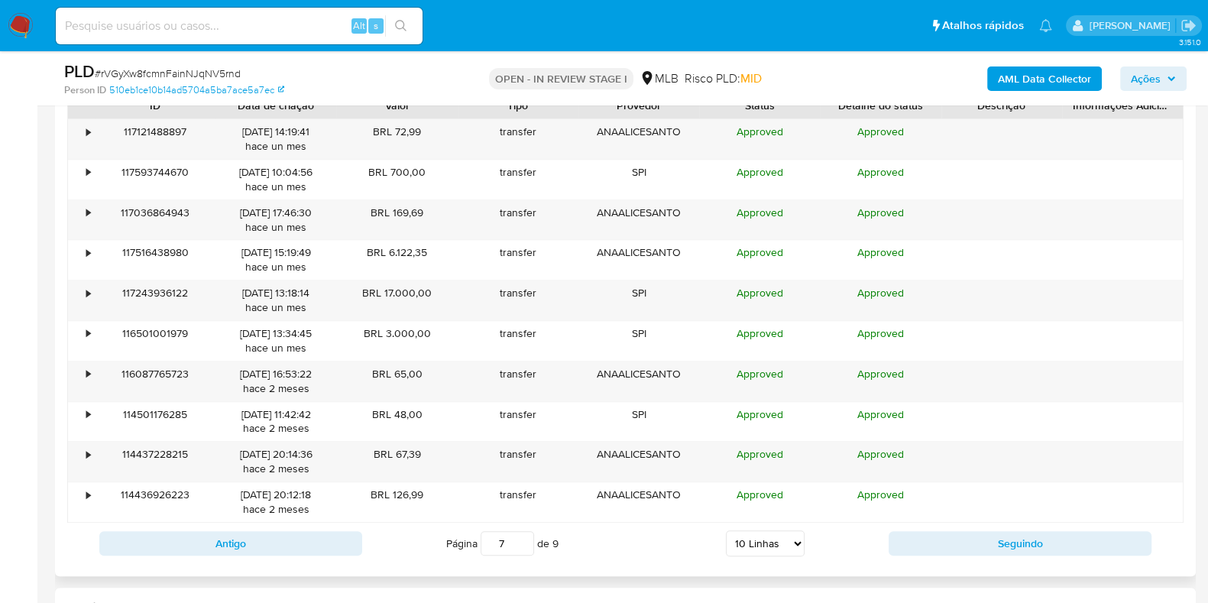
click at [742, 543] on select "5 Linhas 10 Linhas 20 Linhas 25 Linhas 50 Linhas 100 Linhas" at bounding box center [765, 543] width 79 height 26
select select "100"
click at [726, 530] on select "5 Linhas 10 Linhas 20 Linhas 25 Linhas 50 Linhas 100 Linhas" at bounding box center [765, 543] width 79 height 26
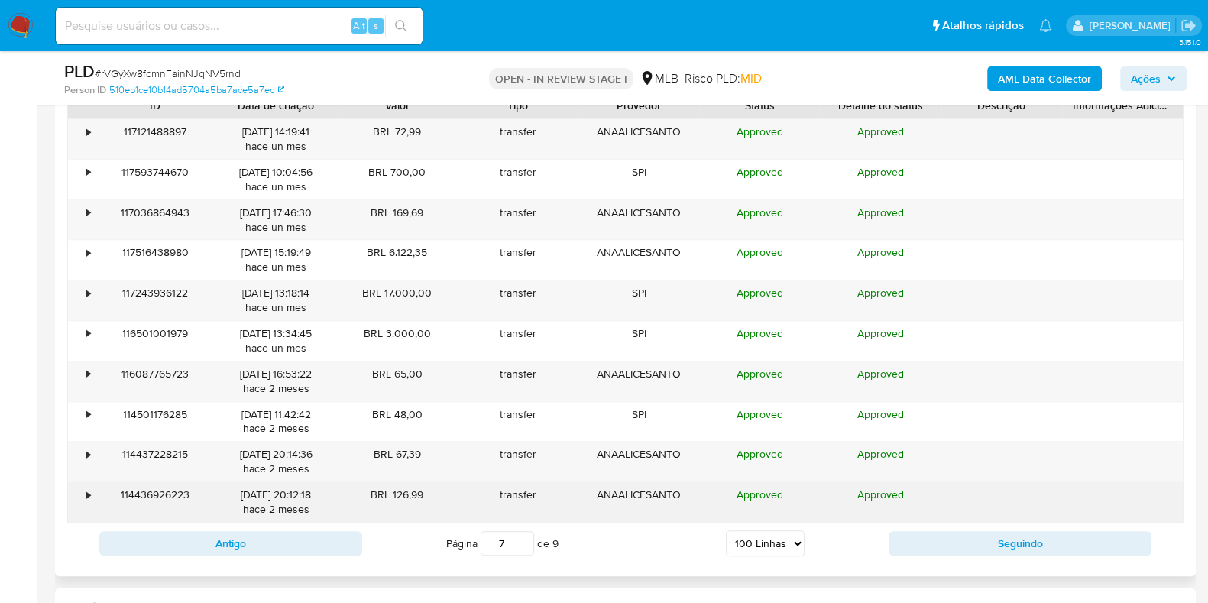
type input "1"
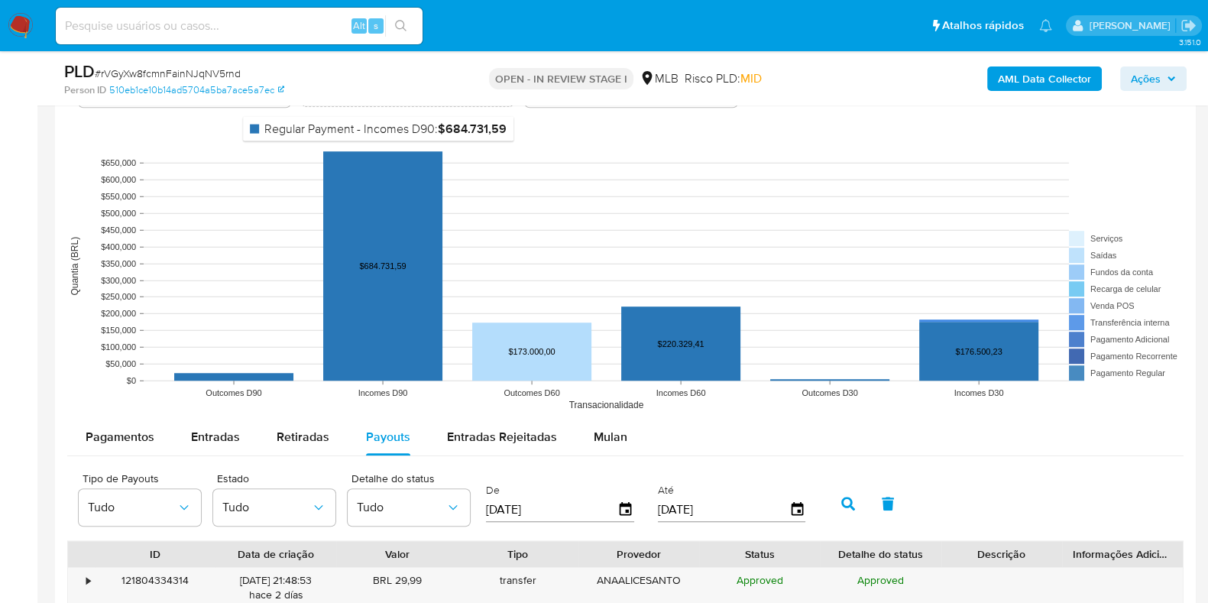
scroll to position [1510, 0]
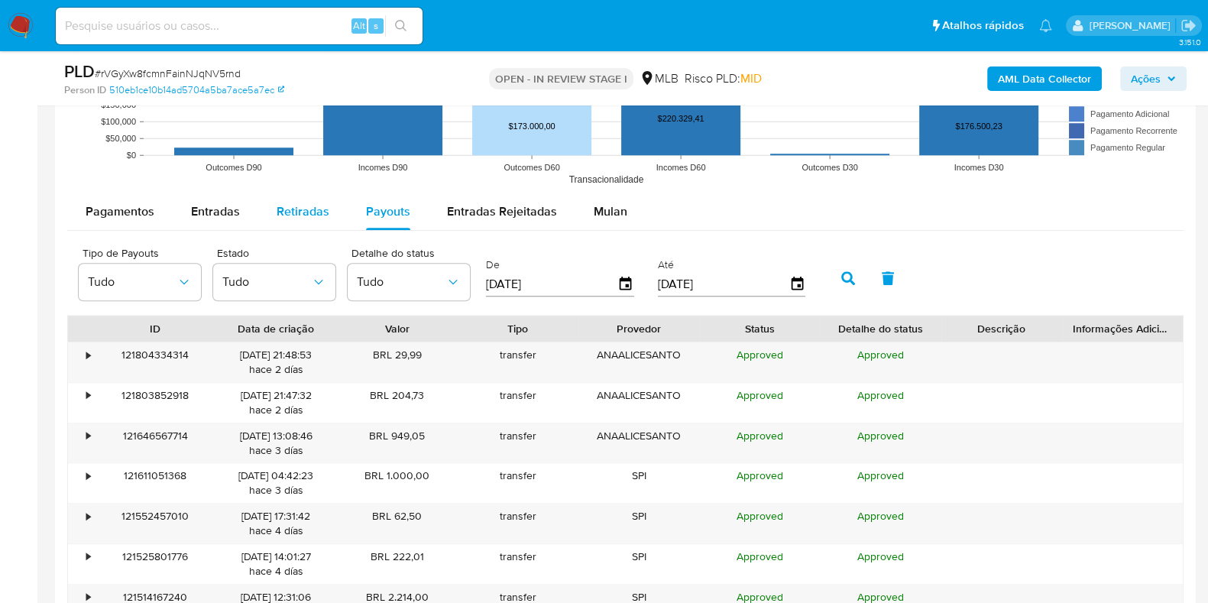
click at [303, 216] on span "Retiradas" at bounding box center [303, 212] width 53 height 18
select select "10"
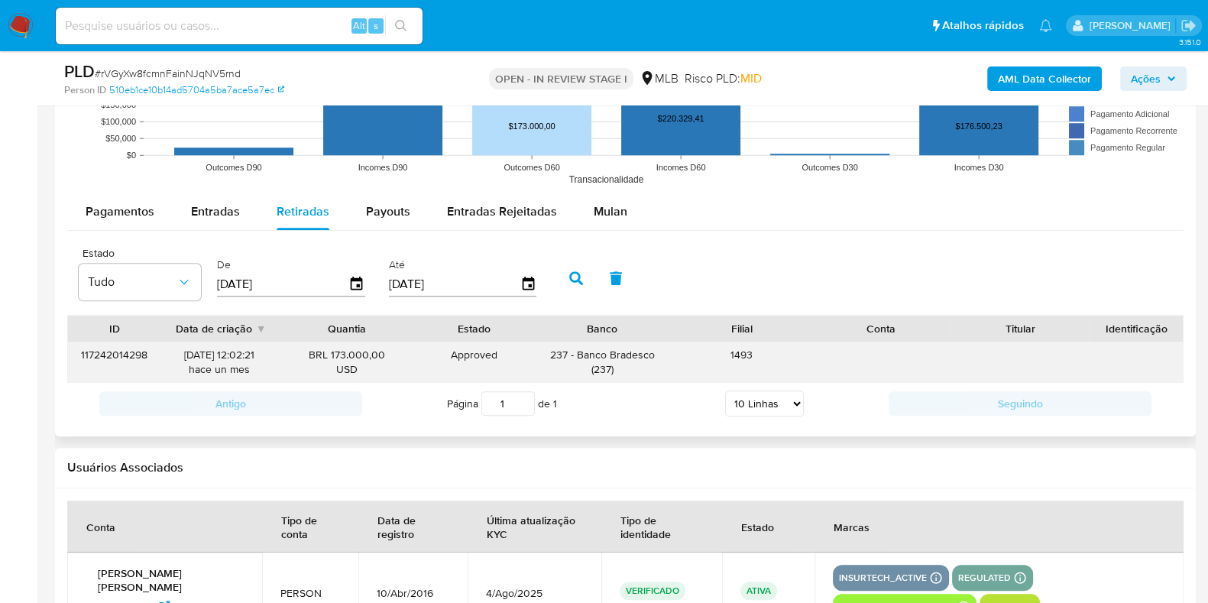
click at [158, 362] on div "117242014298" at bounding box center [114, 362] width 93 height 40
click at [237, 358] on div "03/07/2025 12:02:21 hace un mes" at bounding box center [219, 362] width 95 height 29
drag, startPoint x: 333, startPoint y: 358, endPoint x: 484, endPoint y: 364, distance: 150.7
click at [457, 361] on div "117242014298 03/07/2025 12:02:21 hace un mes BRL 173.000,00 USD Approved Approv…" at bounding box center [625, 362] width 1115 height 40
drag, startPoint x: 552, startPoint y: 364, endPoint x: 568, endPoint y: 364, distance: 16.0
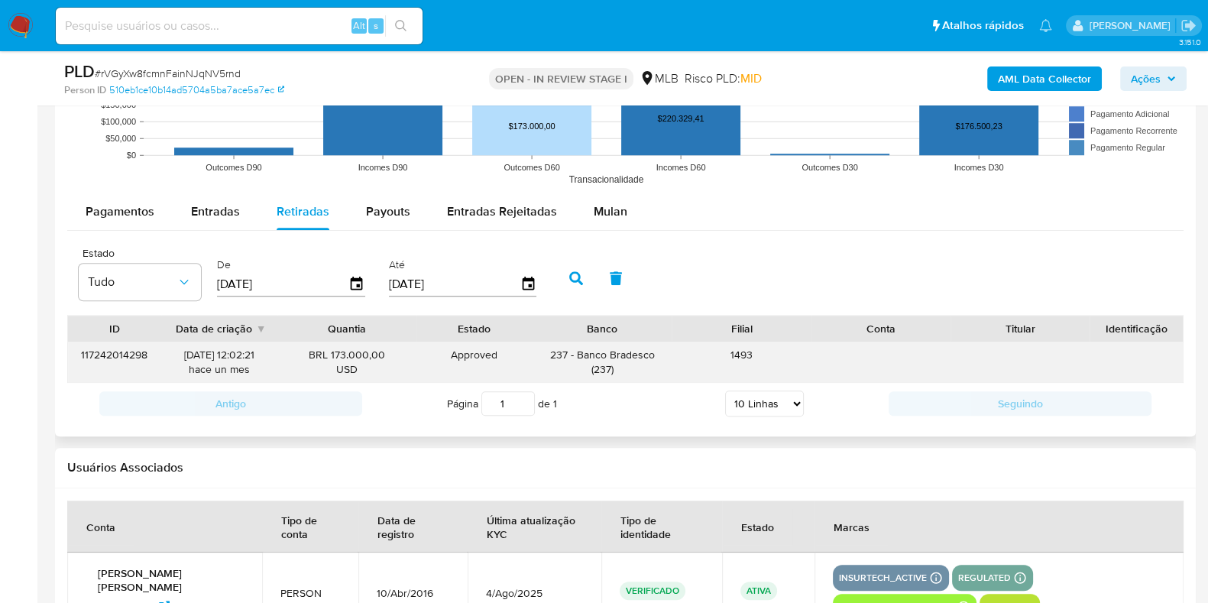
click at [555, 364] on div "237 - Banco Bradesco ( 237 )" at bounding box center [602, 362] width 118 height 29
click at [682, 361] on div "1493" at bounding box center [741, 362] width 139 height 40
click at [997, 349] on div "117242014298 03/07/2025 12:02:21 hace un mes BRL 173.000,00 USD Approved Approv…" at bounding box center [625, 362] width 1115 height 40
drag, startPoint x: 1064, startPoint y: 334, endPoint x: 1084, endPoint y: 334, distance: 19.9
click at [1084, 334] on div "Titular" at bounding box center [1020, 329] width 139 height 26
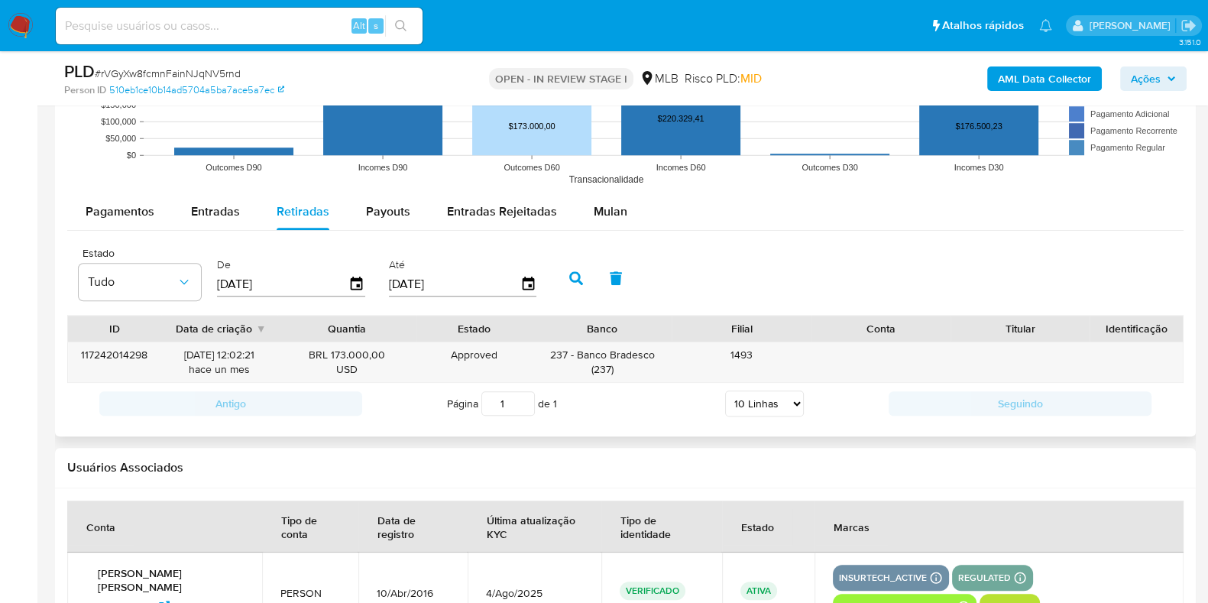
drag, startPoint x: 1073, startPoint y: 327, endPoint x: 1101, endPoint y: 328, distance: 27.5
click at [1090, 328] on div "Titular" at bounding box center [1020, 329] width 139 height 26
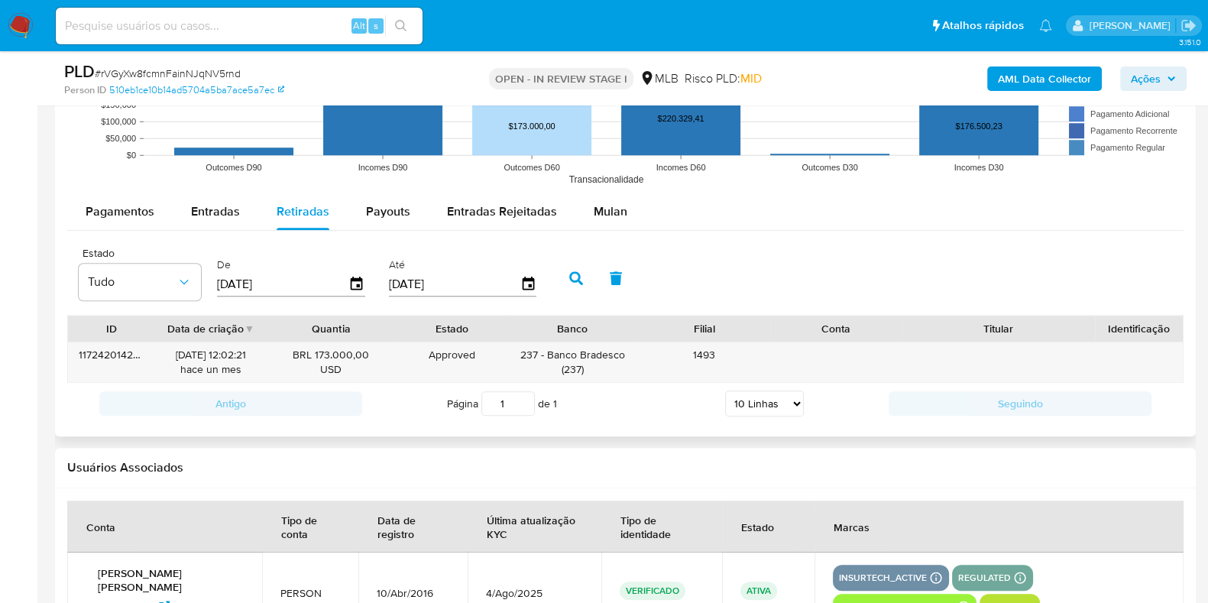
drag, startPoint x: 1093, startPoint y: 328, endPoint x: 1147, endPoint y: 334, distance: 54.6
click at [1147, 334] on div "ID Data de criação Quantia Estado Banco Filial Conta Titular Identificação" at bounding box center [625, 329] width 1115 height 26
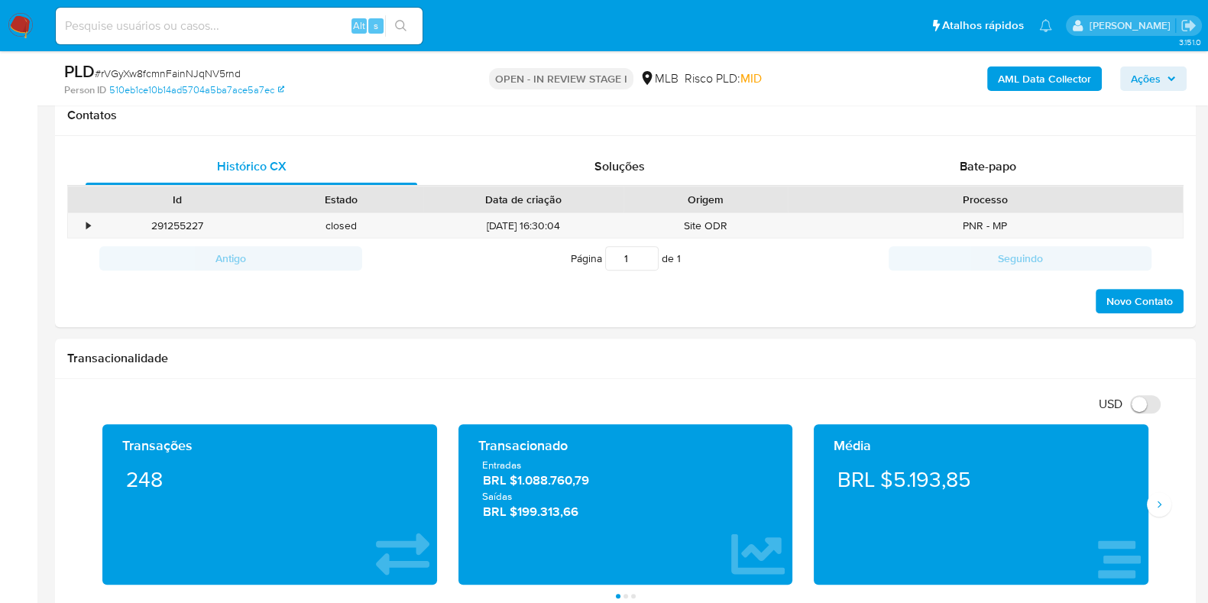
scroll to position [809, 0]
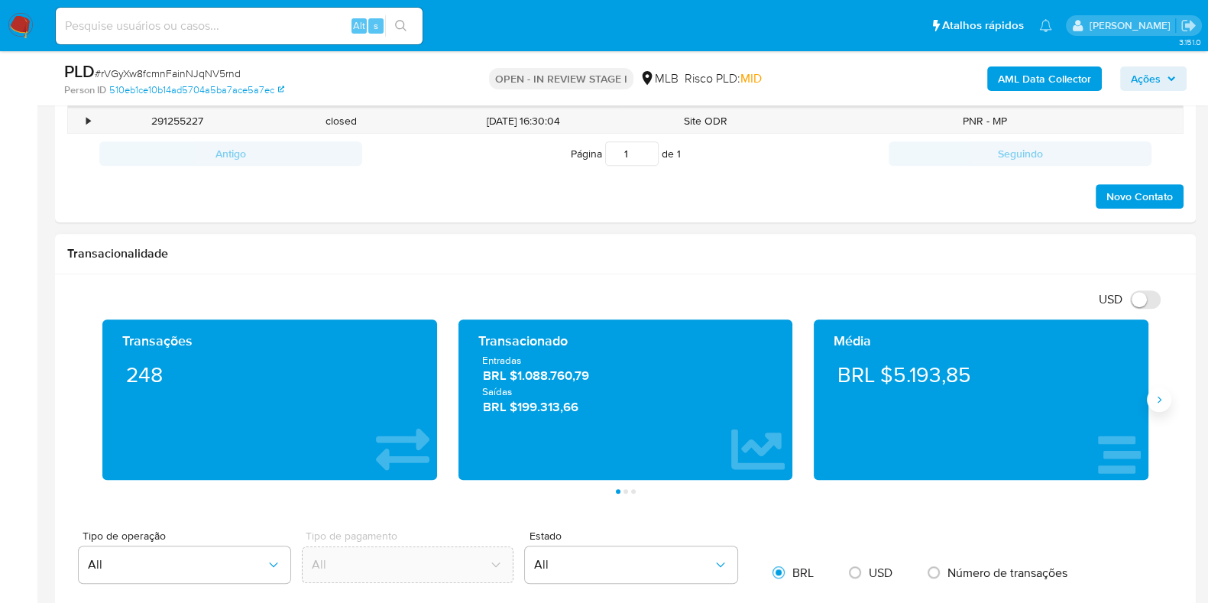
click at [1162, 407] on button "Siguiente" at bounding box center [1159, 399] width 24 height 24
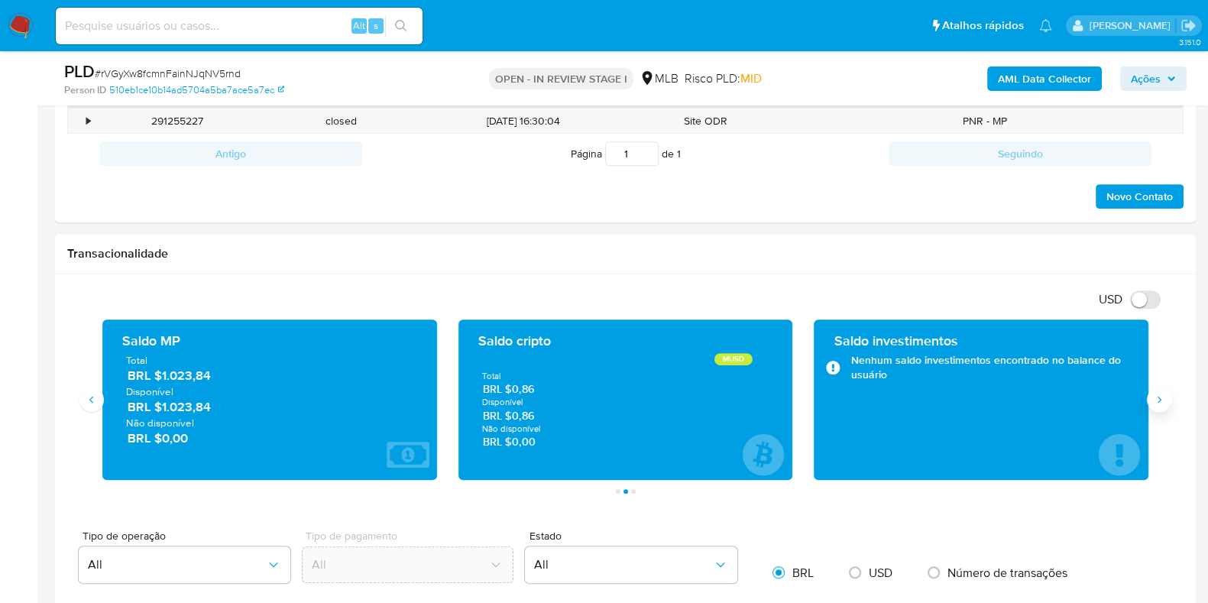
click at [1162, 407] on button "Siguiente" at bounding box center [1159, 399] width 24 height 24
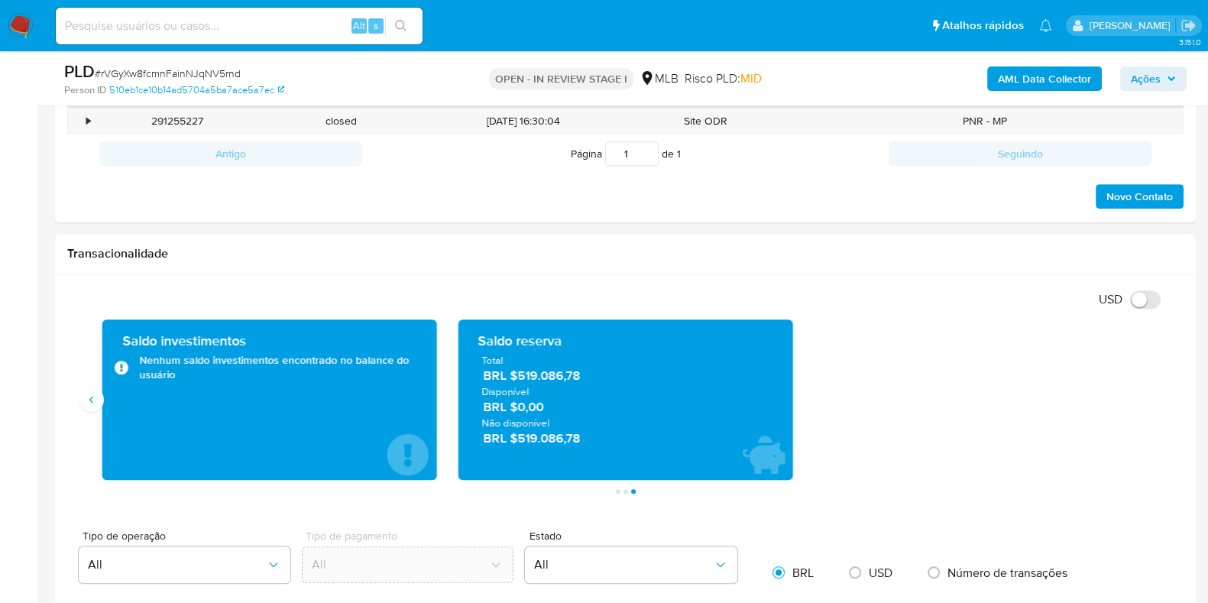
drag, startPoint x: 596, startPoint y: 379, endPoint x: 519, endPoint y: 376, distance: 77.3
click at [519, 376] on span "BRL $519.086,78" at bounding box center [626, 377] width 286 height 18
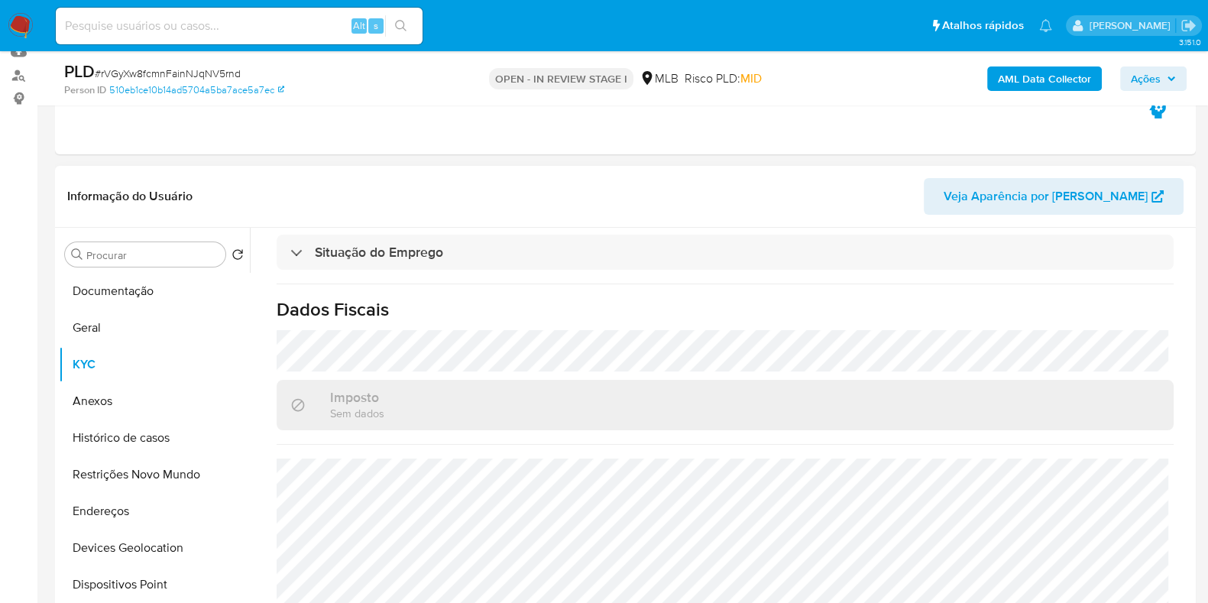
scroll to position [140, 0]
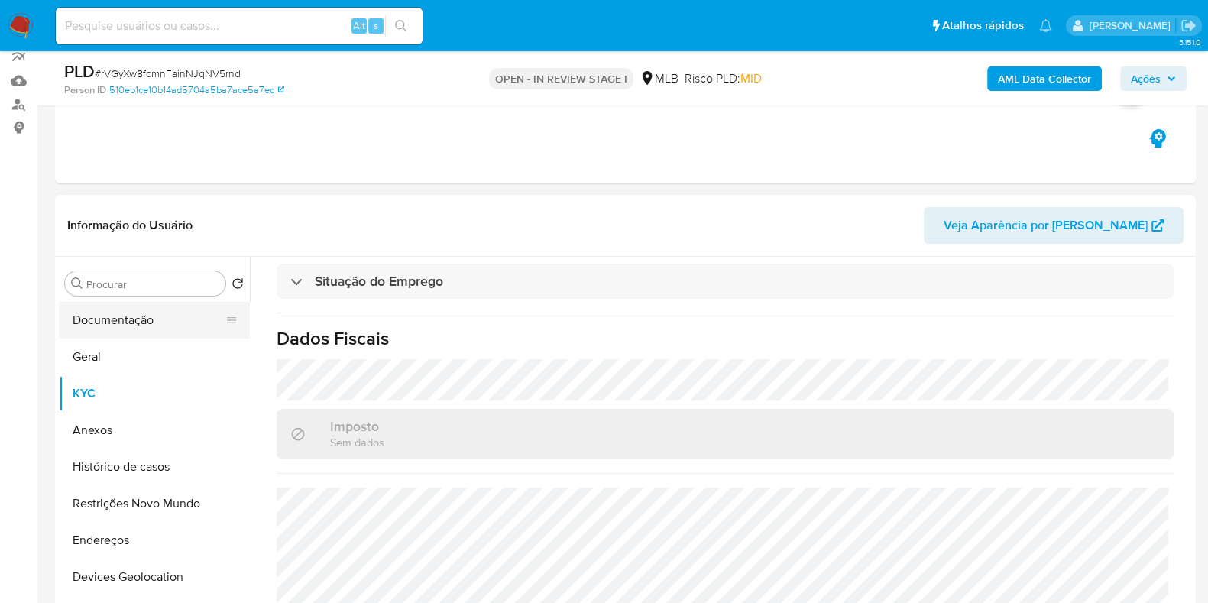
click at [155, 318] on button "Documentação" at bounding box center [148, 320] width 179 height 37
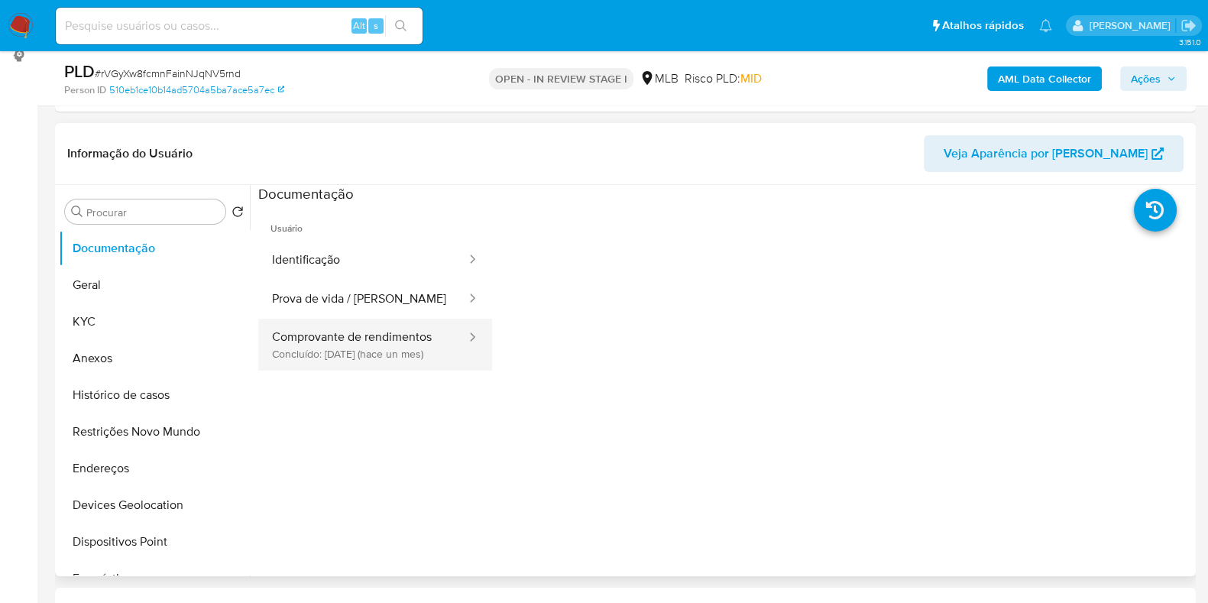
scroll to position [331, 0]
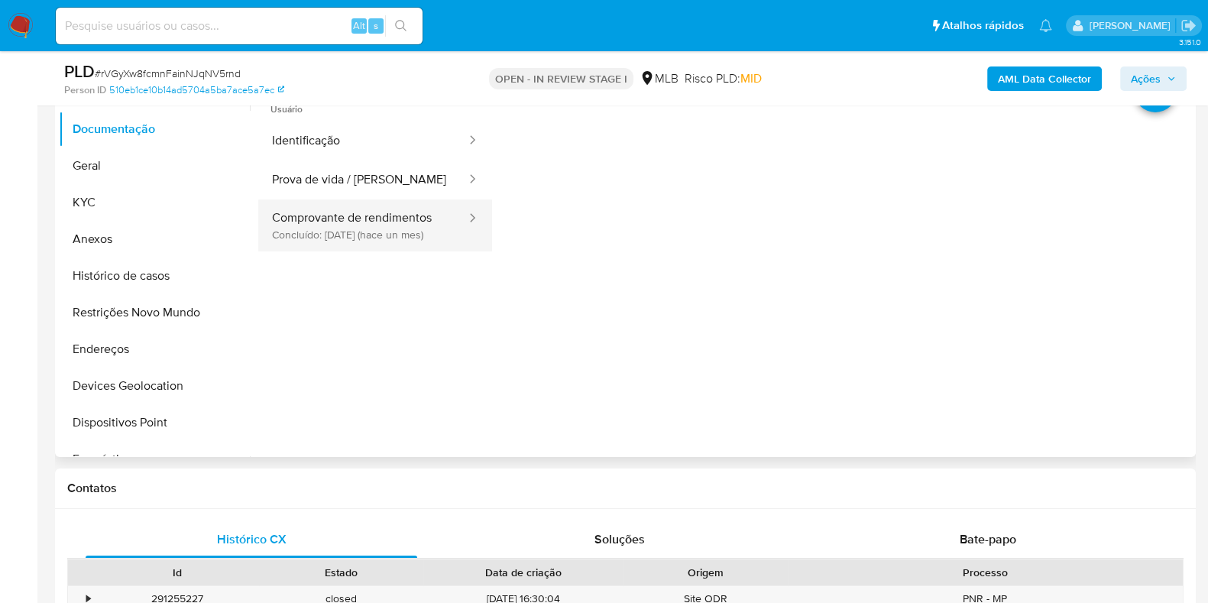
click at [376, 197] on button "Prova de vida / Selfie" at bounding box center [362, 179] width 209 height 39
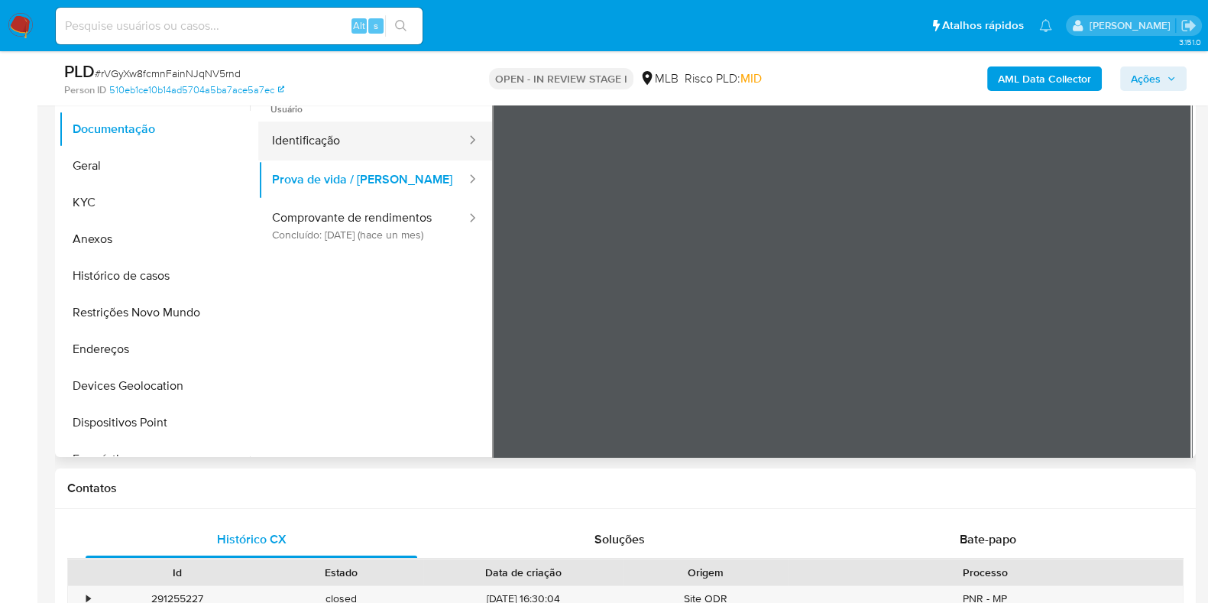
click at [400, 151] on button "Identificação" at bounding box center [362, 141] width 209 height 39
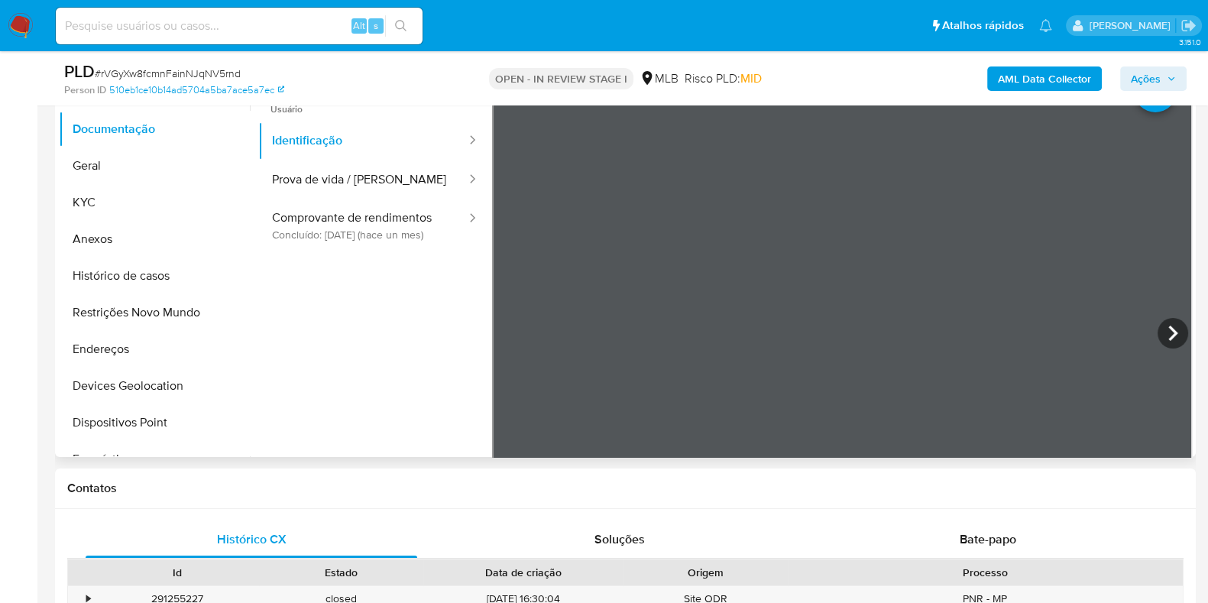
scroll to position [235, 0]
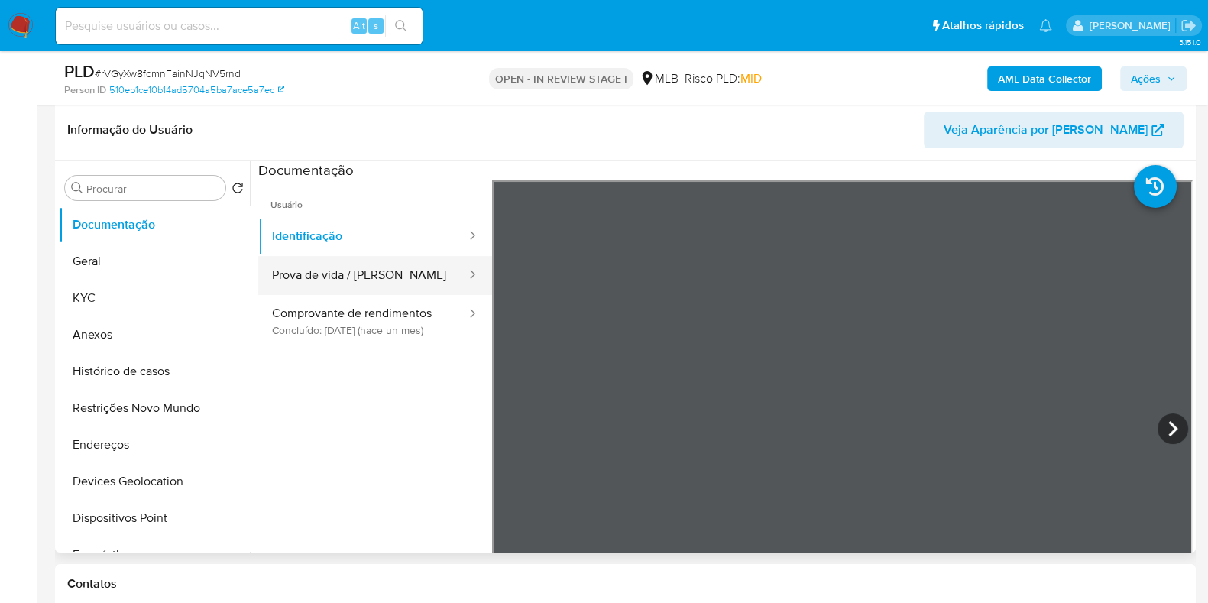
click at [369, 267] on button "Prova de vida / Selfie" at bounding box center [362, 275] width 209 height 39
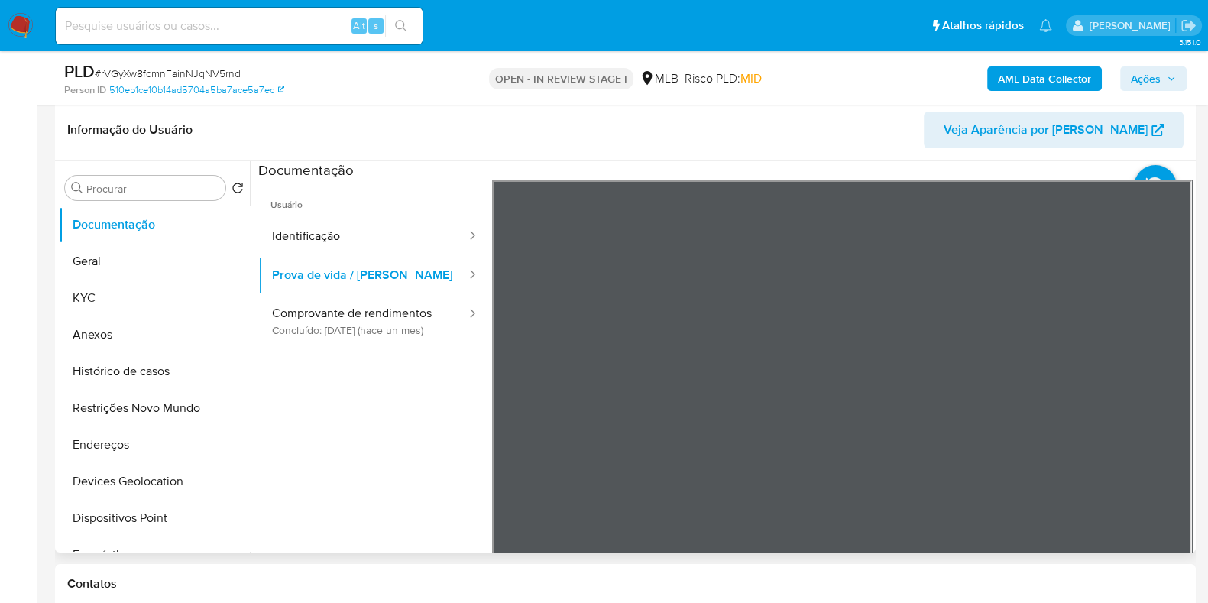
click at [904, 374] on div at bounding box center [842, 430] width 701 height 501
click at [382, 307] on button "Comprovante de rendimentos Concluído: 16/07/2025 (hace un mes)" at bounding box center [362, 321] width 209 height 52
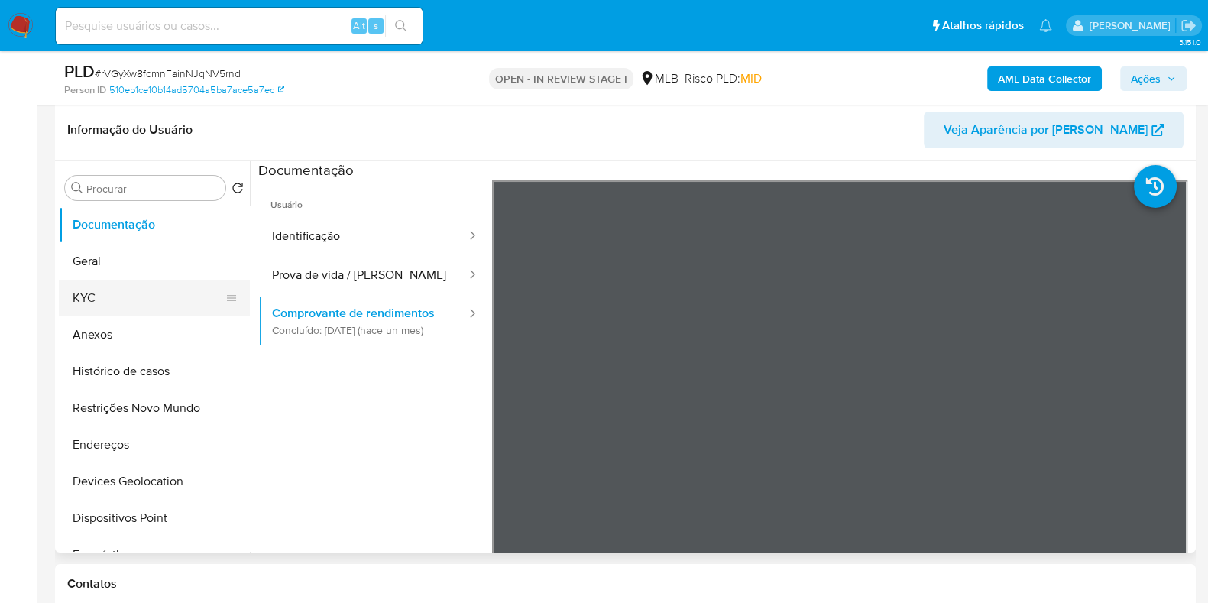
click at [127, 300] on button "KYC" at bounding box center [148, 298] width 179 height 37
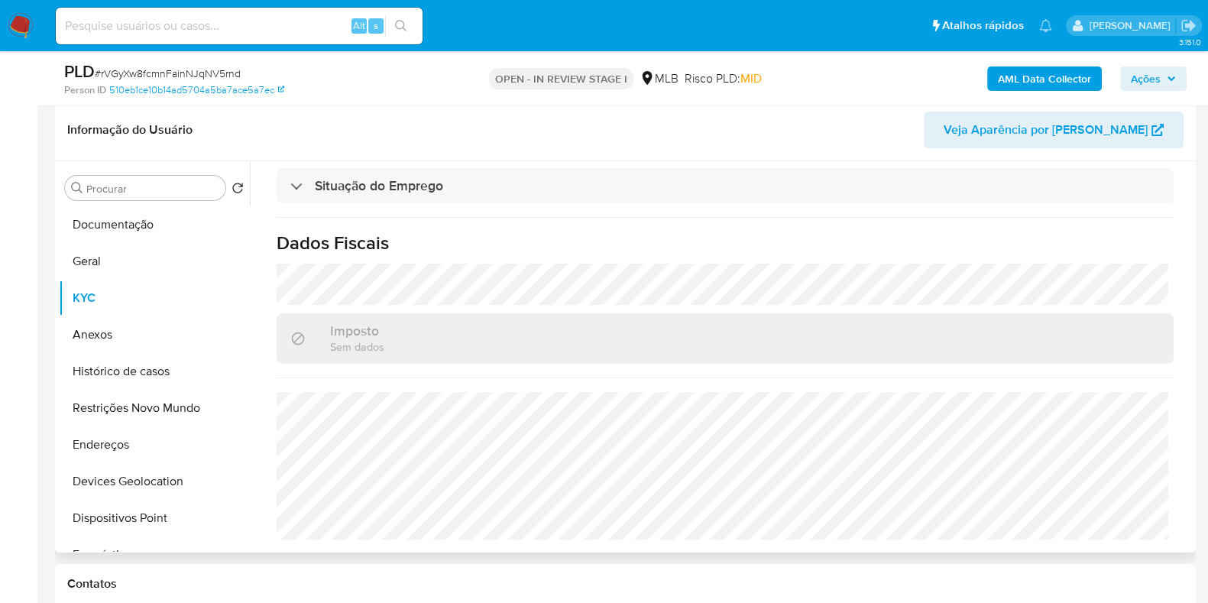
scroll to position [664, 0]
click at [162, 250] on button "Geral" at bounding box center [148, 261] width 179 height 37
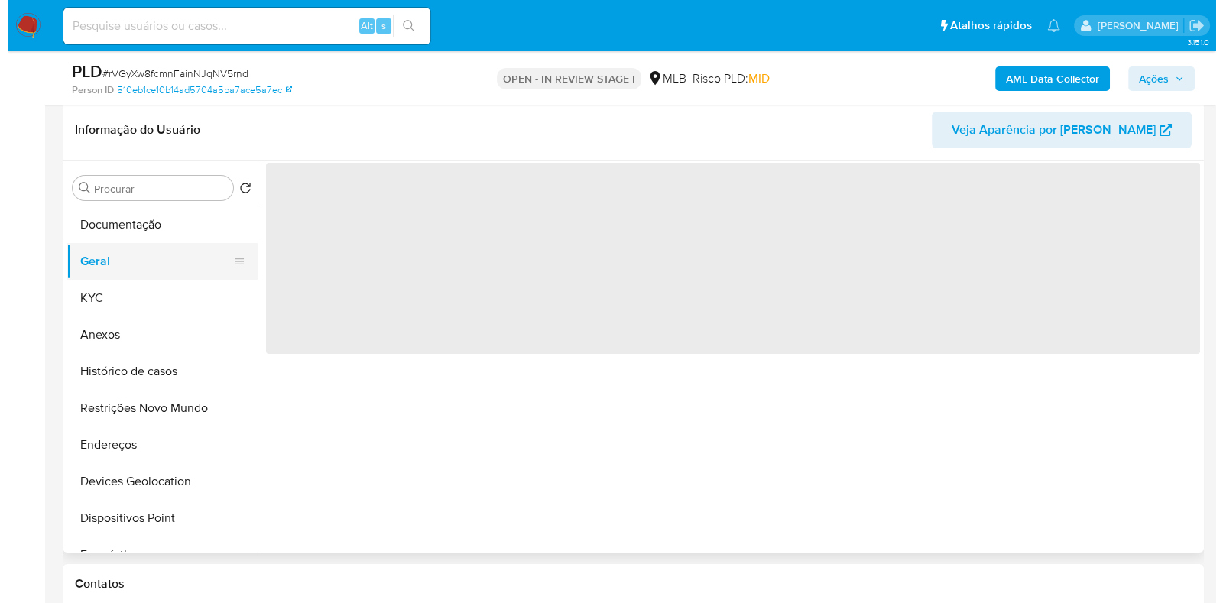
scroll to position [0, 0]
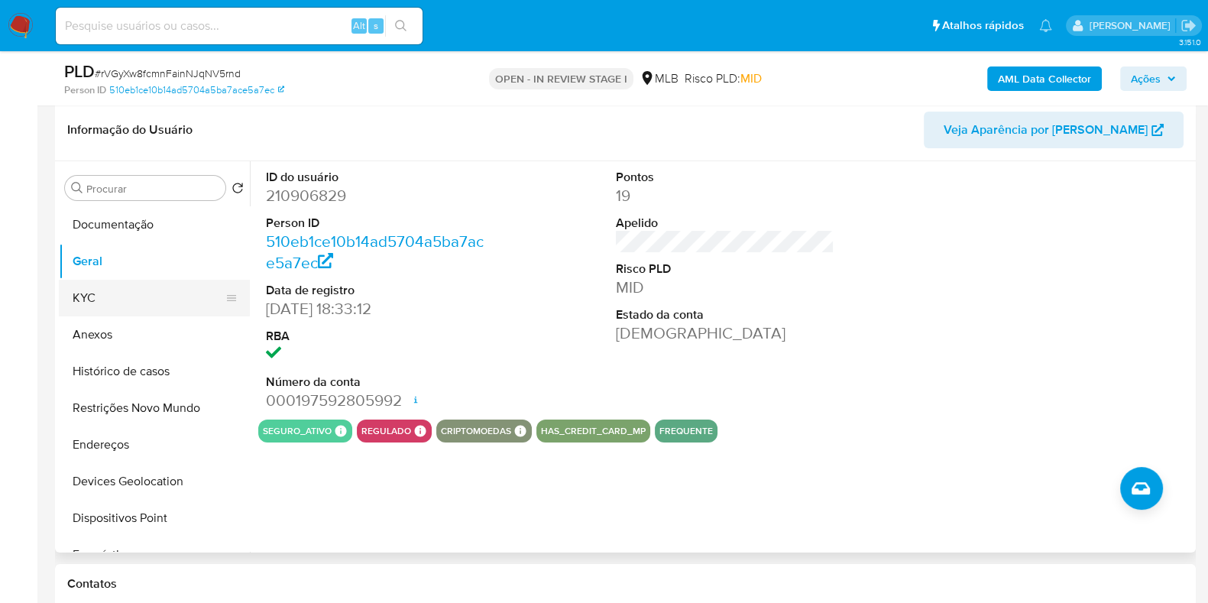
click at [125, 300] on button "KYC" at bounding box center [148, 298] width 179 height 37
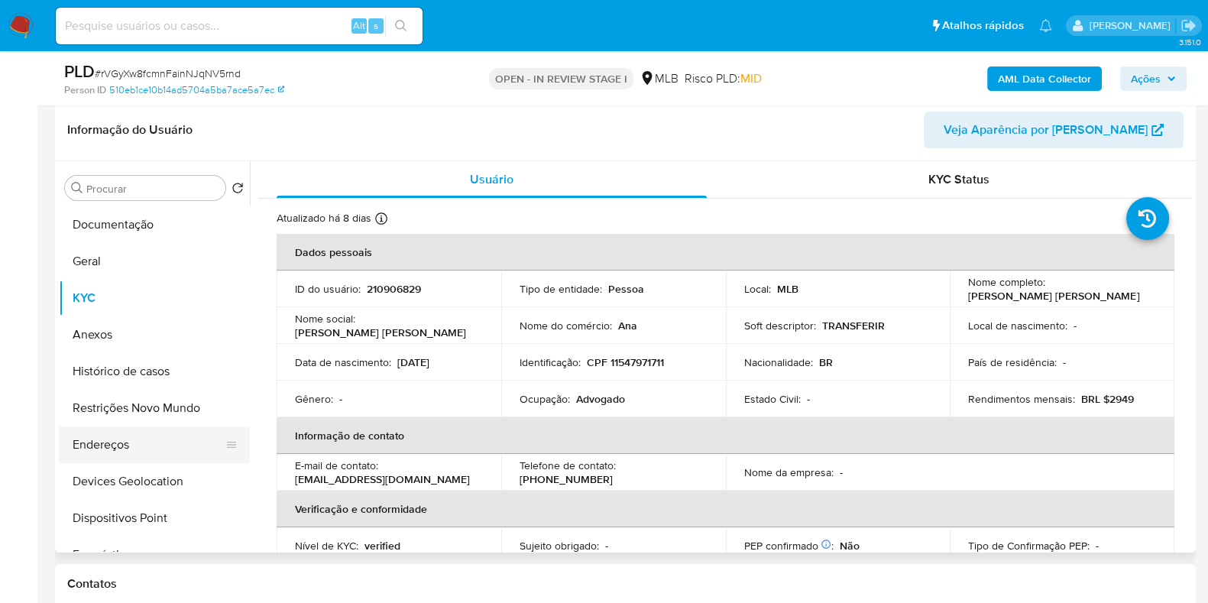
click at [134, 446] on button "Endereços" at bounding box center [148, 444] width 179 height 37
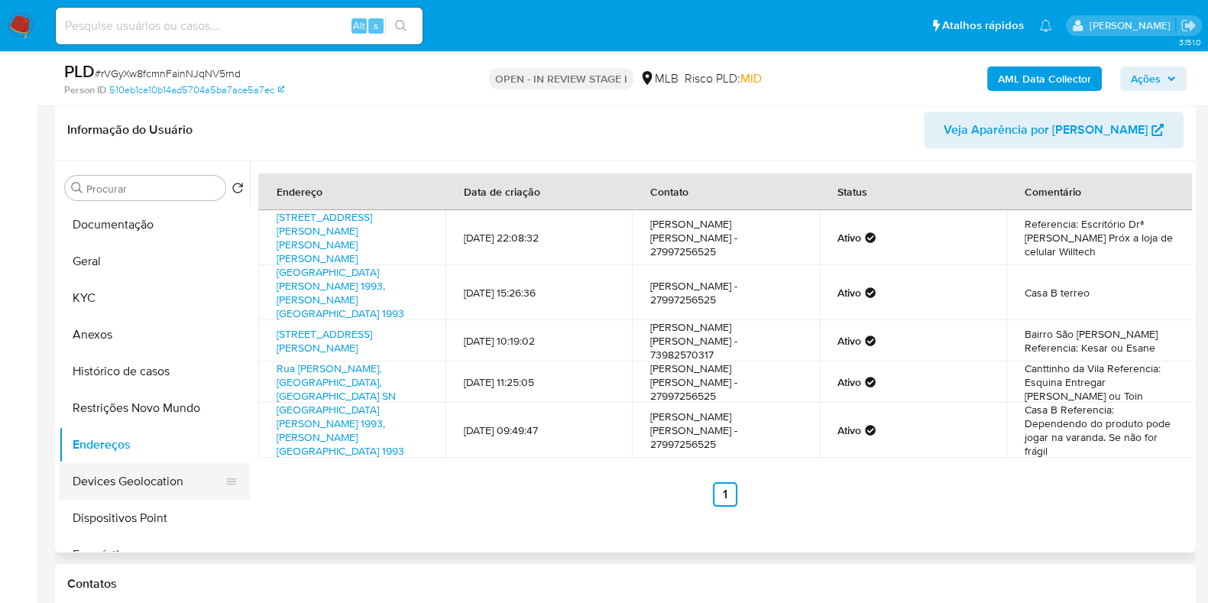
click at [117, 481] on button "Devices Geolocation" at bounding box center [148, 481] width 179 height 37
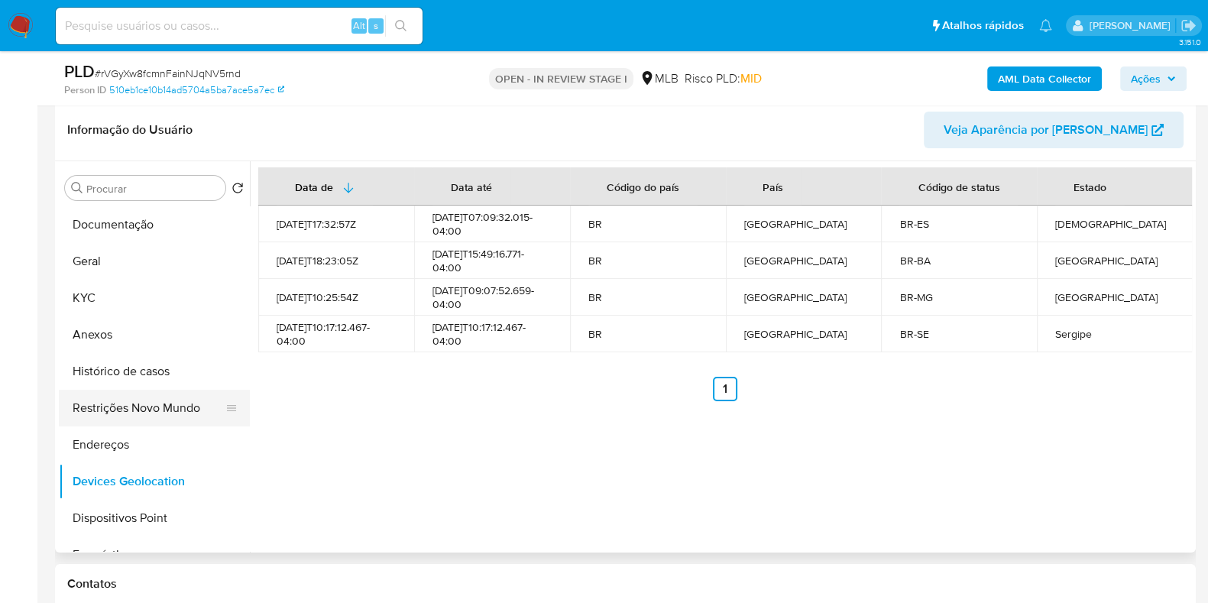
click at [159, 396] on button "Restrições Novo Mundo" at bounding box center [148, 408] width 179 height 37
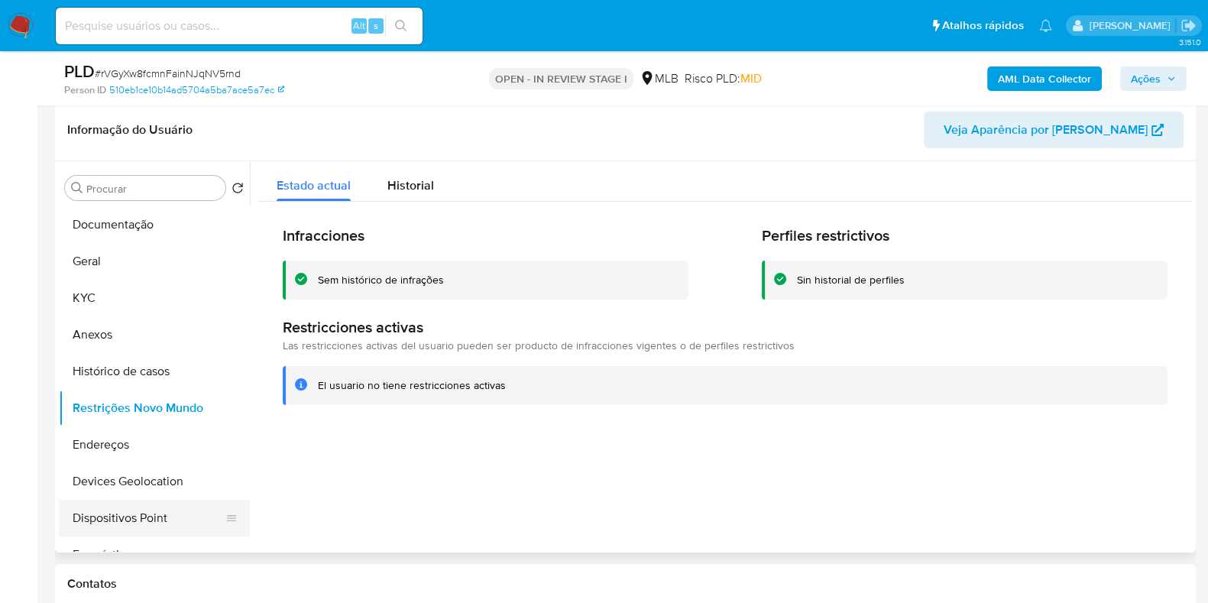
click at [187, 519] on button "Dispositivos Point" at bounding box center [148, 518] width 179 height 37
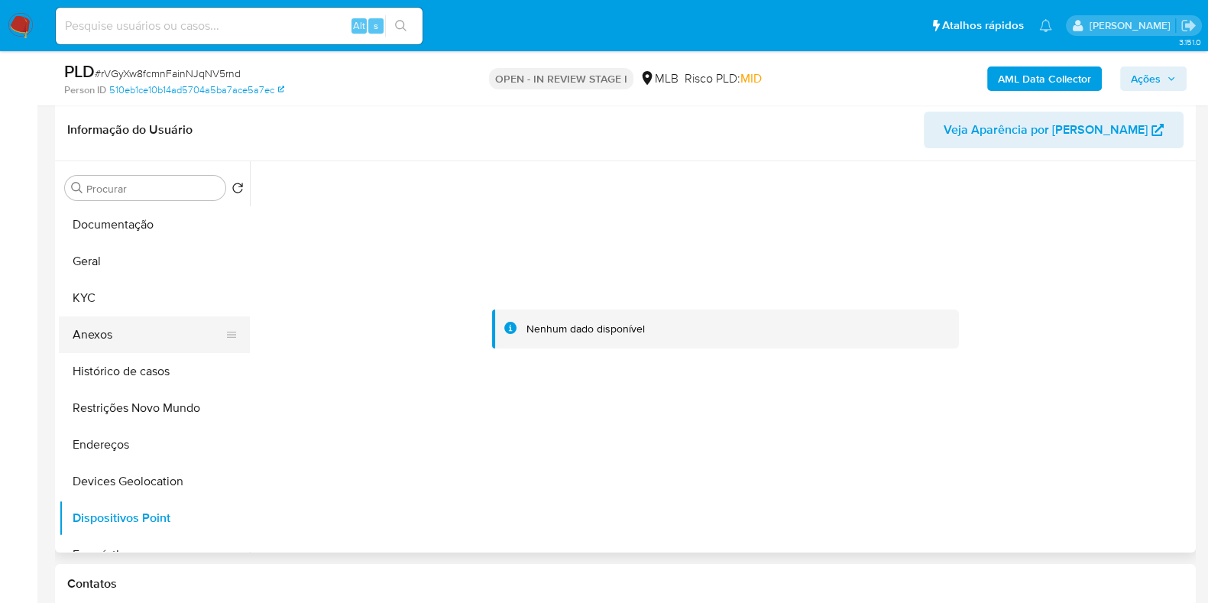
drag, startPoint x: 118, startPoint y: 340, endPoint x: 138, endPoint y: 330, distance: 22.2
click at [118, 339] on button "Anexos" at bounding box center [148, 334] width 179 height 37
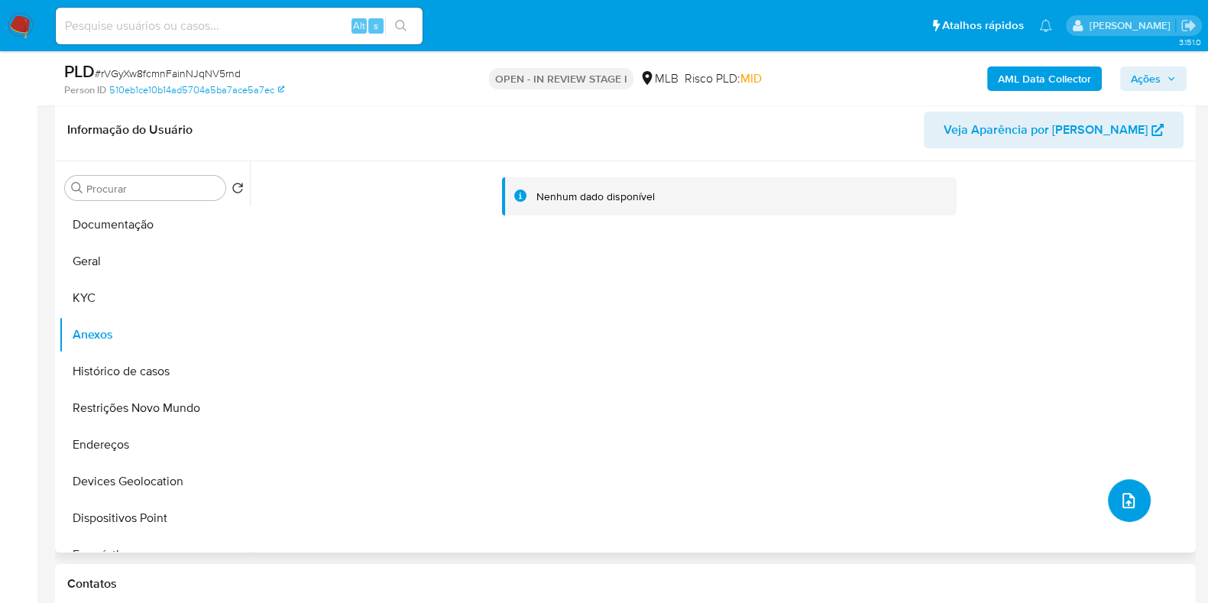
click at [1133, 491] on button "upload-file" at bounding box center [1129, 500] width 43 height 43
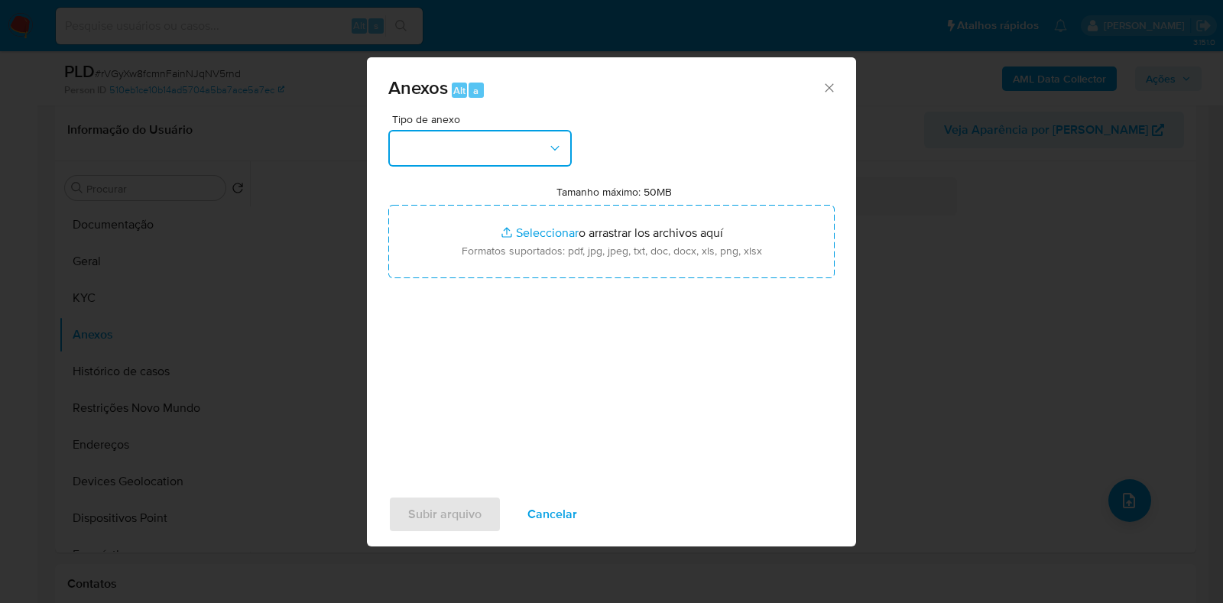
click at [478, 151] on button "button" at bounding box center [479, 148] width 183 height 37
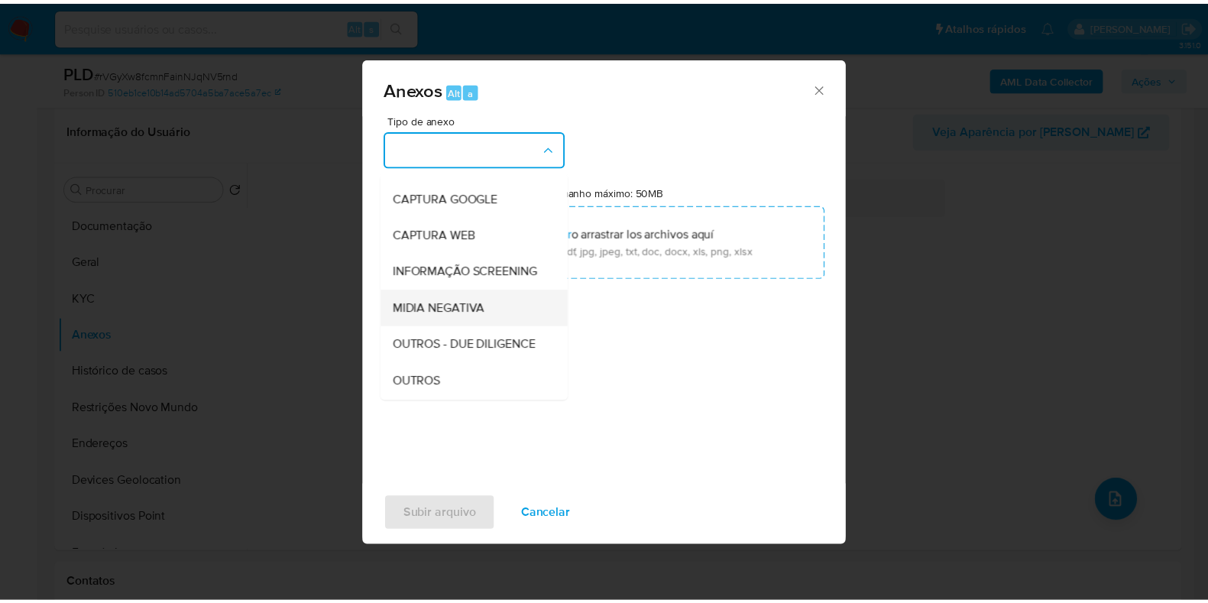
scroll to position [95, 0]
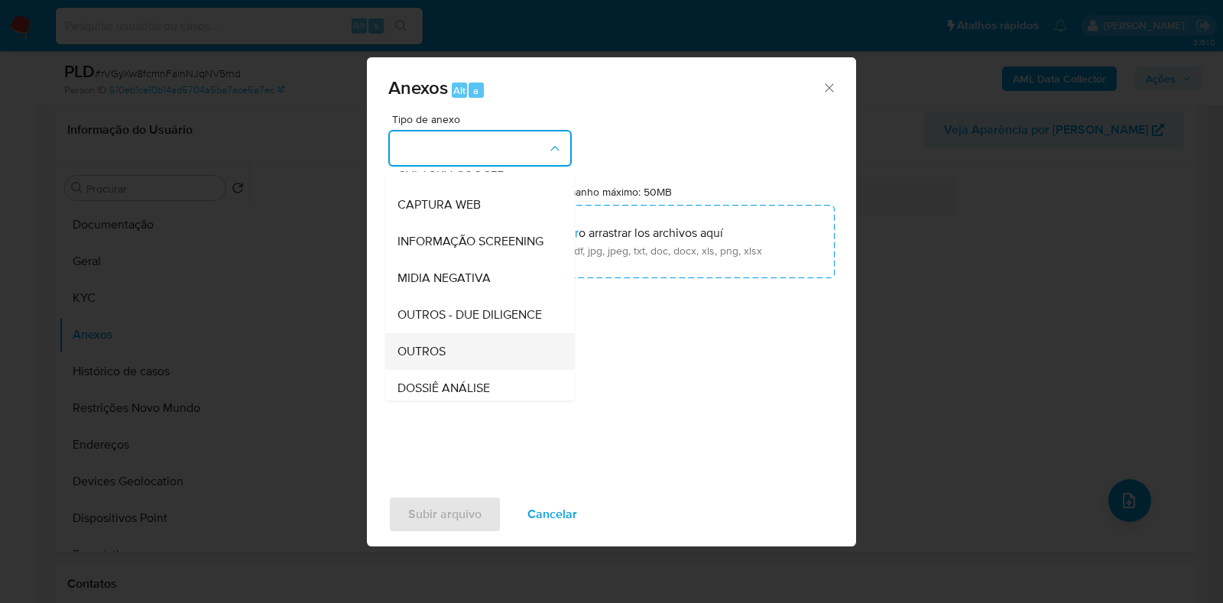
click at [457, 370] on div "OUTROS" at bounding box center [475, 351] width 156 height 37
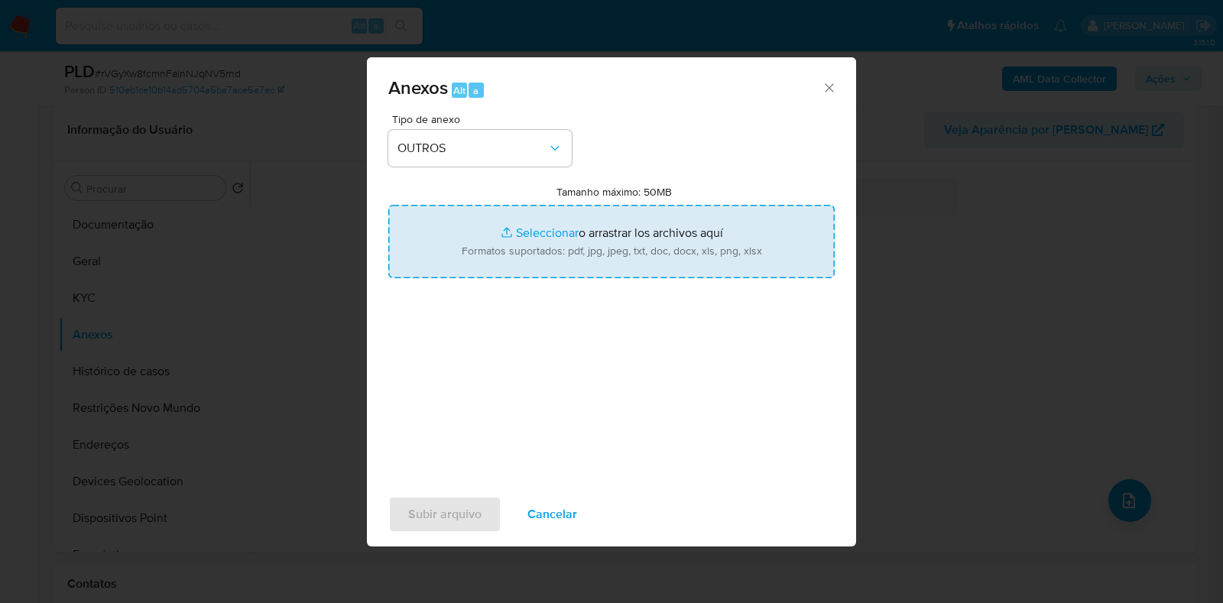
click at [533, 238] on input "Tamanho máximo: 50MB Seleccionar archivos" at bounding box center [611, 241] width 446 height 73
type input "C:\fakepath\Mulan 210906829_2025_08_12_08_25_26 - Resumen TX.pdf"
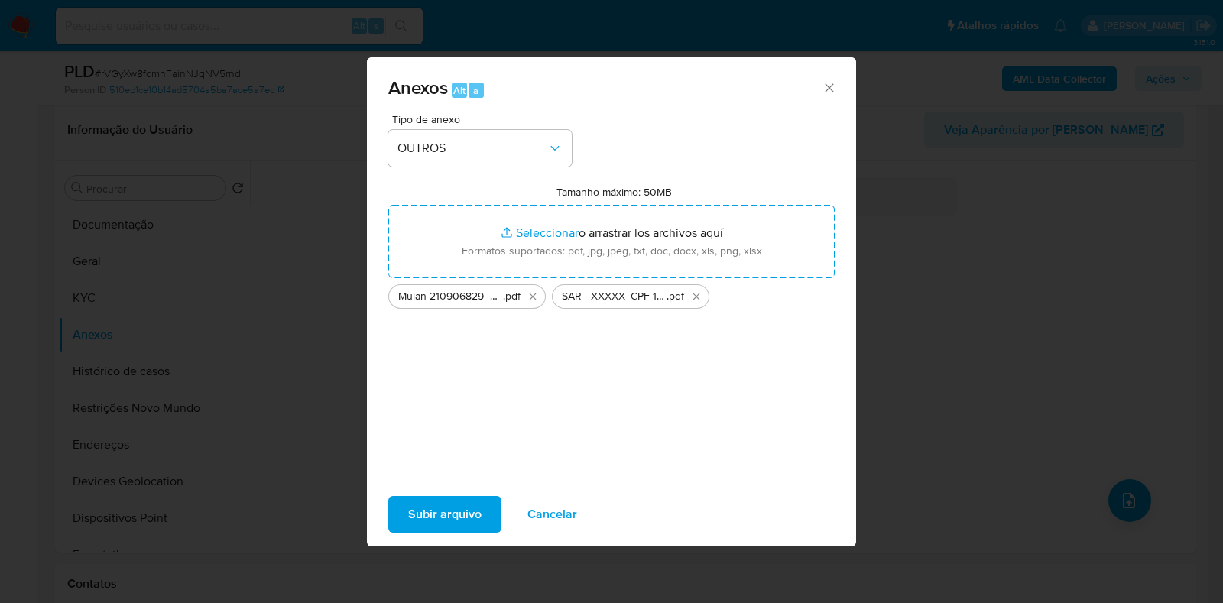
click at [477, 498] on span "Subir arquivo" at bounding box center [444, 515] width 73 height 34
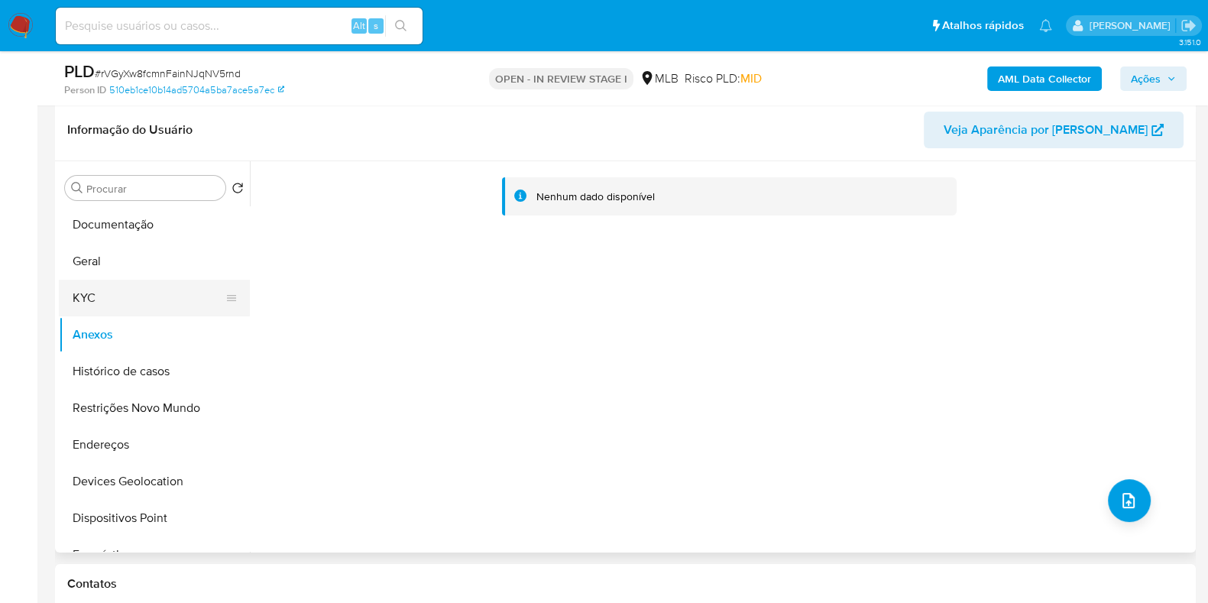
click at [126, 314] on button "KYC" at bounding box center [148, 298] width 179 height 37
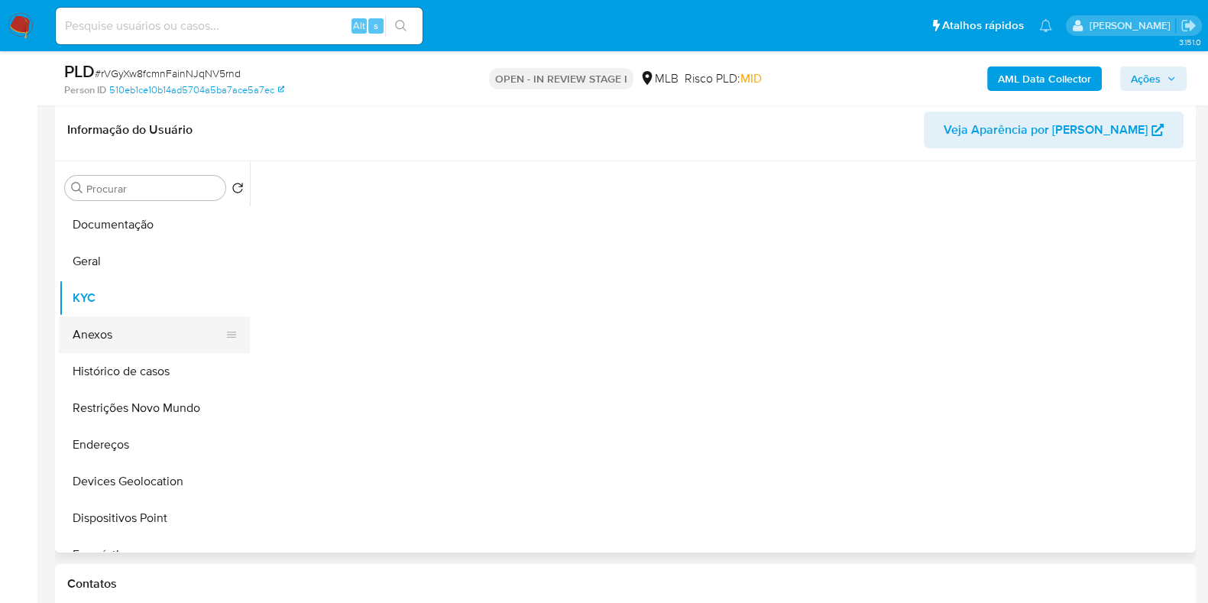
click at [122, 347] on button "Anexos" at bounding box center [148, 334] width 179 height 37
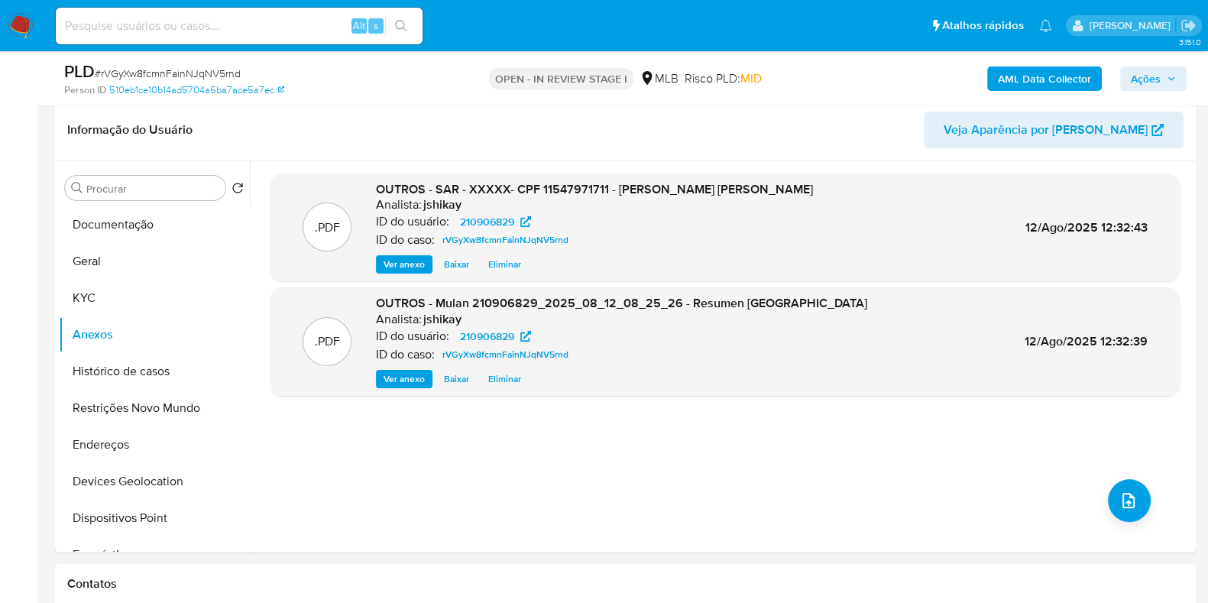
click at [1172, 77] on icon "button" at bounding box center [1171, 78] width 9 height 9
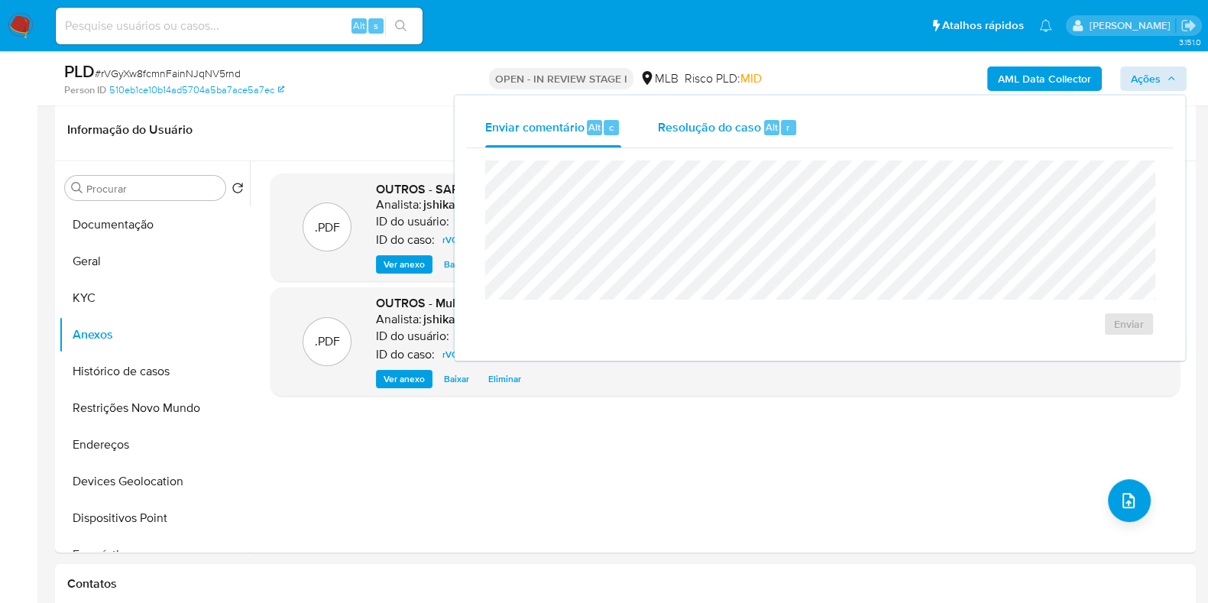
click at [703, 123] on span "Resolução do caso" at bounding box center [709, 127] width 103 height 18
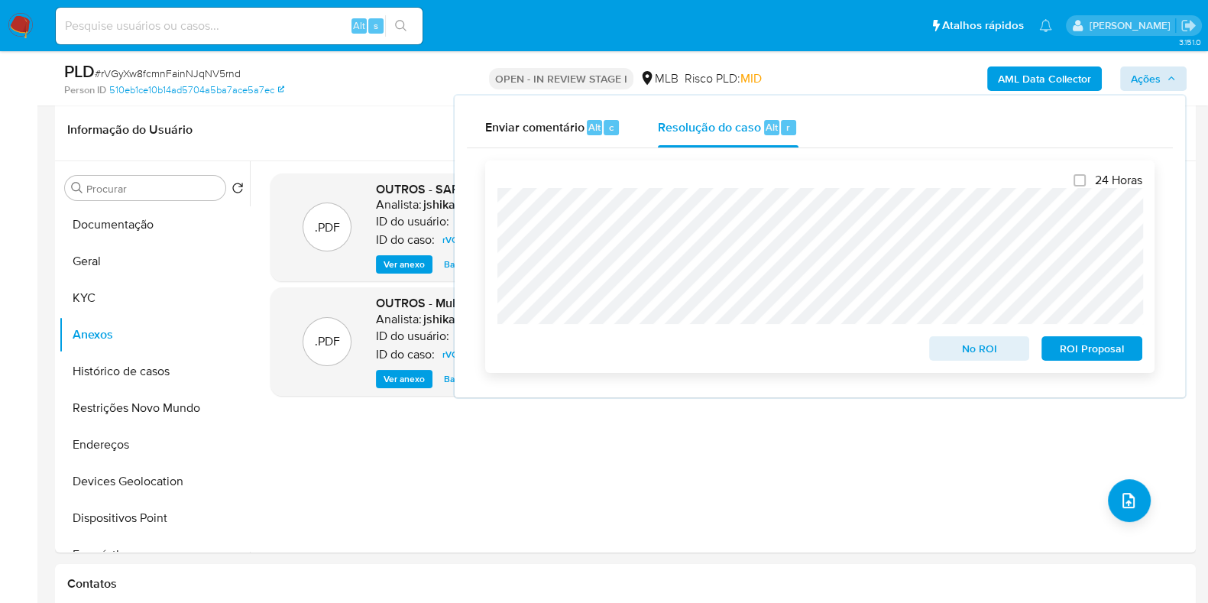
click at [1110, 348] on span "ROI Proposal" at bounding box center [1091, 348] width 79 height 21
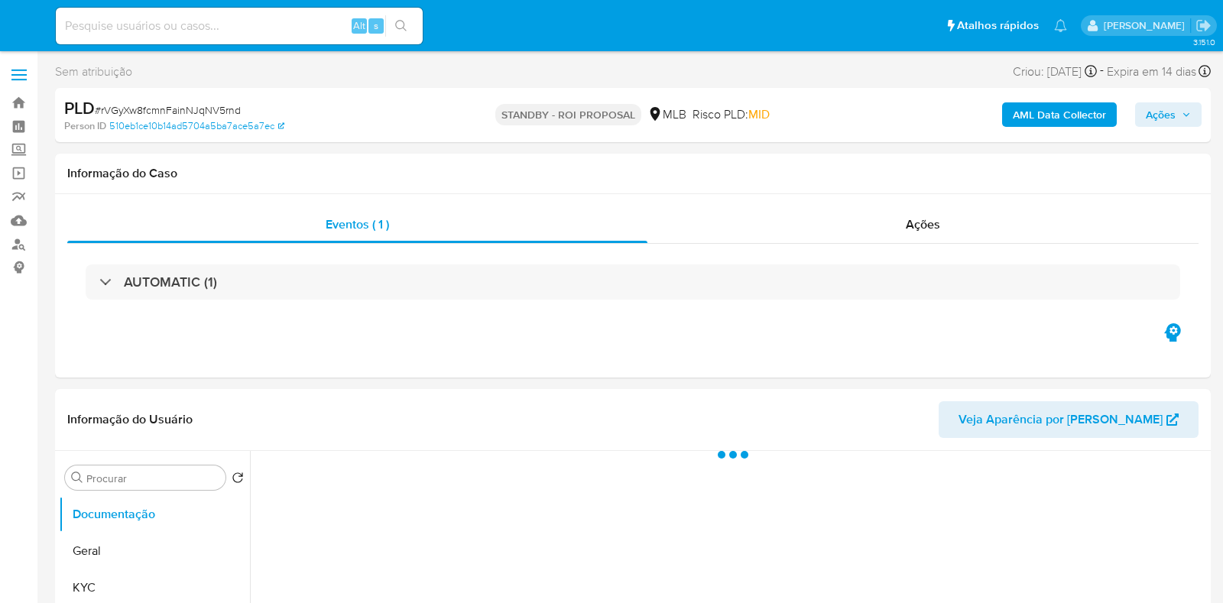
select select "10"
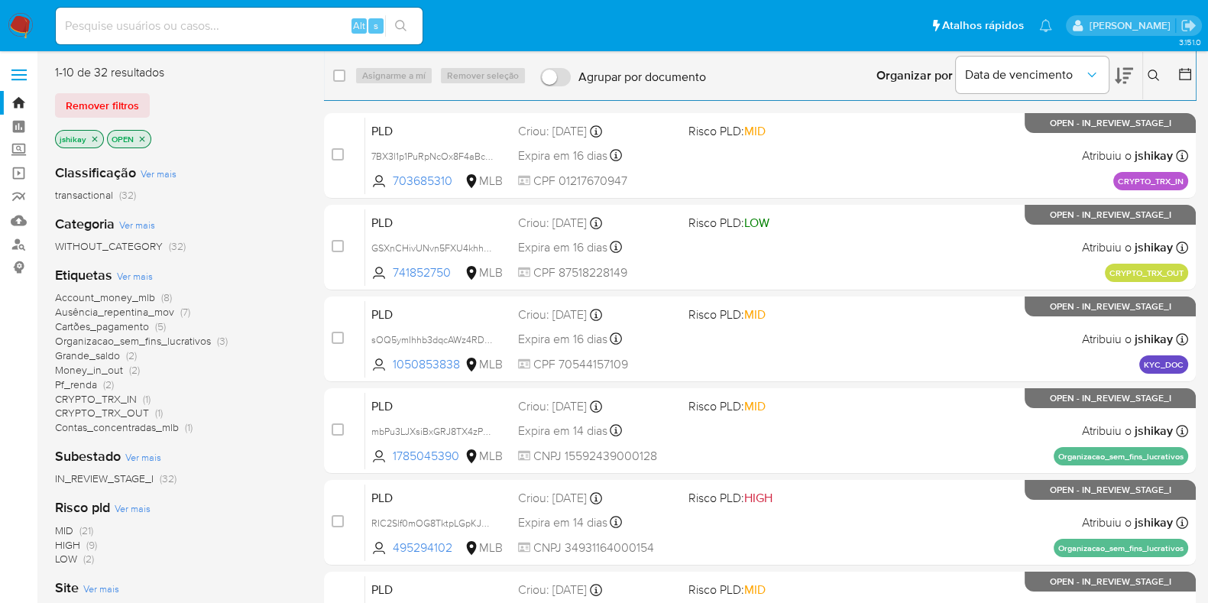
click at [142, 269] on span "Ver mais" at bounding box center [135, 276] width 36 height 14
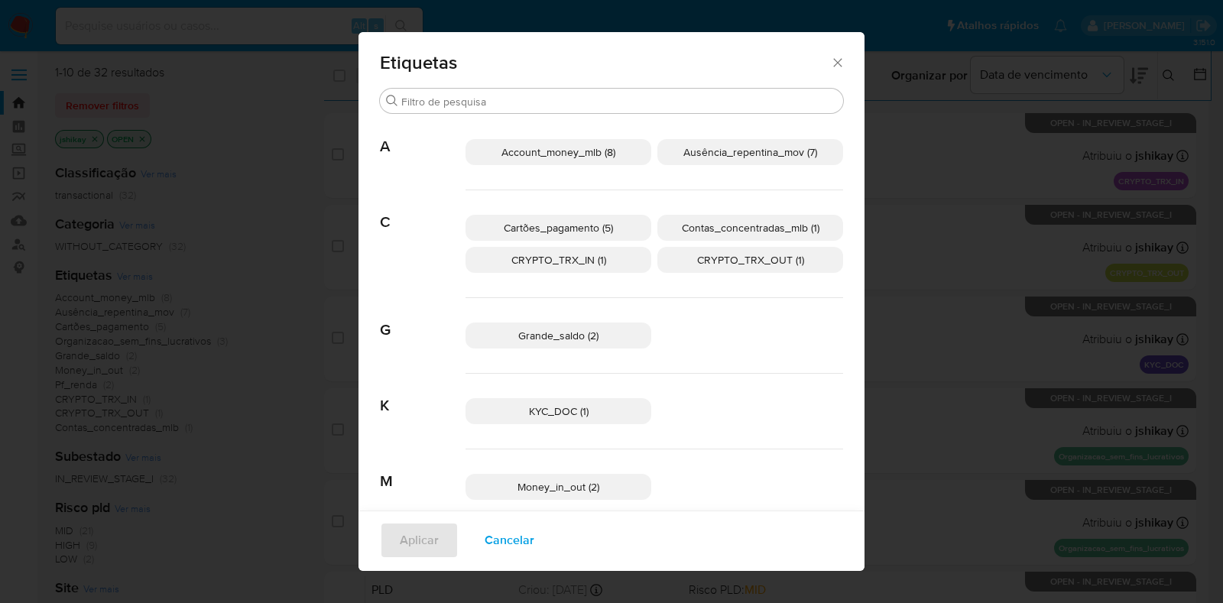
click at [718, 264] on span "CRYPTO_TRX_OUT (1)" at bounding box center [750, 259] width 107 height 15
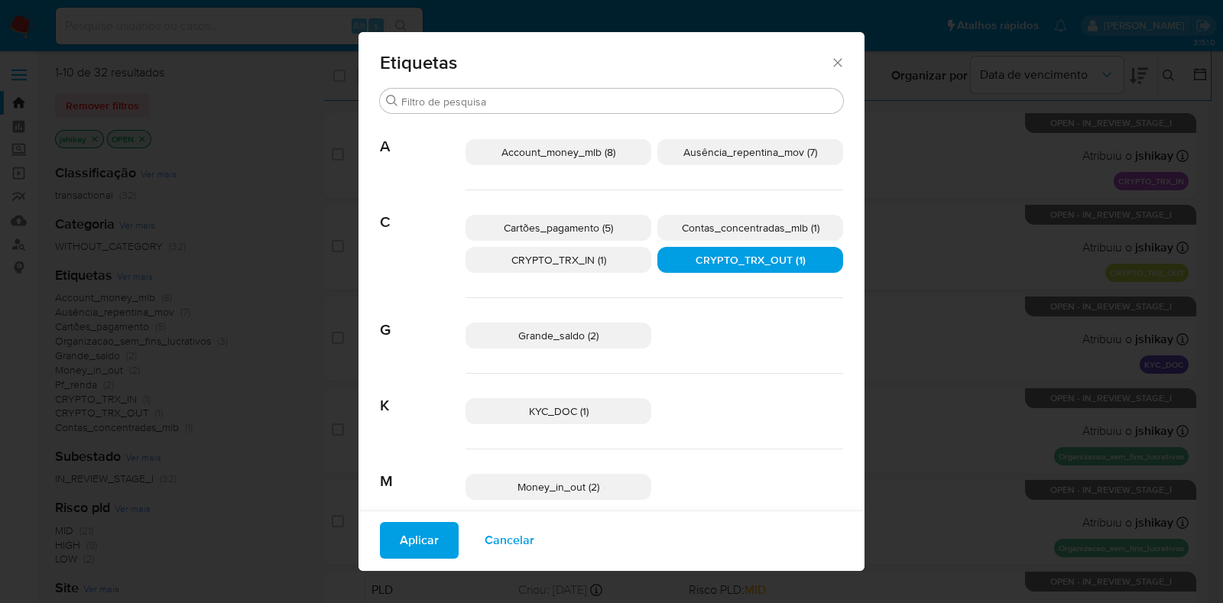
click at [604, 267] on p "CRYPTO_TRX_IN (1)" at bounding box center [558, 260] width 186 height 26
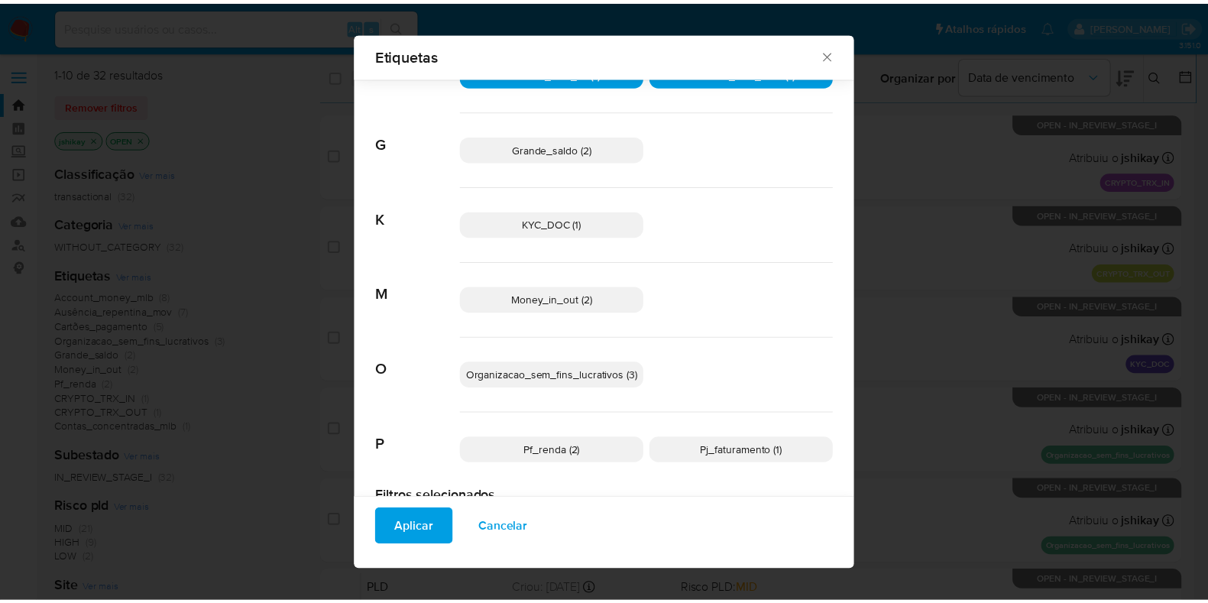
scroll to position [216, 0]
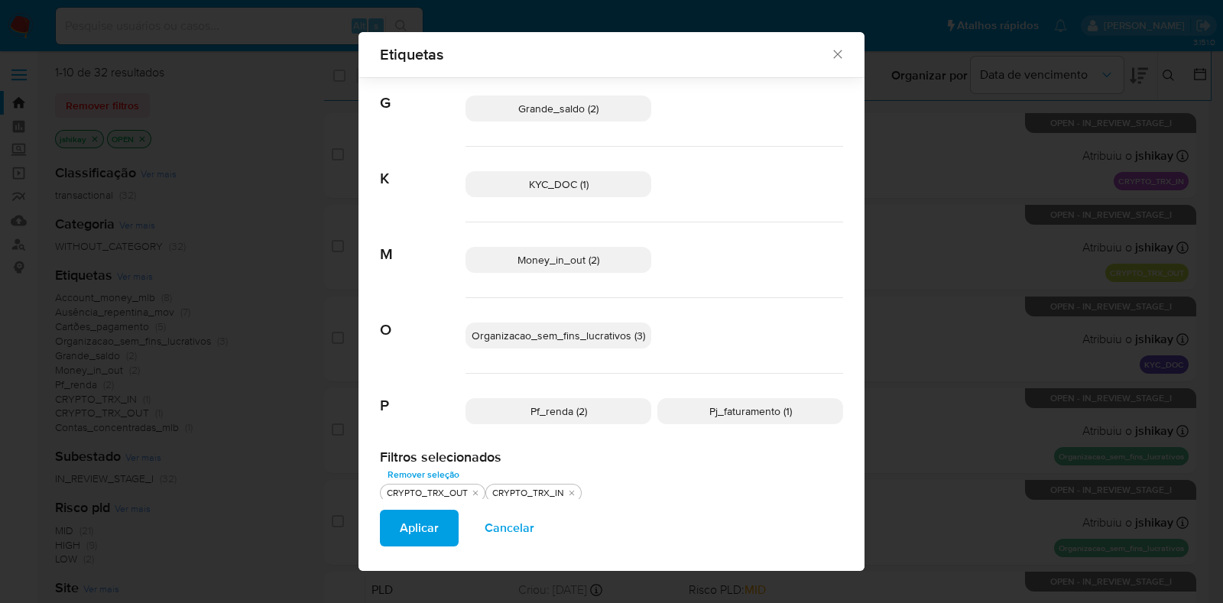
click at [596, 265] on p "Money_in_out (2)" at bounding box center [558, 260] width 186 height 26
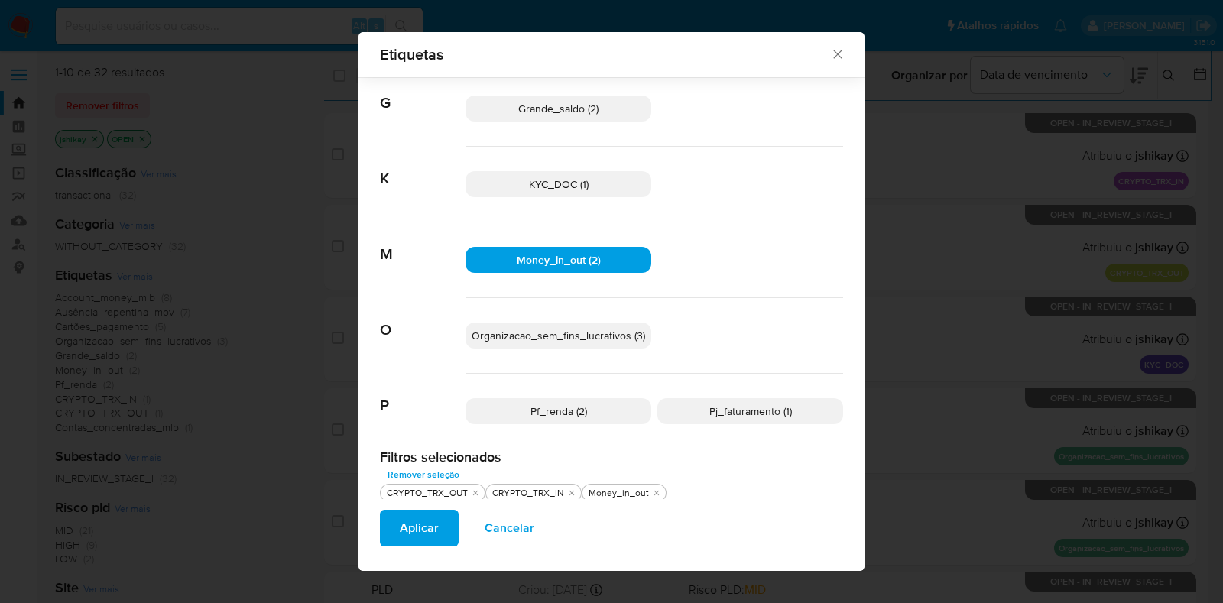
click at [430, 524] on span "Aplicar" at bounding box center [419, 528] width 39 height 34
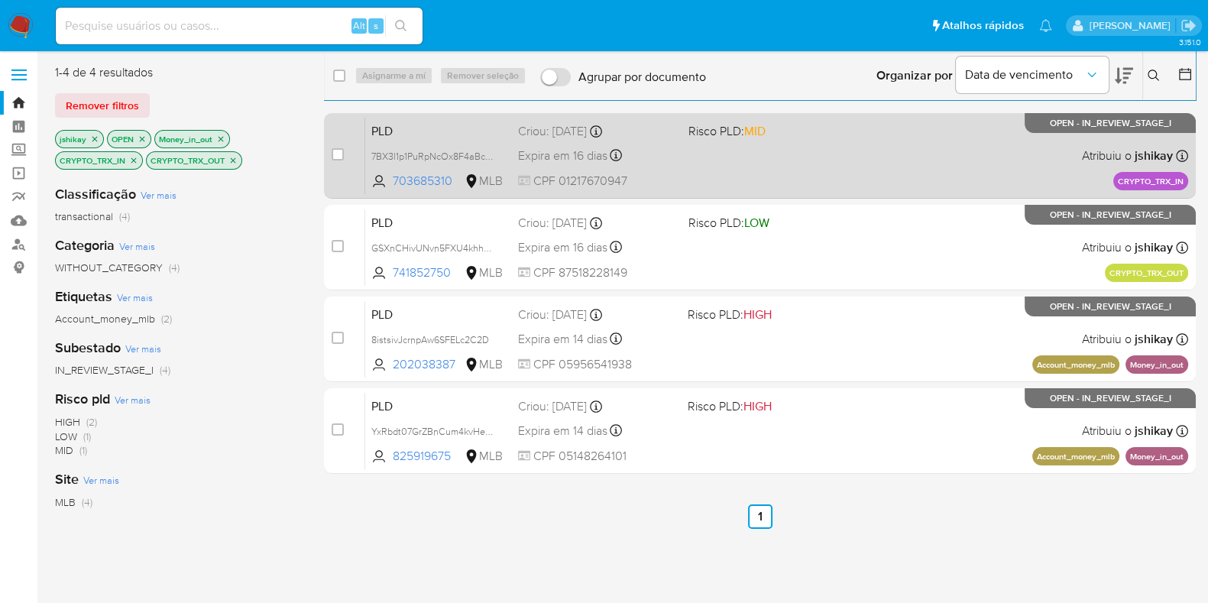
click at [757, 167] on div "PLD 7BX3l1p1PuRpNcOx8F4aBc74 703685310 MLB Risco PLD: MID Criou: [DATE] Criou: …" at bounding box center [776, 155] width 823 height 77
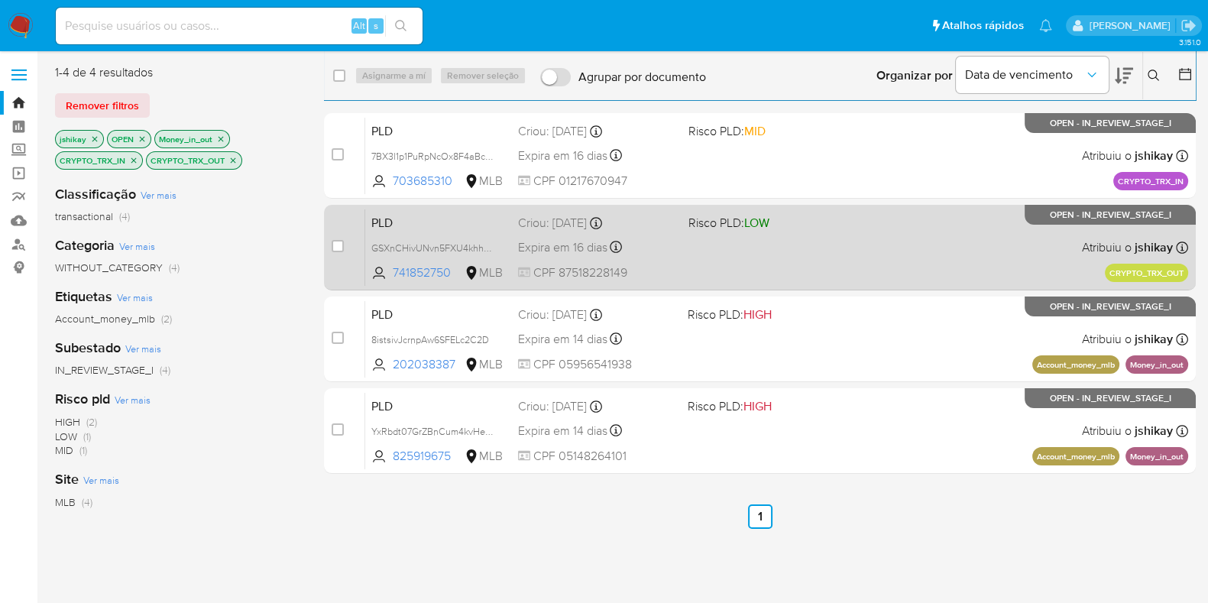
click at [782, 231] on div "PLD GSXnCHivUNvn5FXU4khhgh4B 741852750 MLB Risco PLD: LOW Criou: [DATE] Criou: …" at bounding box center [776, 247] width 823 height 77
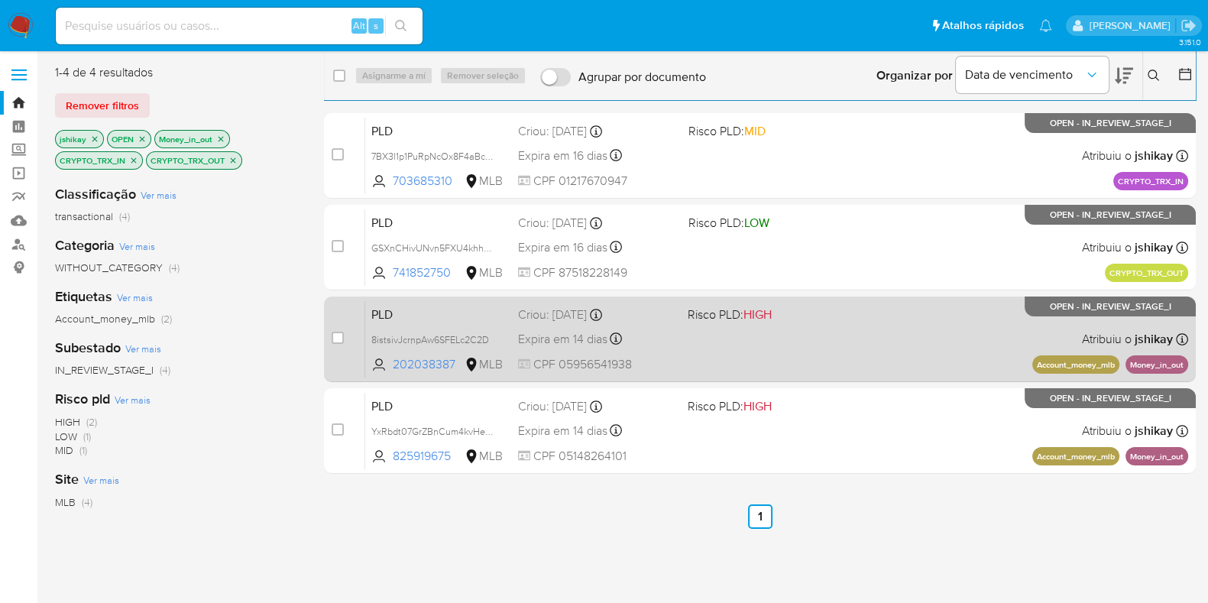
click at [845, 345] on div "PLD 8istsivJcrnpAw6SFELc2C2D 202038387 MLB Risco PLD: HIGH Criou: [DATE] Criou:…" at bounding box center [776, 338] width 823 height 77
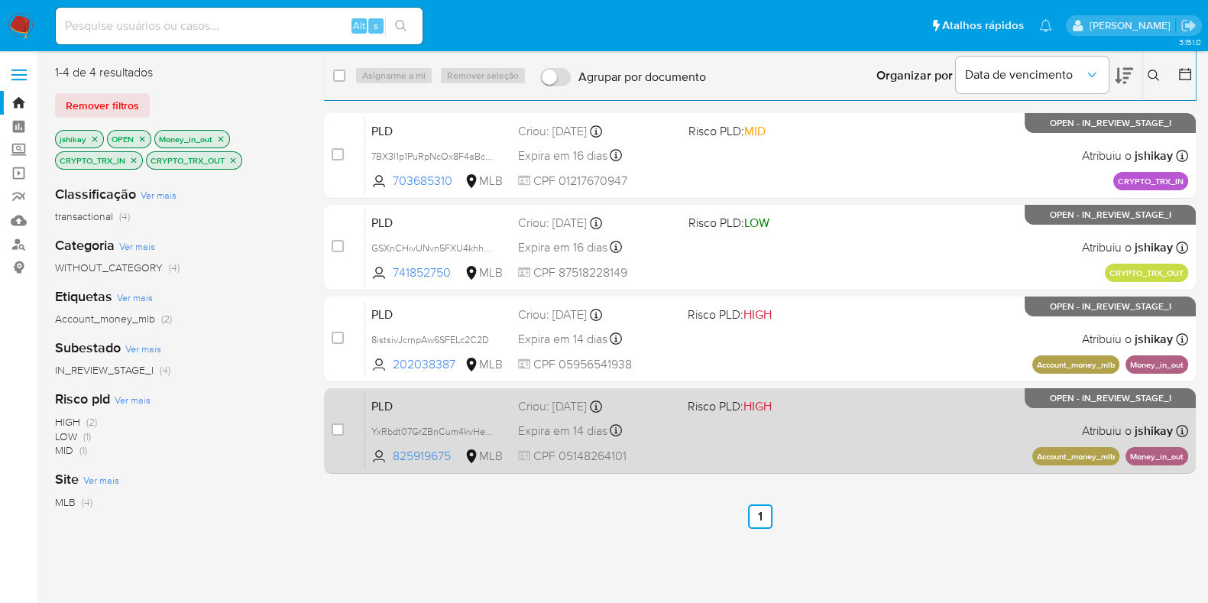
click at [841, 420] on div "PLD YxRbdt07GrZBnCum4kvHec8g 825919675 MLB Risco PLD: HIGH Criou: [DATE] Criou:…" at bounding box center [776, 430] width 823 height 77
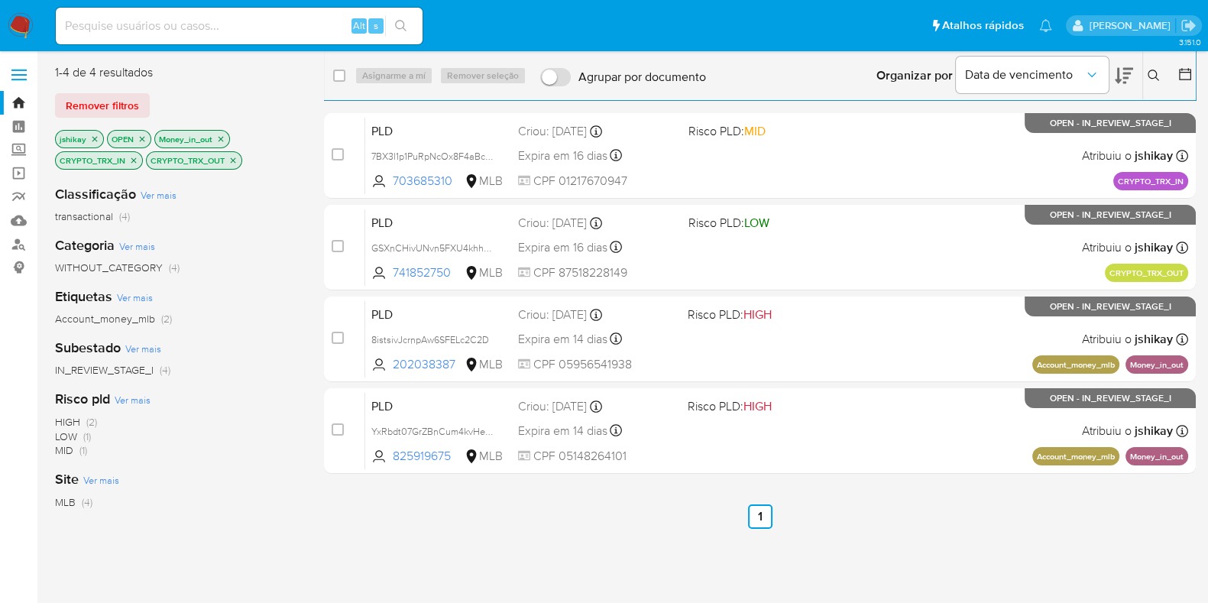
click at [222, 140] on icon "close-filter" at bounding box center [221, 138] width 5 height 5
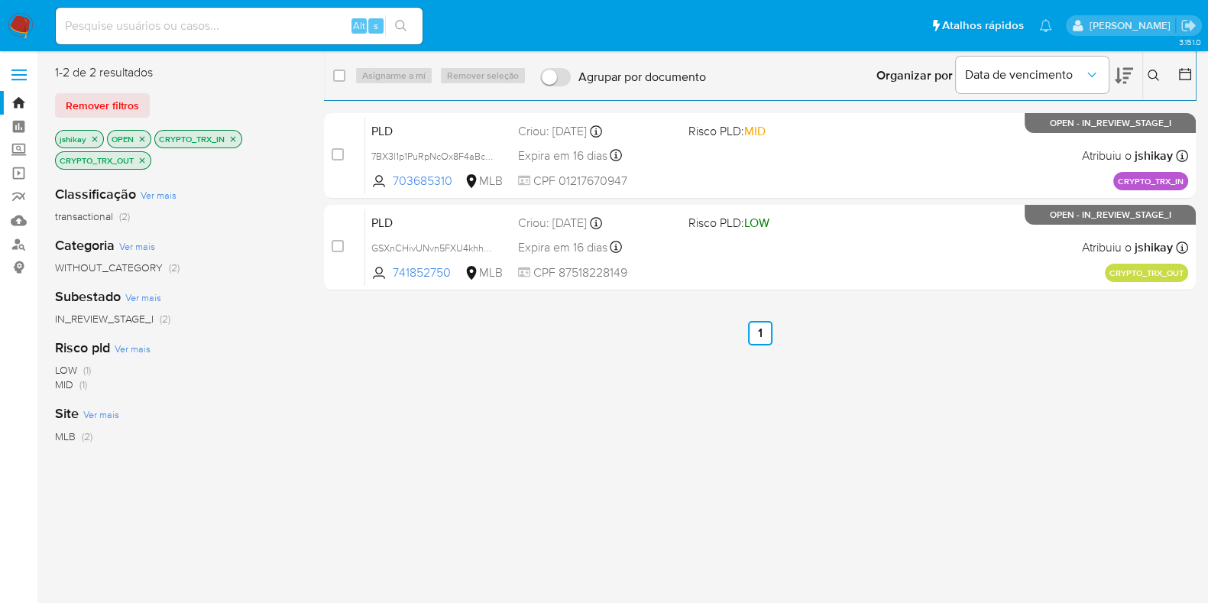
click at [229, 143] on icon "close-filter" at bounding box center [233, 139] width 9 height 9
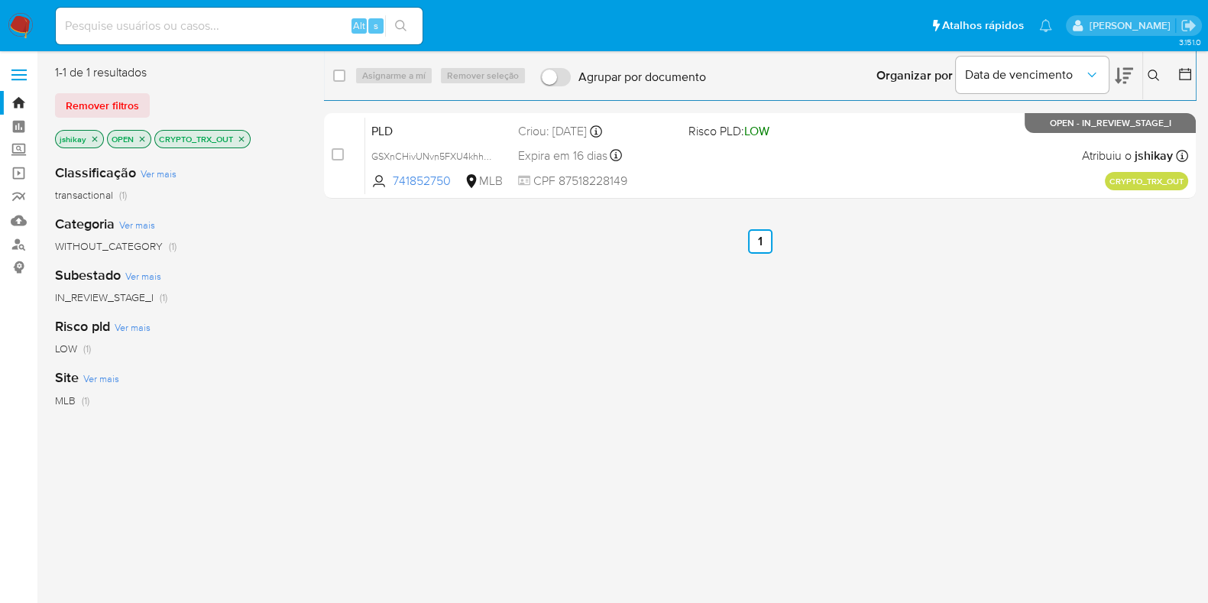
click at [237, 144] on p "CRYPTO_TRX_OUT" at bounding box center [202, 139] width 95 height 17
click at [239, 139] on icon "close-filter" at bounding box center [241, 139] width 9 height 9
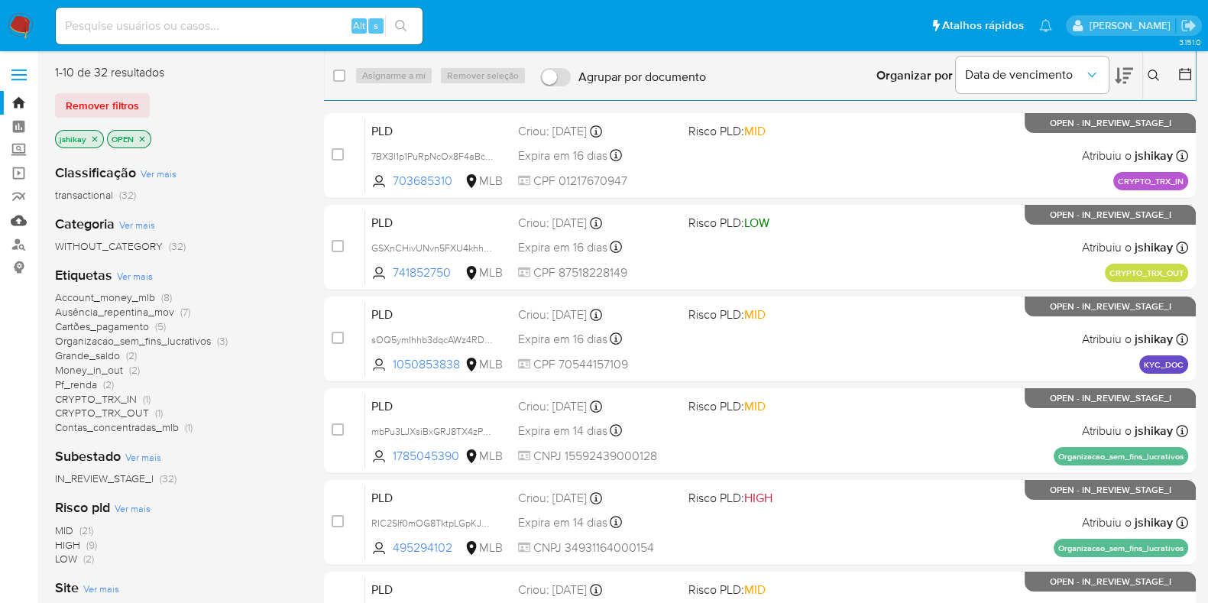
click at [20, 220] on link "Mulan" at bounding box center [91, 221] width 182 height 24
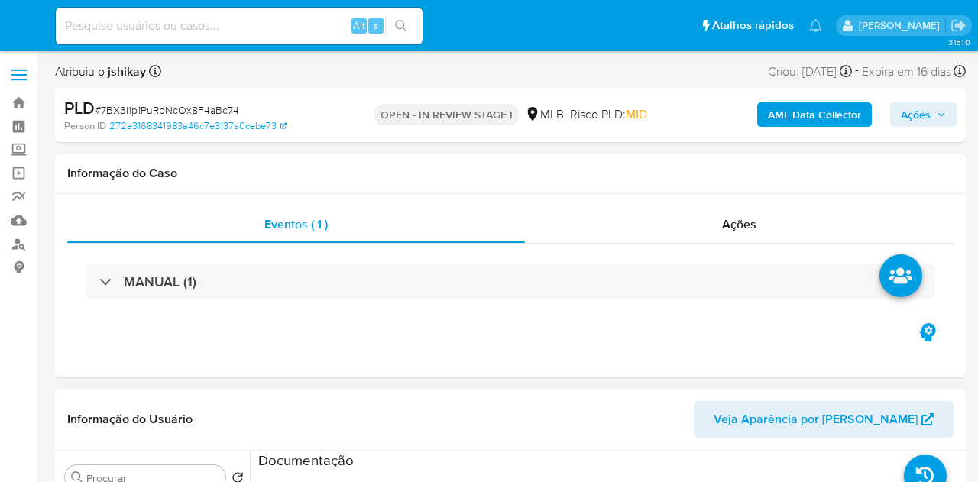
select select "10"
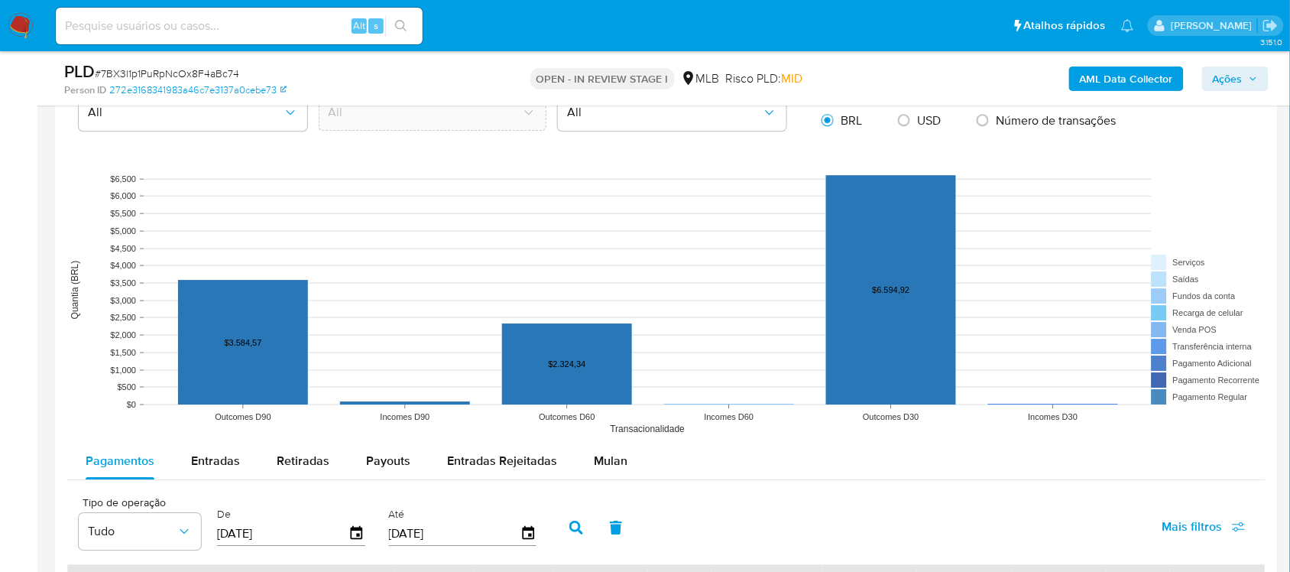
scroll to position [1433, 0]
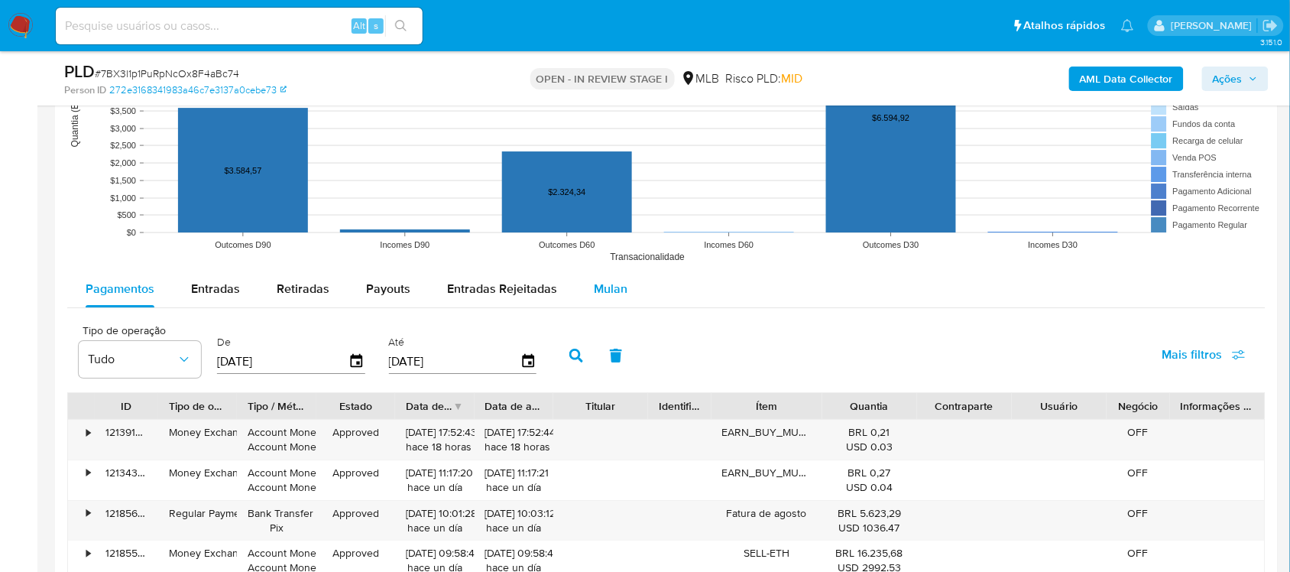
click at [594, 292] on span "Mulan" at bounding box center [611, 289] width 34 height 18
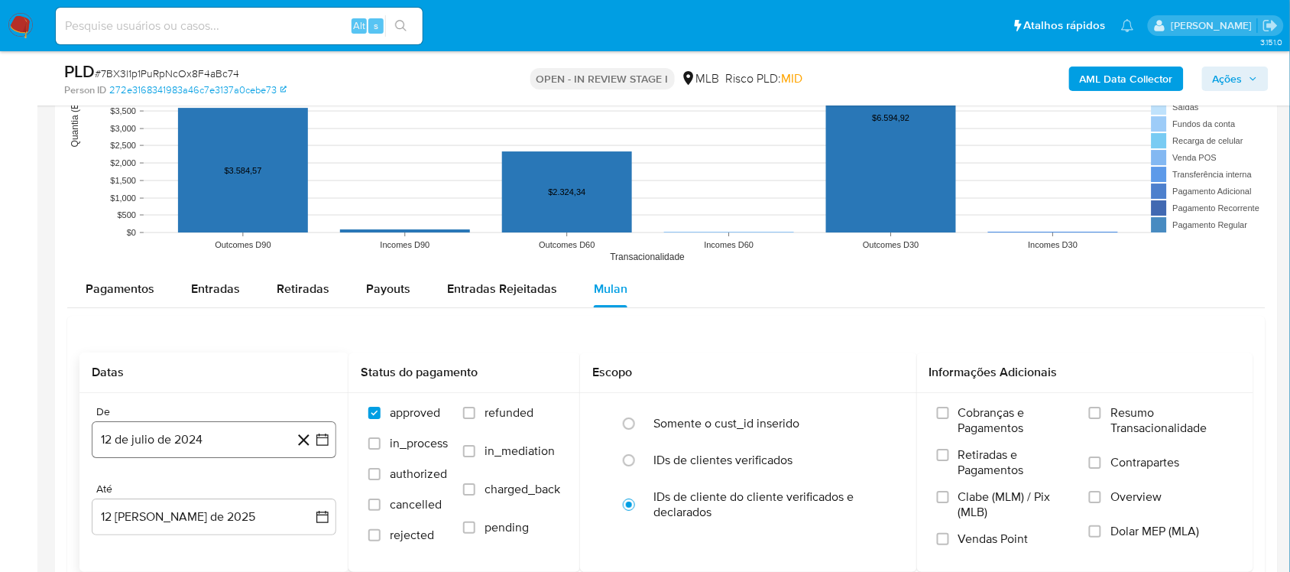
drag, startPoint x: 317, startPoint y: 440, endPoint x: 307, endPoint y: 420, distance: 22.2
click at [316, 440] on icon "button" at bounding box center [322, 439] width 15 height 15
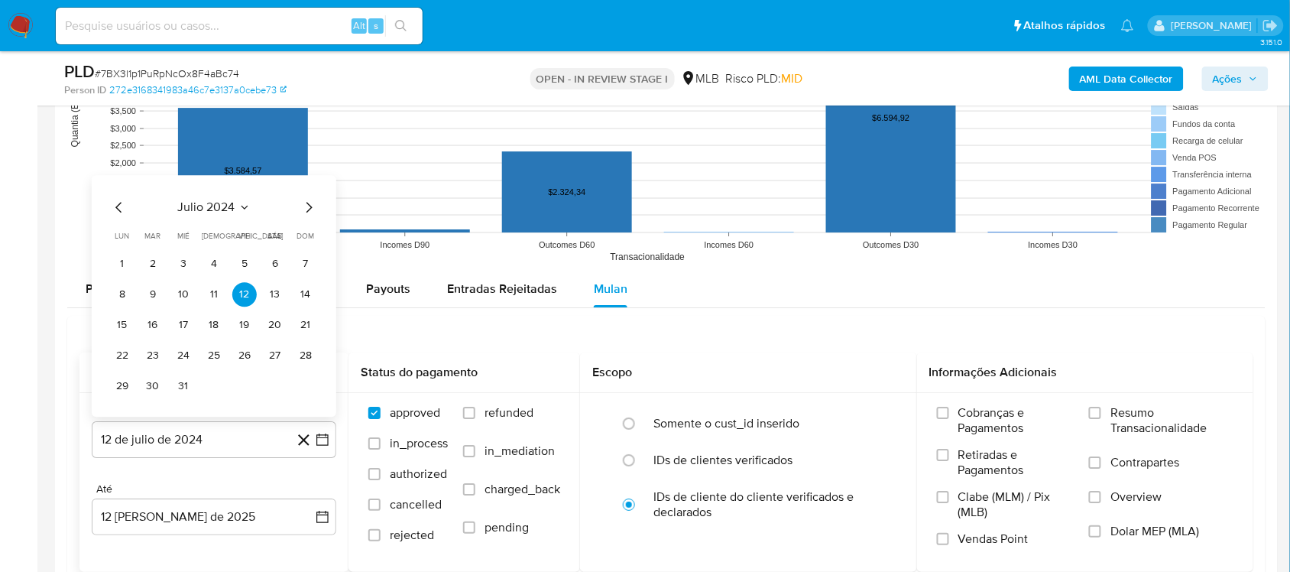
click at [222, 206] on span "julio 2024" at bounding box center [206, 206] width 57 height 15
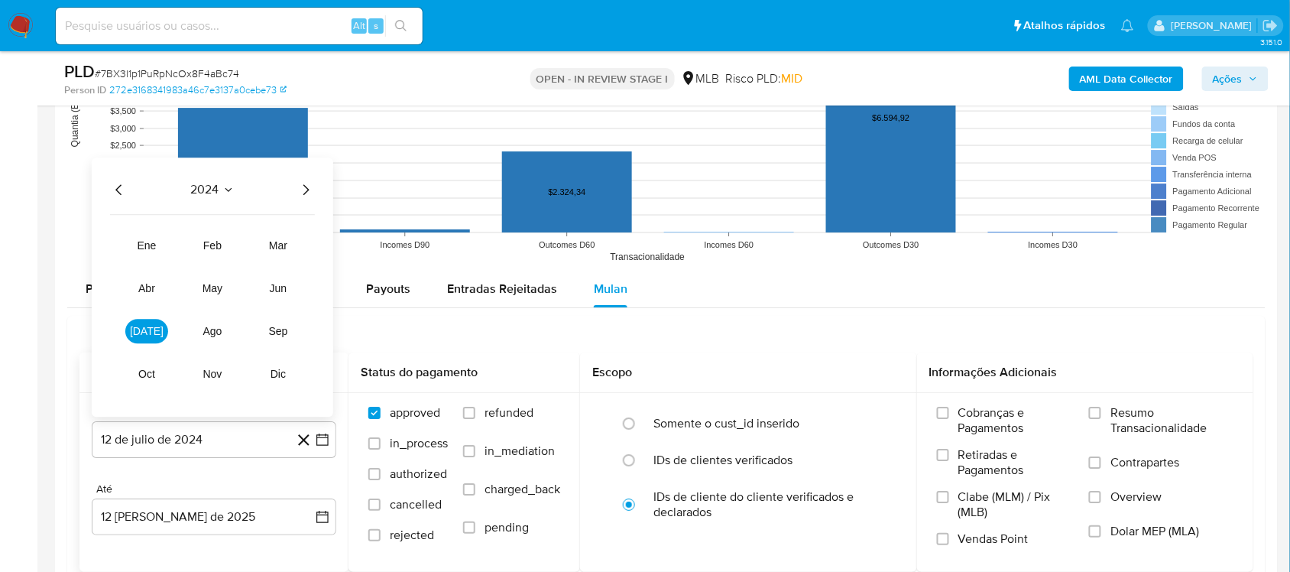
click at [300, 187] on icon "Año siguiente" at bounding box center [306, 189] width 18 height 18
click at [285, 287] on span "jun" at bounding box center [279, 288] width 18 height 12
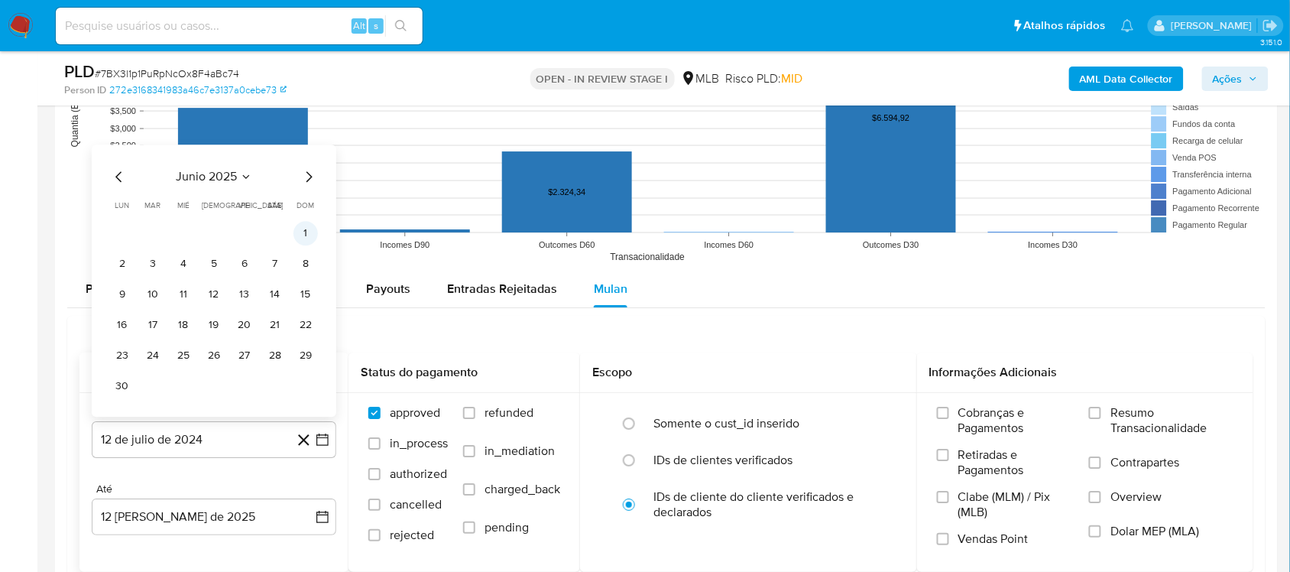
click at [310, 226] on button "1" at bounding box center [305, 233] width 24 height 24
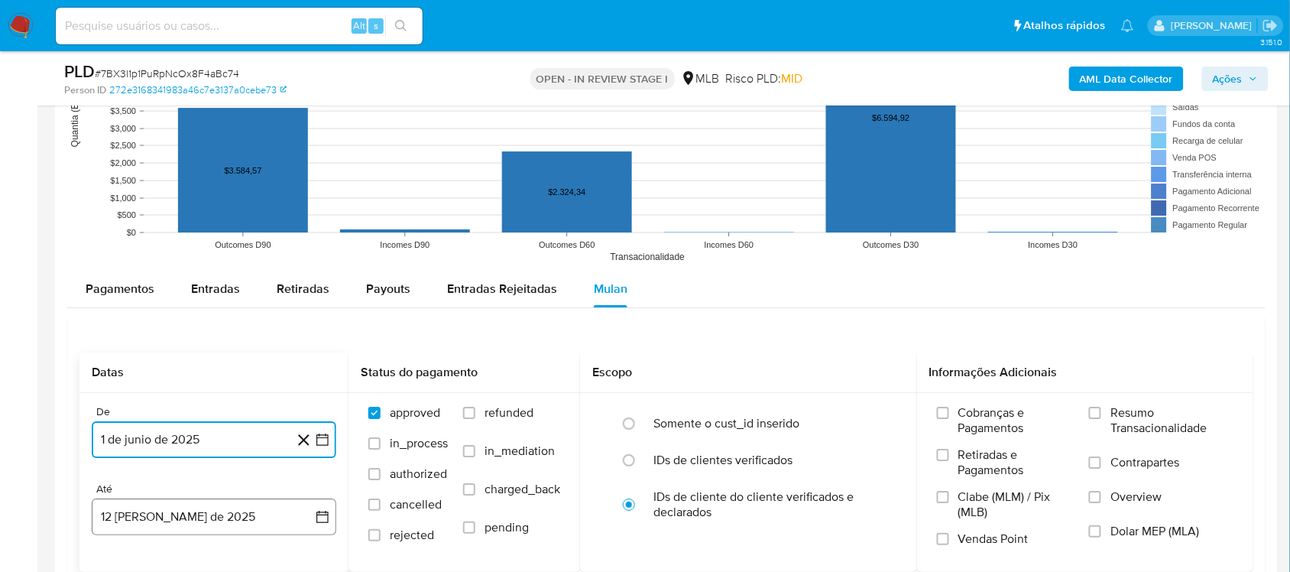
click at [323, 481] on icon "button" at bounding box center [322, 516] width 15 height 15
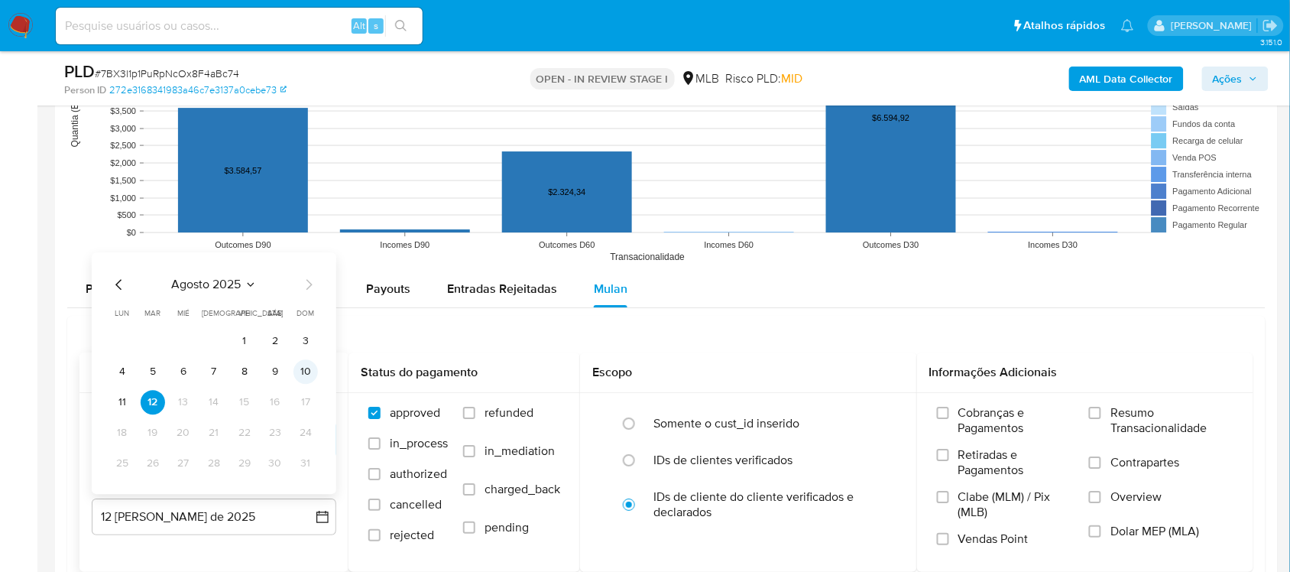
click at [303, 377] on button "10" at bounding box center [305, 371] width 24 height 24
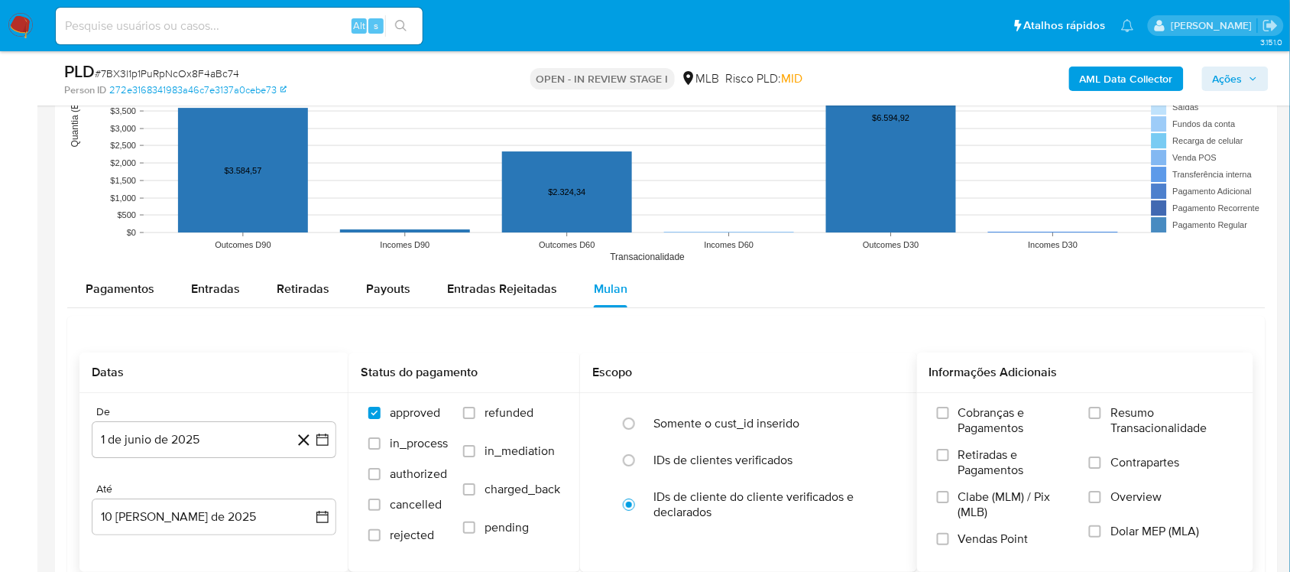
click at [977, 426] on span "Resumo Transacionalidade" at bounding box center [1171, 420] width 123 height 31
click at [977, 419] on input "Resumo Transacionalidade" at bounding box center [1095, 413] width 12 height 12
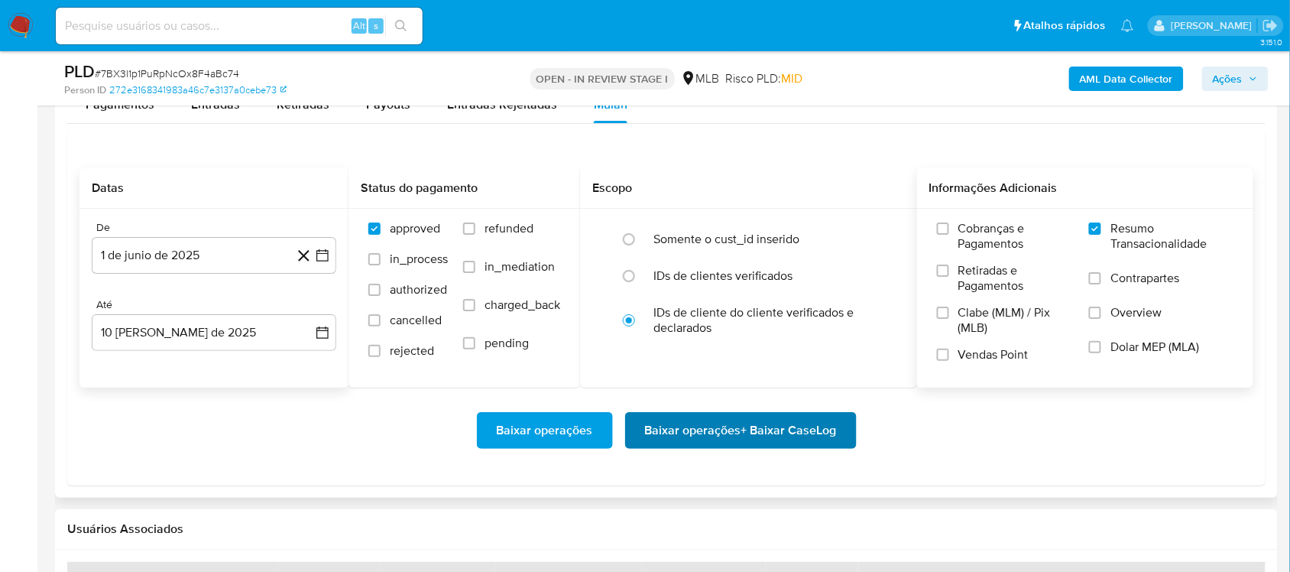
scroll to position [1624, 0]
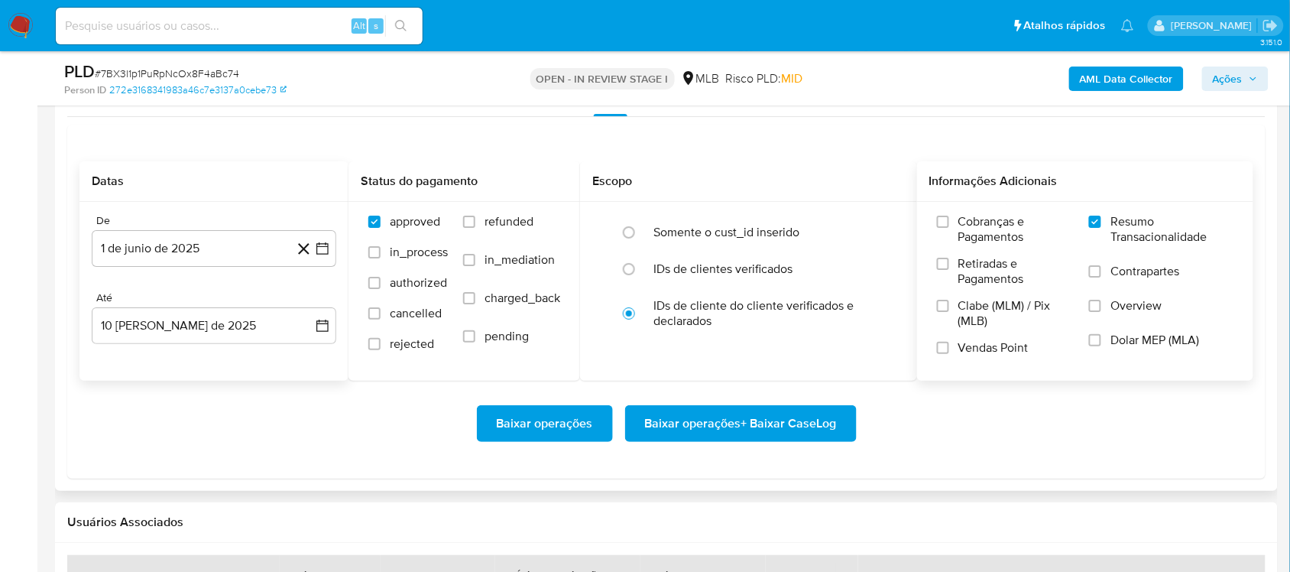
click at [690, 409] on span "Baixar operações + Baixar CaseLog" at bounding box center [741, 424] width 192 height 34
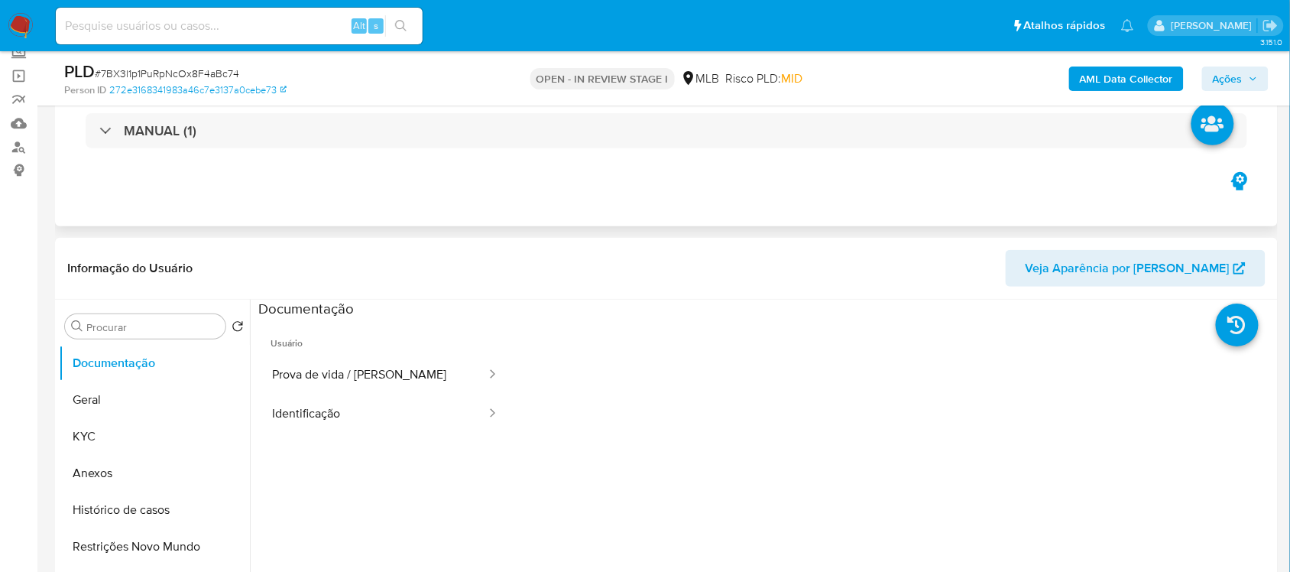
scroll to position [191, 0]
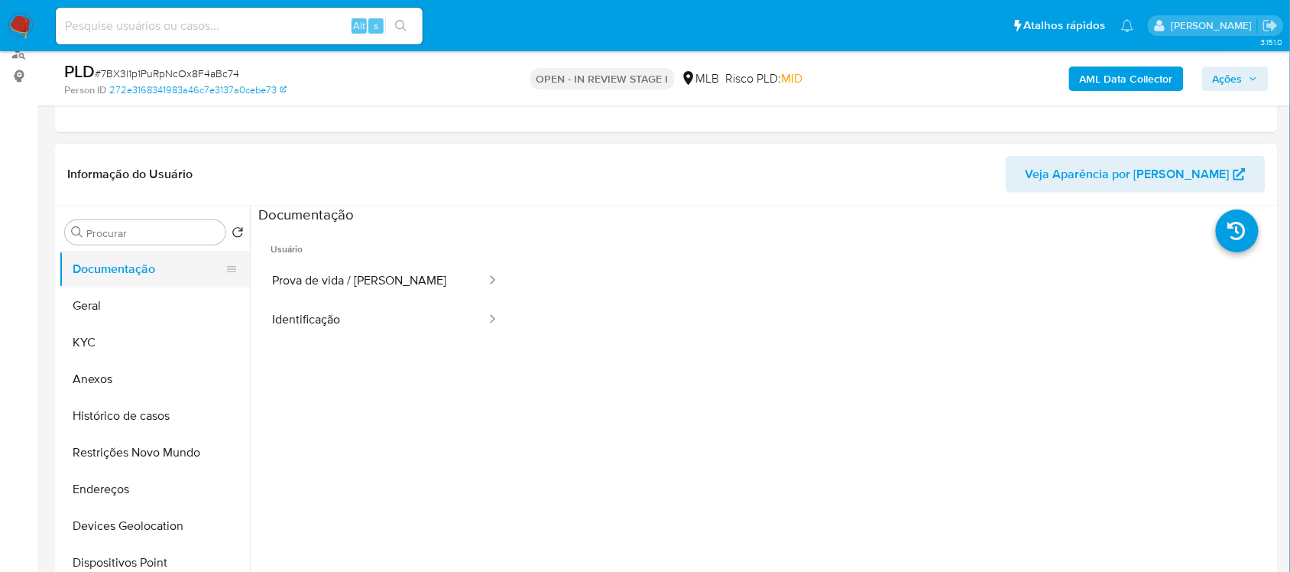
click at [120, 284] on button "Documentação" at bounding box center [148, 269] width 179 height 37
click at [153, 311] on button "Geral" at bounding box center [148, 305] width 179 height 37
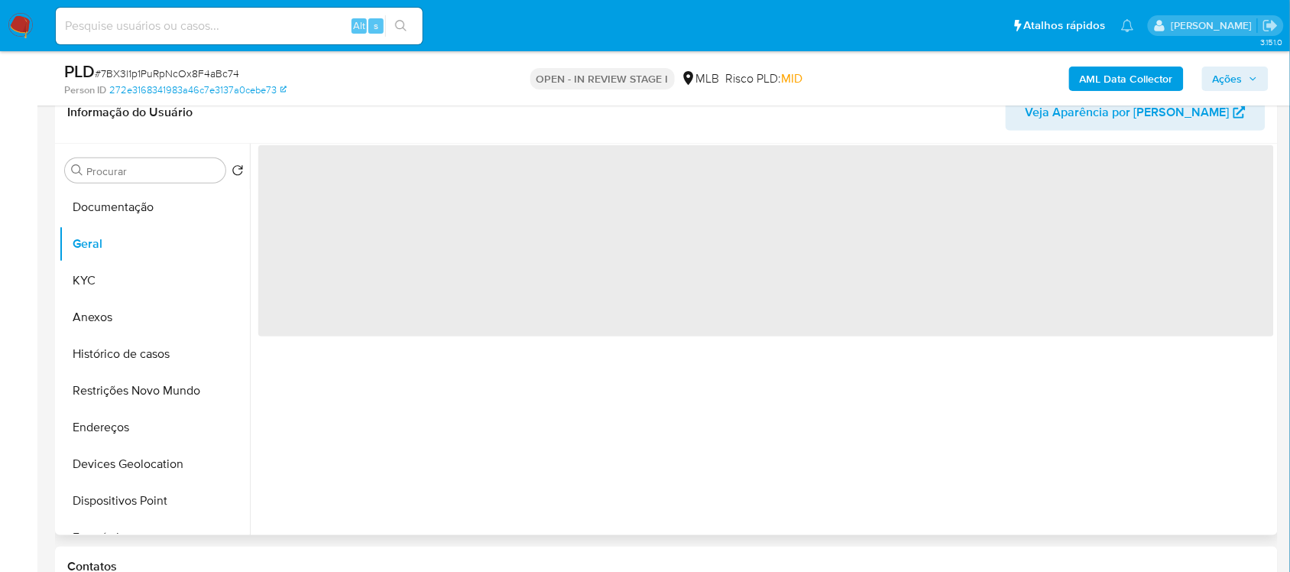
scroll to position [287, 0]
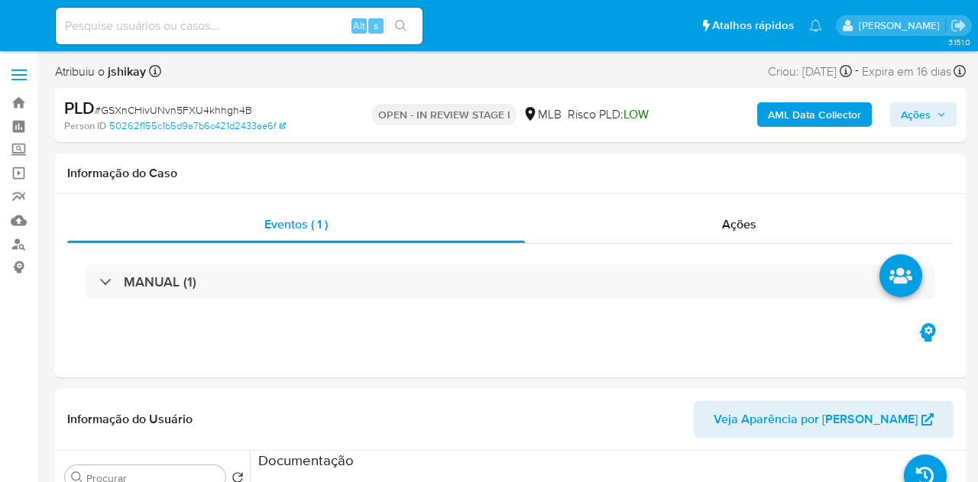
select select "10"
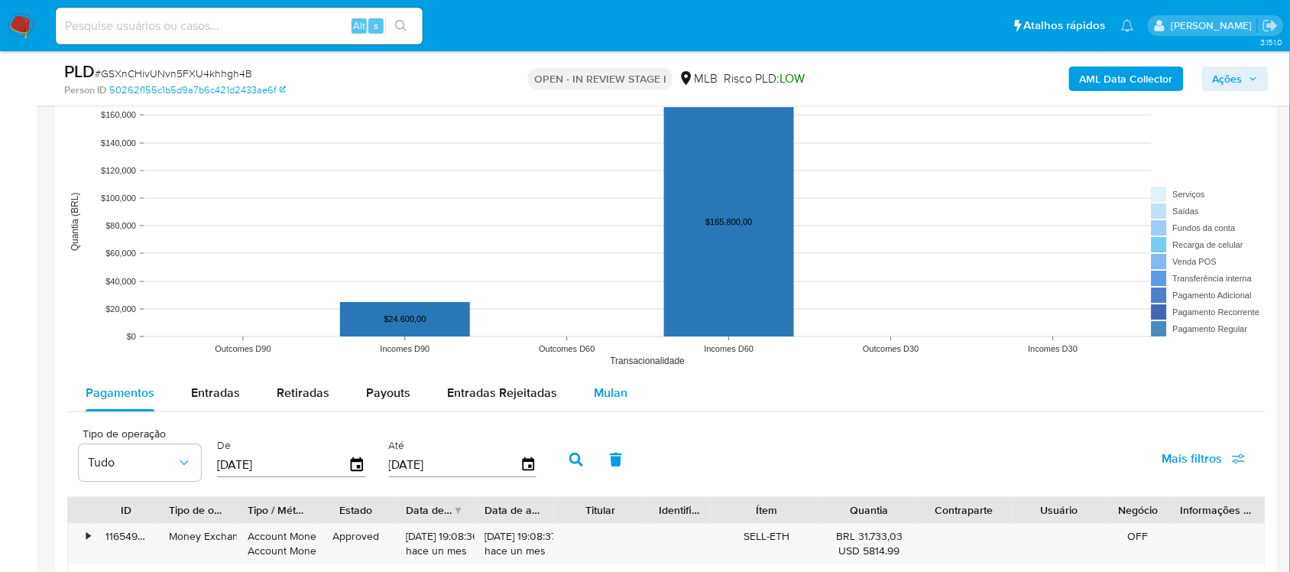
click at [597, 397] on span "Mulan" at bounding box center [611, 393] width 34 height 18
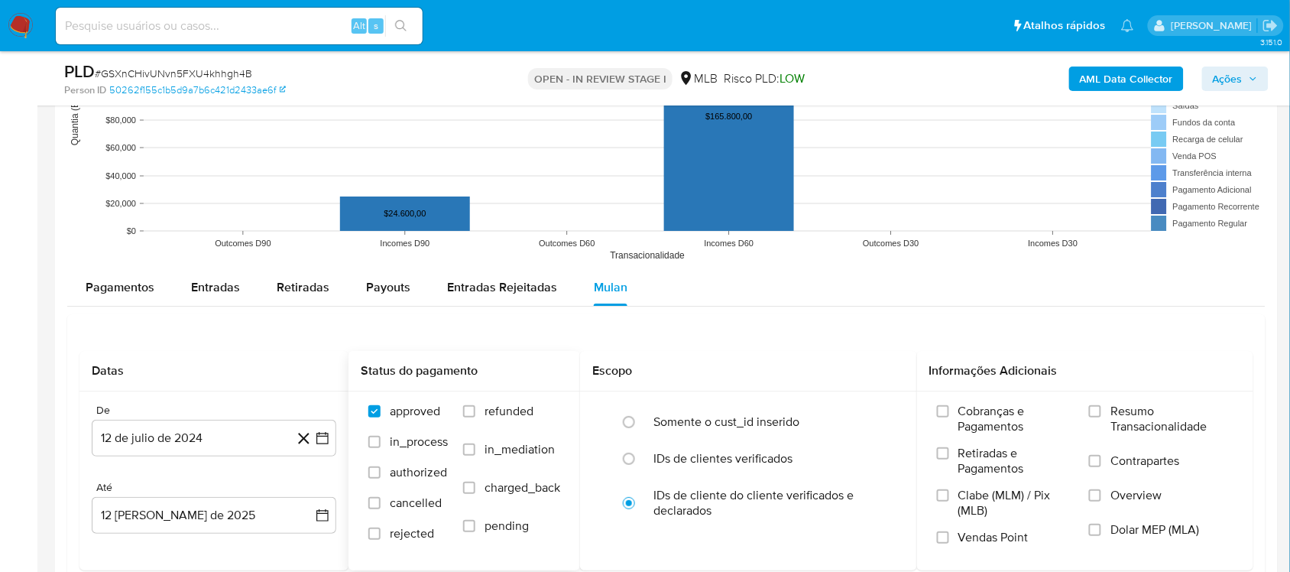
scroll to position [1624, 0]
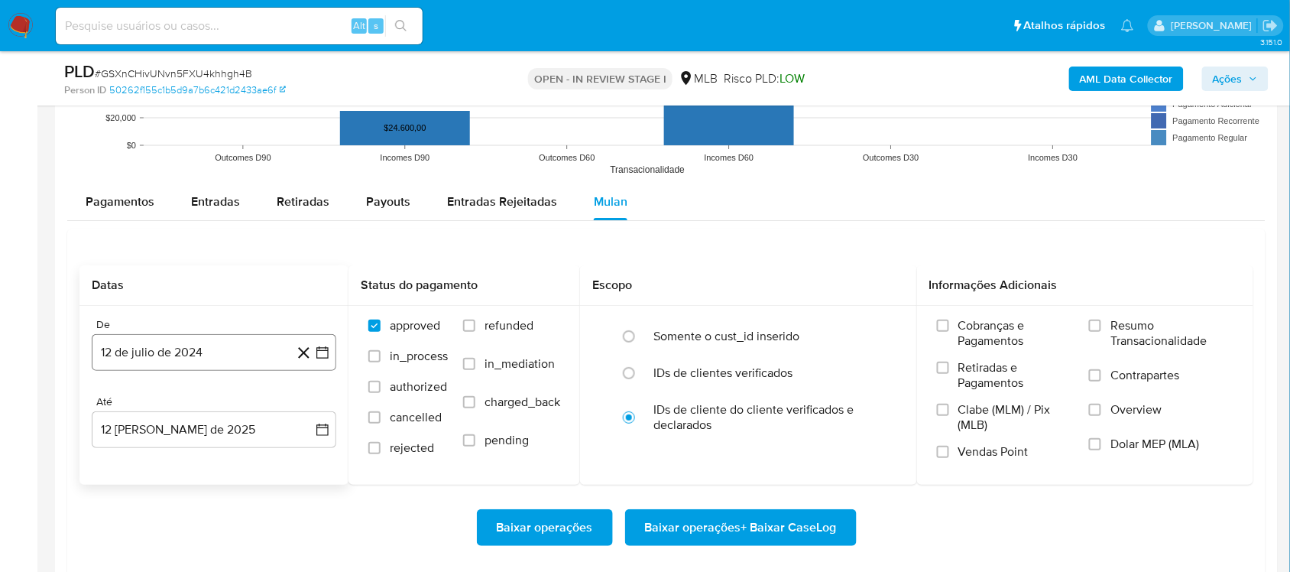
click at [326, 345] on button "12 de julio de 2024" at bounding box center [214, 352] width 245 height 37
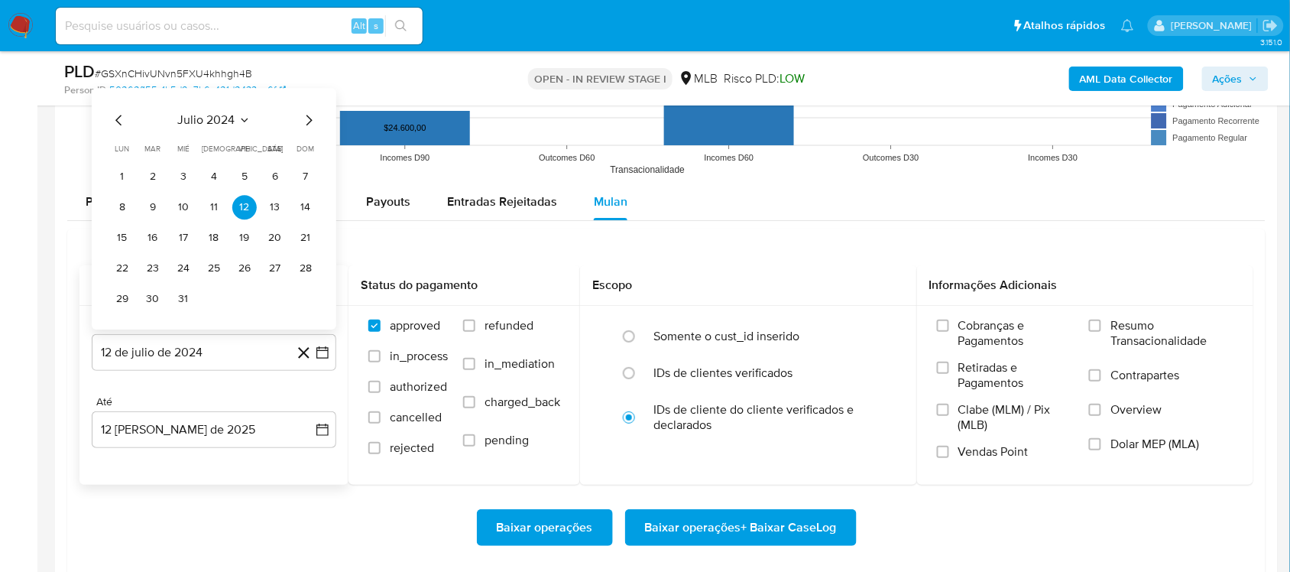
click at [212, 128] on span "julio 2024" at bounding box center [206, 119] width 57 height 15
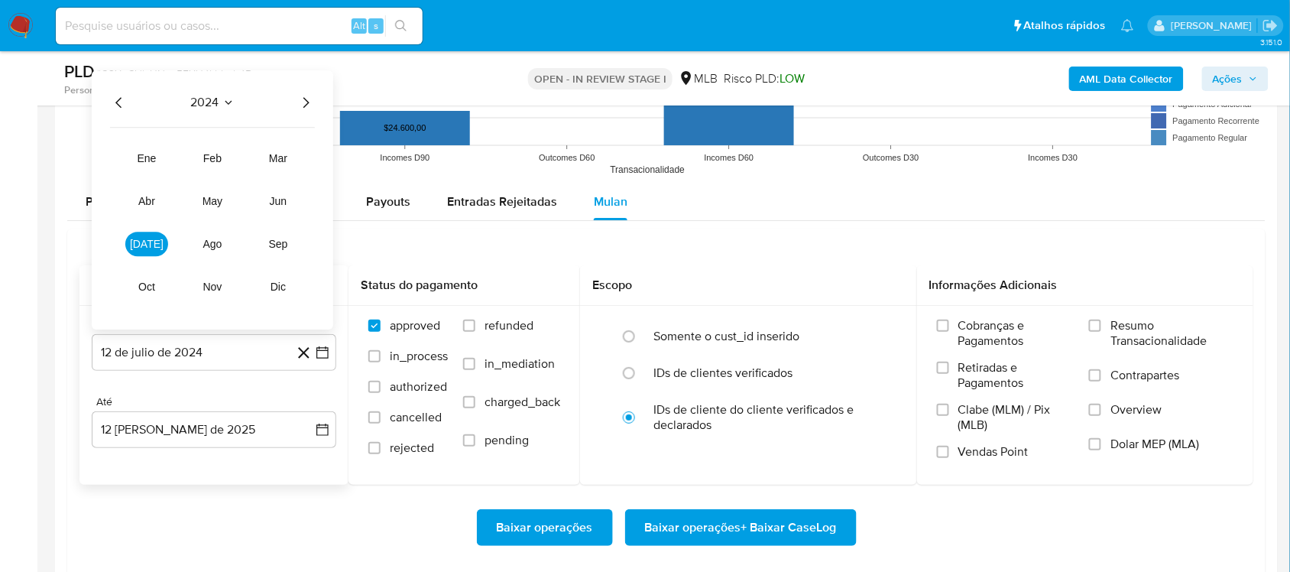
click at [302, 104] on icon "Año siguiente" at bounding box center [306, 102] width 18 height 18
click at [284, 210] on button "jun" at bounding box center [278, 201] width 43 height 24
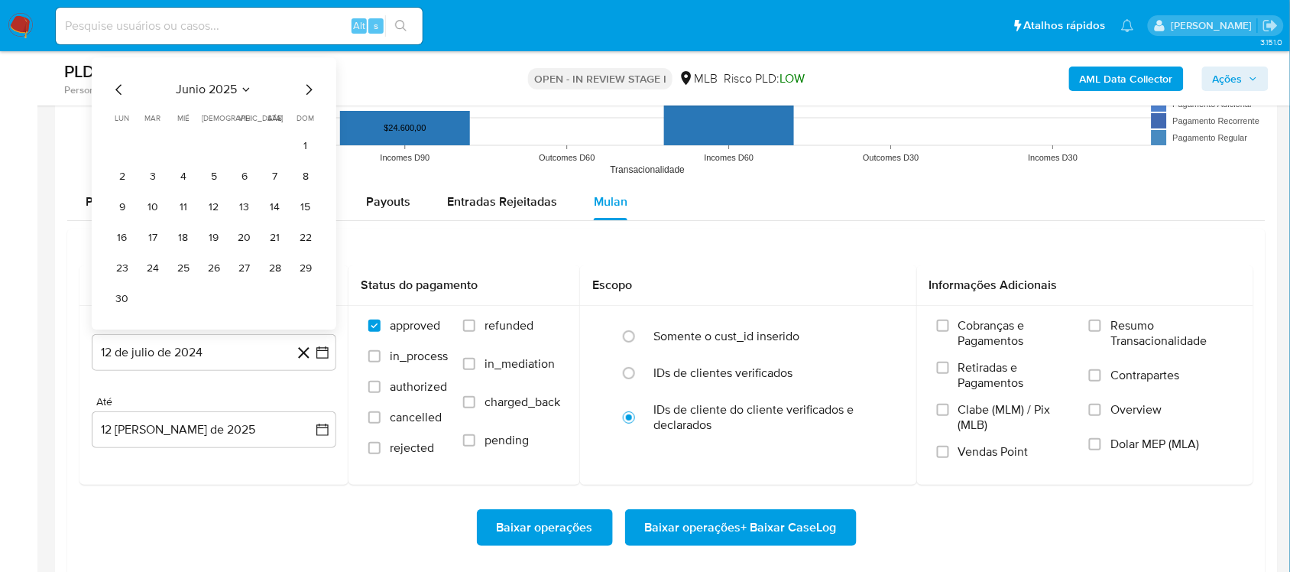
drag, startPoint x: 303, startPoint y: 153, endPoint x: 306, endPoint y: 168, distance: 15.5
click at [304, 153] on button "1" at bounding box center [305, 146] width 24 height 24
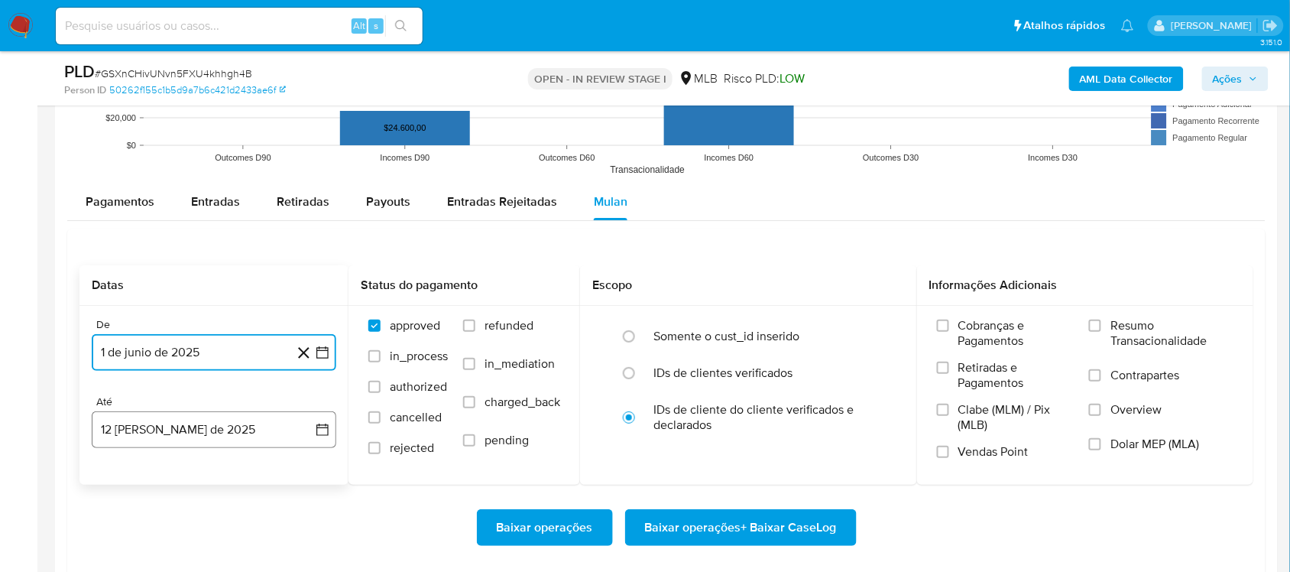
click at [316, 419] on button "12 [PERSON_NAME] de 2025" at bounding box center [214, 429] width 245 height 37
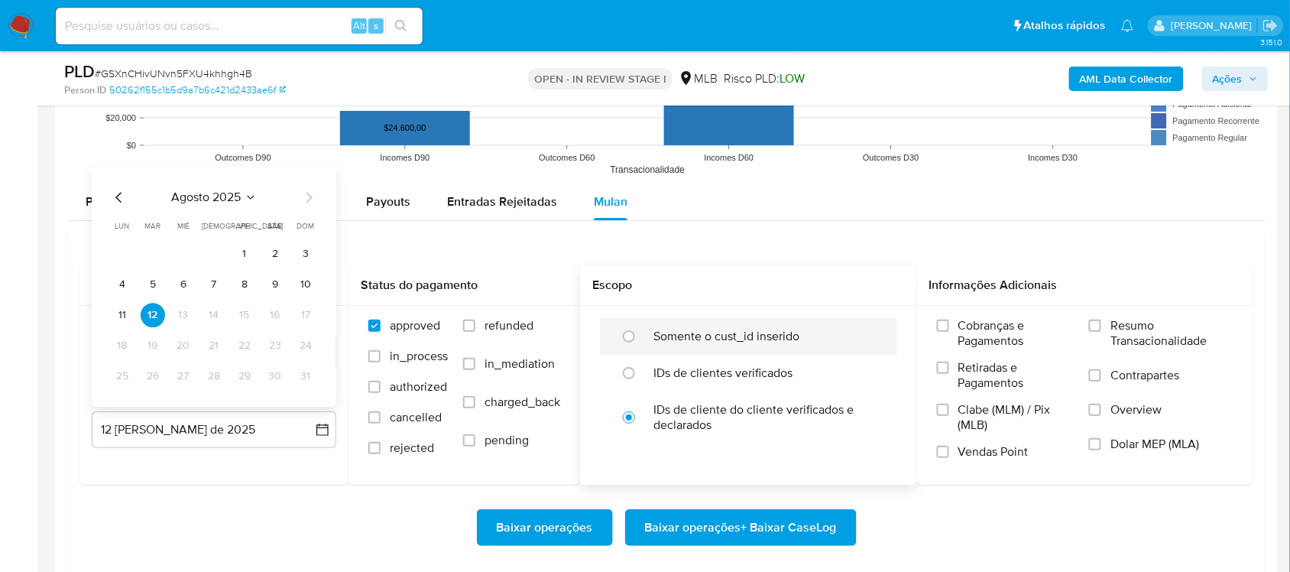
drag, startPoint x: 303, startPoint y: 287, endPoint x: 843, endPoint y: 355, distance: 543.9
click at [304, 287] on button "10" at bounding box center [305, 284] width 24 height 24
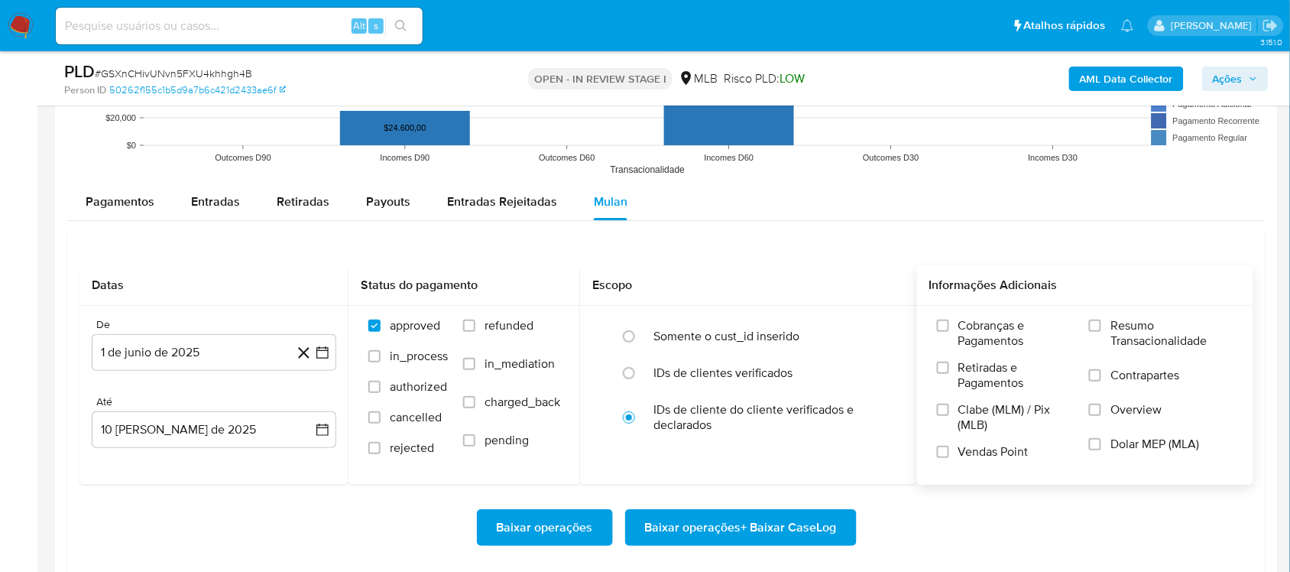
click at [977, 329] on span "Resumo Transacionalidade" at bounding box center [1171, 333] width 123 height 31
click at [977, 329] on input "Resumo Transacionalidade" at bounding box center [1095, 325] width 12 height 12
click at [689, 481] on span "Baixar operações + Baixar CaseLog" at bounding box center [741, 528] width 192 height 34
drag, startPoint x: 1028, startPoint y: 292, endPoint x: 1024, endPoint y: 284, distance: 8.5
click at [977, 284] on div "Informações Adicionais Cobranças e Pagamentos Retiradas e Pagamentos Clabe (MLM…" at bounding box center [1085, 374] width 337 height 219
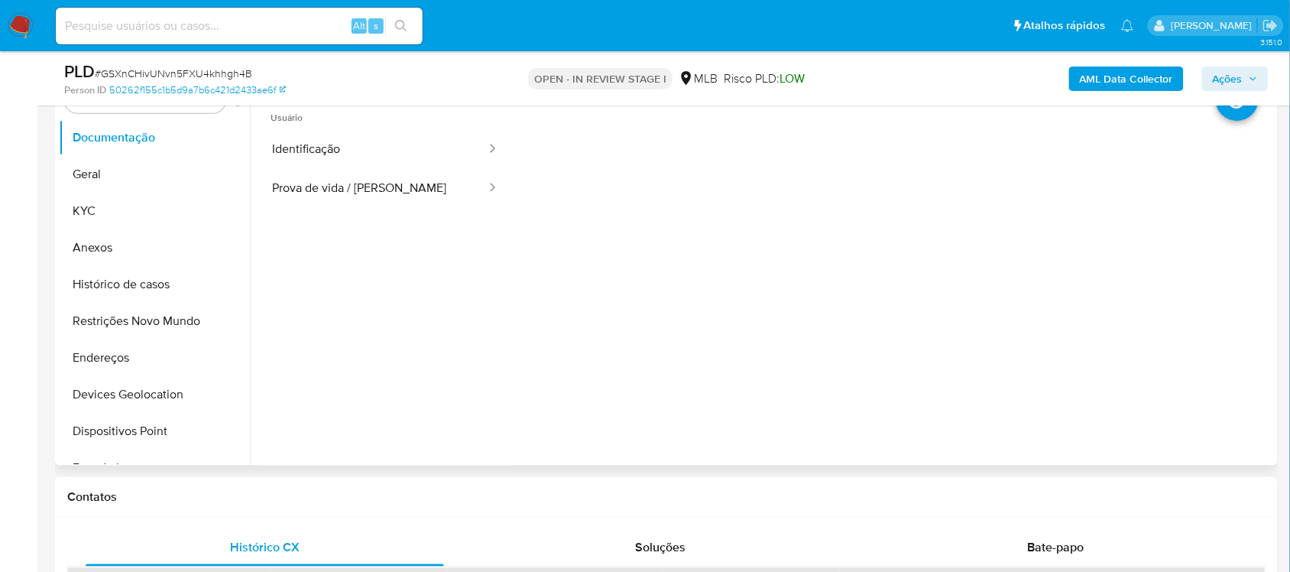
scroll to position [287, 0]
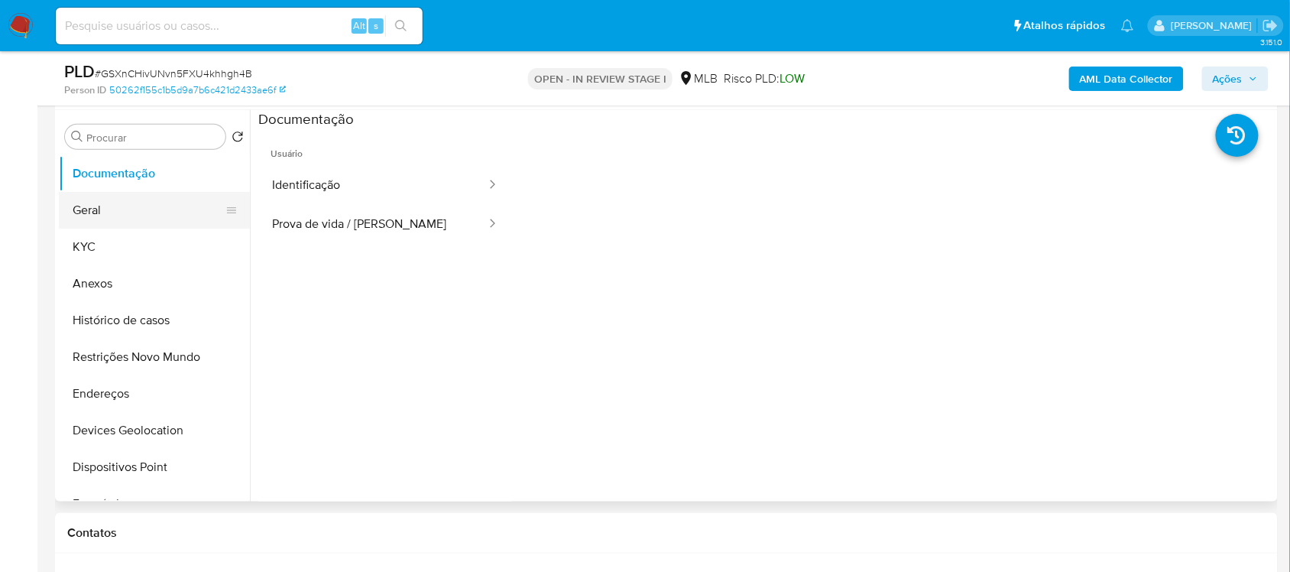
click at [112, 203] on button "Geral" at bounding box center [148, 210] width 179 height 37
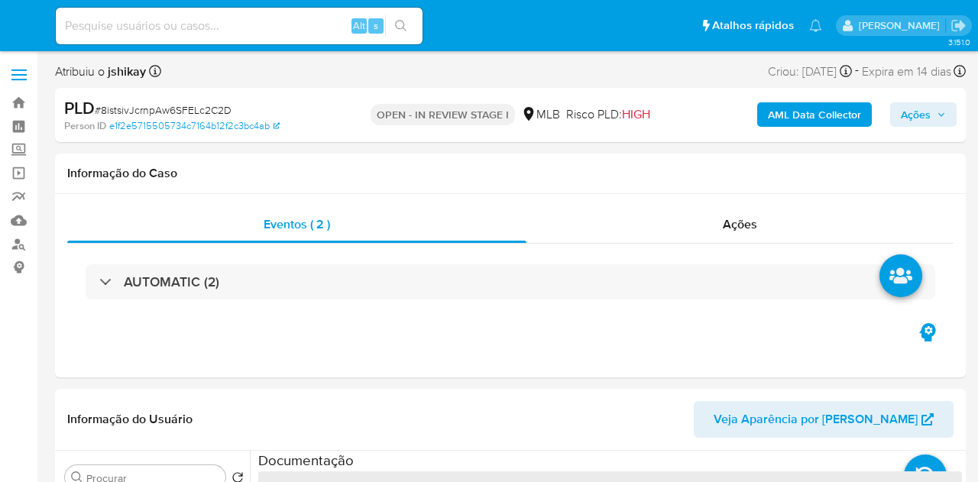
select select "10"
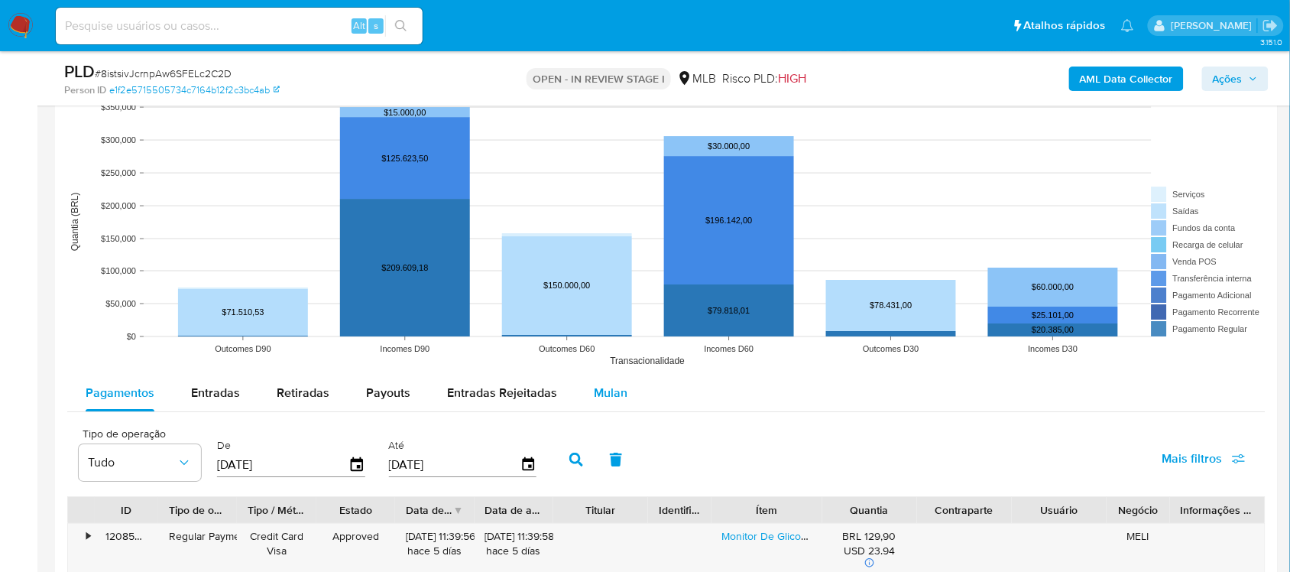
click at [614, 384] on span "Mulan" at bounding box center [611, 393] width 34 height 18
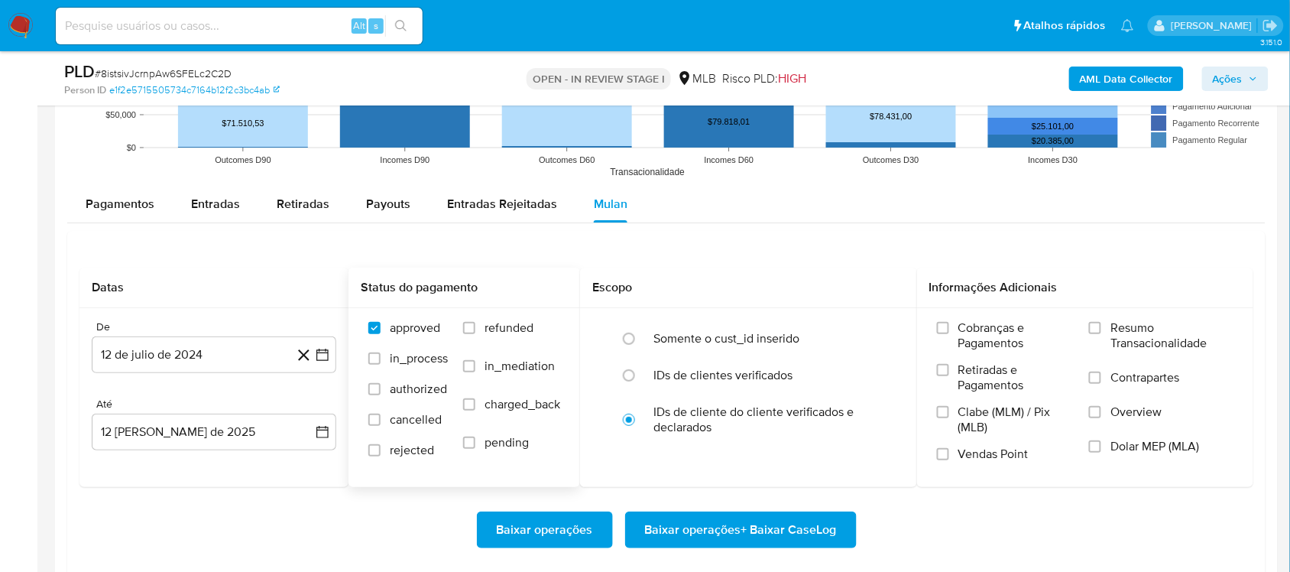
scroll to position [1624, 0]
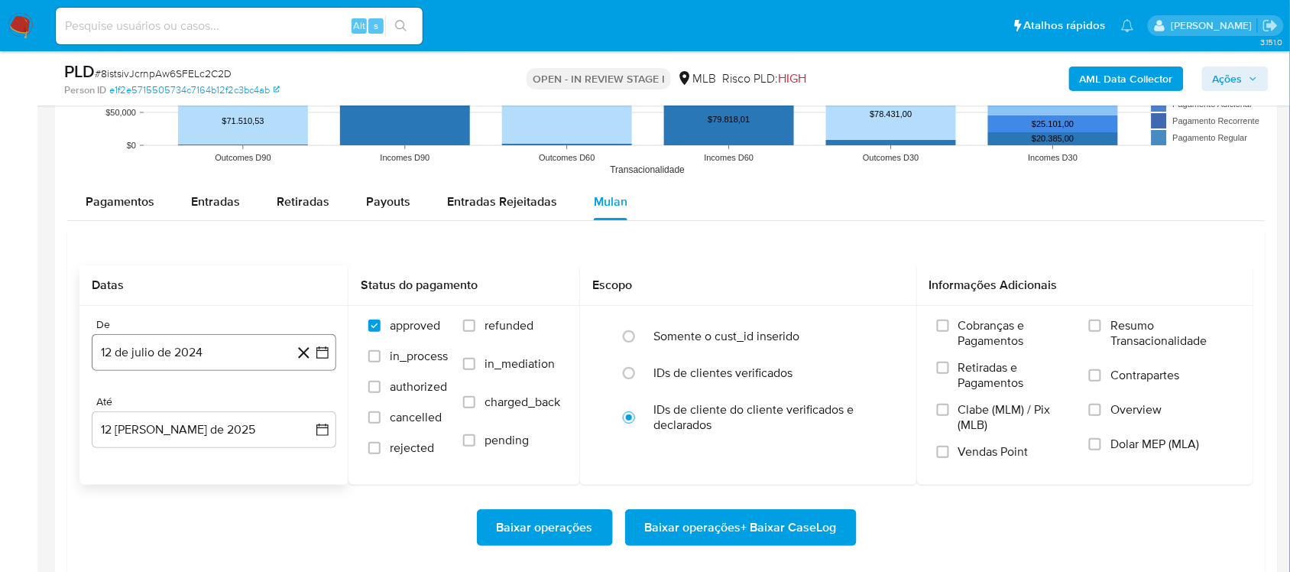
click at [318, 352] on icon "button" at bounding box center [322, 352] width 12 height 12
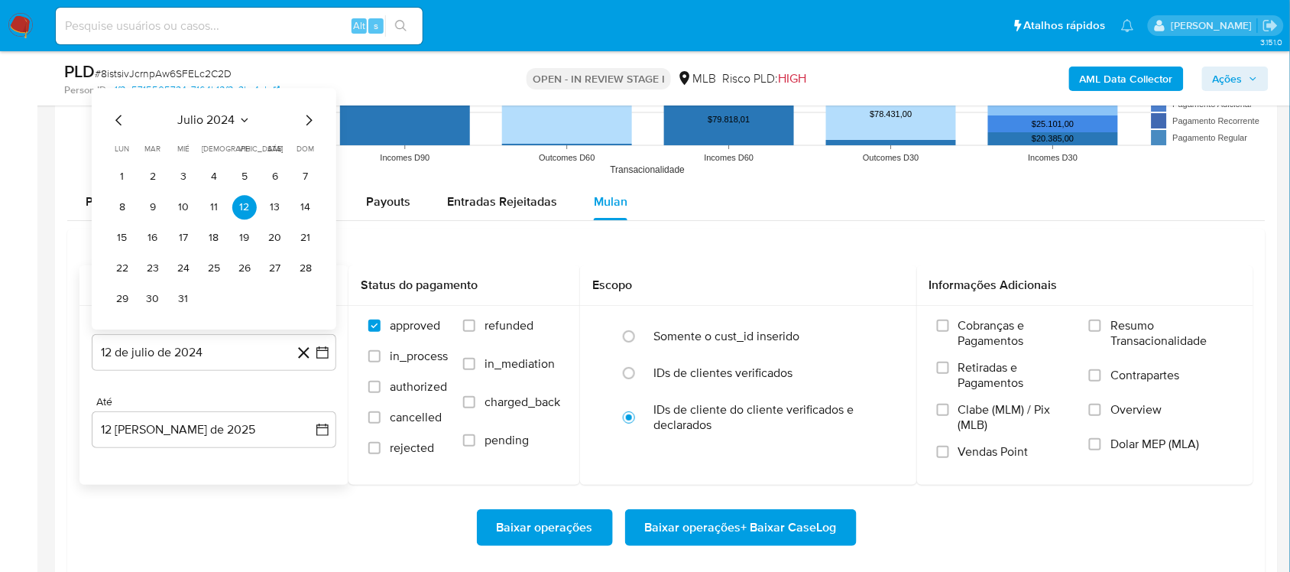
click at [208, 128] on span "julio 2024" at bounding box center [206, 119] width 57 height 15
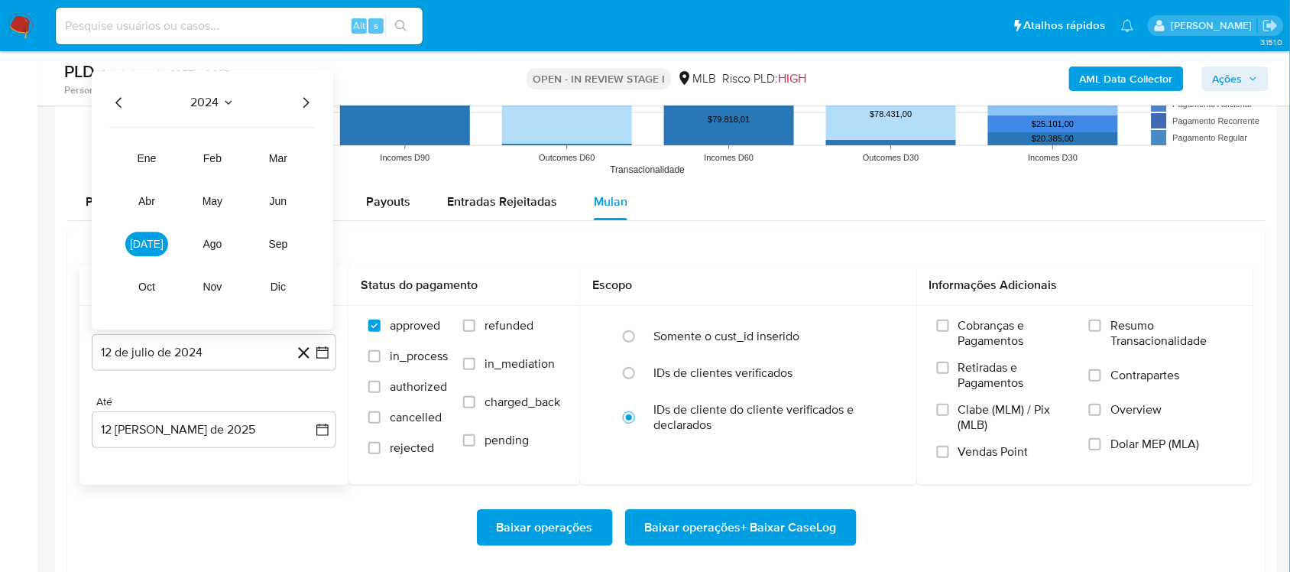
click at [310, 104] on icon "Año siguiente" at bounding box center [306, 102] width 18 height 18
click at [284, 193] on button "jun" at bounding box center [278, 201] width 43 height 24
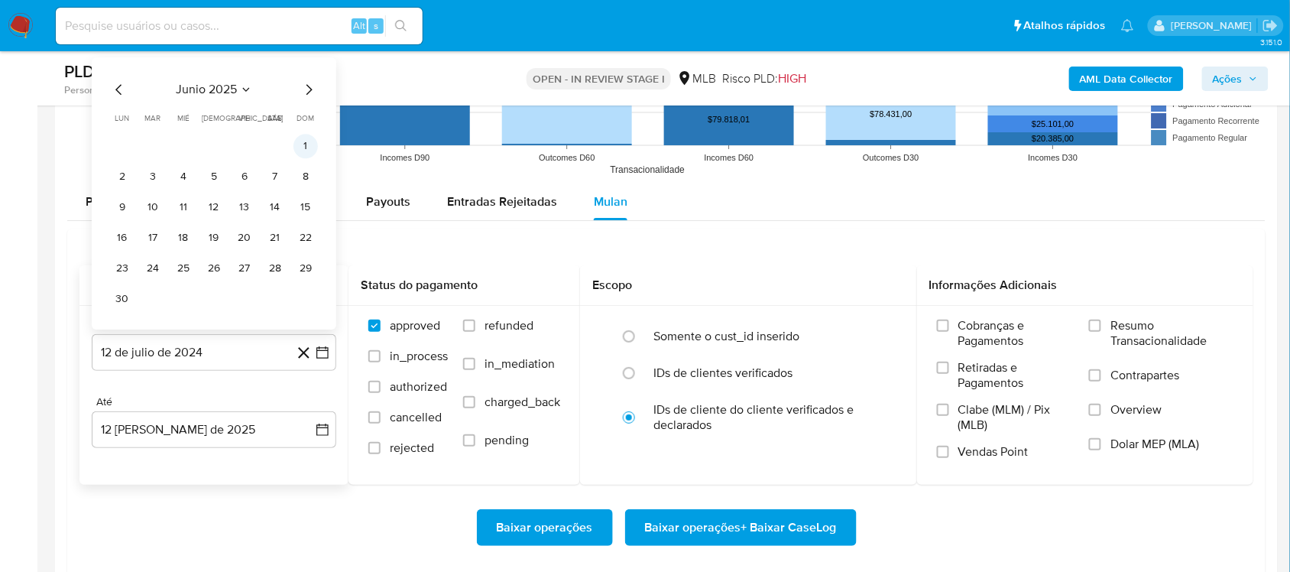
click at [302, 151] on button "1" at bounding box center [305, 146] width 24 height 24
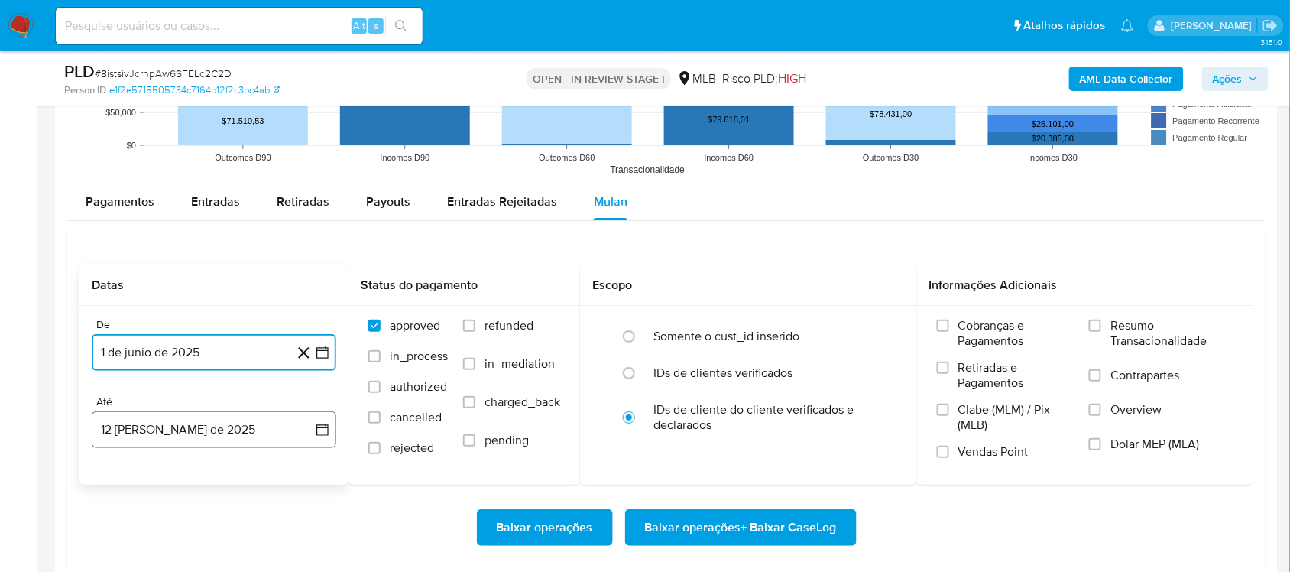
click at [327, 434] on icon "button" at bounding box center [322, 429] width 12 height 12
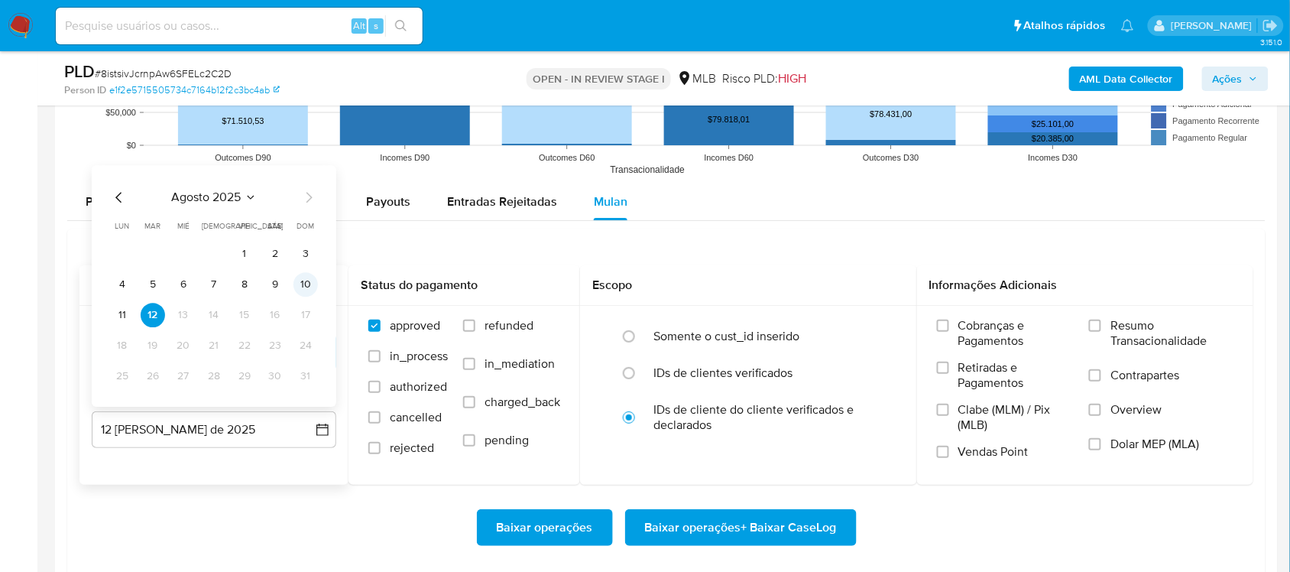
click at [306, 290] on button "10" at bounding box center [305, 284] width 24 height 24
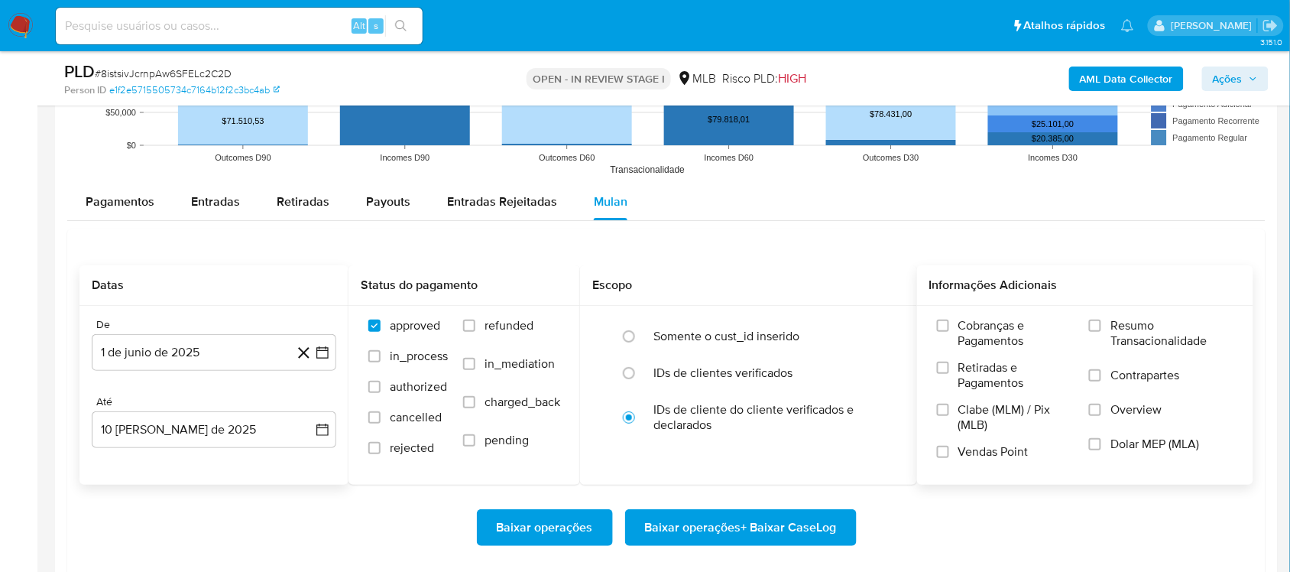
click at [977, 335] on label "Resumo Transacionalidade" at bounding box center [1161, 343] width 144 height 50
click at [977, 332] on input "Resumo Transacionalidade" at bounding box center [1095, 325] width 12 height 12
click at [697, 481] on span "Baixar operações + Baixar CaseLog" at bounding box center [741, 528] width 192 height 34
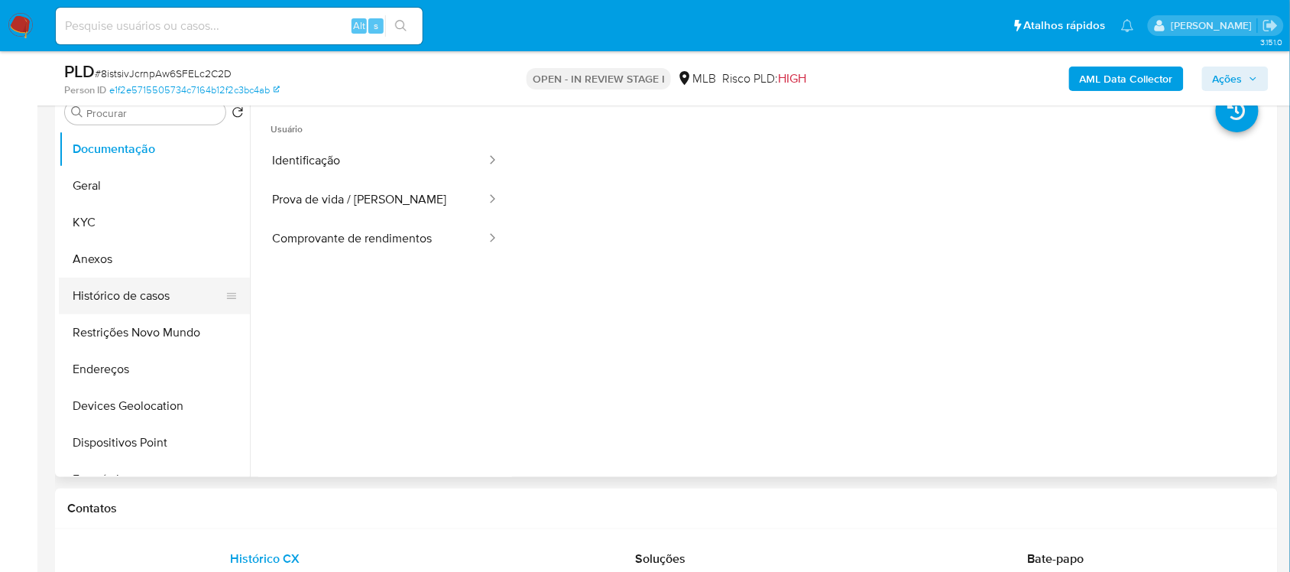
scroll to position [287, 0]
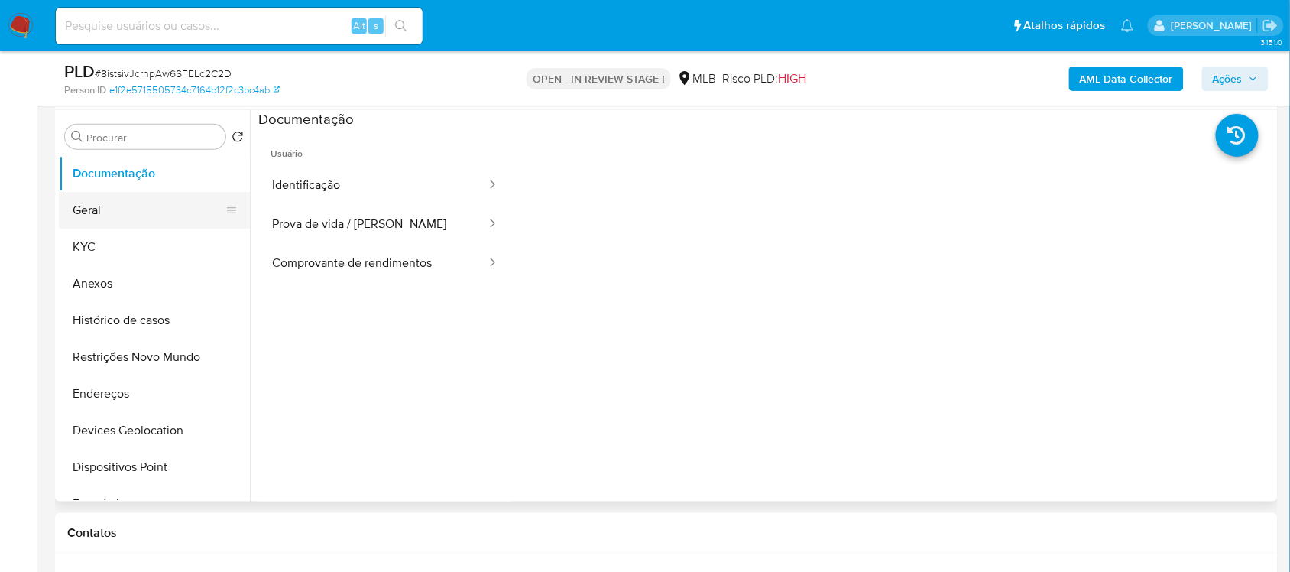
click at [135, 203] on button "Geral" at bounding box center [148, 210] width 179 height 37
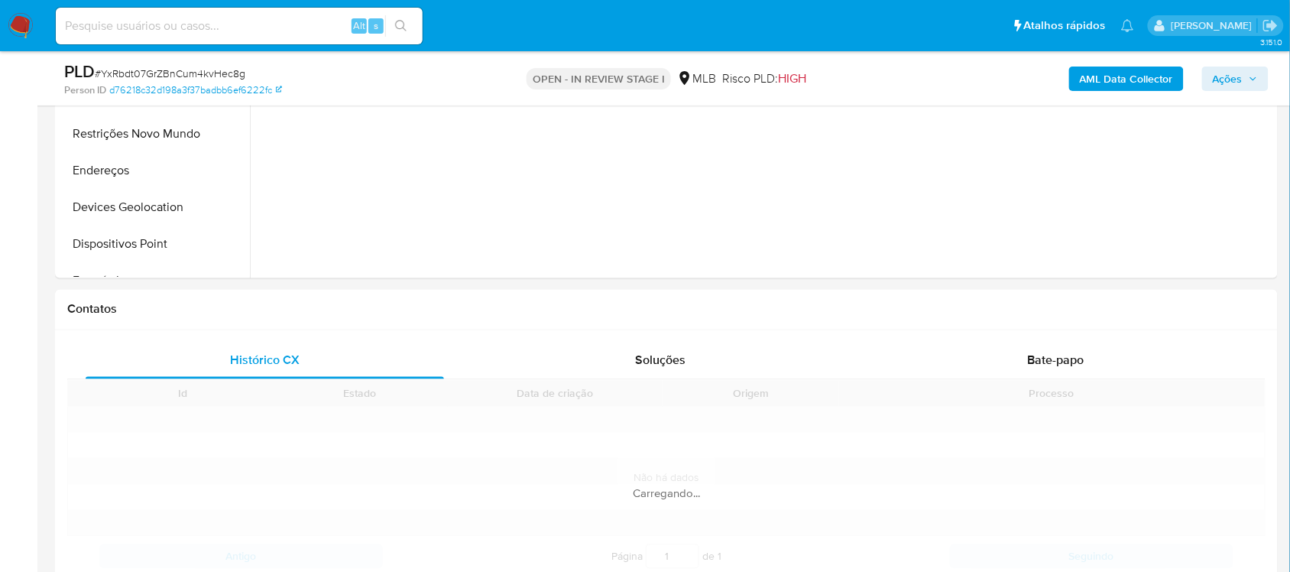
scroll to position [1242, 0]
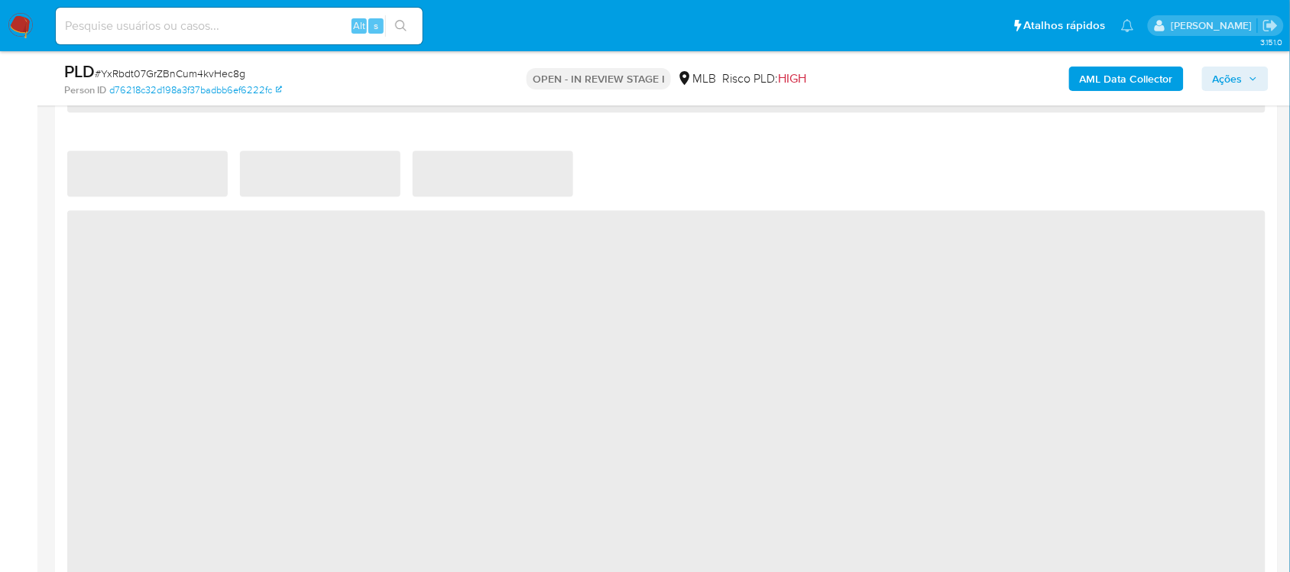
select select "10"
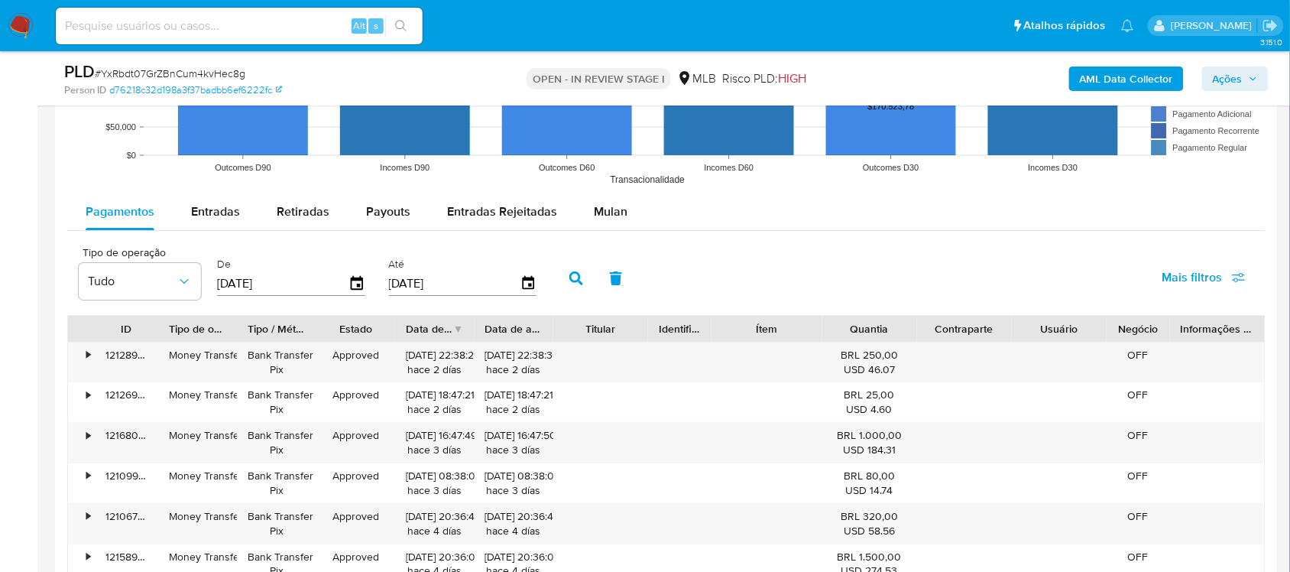
scroll to position [1624, 0]
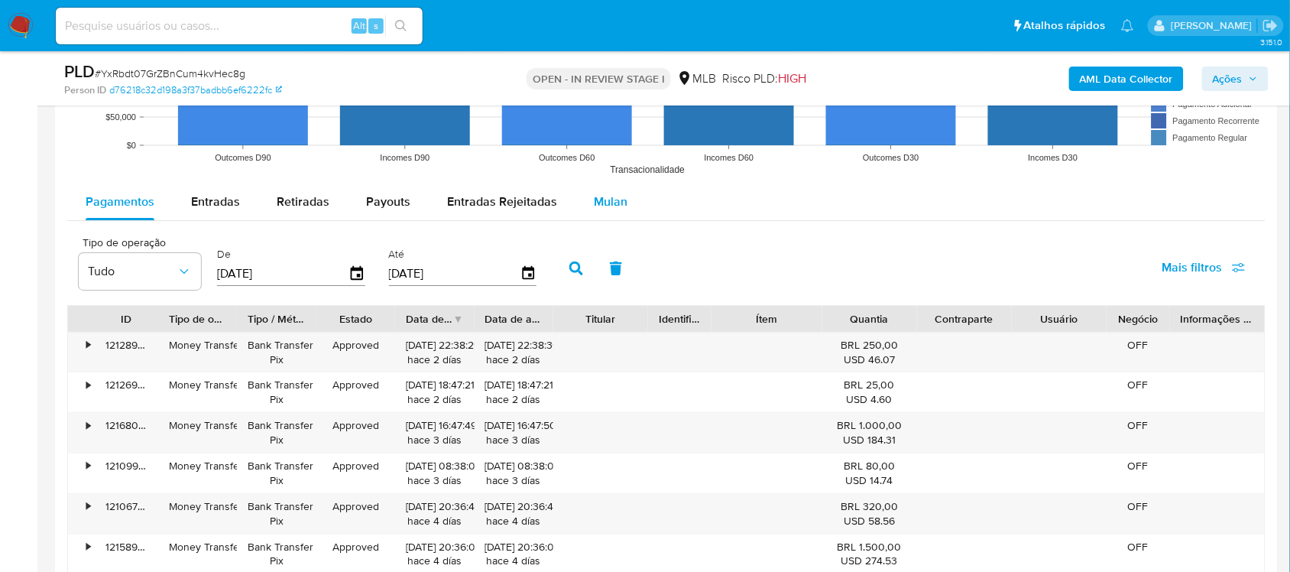
click at [608, 212] on div "Mulan" at bounding box center [611, 201] width 34 height 37
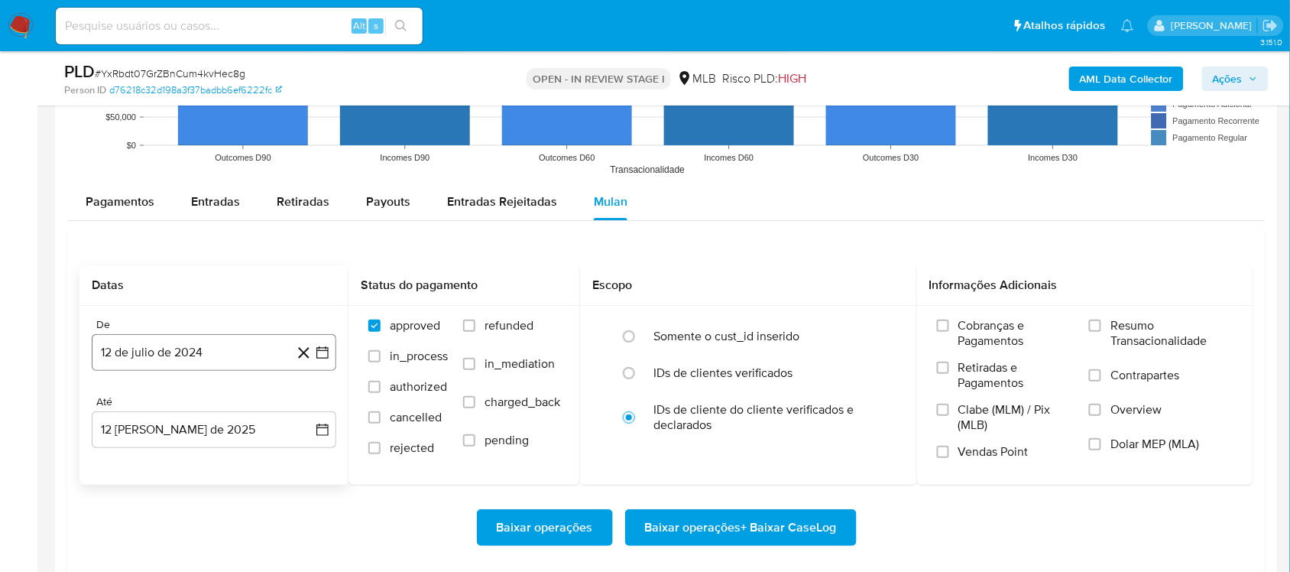
click at [327, 345] on button "12 de julio de 2024" at bounding box center [214, 352] width 245 height 37
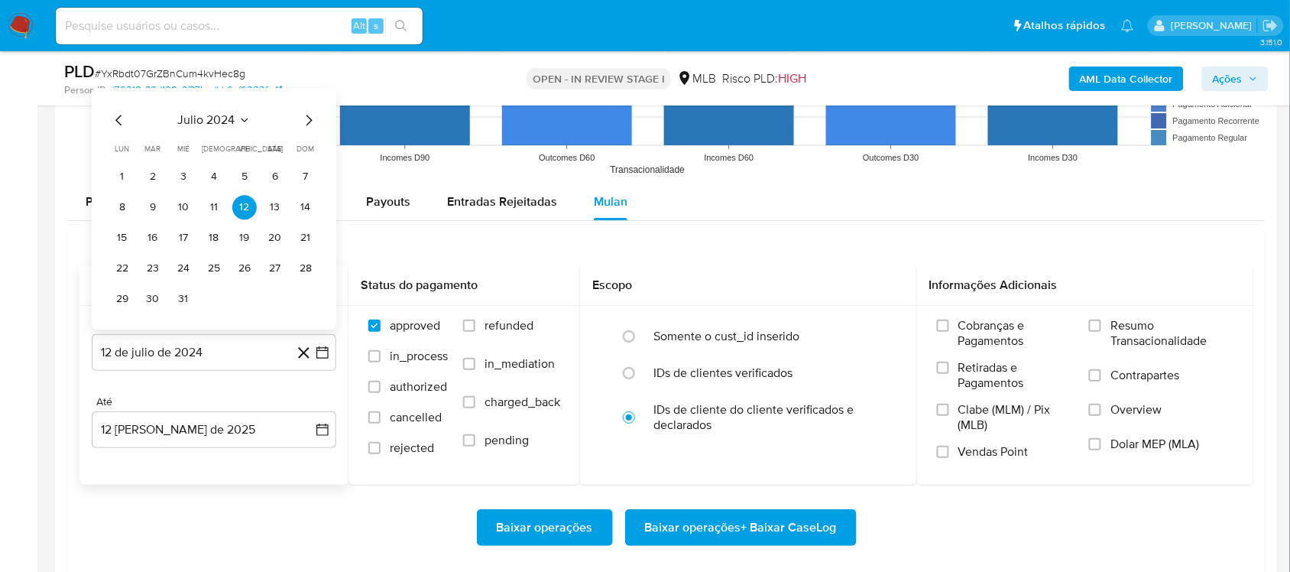
click at [219, 135] on div "julio 2024 julio 2024 lun lunes mar martes mié miércoles jue jueves vie viernes…" at bounding box center [214, 211] width 208 height 200
click at [241, 118] on icon "Seleccionar mes y año" at bounding box center [244, 120] width 12 height 12
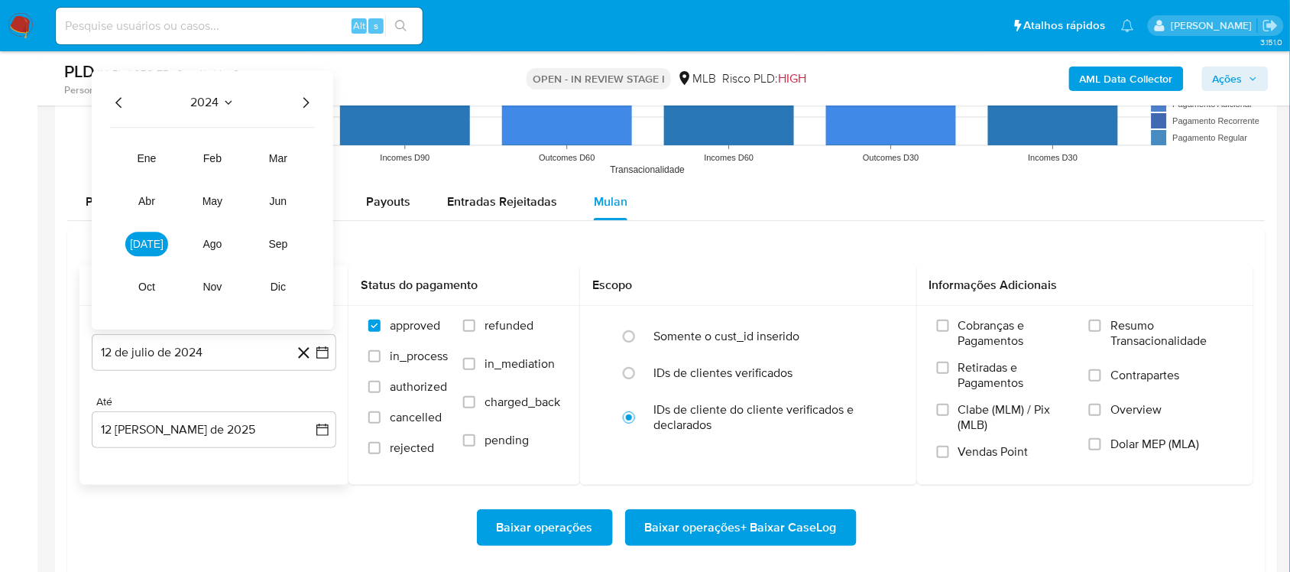
click at [308, 97] on icon "Año siguiente" at bounding box center [306, 102] width 18 height 18
click at [283, 197] on span "jun" at bounding box center [279, 201] width 18 height 12
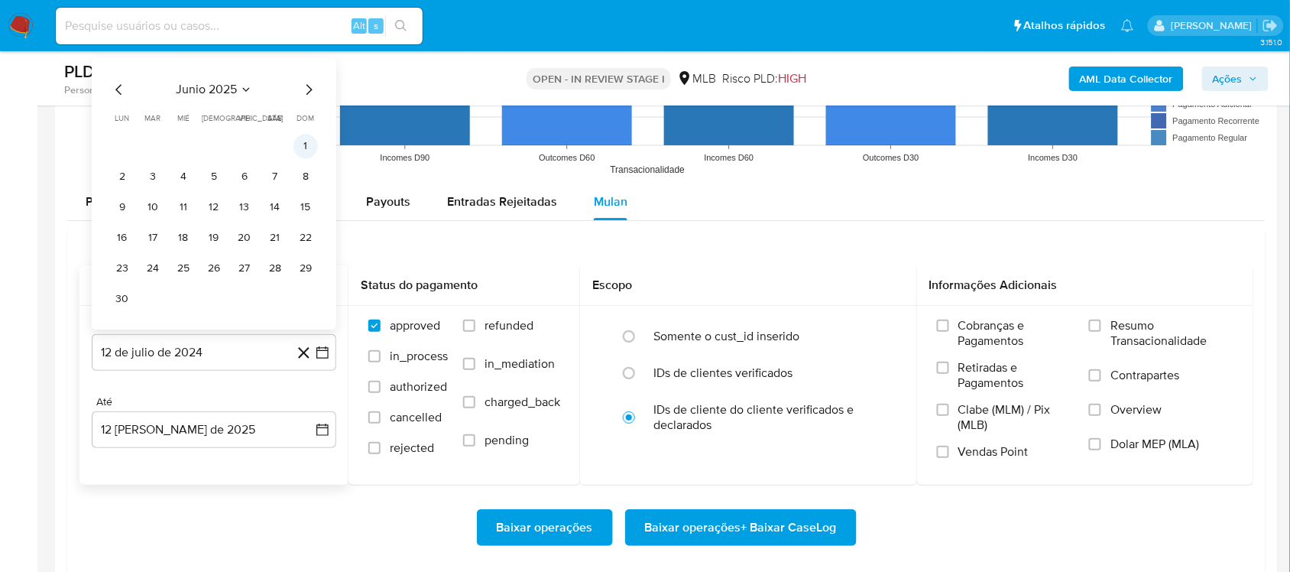
click at [304, 151] on button "1" at bounding box center [305, 146] width 24 height 24
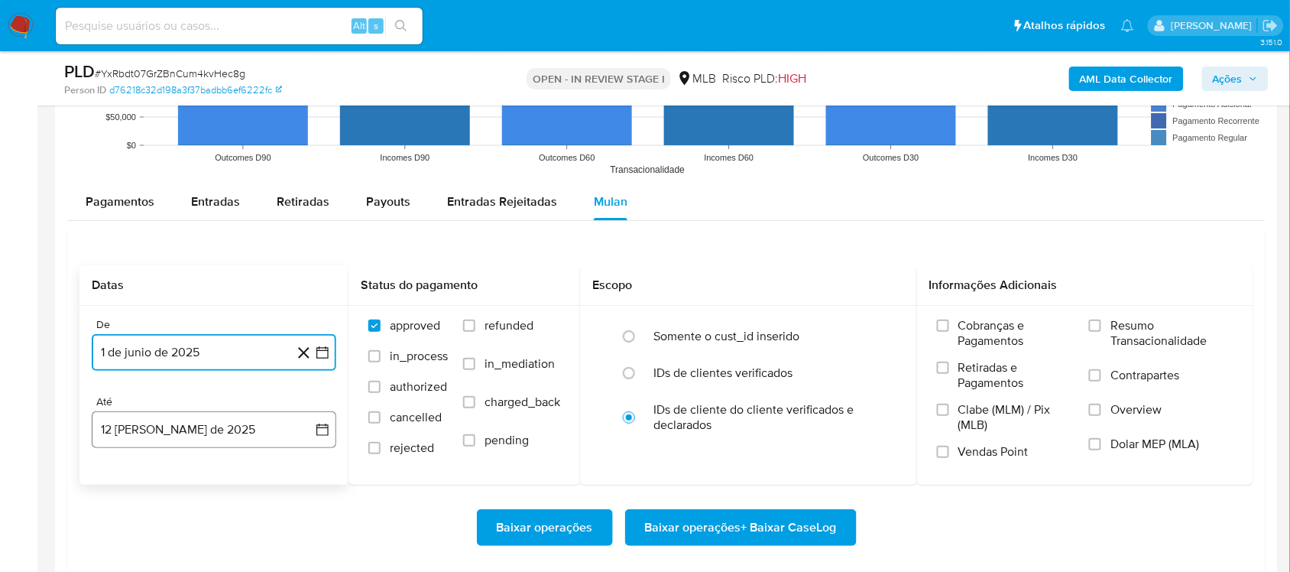
click at [322, 436] on icon "button" at bounding box center [322, 429] width 15 height 15
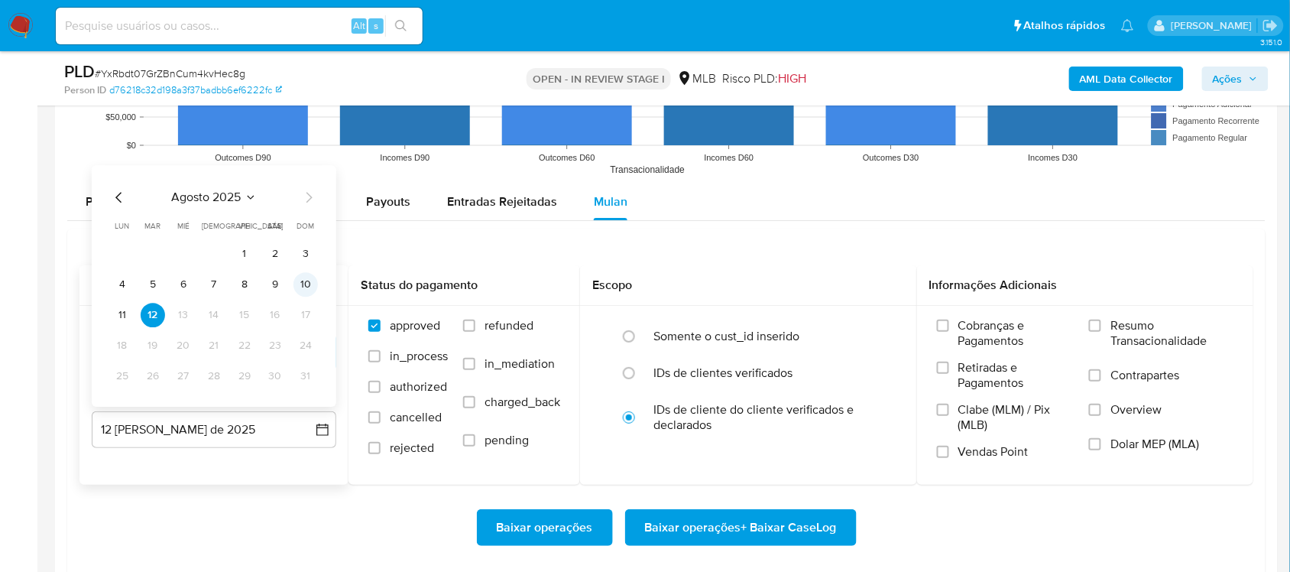
click at [304, 289] on button "10" at bounding box center [305, 284] width 24 height 24
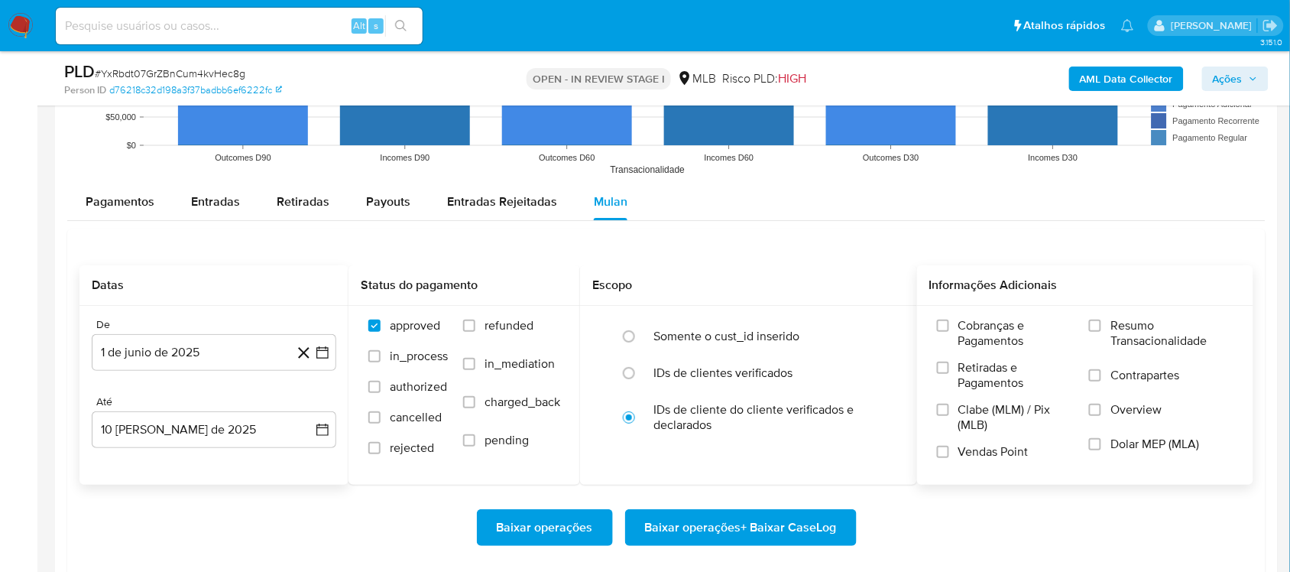
click at [1130, 329] on span "Resumo Transacionalidade" at bounding box center [1171, 333] width 123 height 31
click at [1101, 329] on input "Resumo Transacionalidade" at bounding box center [1095, 325] width 12 height 12
click at [726, 518] on span "Baixar operações + Baixar CaseLog" at bounding box center [741, 528] width 192 height 34
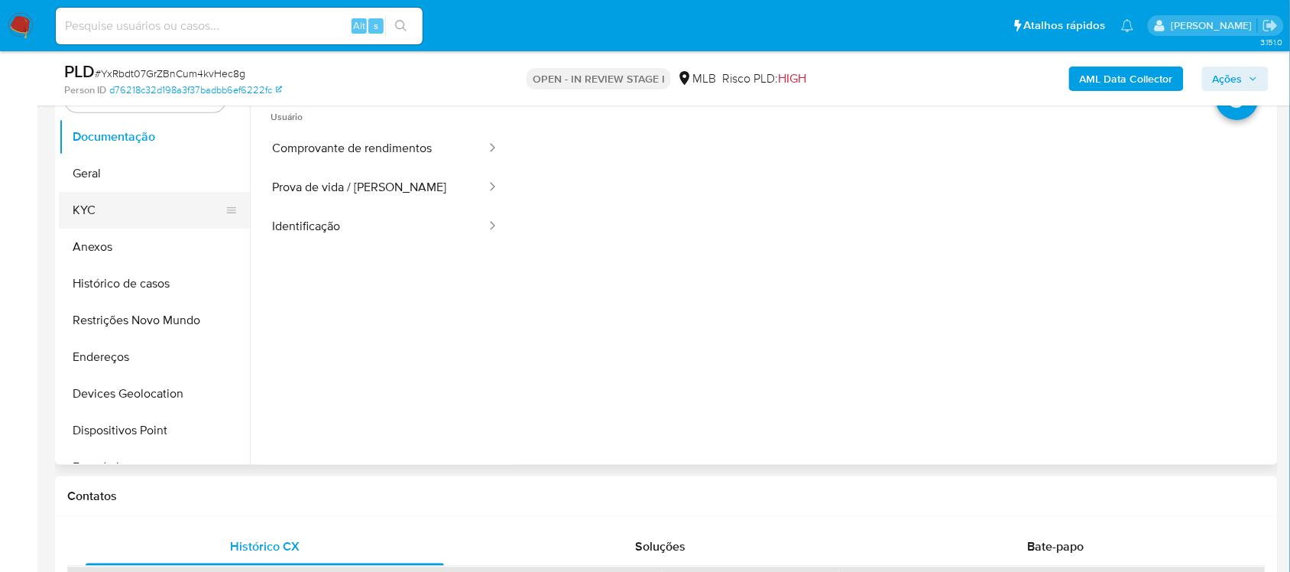
scroll to position [287, 0]
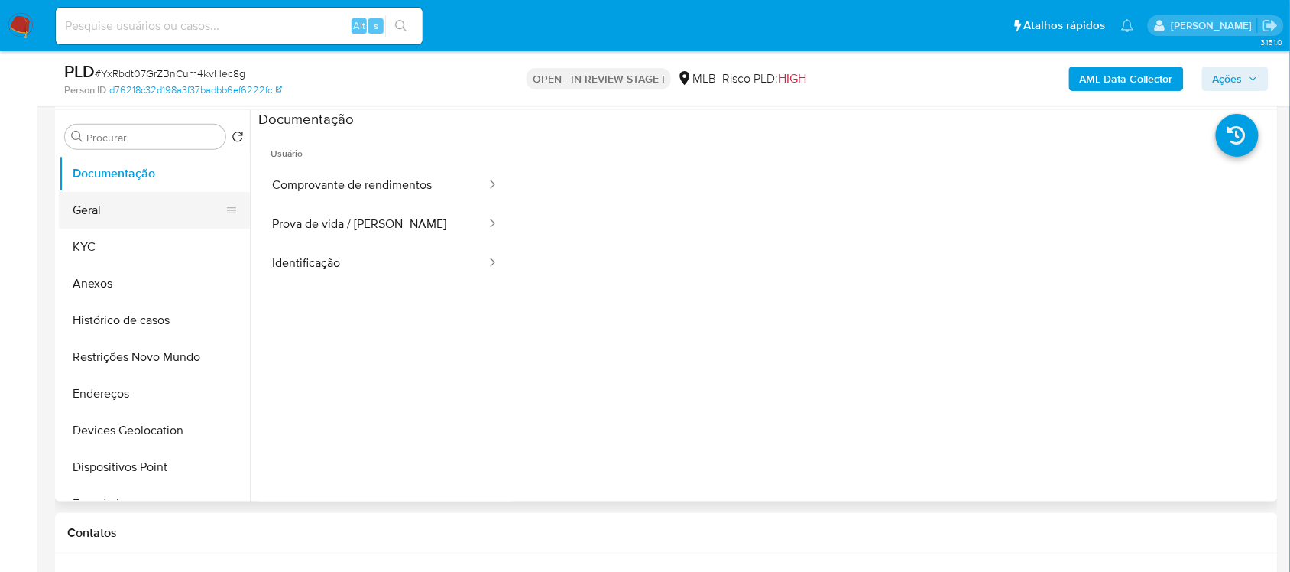
click at [182, 214] on button "Geral" at bounding box center [148, 210] width 179 height 37
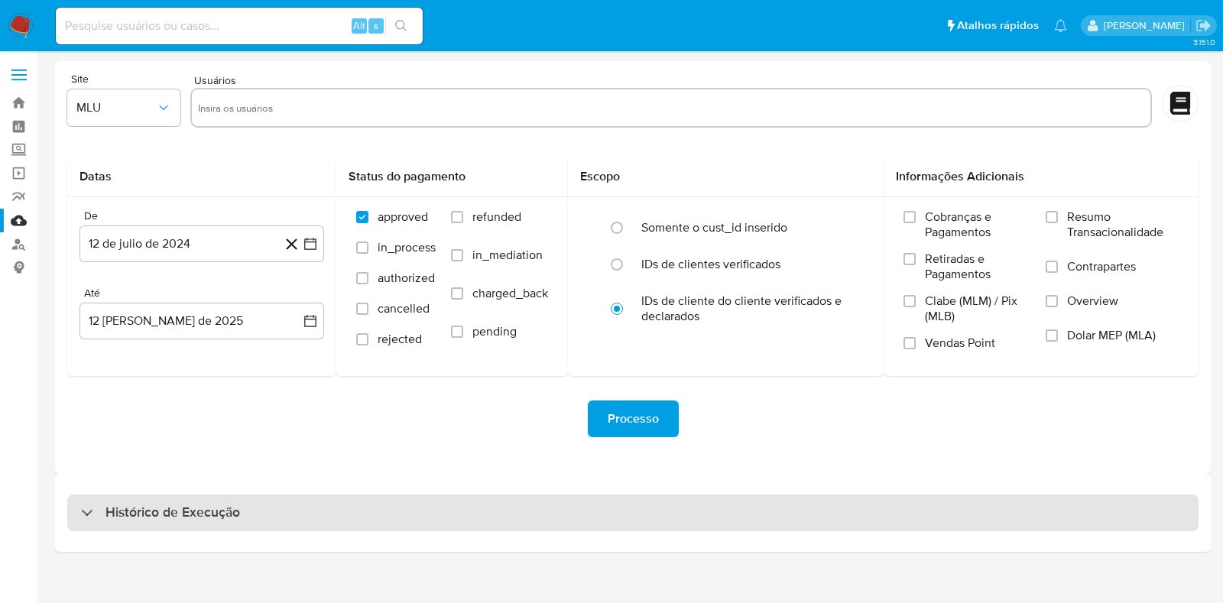
click at [283, 510] on div "Histórico de Execução" at bounding box center [632, 512] width 1131 height 37
select select "10"
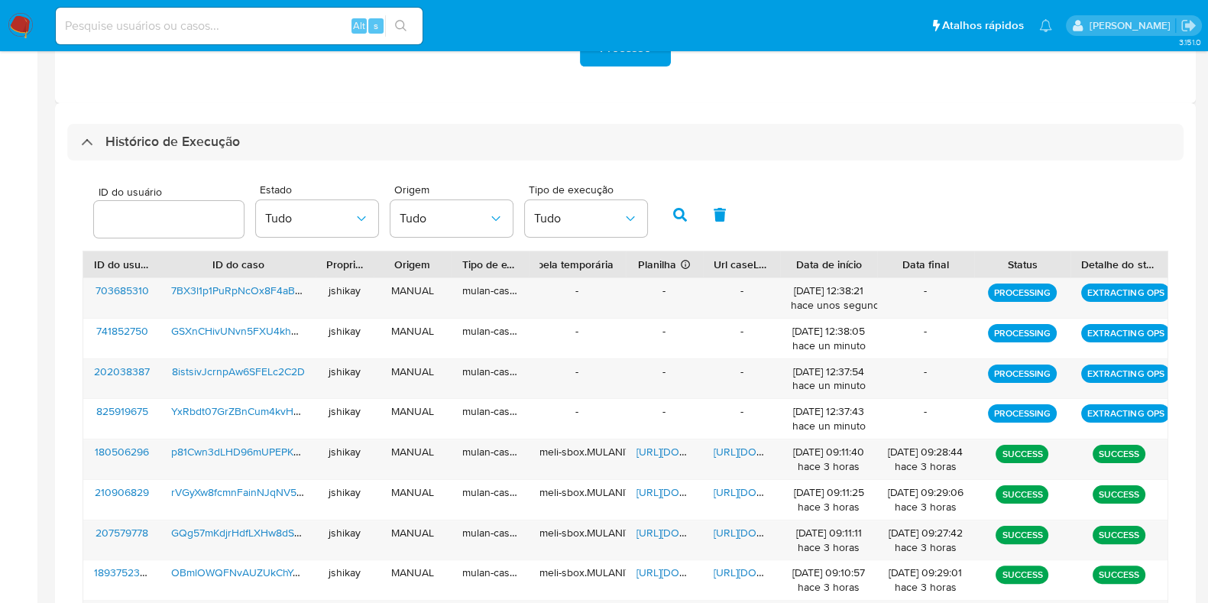
scroll to position [381, 0]
